Goal: Task Accomplishment & Management: Use online tool/utility

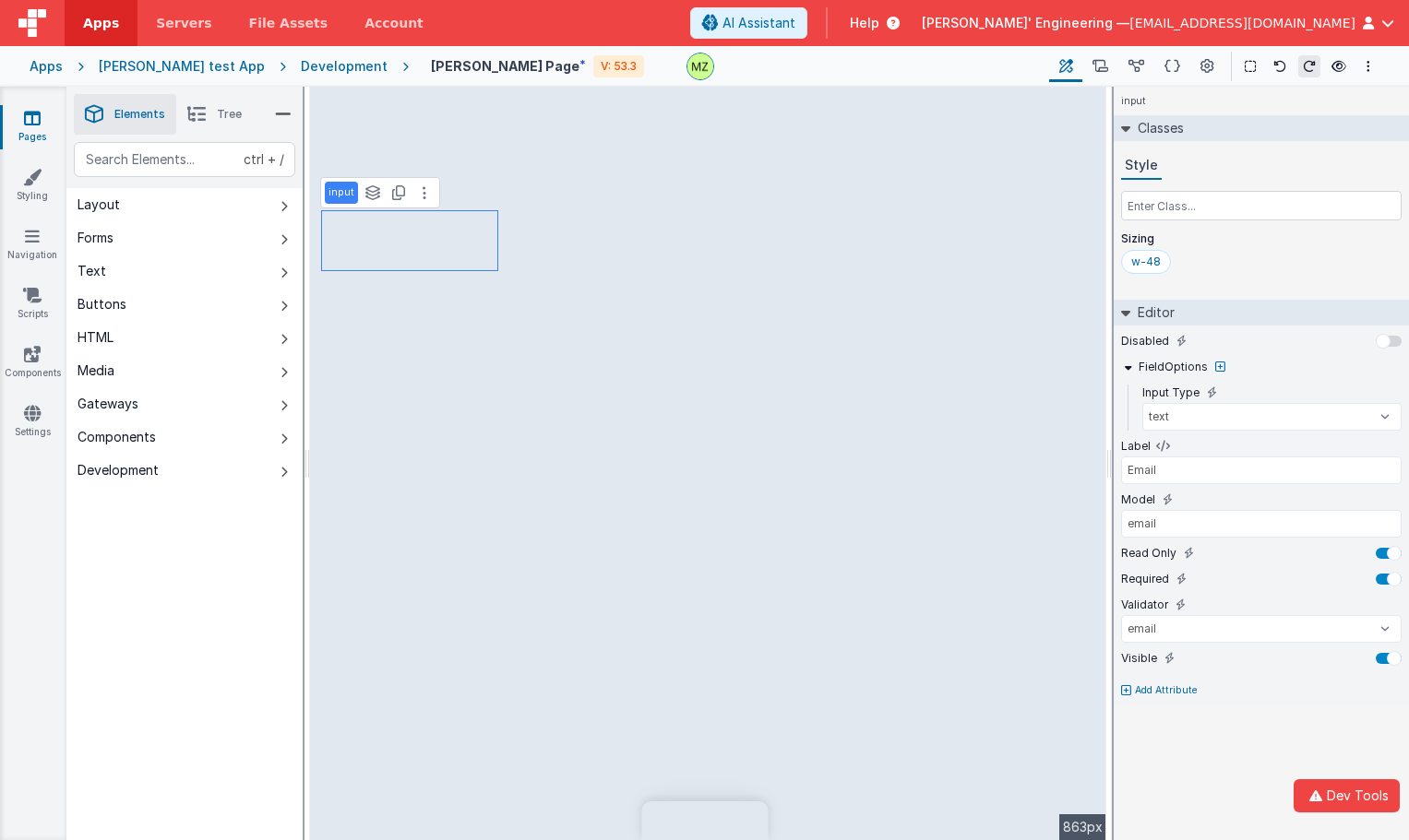
select select "email"
click at [266, 669] on div "ctrl + / Layout Forms Text Buttons HTML Media Gateways Components Development P…" at bounding box center [184, 535] width 236 height 785
select select "required"
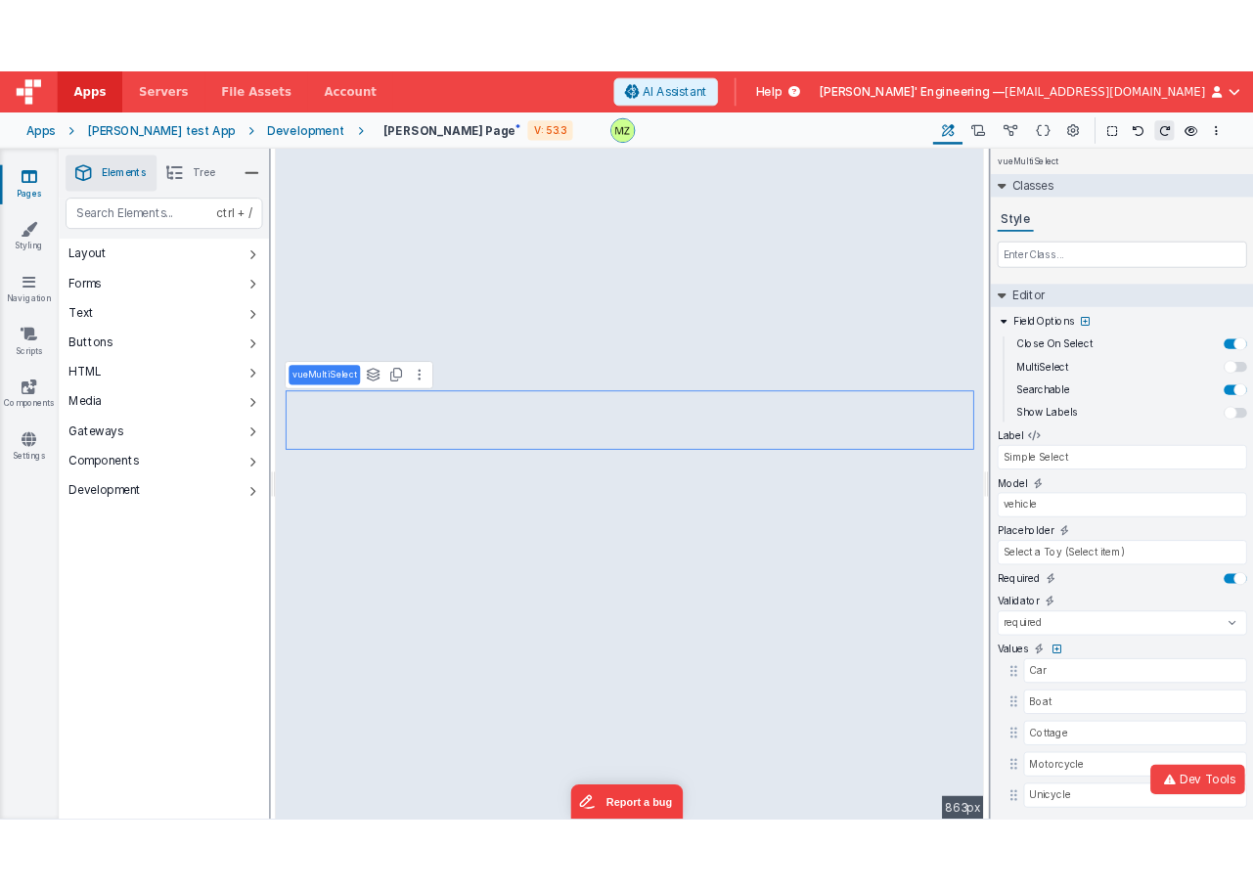
scroll to position [41, 0]
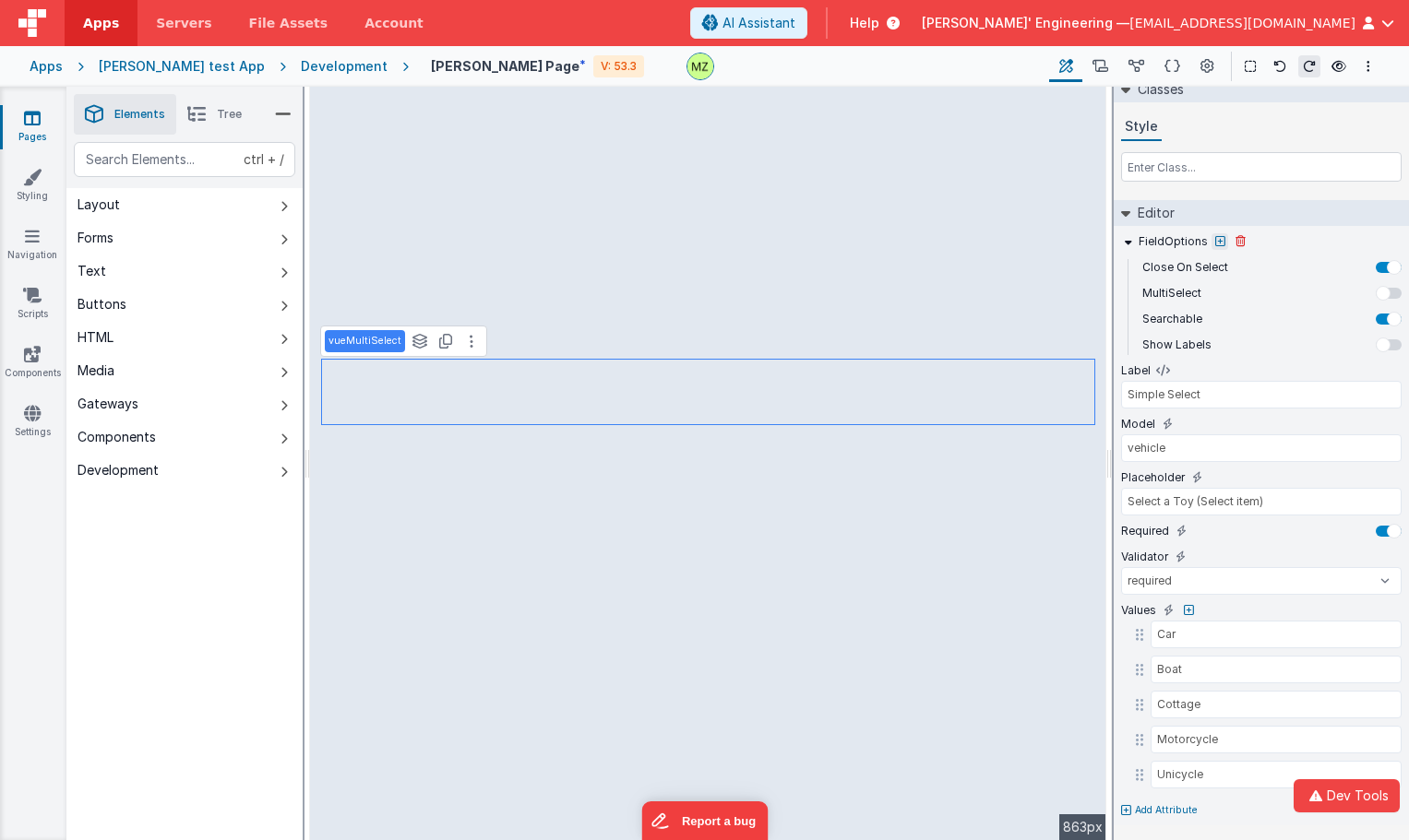
click at [1214, 249] on button at bounding box center [1220, 242] width 17 height 17
type input "label"
select select "required"
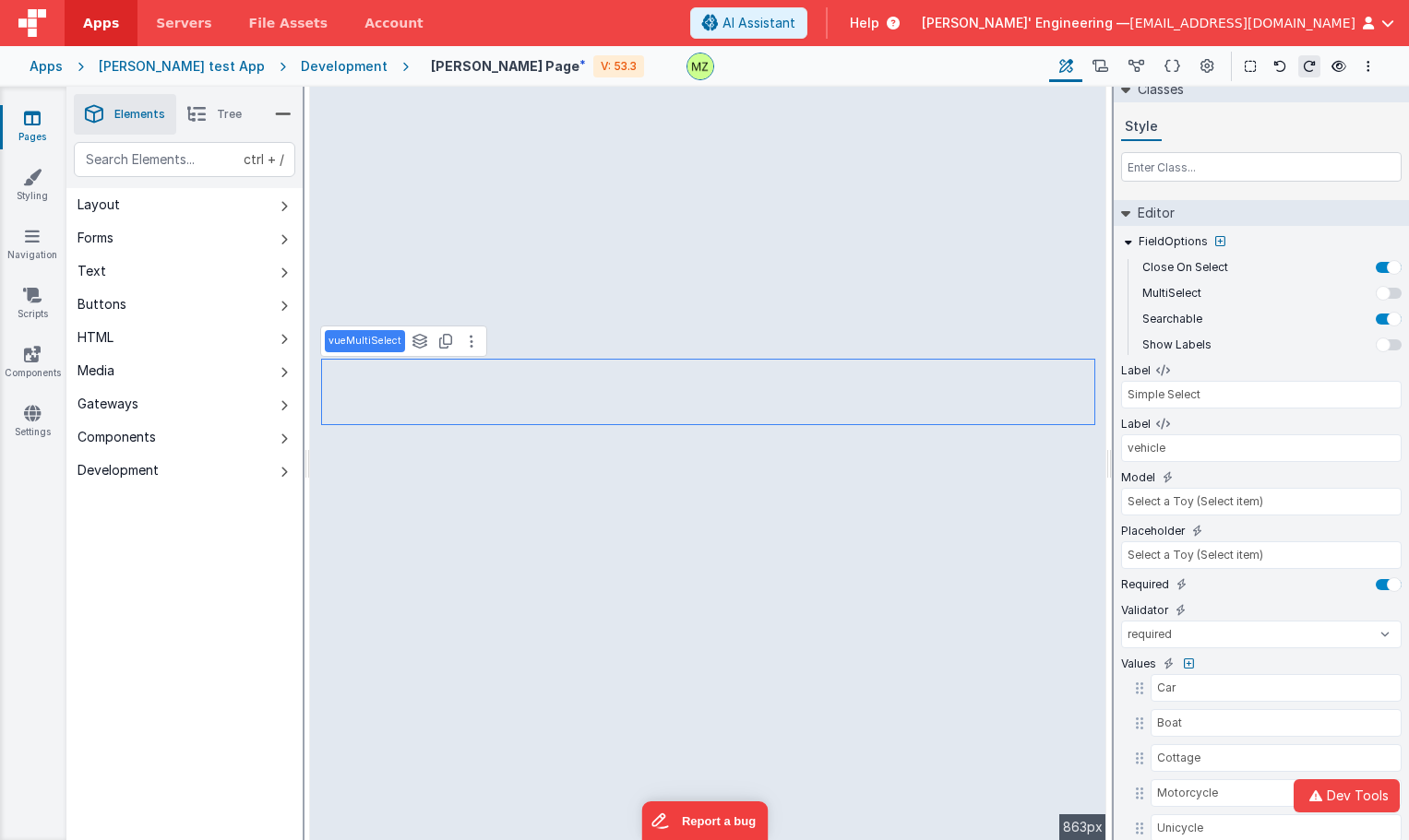
type input "vehicle"
type input "Simple Select"
click at [1215, 246] on icon at bounding box center [1219, 241] width 10 height 11
type input "model"
select select "required"
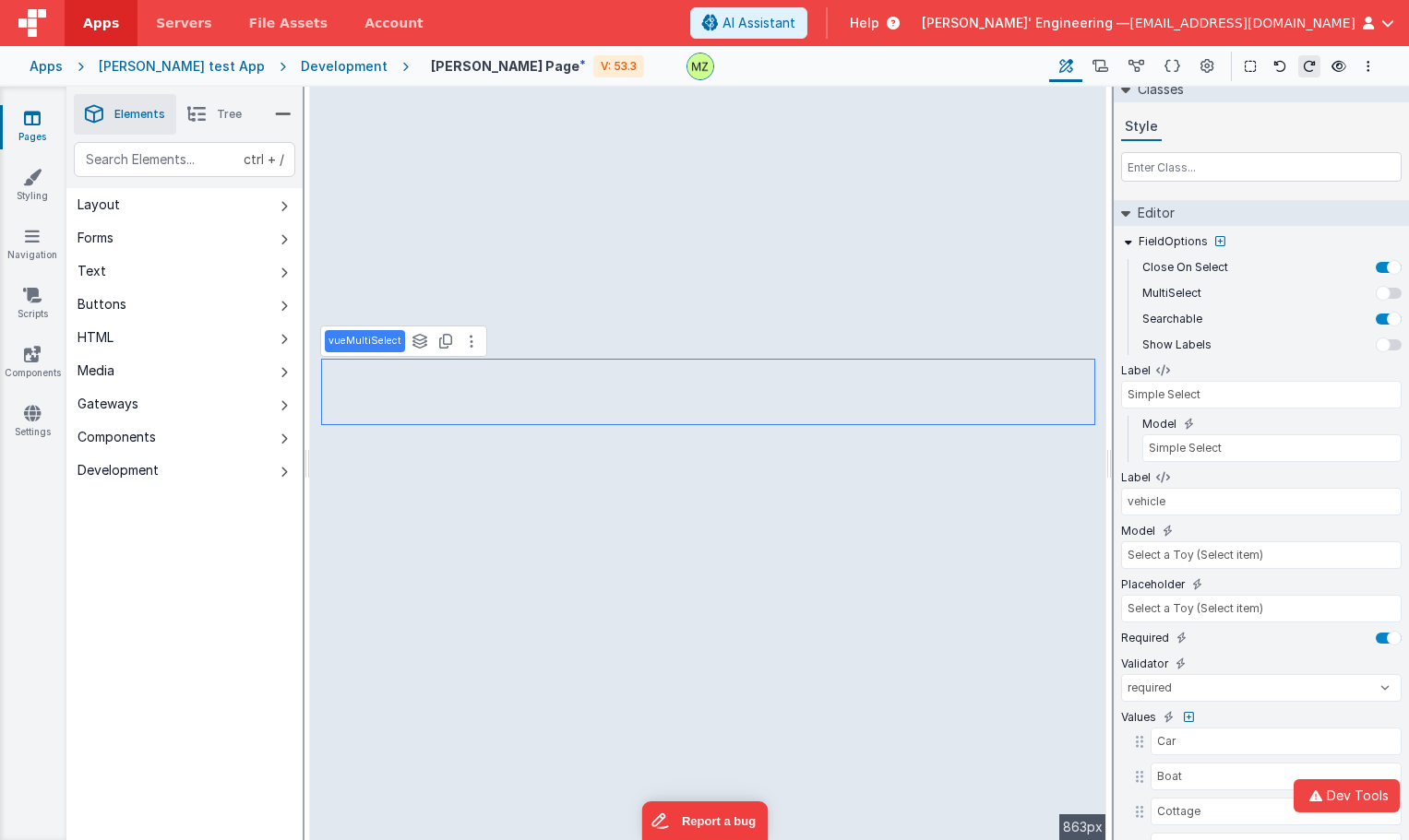
type input "Simple Select"
type input "vehicle"
click at [1212, 247] on button at bounding box center [1220, 242] width 17 height 17
type input "testing"
type input "Simple Select"
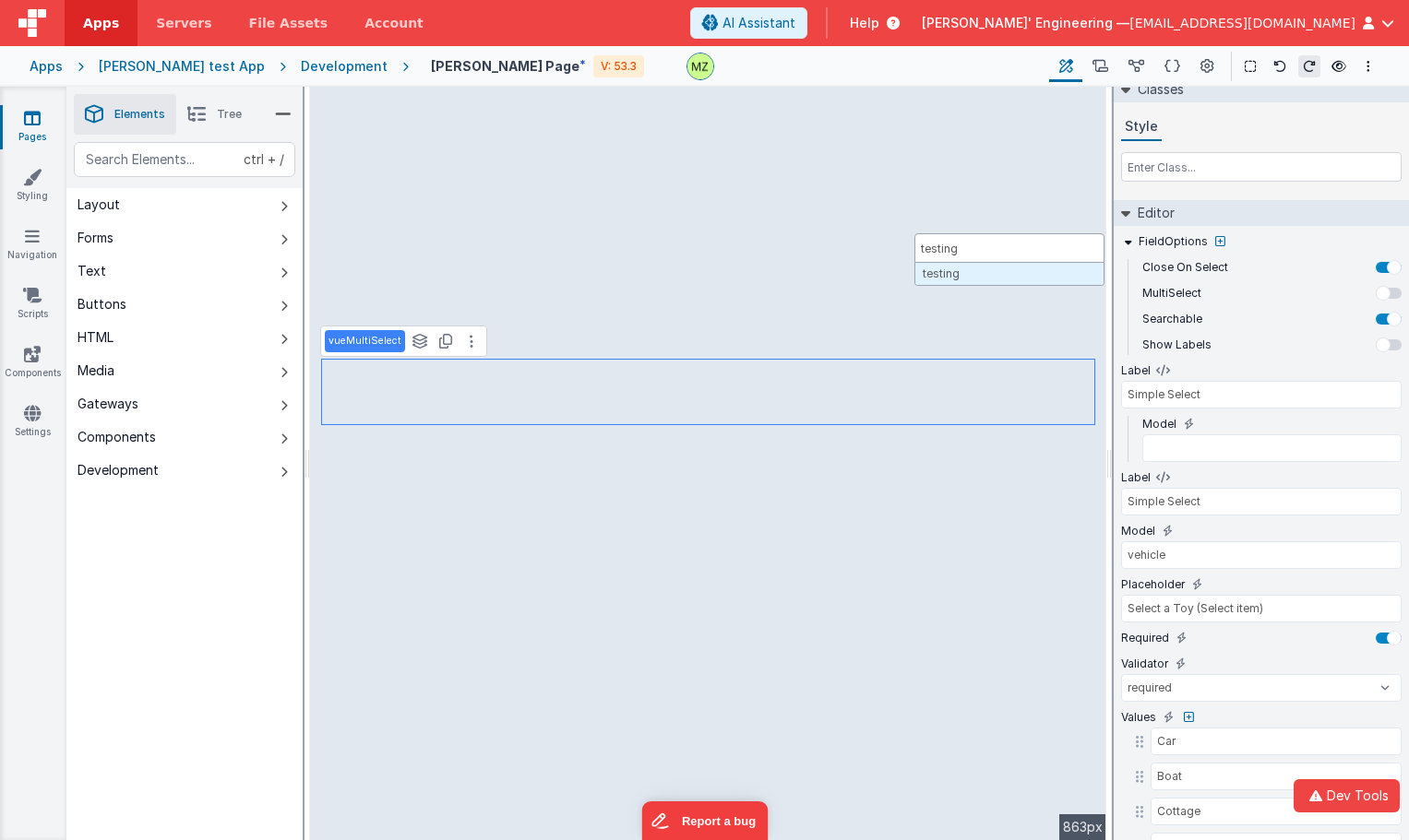
type input "vehicle"
select select "required"
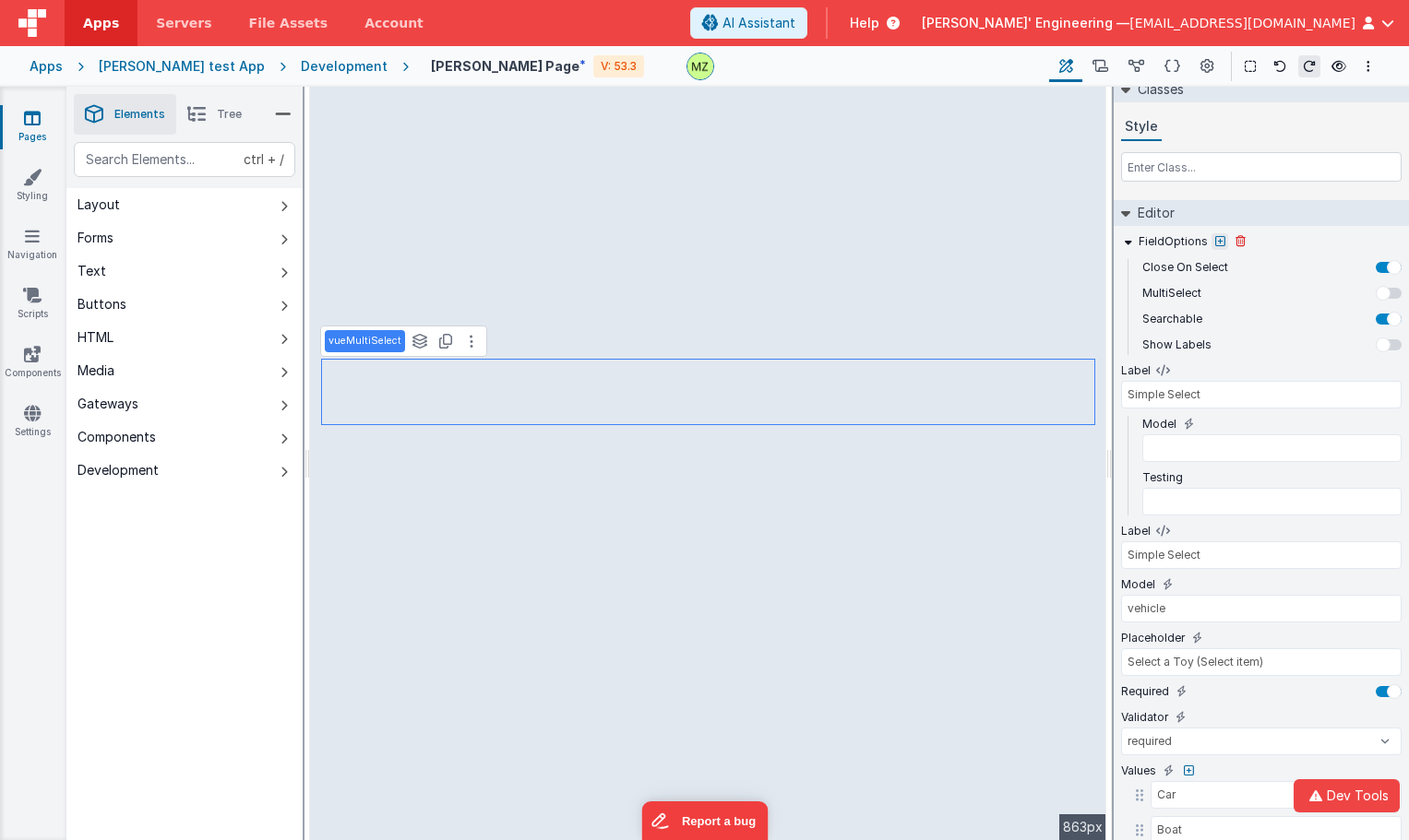
click at [1215, 242] on icon at bounding box center [1219, 241] width 10 height 11
type input "placeholder"
select select "required"
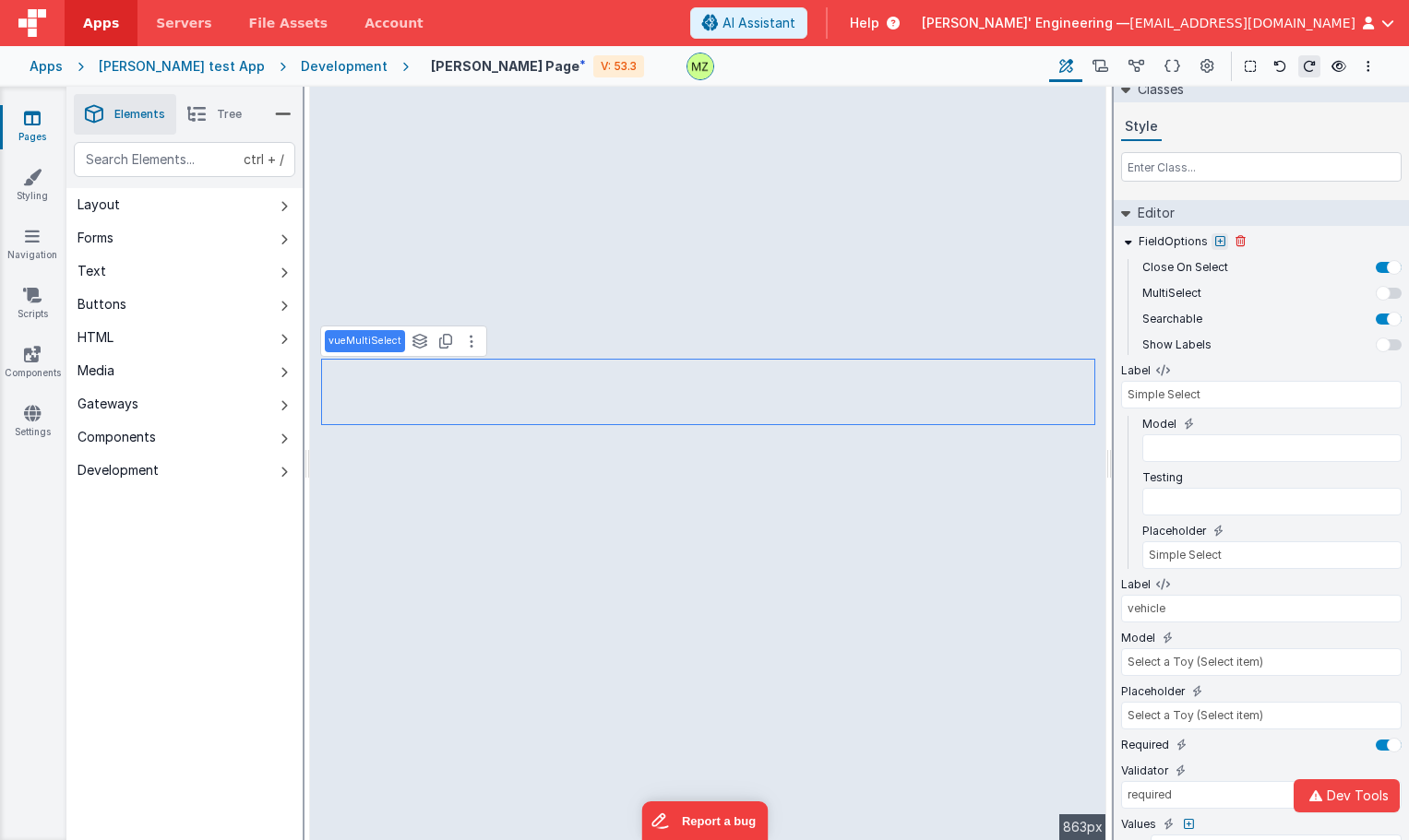
type input "Simple Select"
type input "vehicle"
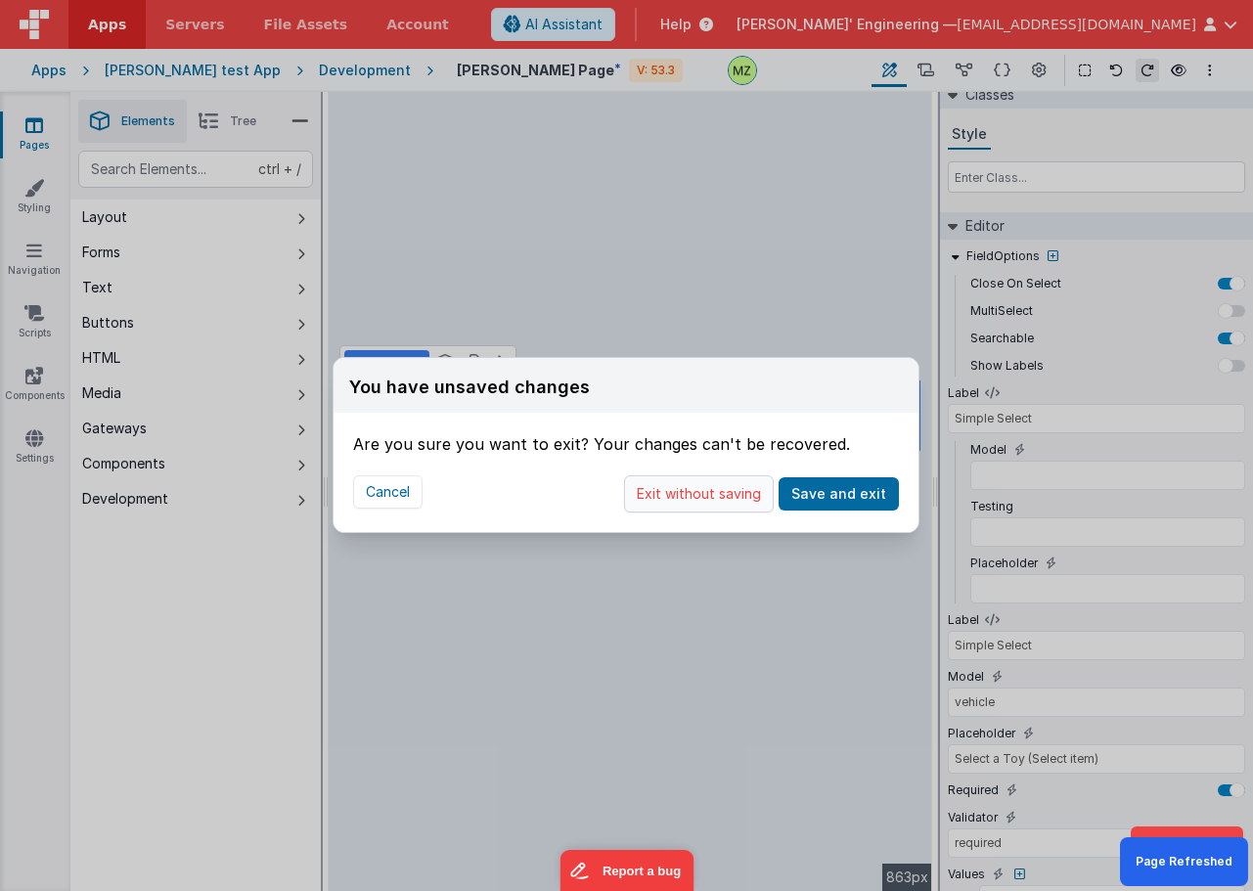
click at [744, 498] on button "Exit without saving" at bounding box center [699, 493] width 150 height 37
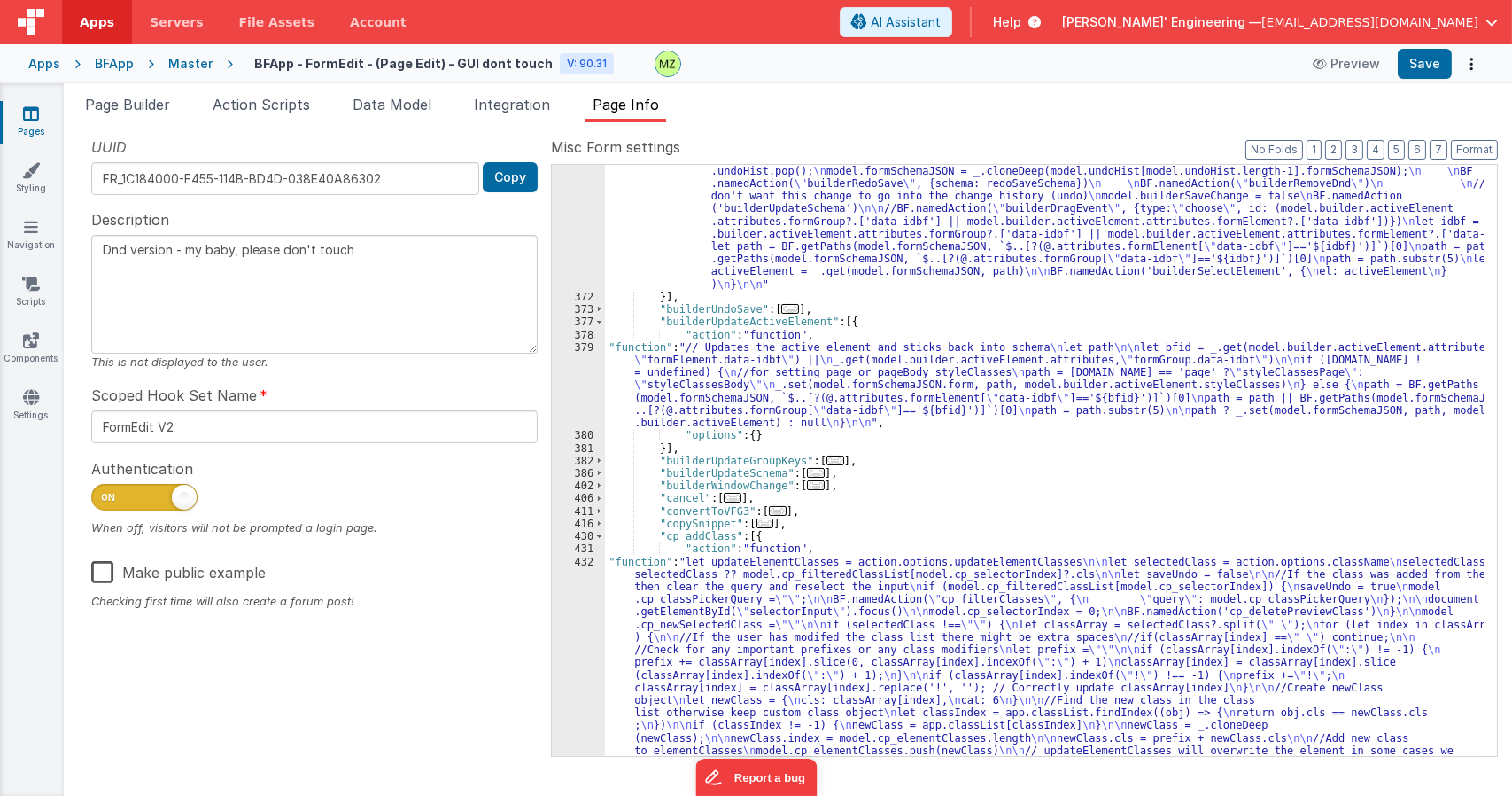
scroll to position [2618, 0]
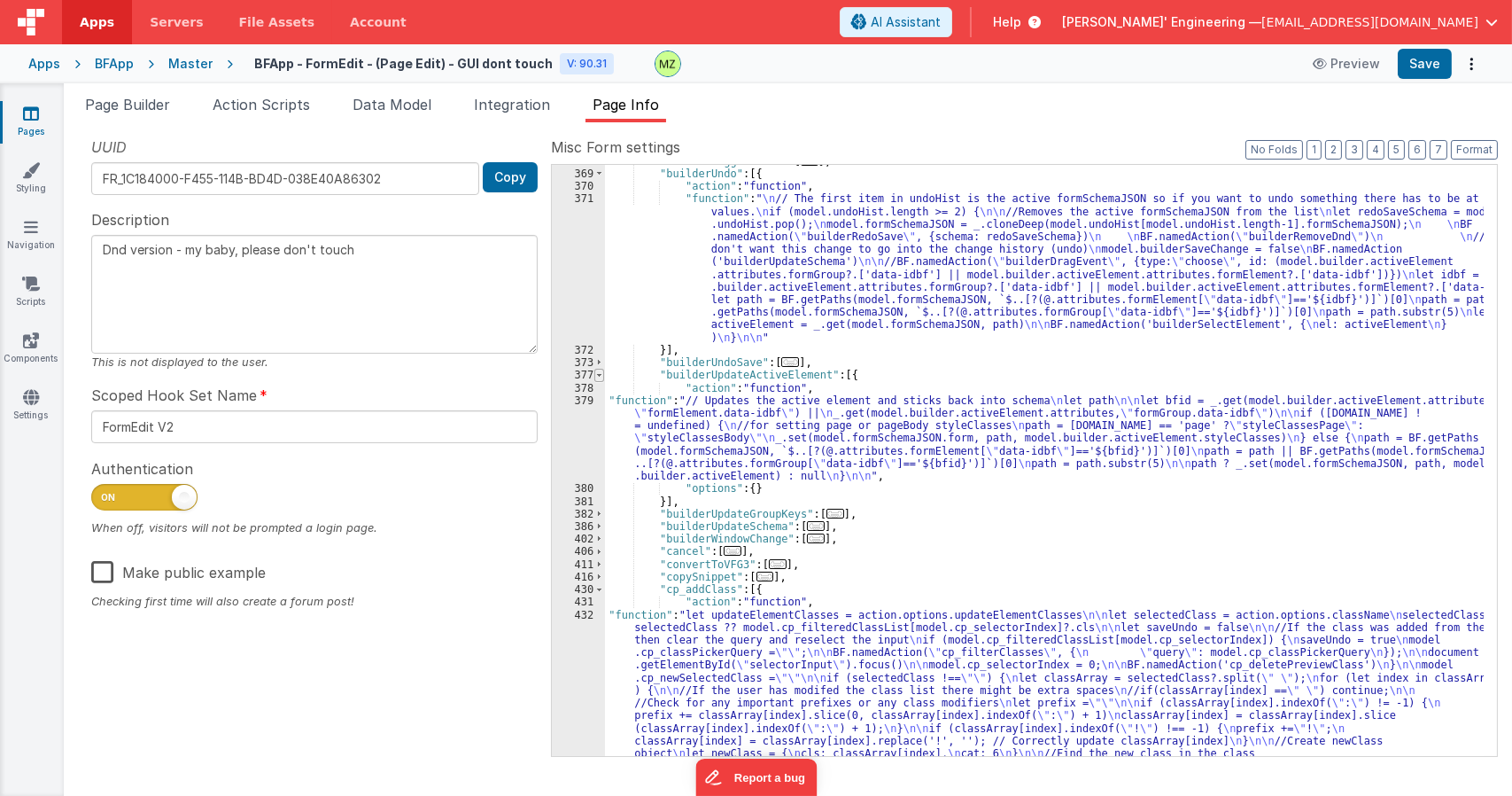
click at [597, 373] on span at bounding box center [598, 375] width 10 height 13
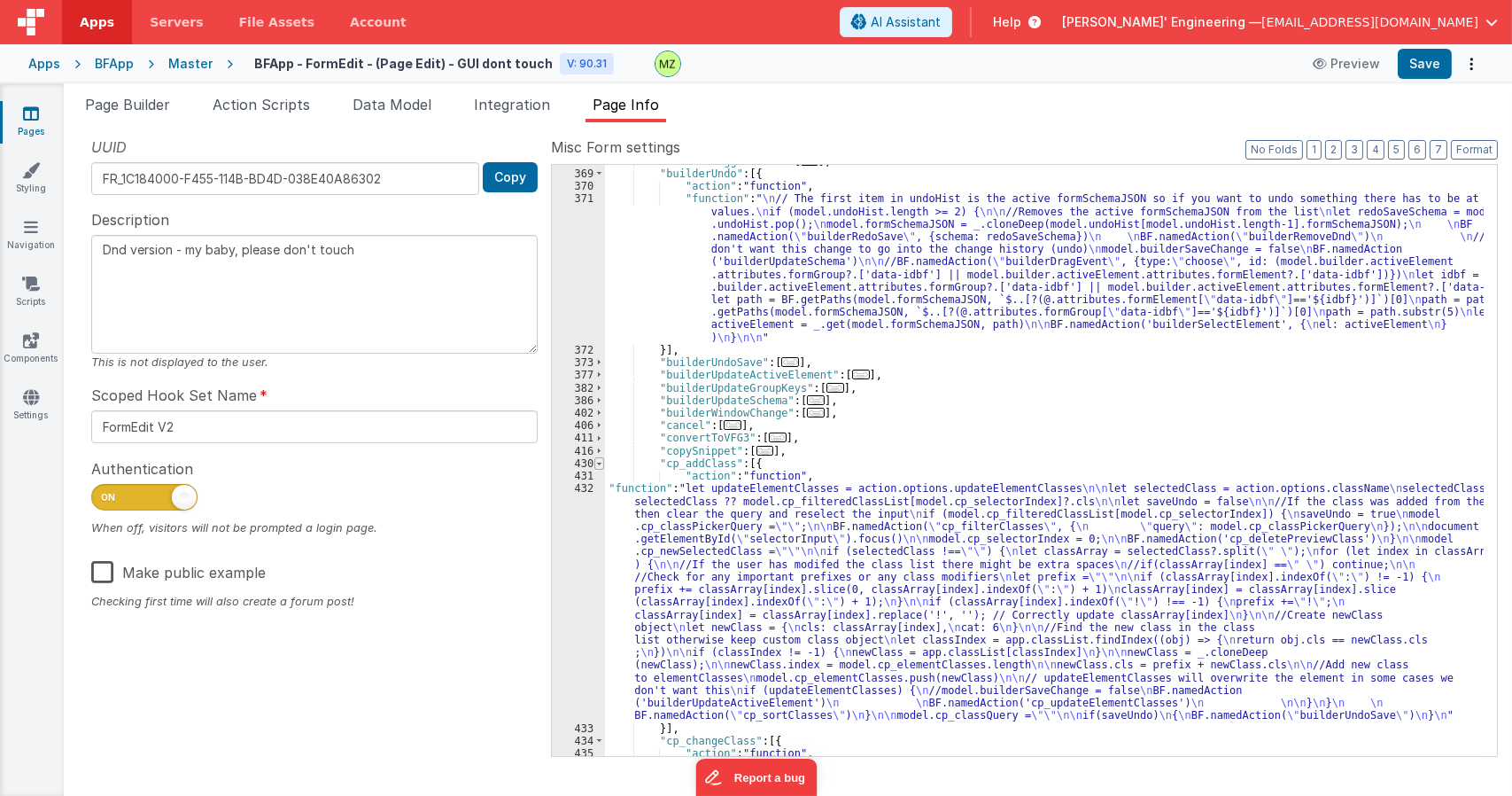
click at [601, 460] on span at bounding box center [598, 464] width 10 height 13
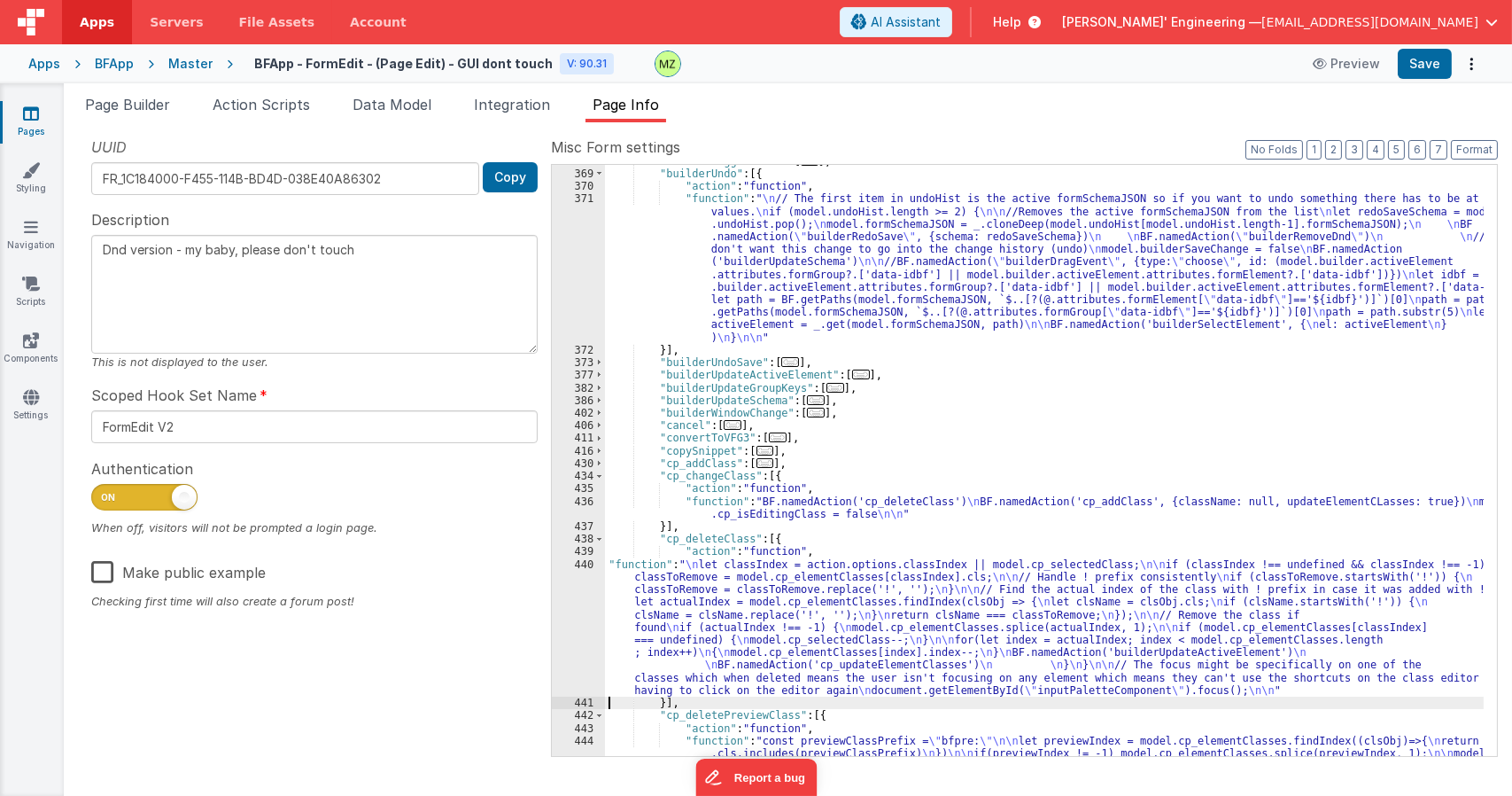
click at [982, 488] on div ""builderToggleTools" : [ ... ] , "builderUndo" : [{ "action" : "function" , "fu…" at bounding box center [1044, 482] width 878 height 654
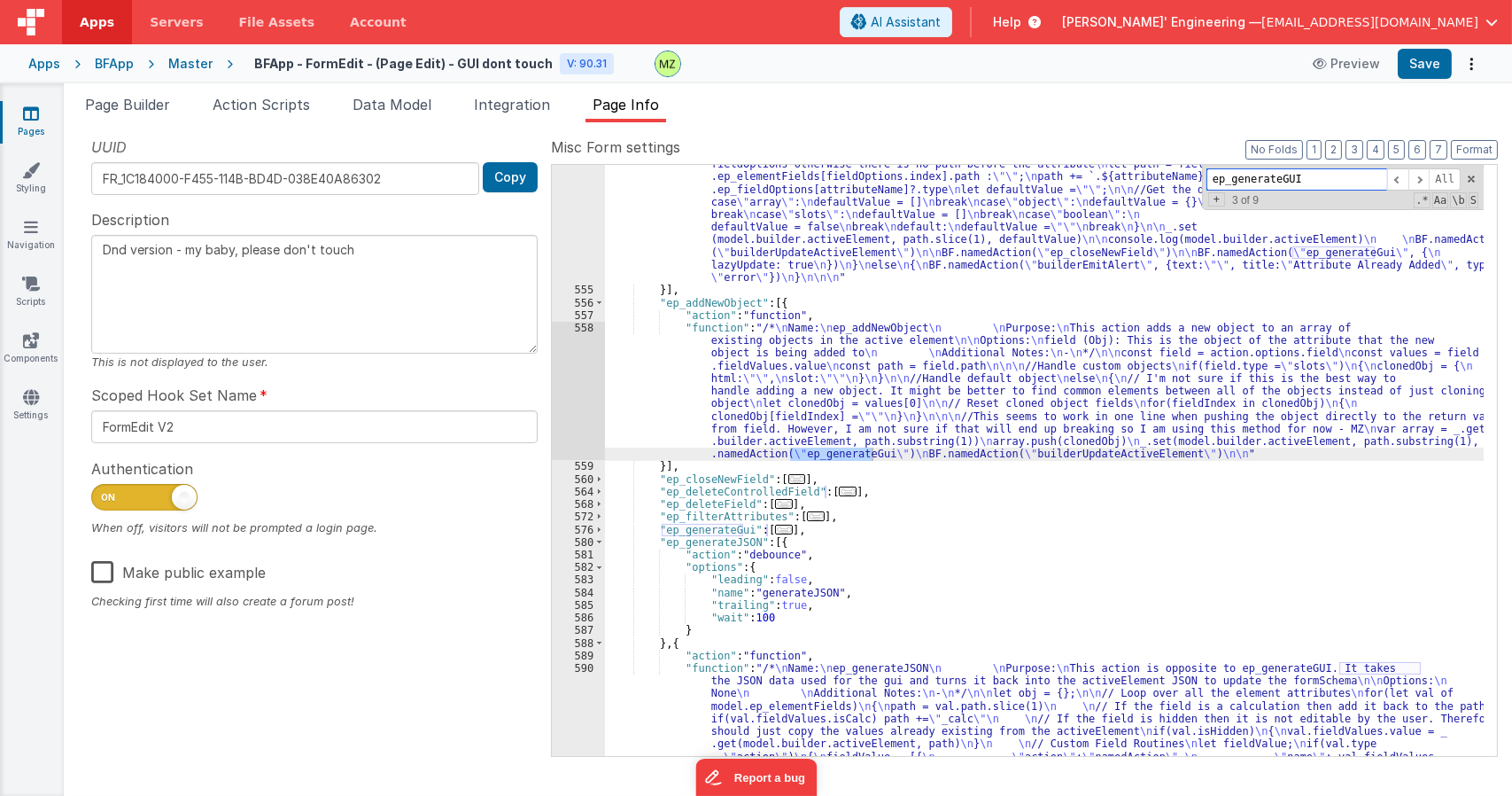
scroll to position [3912, 0]
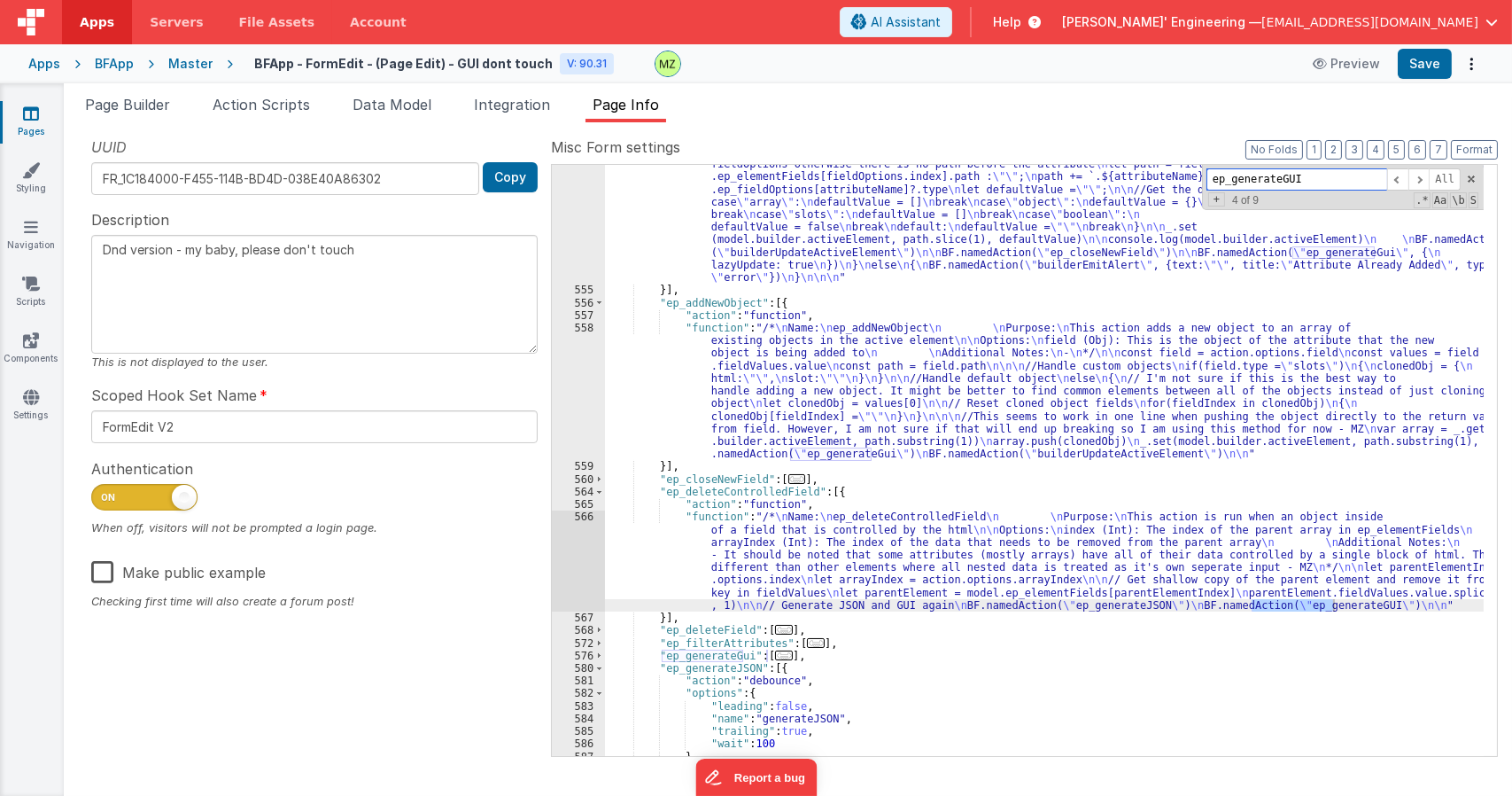
type input "ep_generateGUI"
click at [684, 649] on div ""function" : "/* \n Name: \n ep_addNewField \n \n Purpose: \n This function add…" at bounding box center [1044, 465] width 878 height 842
click at [144, 116] on li "Page Builder" at bounding box center [128, 108] width 100 height 28
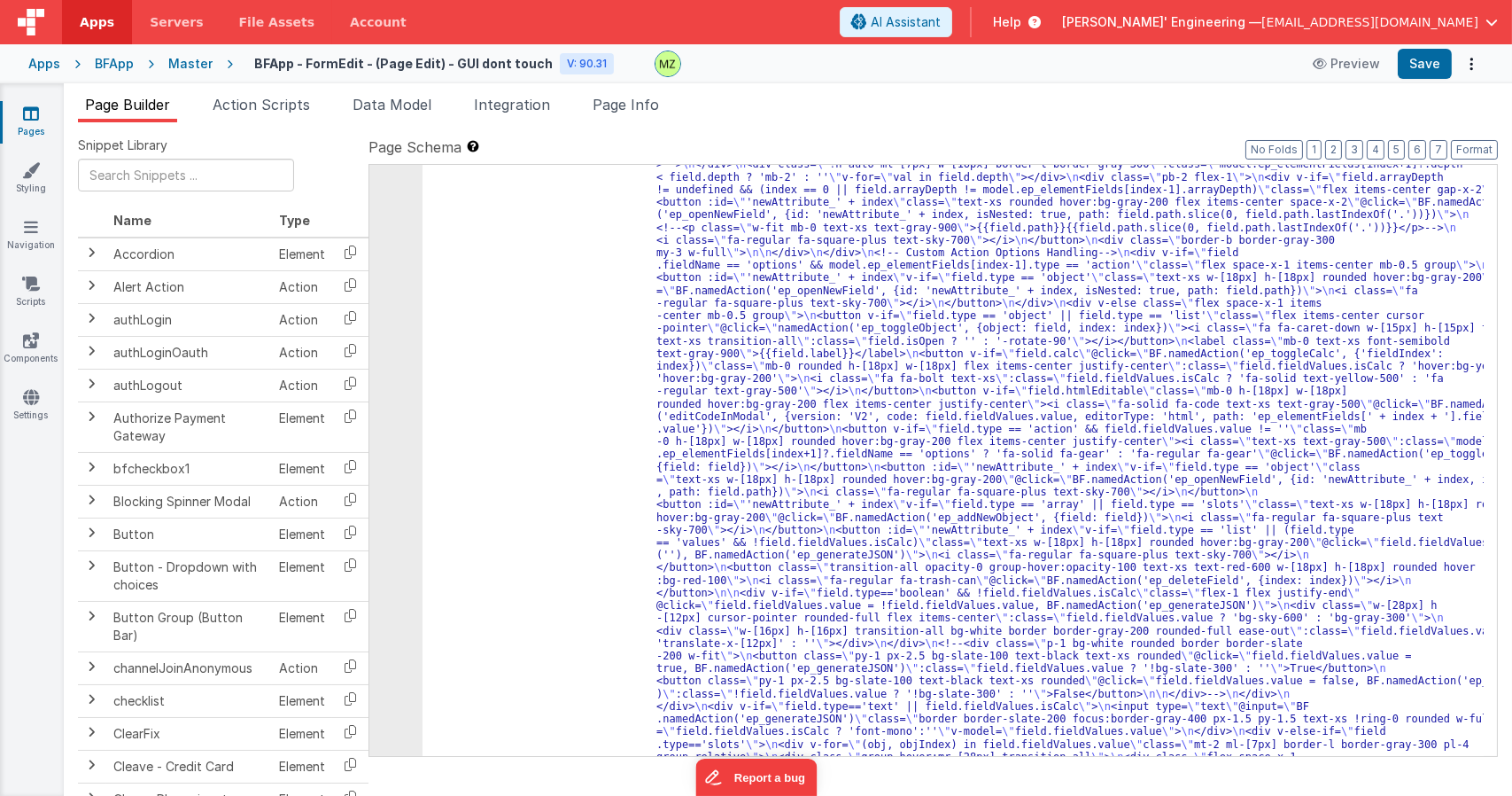
scroll to position [3774, 0]
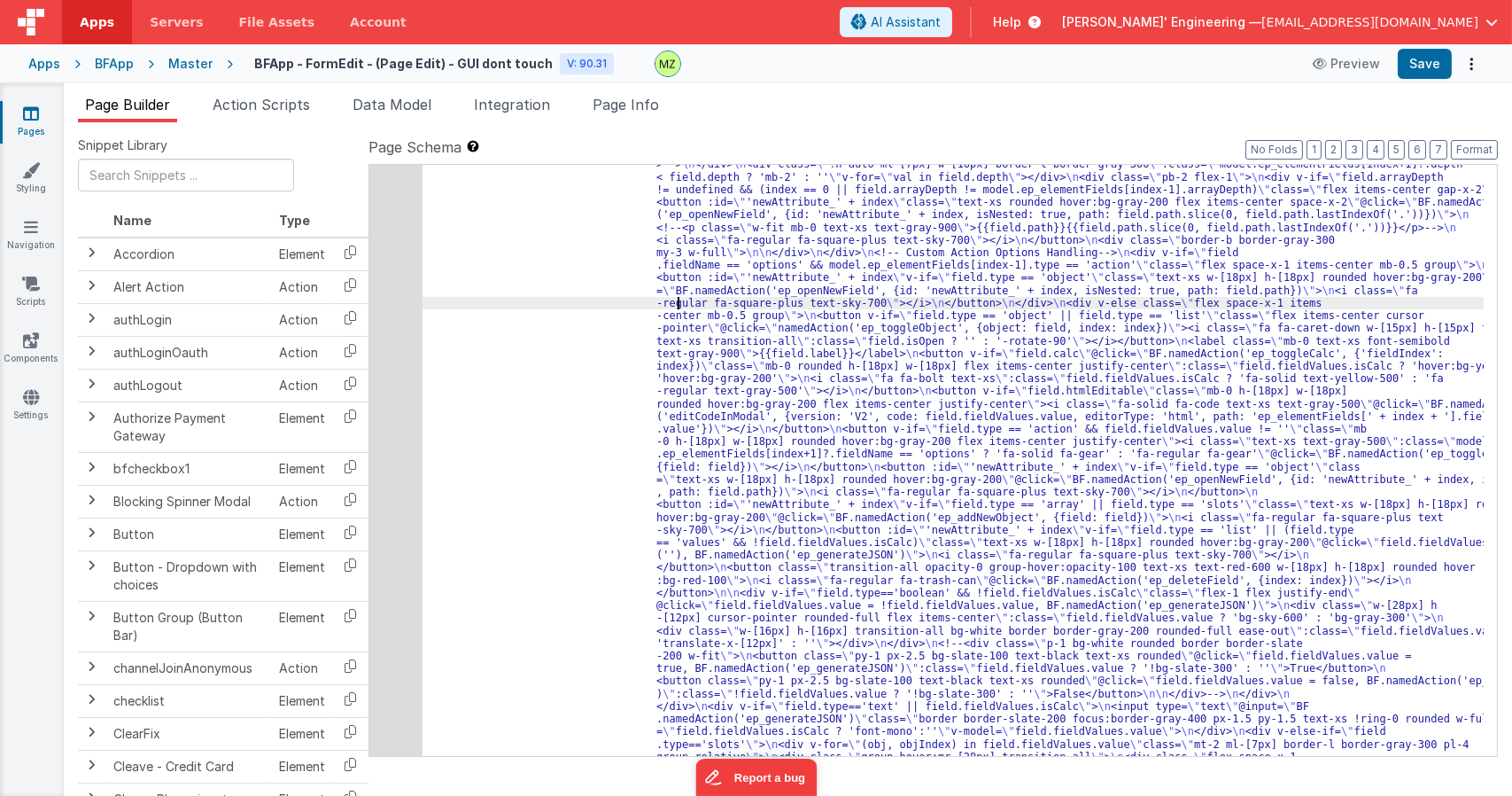
click at [404, 283] on div "135" at bounding box center [396, 775] width 53 height 1361
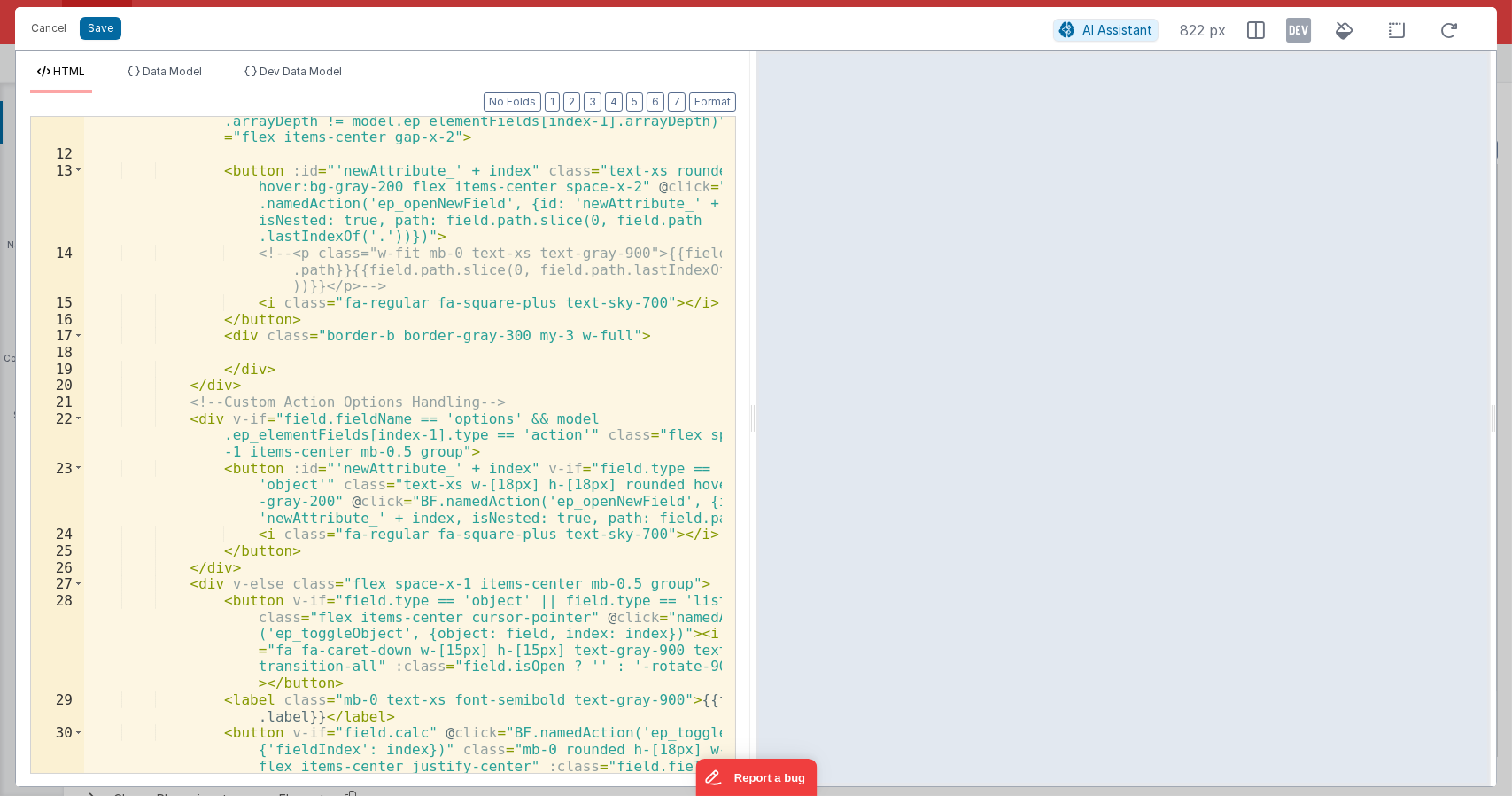
scroll to position [585, 0]
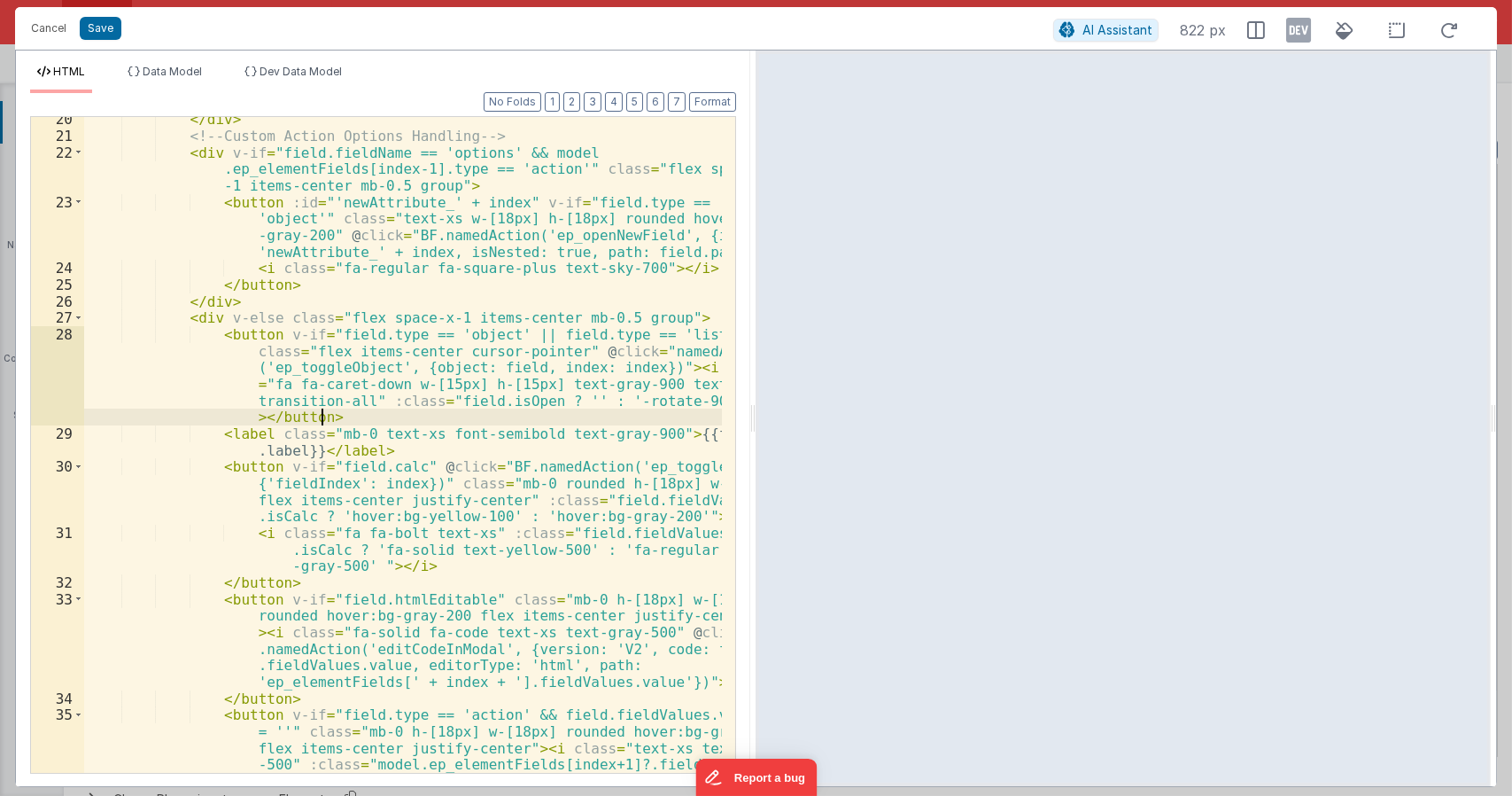
click at [592, 413] on div "</ div > <!-- Custom Action Options Handling --> < div v-if = "field.fieldName …" at bounding box center [403, 496] width 638 height 772
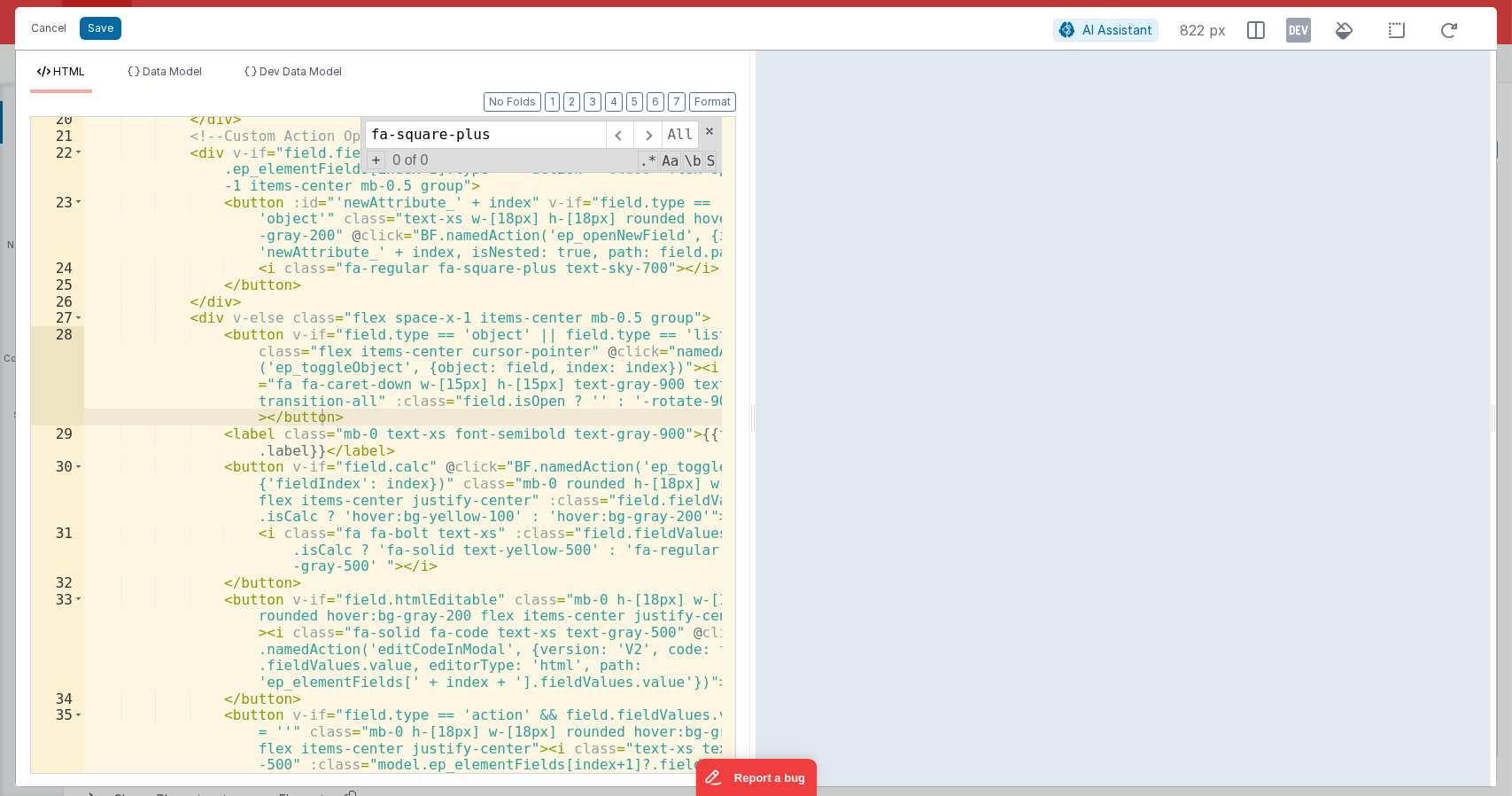
scroll to position [1044, 0]
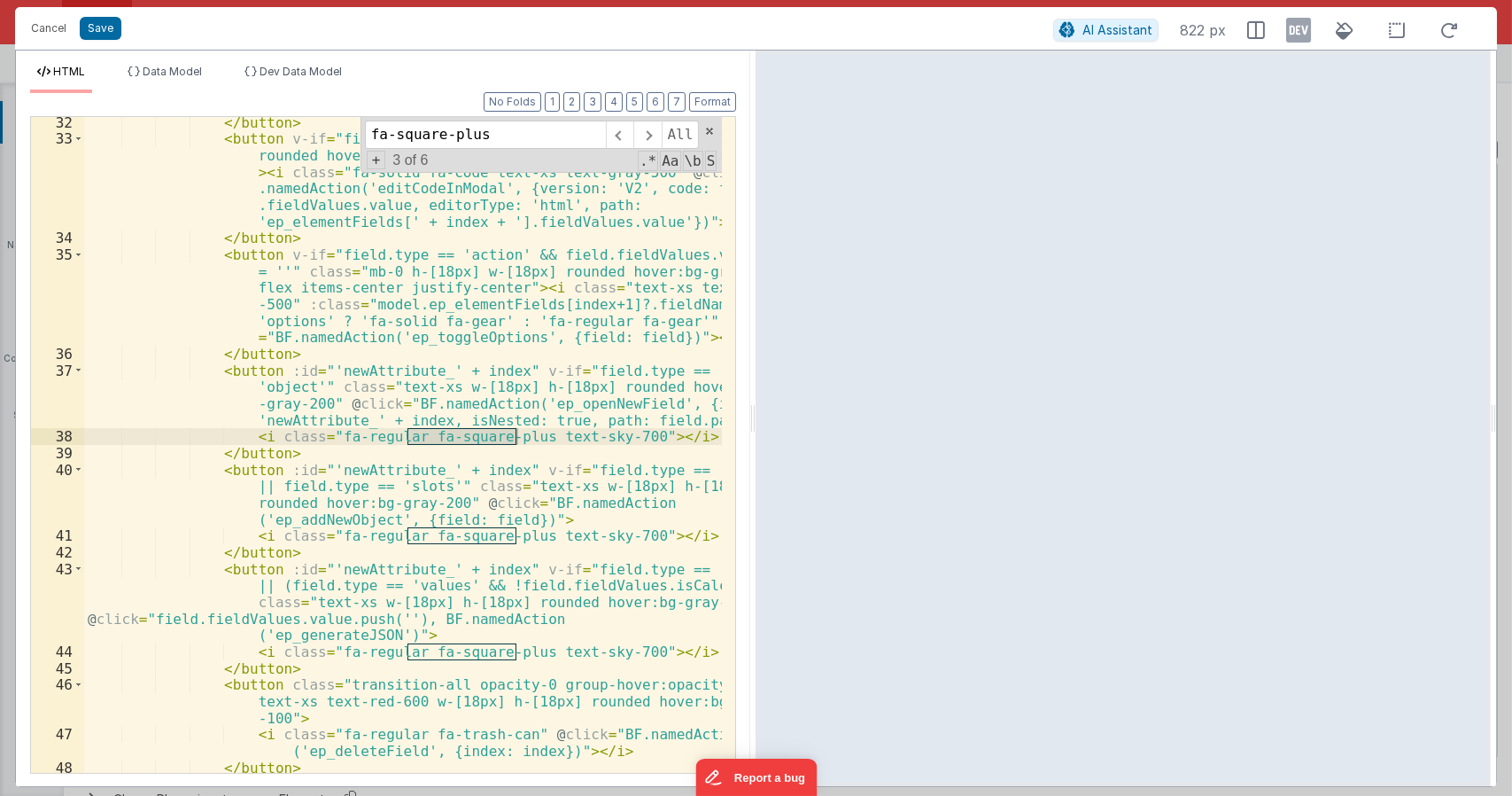
type input "fa-square-plus"
click at [546, 407] on div "</ button > < button v-if = "field.htmlEditable" class = "mb-0 h-[18px] w-[18px…" at bounding box center [403, 458] width 638 height 688
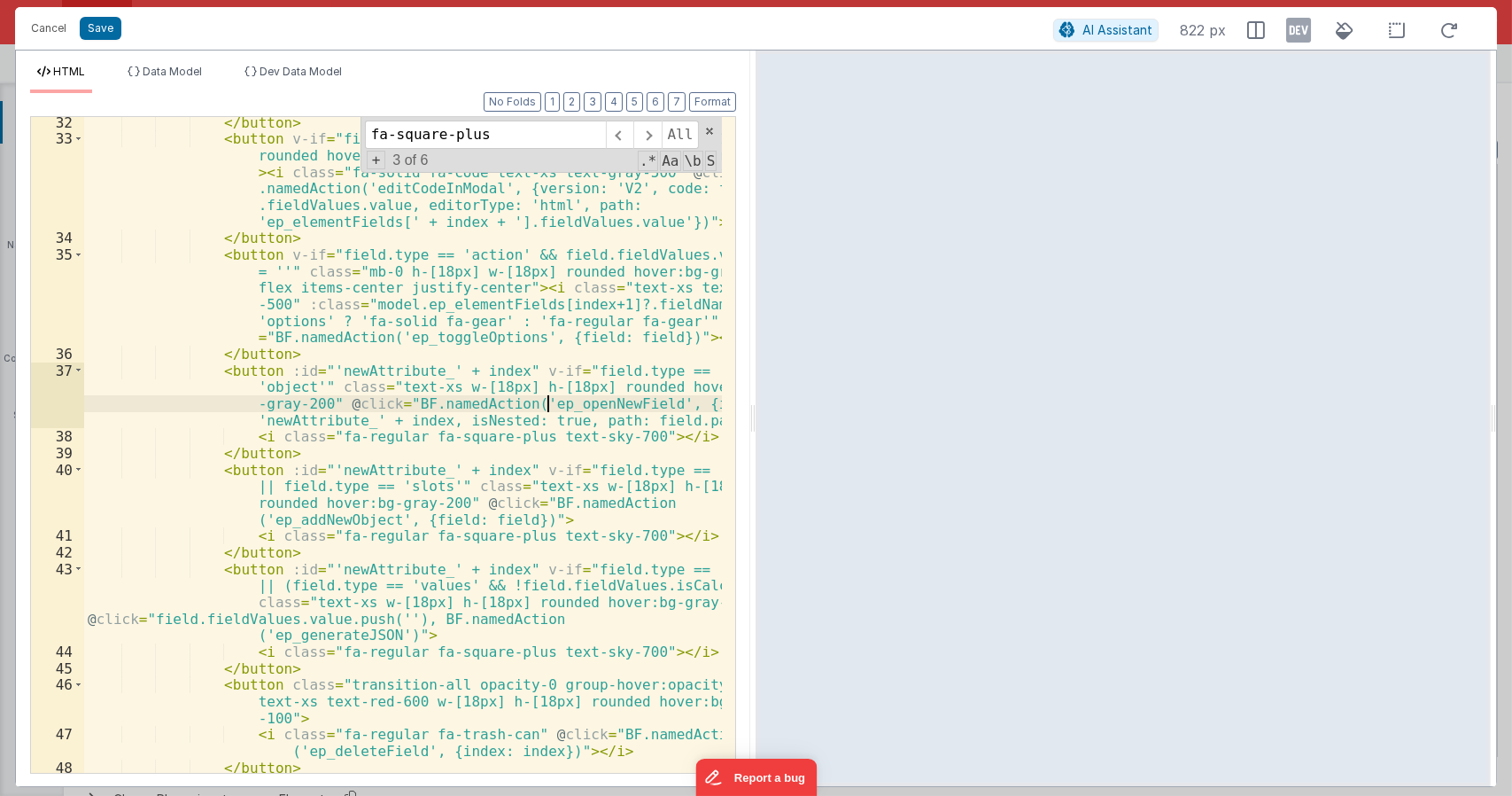
click at [546, 406] on div "</ button > < button v-if = "field.htmlEditable" class = "mb-0 h-[18px] w-[18px…" at bounding box center [403, 458] width 638 height 688
click at [557, 402] on div "</ button > < button v-if = "field.htmlEditable" class = "mb-0 h-[18px] w-[18px…" at bounding box center [403, 458] width 638 height 688
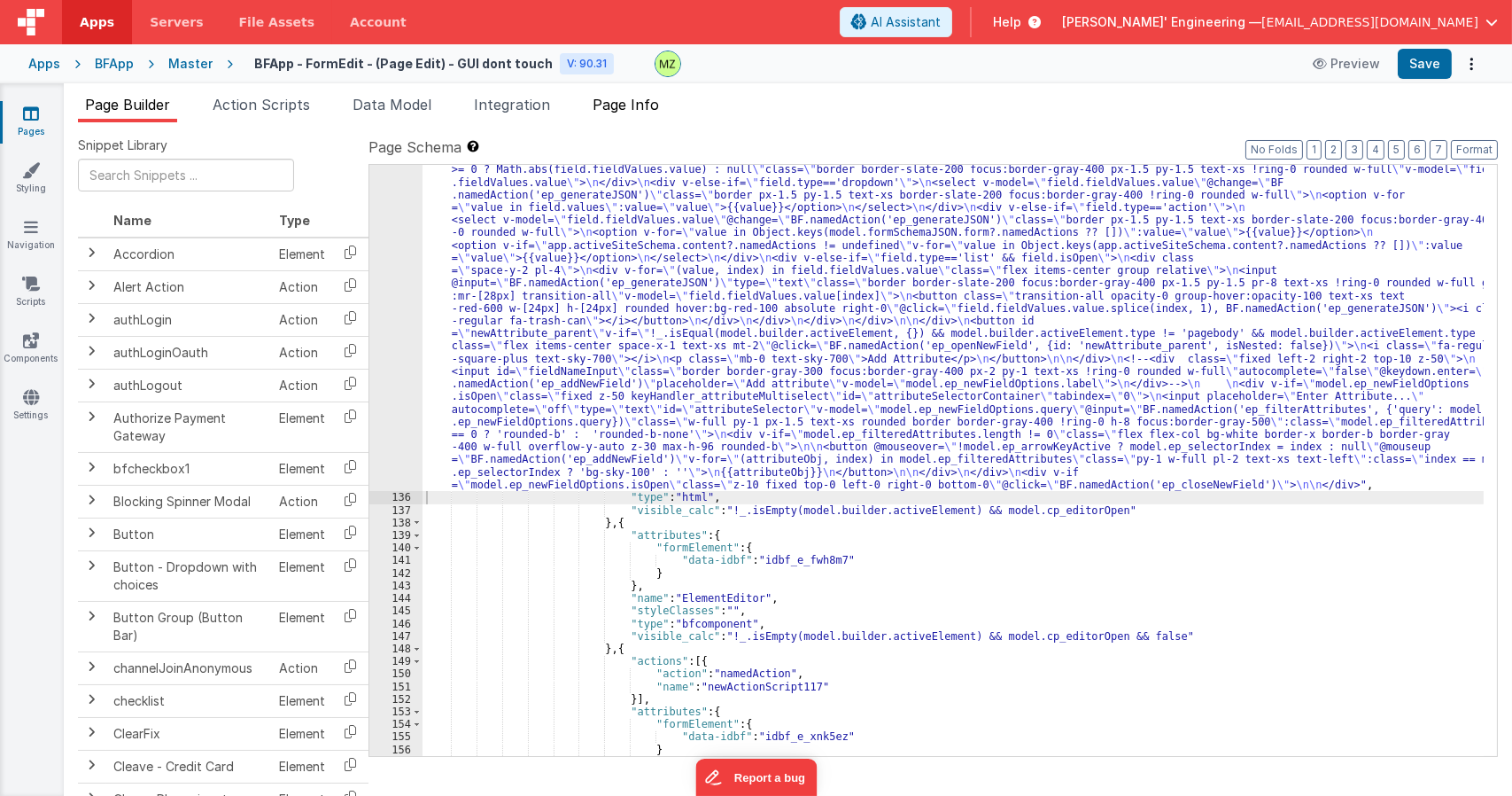
click at [636, 110] on span "Page Info" at bounding box center [625, 105] width 66 height 18
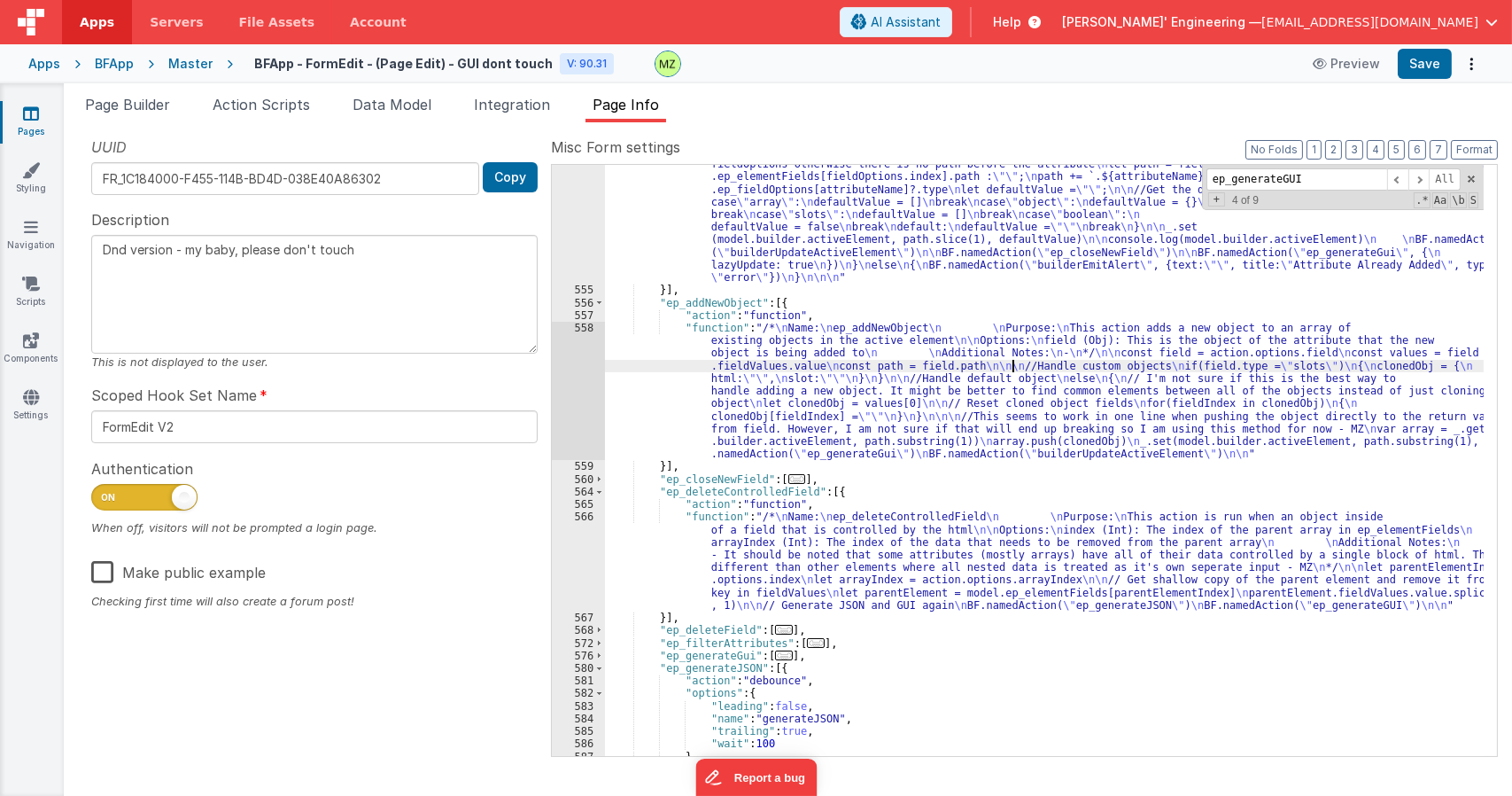
click at [1013, 366] on div ""function" : "/* \n Name: \n ep_addNewField \n \n Purpose: \n This function add…" at bounding box center [1044, 465] width 878 height 842
paste input "openNewField"
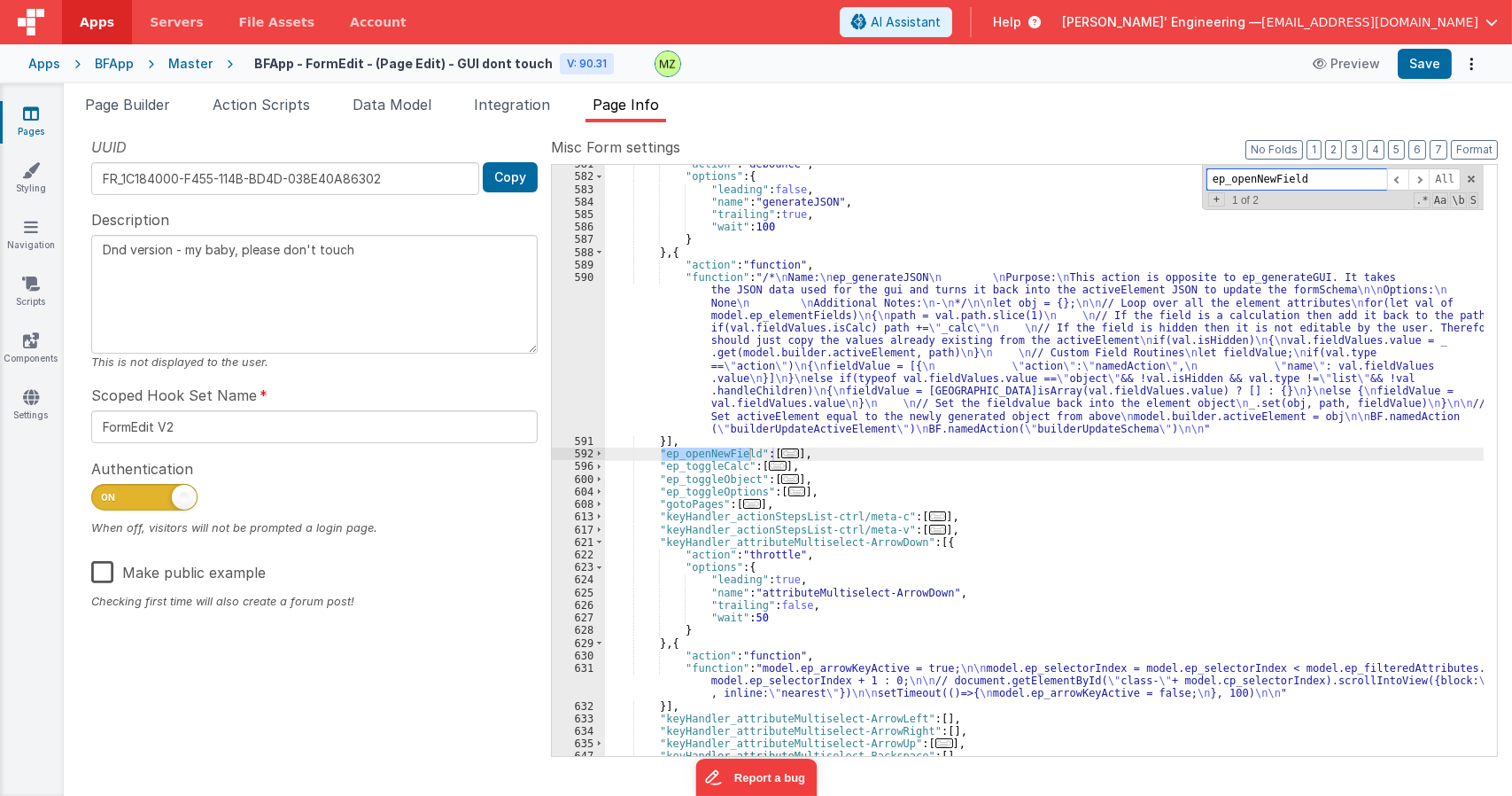
type input "ep_openNewField"
click at [781, 451] on span "..." at bounding box center [790, 453] width 18 height 10
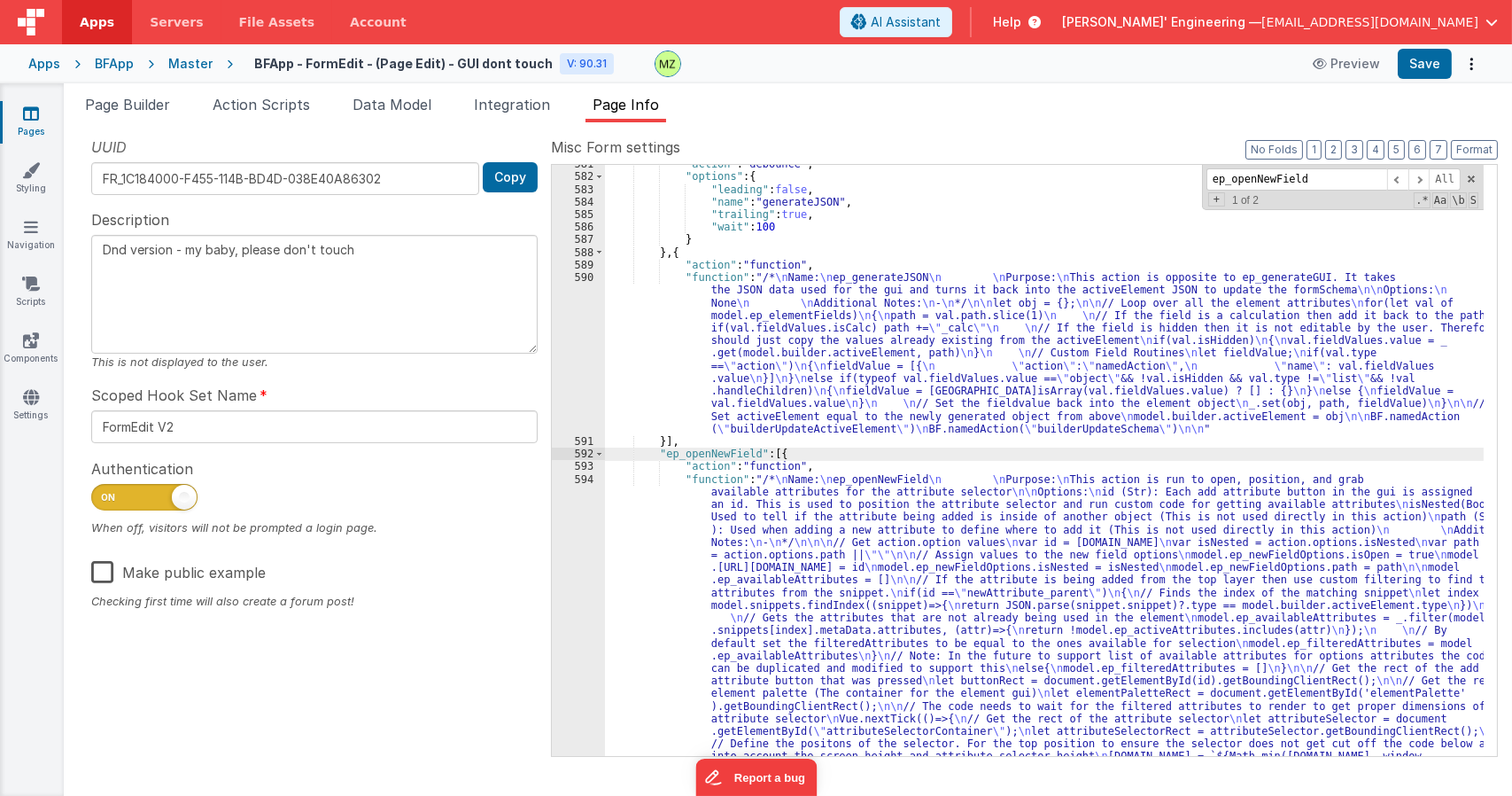
scroll to position [4642, 0]
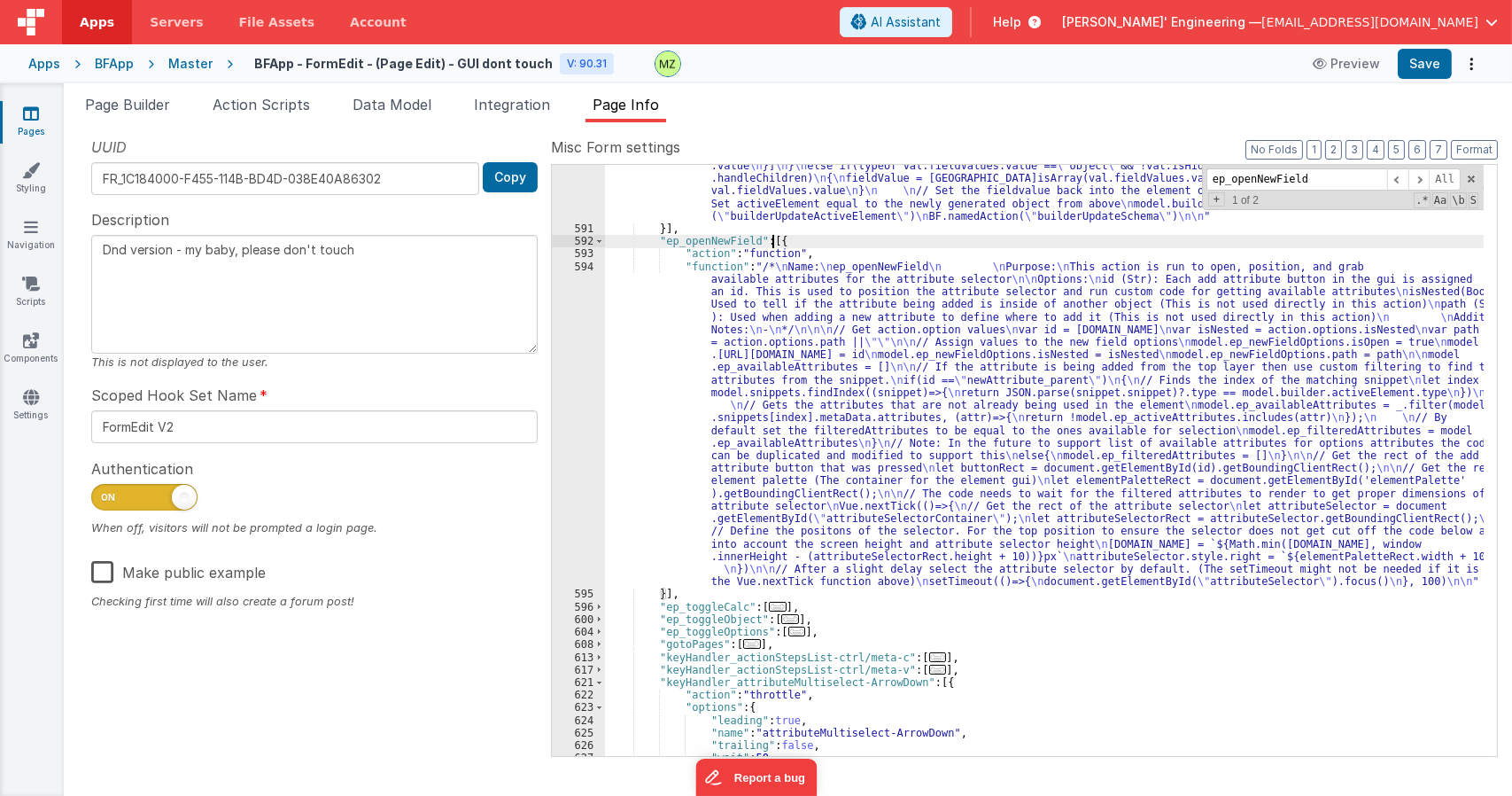
click at [742, 381] on div ""function" : "/* \n Name: \n ep_generateJSON \n \n Purpose: \n This action is o…" at bounding box center [1044, 442] width 878 height 767
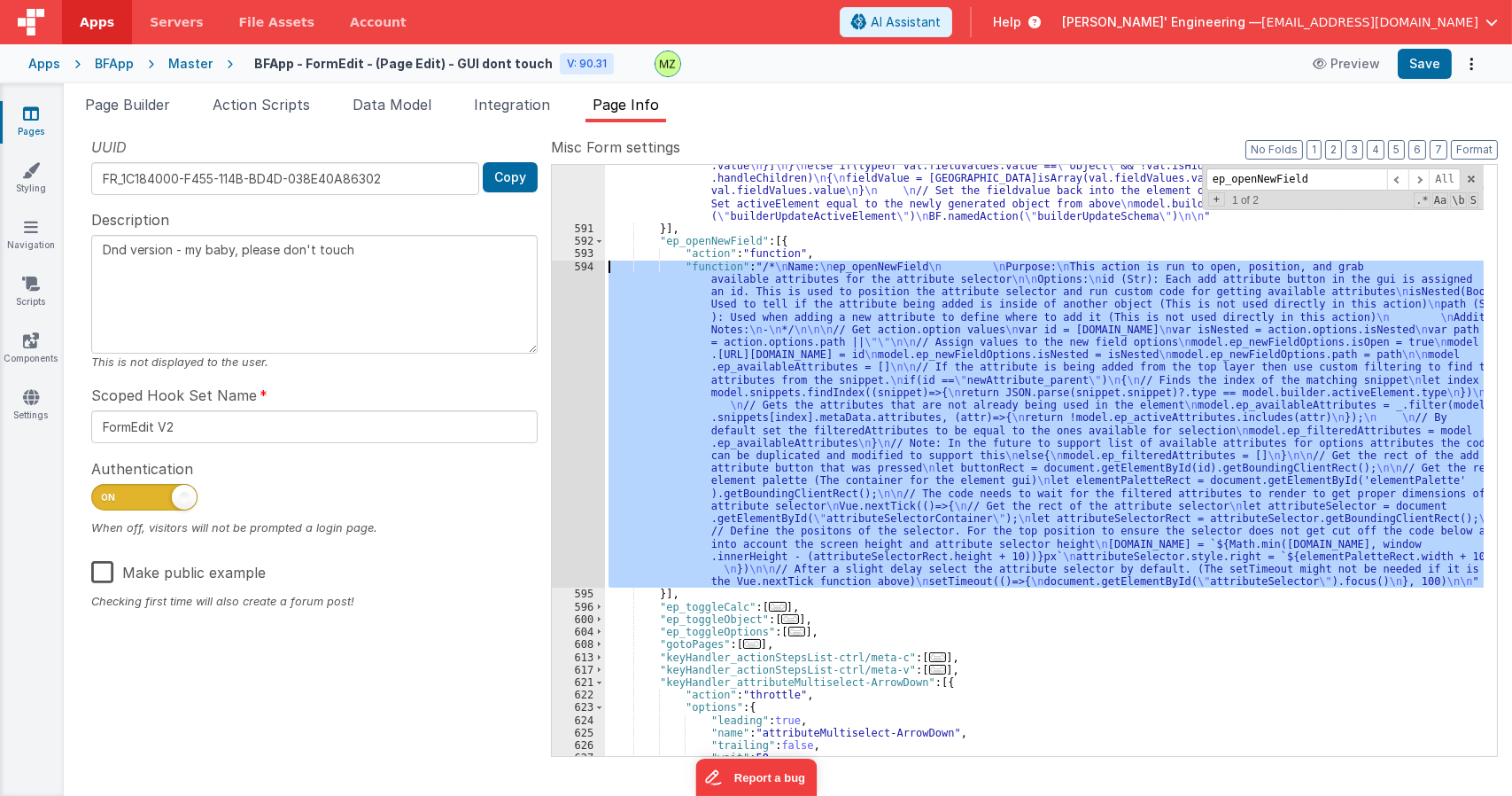
click at [570, 271] on div "594" at bounding box center [578, 425] width 53 height 328
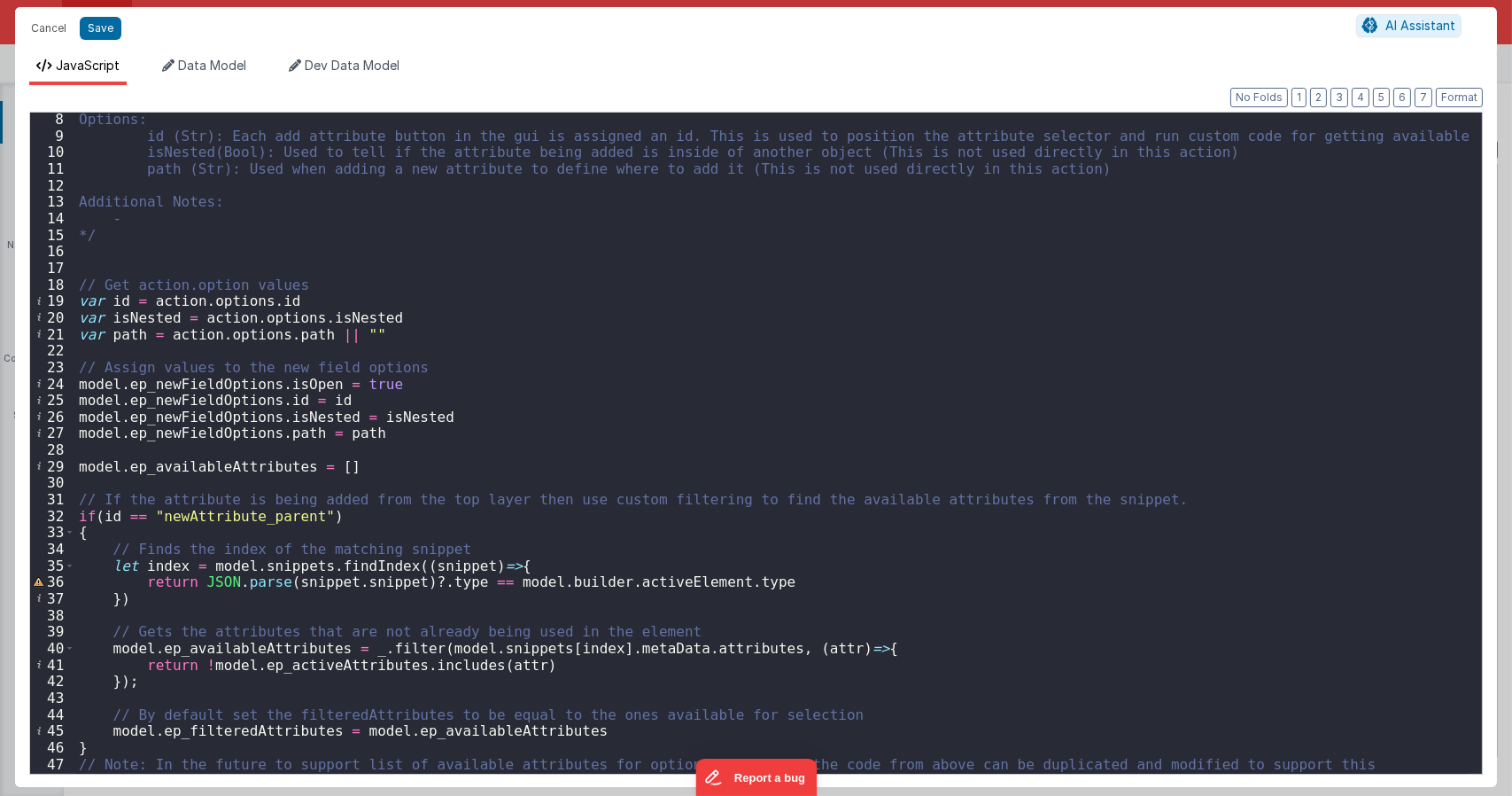
scroll to position [117, 0]
click at [47, 23] on button "Cancel" at bounding box center [48, 28] width 53 height 24
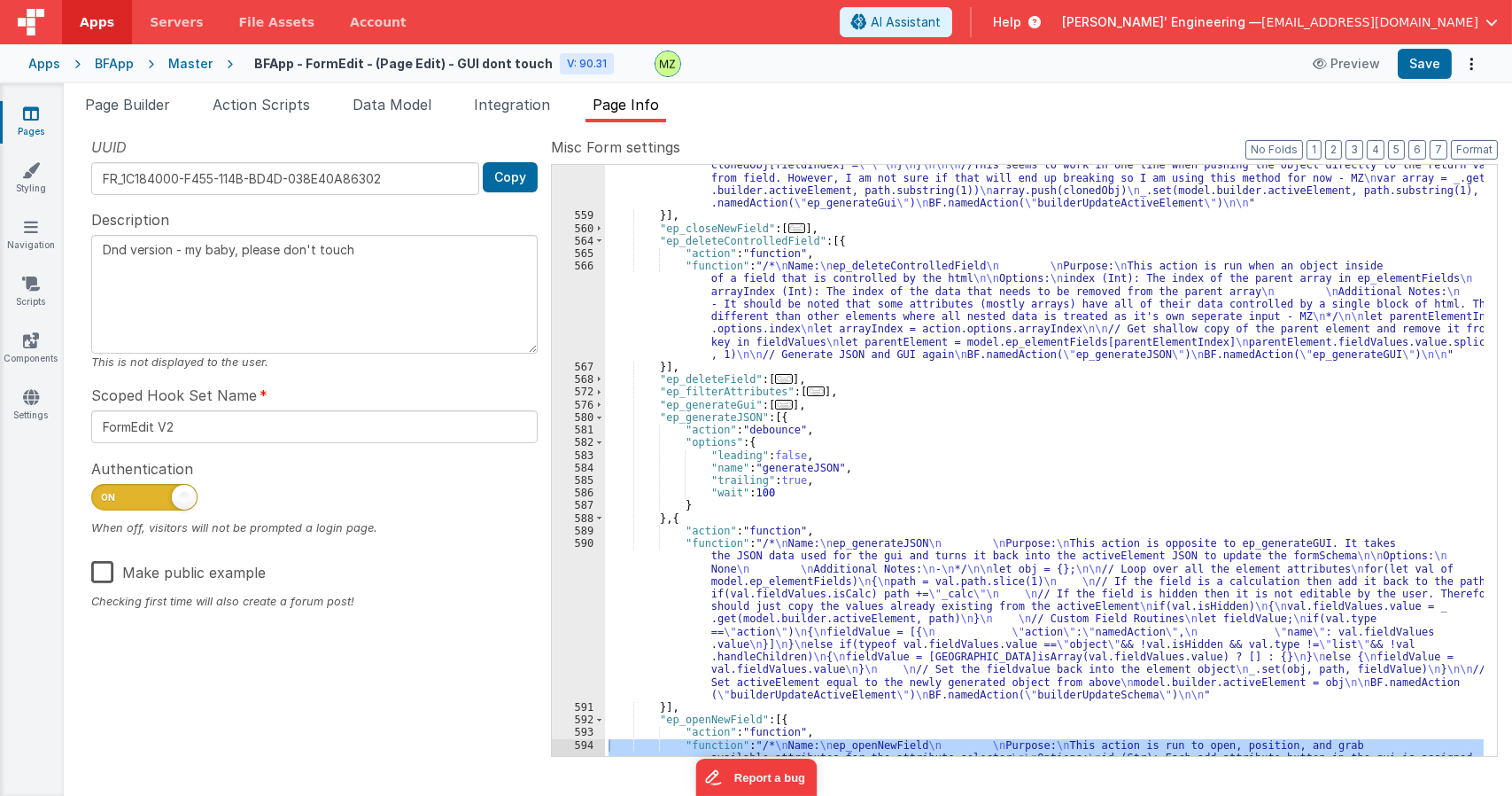
scroll to position [4164, 0]
click at [751, 570] on div ""function" : "/* \n Name: \n ep_addNewObject \n \n Purpose: \n This action adds…" at bounding box center [1044, 599] width 878 height 1057
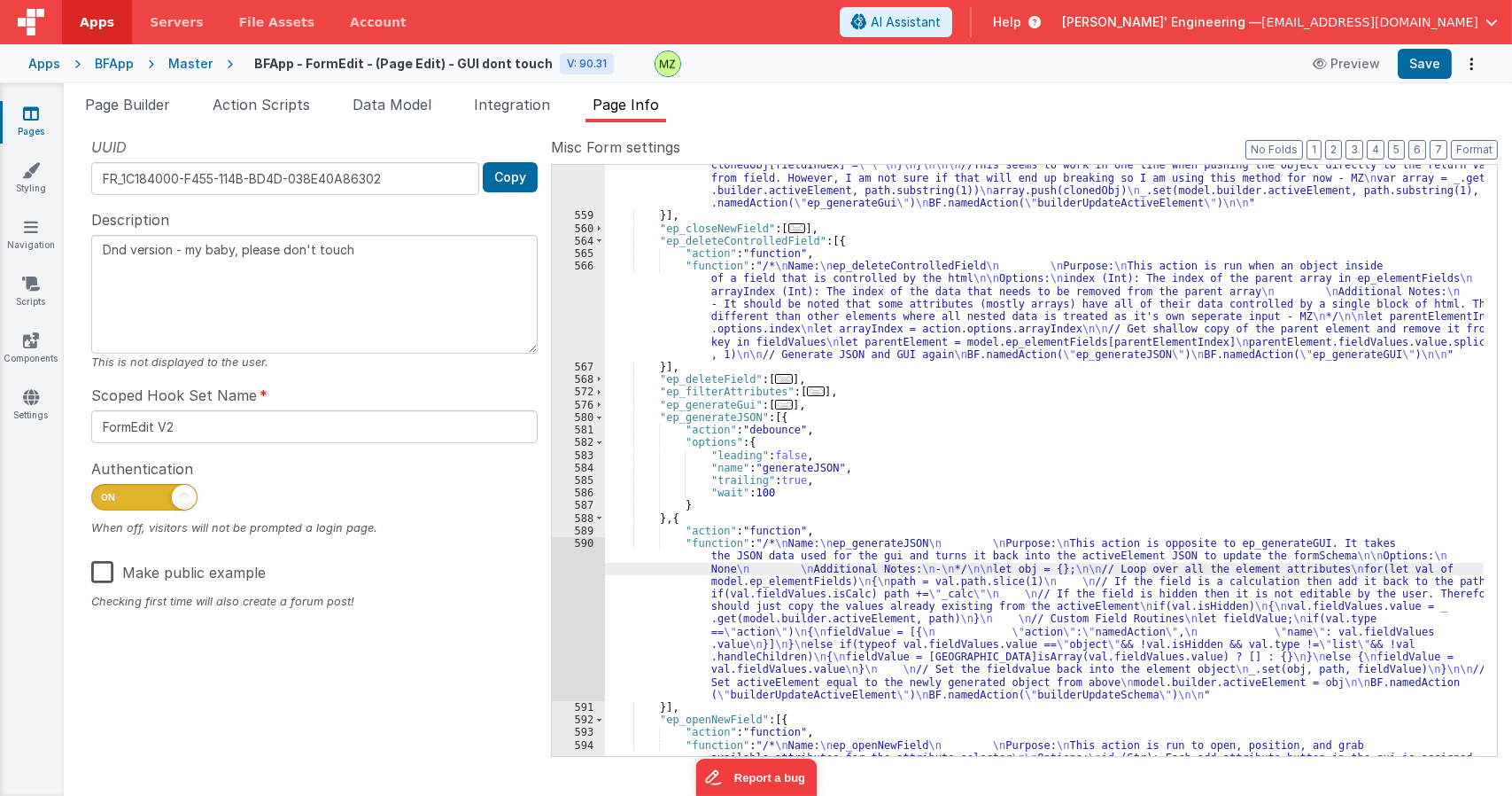
click at [583, 551] on div "590" at bounding box center [578, 619] width 53 height 164
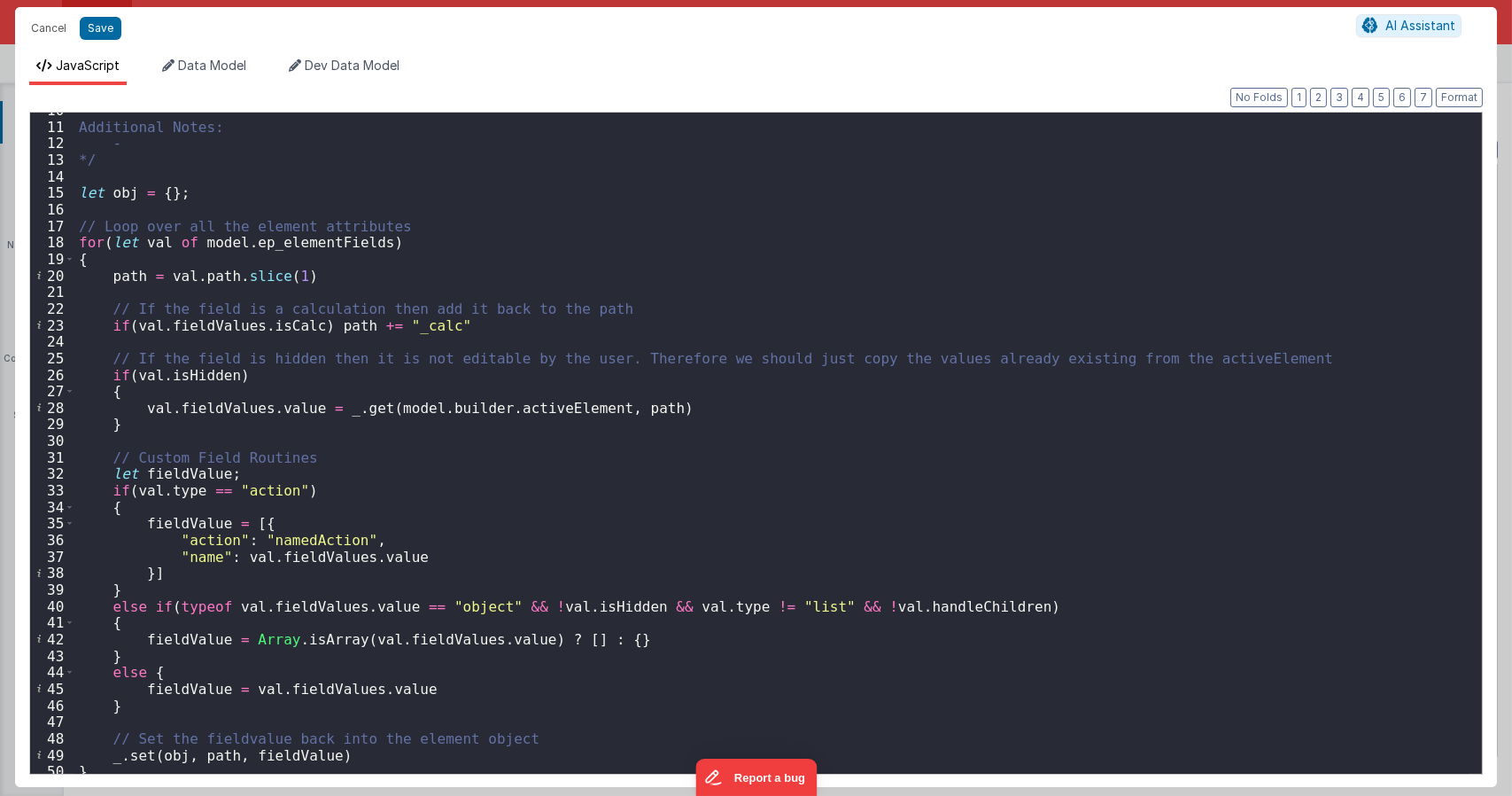
scroll to position [159, 0]
type textarea "Dnd version - my baby, please don't touch"
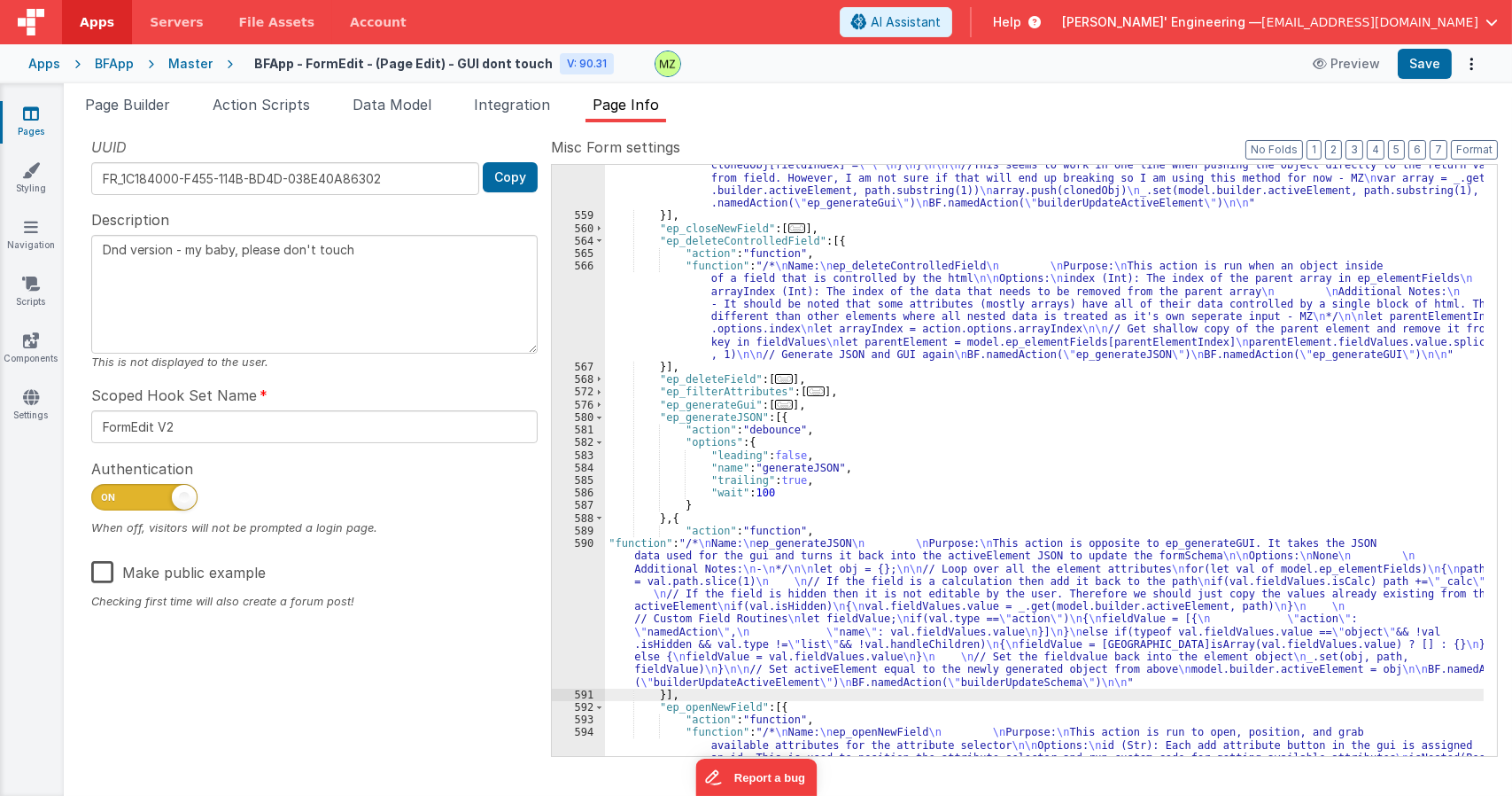
click at [924, 501] on div ""function" : "/* \n Name: \n ep_addNewObject \n \n Purpose: \n This action adds…" at bounding box center [1044, 599] width 878 height 1057
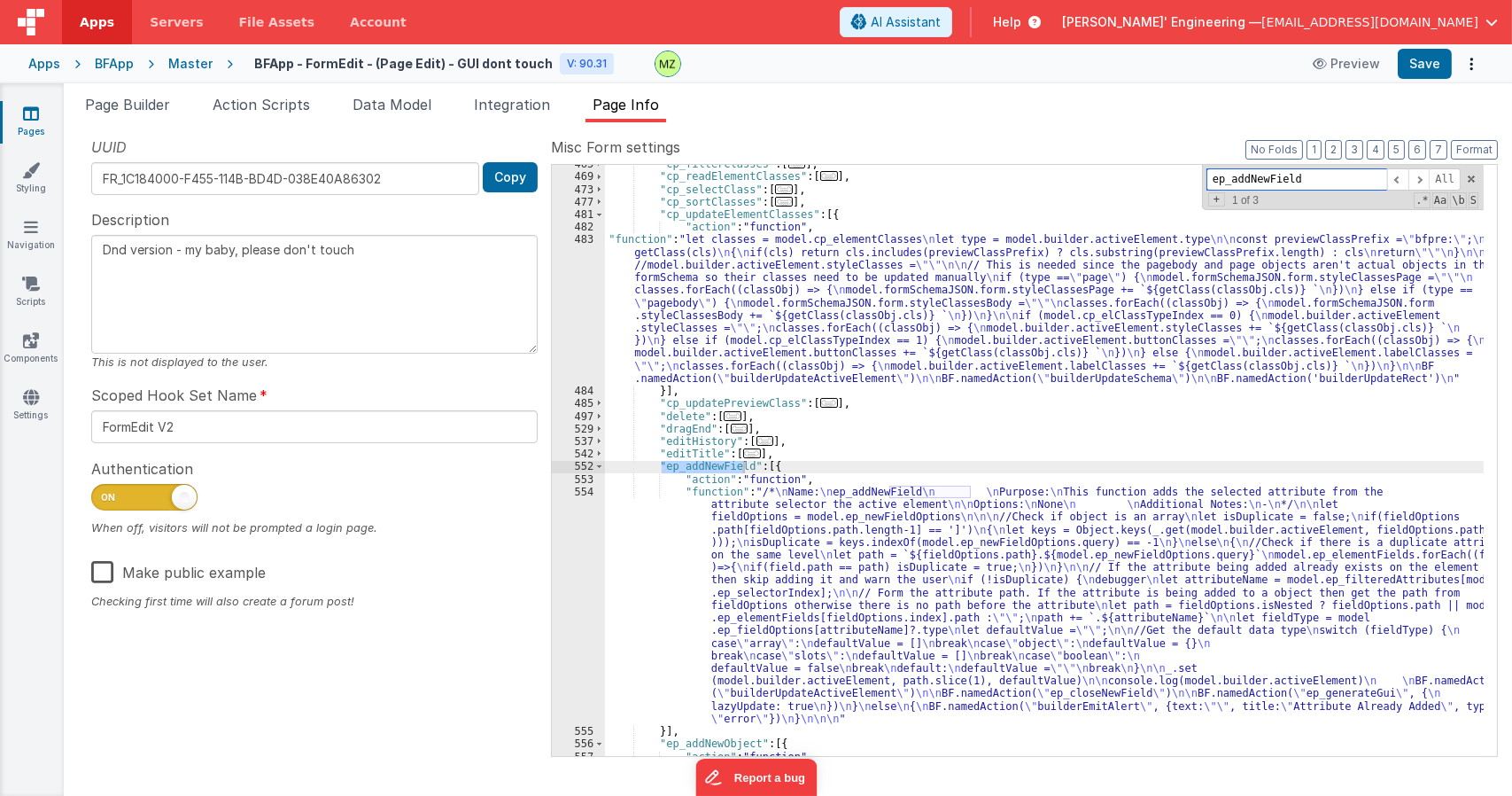
scroll to position [3472, 0]
type input "ep_addNewField"
click at [745, 605] on div ""cp_filterClasses" : [ ... ] , "cp_readElementClasses" : [ ... ] , "cp_selectCl…" at bounding box center [1044, 465] width 878 height 616
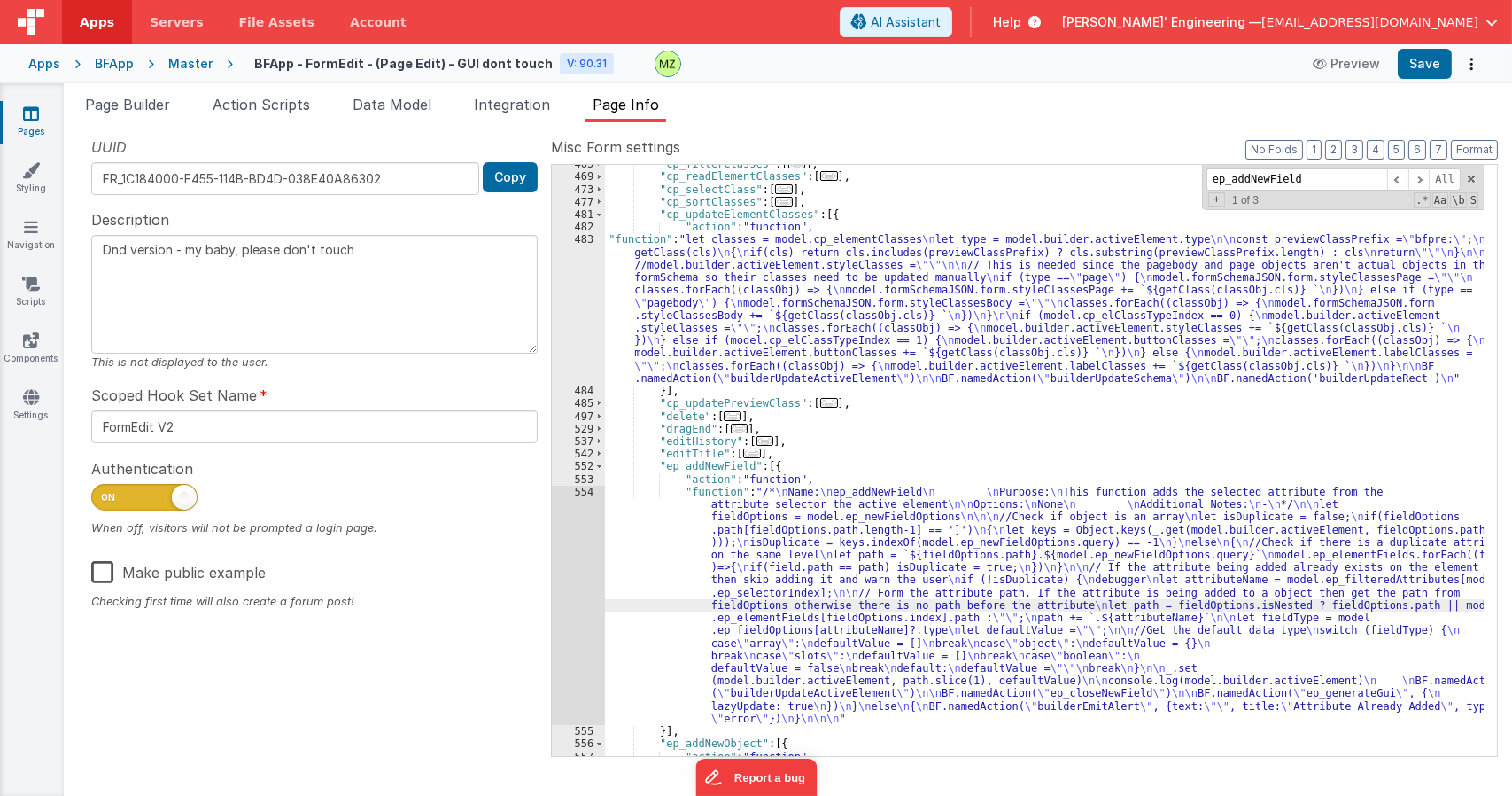
click at [589, 494] on div "554" at bounding box center [578, 605] width 53 height 239
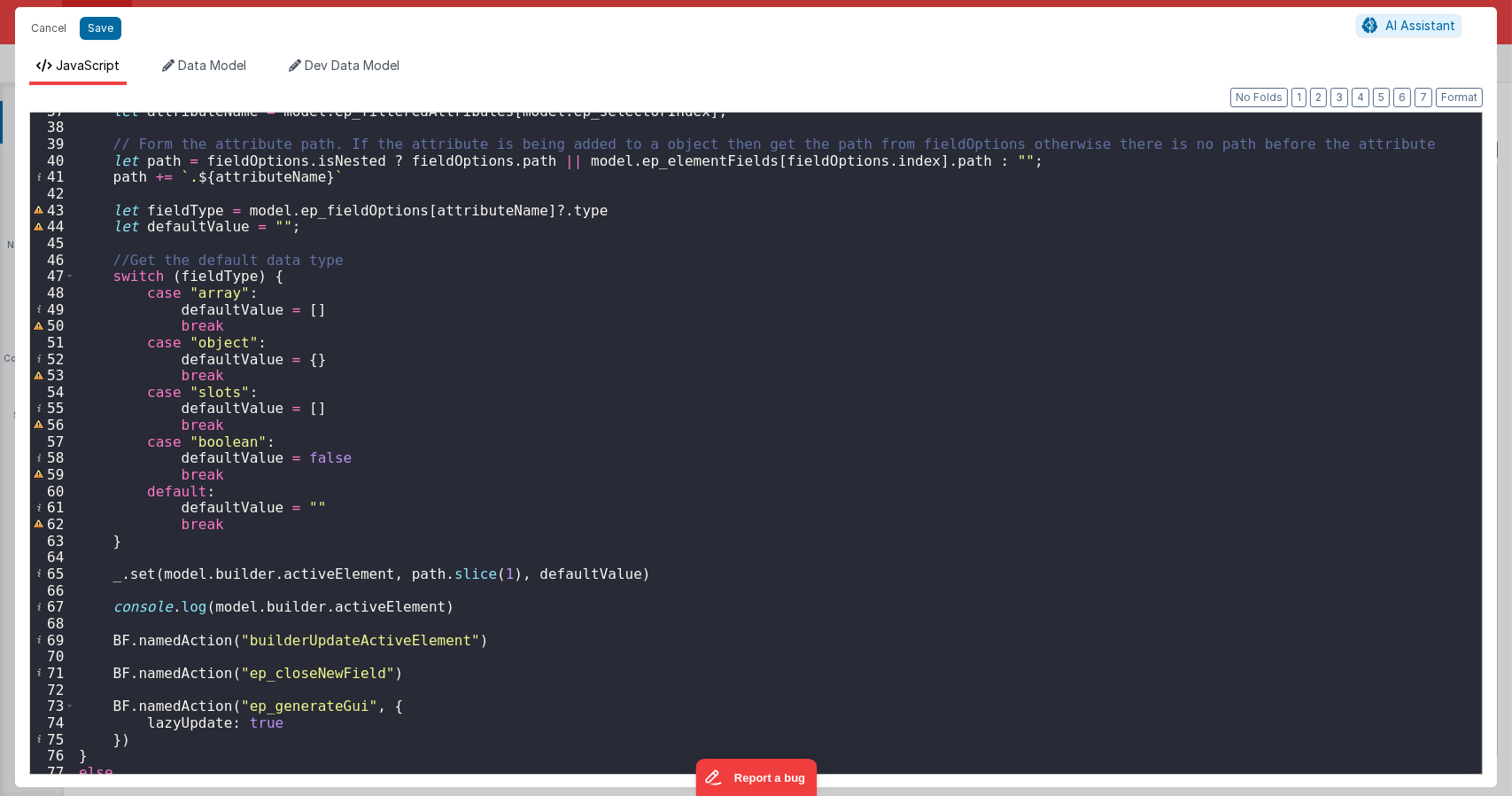
scroll to position [551, 0]
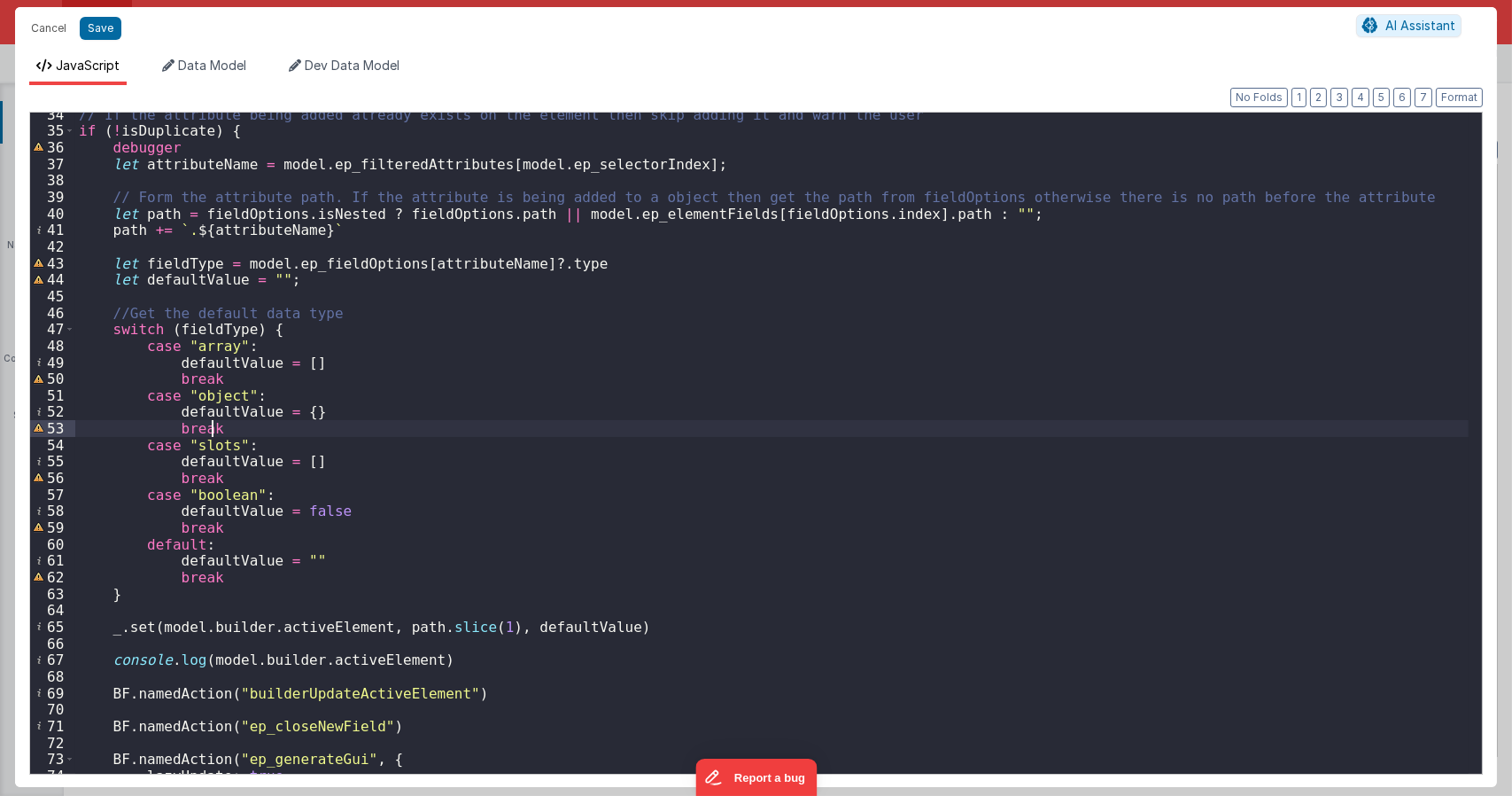
click at [488, 425] on div "// If the attribute being added already exists on the element then skip adding …" at bounding box center [771, 453] width 1393 height 694
type textarea "Dnd version - my baby, please don't touch"
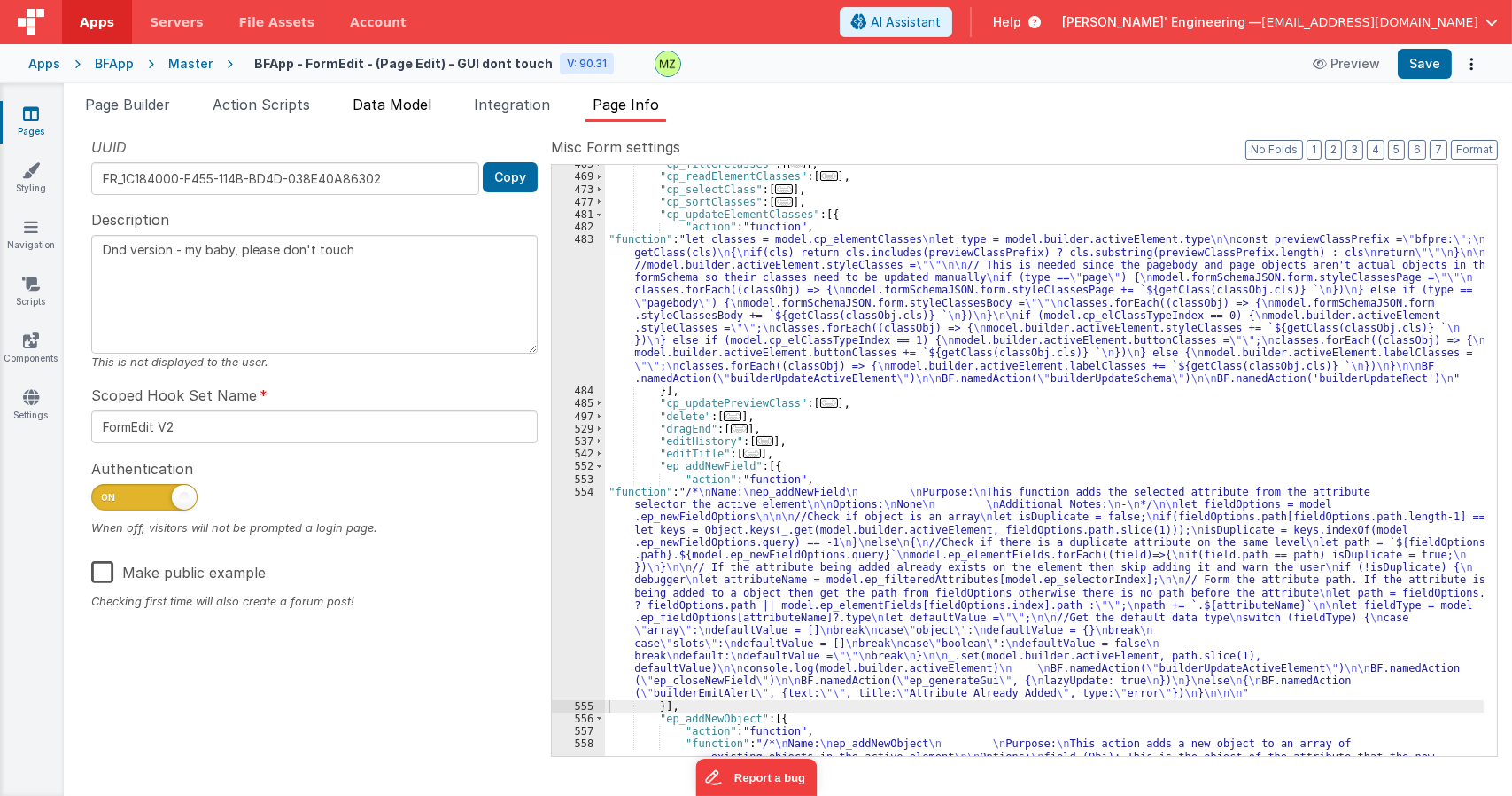
click at [378, 96] on span "Data Model" at bounding box center [391, 105] width 79 height 18
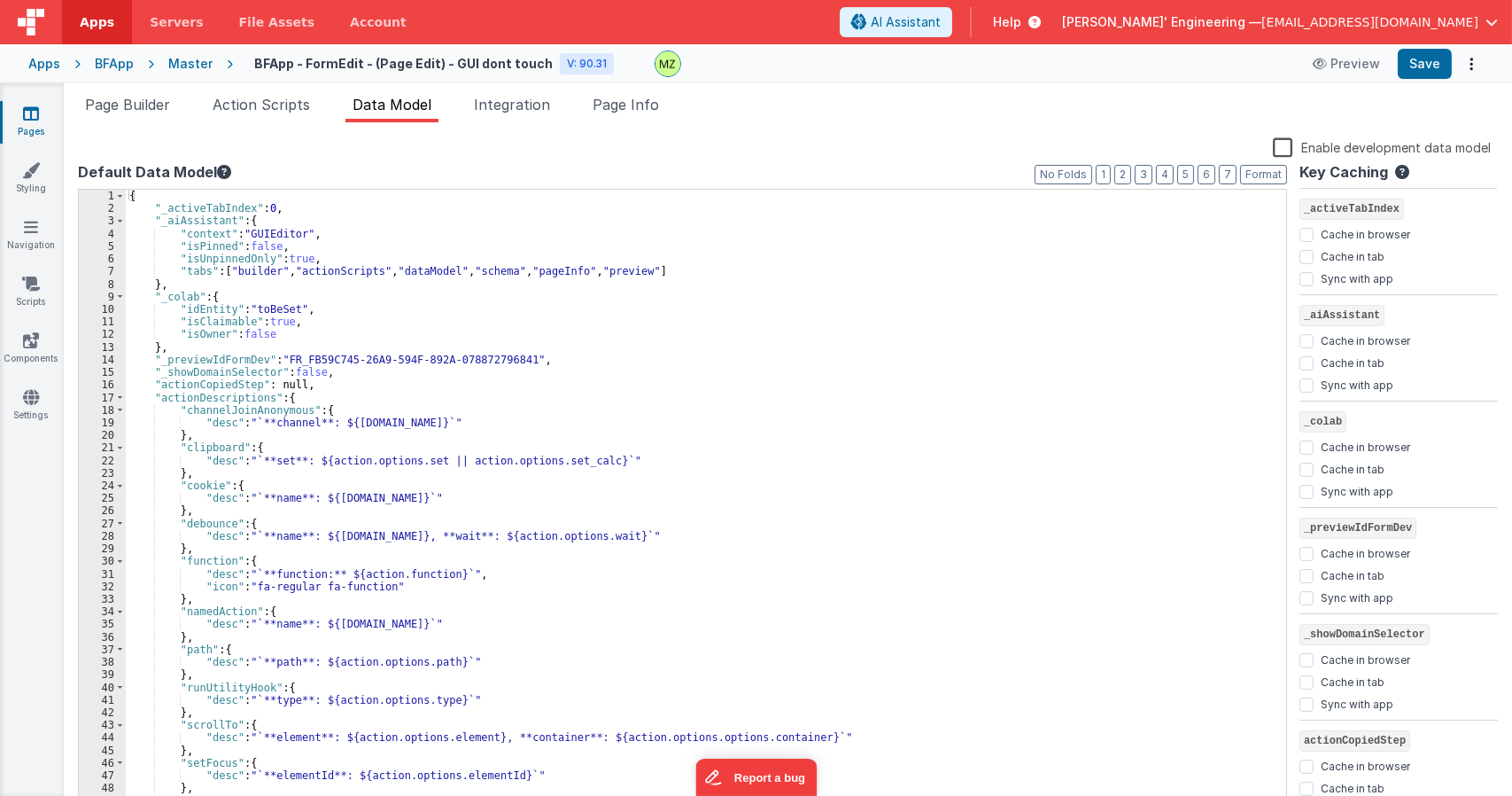
click at [471, 440] on div "{ "_activeTabIndex" : 0 , "_aiAssistant" : { "context" : "GUIEditor" , "isPinne…" at bounding box center [699, 512] width 1147 height 646
click at [121, 400] on span at bounding box center [120, 398] width 10 height 13
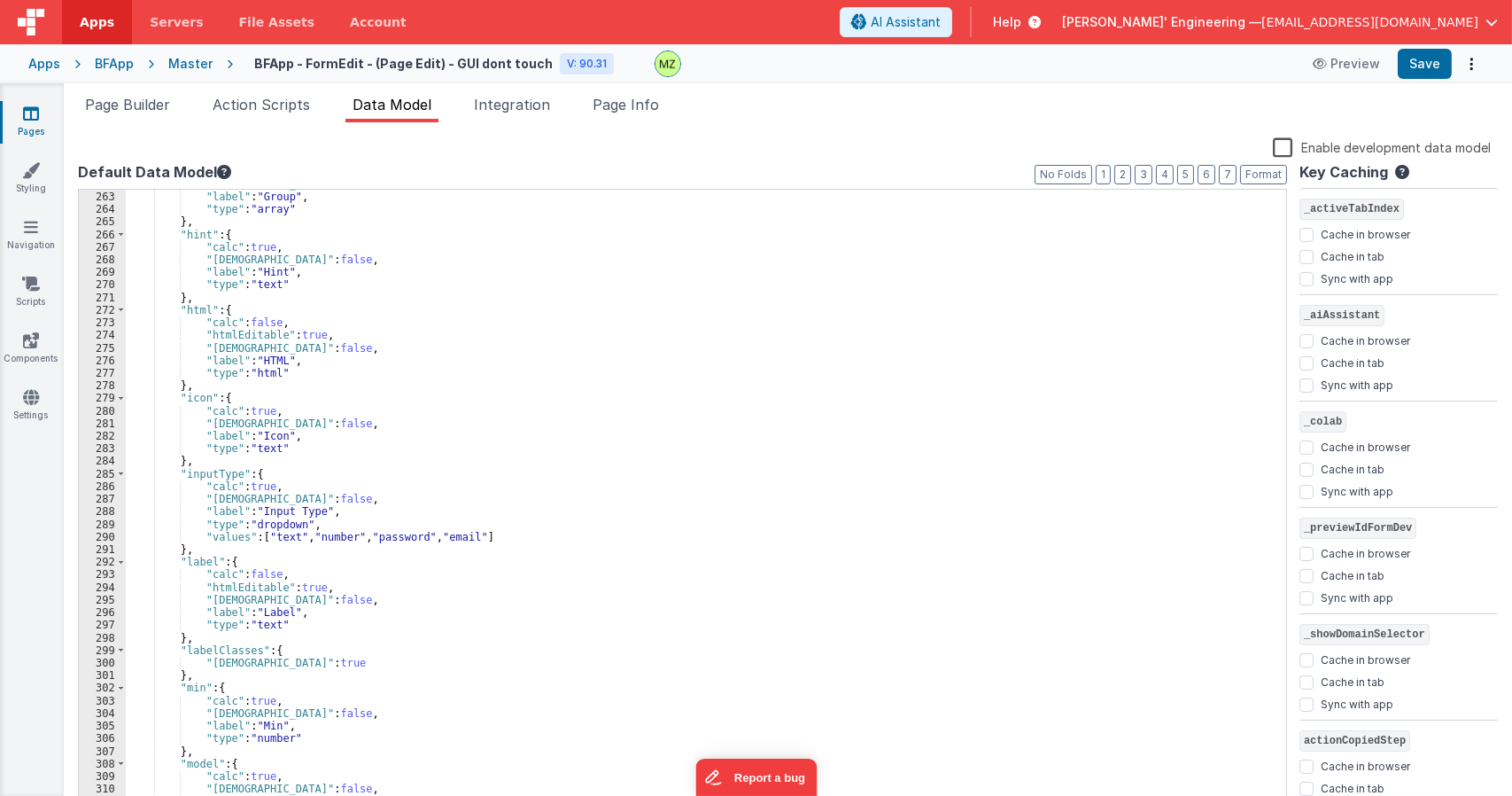
scroll to position [2551, 0]
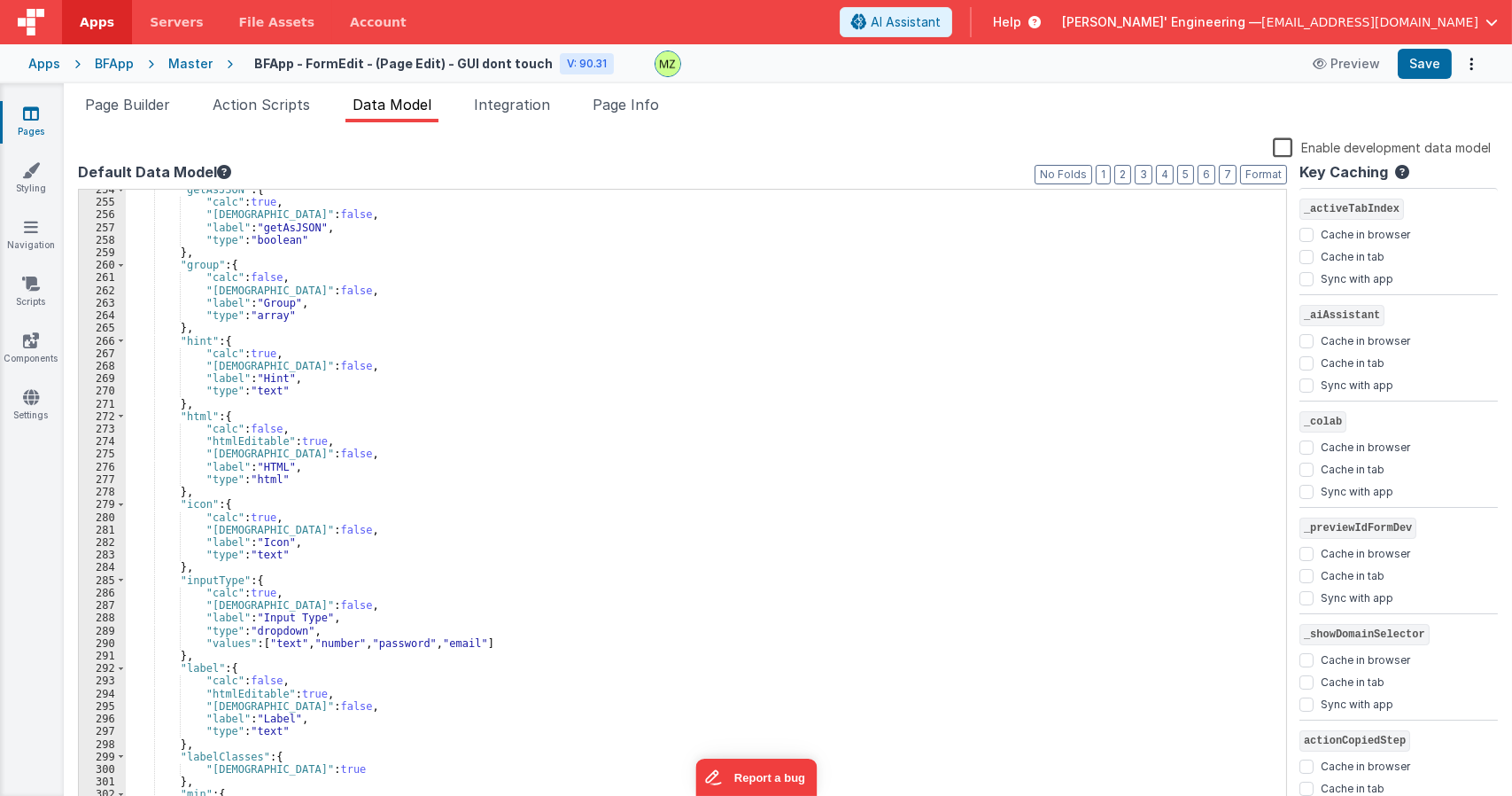
click at [525, 482] on div ""getAsJSON" : { "calc" : true , "isHidden" : false , "label" : "getAsJSON" , "t…" at bounding box center [699, 506] width 1147 height 646
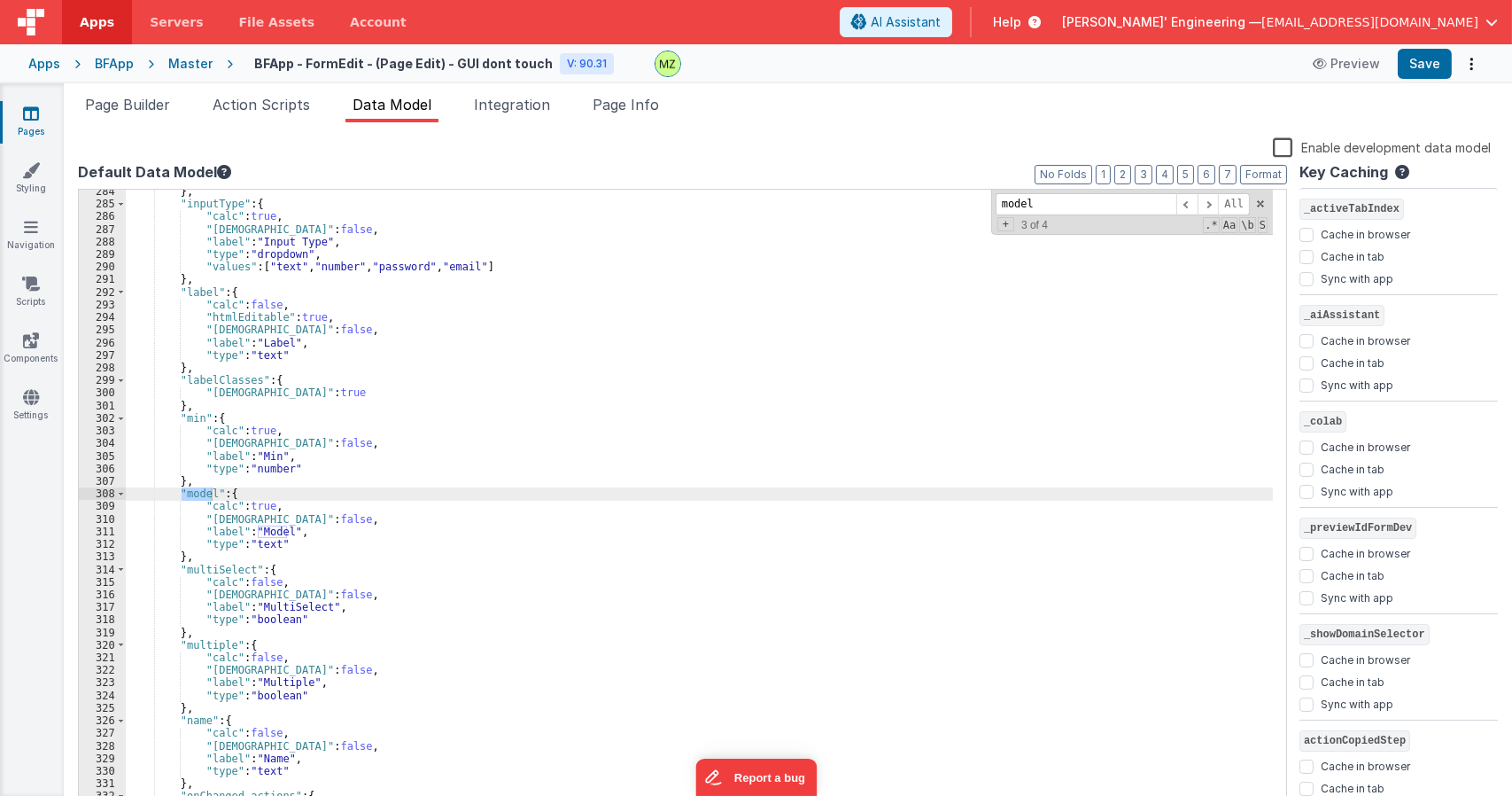
scroll to position [3570, 0]
type input "model"
click at [611, 110] on span "Page Info" at bounding box center [625, 105] width 66 height 18
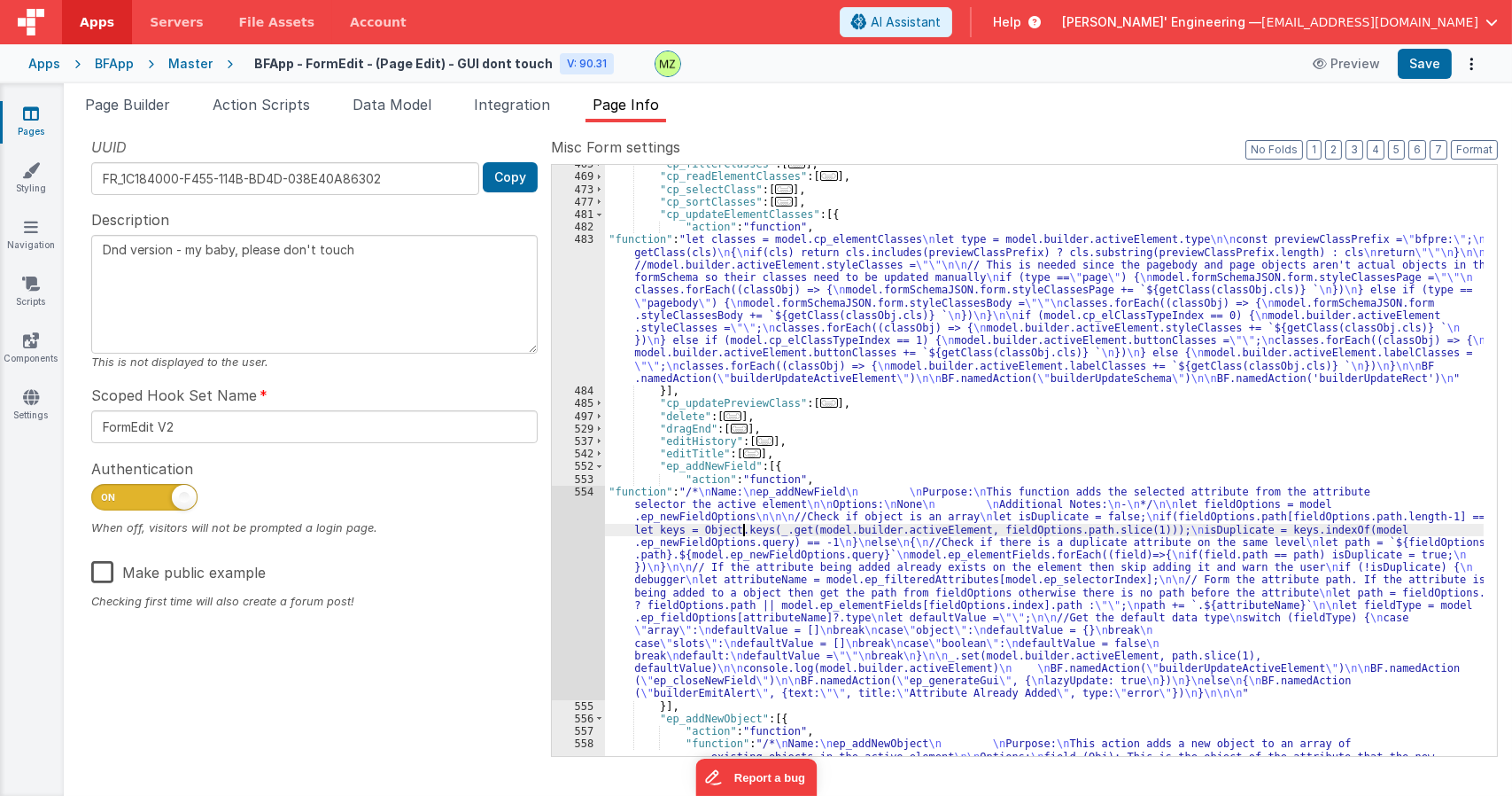
click at [746, 530] on div ""cp_filterClasses" : [ ... ] , "cp_readElementClasses" : [ ... ] , "cp_selectCl…" at bounding box center [1044, 529] width 878 height 743
click at [589, 503] on div "554" at bounding box center [578, 592] width 53 height 215
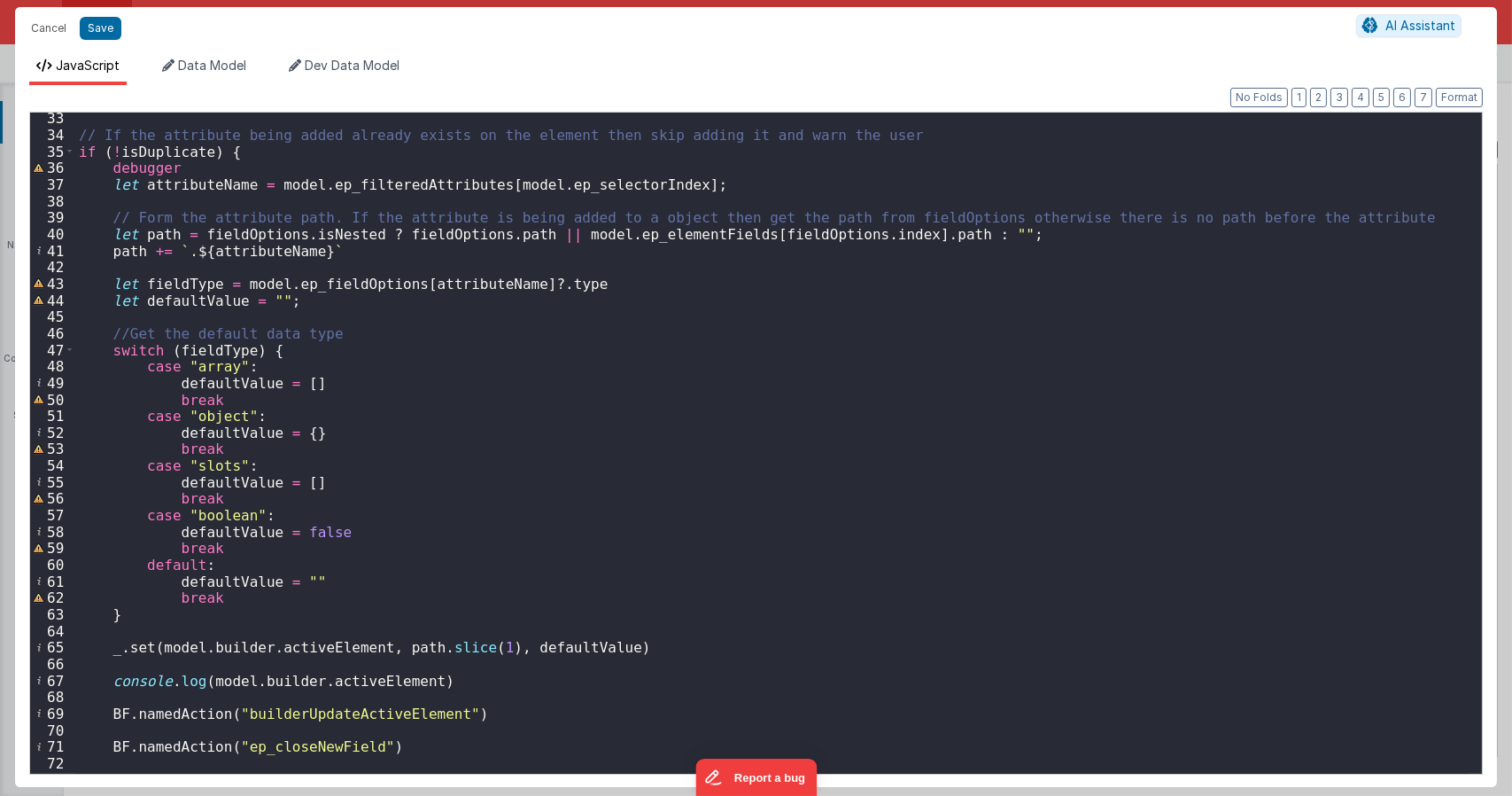
scroll to position [712, 0]
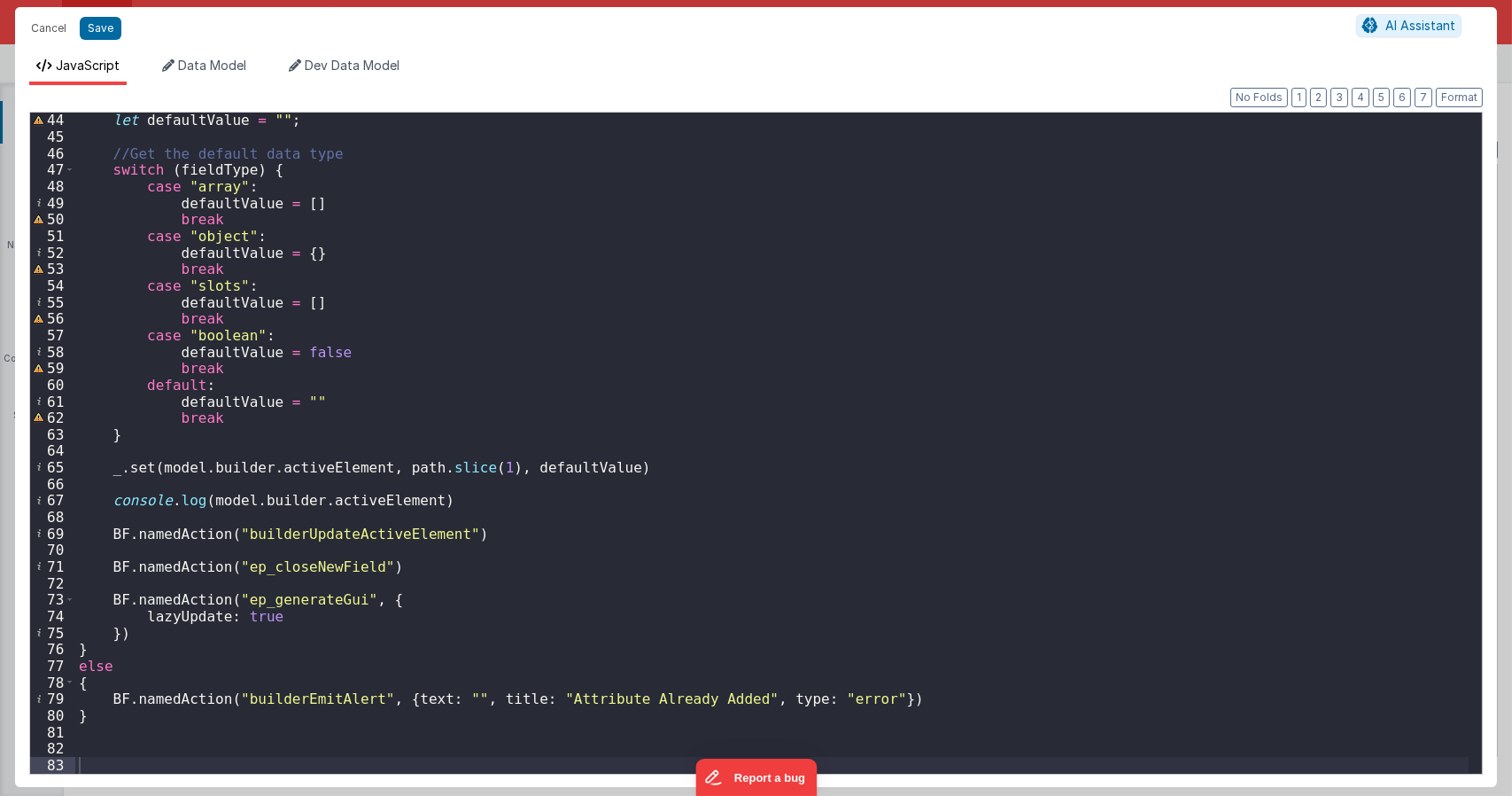
click at [901, 249] on div "let defaultValue = "" ; //Get the default data type switch ( fieldType ) { case…" at bounding box center [771, 458] width 1393 height 694
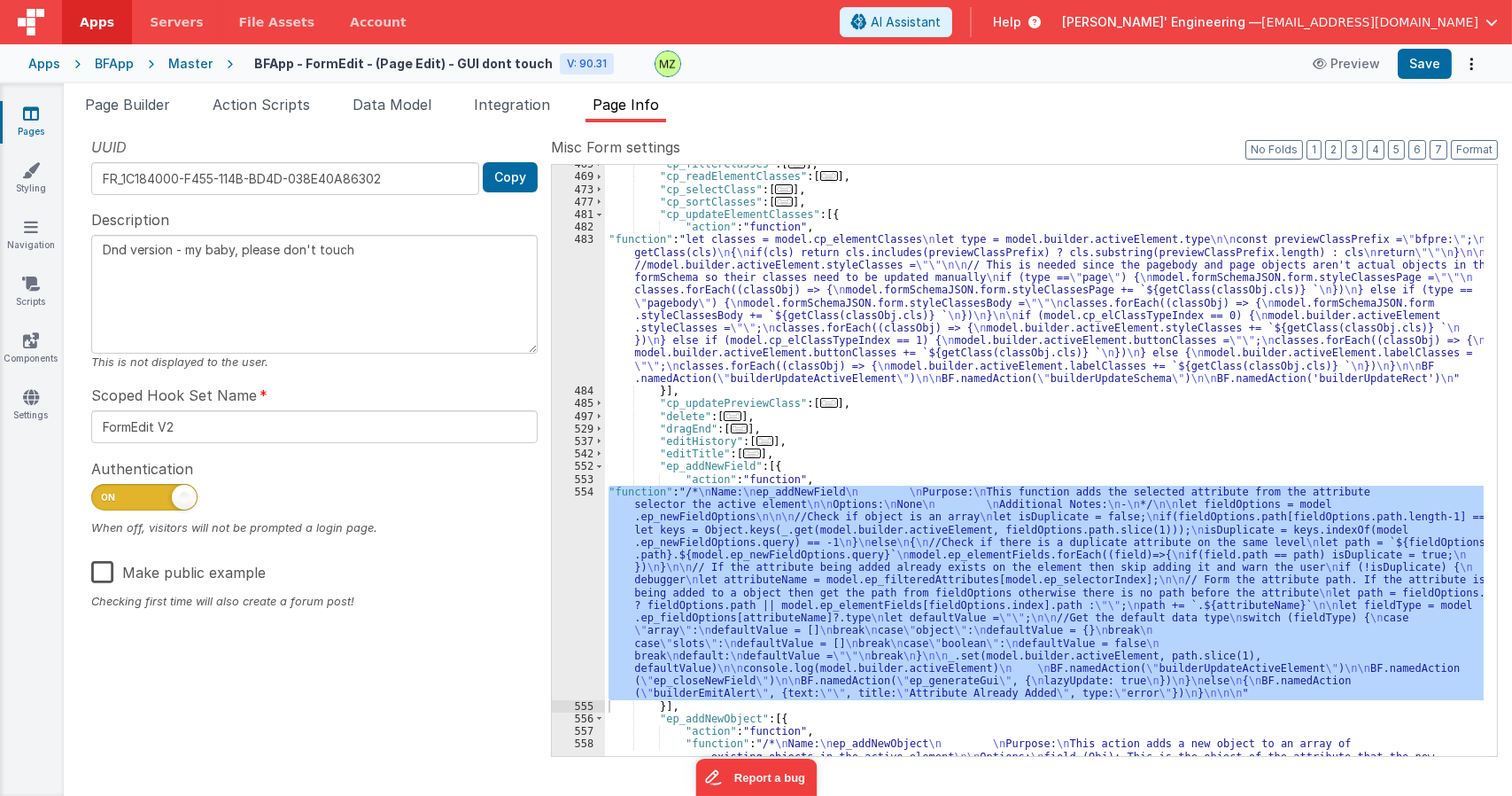
click at [939, 500] on div ""cp_filterClasses" : [ ... ] , "cp_readElementClasses" : [ ... ] , "cp_selectCl…" at bounding box center [1044, 460] width 878 height 591
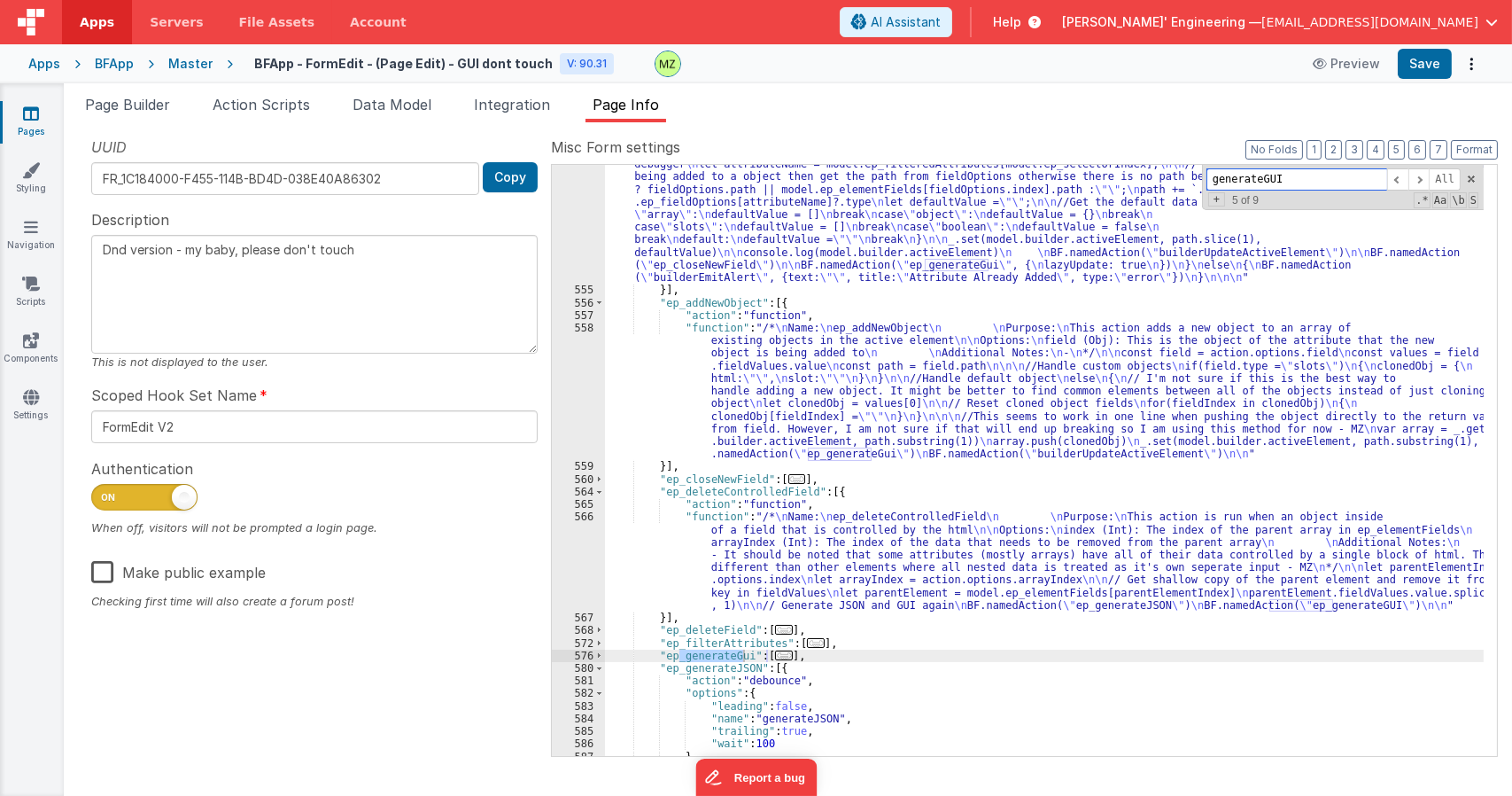
scroll to position [4047, 0]
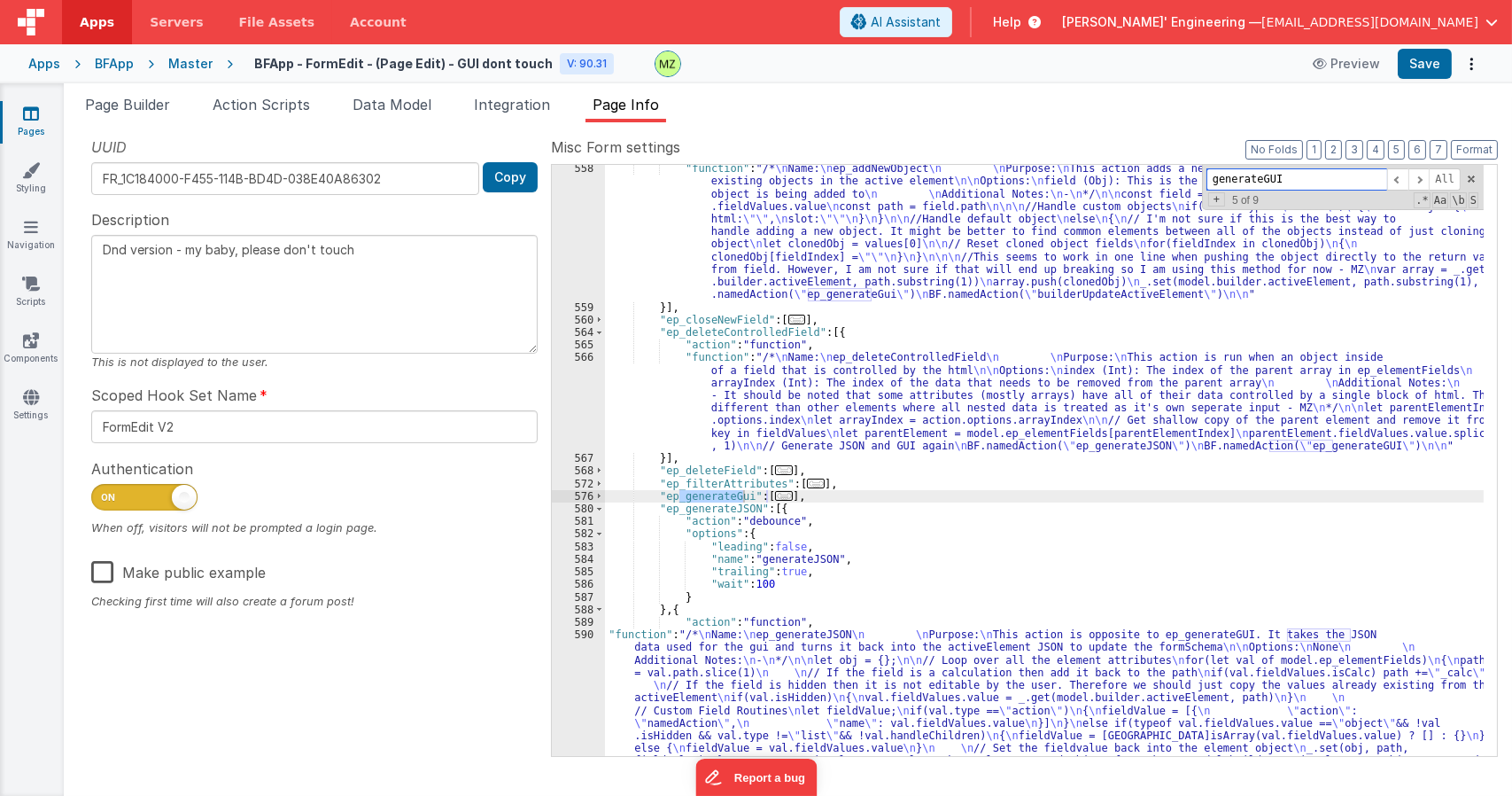
type input "generateGUI"
click at [775, 501] on span "..." at bounding box center [784, 495] width 18 height 10
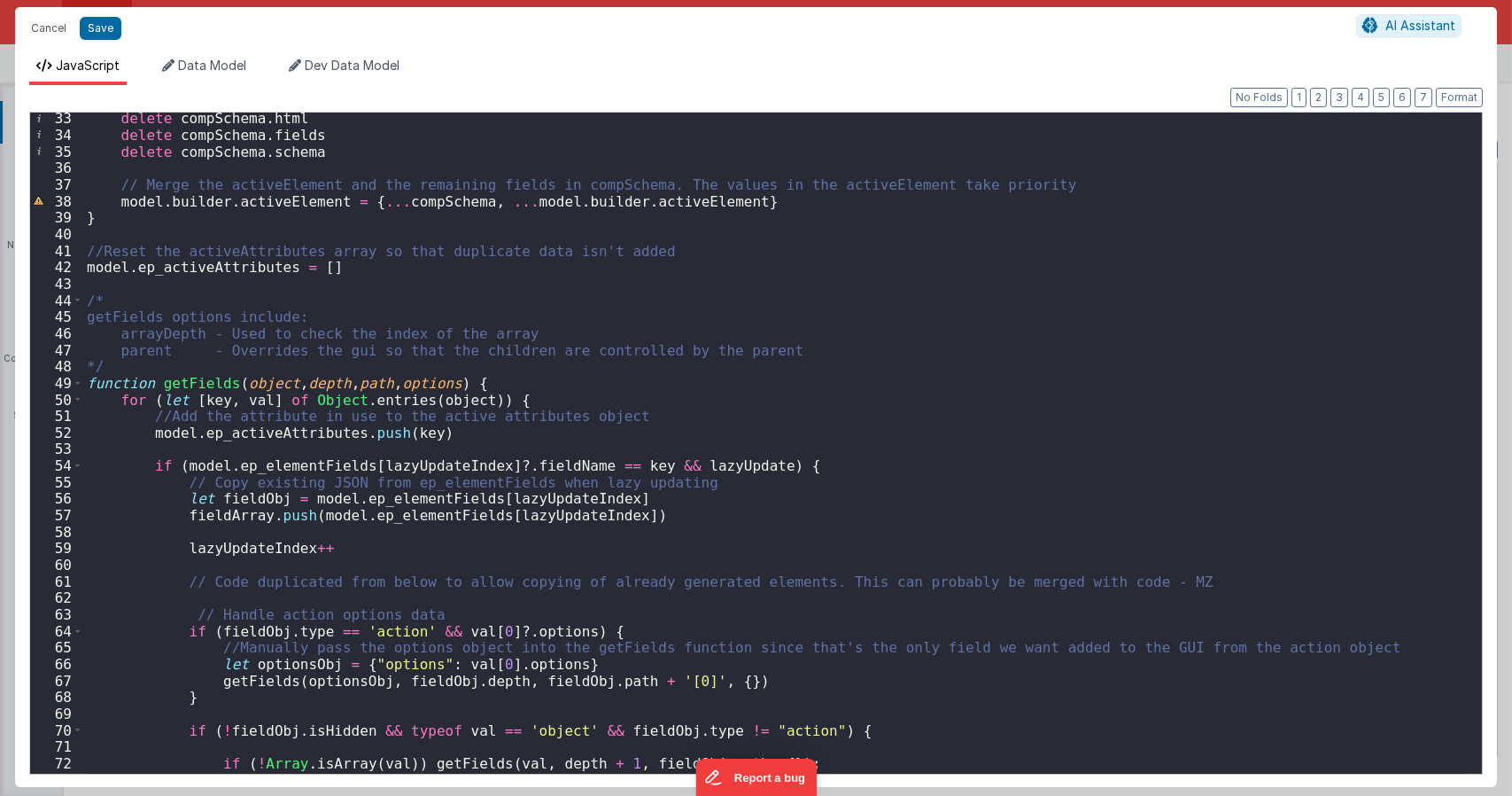
scroll to position [585, 0]
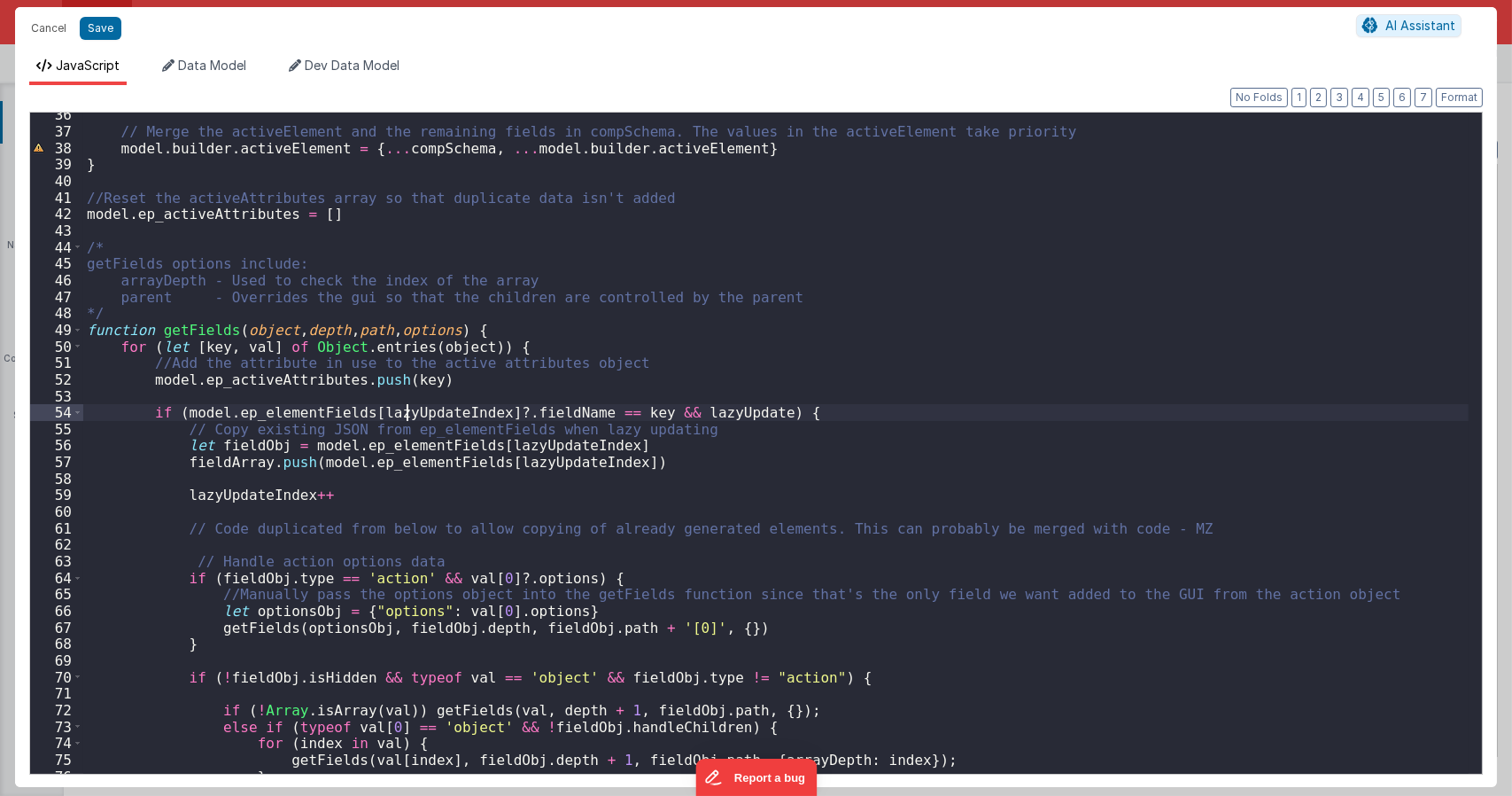
click at [404, 410] on div "// Merge the activeElement and the remaining fields in compSchema. The values i…" at bounding box center [776, 453] width 1385 height 694
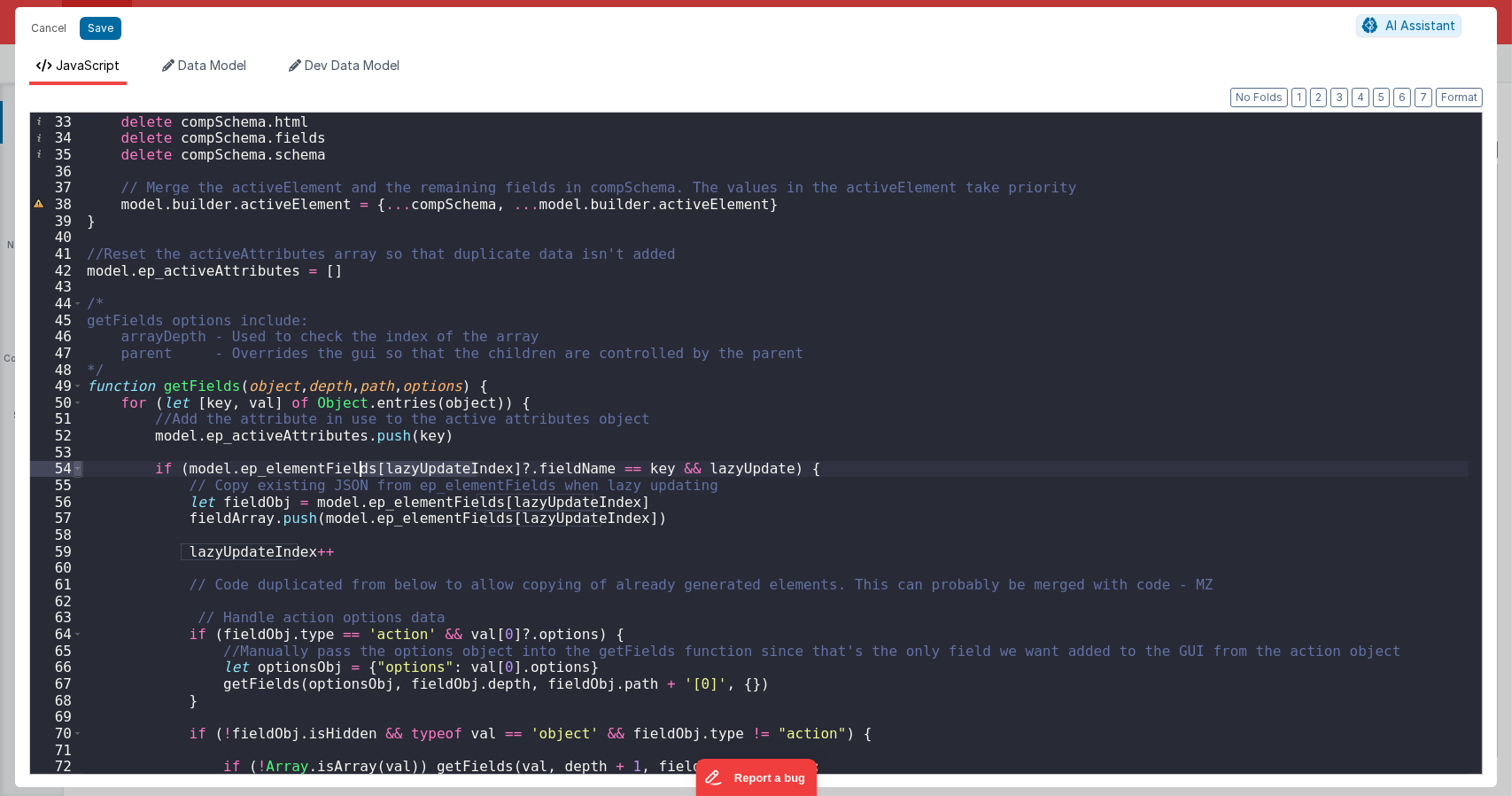
click at [78, 467] on span at bounding box center [77, 468] width 10 height 17
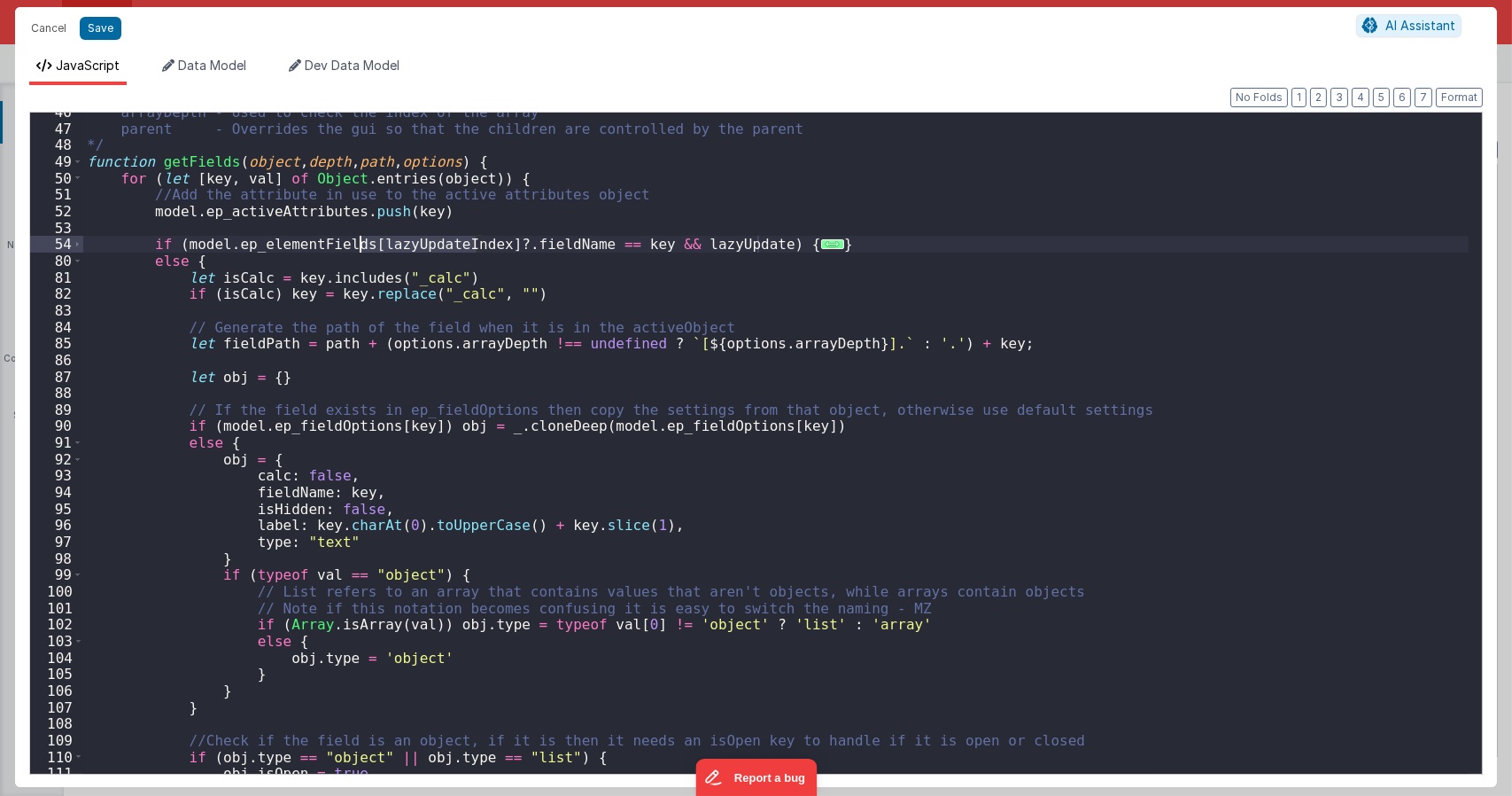
scroll to position [753, 0]
click at [215, 225] on div "arrayDepth - Used to check the index of the array parent - Overrides the gui so…" at bounding box center [776, 450] width 1385 height 694
type textarea "Dnd version - my baby, please don't touch"
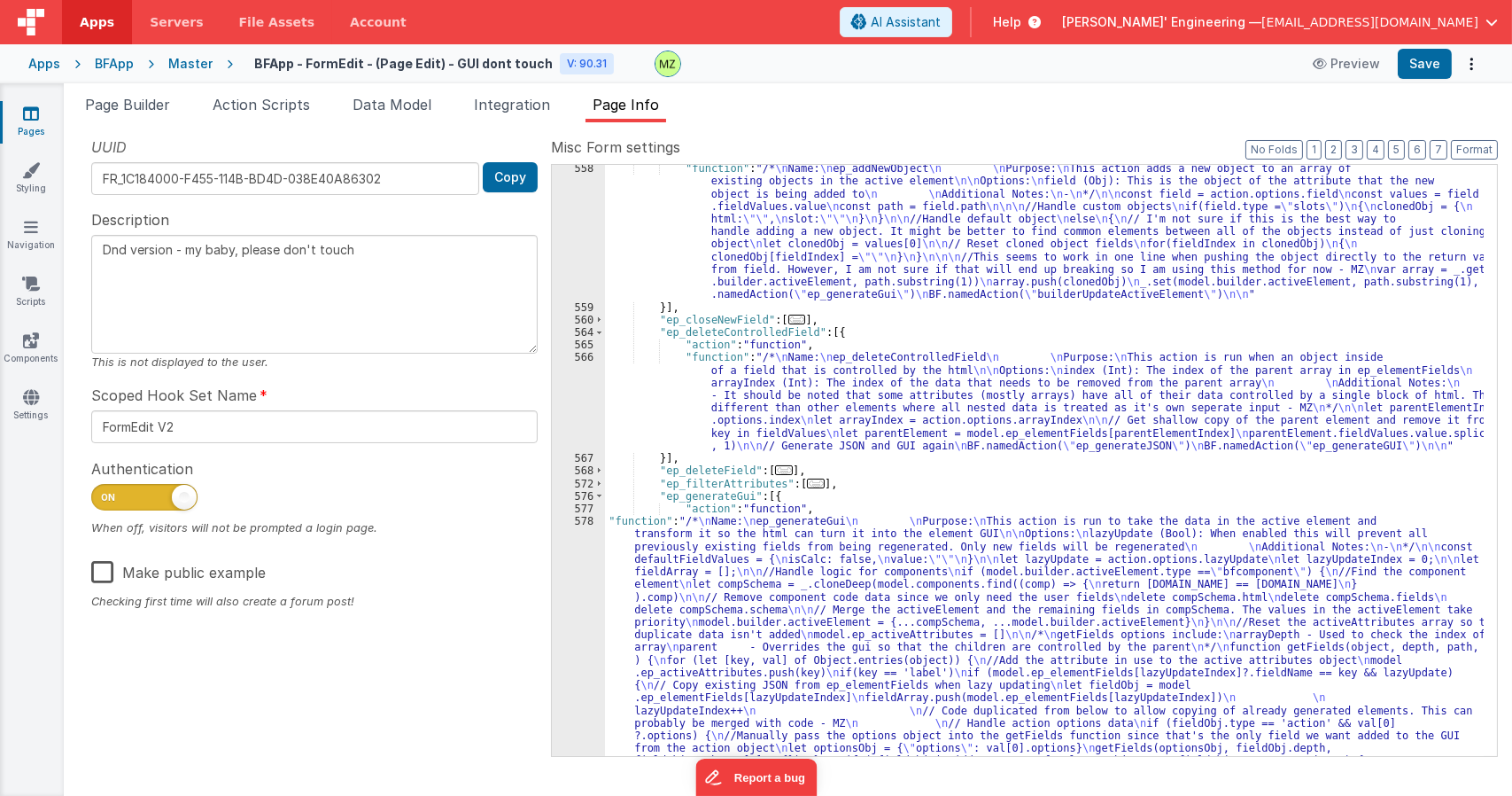
drag, startPoint x: 753, startPoint y: 613, endPoint x: 744, endPoint y: 610, distance: 9.5
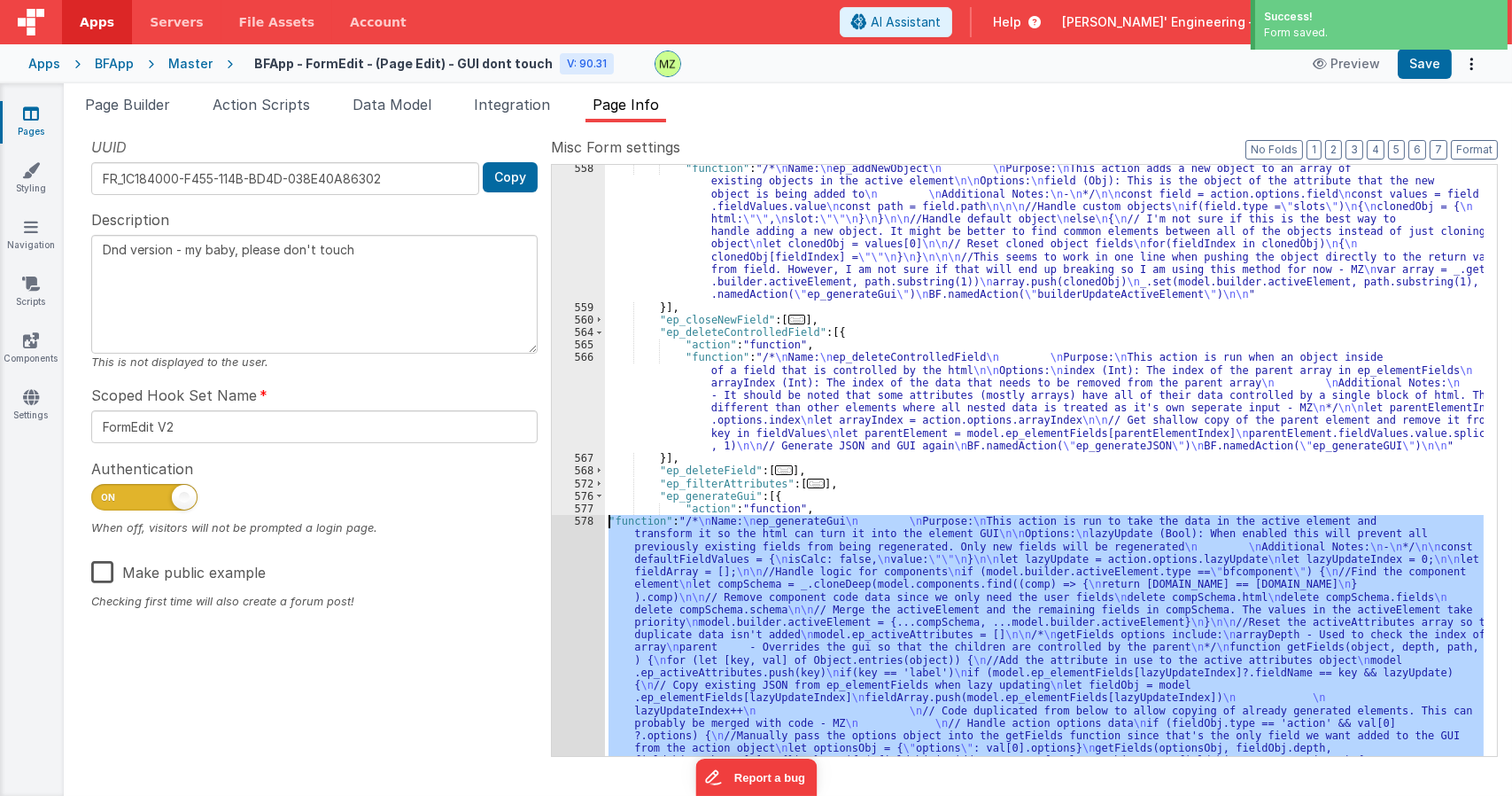
scroll to position [4462, 0]
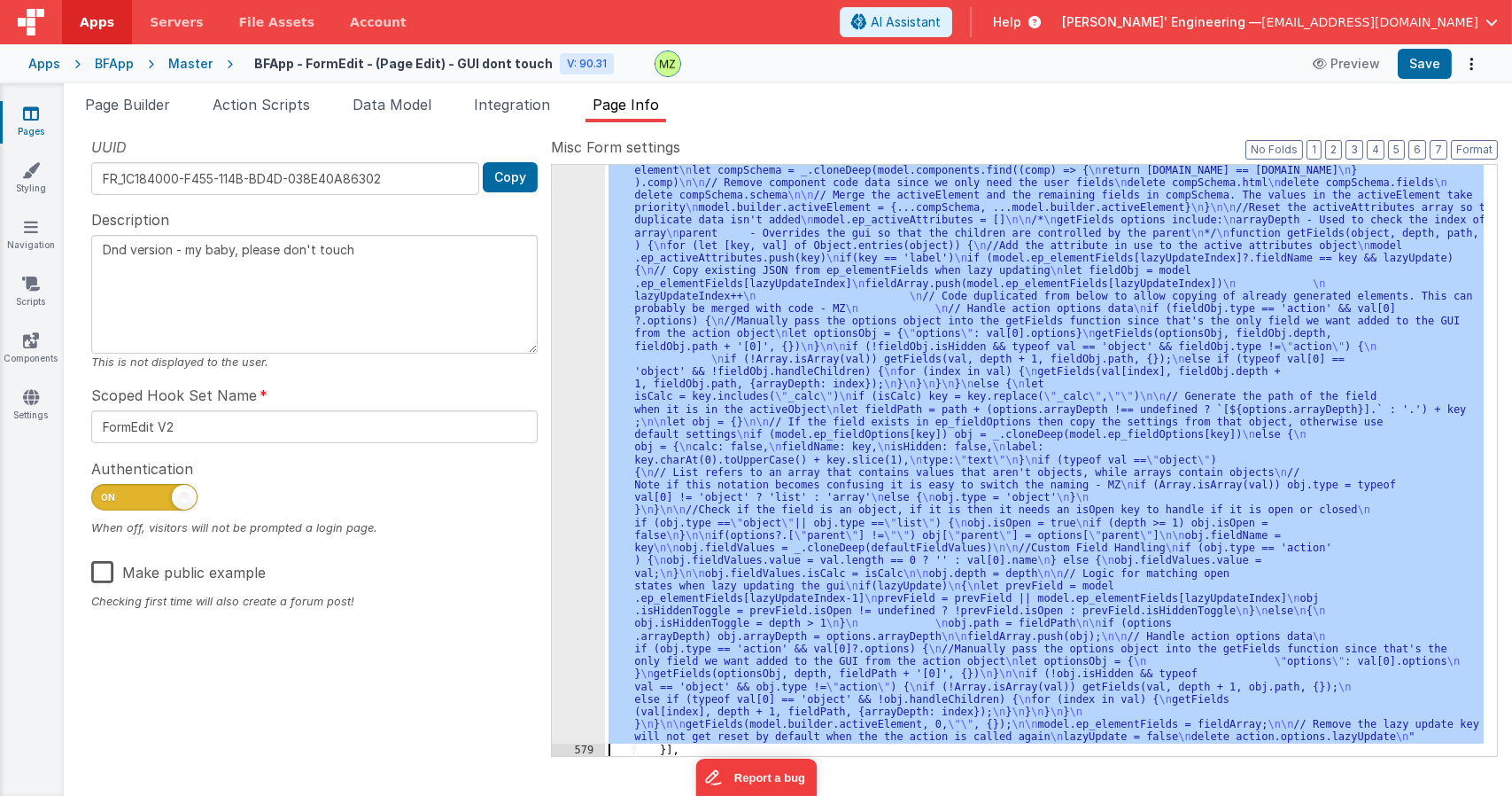
click at [565, 506] on div "578" at bounding box center [578, 421] width 53 height 642
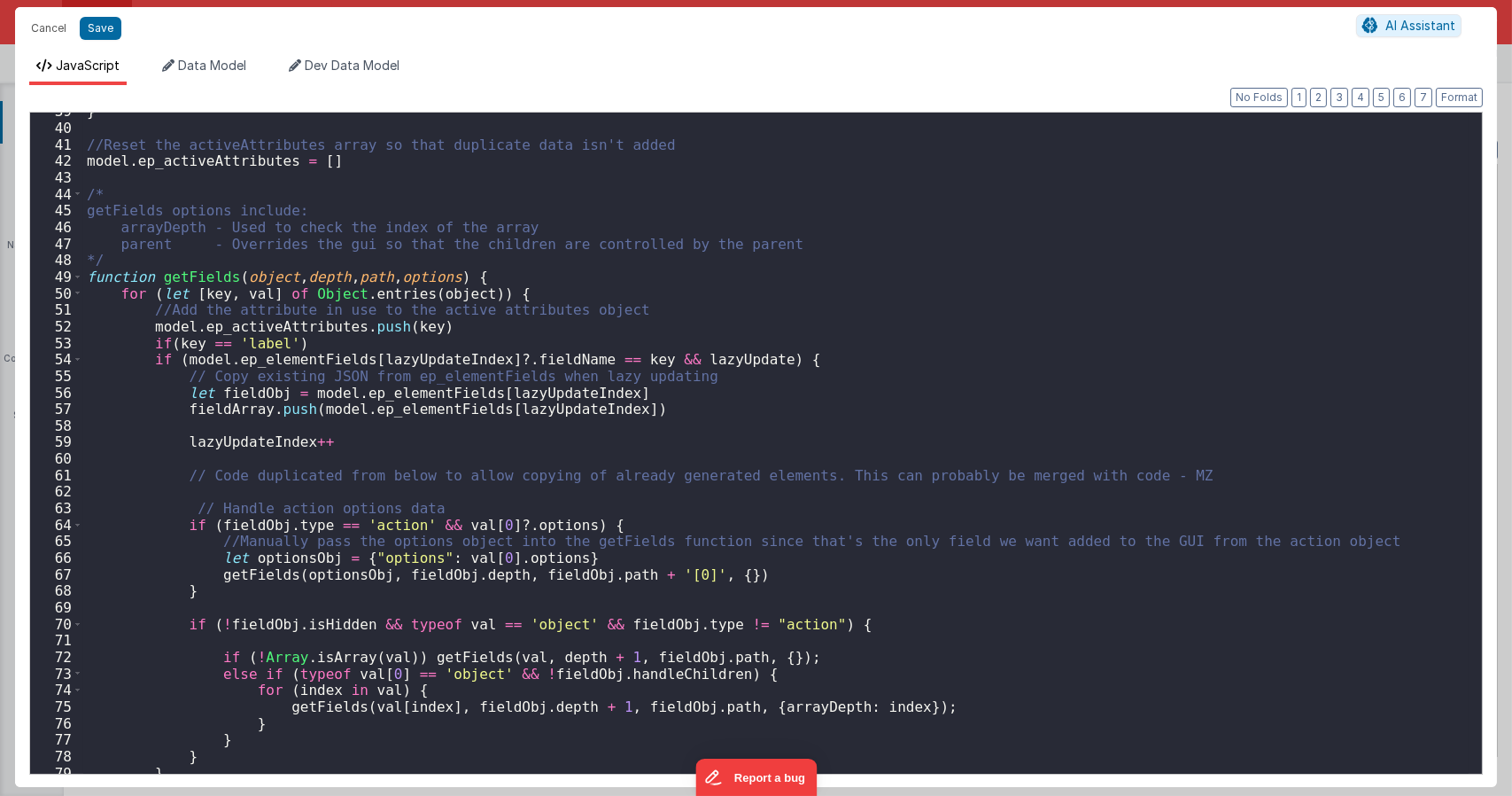
scroll to position [638, 0]
click at [302, 340] on div "} //Reset the activeAttributes array so that duplicate data isn't added model .…" at bounding box center [776, 449] width 1385 height 694
type textarea "Dnd version - my baby, please don't touch"
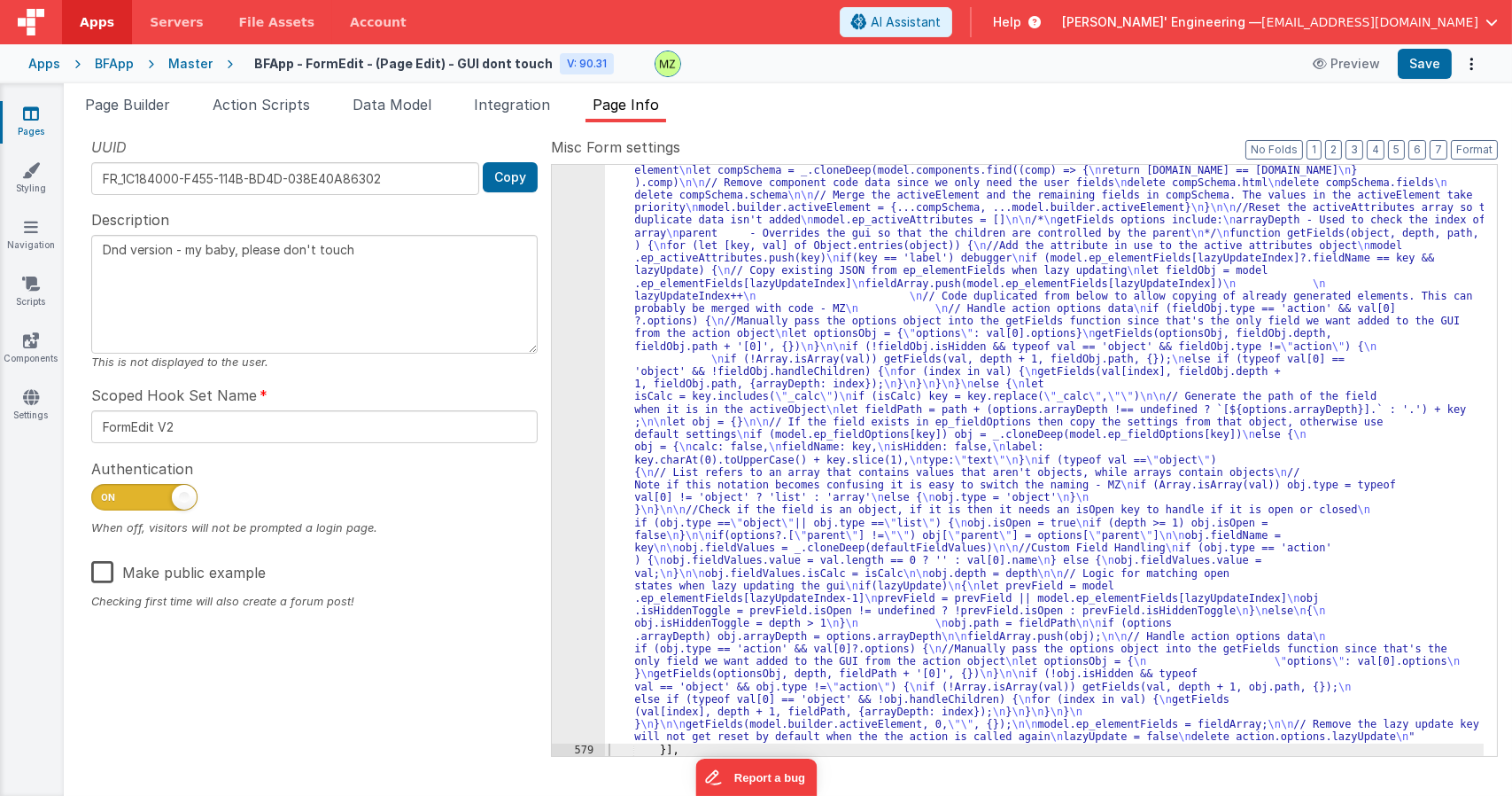
click at [839, 455] on div ""function" : "/* \n Name: \n ep_generateGui \n \n Purpose: \n This action is ru…" at bounding box center [1044, 724] width 878 height 1246
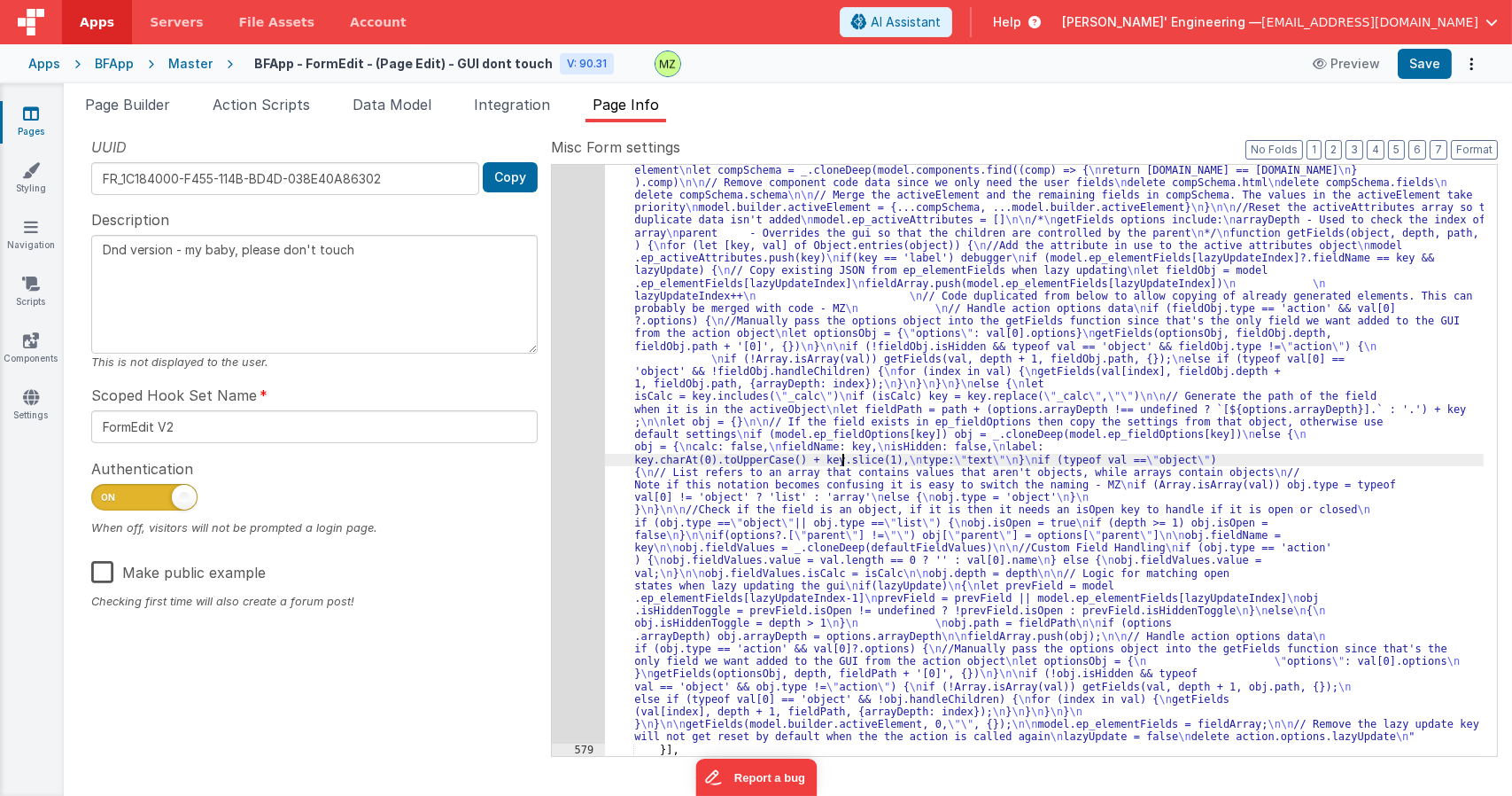
scroll to position [4397, 0]
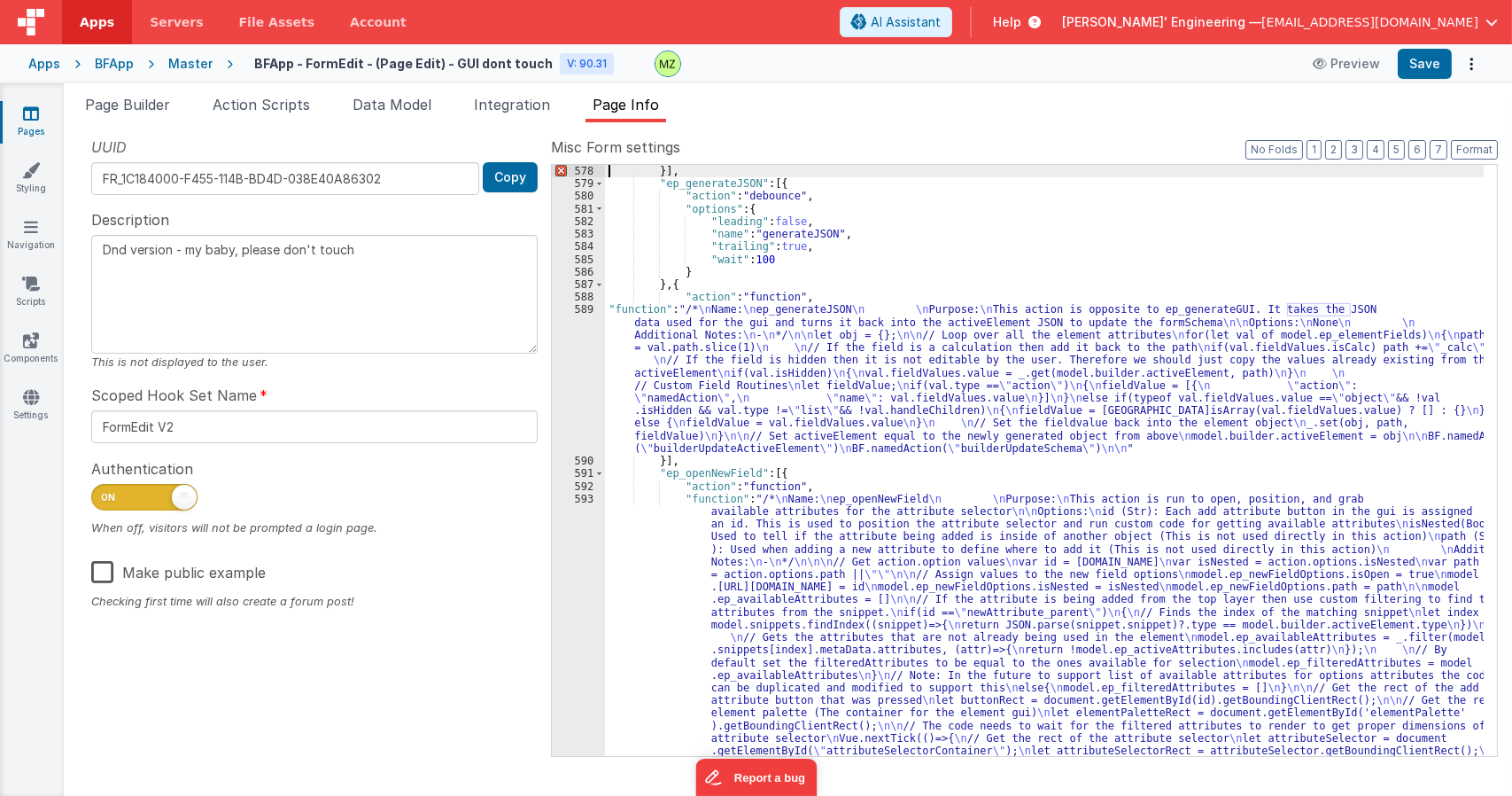
type textarea "Dnd version - my baby, please don't touch"
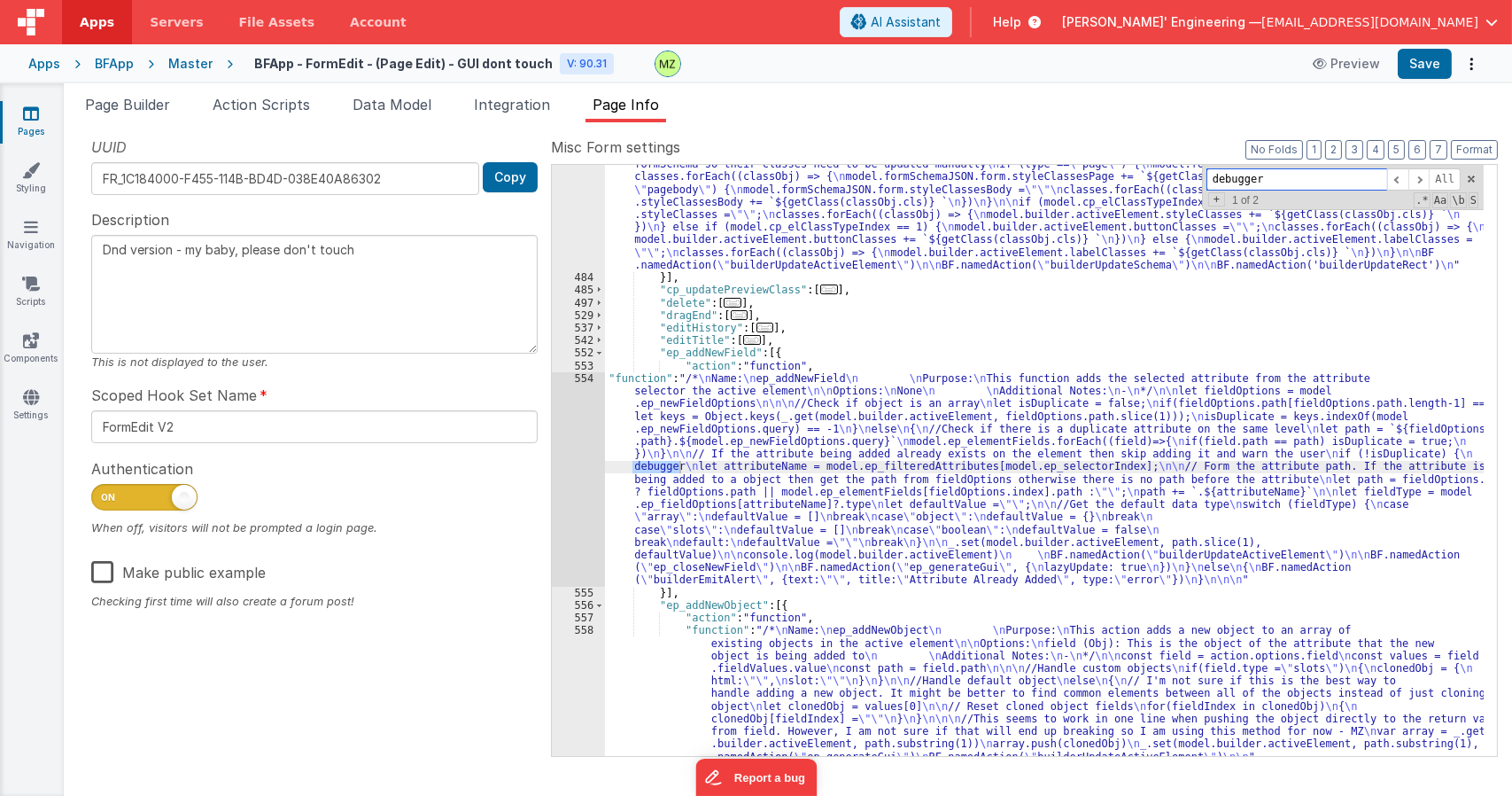
scroll to position [3585, 0]
type input "debugger"
click at [692, 461] on div ""function" : "let classes = model.cp_elementClasses \n let type = model.builder…" at bounding box center [1044, 561] width 878 height 880
click at [571, 392] on div "554" at bounding box center [578, 479] width 53 height 215
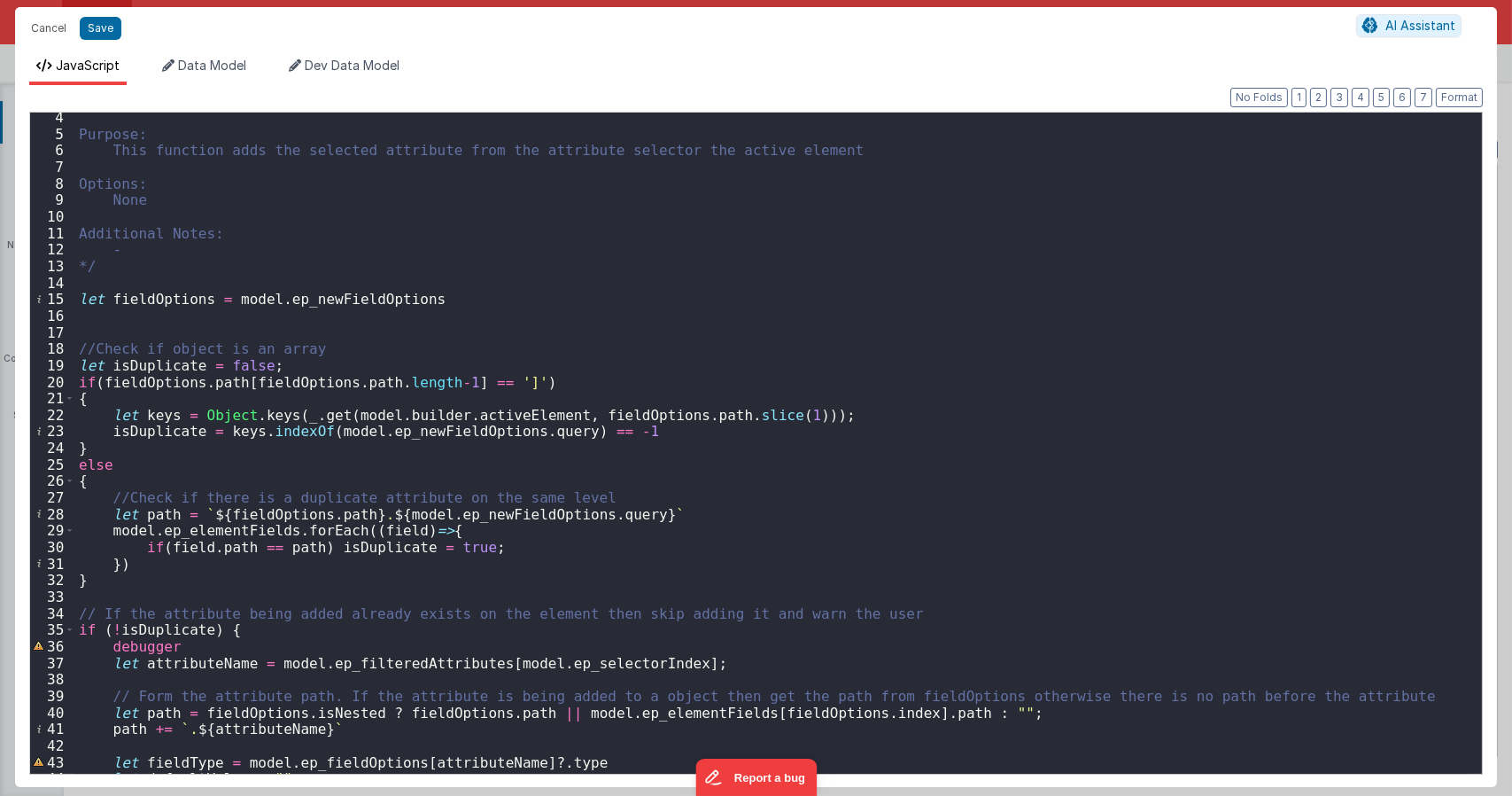
scroll to position [319, 0]
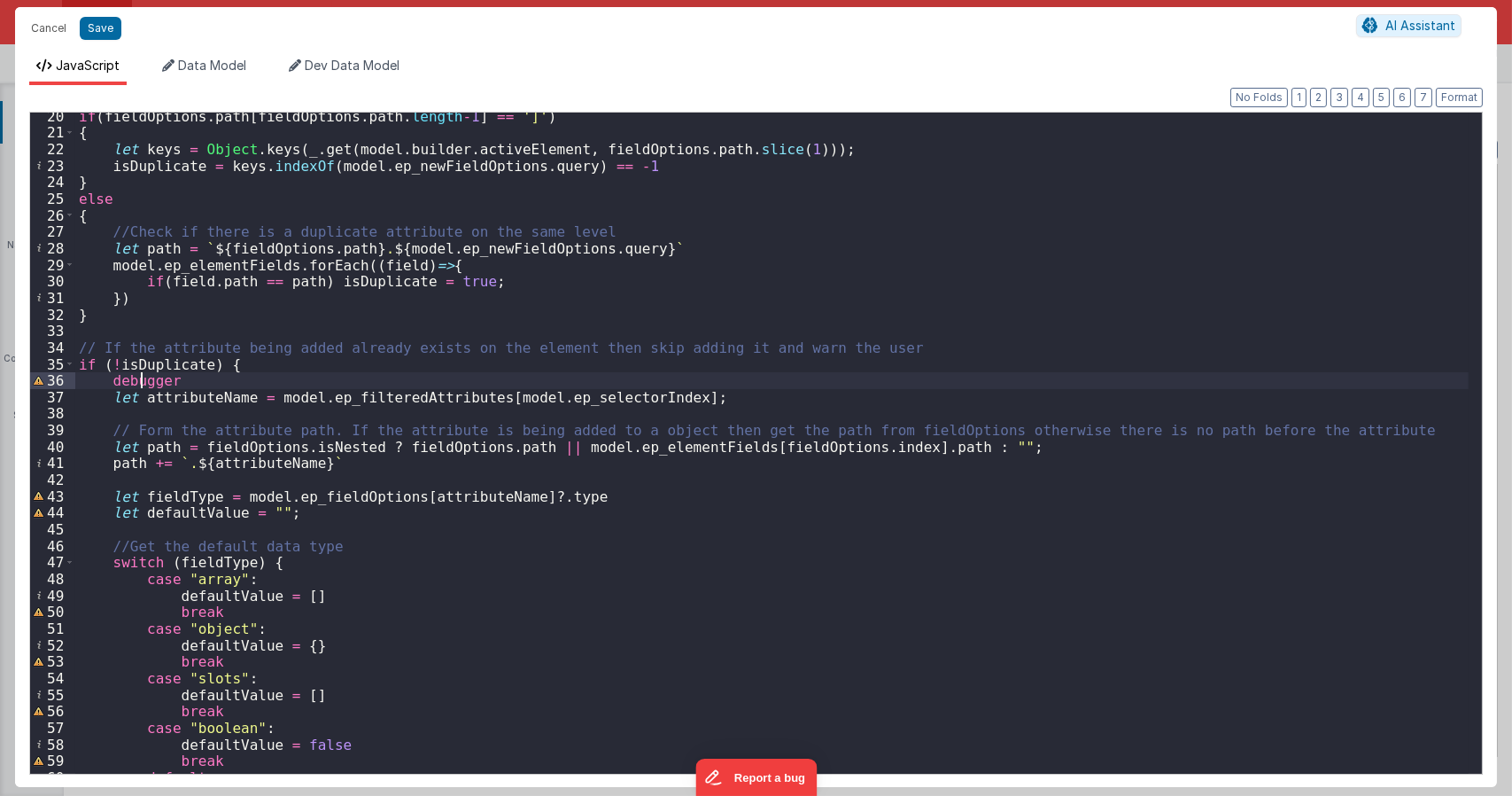
click at [140, 382] on div "if ( fieldOptions . path [ fieldOptions . path . length - 1 ] == ']' ) { let ke…" at bounding box center [771, 455] width 1393 height 694
click at [469, 422] on div "if ( fieldOptions . path [ fieldOptions . path . length - 1 ] == ']' ) { let ke…" at bounding box center [771, 455] width 1393 height 694
type textarea "Dnd version - my baby, please don't touch"
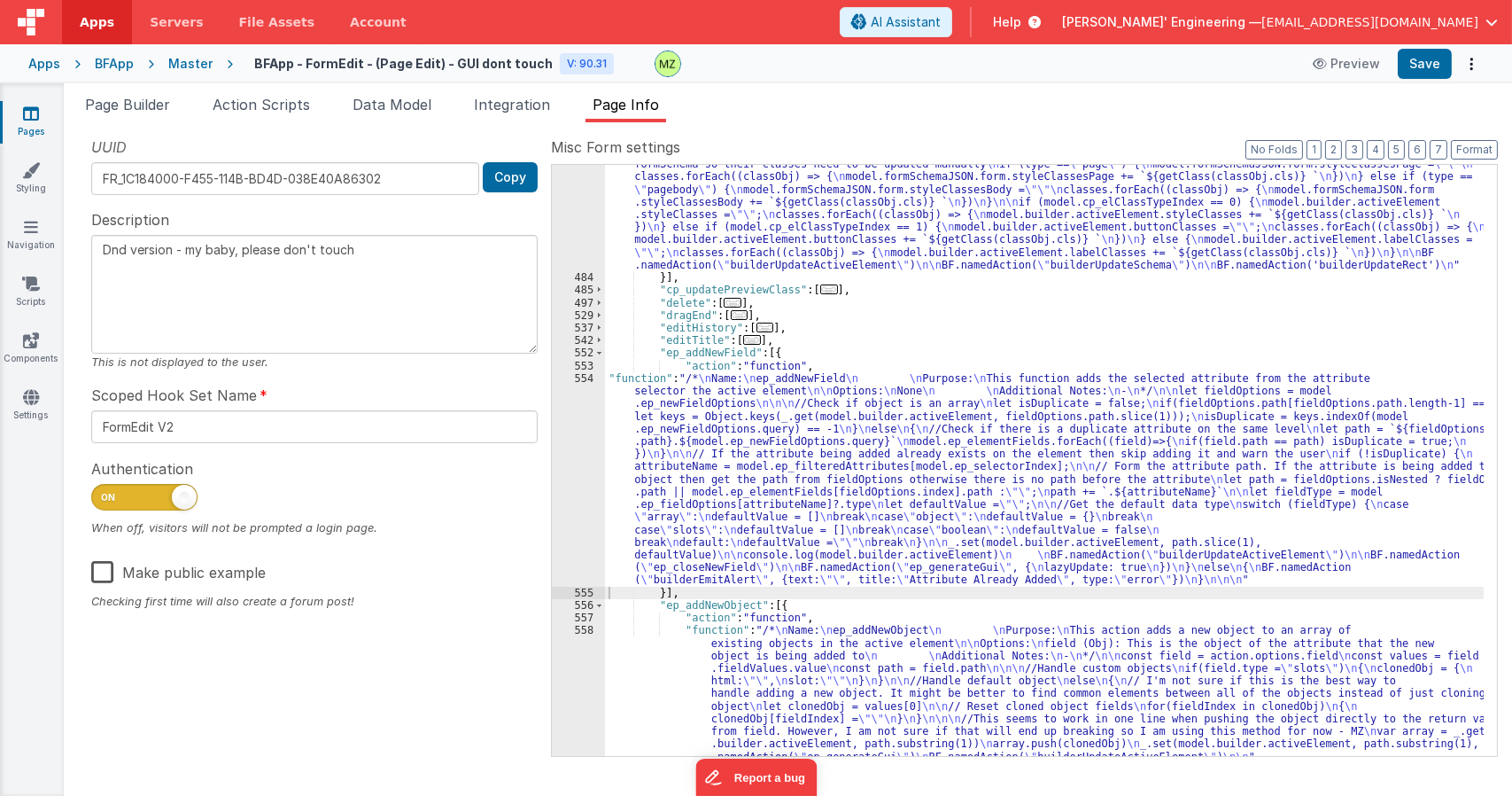
click at [514, 702] on div "UUID FR_1C184000-F455-114B-BD4D-038E40A86302 Copy Description Dnd version - my …" at bounding box center [314, 446] width 473 height 619
click at [733, 455] on div ""function" : "let classes = model.cp_elementClasses \n let type = model.builder…" at bounding box center [1044, 561] width 878 height 880
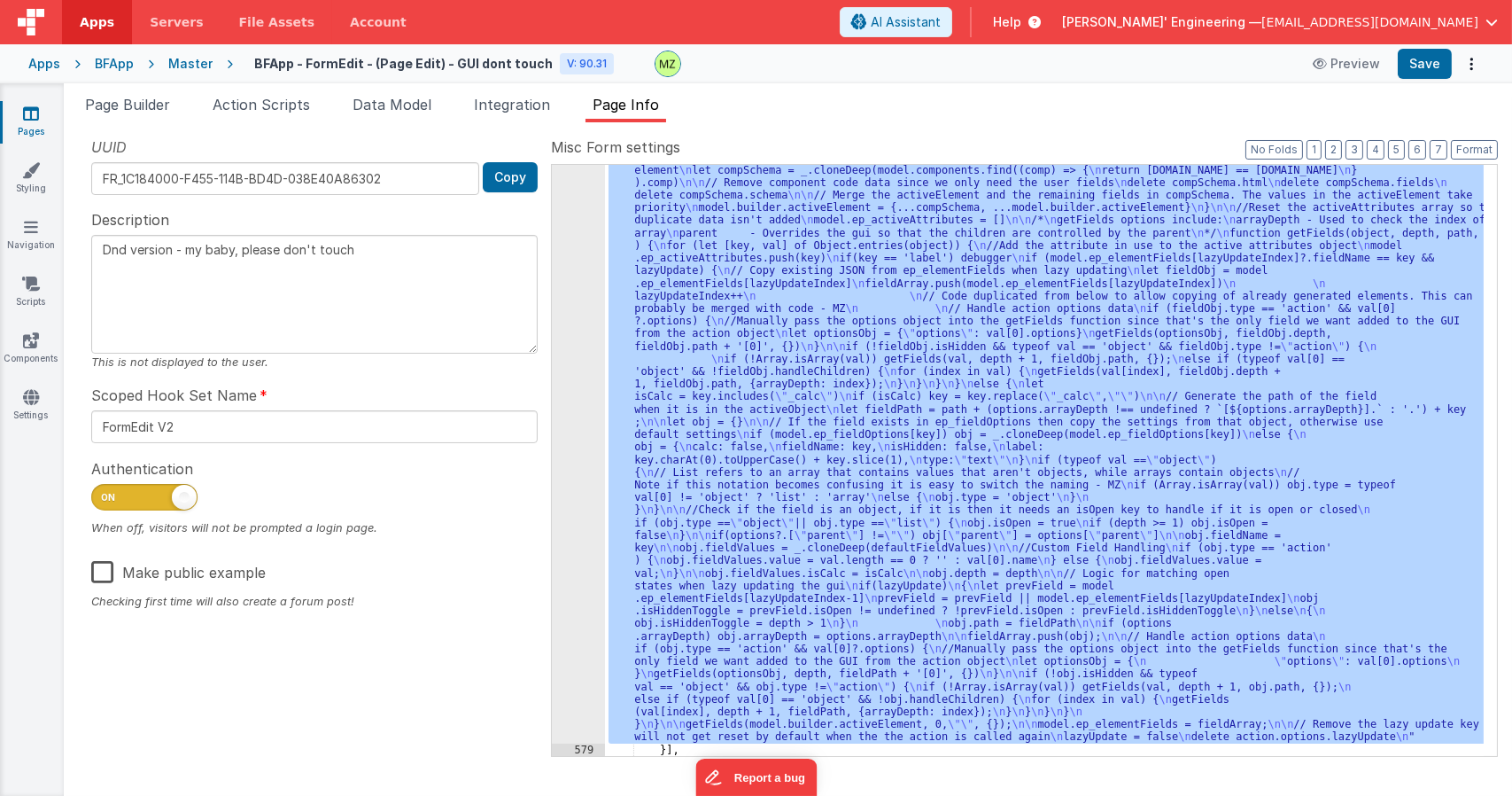
click at [579, 364] on div "578" at bounding box center [578, 421] width 53 height 642
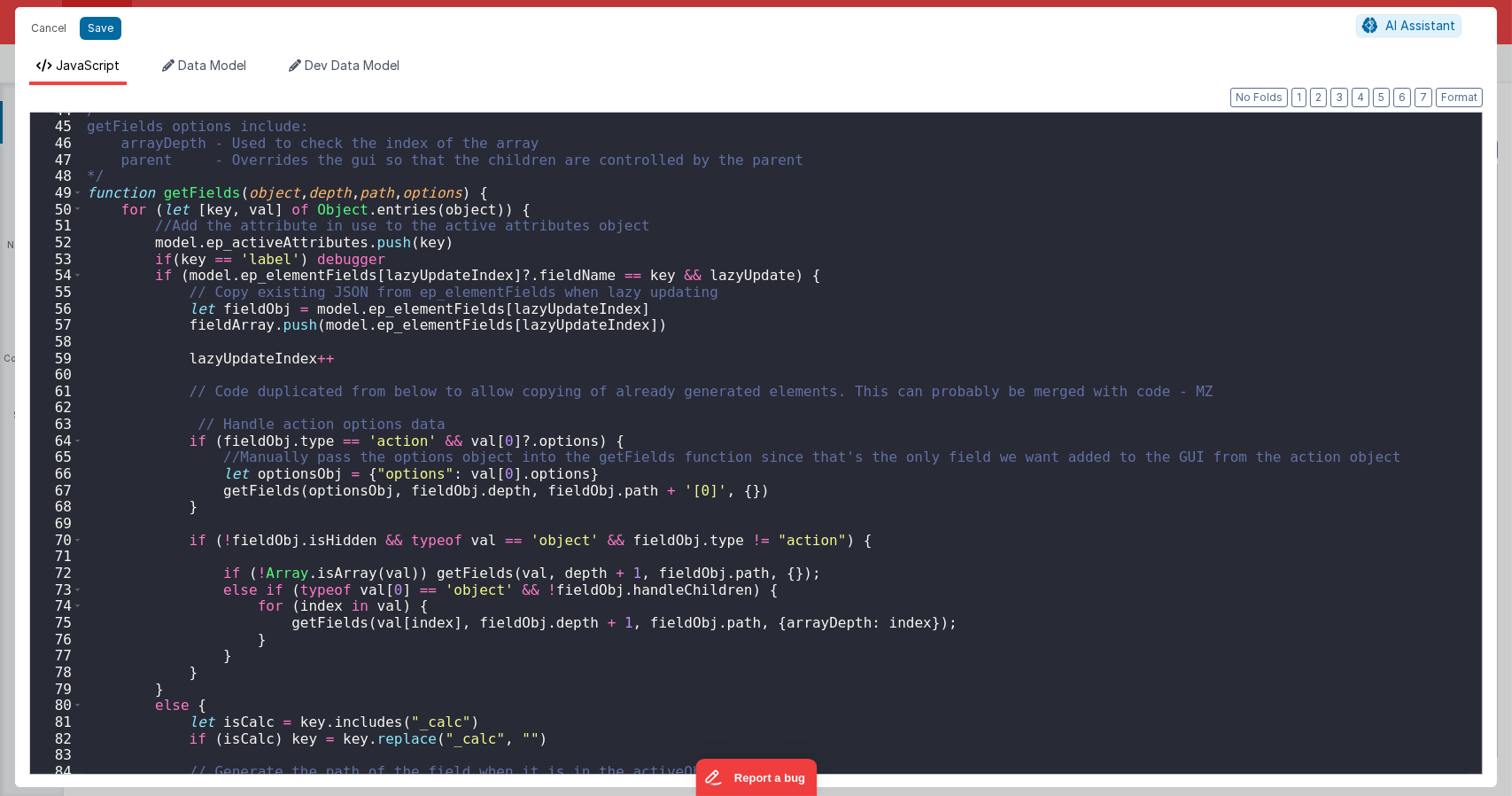
scroll to position [722, 0]
drag, startPoint x: 605, startPoint y: 307, endPoint x: 292, endPoint y: 309, distance: 313.0
click at [292, 309] on div "/* getFields options include: arrayDepth - Used to check the index of the array…" at bounding box center [776, 449] width 1385 height 694
click at [292, 309] on div "/* getFields options include: arrayDepth - Used to check the index of the array…" at bounding box center [776, 443] width 1385 height 661
drag, startPoint x: 294, startPoint y: 306, endPoint x: 606, endPoint y: 307, distance: 312.0
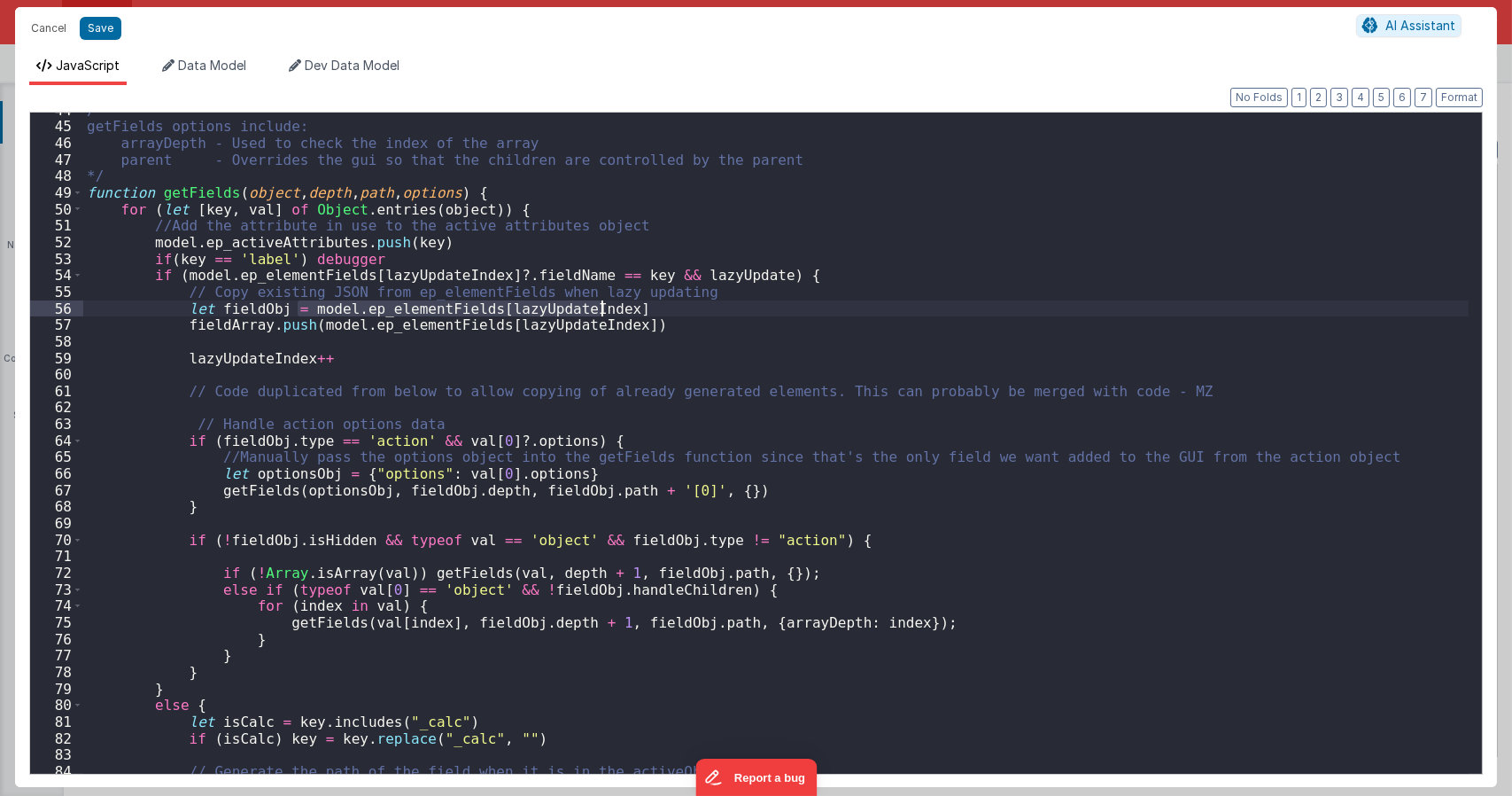
click at [606, 307] on div "/* getFields options include: arrayDepth - Used to check the index of the array…" at bounding box center [776, 449] width 1385 height 694
click at [651, 274] on div "/* getFields options include: arrayDepth - Used to check the index of the array…" at bounding box center [776, 449] width 1385 height 694
paste textarea
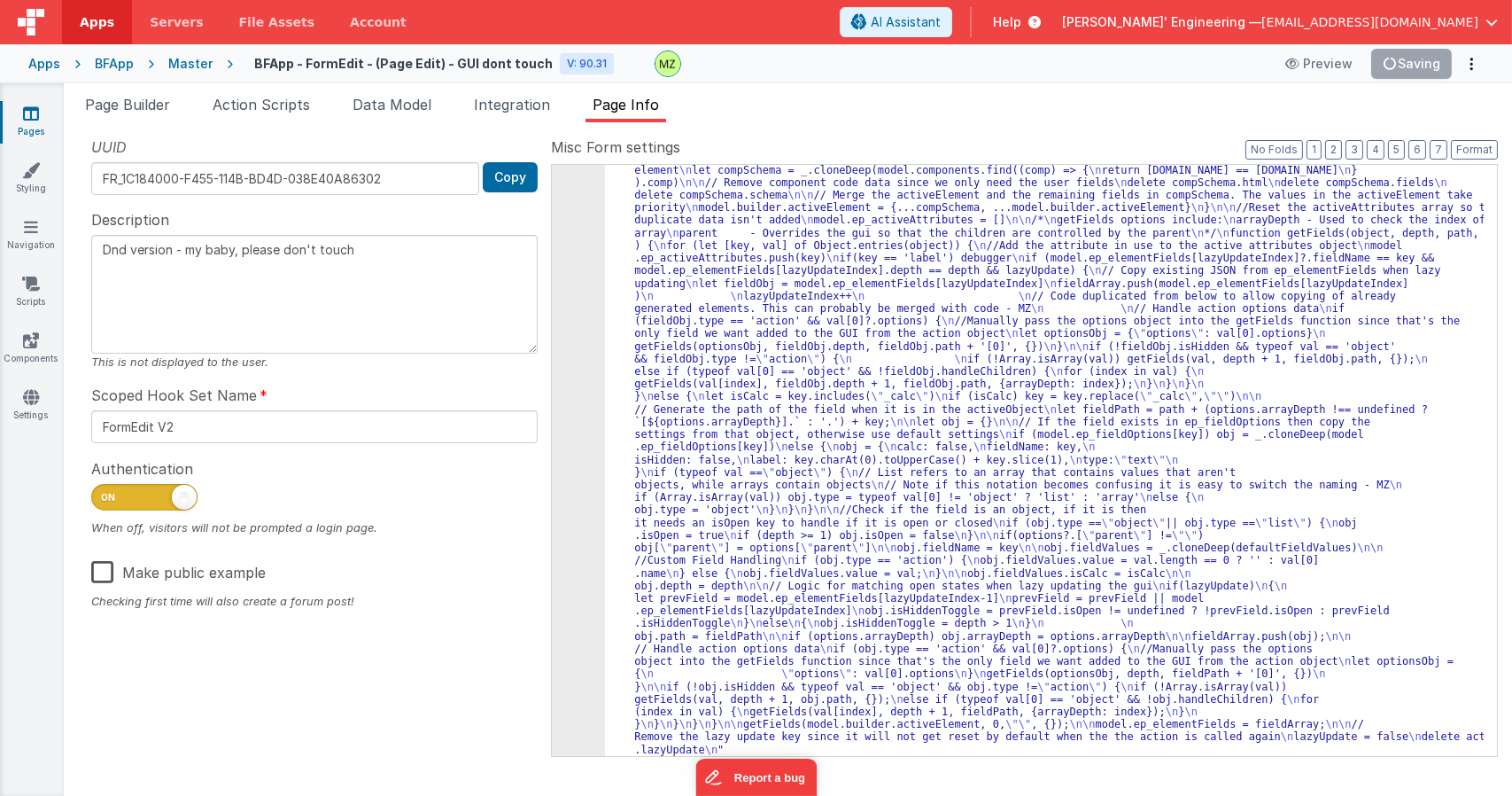
type textarea "Dnd version - my baby, please don't touch"
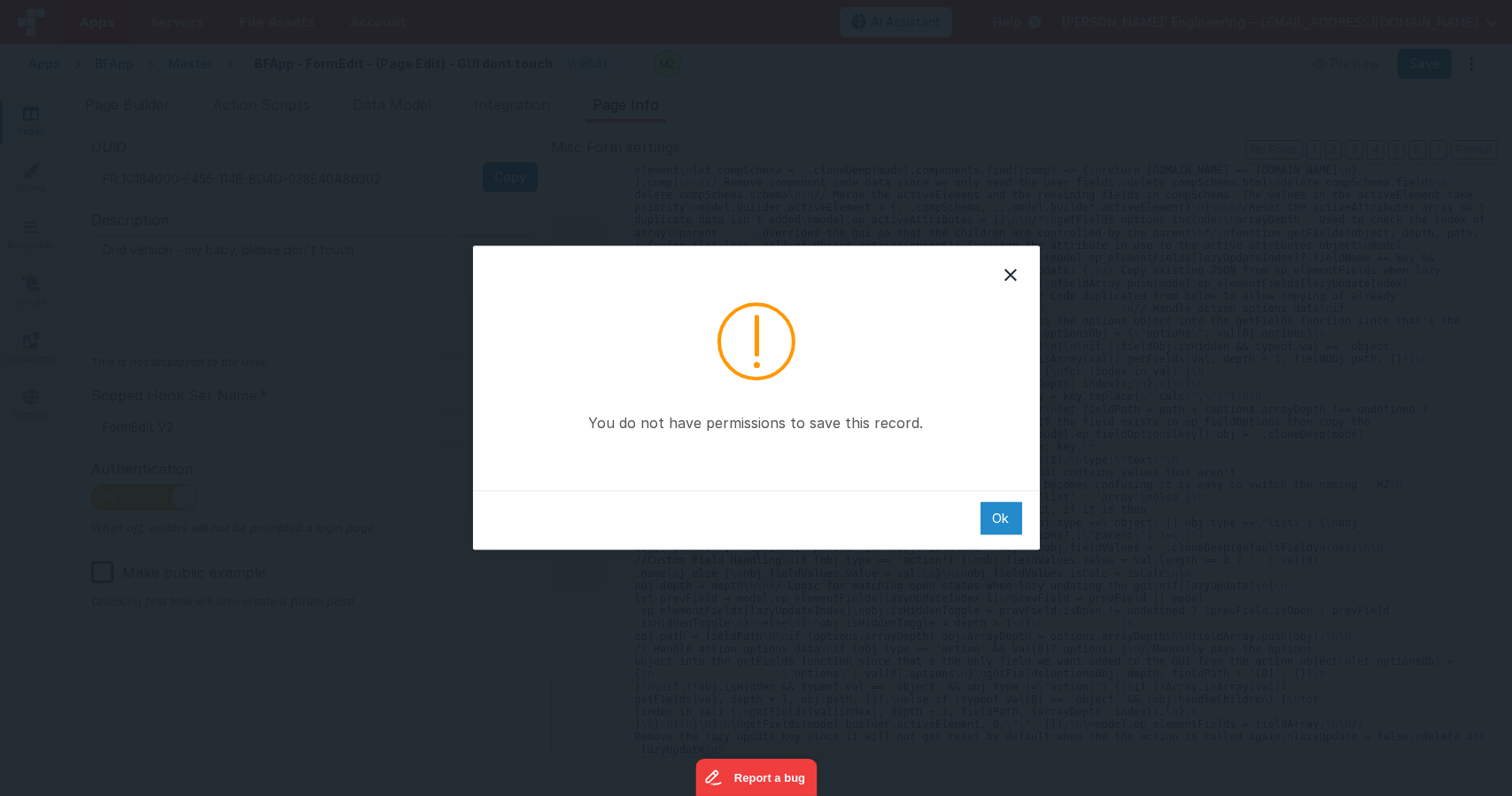
click at [1000, 516] on div "Ok" at bounding box center [1001, 518] width 42 height 33
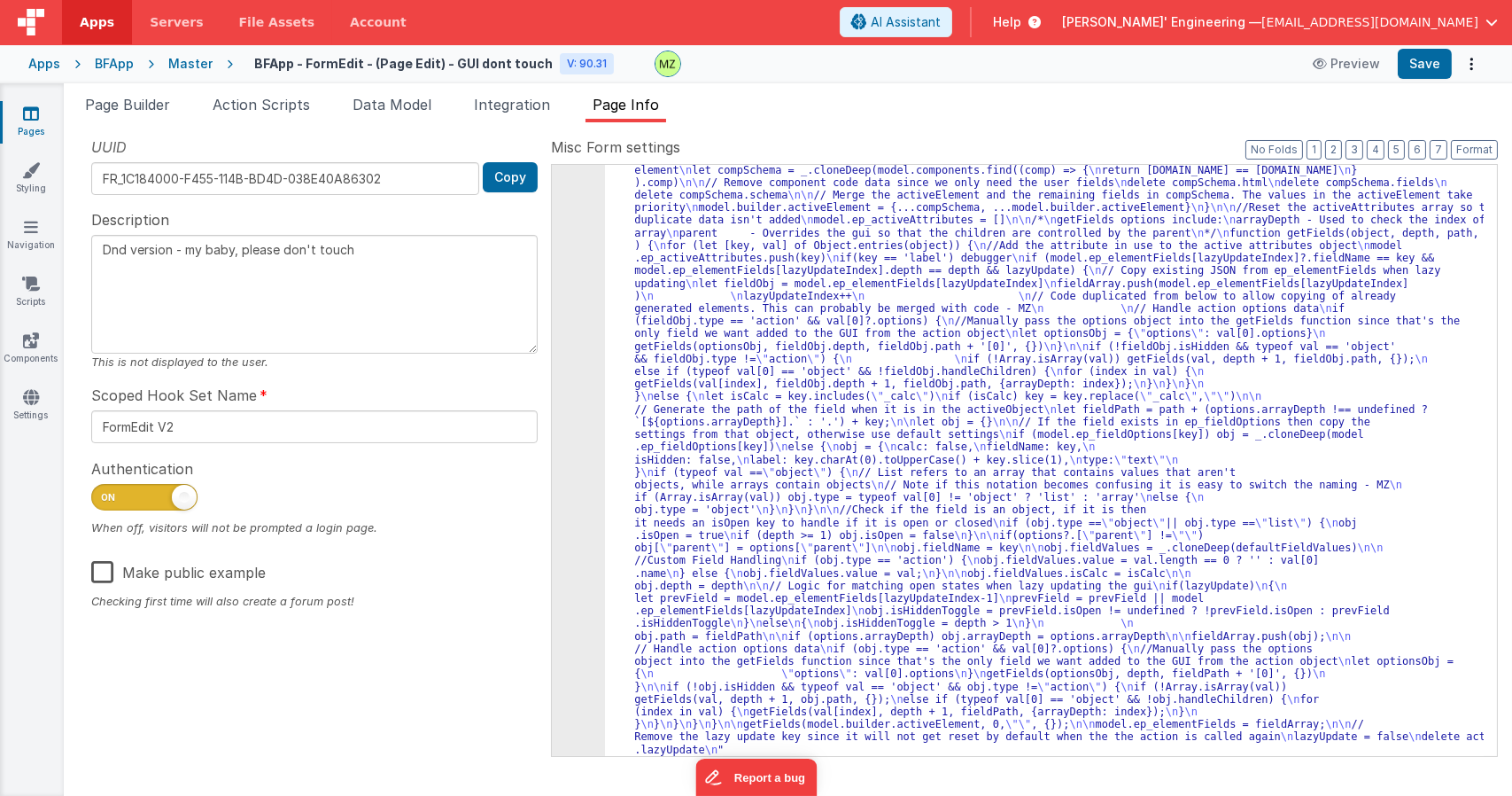
click at [971, 442] on div ""function" : "/* \n Name: \n ep_generateGui \n \n Purpose: \n This action is ru…" at bounding box center [1044, 730] width 878 height 1259
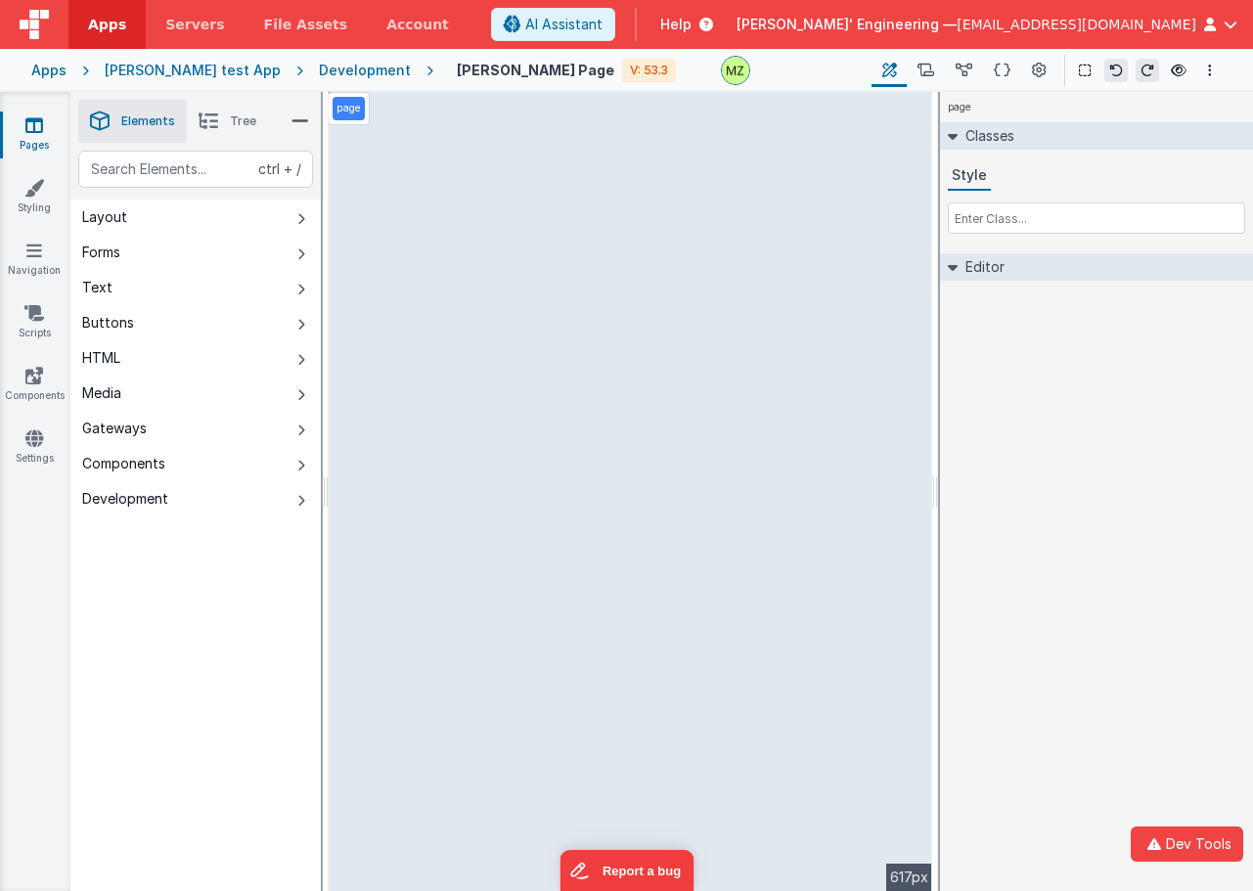
select select "email"
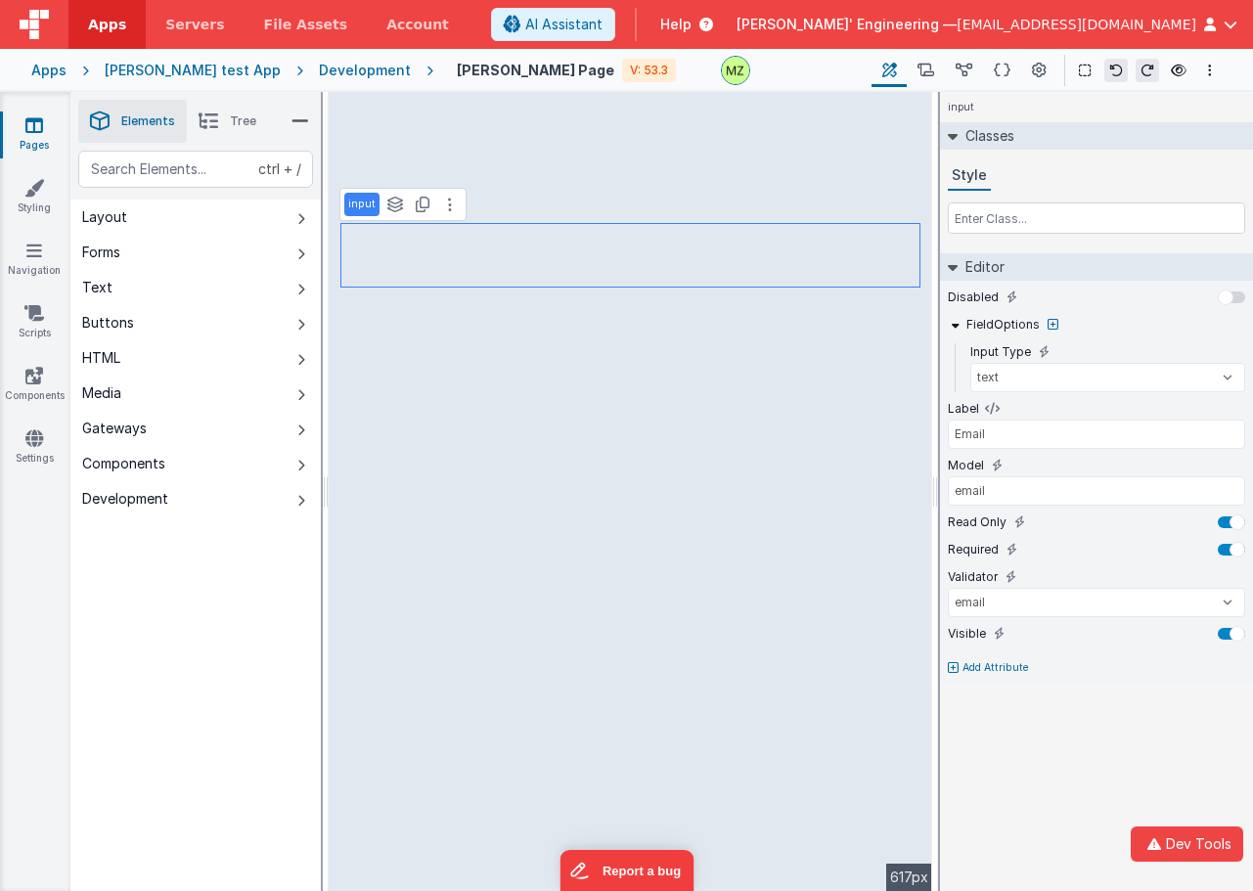
select select "required"
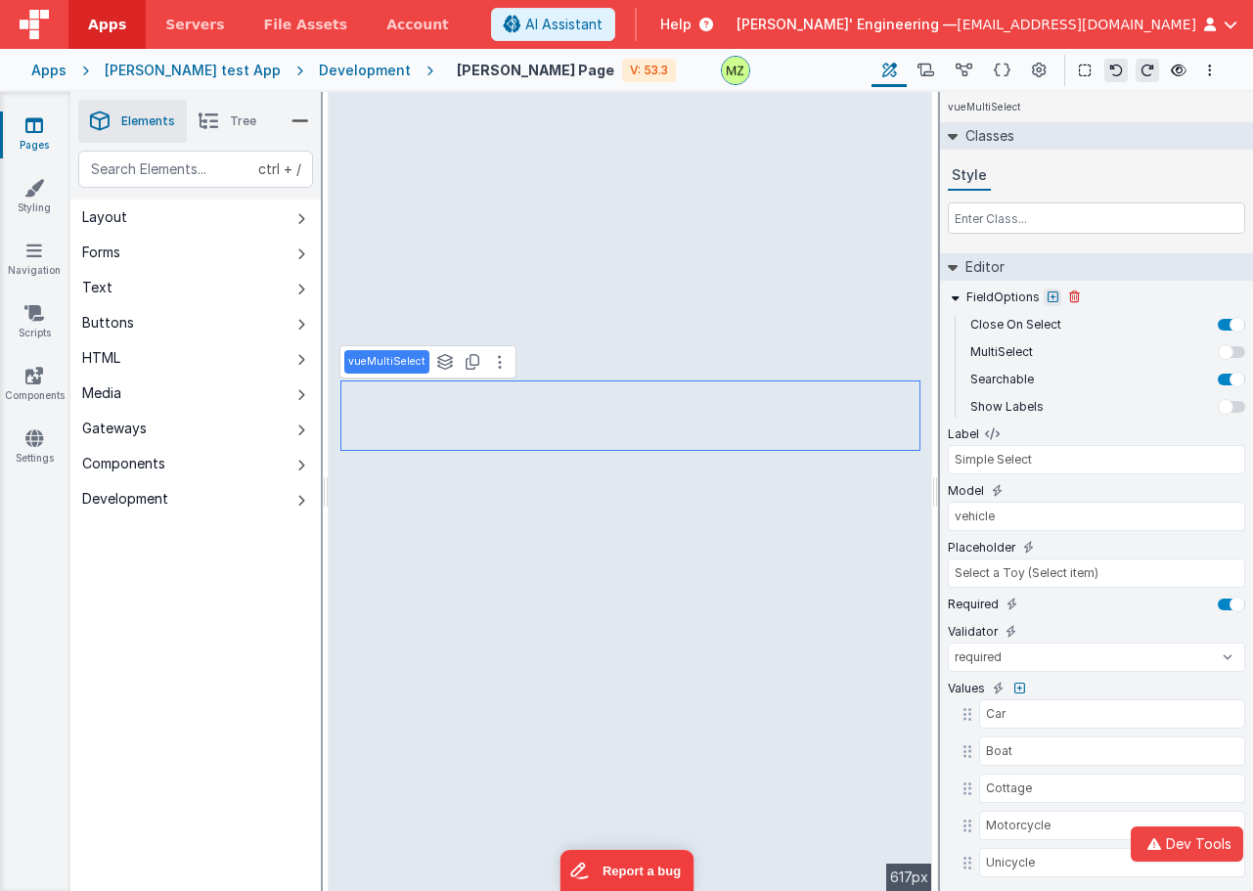
click at [1048, 298] on icon at bounding box center [1053, 298] width 11 height 12
type input "model"
select select "required"
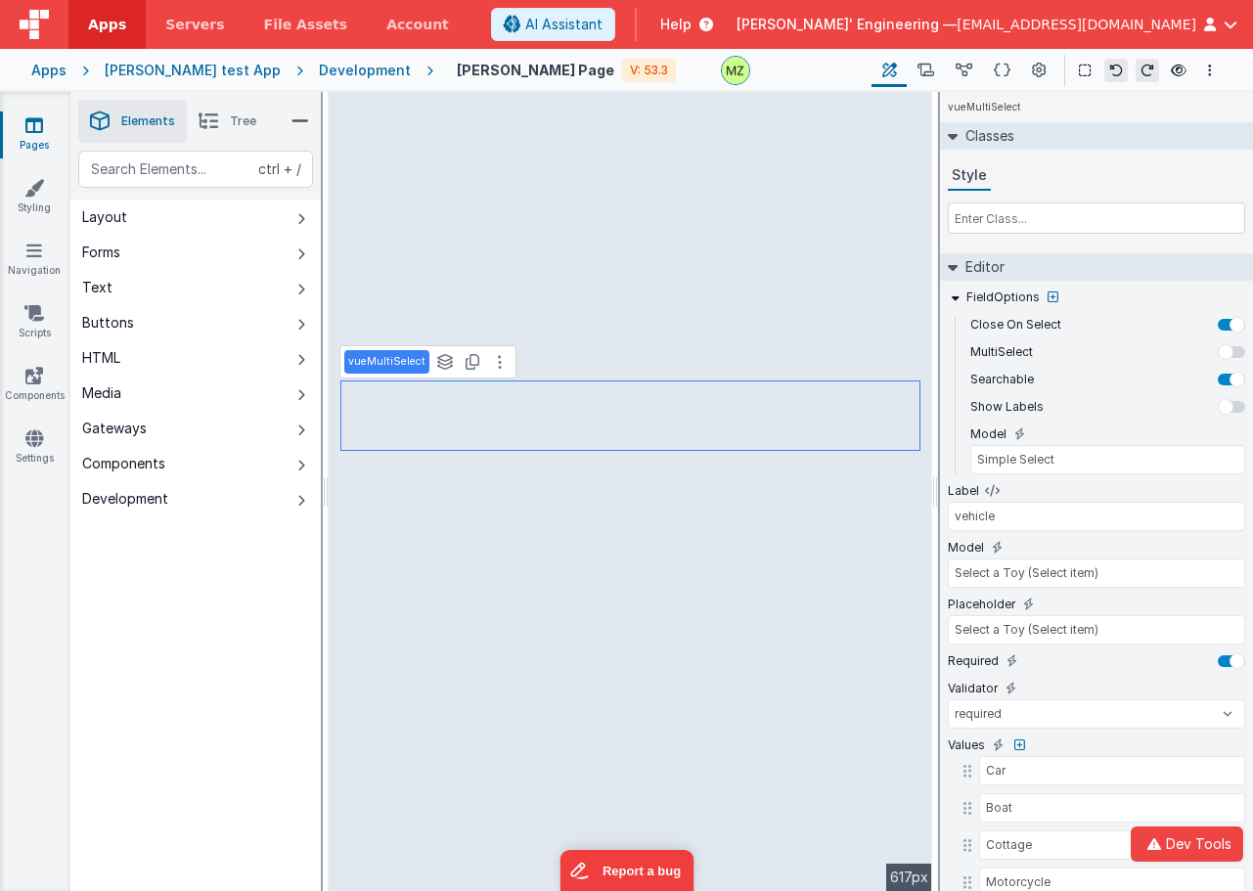
type input "vehicle"
type input "Simple Select"
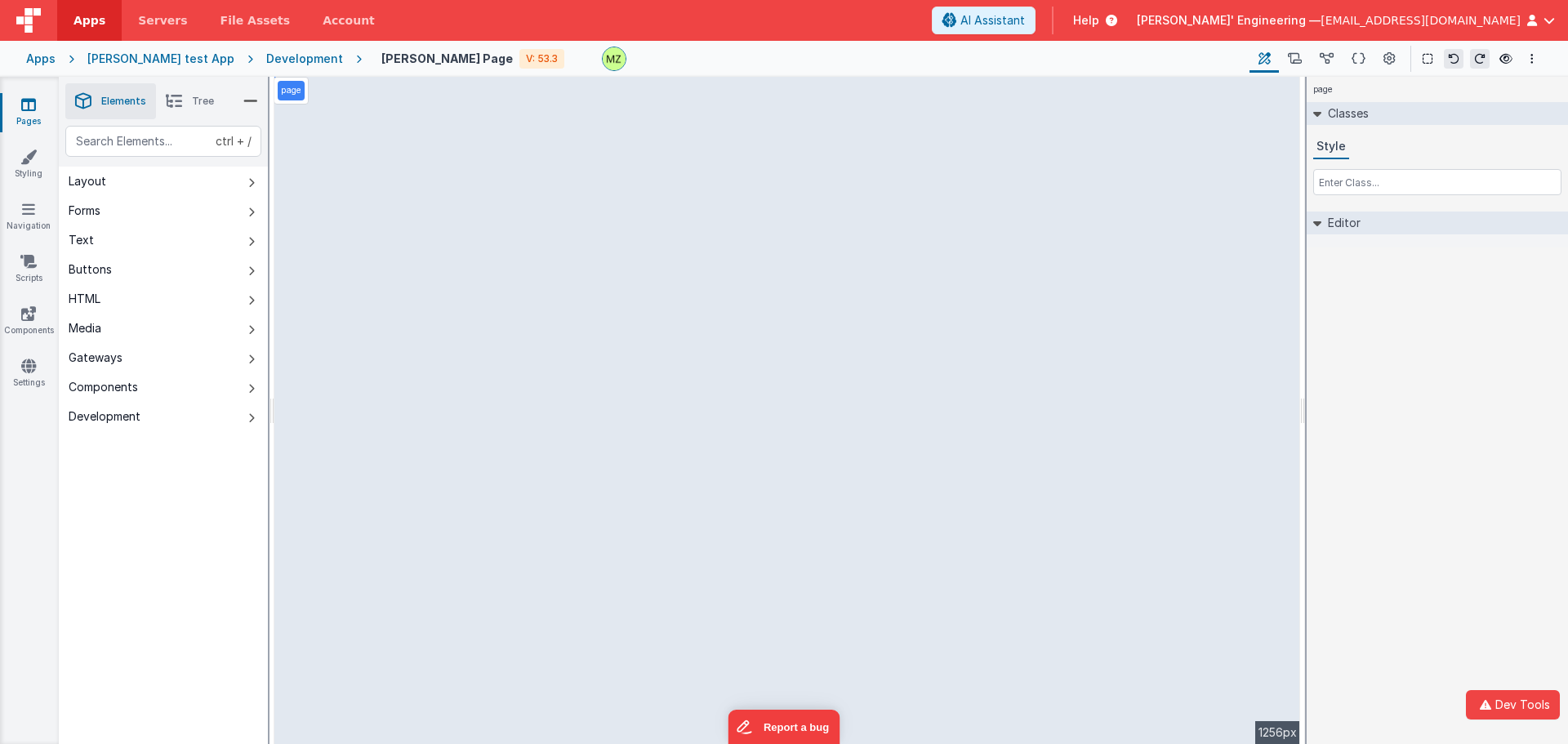
select select "email"
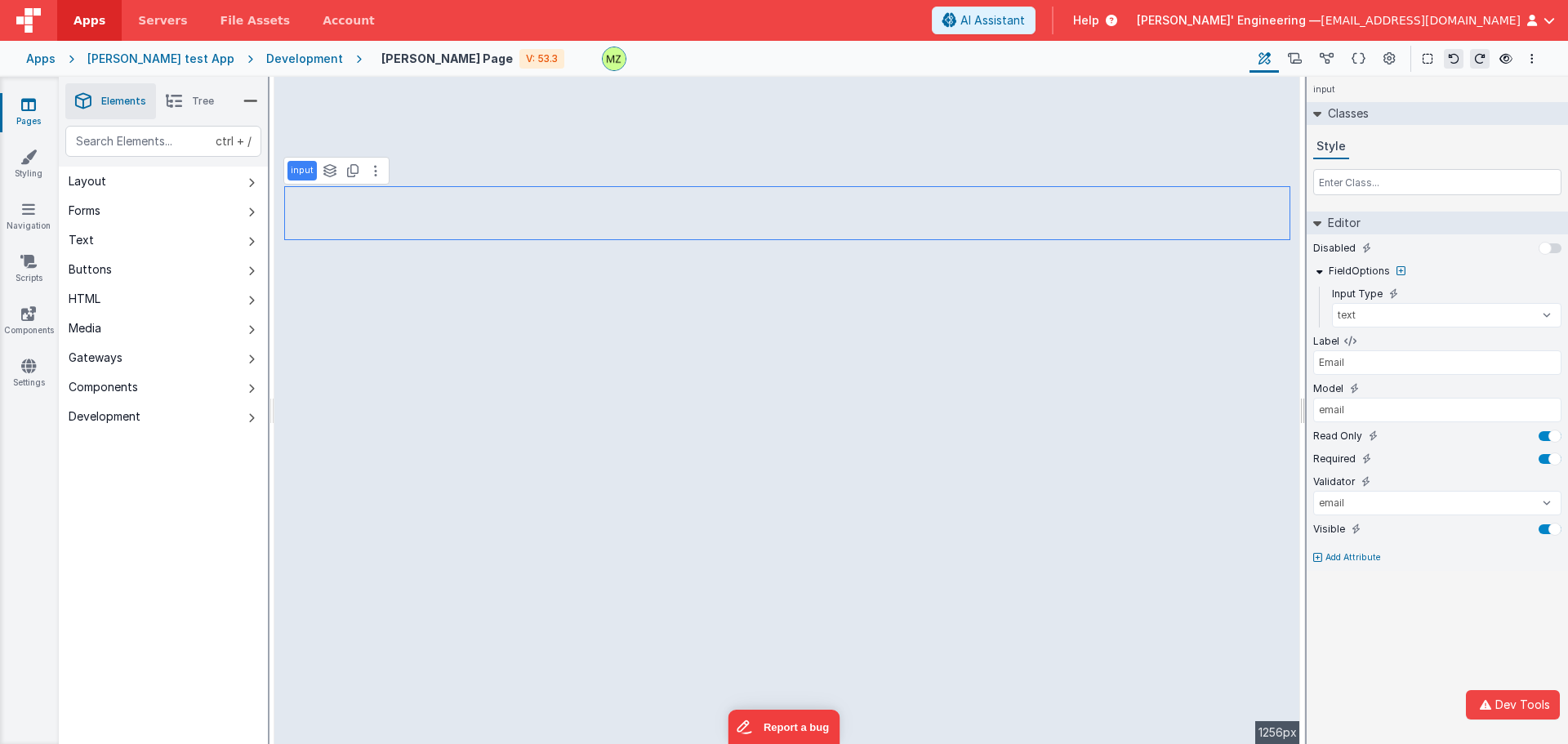
select select "required"
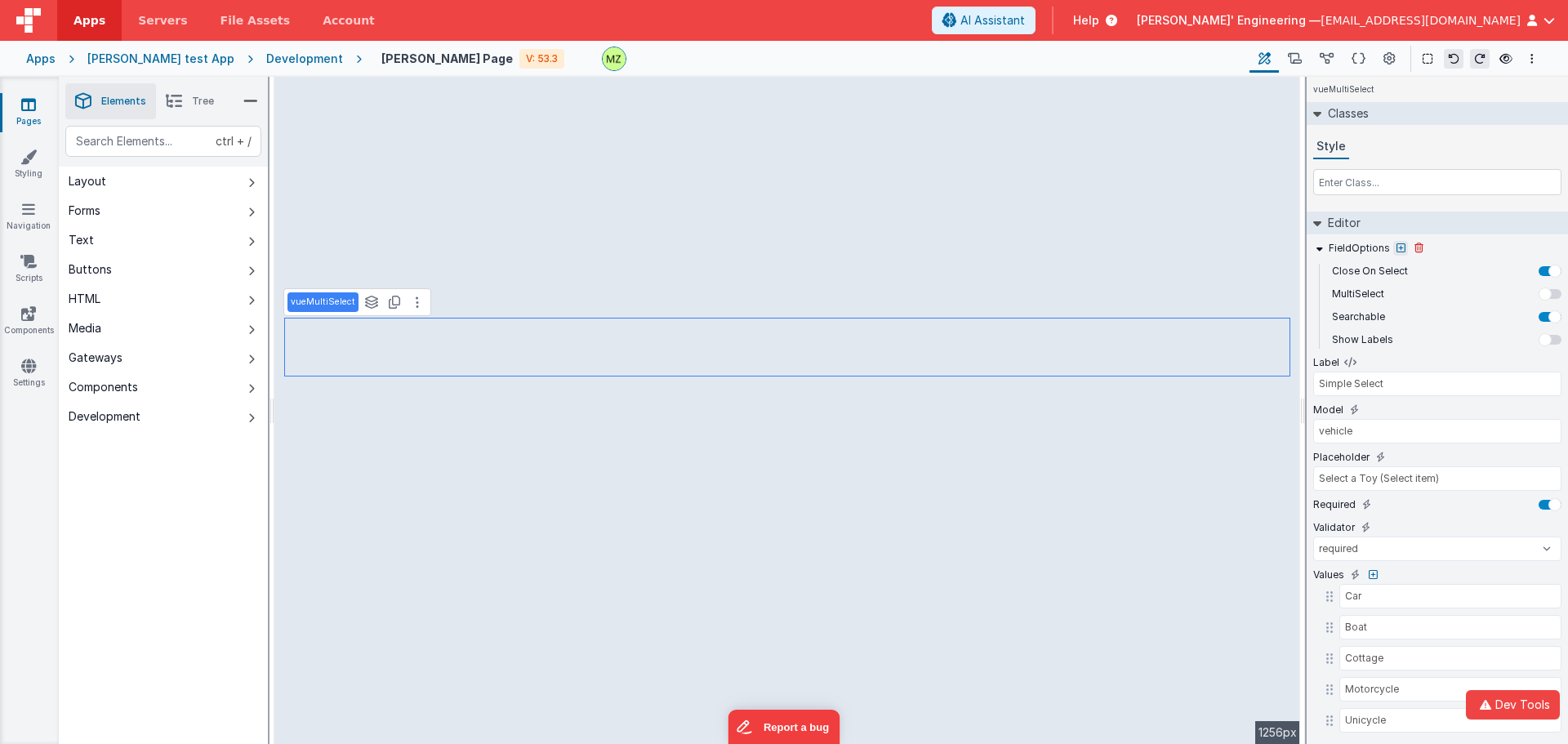
click at [1401, 248] on icon at bounding box center [1401, 249] width 9 height 10
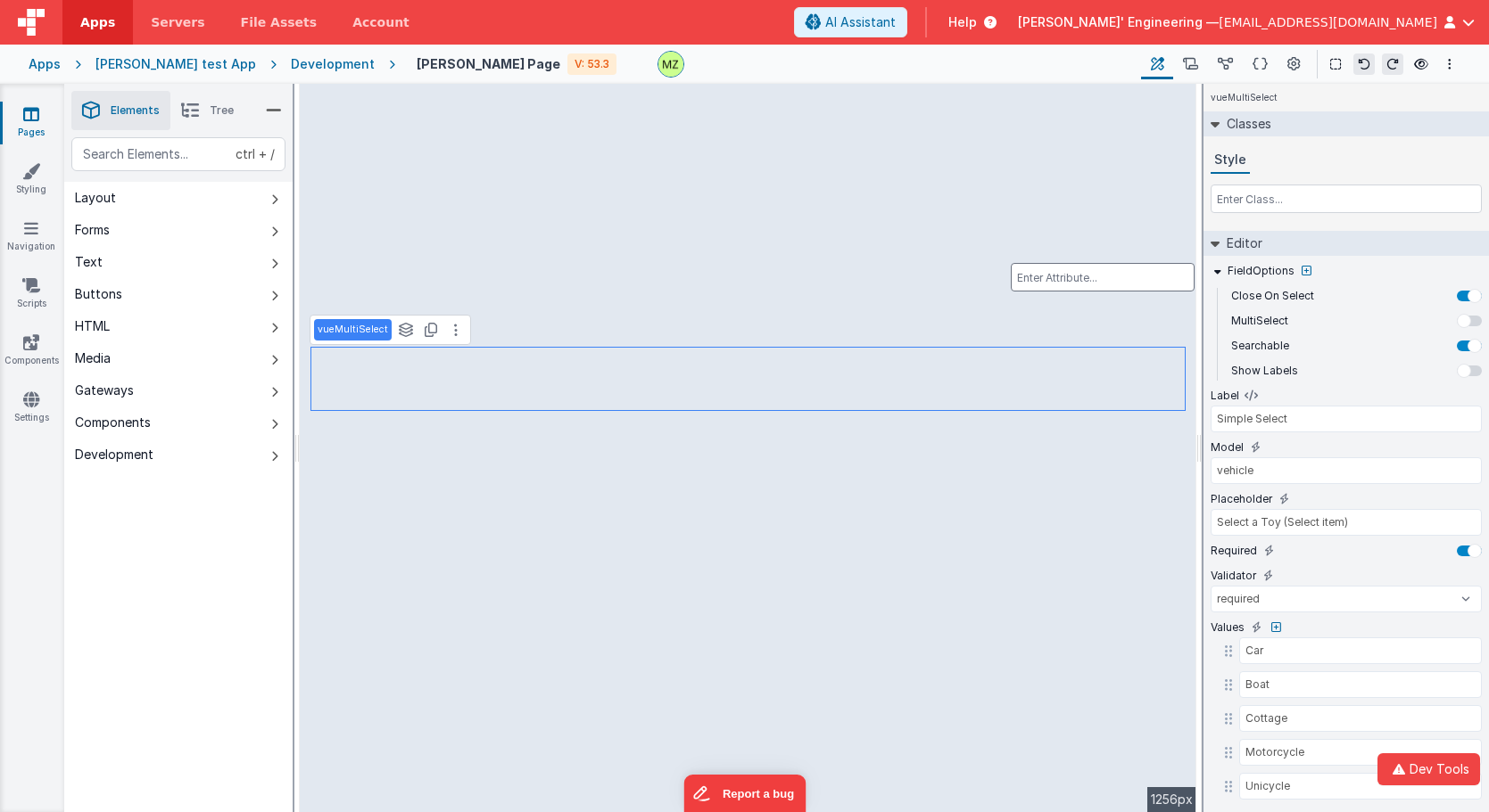
click at [1112, 270] on input "text" at bounding box center [1102, 277] width 184 height 28
type input "label"
select select "required"
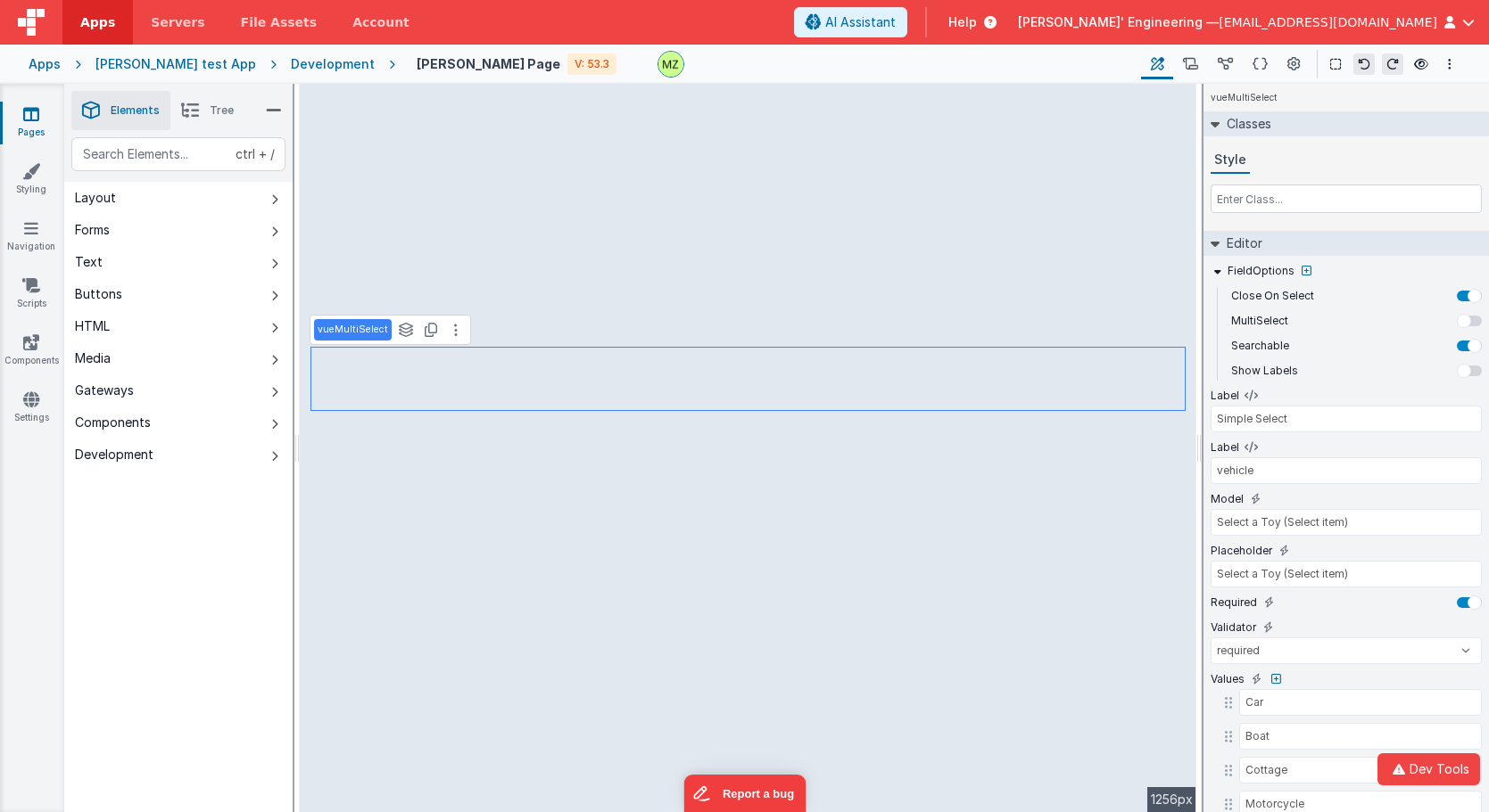
type input "vehicle"
type input "Simple Select"
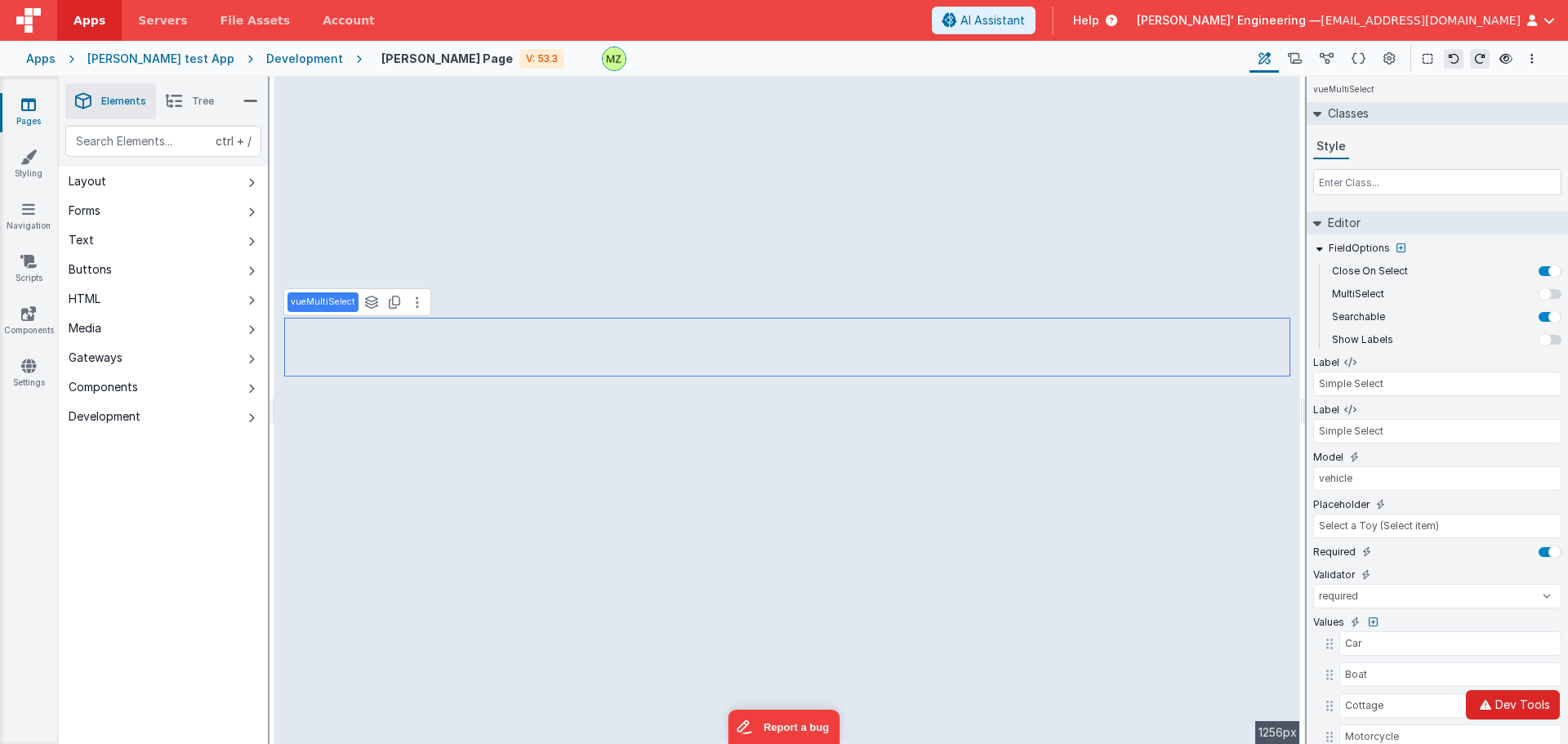
click at [1517, 709] on button "Dev Tools" at bounding box center [1513, 705] width 94 height 29
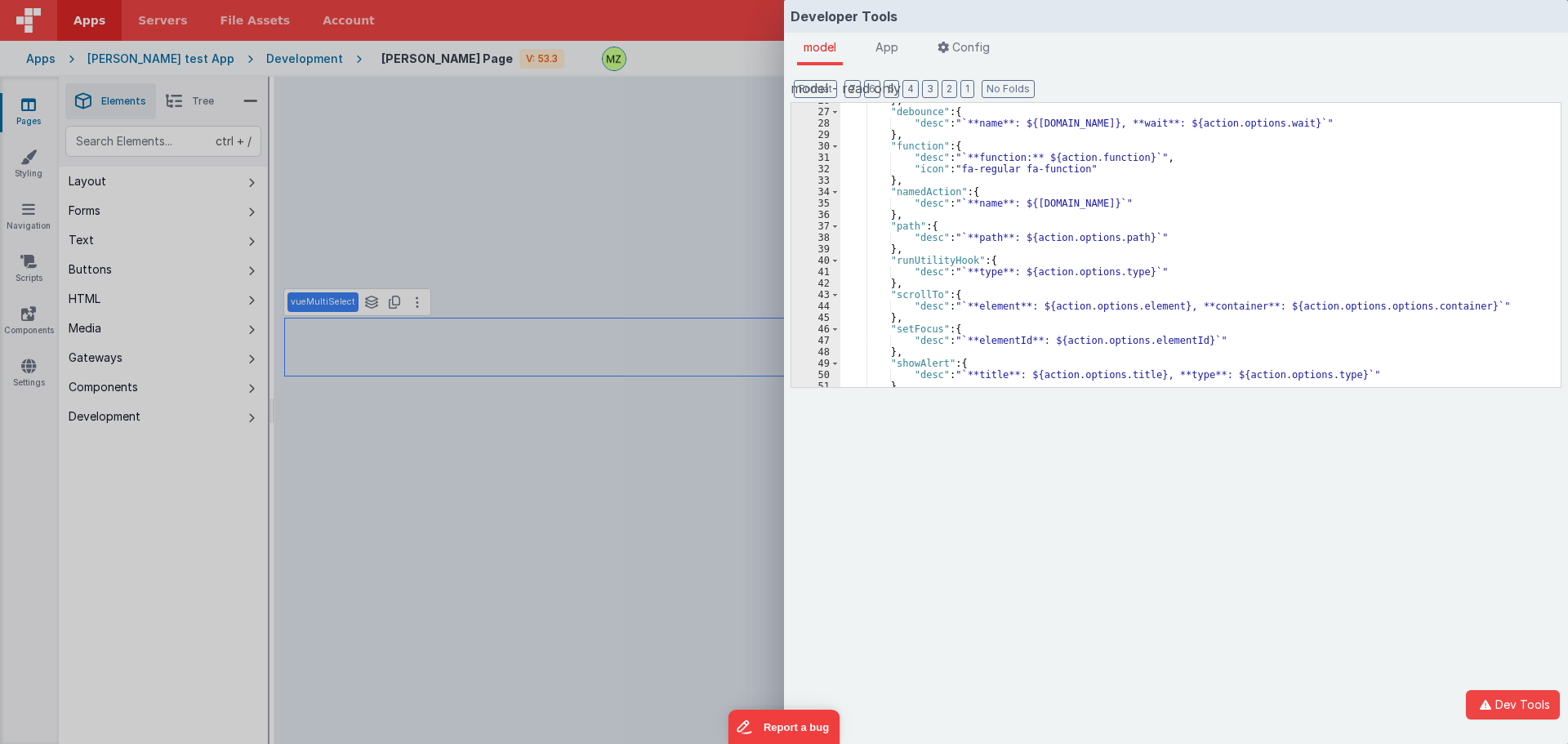
scroll to position [408, 0]
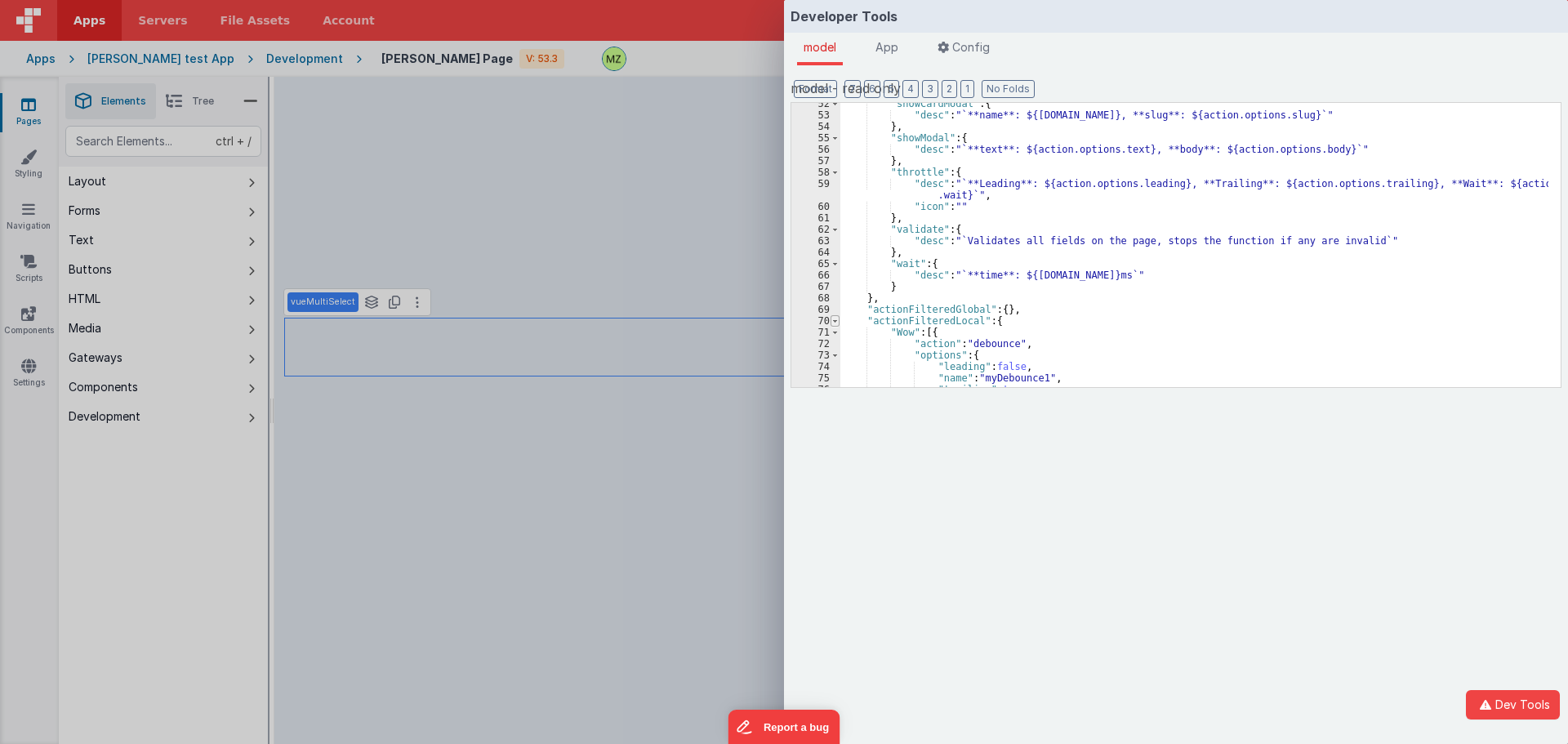
click at [838, 321] on span at bounding box center [835, 321] width 9 height 12
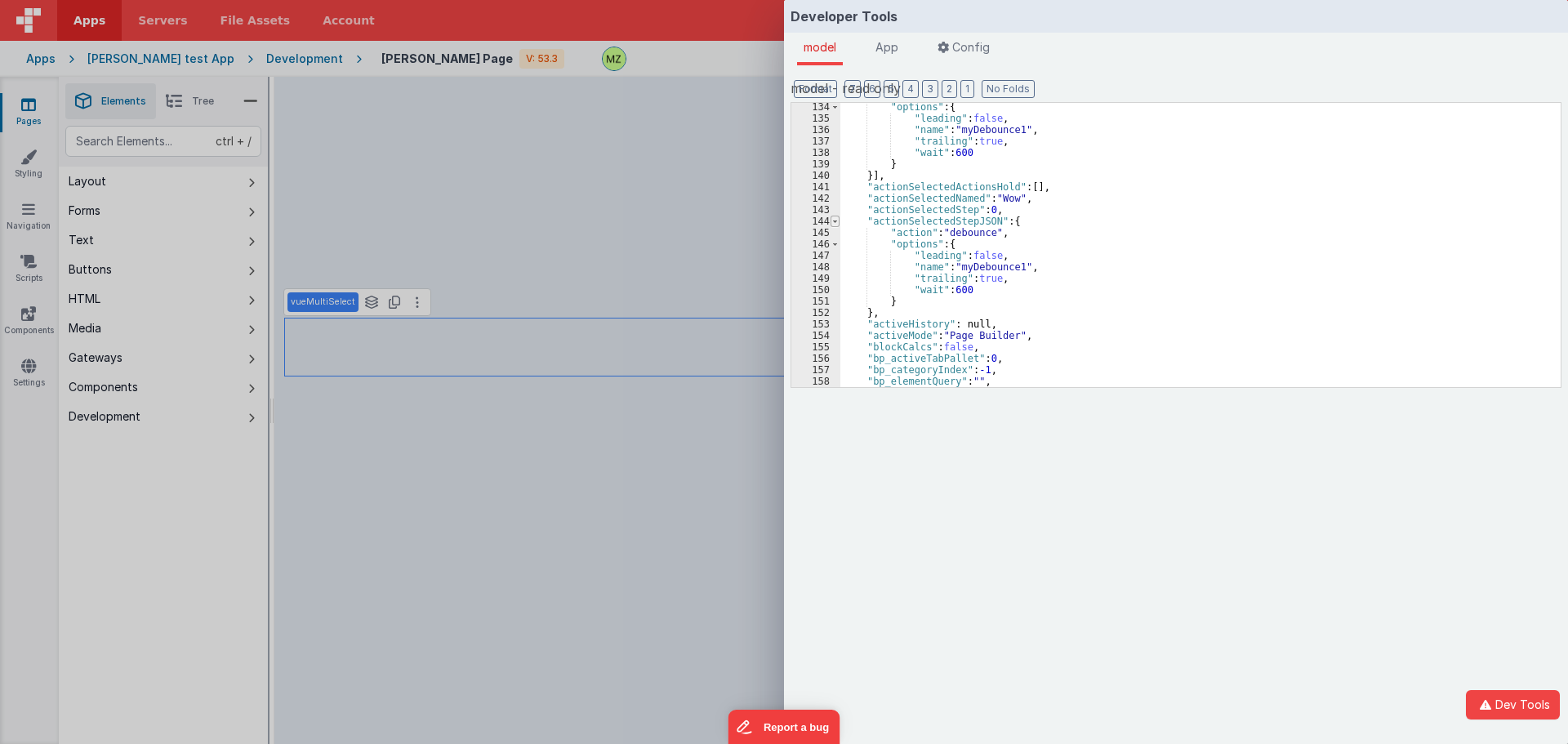
click at [837, 217] on span at bounding box center [835, 221] width 9 height 12
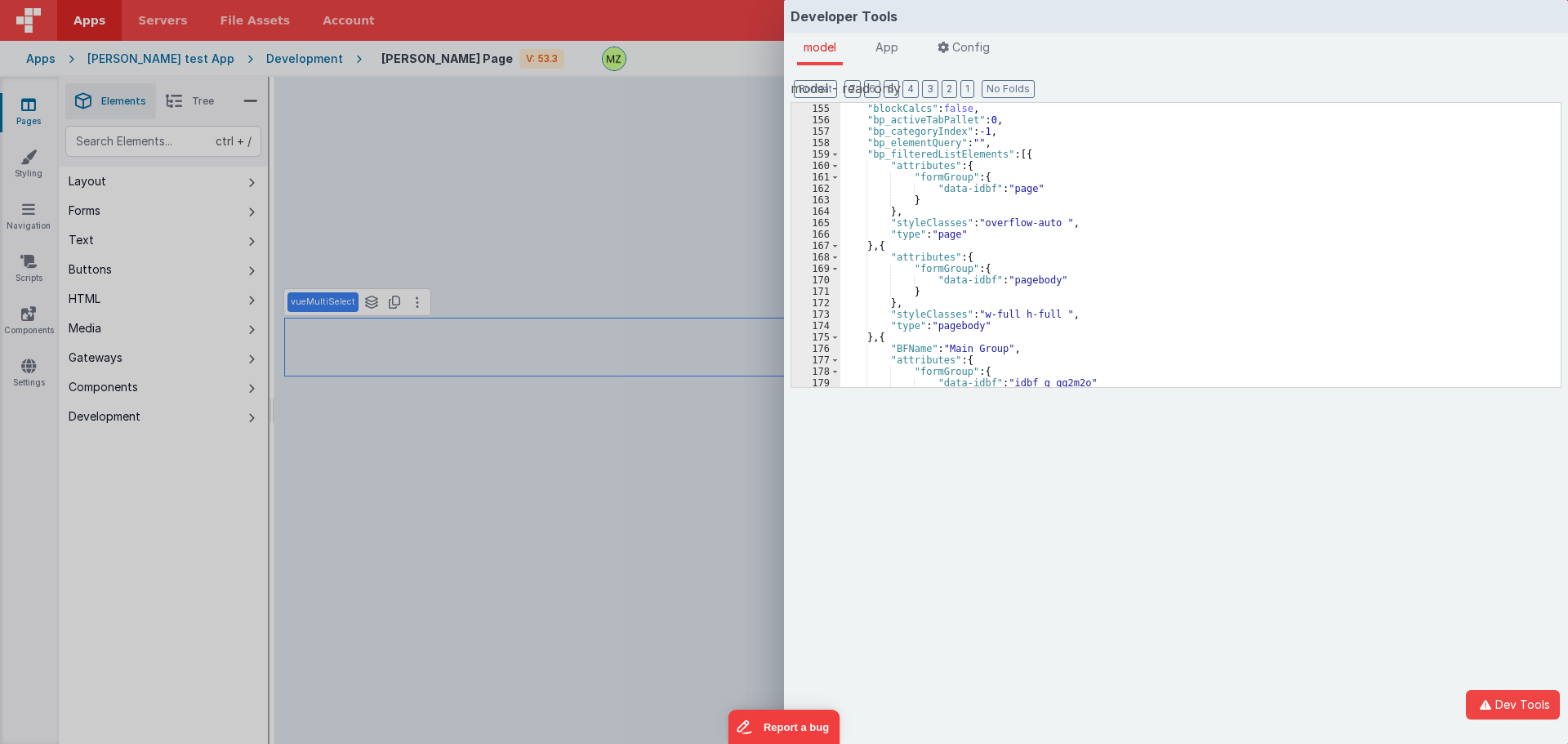
scroll to position [730, 0]
click at [834, 151] on span at bounding box center [835, 154] width 9 height 12
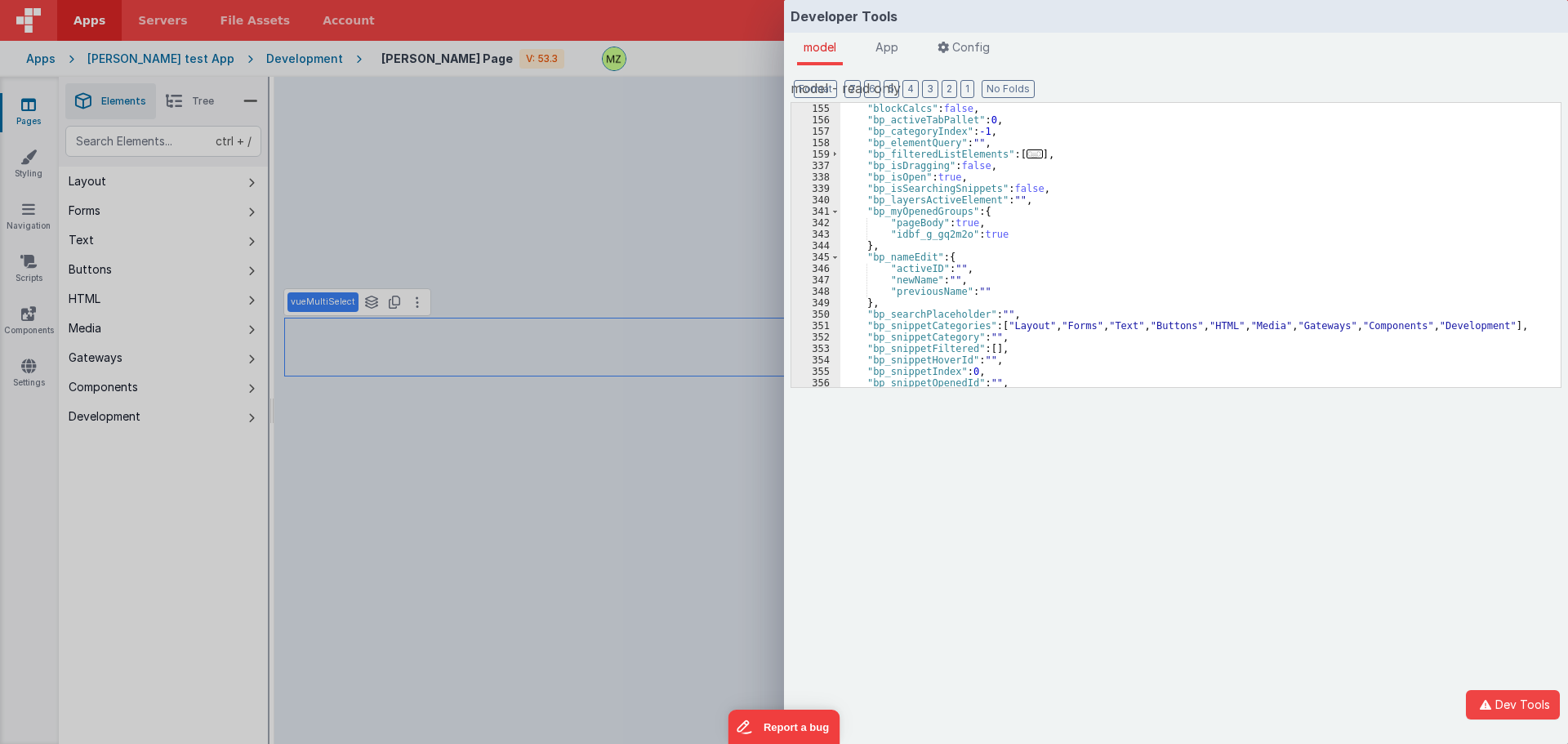
click at [830, 212] on div "341" at bounding box center [816, 212] width 49 height 12
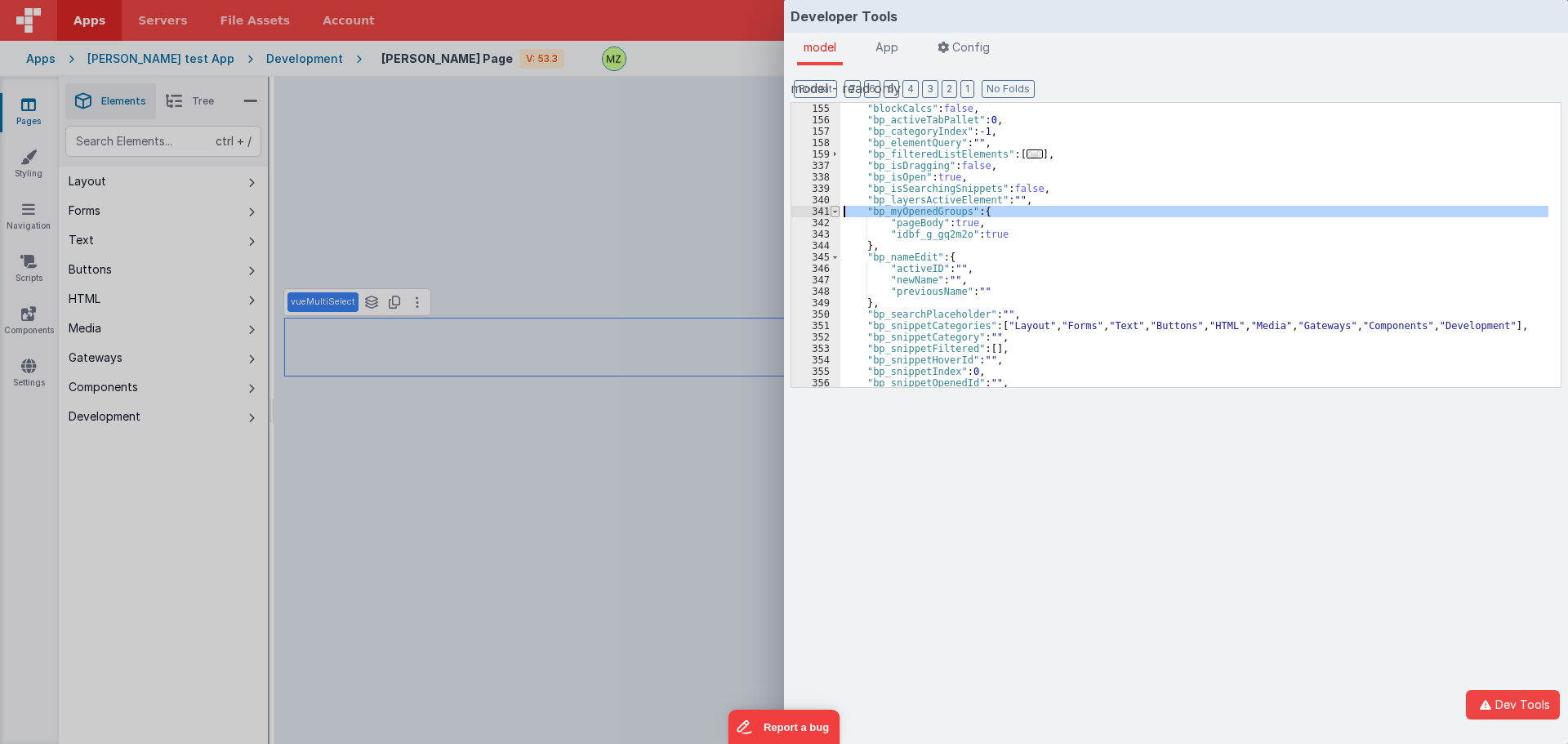
click at [835, 214] on span at bounding box center [835, 212] width 9 height 12
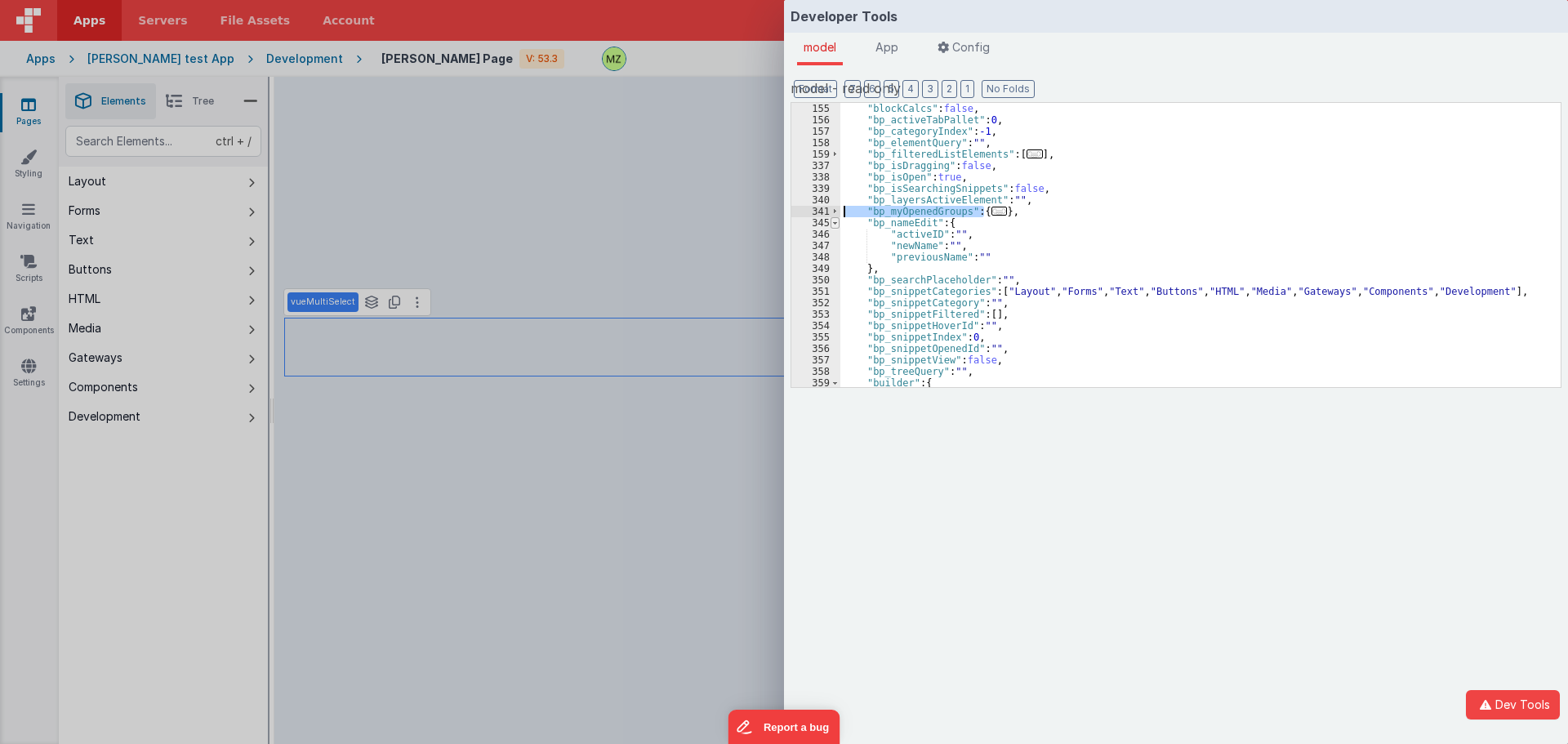
click at [835, 223] on span at bounding box center [835, 223] width 9 height 12
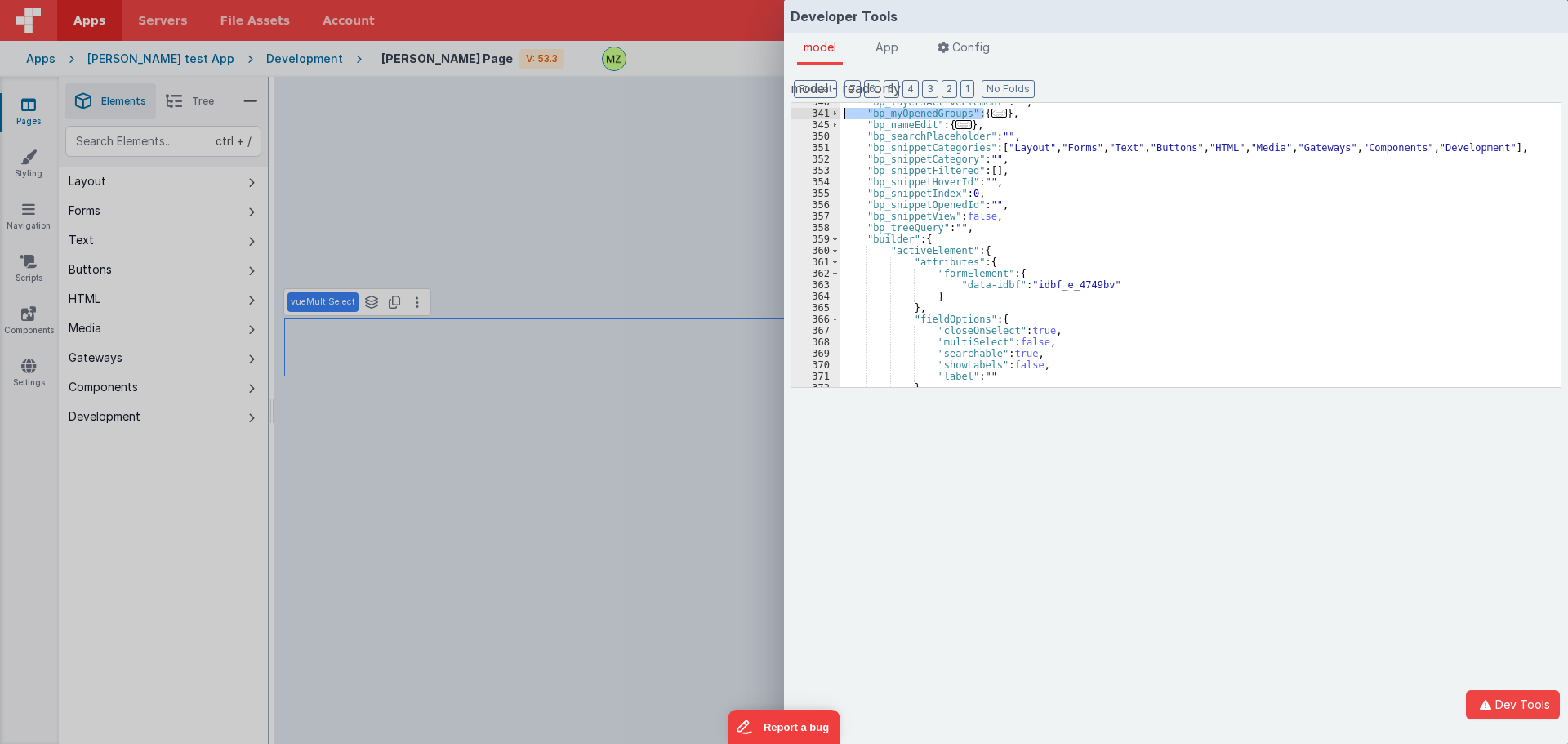
scroll to position [883, 0]
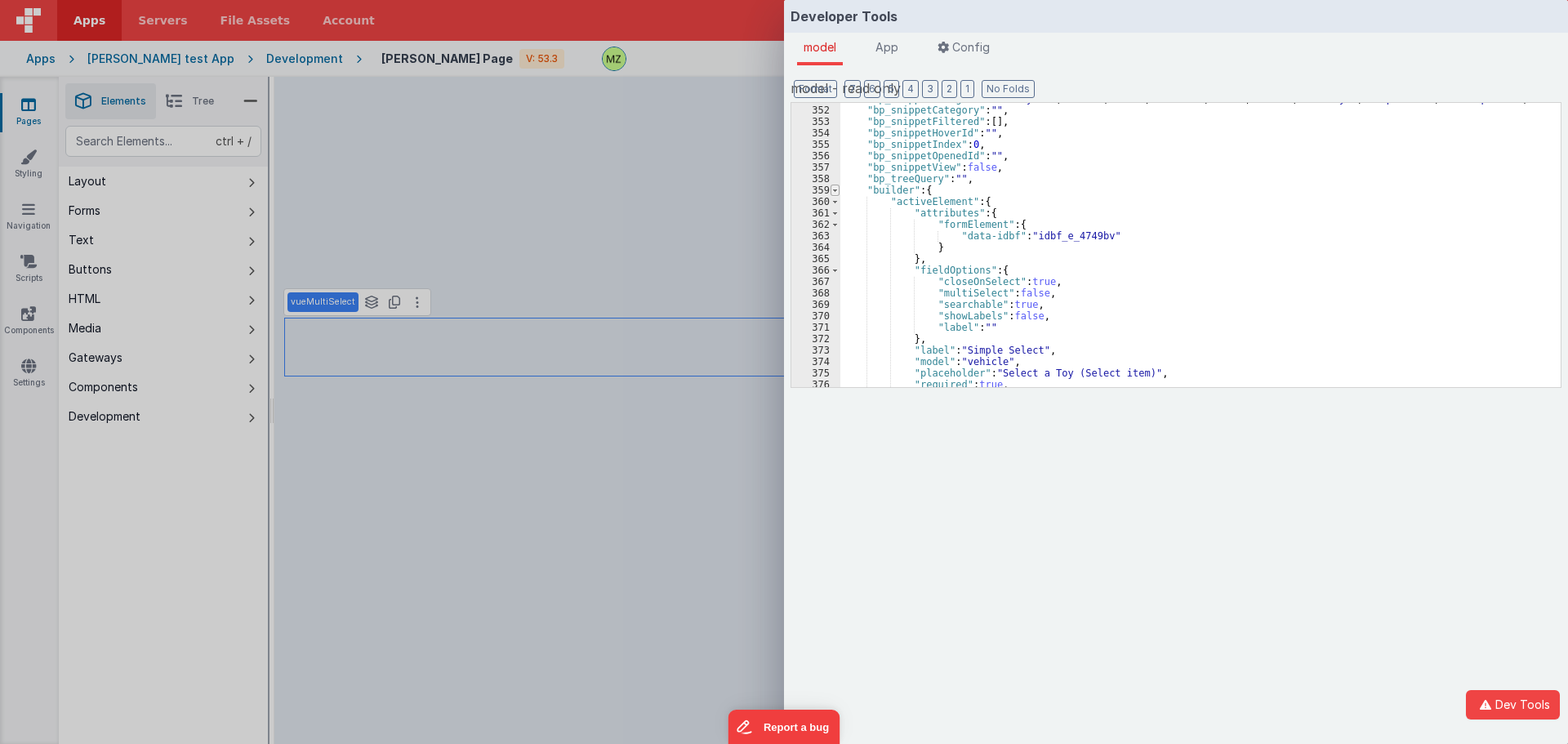
click at [837, 192] on span at bounding box center [835, 190] width 9 height 12
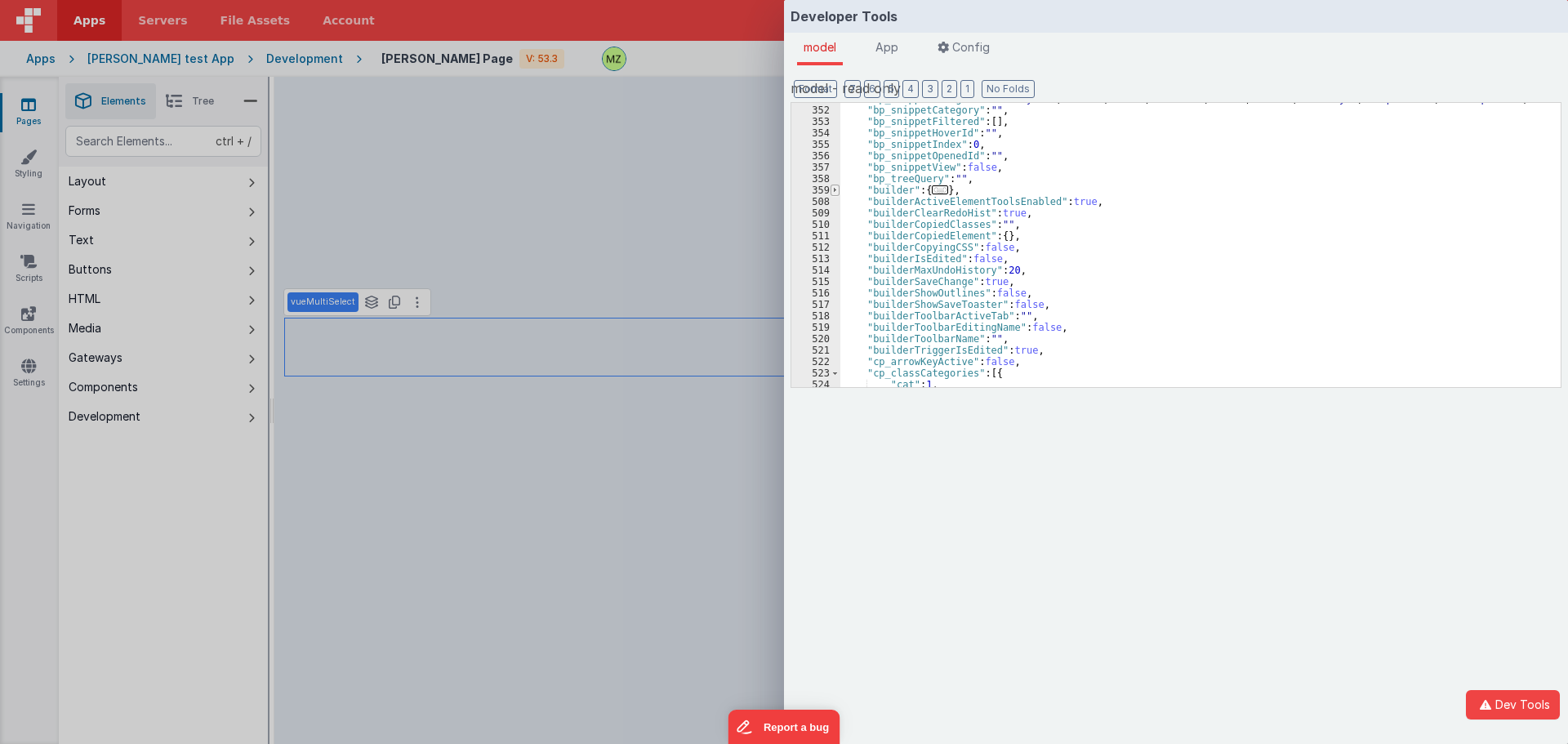
click at [837, 192] on span at bounding box center [835, 190] width 9 height 12
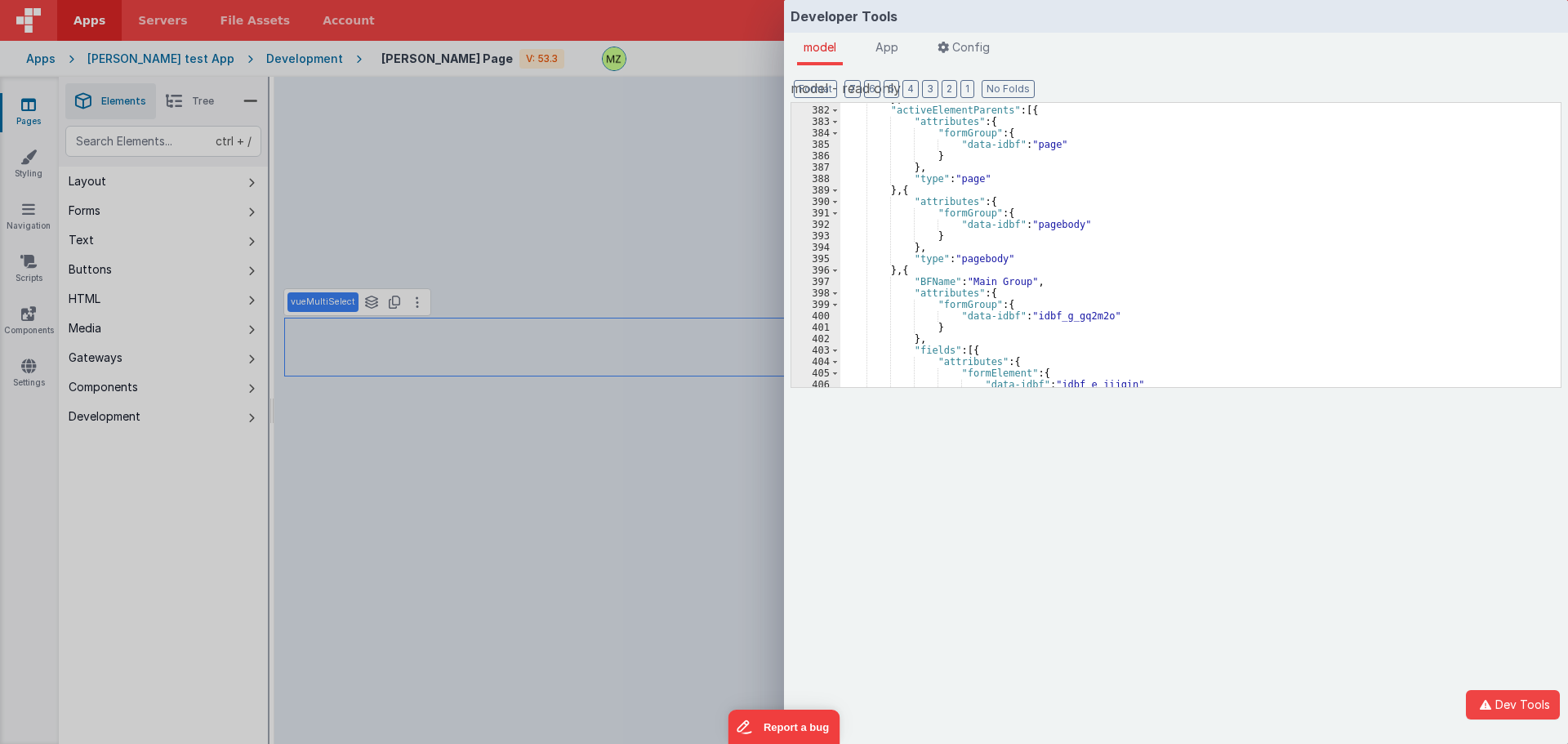
scroll to position [1067, 0]
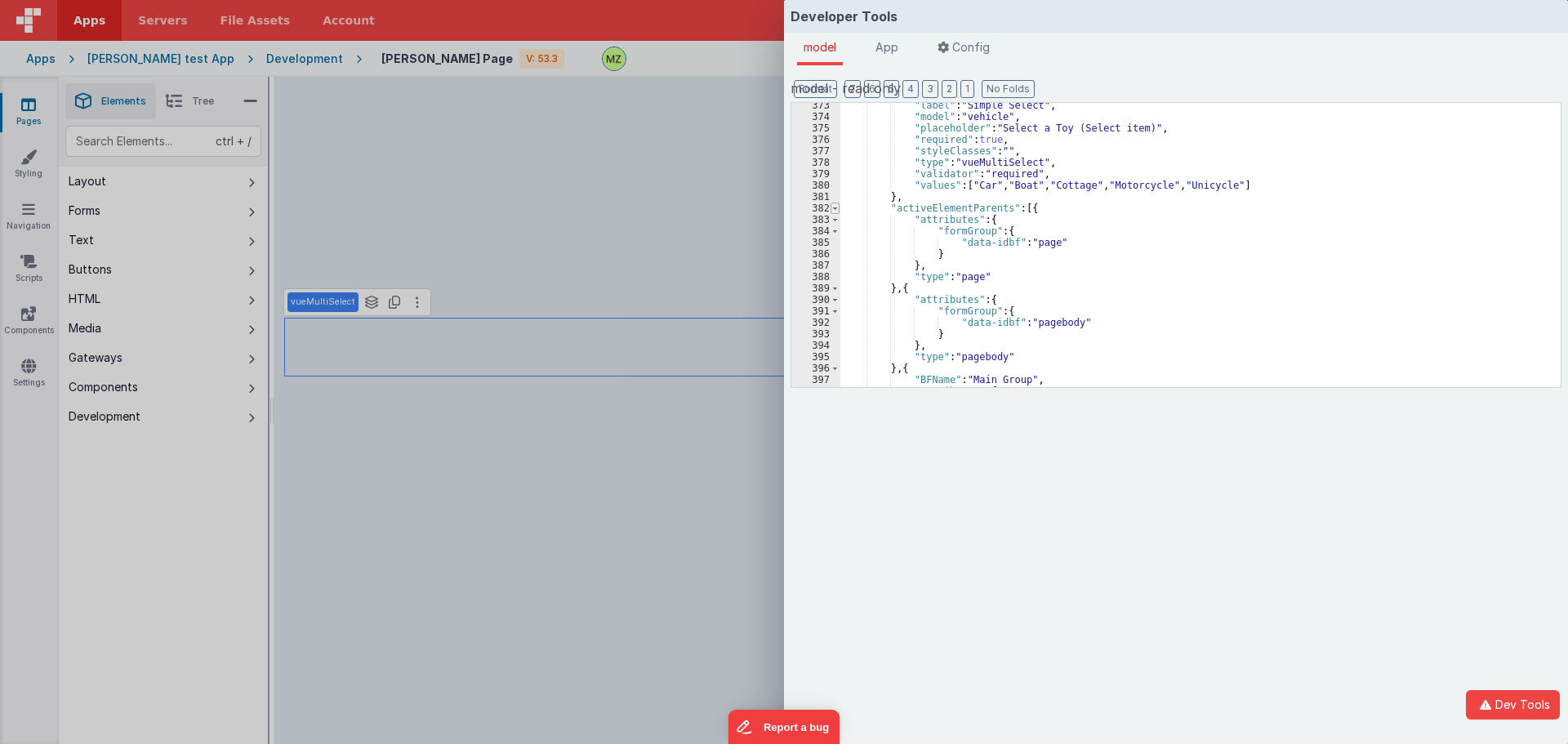
click at [839, 207] on span at bounding box center [835, 209] width 9 height 12
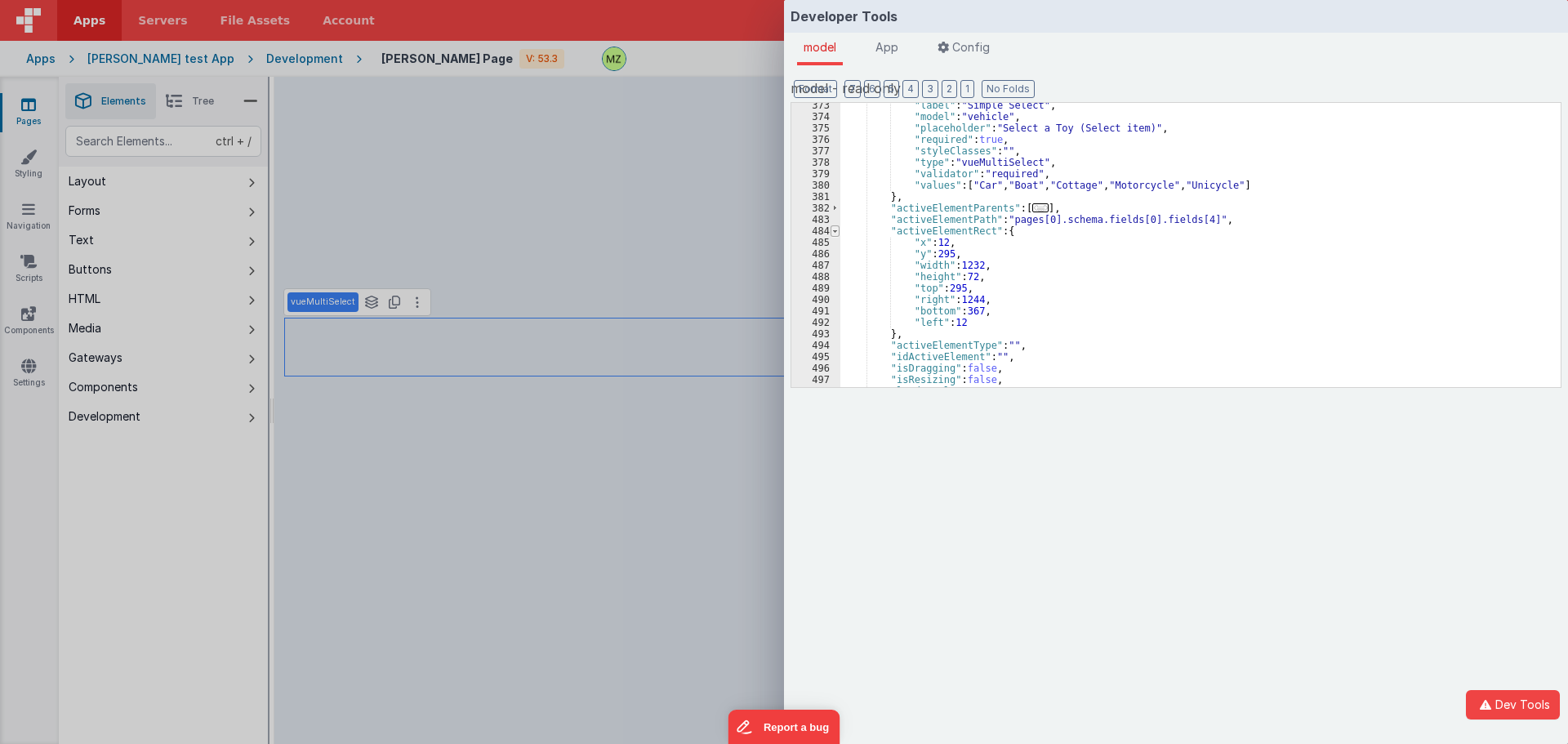
click at [838, 237] on div "485" at bounding box center [816, 243] width 49 height 12
click at [838, 234] on span at bounding box center [835, 231] width 9 height 12
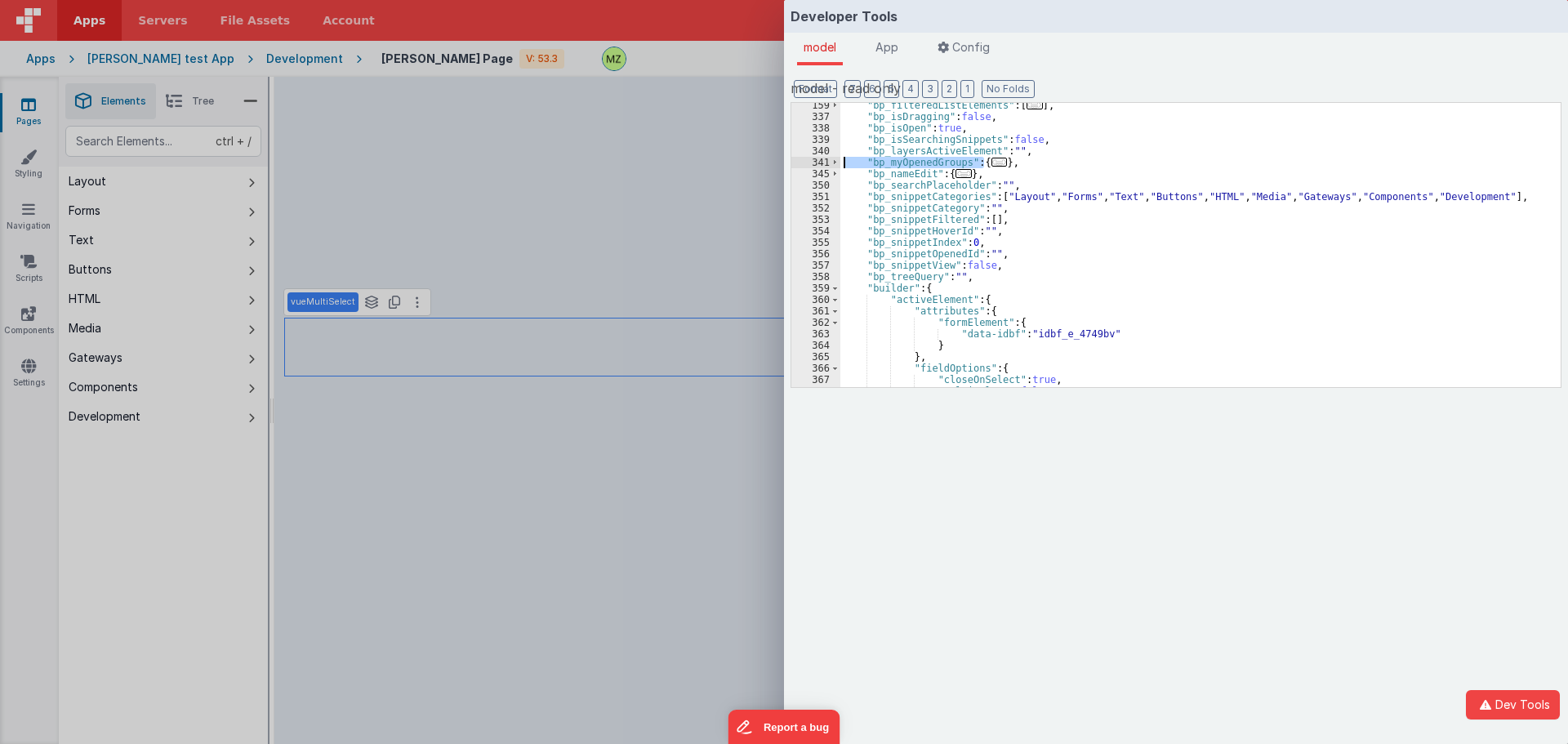
scroll to position [838, 0]
click at [837, 299] on span at bounding box center [835, 300] width 9 height 12
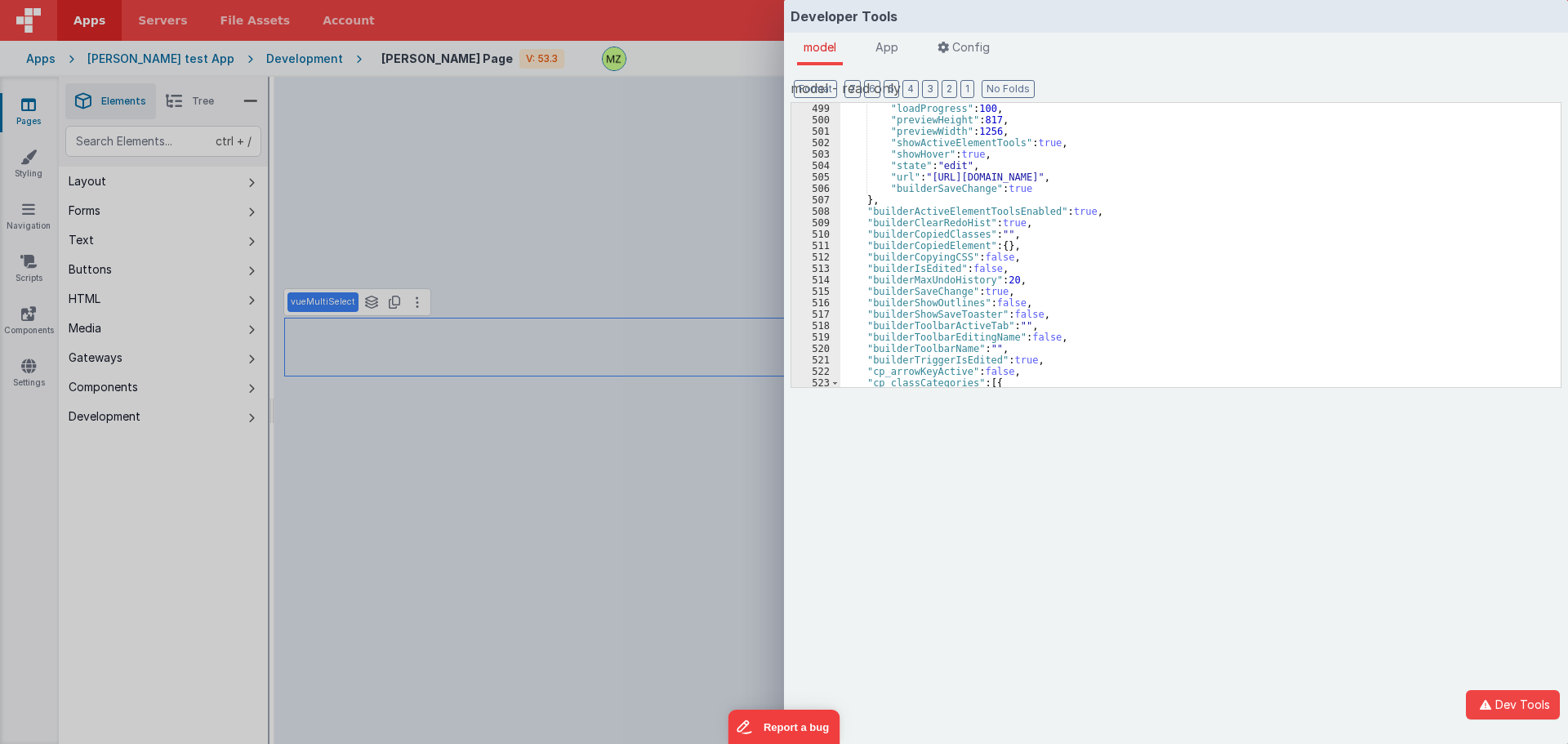
scroll to position [1266, 0]
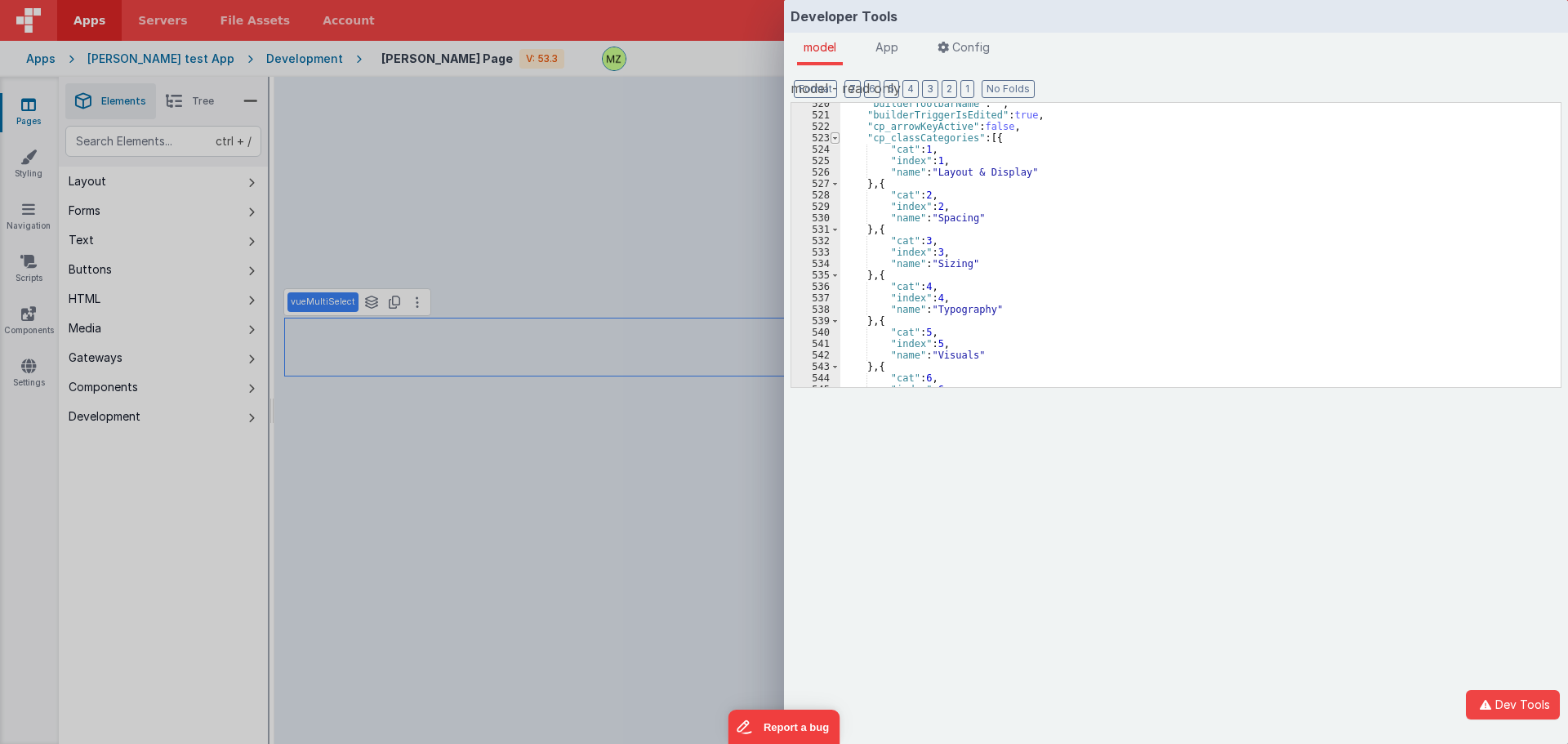
click at [839, 138] on span at bounding box center [835, 138] width 9 height 12
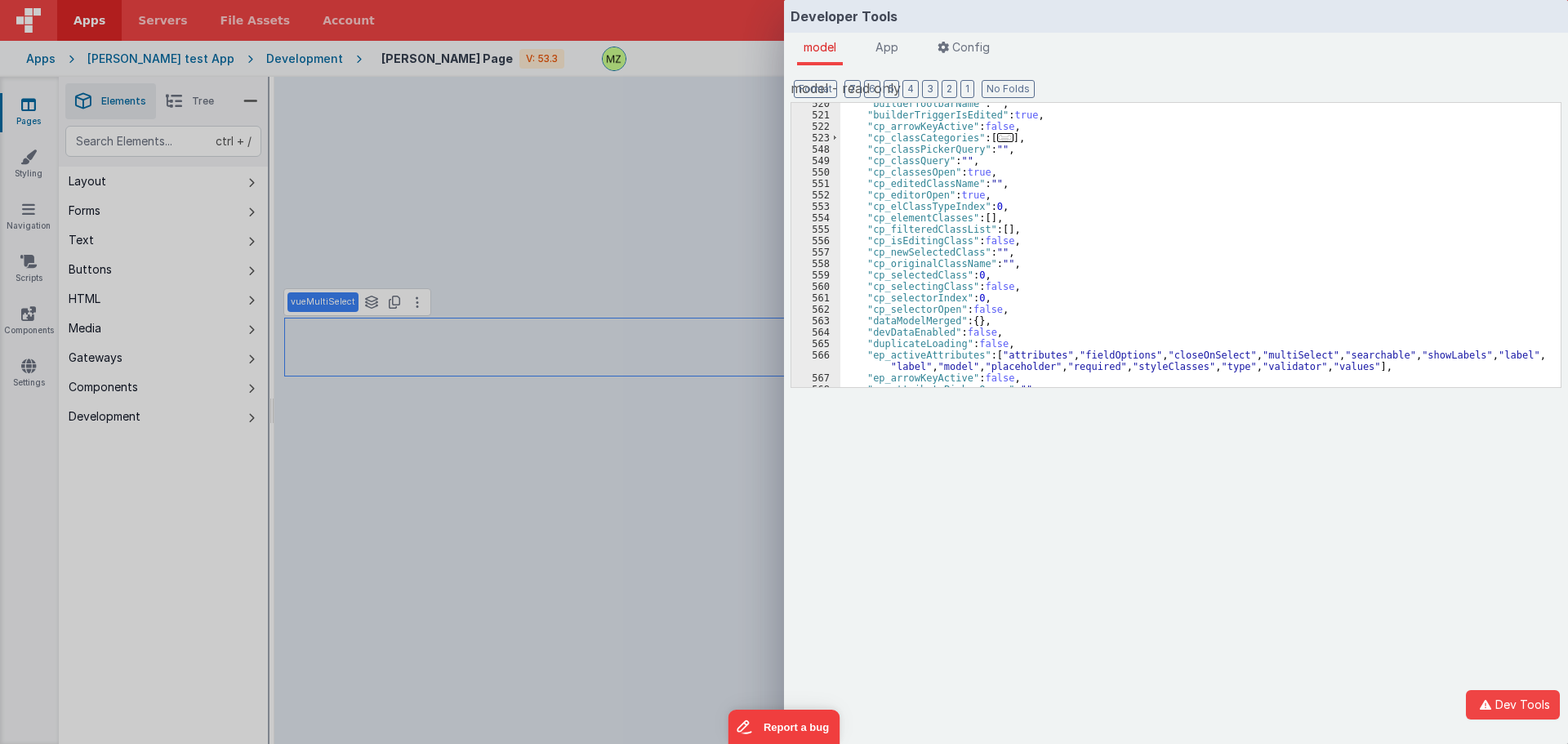
click at [1093, 251] on div ""builderToolbarName" : "" , "builderTriggerIsEdited" : true , "cp_arrowKeyActiv…" at bounding box center [1195, 251] width 708 height 307
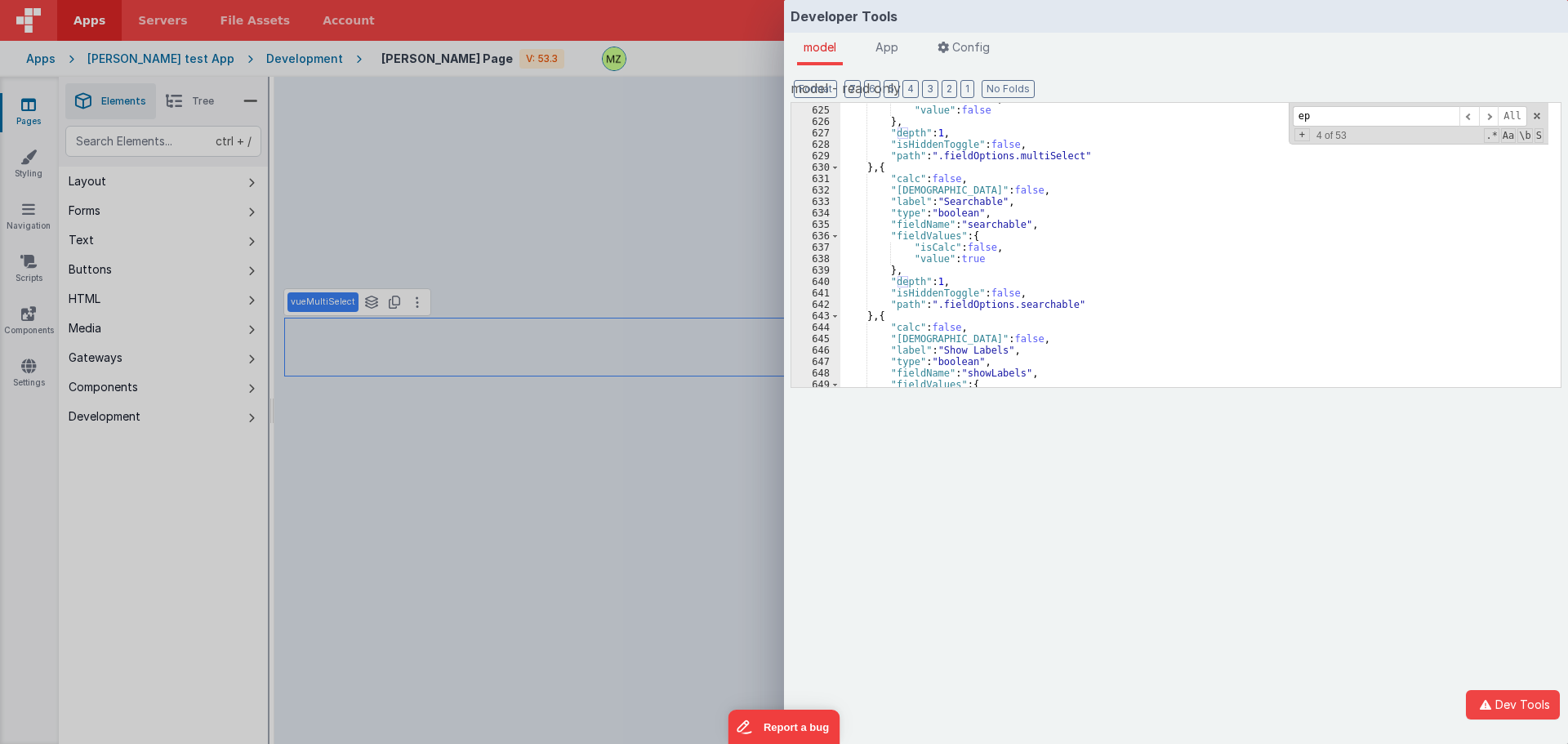
scroll to position [2012, 0]
type input "ep"
click at [1142, 205] on div ""isCalc" : false , "value" : false } , "depth" : 1 , "isHiddenToggle" : false ,…" at bounding box center [1195, 247] width 708 height 307
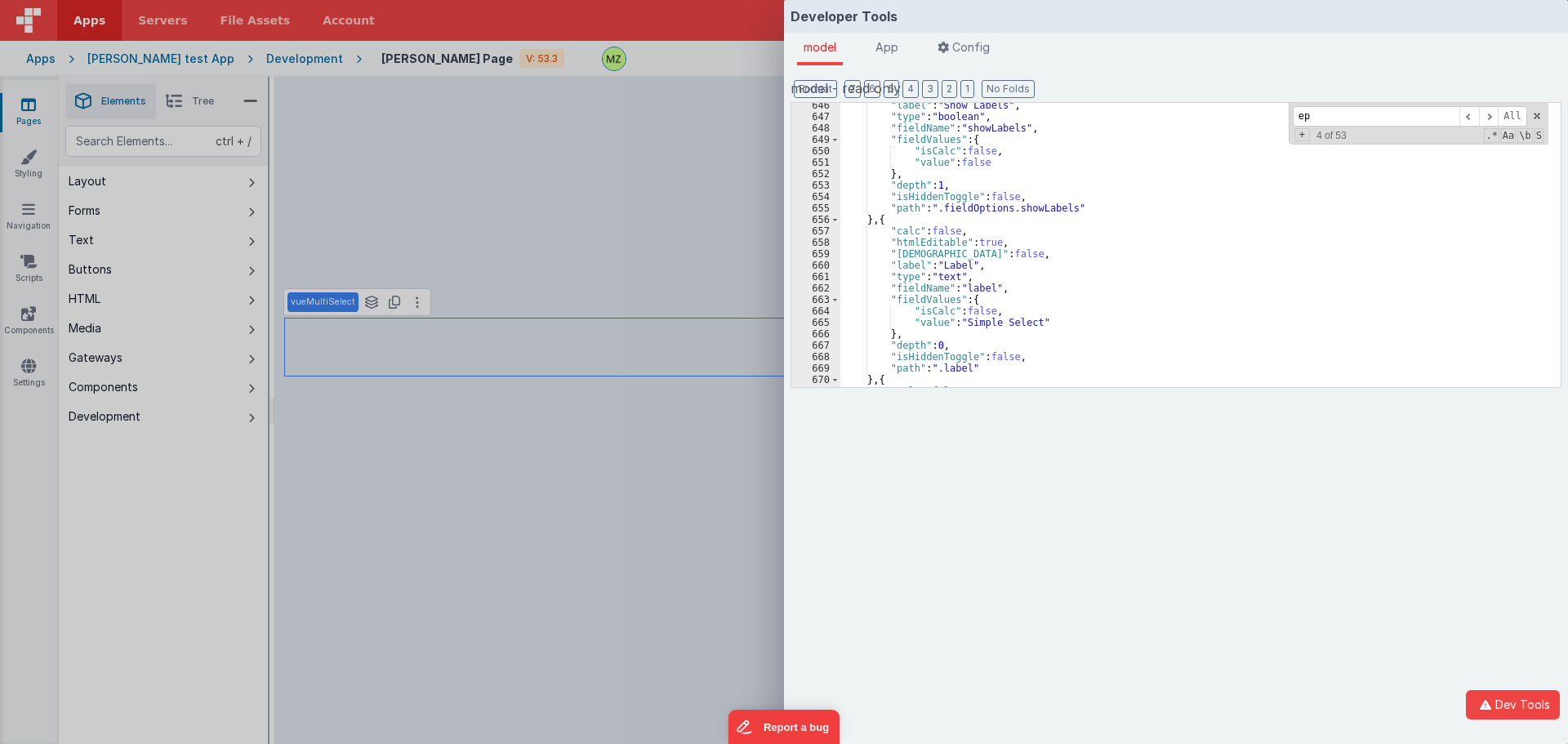
scroll to position [2205, 0]
click at [473, 439] on div "Developer Tools model App Params Log (3) Misc Windows Config model - read only …" at bounding box center [784, 372] width 1568 height 744
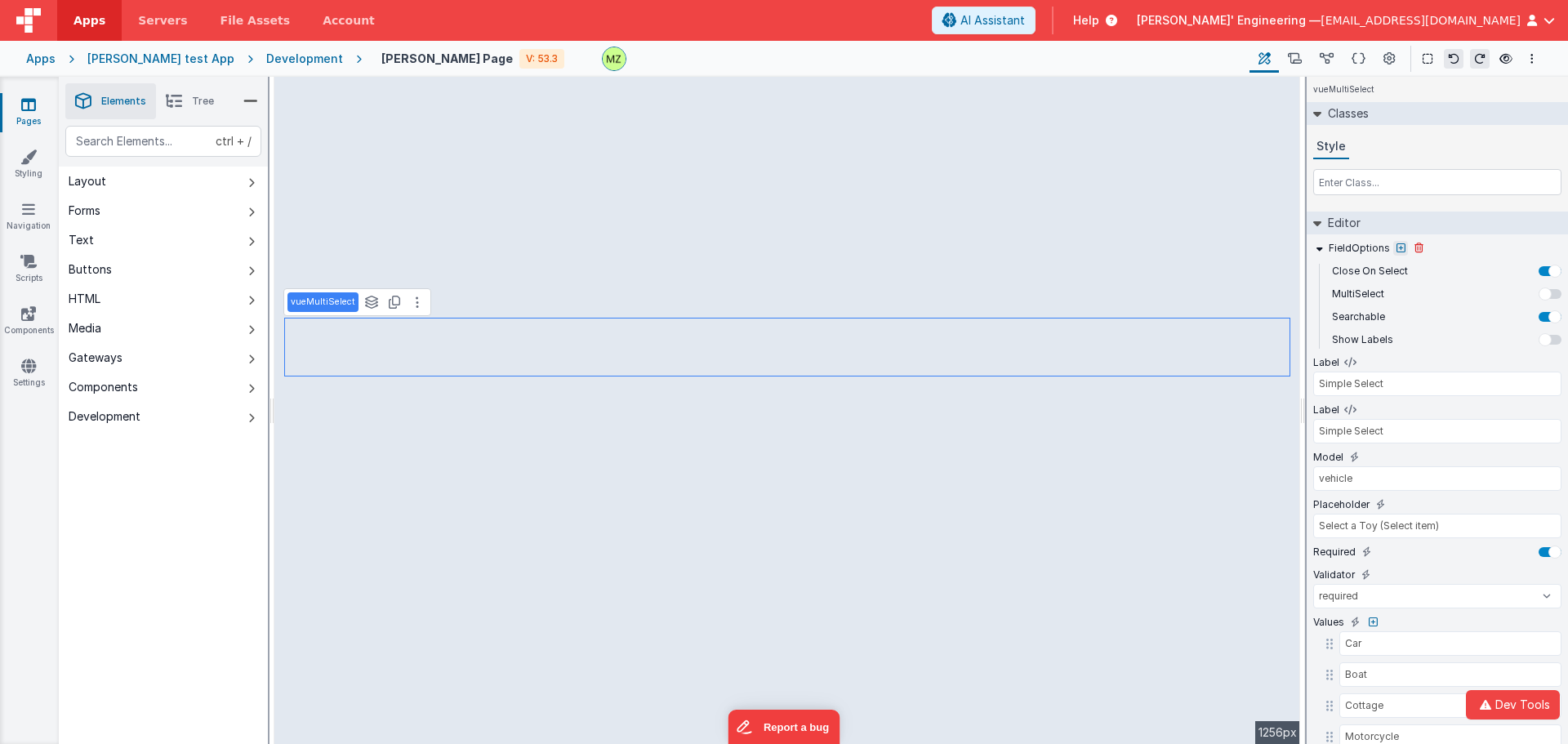
click at [1404, 245] on button at bounding box center [1401, 249] width 15 height 15
type input "label"
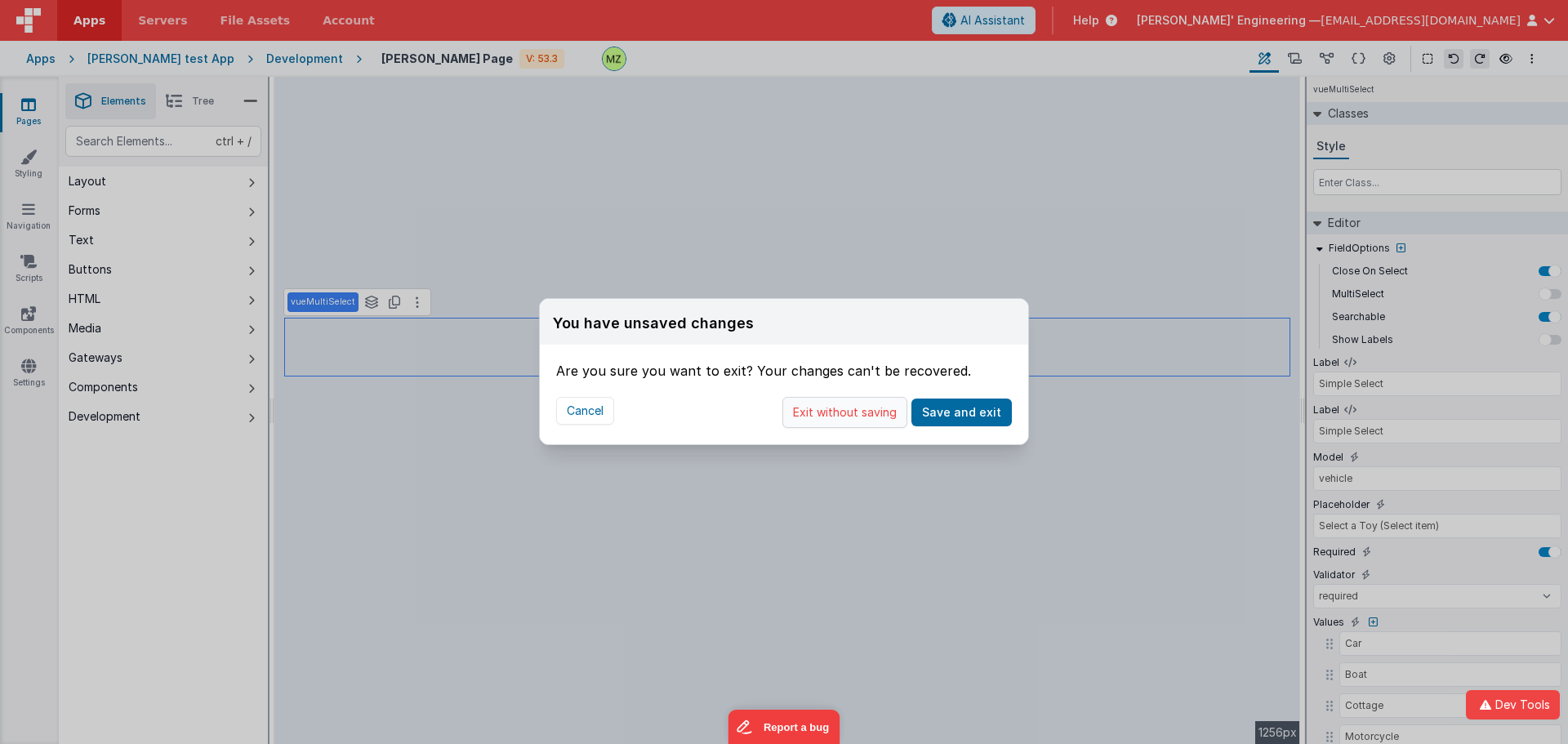
click at [827, 411] on button "Exit without saving" at bounding box center [845, 412] width 125 height 31
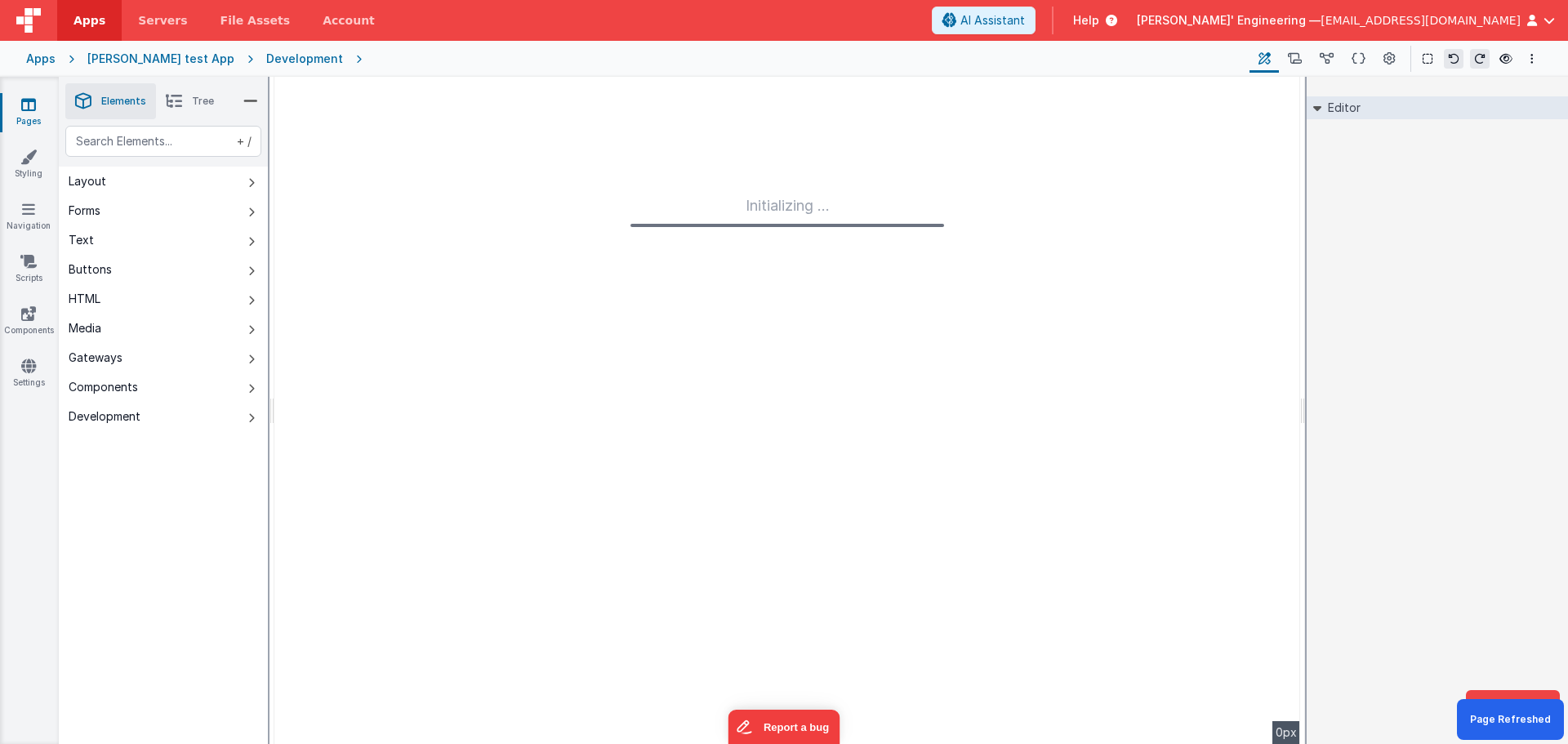
click at [446, 283] on div "Initializing ..." at bounding box center [787, 410] width 1026 height 667
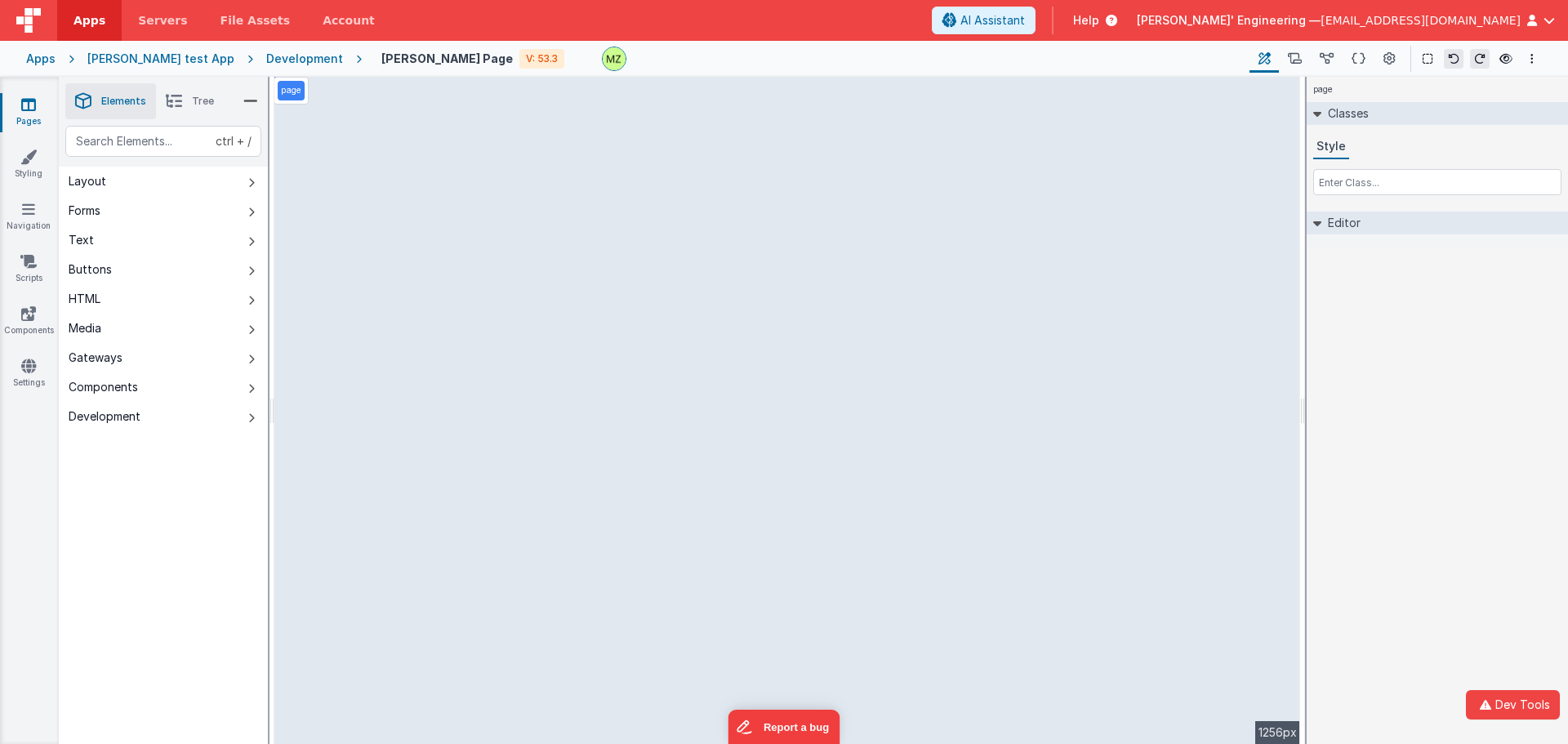
click at [1364, 357] on div "page Classes Style Editor DEV: Focus DEV: builderToggleConditionalCSS DEV: Remo…" at bounding box center [1437, 410] width 261 height 667
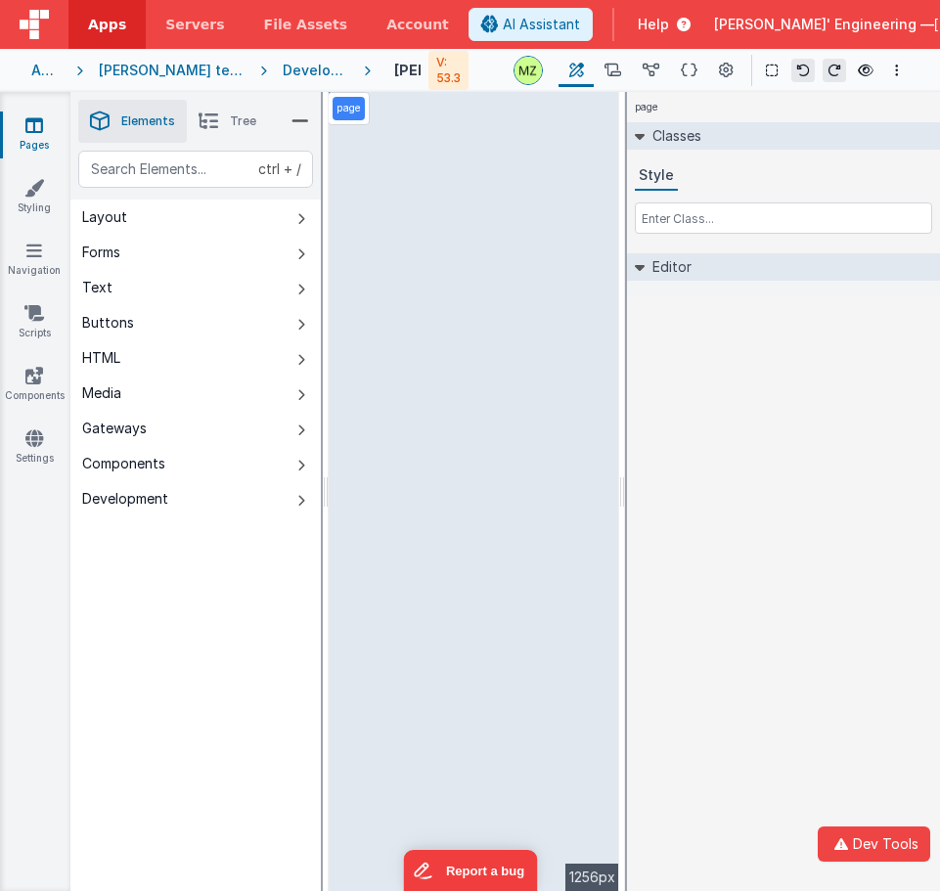
select select "required"
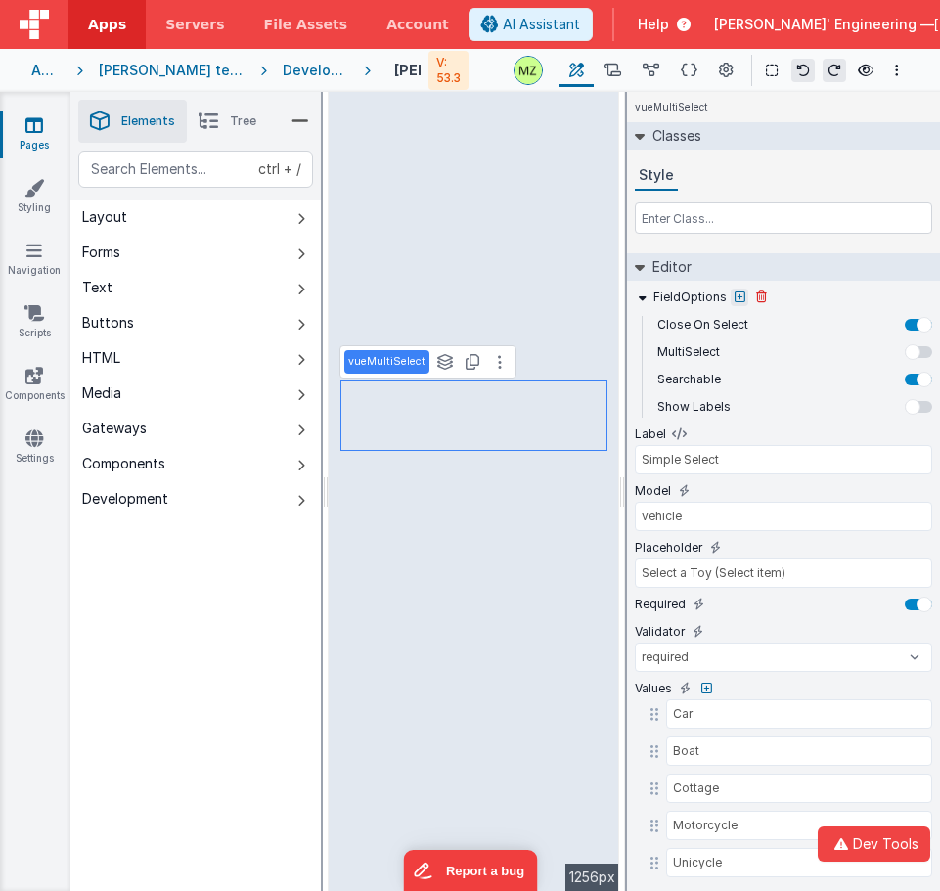
click at [736, 299] on icon at bounding box center [740, 298] width 11 height 12
type input "label"
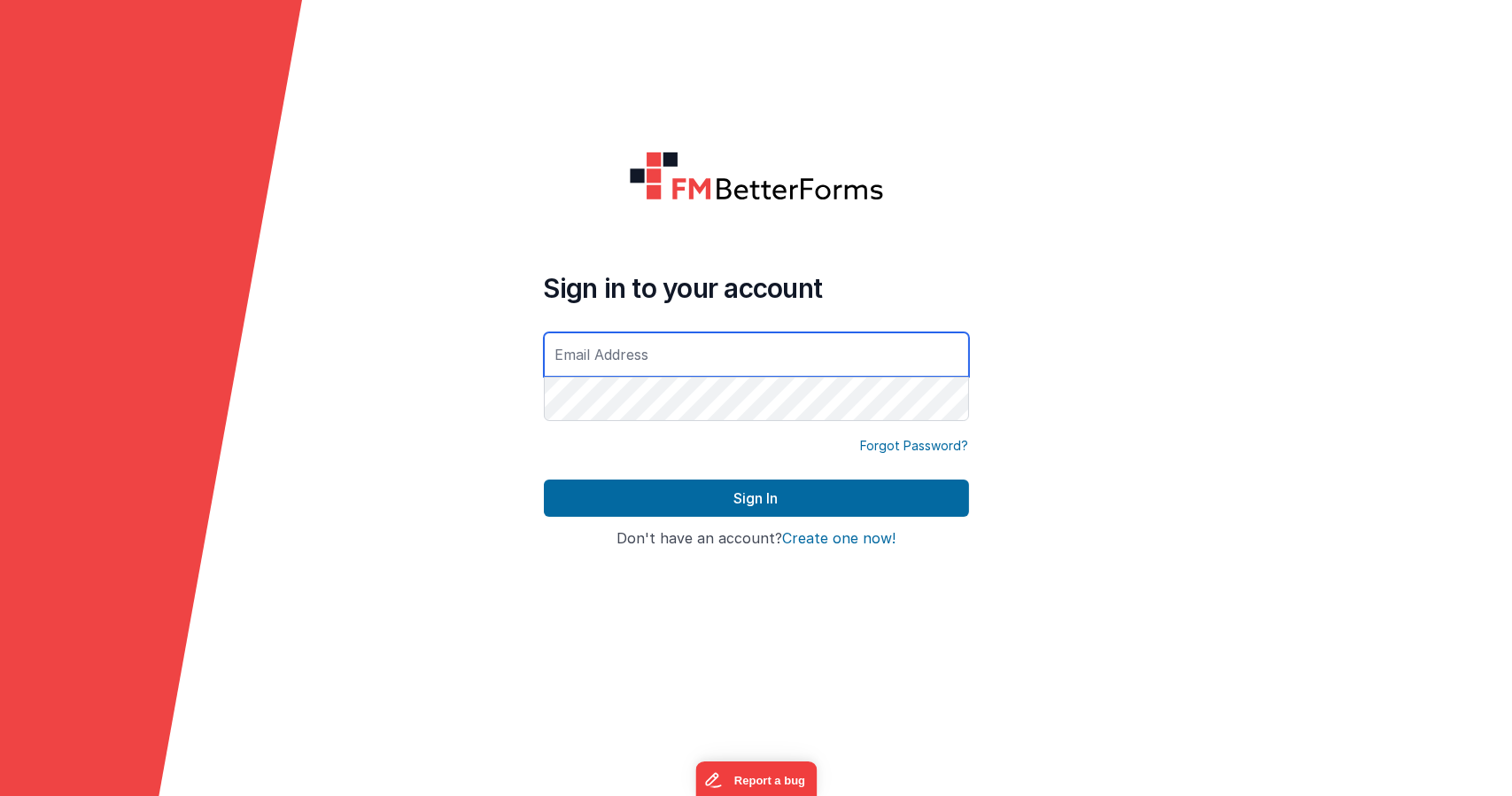
type input "[EMAIL_ADDRESS][DOMAIN_NAME]"
click at [790, 523] on div "Sign In" at bounding box center [757, 504] width 426 height 52
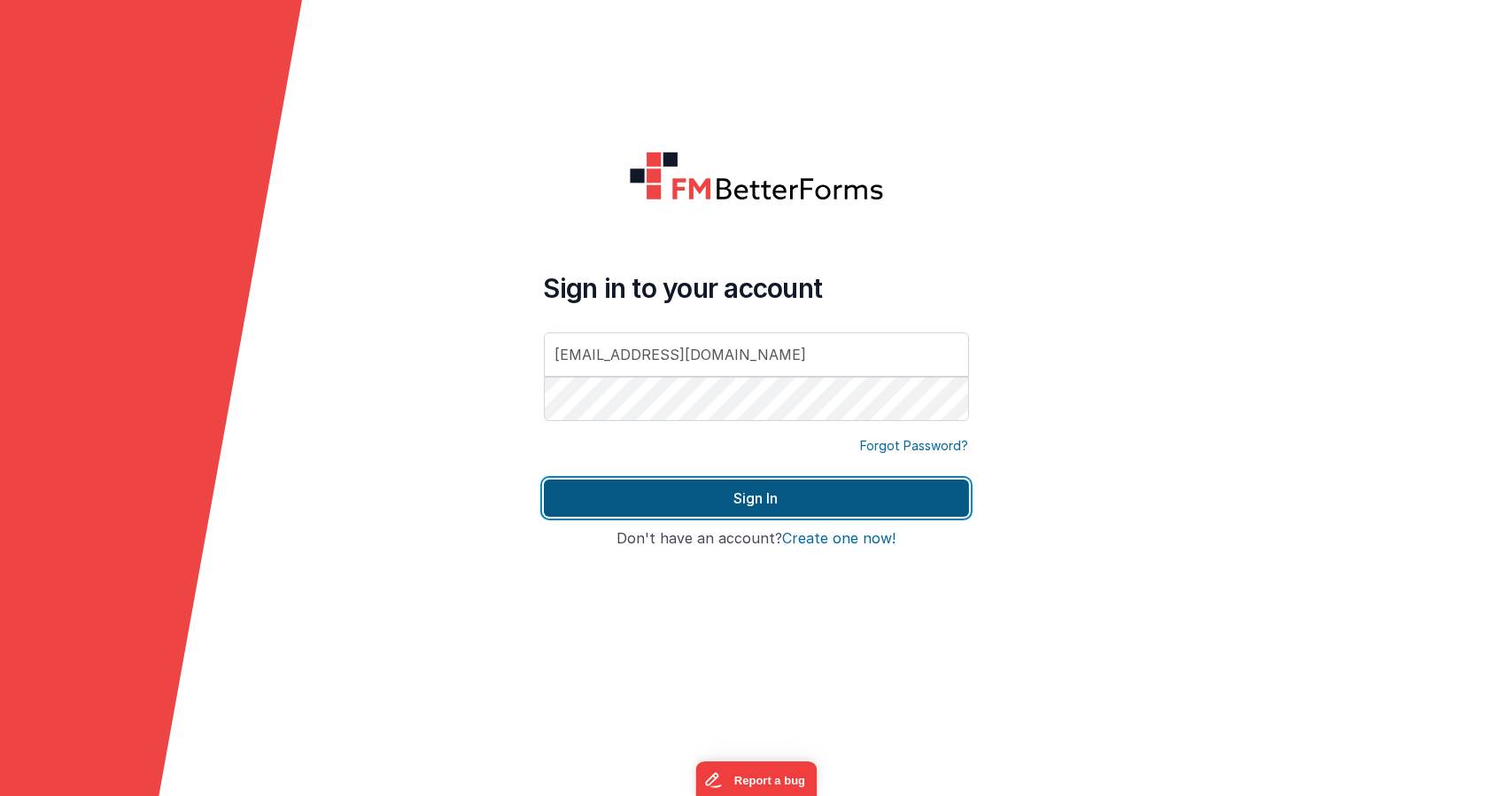
click at [796, 499] on button "Sign In" at bounding box center [757, 497] width 426 height 37
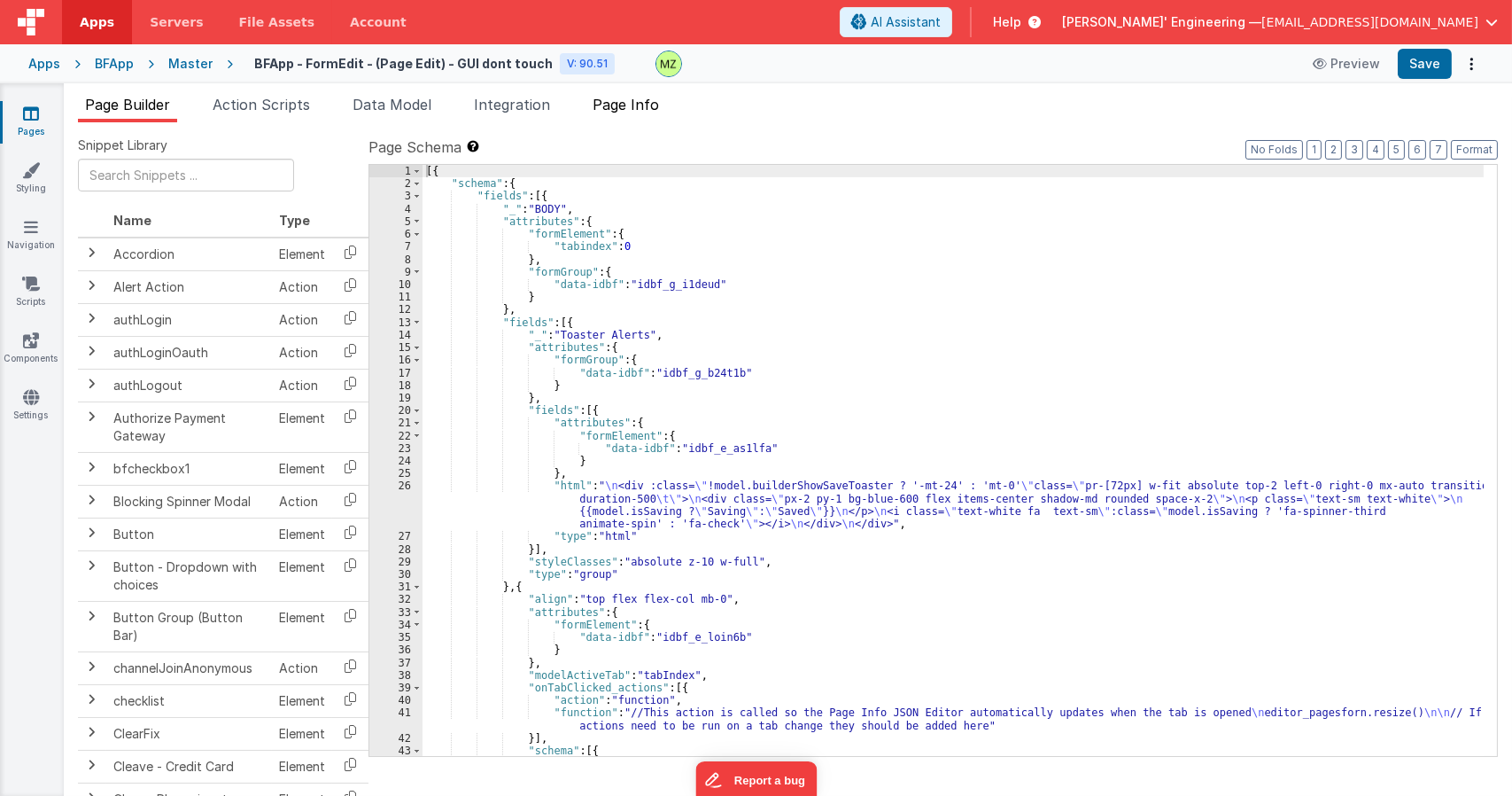
click at [646, 112] on span "Page Info" at bounding box center [625, 105] width 66 height 18
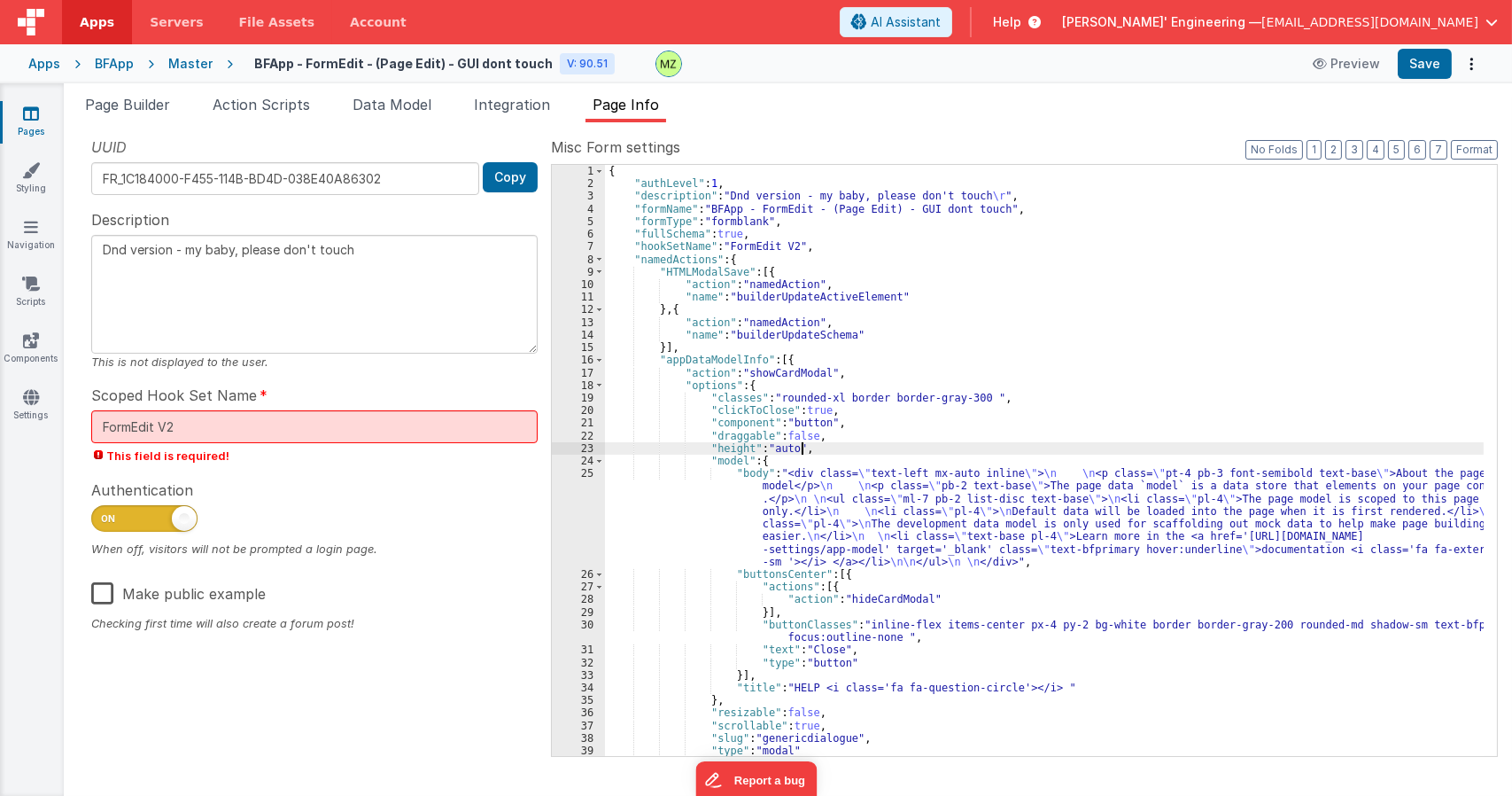
click at [914, 442] on div "{ "authLevel" : 1 , "description" : "Dnd version - my baby, please don't touch …" at bounding box center [1044, 473] width 878 height 616
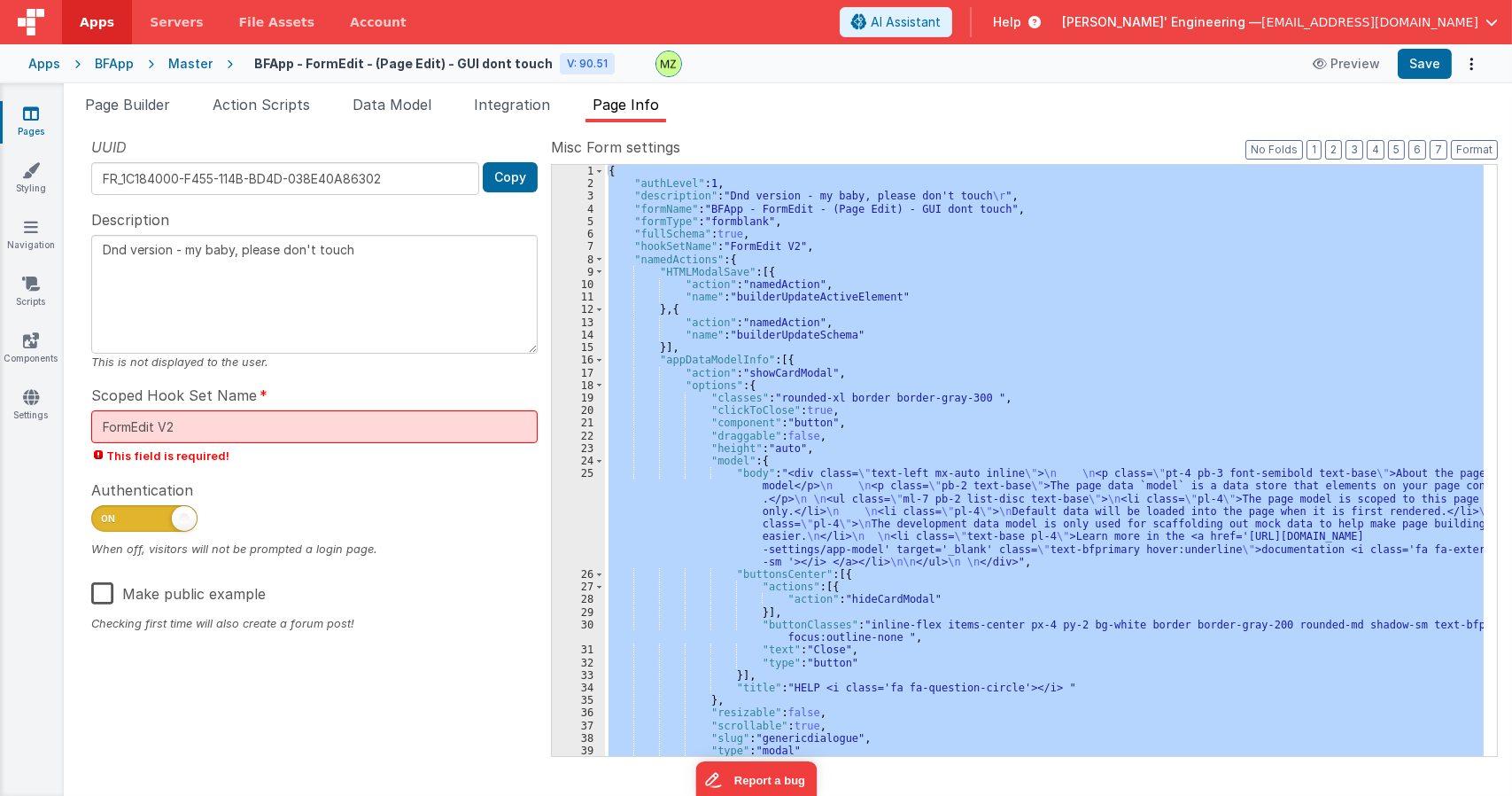
type textarea "Dnd version - my baby, please don't touch"
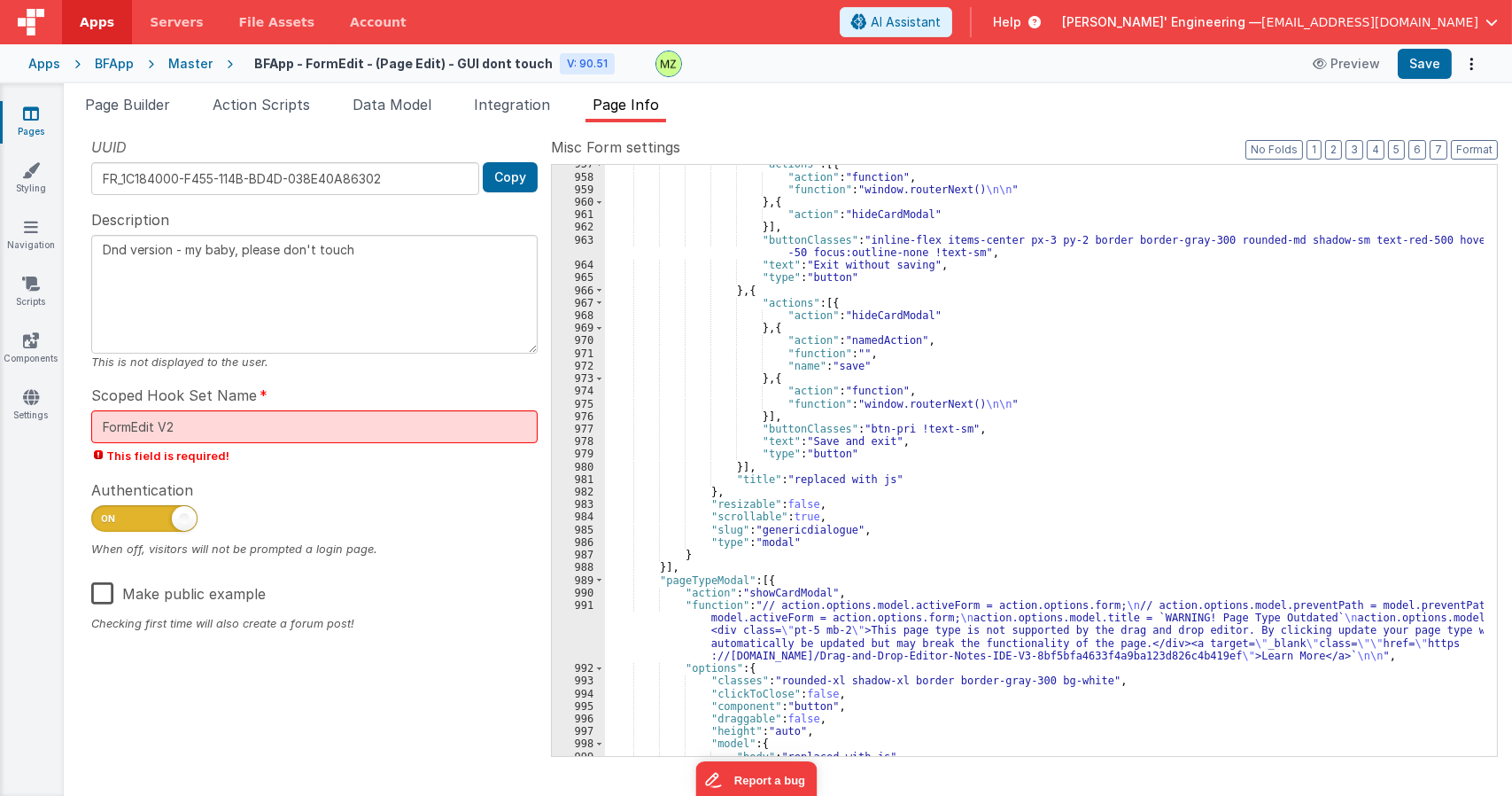
scroll to position [22119, 0]
click at [1356, 153] on button "3" at bounding box center [1354, 150] width 18 height 20
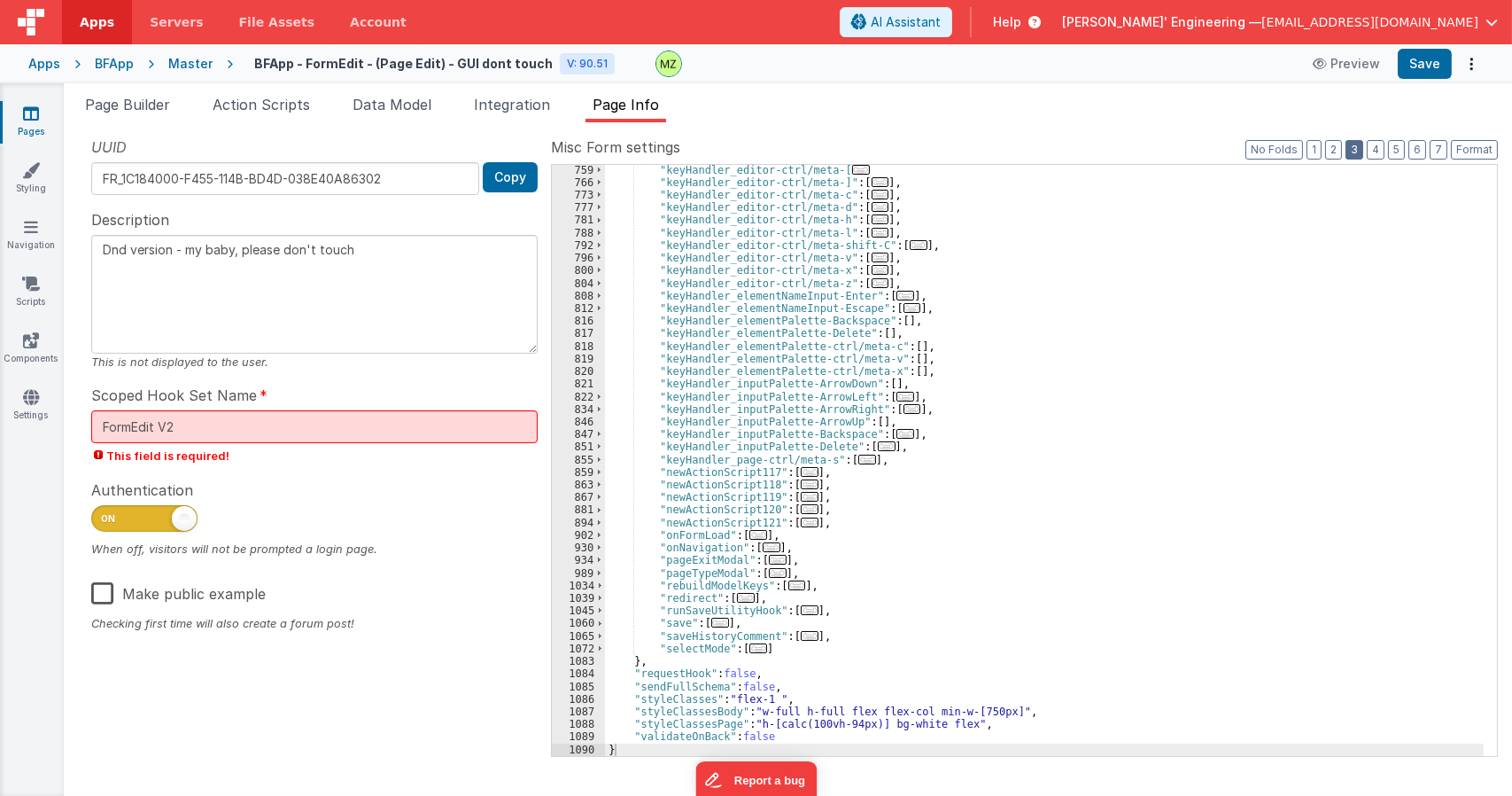
scroll to position [1485, 0]
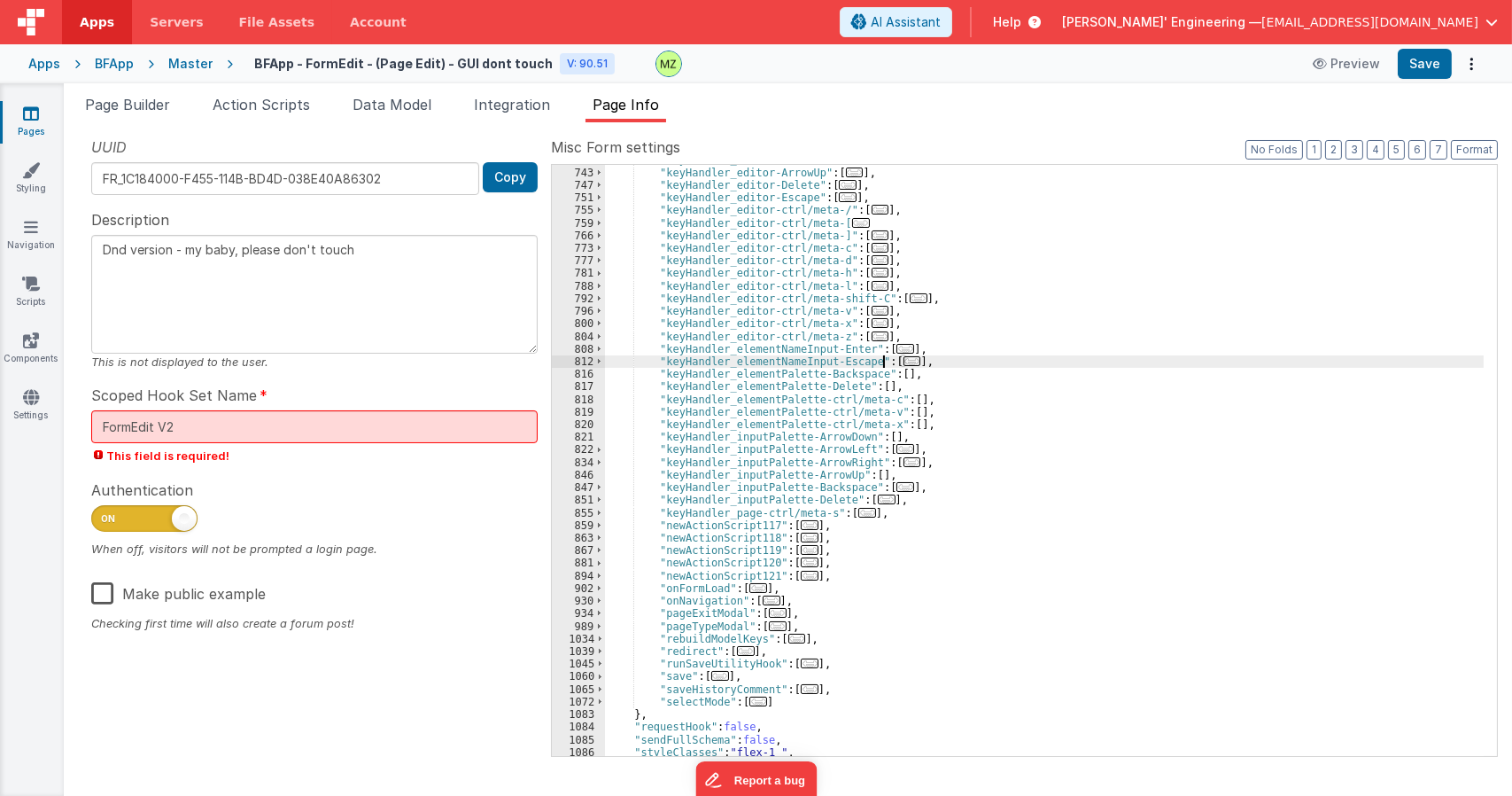
click at [904, 362] on span "..." at bounding box center [913, 360] width 18 height 10
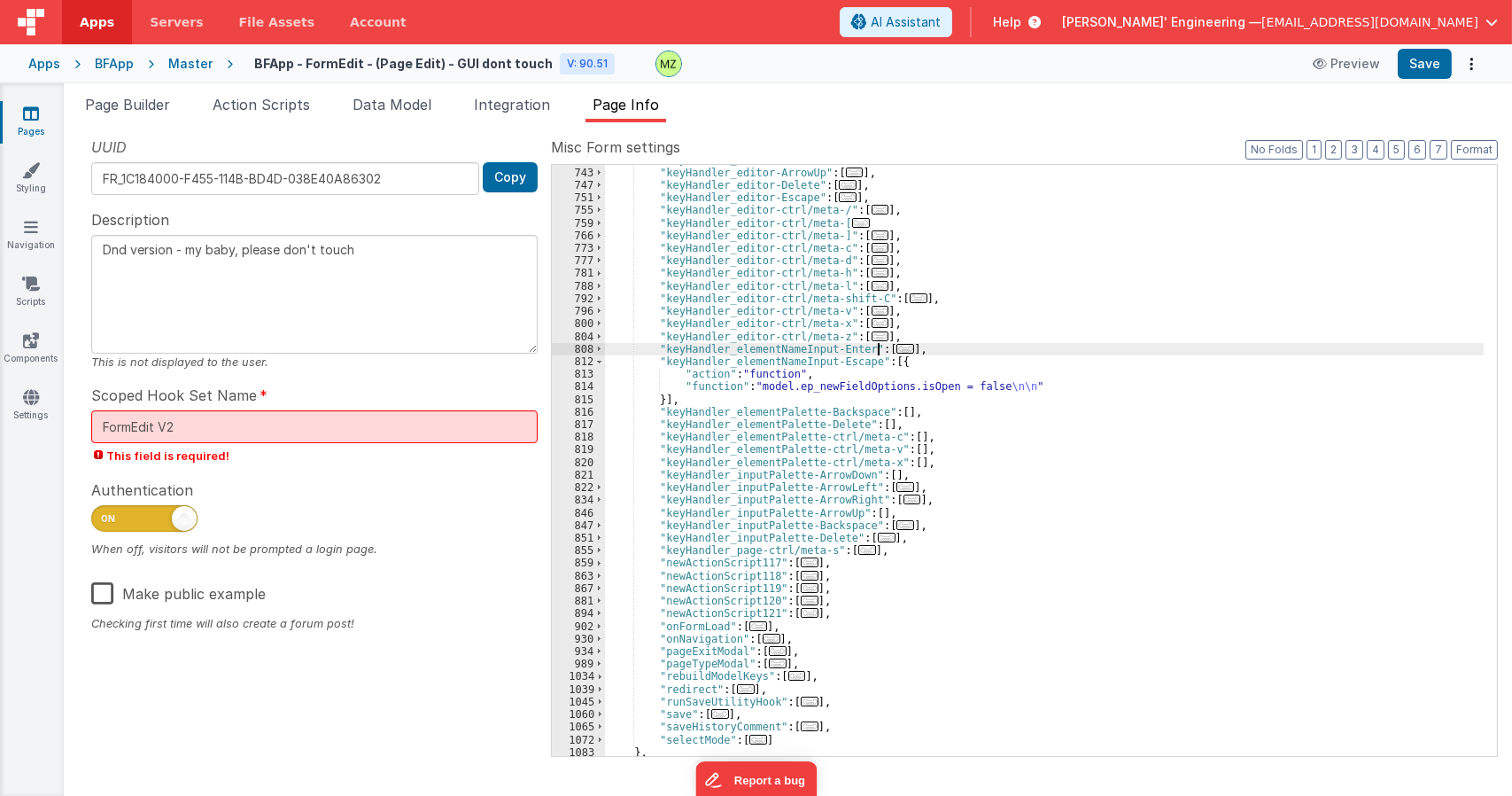
click at [896, 349] on span "..." at bounding box center [905, 349] width 18 height 10
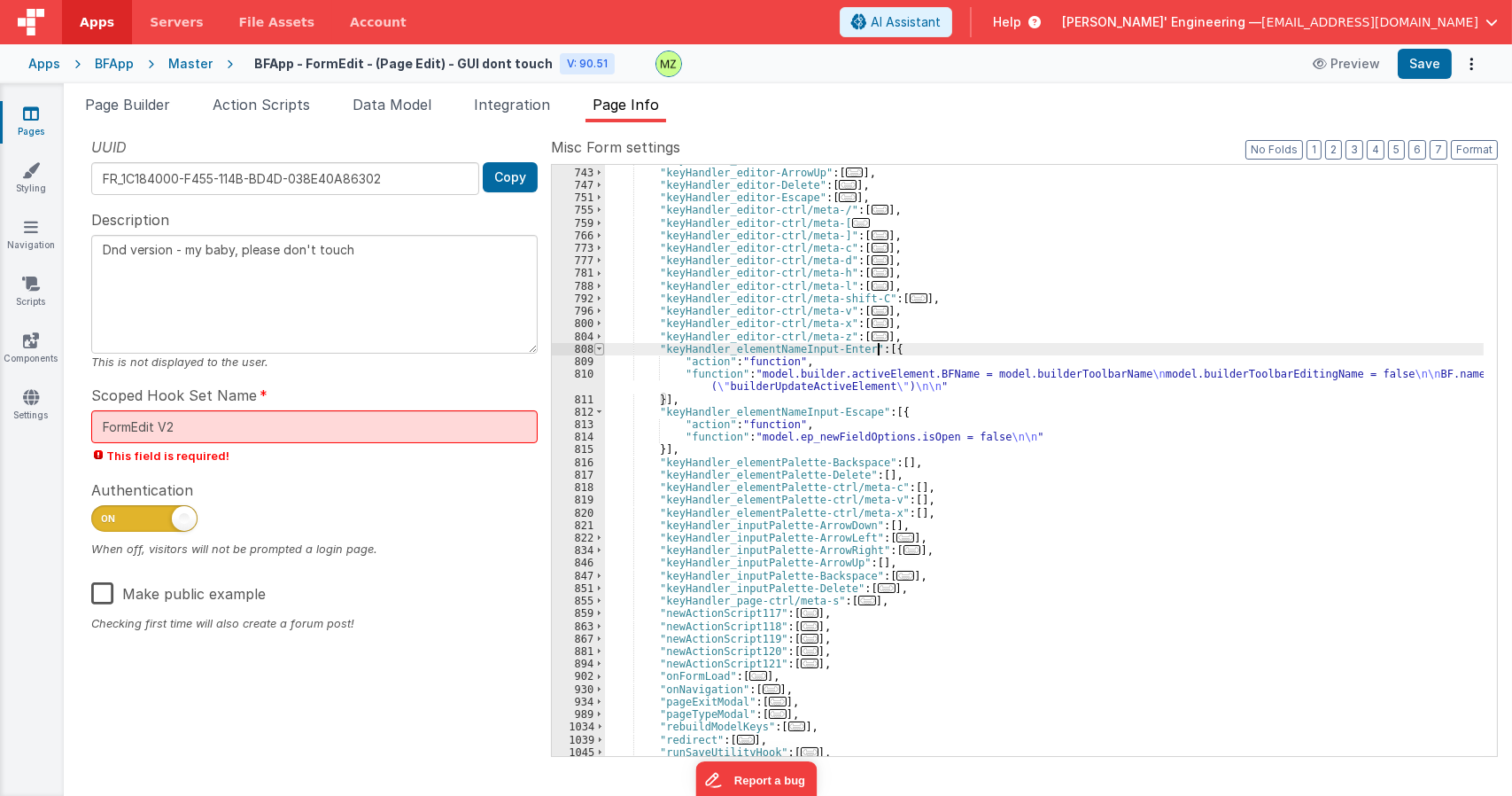
click at [598, 350] on span at bounding box center [598, 350] width 10 height 13
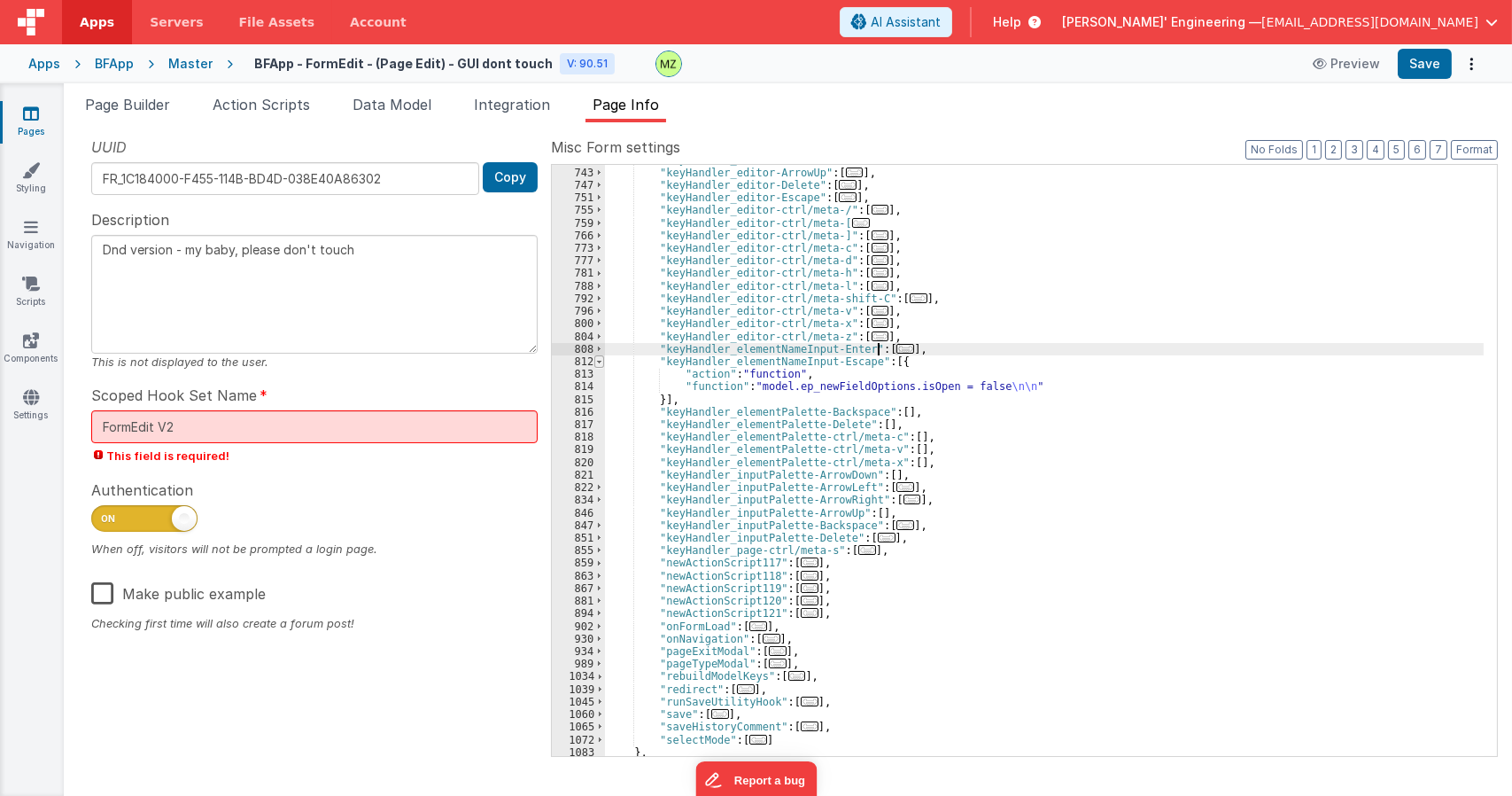
click at [598, 360] on span at bounding box center [598, 361] width 10 height 13
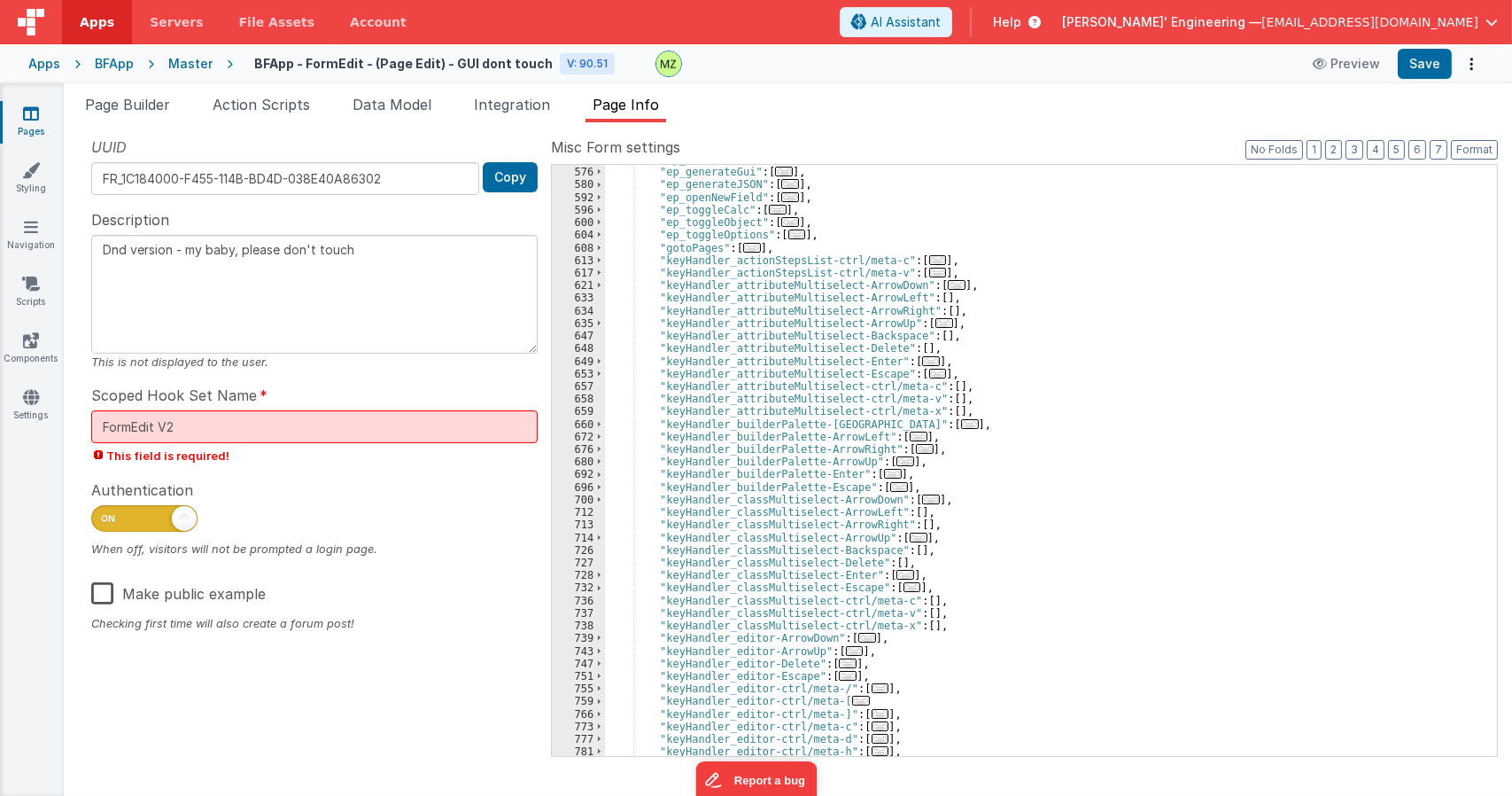
scroll to position [954, 0]
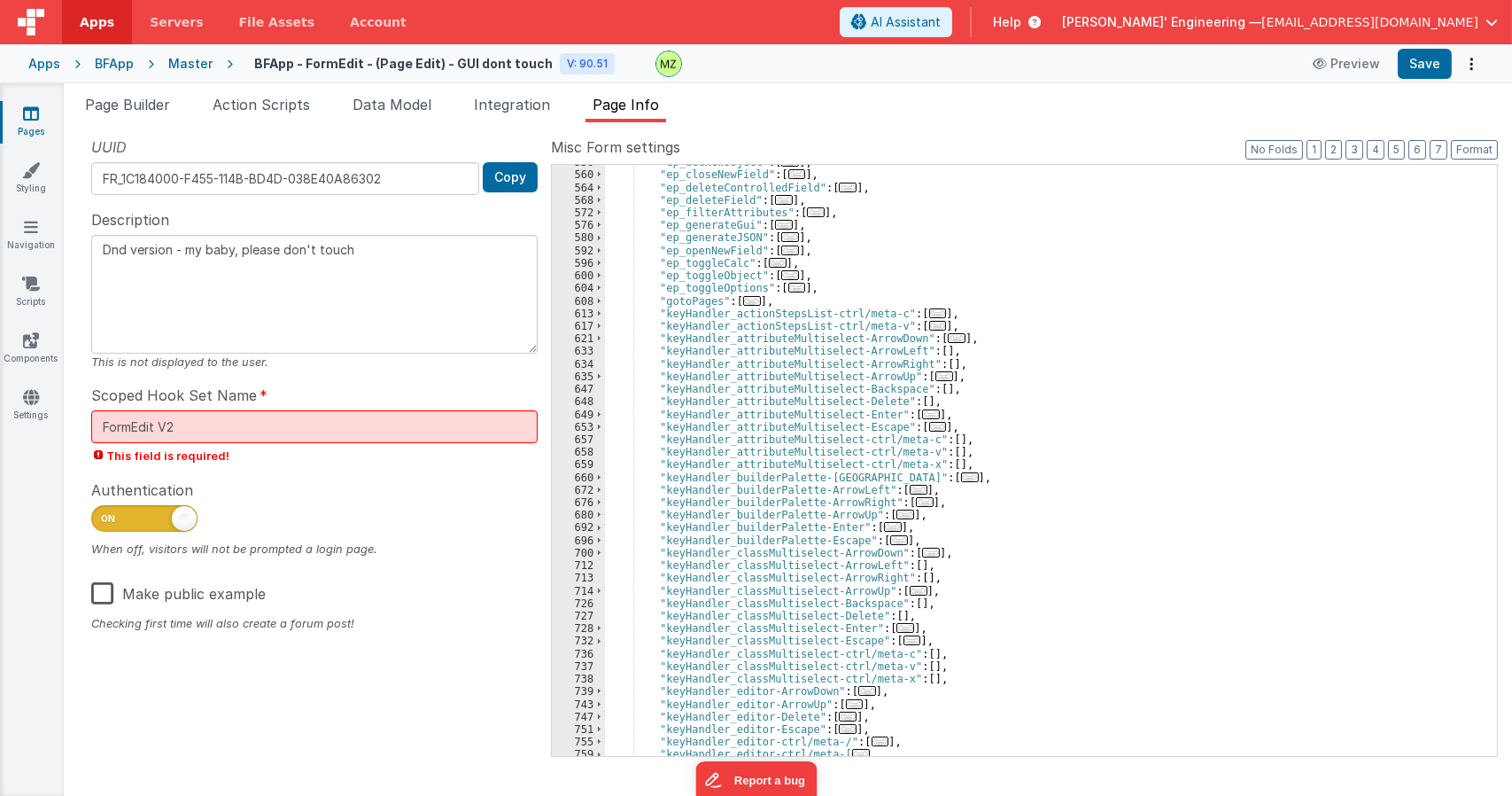
click at [922, 410] on span "..." at bounding box center [931, 414] width 18 height 10
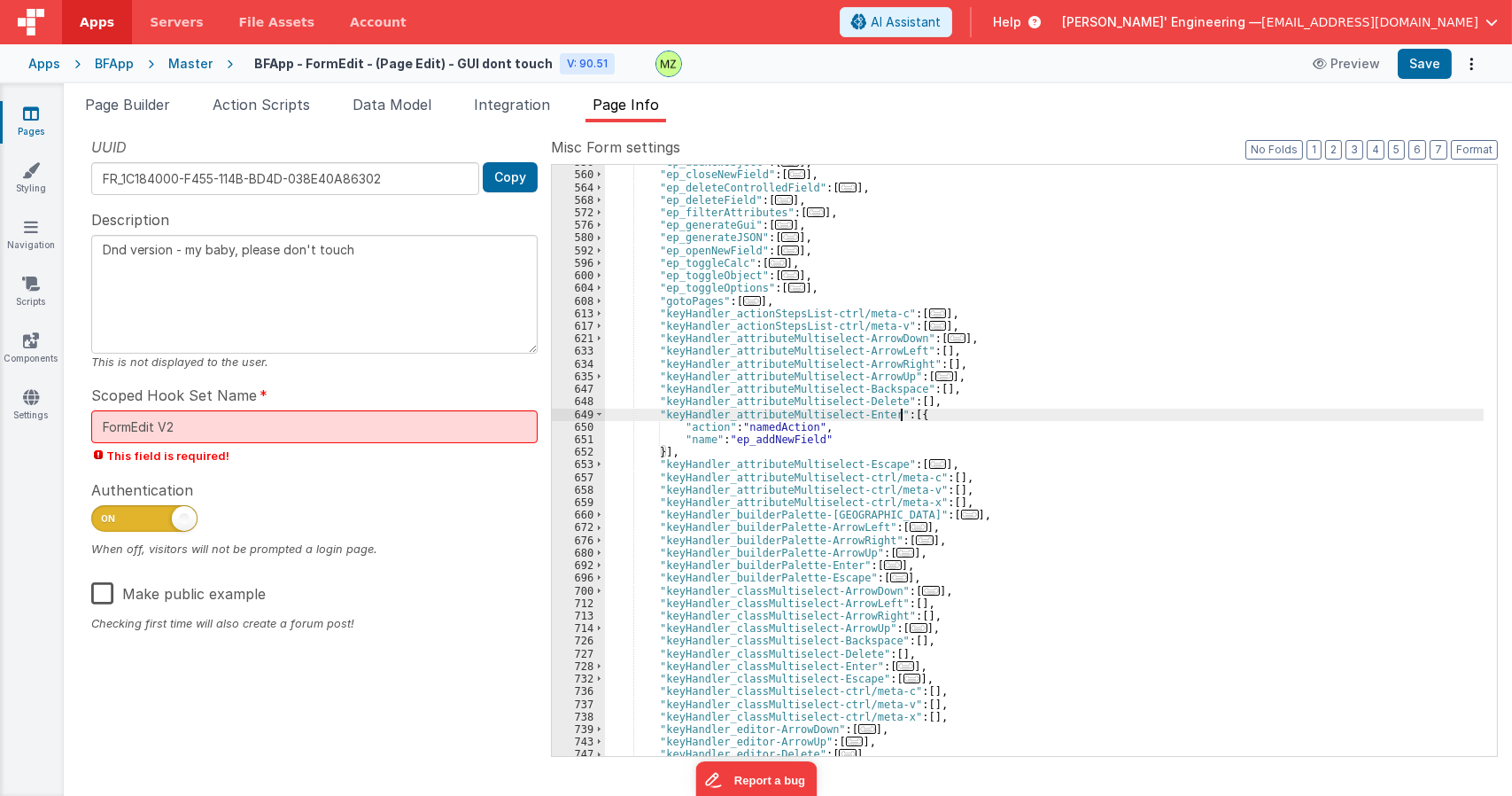
click at [929, 465] on span "..." at bounding box center [938, 464] width 18 height 10
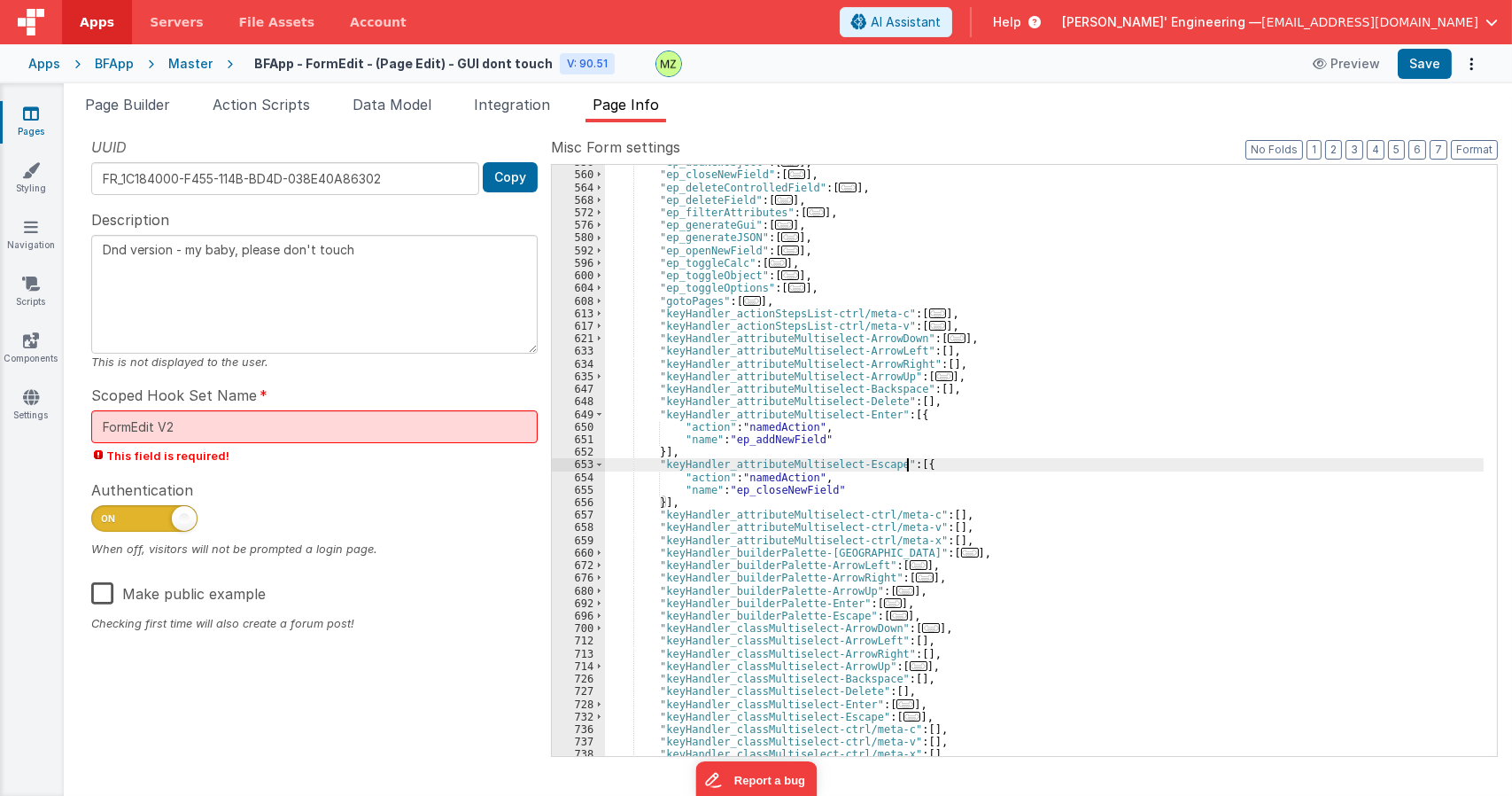
click at [816, 490] on div ""ep_addNewObject" : [ ... ] , "ep_closeNewField" : [ ... ] , "ep_deleteControll…" at bounding box center [1044, 464] width 878 height 616
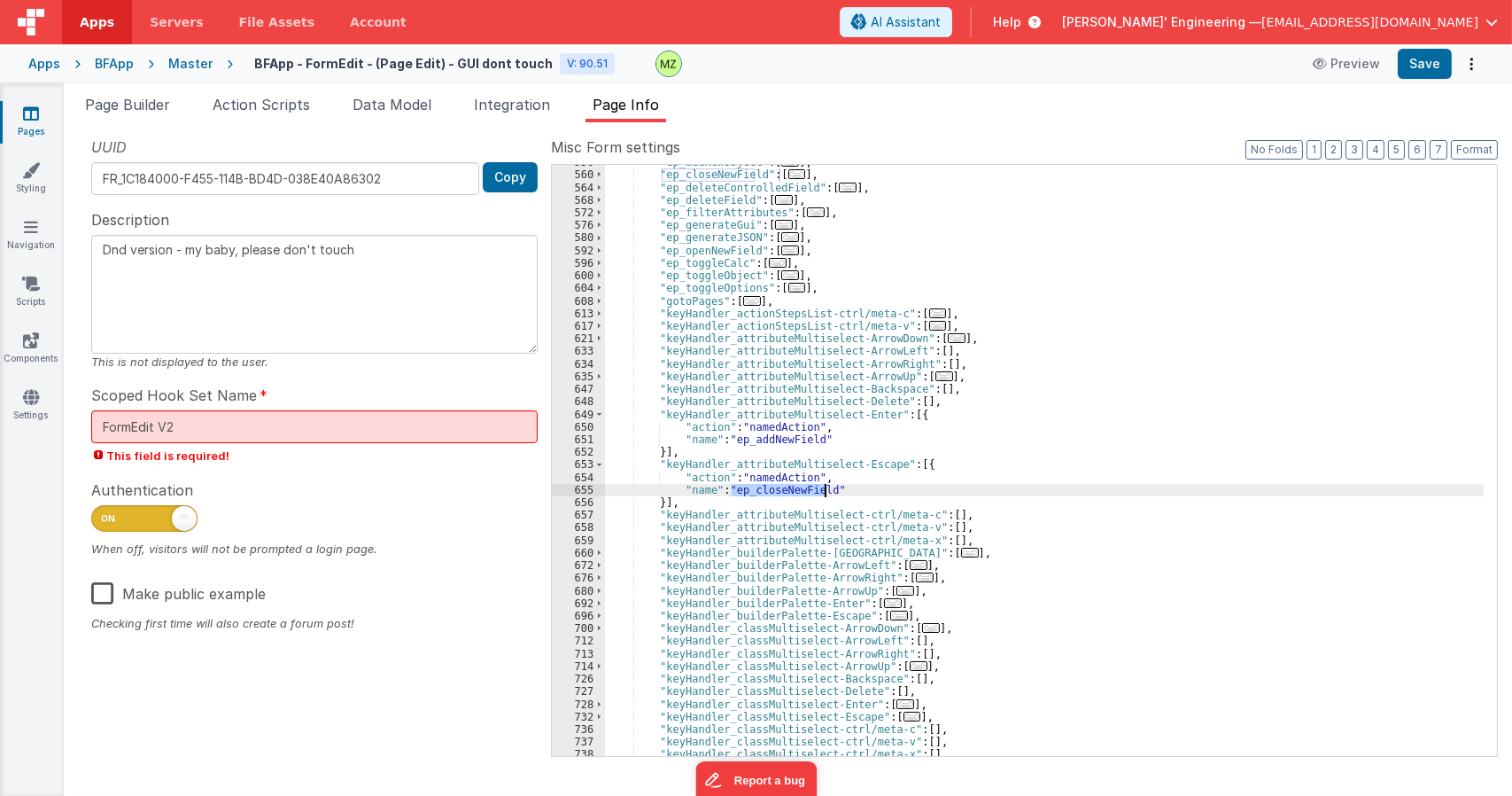
click at [1025, 407] on div ""ep_addNewObject" : [ ... ] , "ep_closeNewField" : [ ... ] , "ep_deleteControll…" at bounding box center [1044, 464] width 878 height 616
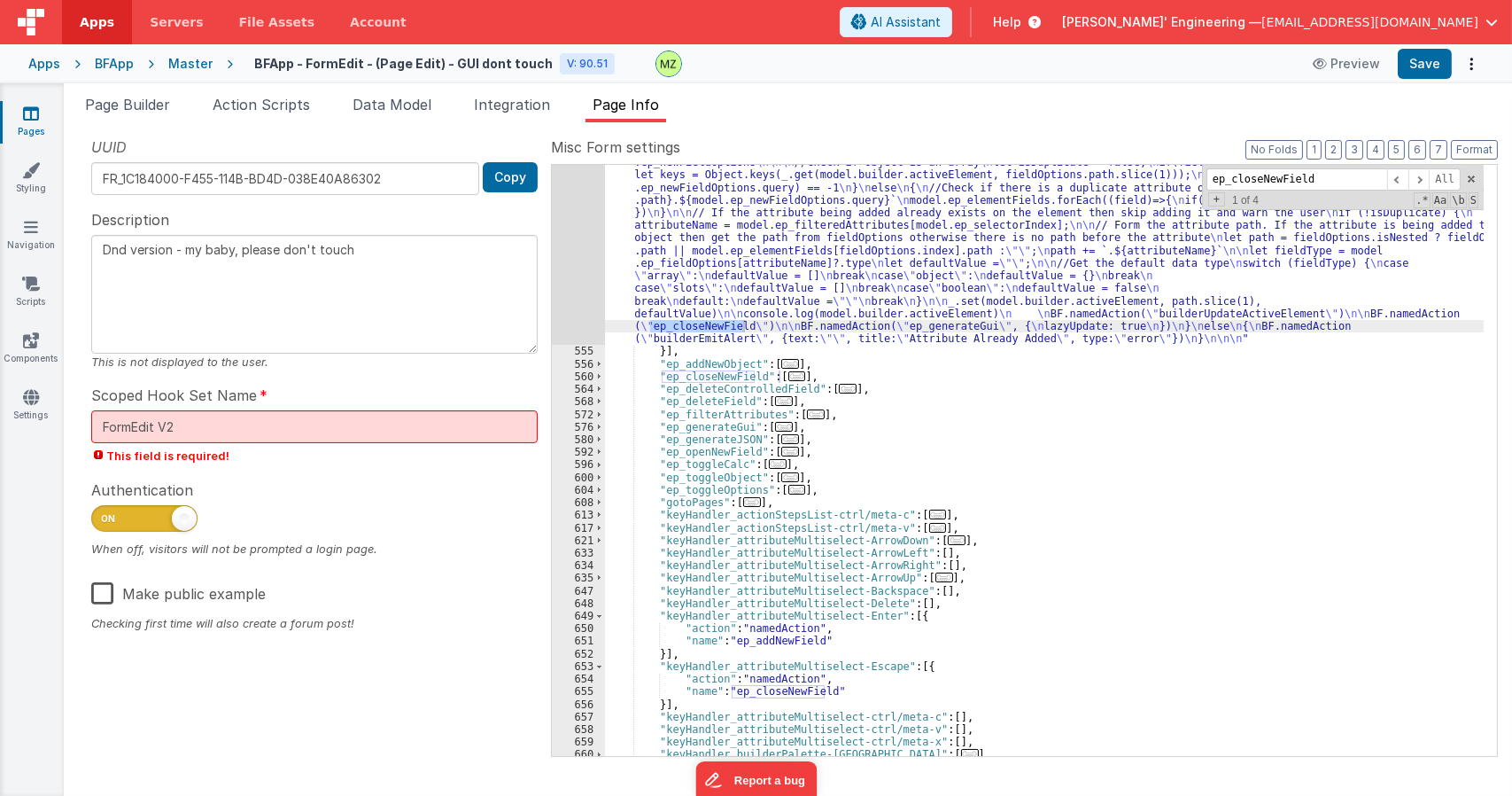
type input "ep_closeNewField"
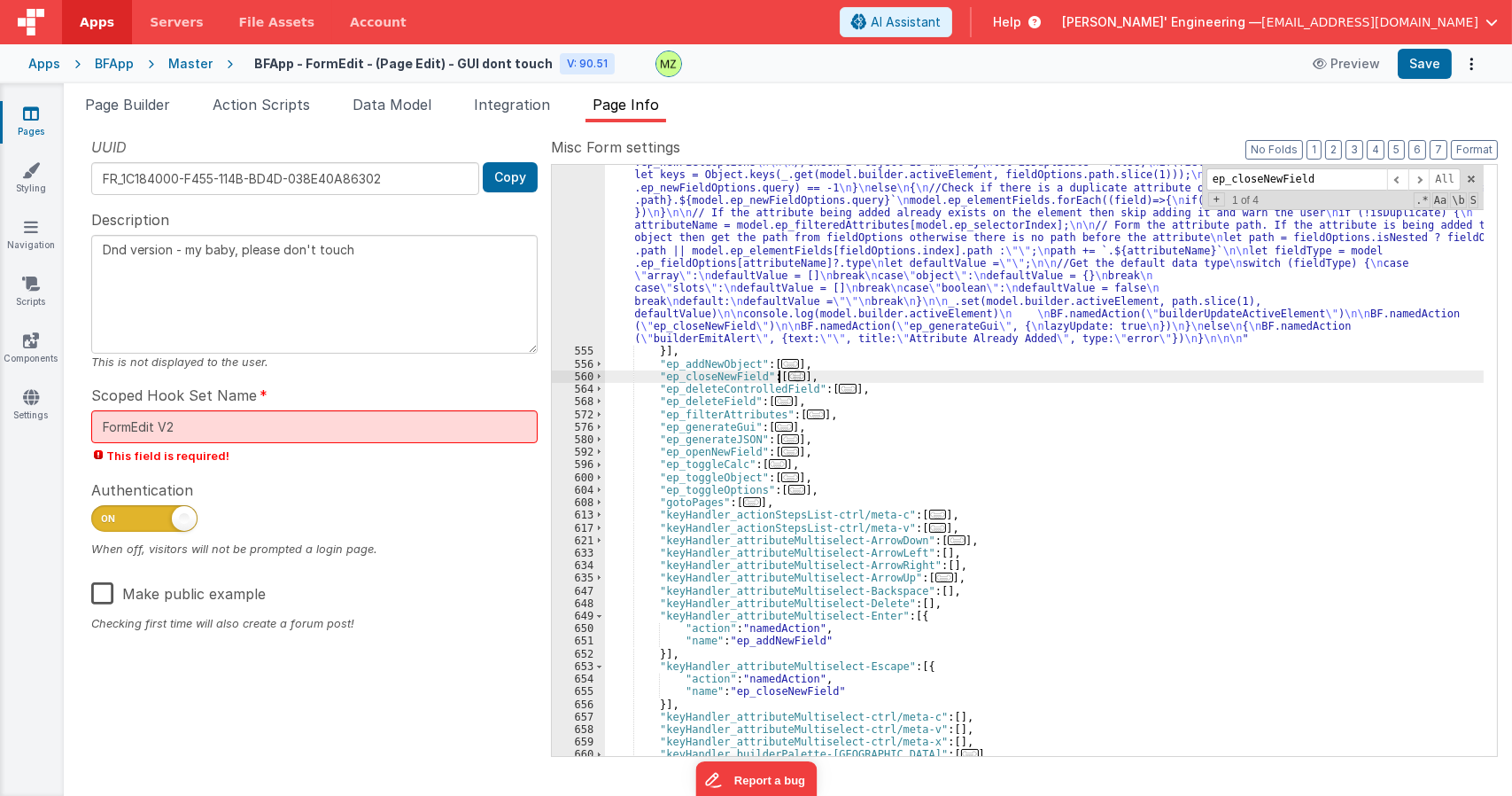
click at [789, 379] on span "..." at bounding box center [798, 376] width 18 height 10
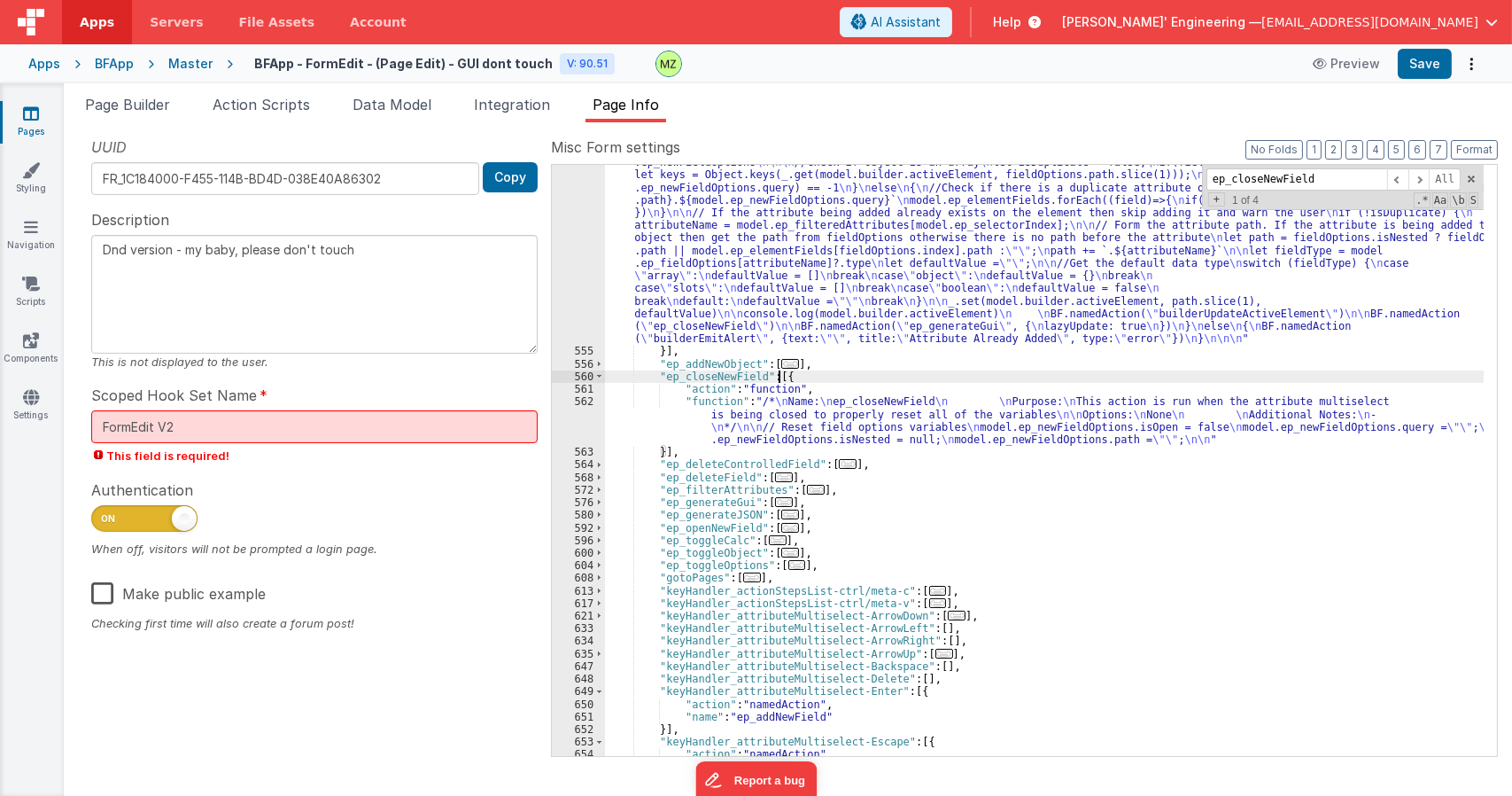
click at [790, 418] on div ""function" : "/* \n Name: \n ep_addNewField \n \n Purpose: \n This function add…" at bounding box center [1044, 540] width 878 height 818
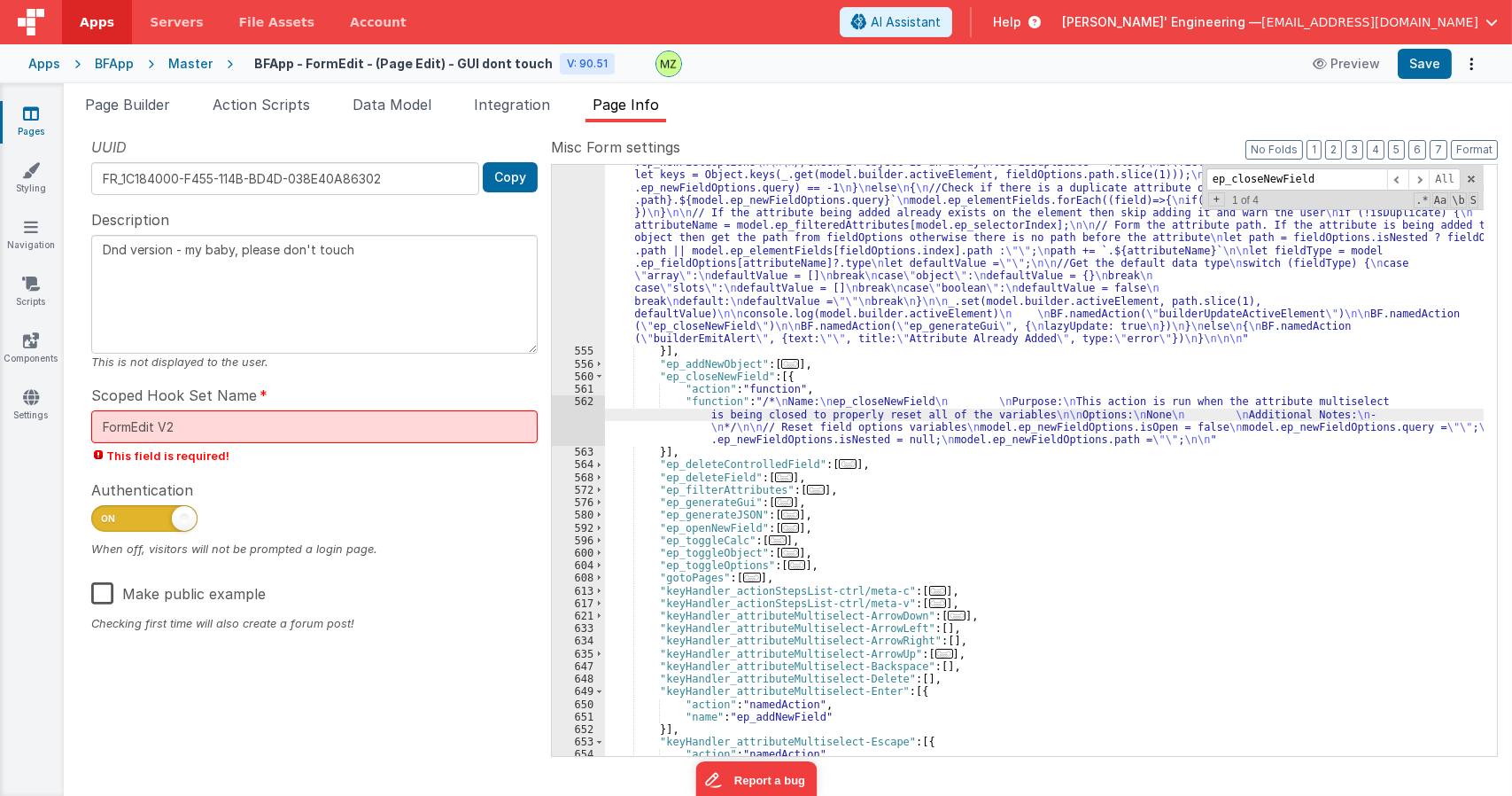
click at [578, 400] on div "562" at bounding box center [578, 420] width 53 height 51
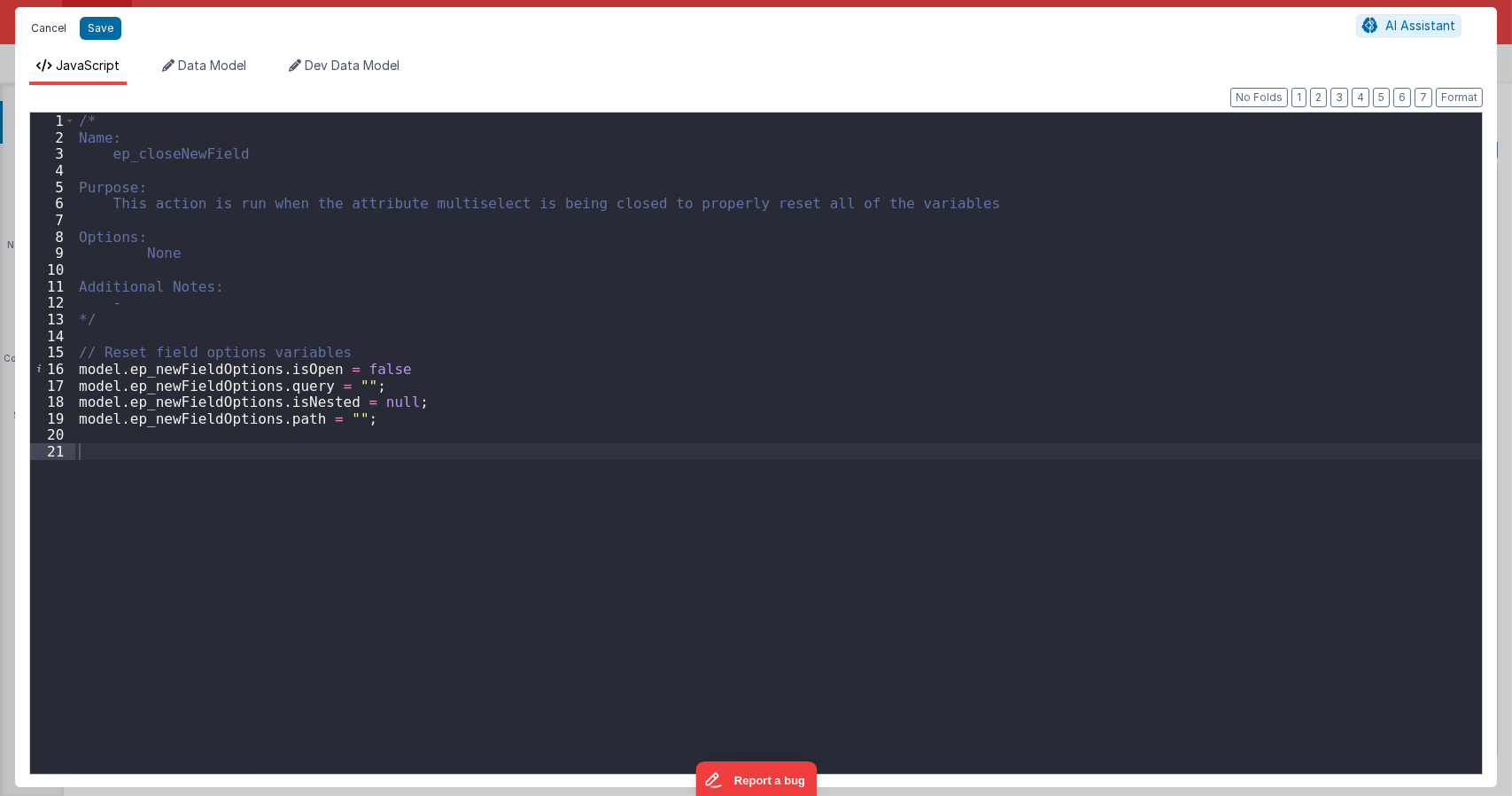
click at [60, 24] on button "Cancel" at bounding box center [48, 28] width 53 height 24
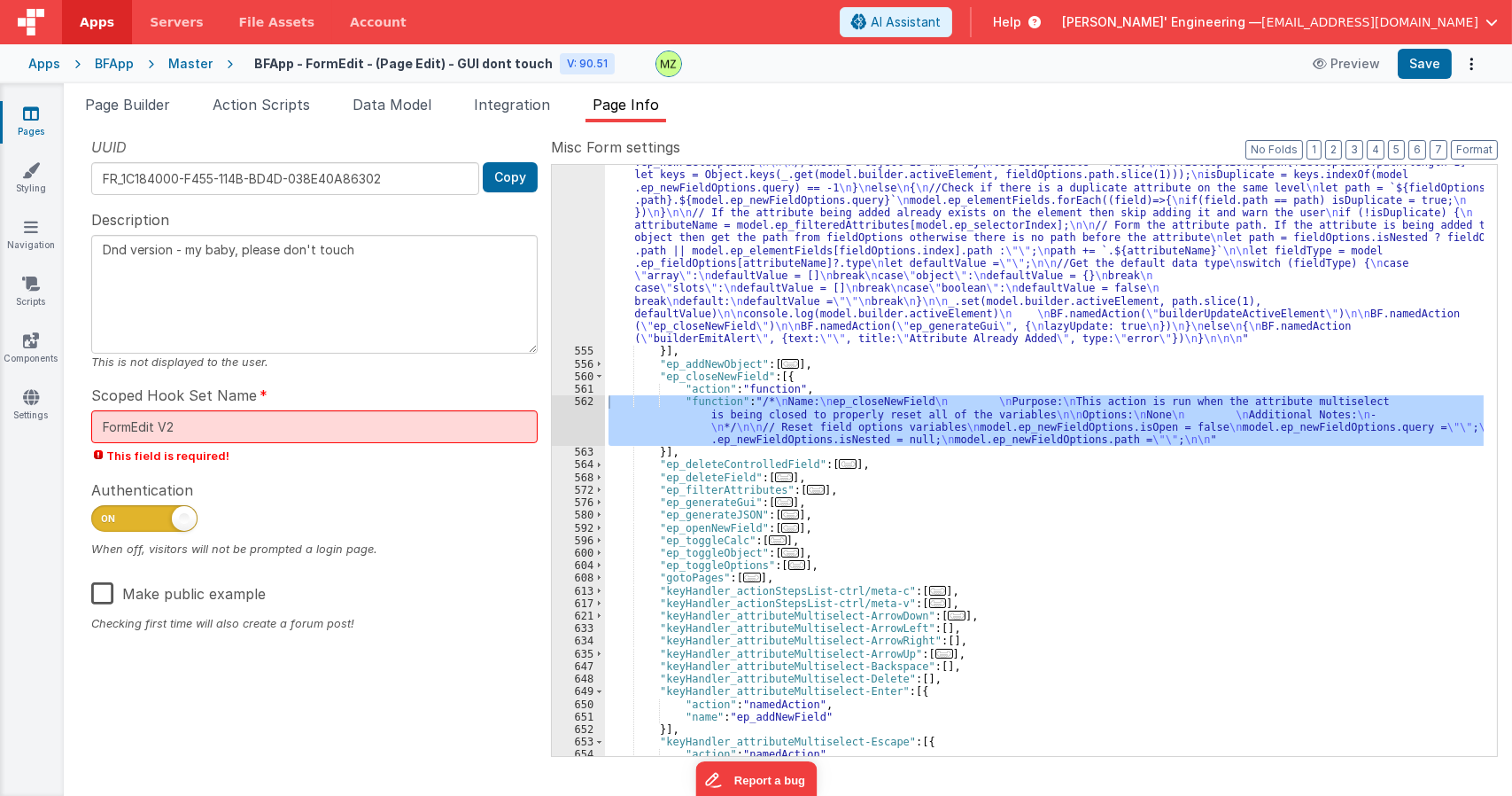
scroll to position [673, 0]
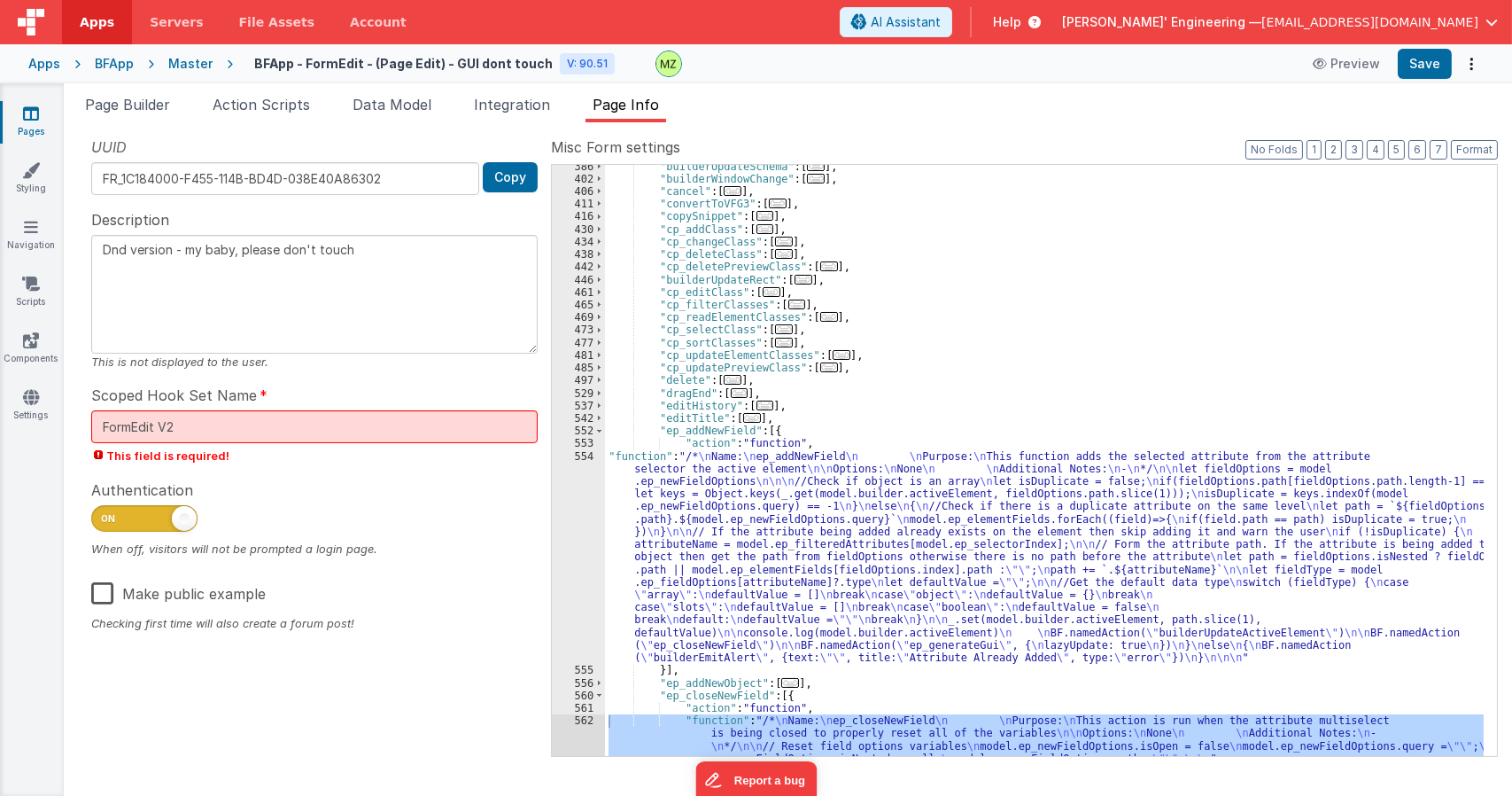
click at [733, 481] on div ""builderUpdateSchema" : [ ... ] , "builderWindowChange" : [ ... ] , "cancel" : …" at bounding box center [1044, 487] width 878 height 654
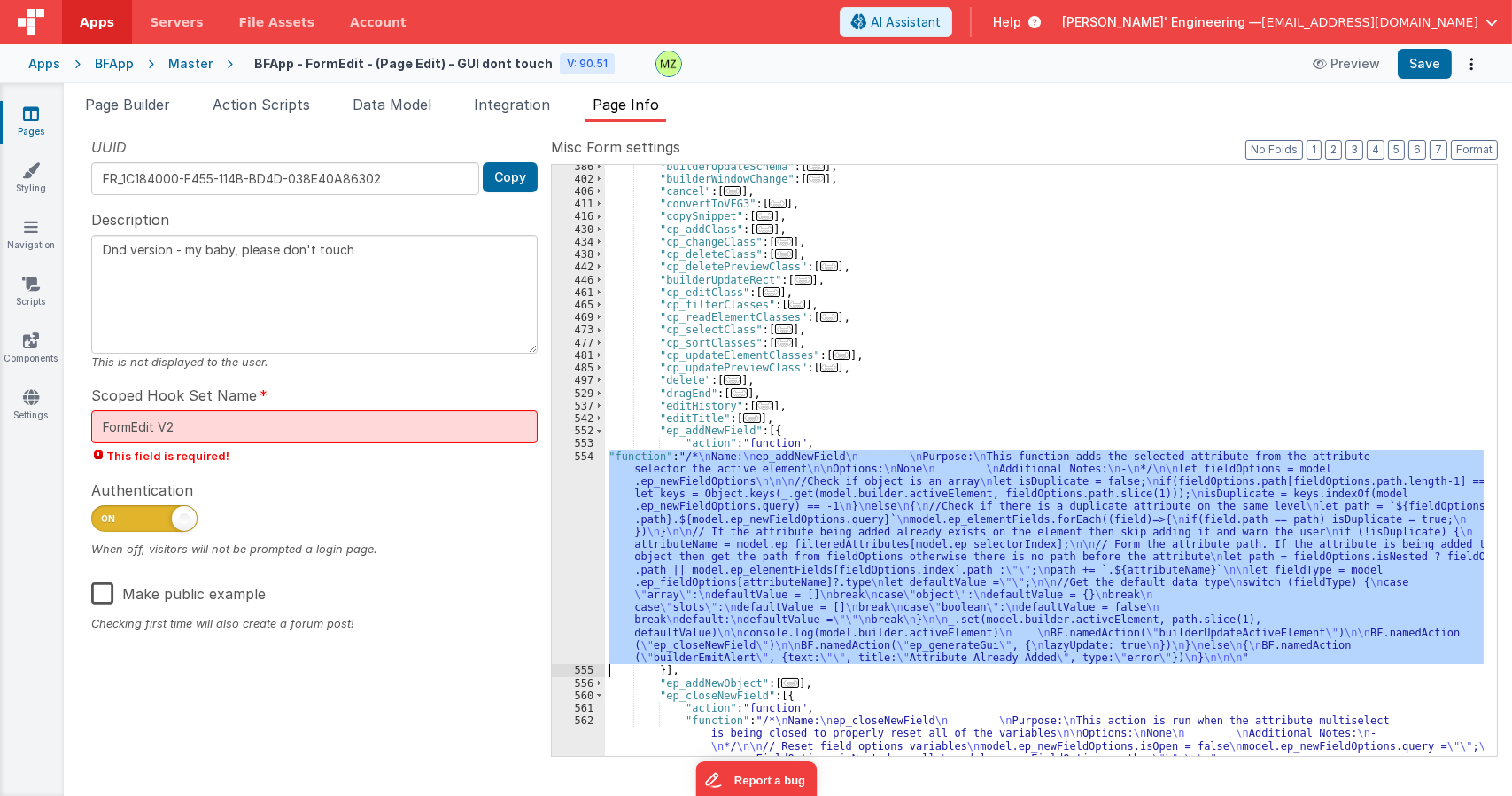
click at [586, 464] on div "554" at bounding box center [578, 557] width 53 height 215
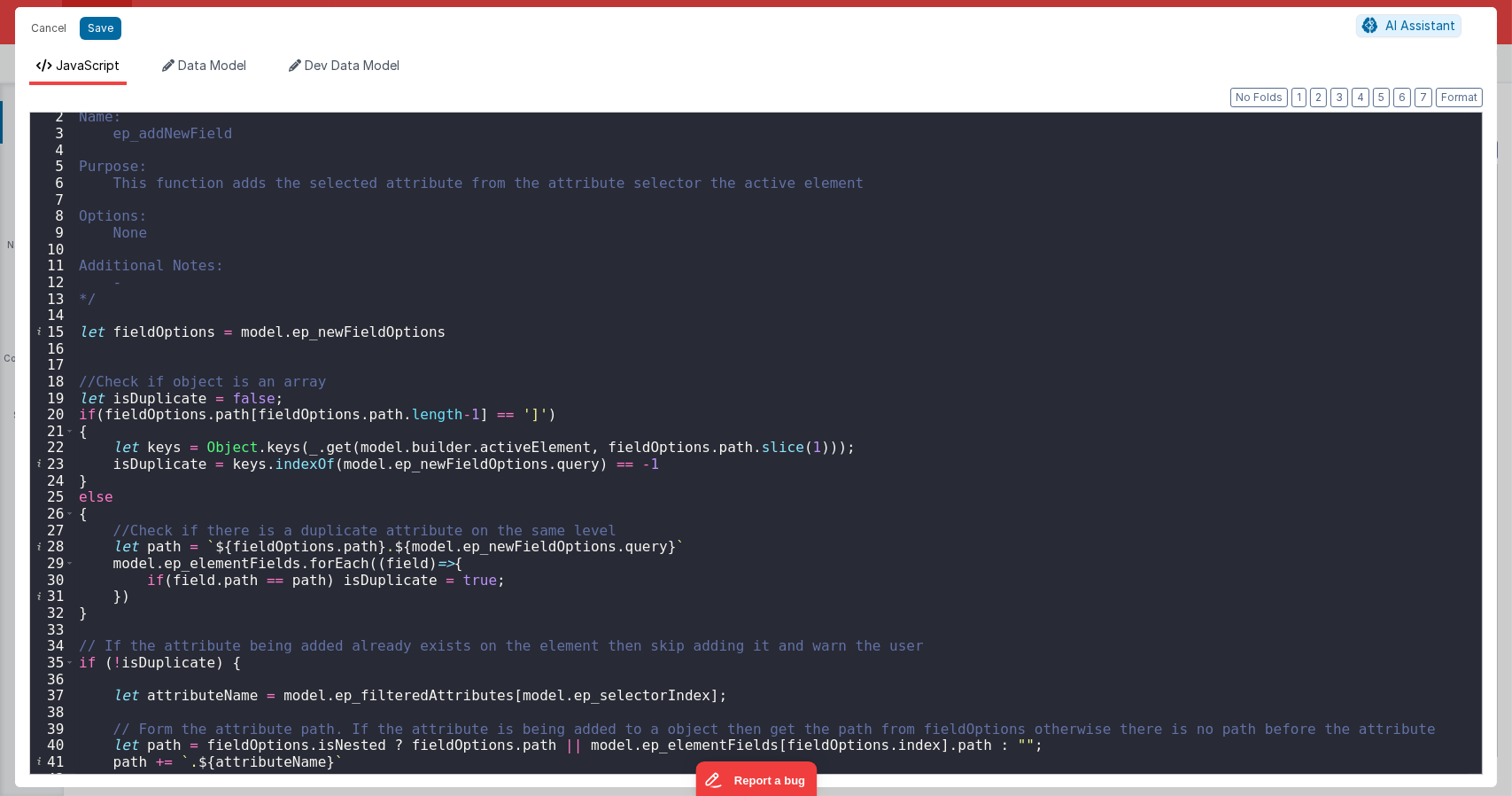
scroll to position [21, 0]
click at [320, 360] on div "Name: ep_addNewField Purpose: This function adds the selected attribute from th…" at bounding box center [771, 455] width 1393 height 694
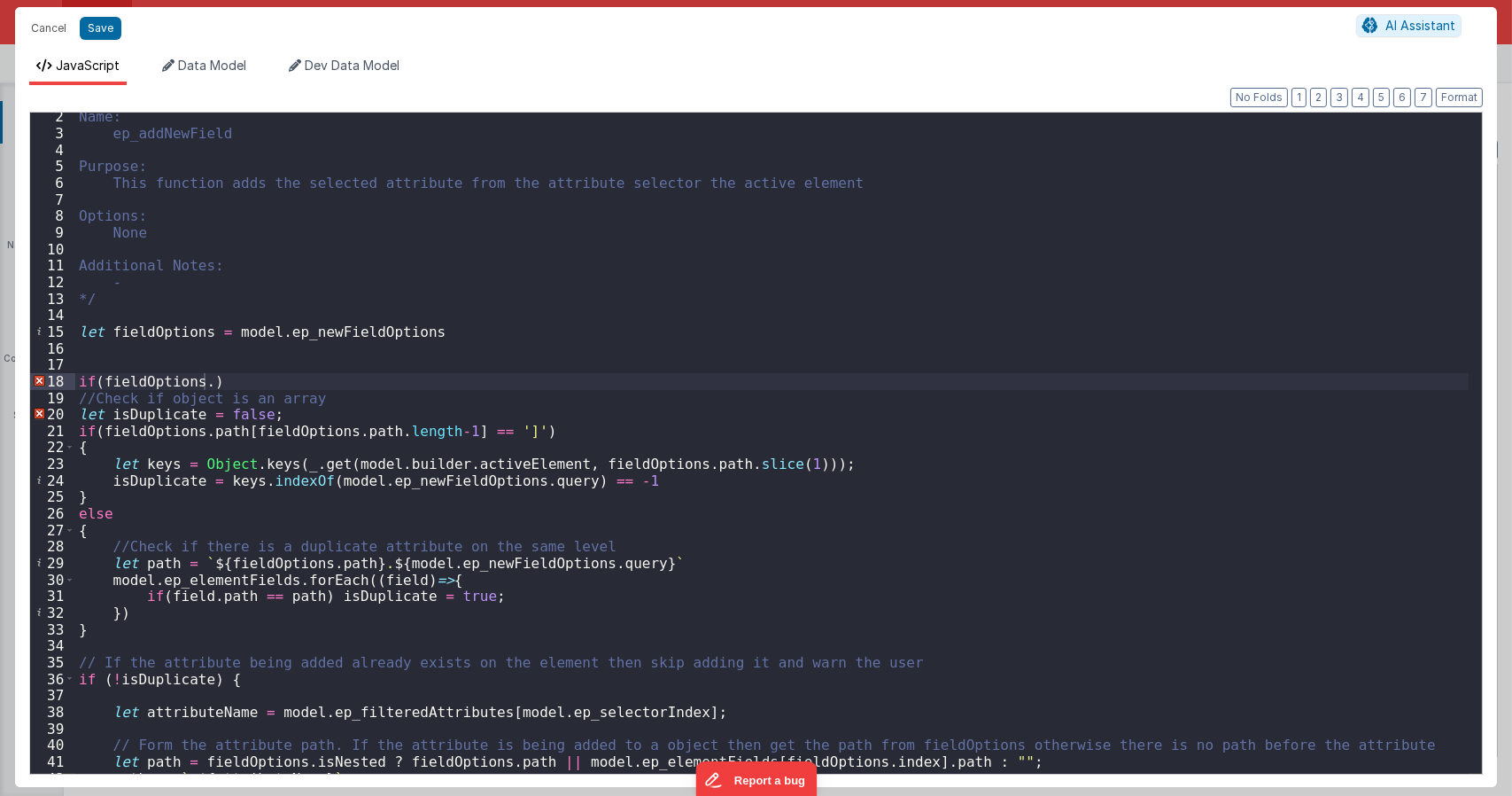
click at [201, 386] on div "Name: ep_addNewField Purpose: This function adds the selected attribute from th…" at bounding box center [771, 455] width 1393 height 694
paste textarea
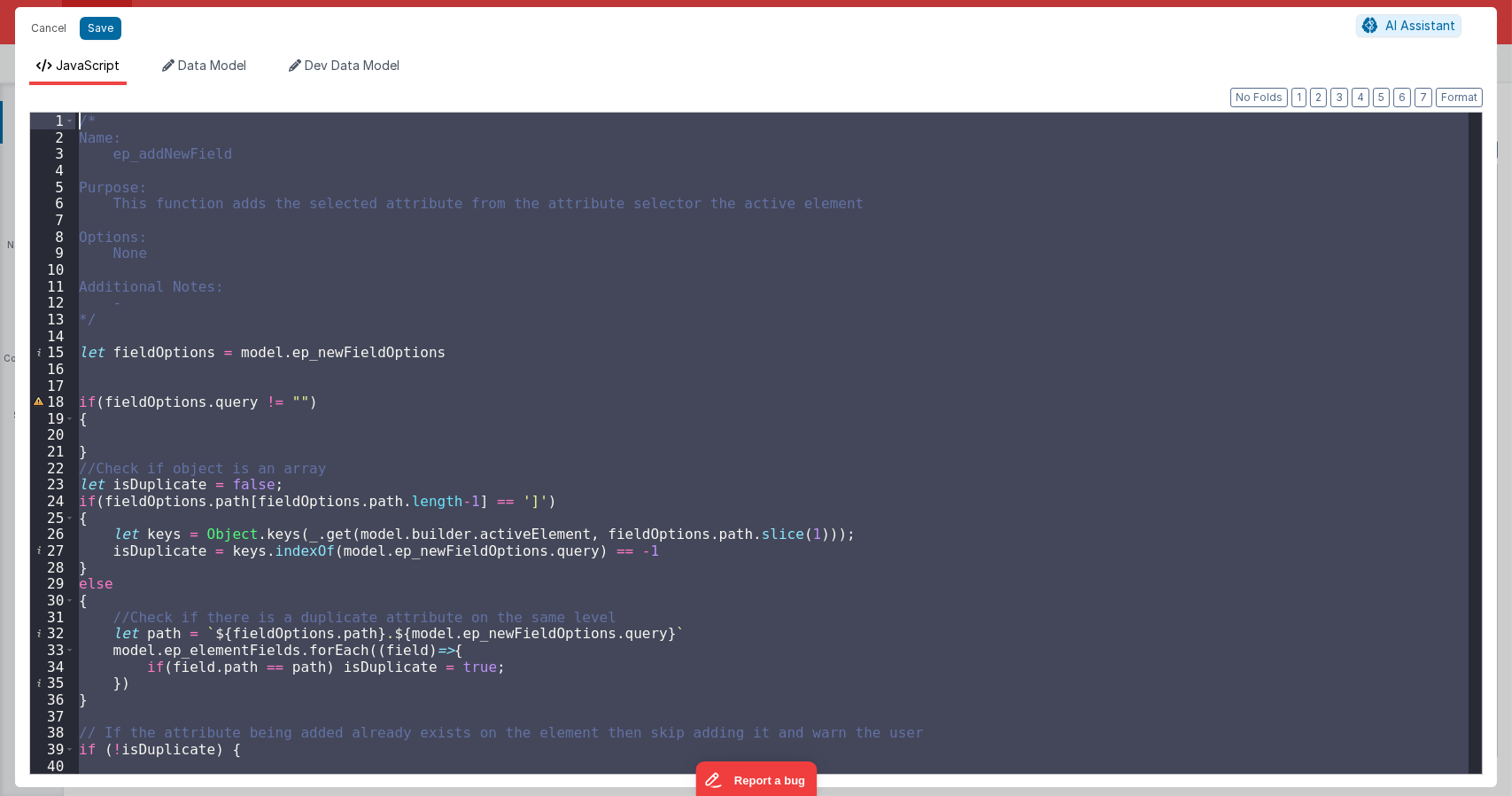
scroll to position [0, 0]
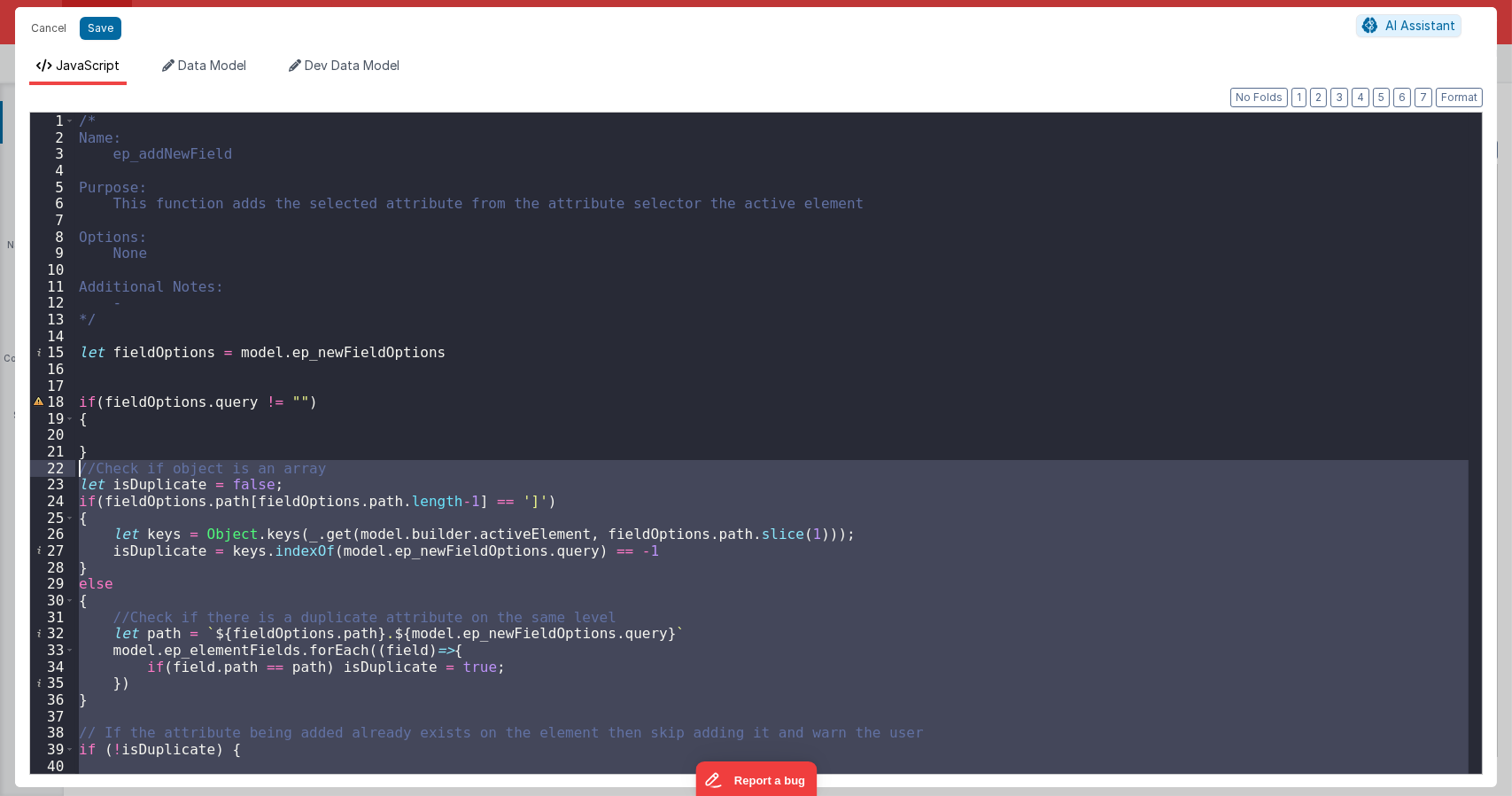
drag, startPoint x: 105, startPoint y: 655, endPoint x: 2, endPoint y: 466, distance: 215.2
click at [2, 466] on div "Cancel Save AI Assistant JavaScript Data Model Dev Data Model Format 7 6 5 4 3 …" at bounding box center [756, 398] width 1512 height 796
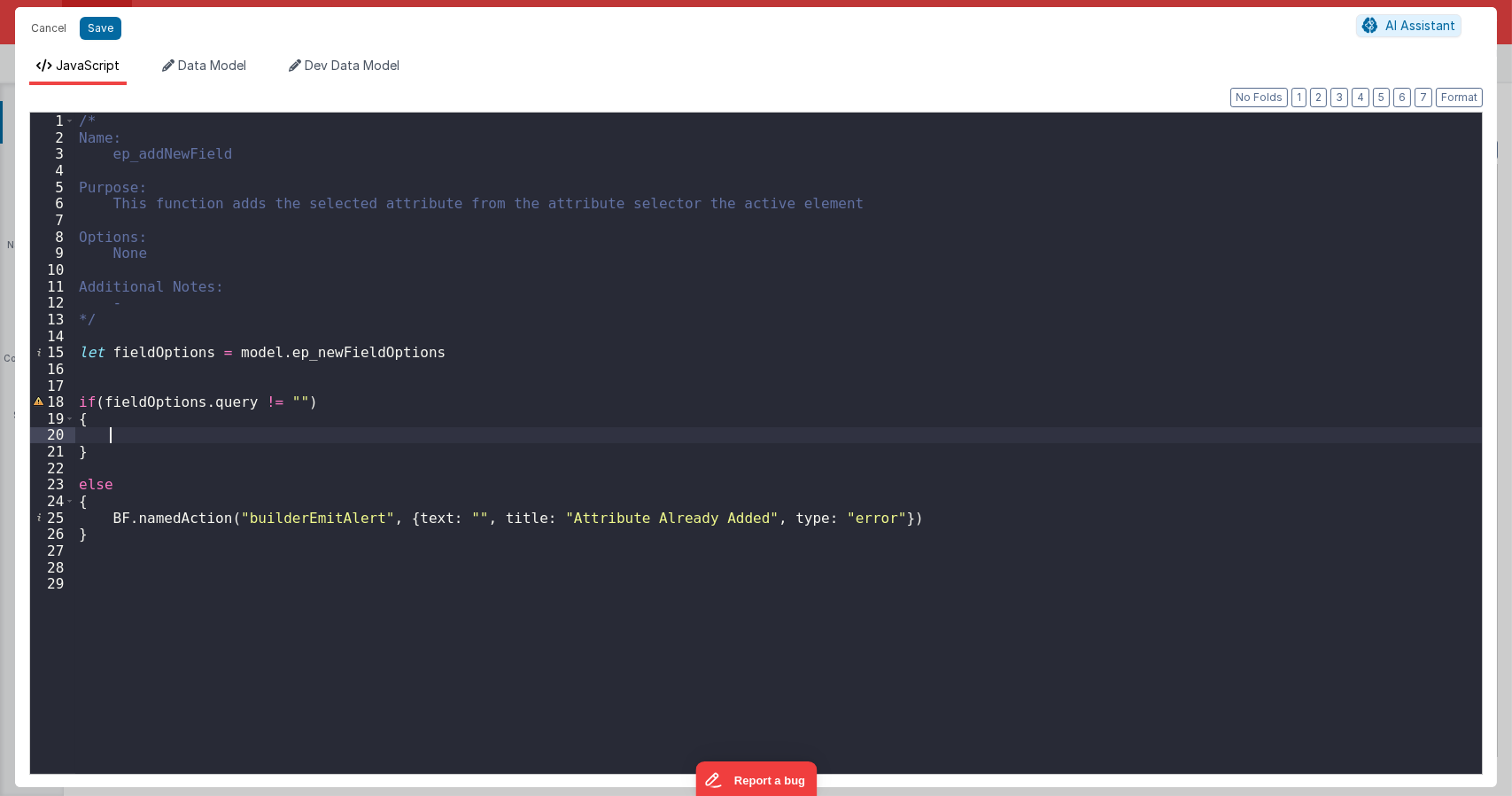
click at [113, 429] on div "/* Name: ep_addNewField Purpose: This function adds the selected attribute from…" at bounding box center [779, 459] width 1407 height 694
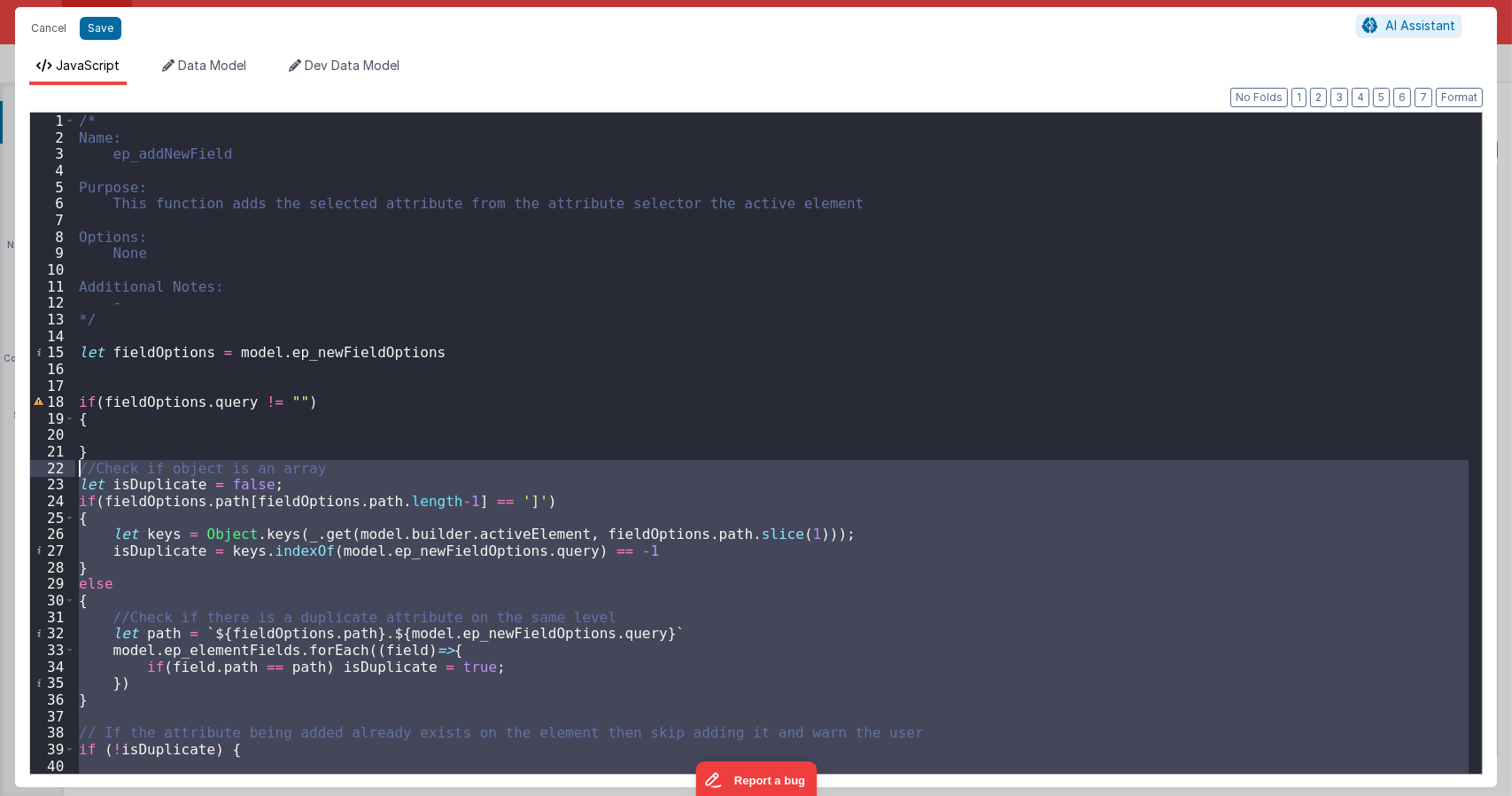
drag, startPoint x: 116, startPoint y: 732, endPoint x: 40, endPoint y: 470, distance: 272.8
click at [40, 470] on div "1 2 3 4 5 6 7 8 9 10 11 12 13 14 15 16 17 18 19 20 21 22 23 24 25 26 27 28 29 3…" at bounding box center [755, 443] width 1453 height 663
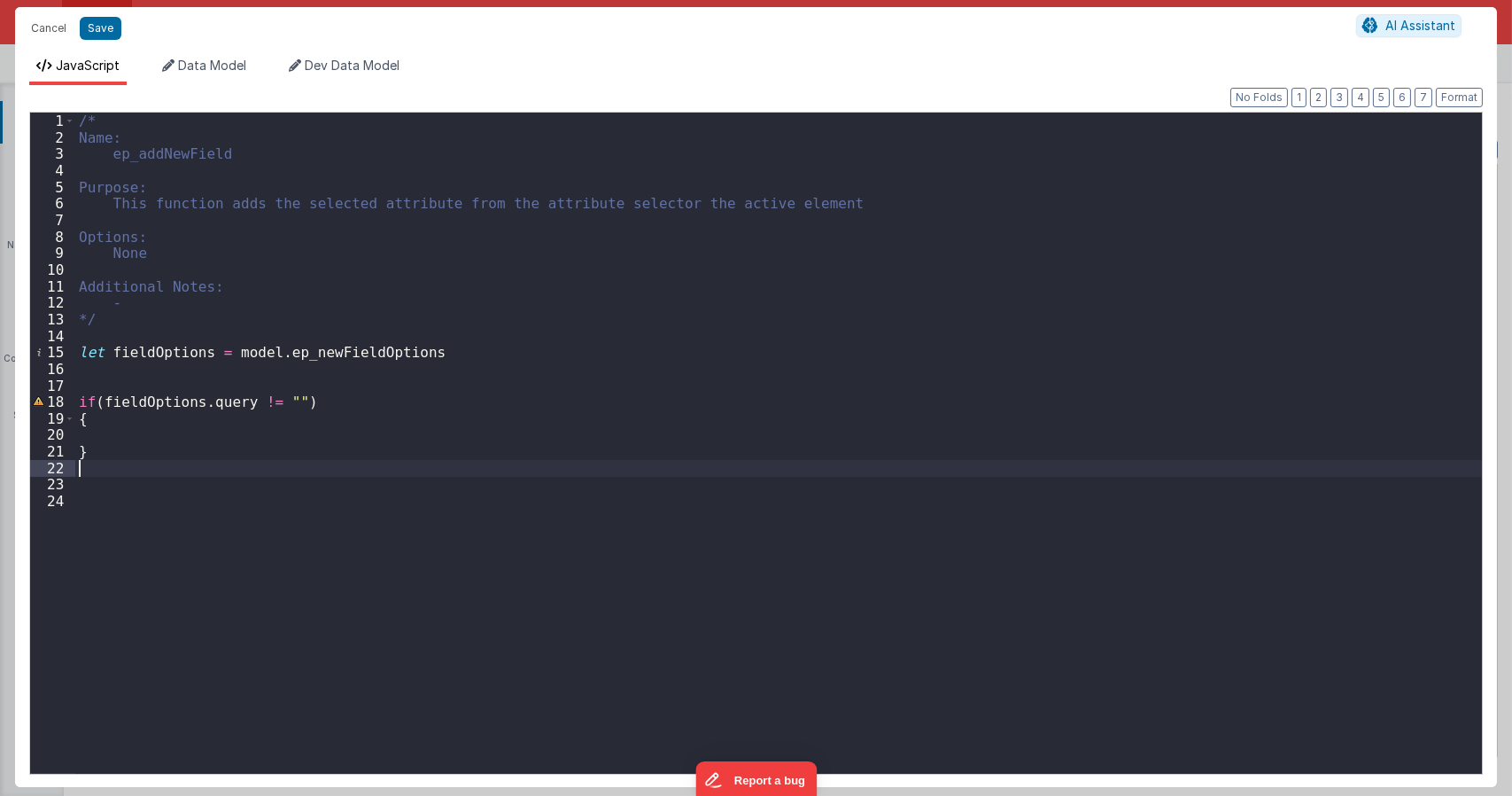
click at [105, 427] on div "/* Name: ep_addNewField Purpose: This function adds the selected attribute from…" at bounding box center [779, 459] width 1407 height 694
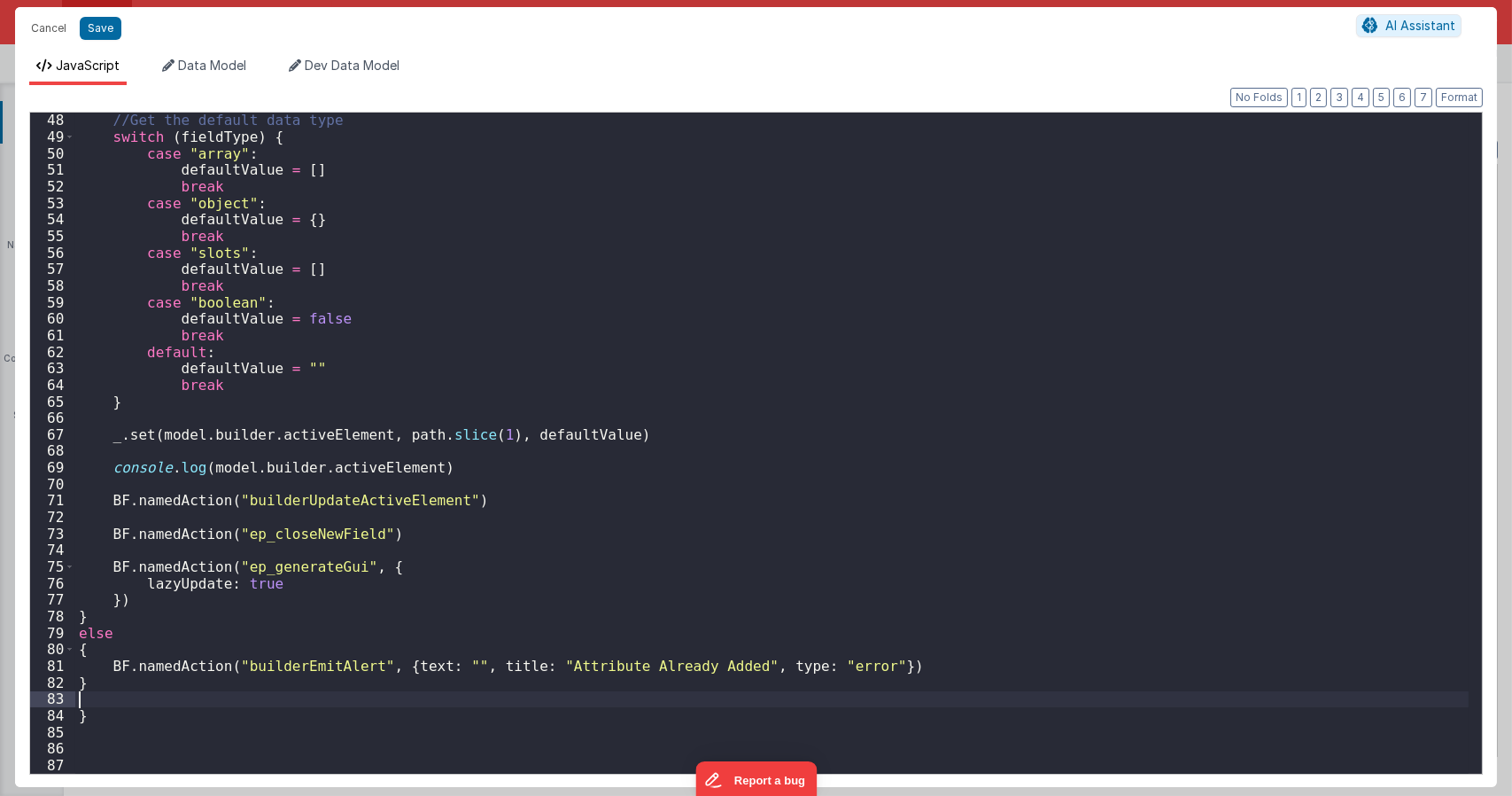
scroll to position [777, 0]
click at [1461, 97] on button "Format" at bounding box center [1459, 98] width 47 height 20
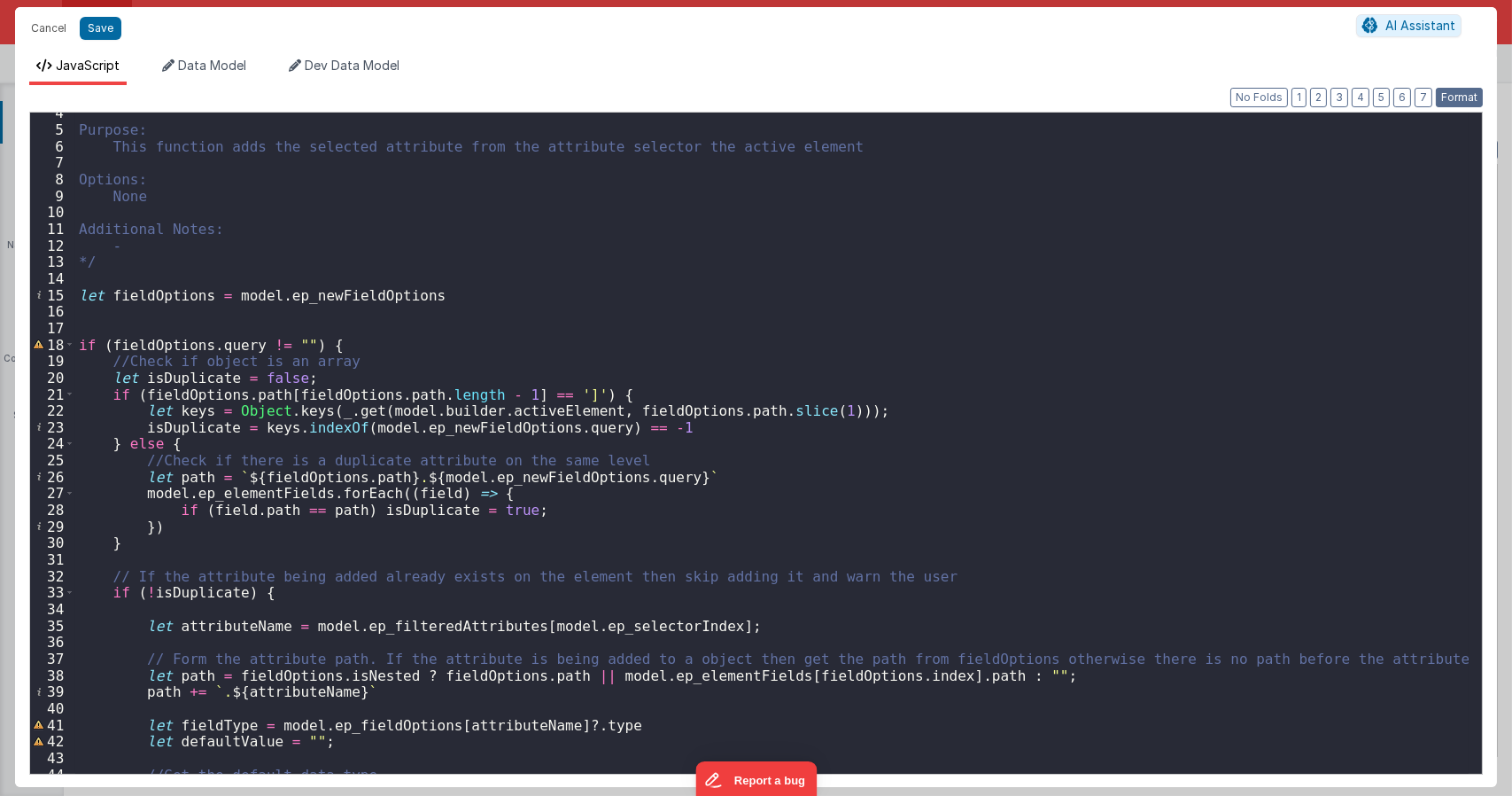
scroll to position [0, 0]
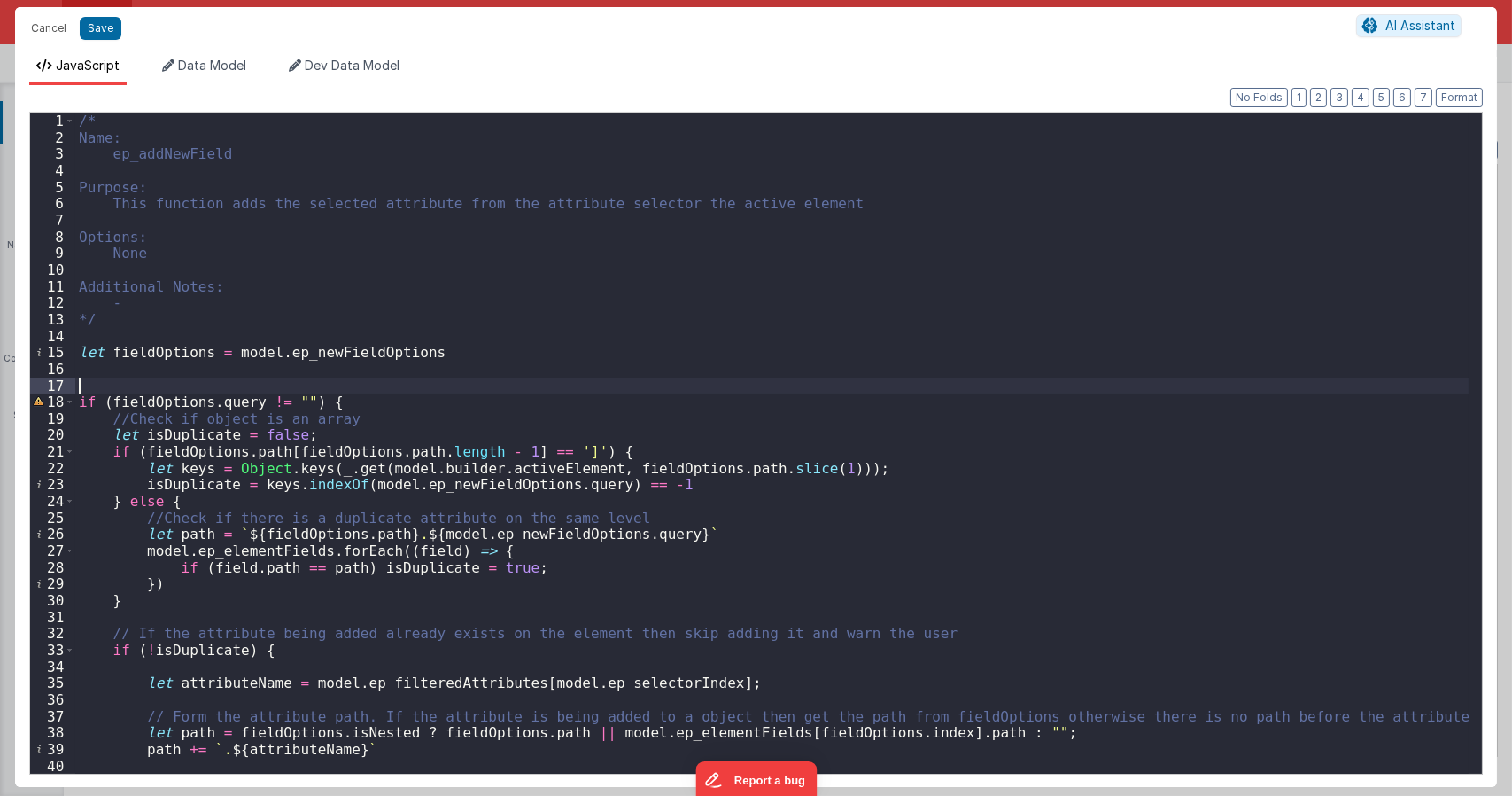
click at [151, 386] on div "/* Name: ep_addNewField Purpose: This function adds the selected attribute from…" at bounding box center [771, 459] width 1393 height 694
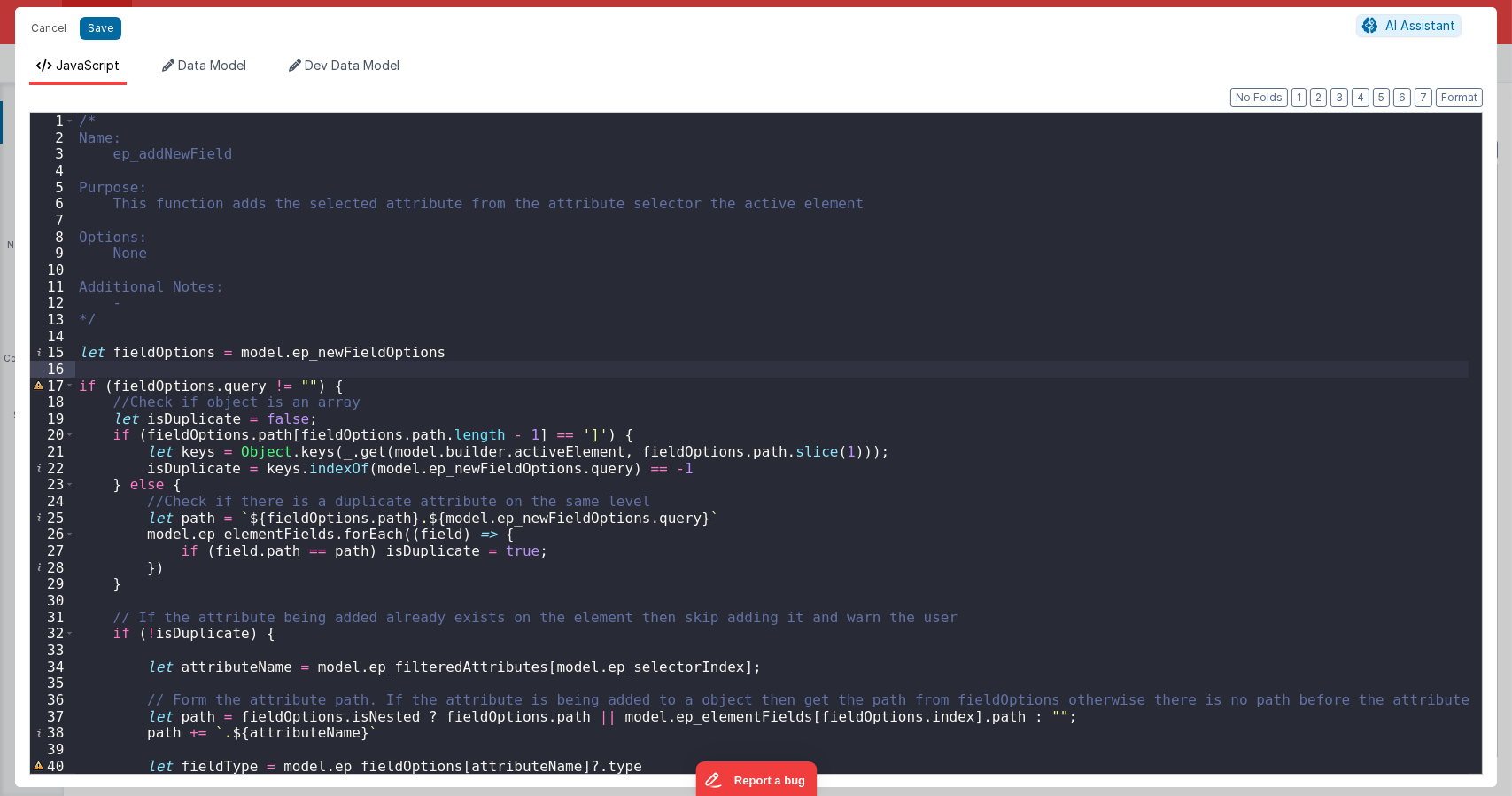
type textarea "Dnd version - my baby, please don't touch"
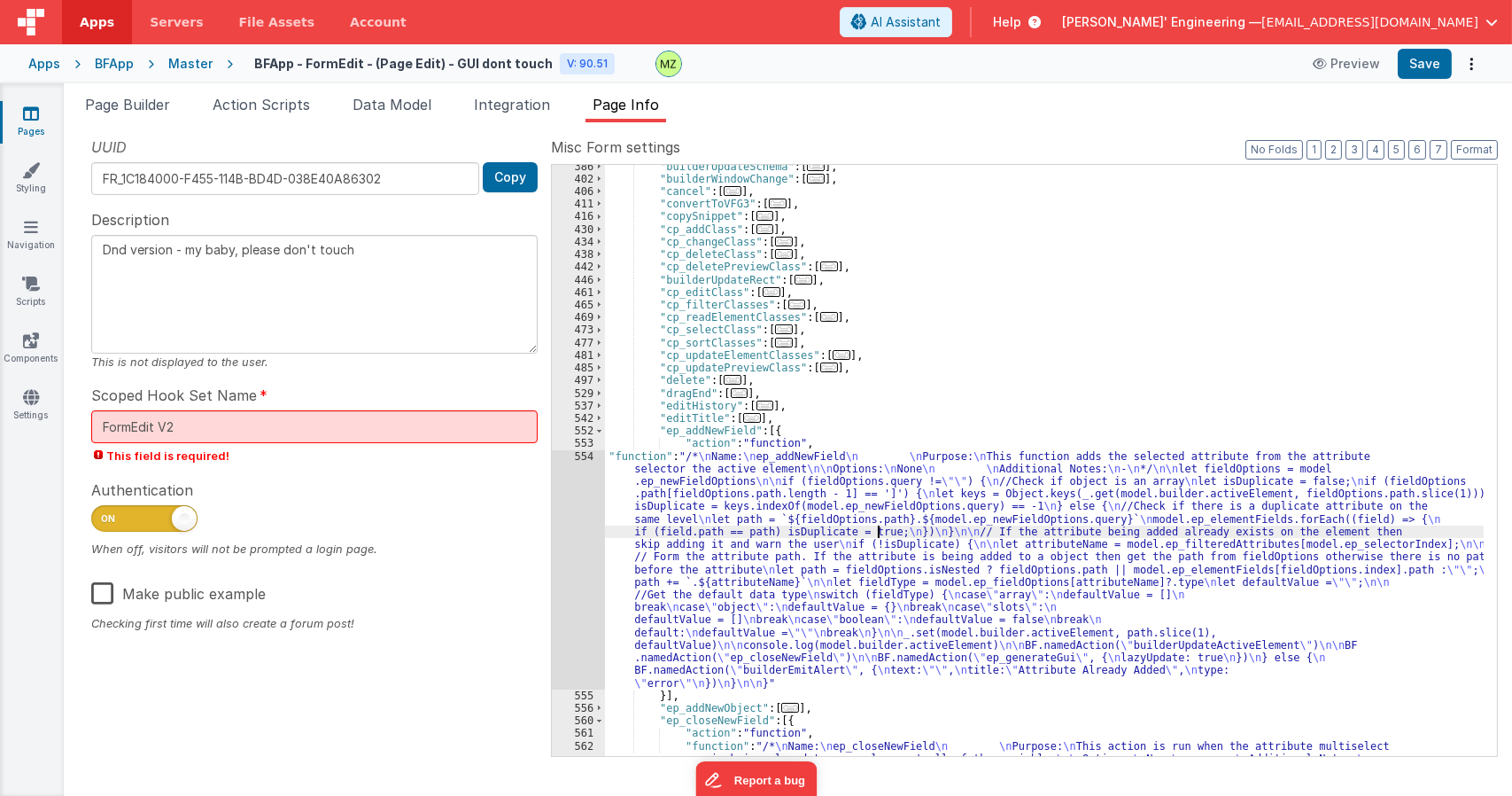
click at [879, 527] on div ""builderUpdateSchema" : [ ... ] , "builderWindowChange" : [ ... ] , "cancel" : …" at bounding box center [1044, 487] width 878 height 654
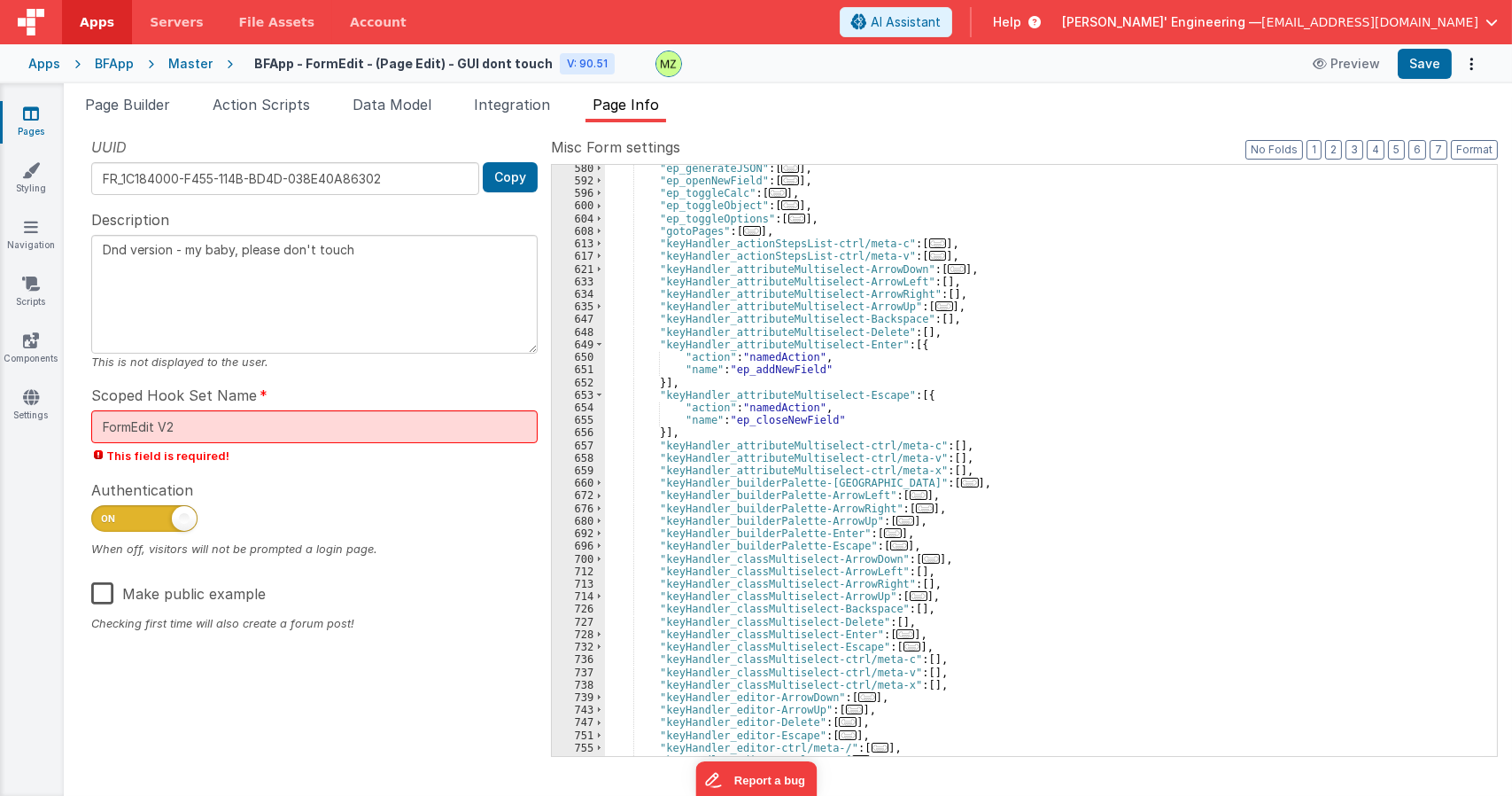
scroll to position [1416, 0]
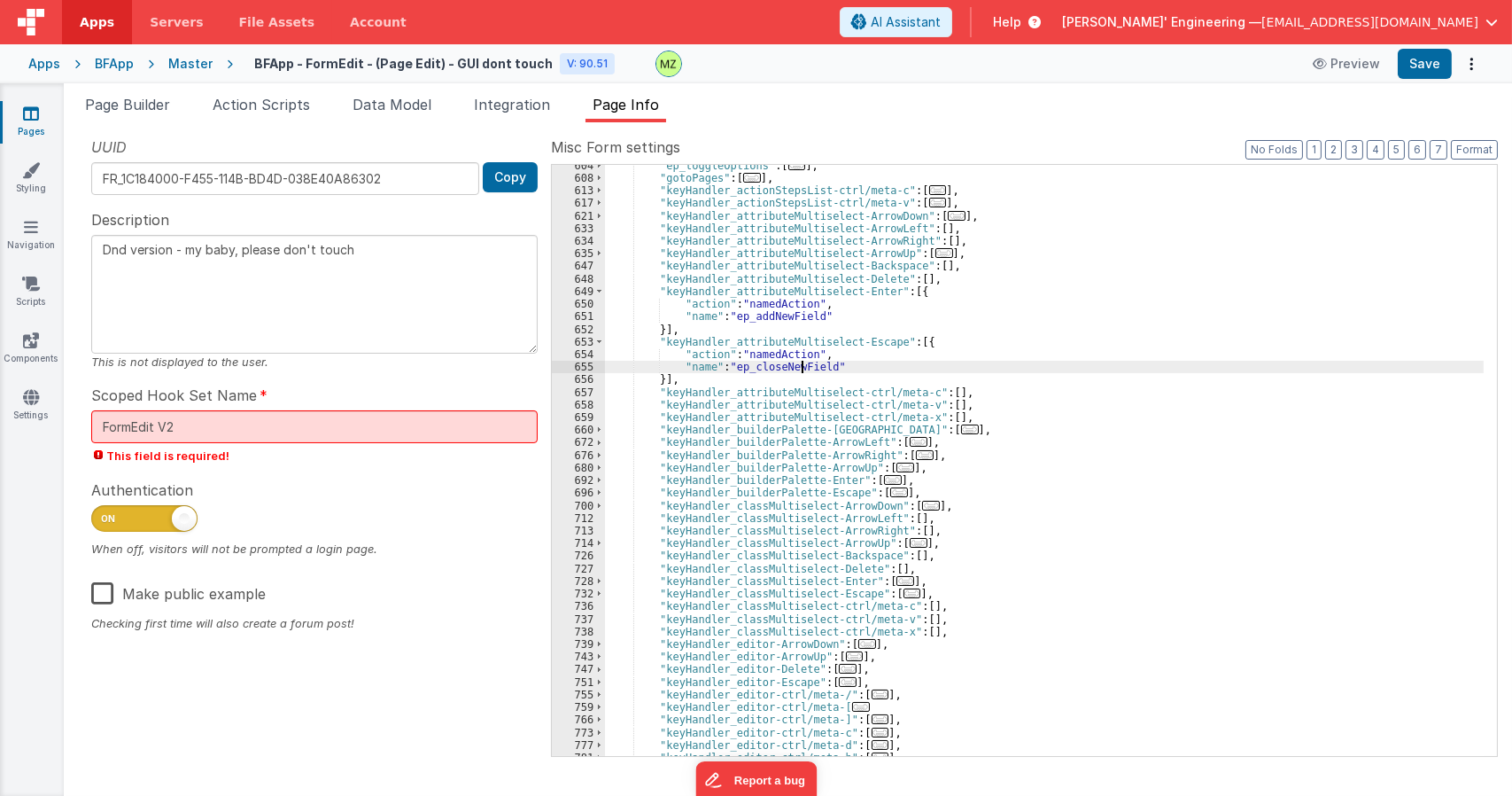
click at [799, 370] on div ""ep_toggleOptions" : [ ... ] , "gotoPages" : [ ... ] , "keyHandler_actionStepsL…" at bounding box center [1044, 467] width 878 height 616
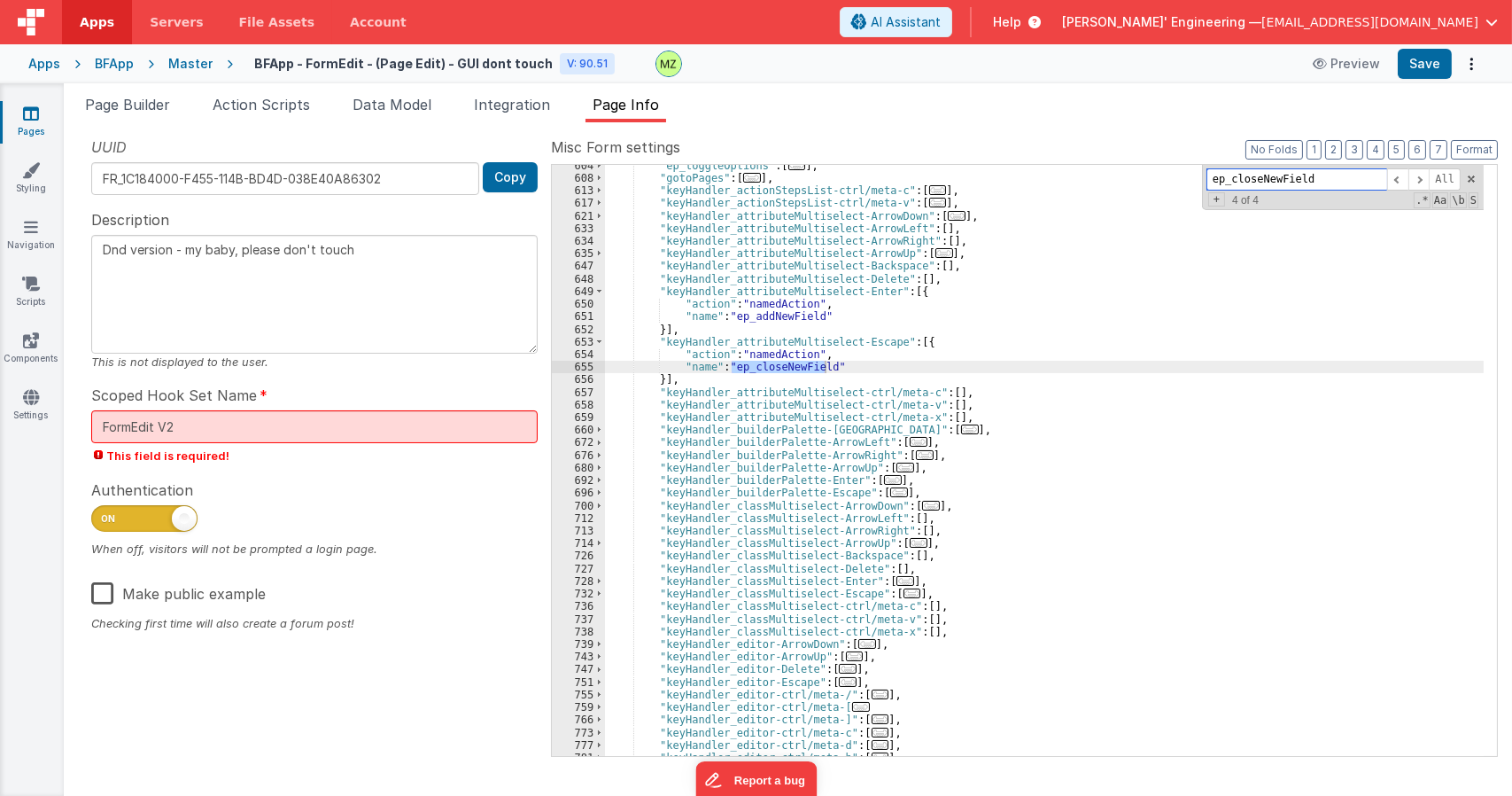
scroll to position [864, 0]
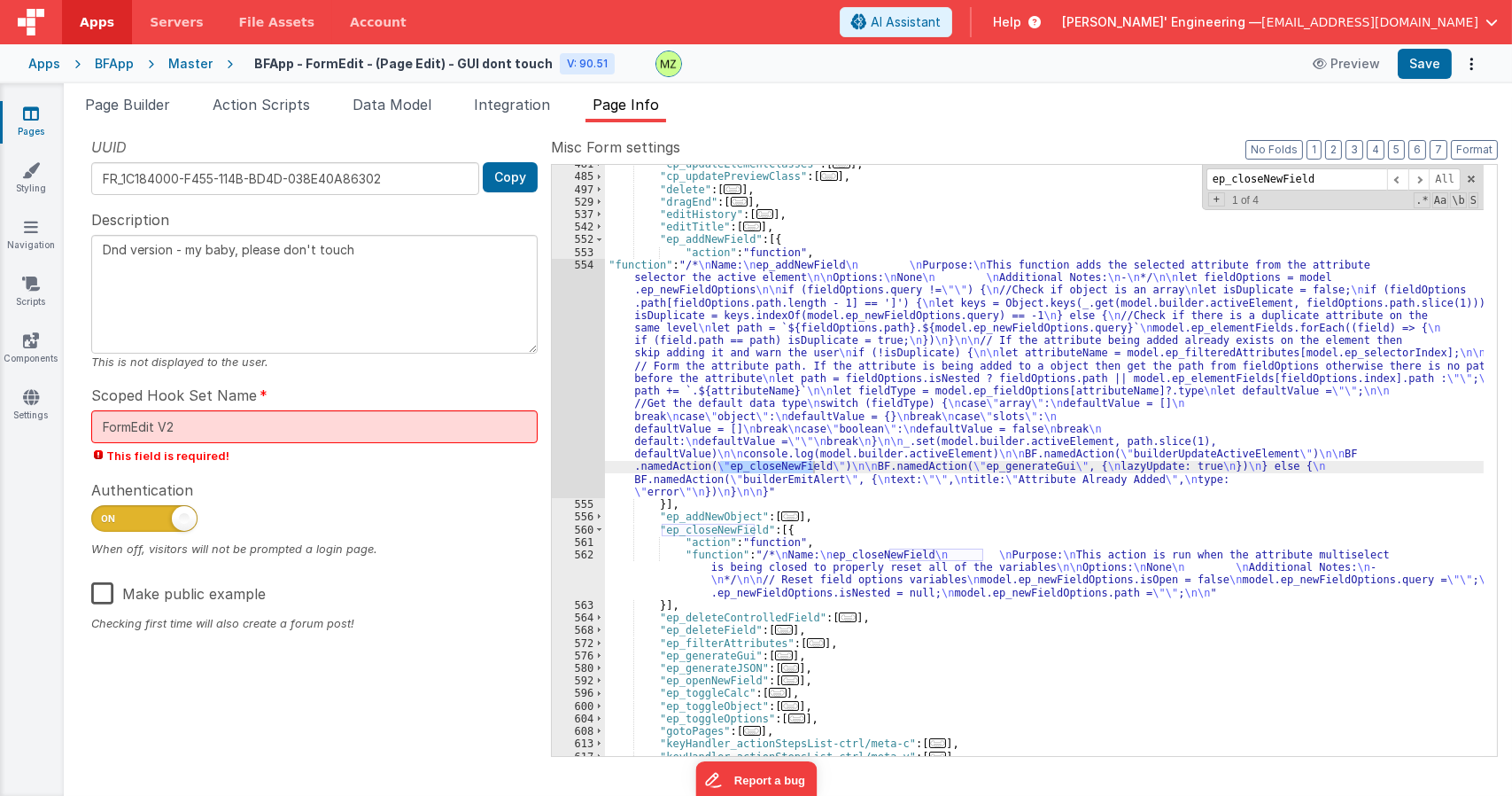
click at [991, 588] on div ""cp_updateElementClasses" : [ ... ] , "cp_updatePreviewClass" : [ ... ] , "dele…" at bounding box center [1044, 465] width 878 height 616
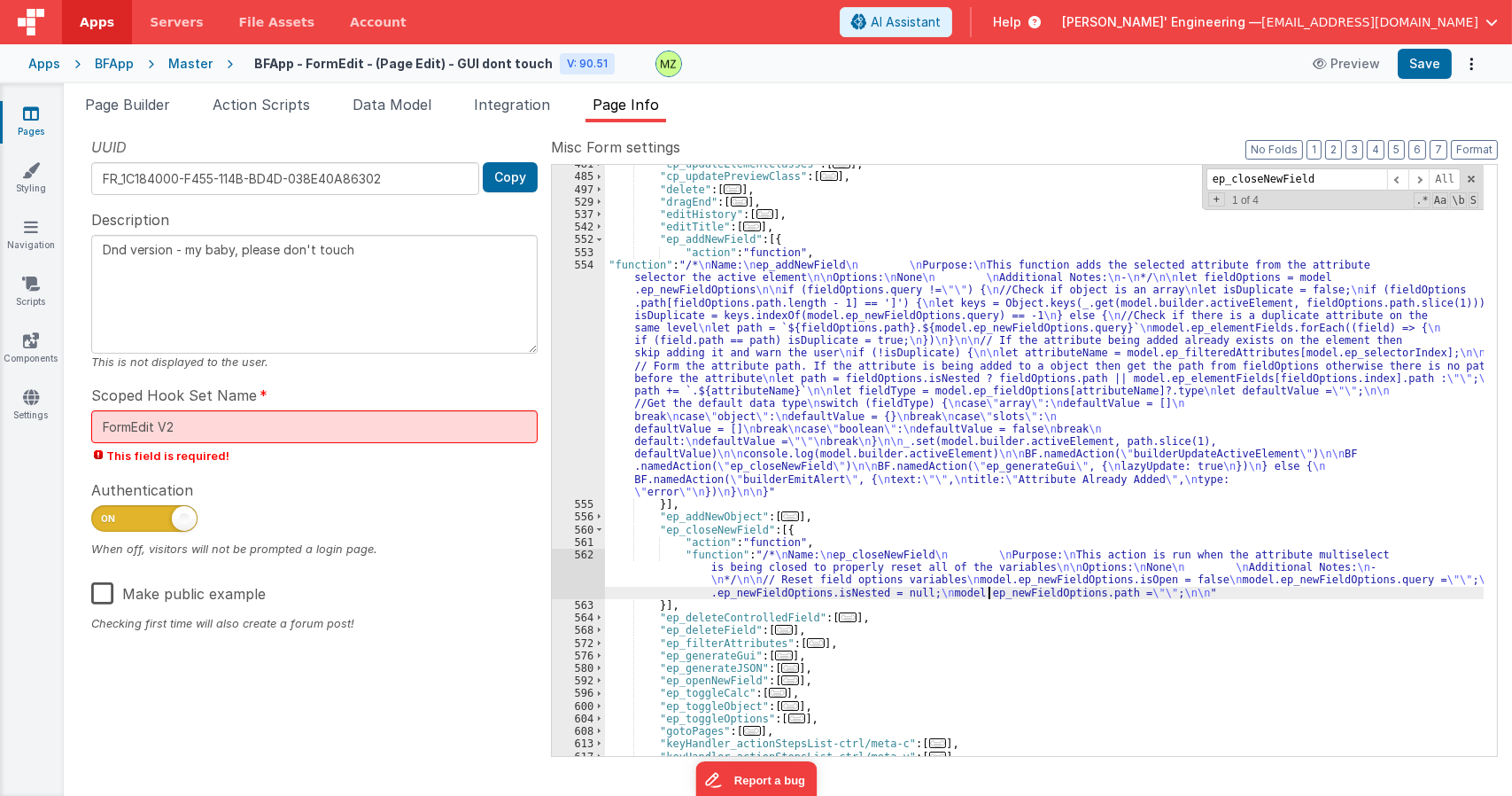
click at [581, 561] on div "562" at bounding box center [578, 574] width 53 height 51
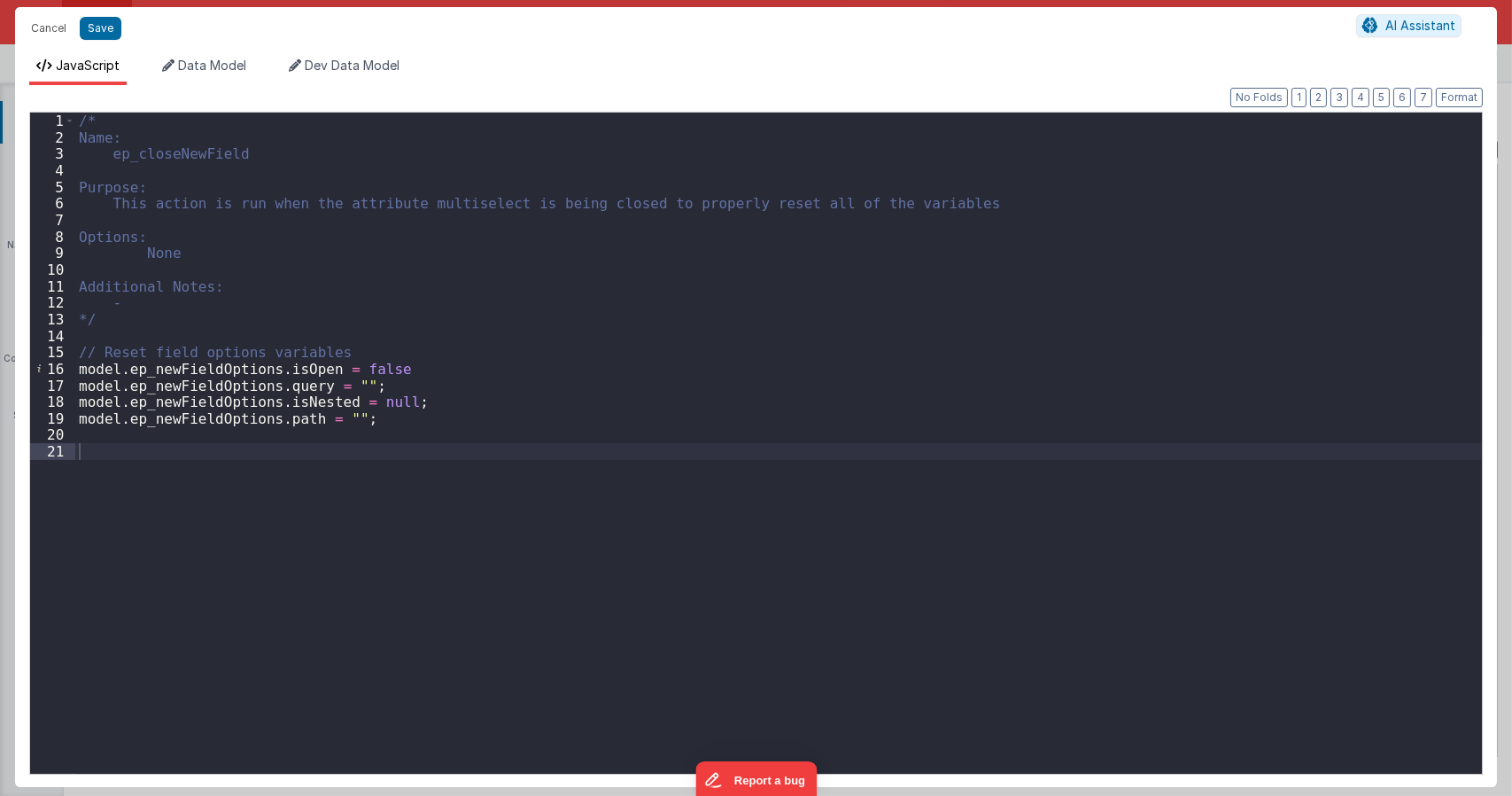
click at [341, 346] on div "/* Name: ep_closeNewField Purpose: This action is run when the attribute multis…" at bounding box center [779, 459] width 1407 height 694
type textarea "Dnd version - my baby, please don't touch"
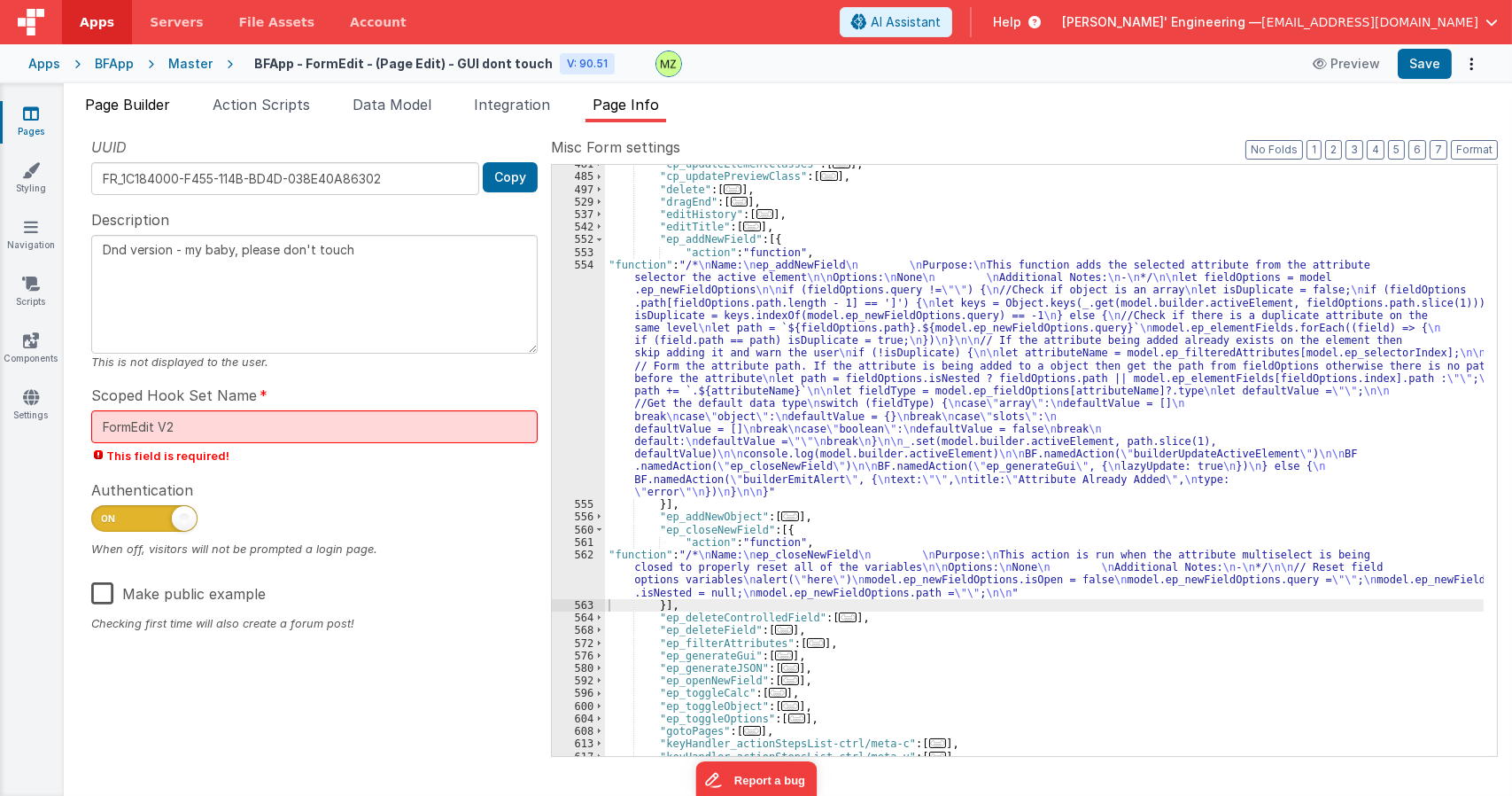
click at [109, 109] on span "Page Builder" at bounding box center [128, 105] width 85 height 18
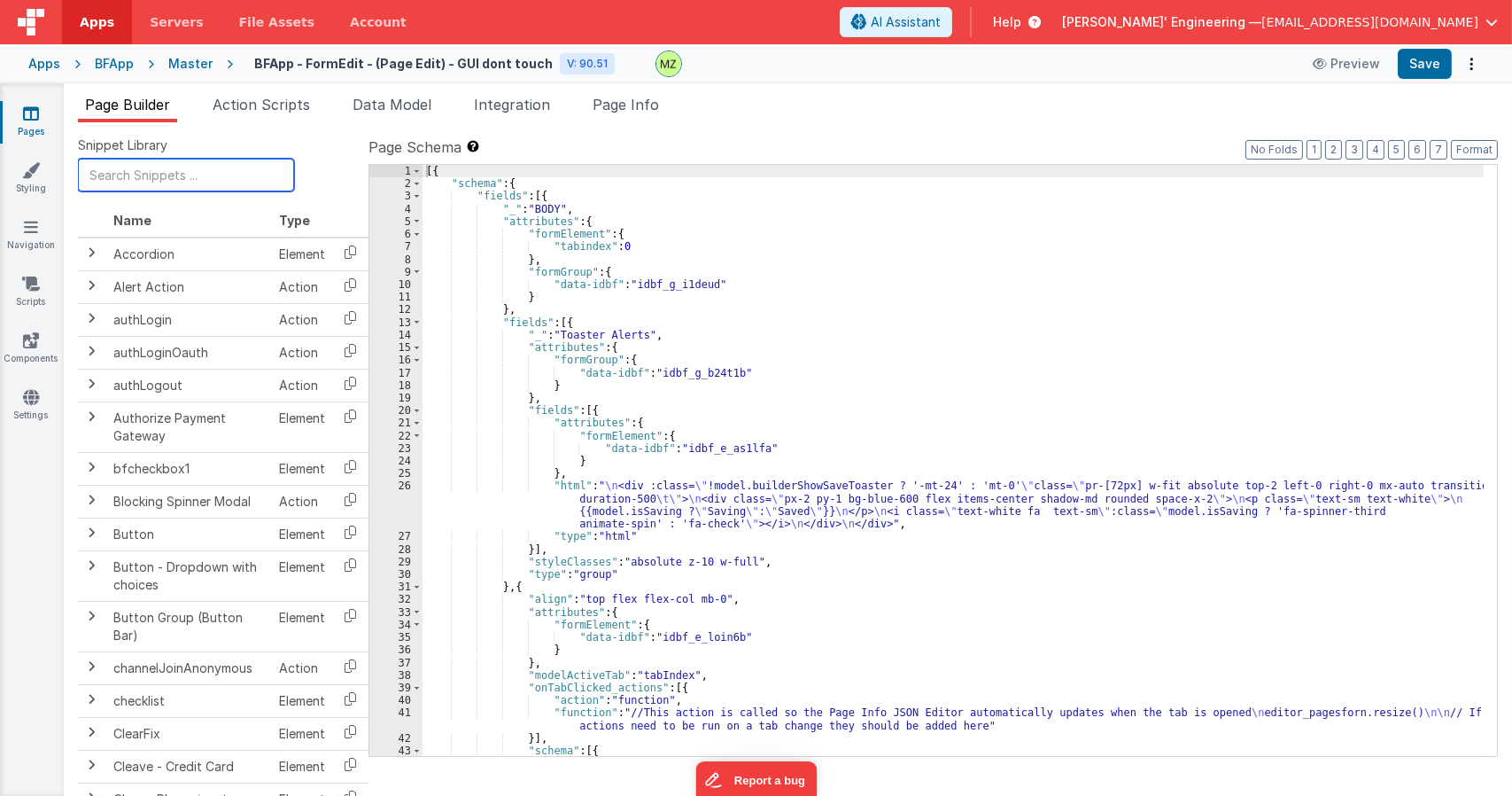
click at [129, 174] on input "text" at bounding box center [186, 175] width 216 height 33
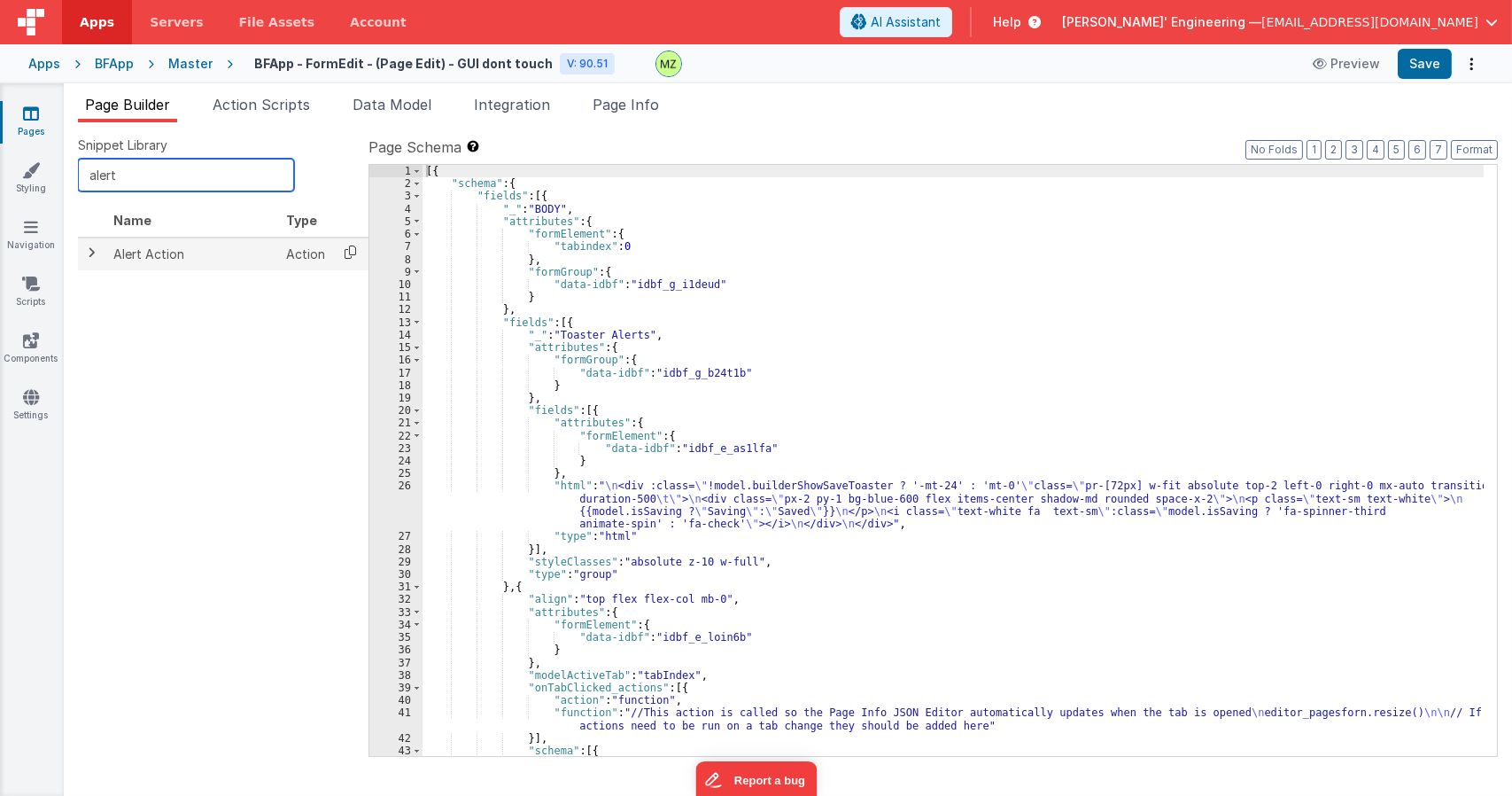
type input "alert"
click at [339, 242] on icon at bounding box center [350, 252] width 36 height 27
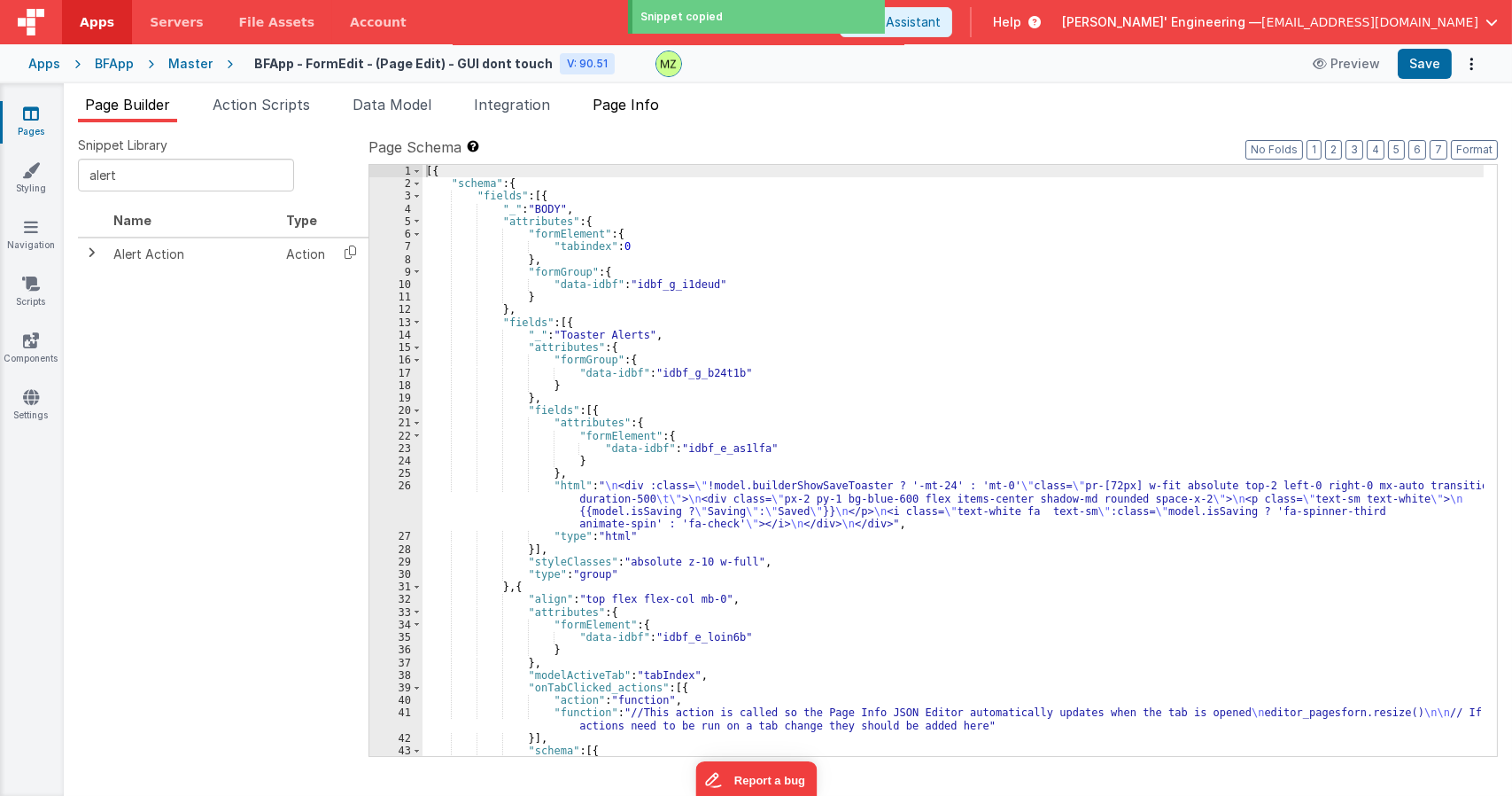
click at [656, 102] on span "Page Info" at bounding box center [625, 105] width 66 height 18
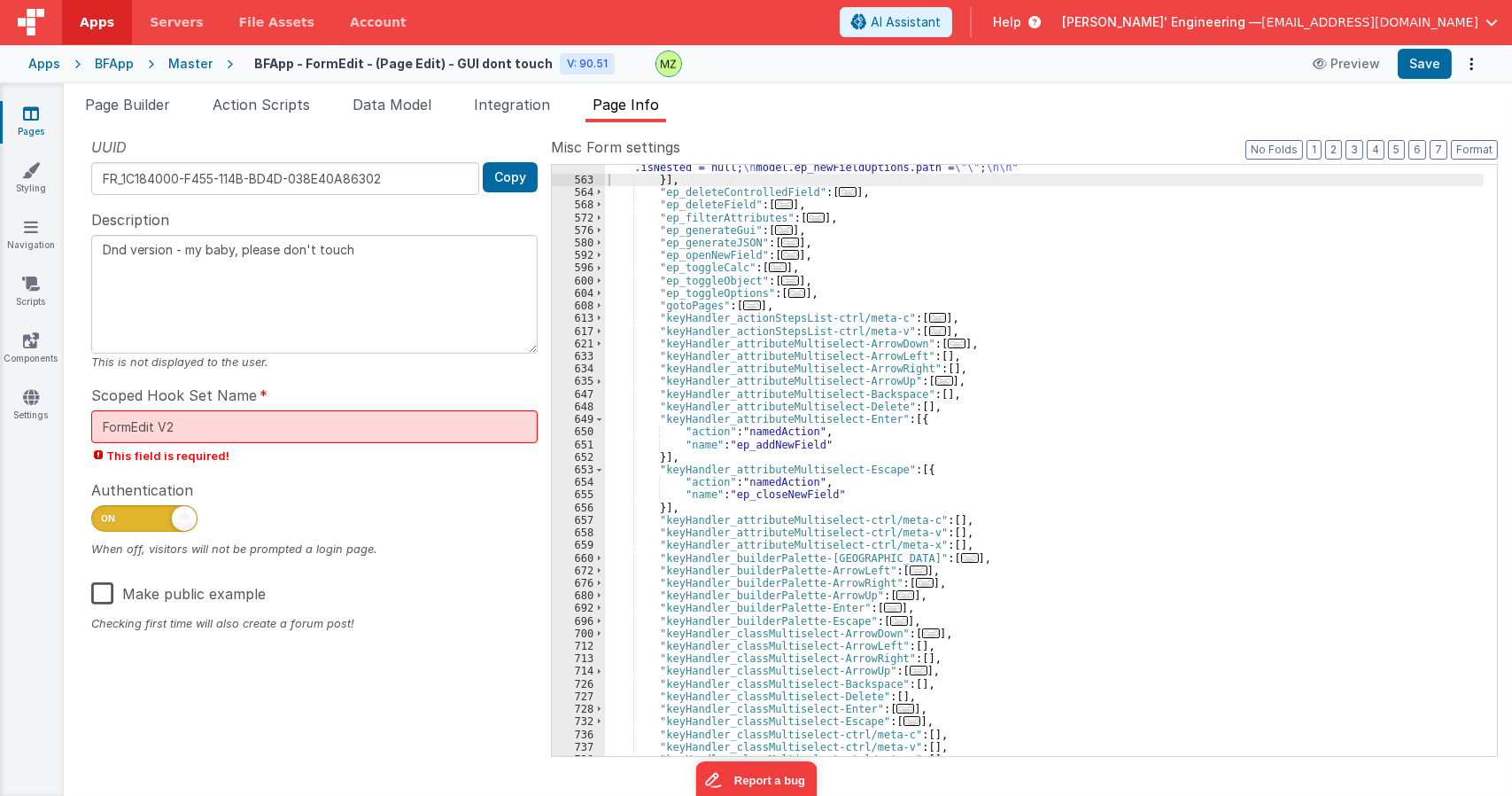
scroll to position [1289, 0]
click at [904, 470] on div ""function" : "/* \n Name: \n ep_closeNewField \n \n Purpose: \n This action is …" at bounding box center [1044, 450] width 878 height 654
paste textarea
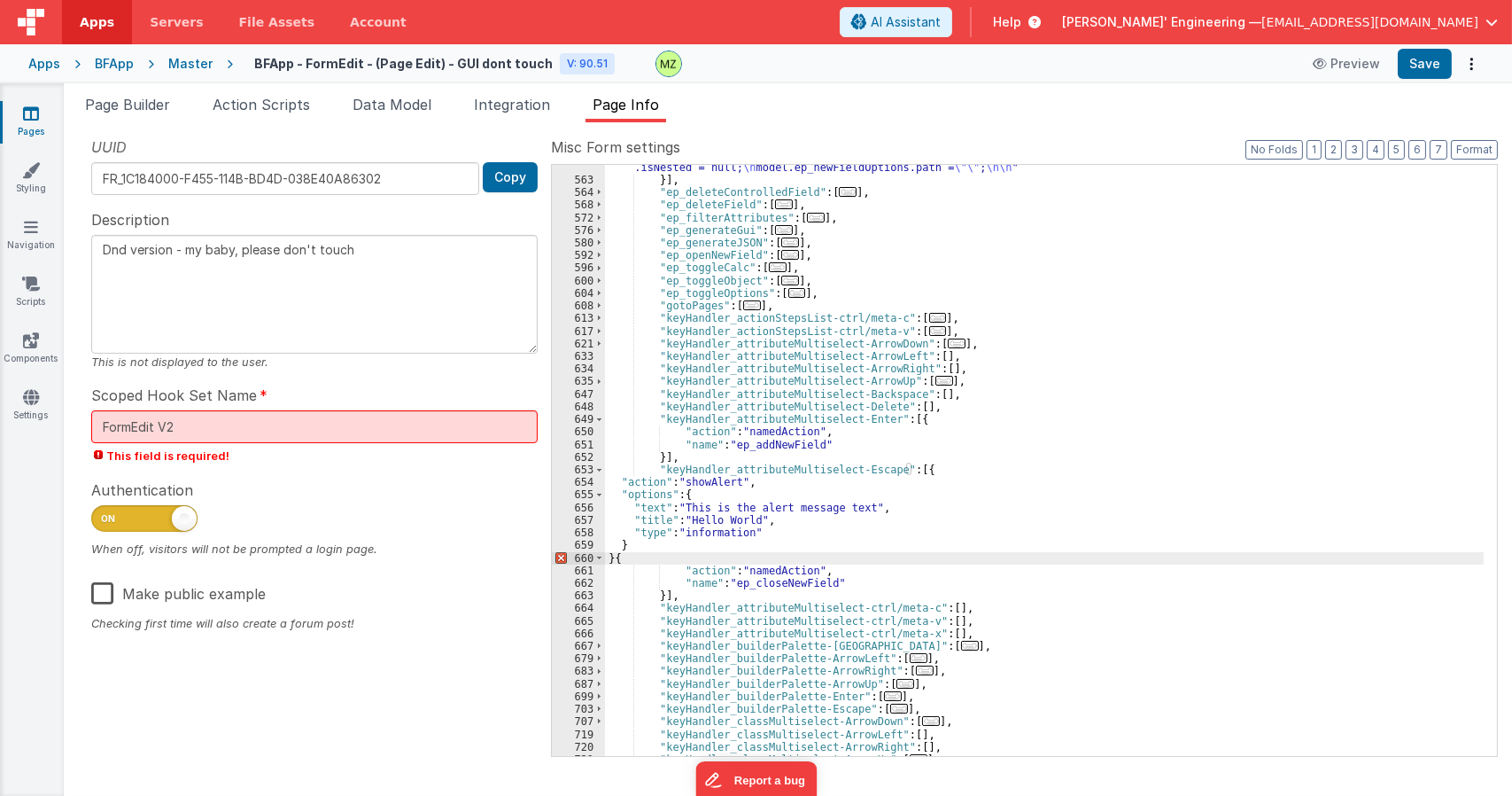
type textarea "Dnd version - my baby, please don't touch"
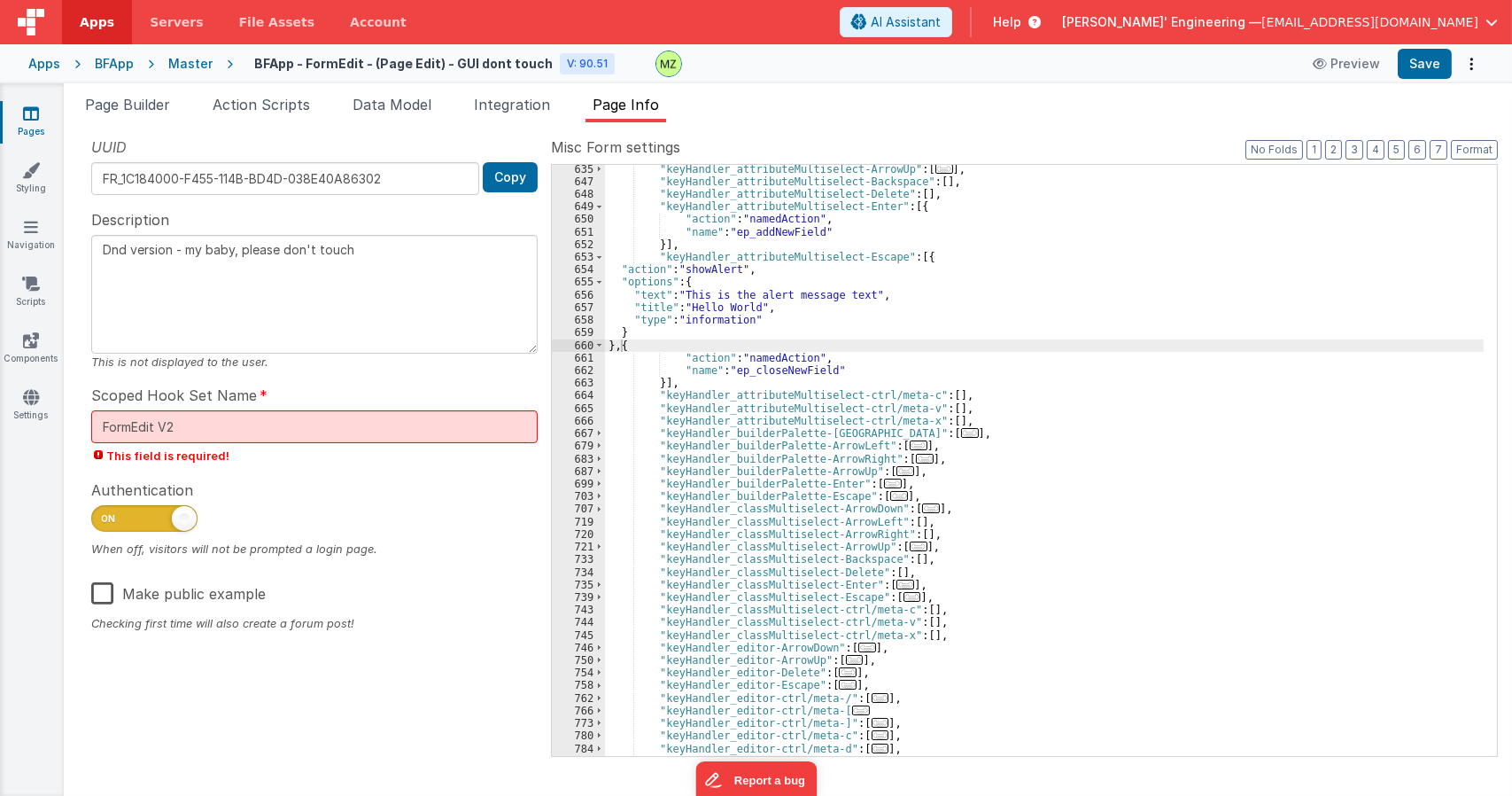
scroll to position [1342, 0]
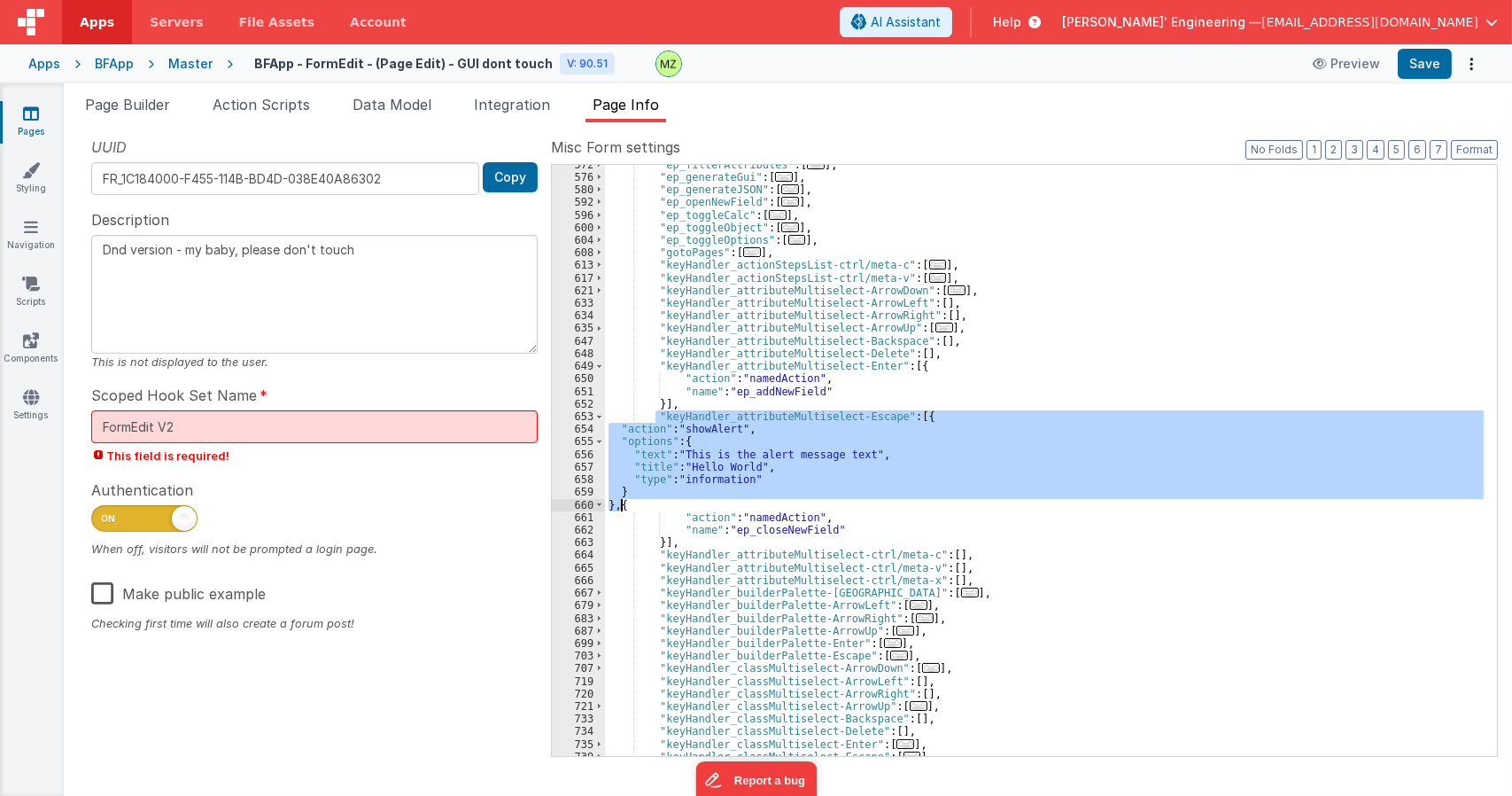
drag, startPoint x: 656, startPoint y: 420, endPoint x: 618, endPoint y: 506, distance: 94.0
click at [618, 506] on div ""ep_filterAttributes" : [ ... ] , "ep_generateGui" : [ ... ] , "ep_generateJSON…" at bounding box center [1044, 466] width 878 height 616
click at [698, 419] on div ""ep_filterAttributes" : [ ... ] , "ep_generateGui" : [ ... ] , "ep_generateJSON…" at bounding box center [1044, 460] width 878 height 591
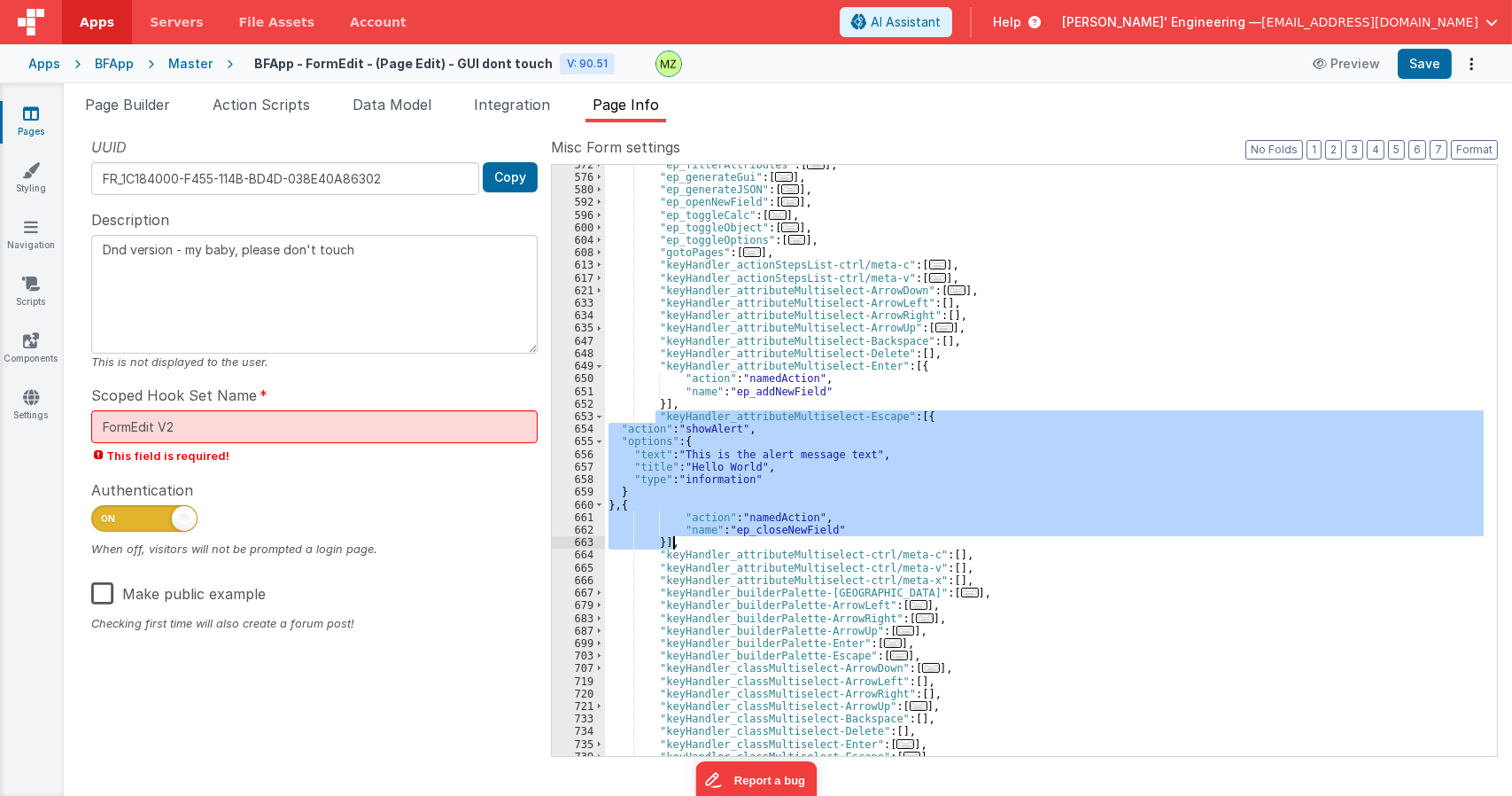
drag, startPoint x: 654, startPoint y: 415, endPoint x: 675, endPoint y: 541, distance: 127.7
click at [675, 541] on div ""ep_filterAttributes" : [ ... ] , "ep_generateGui" : [ ... ] , "ep_generateJSON…" at bounding box center [1044, 466] width 878 height 616
click at [675, 399] on div ""ep_filterAttributes" : [ ... ] , "ep_generateGui" : [ ... ] , "ep_generateJSON…" at bounding box center [1044, 466] width 878 height 616
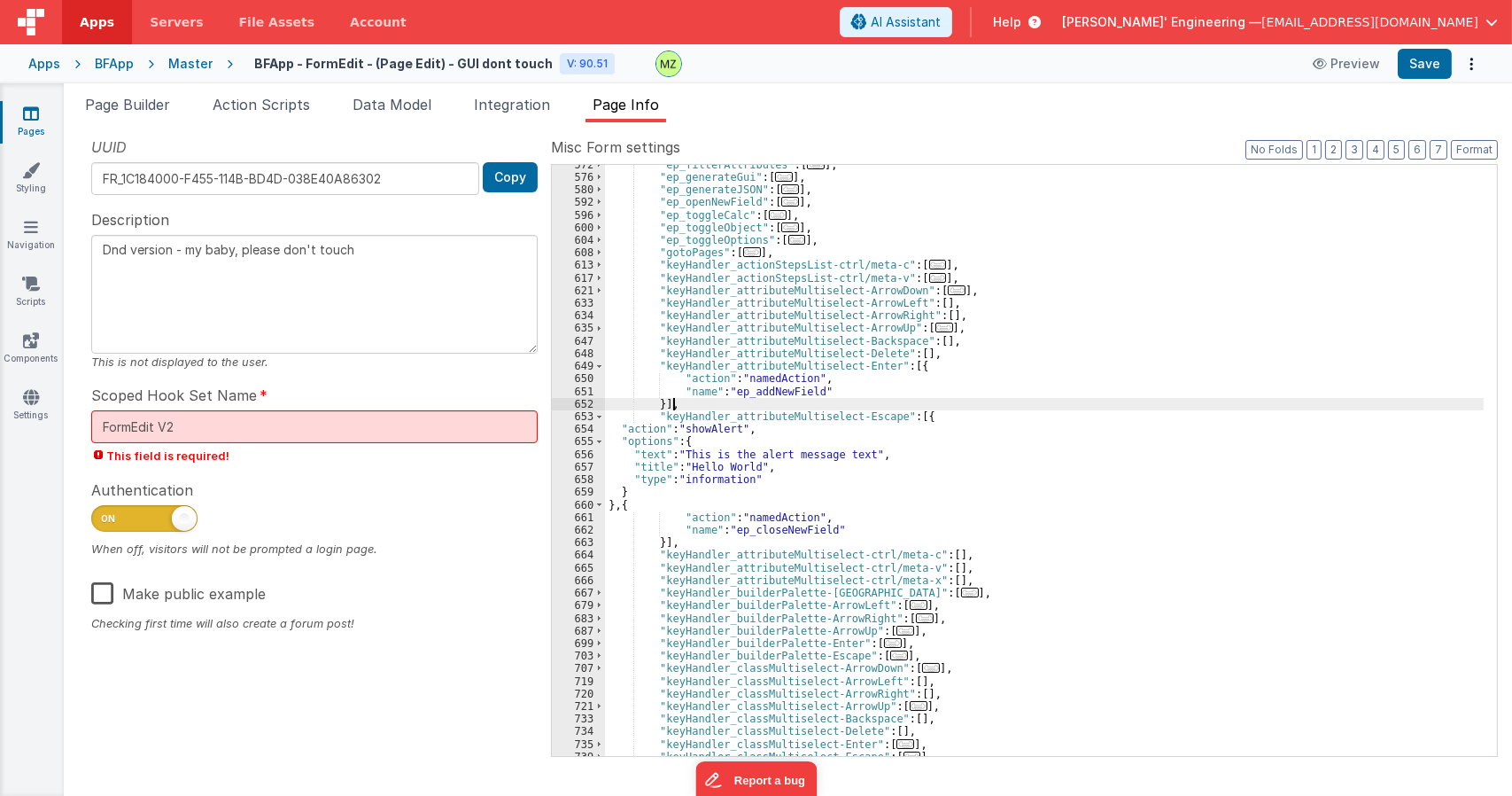
paste textarea
type textarea "Dnd version - my baby, please don't touch"
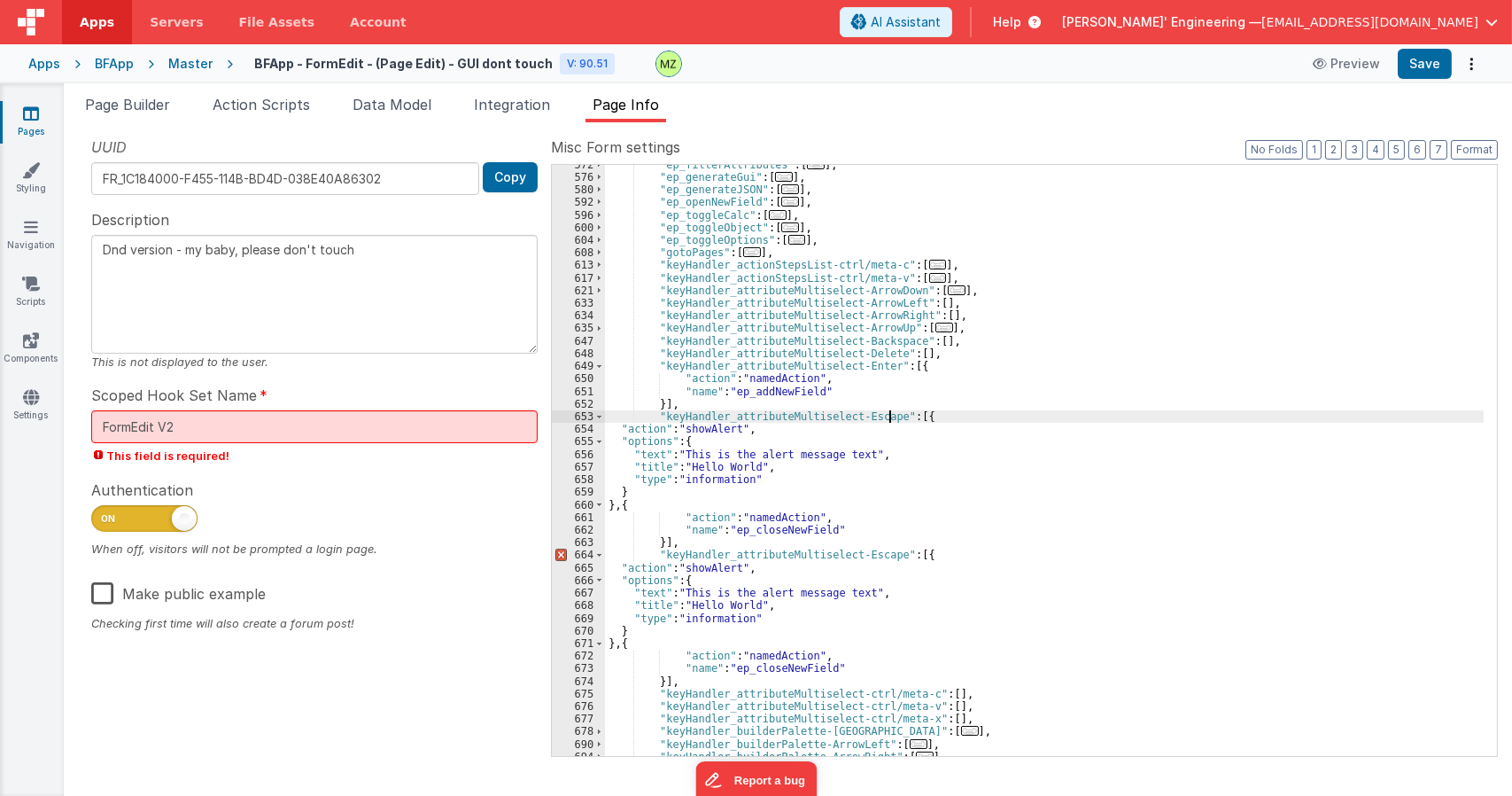
drag, startPoint x: 886, startPoint y: 414, endPoint x: 915, endPoint y: 417, distance: 29.2
click at [886, 414] on div ""ep_filterAttributes" : [ ... ] , "ep_generateGui" : [ ... ] , "ep_generateJSON…" at bounding box center [1044, 466] width 878 height 616
type textarea "Dnd version - my baby, please don't touch"
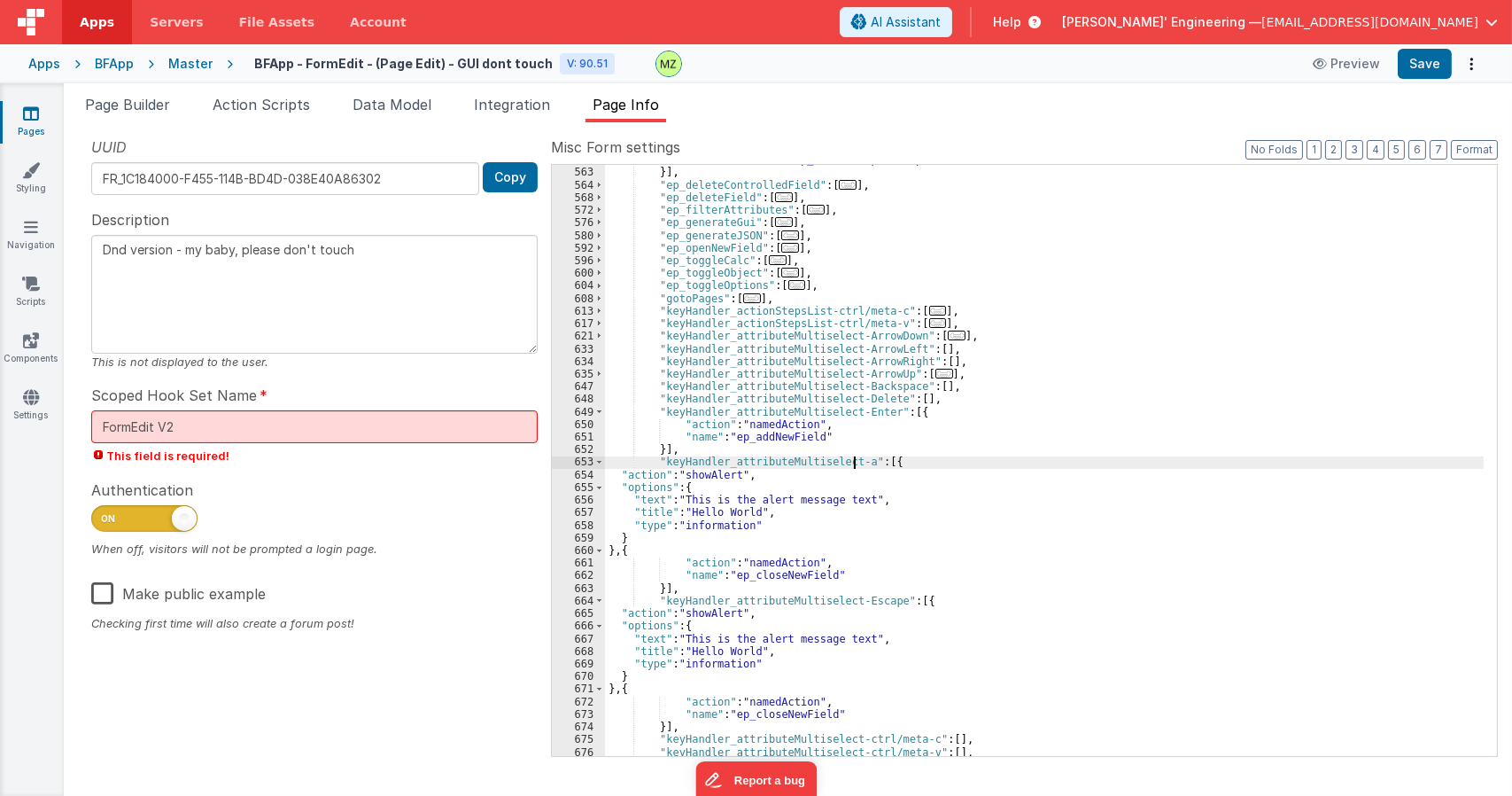
scroll to position [1276, 0]
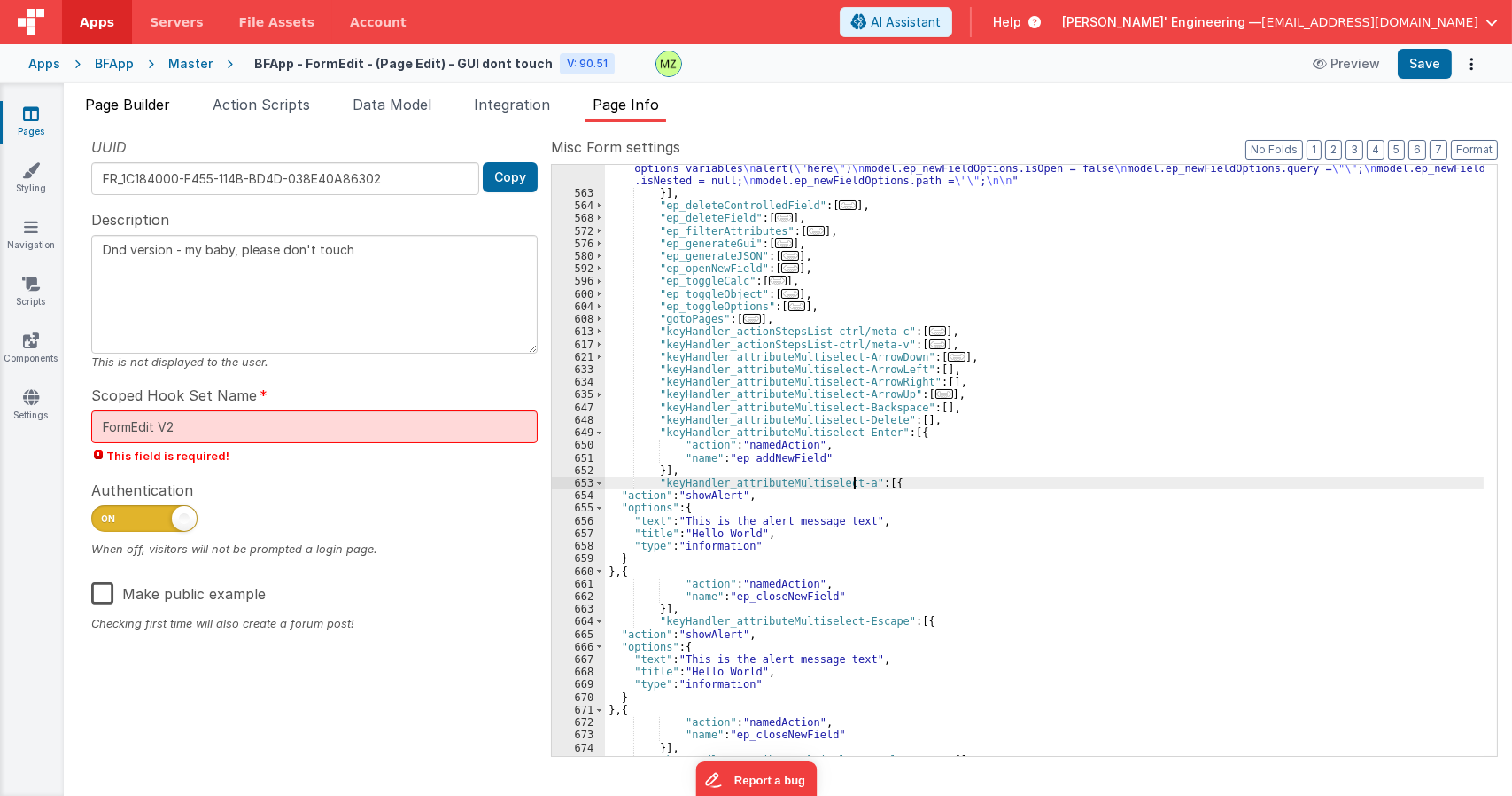
click at [149, 99] on span "Page Builder" at bounding box center [128, 105] width 85 height 18
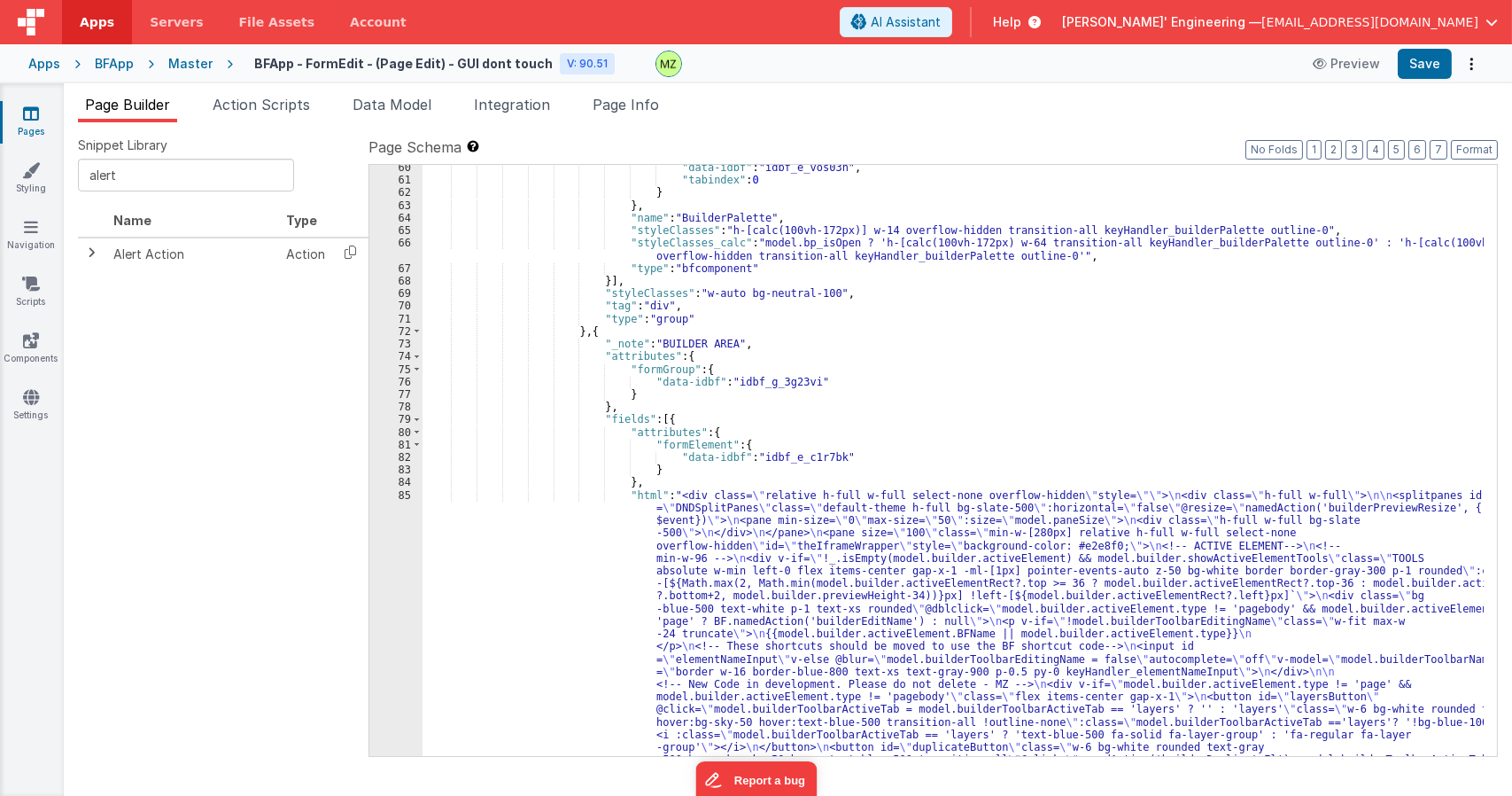
scroll to position [1117, 0]
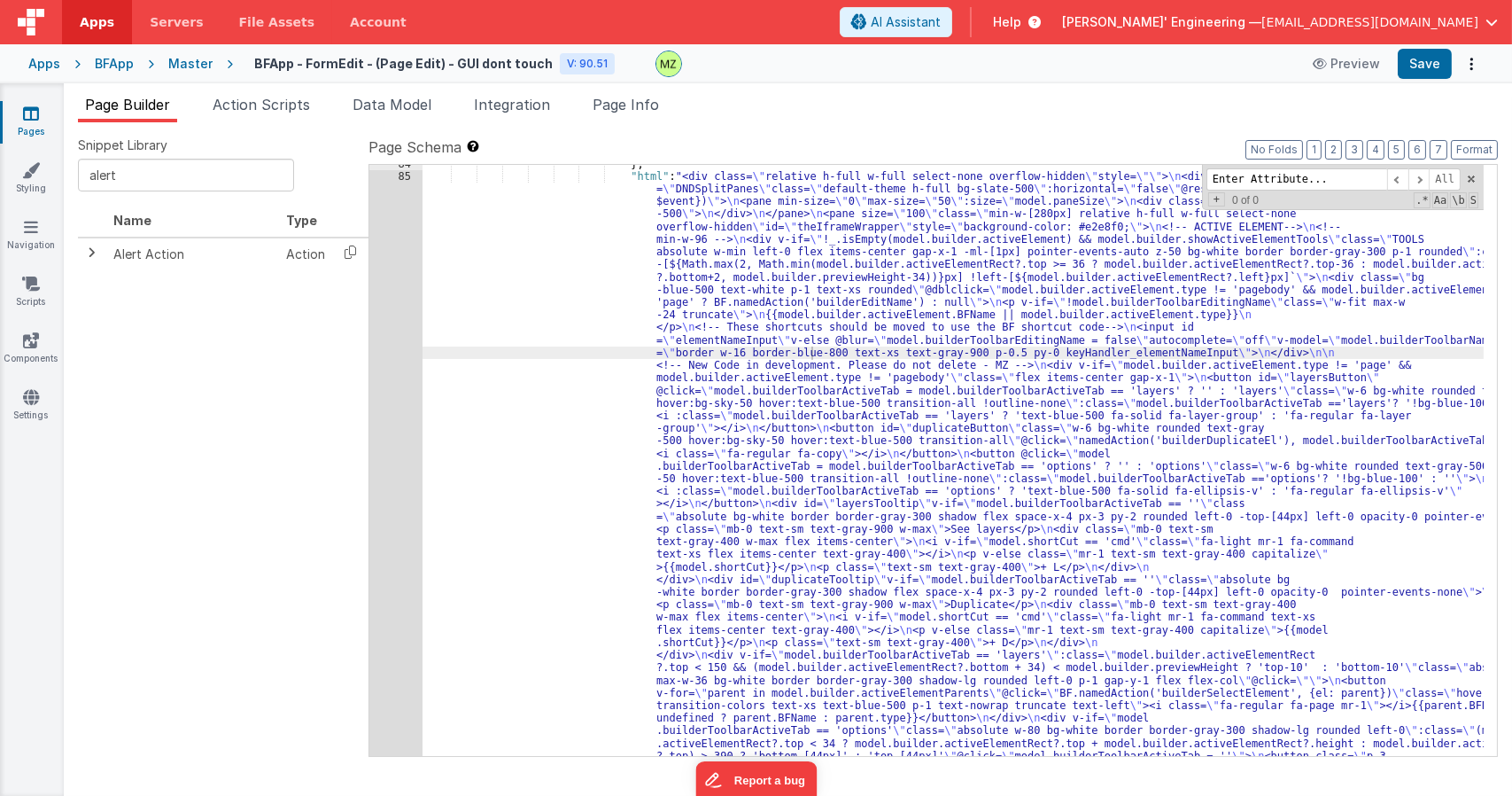
scroll to position [4656, 0]
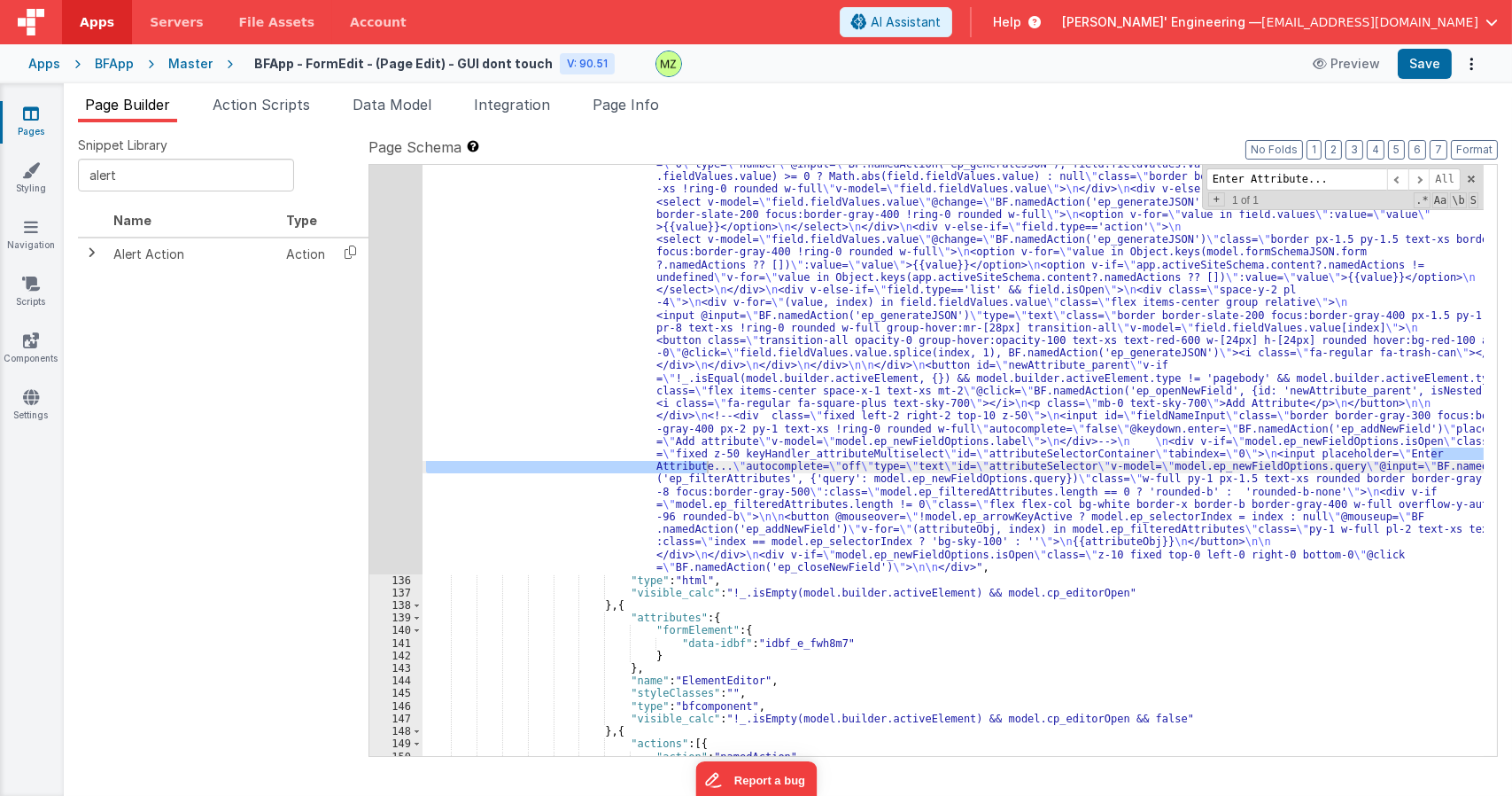
type input "Enter Attribute..."
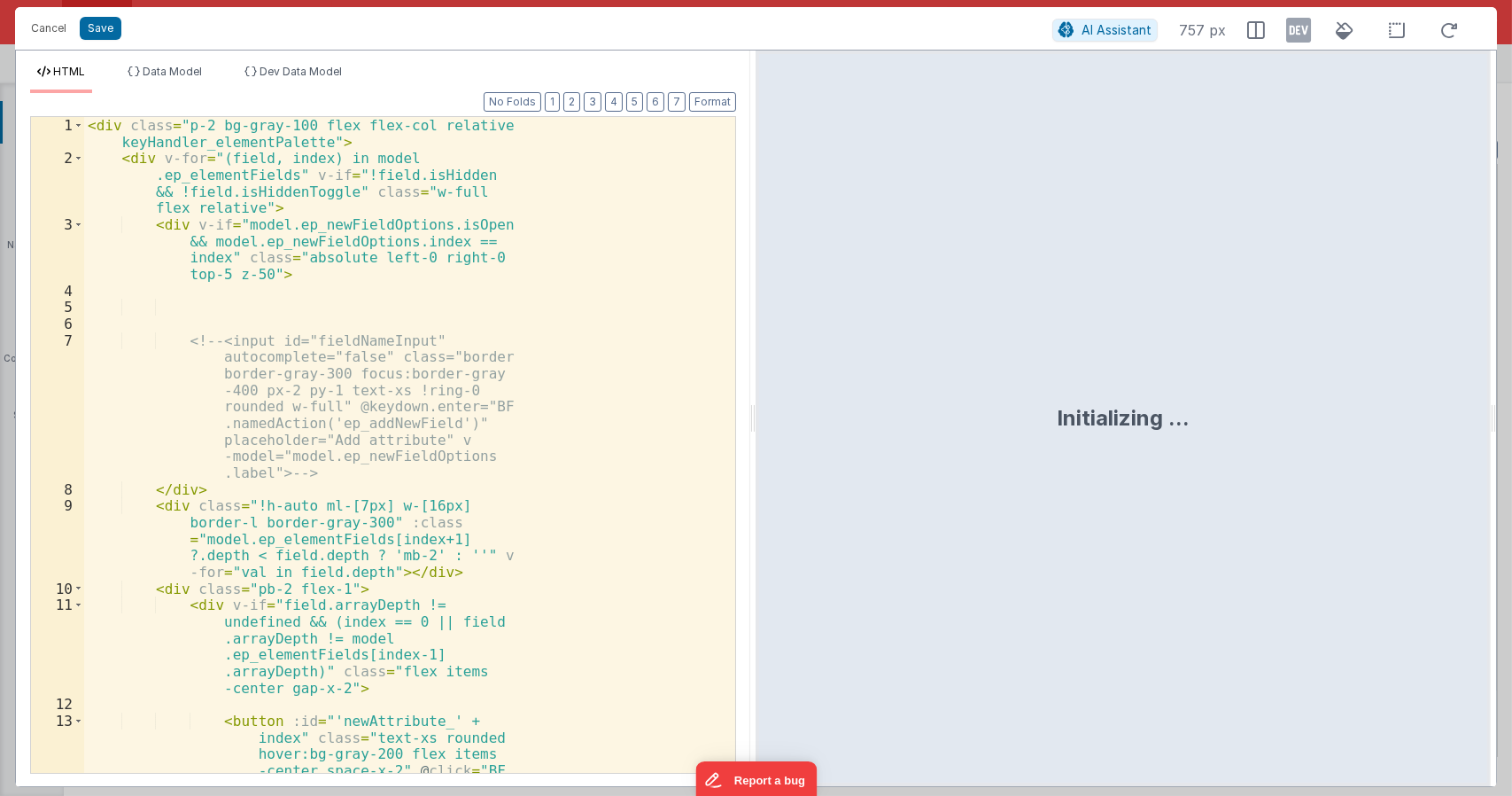
click at [571, 381] on div "< div class = "p-2 bg-gray-100 flex flex-col relative keyHandler_elementPalette…" at bounding box center [403, 539] width 637 height 844
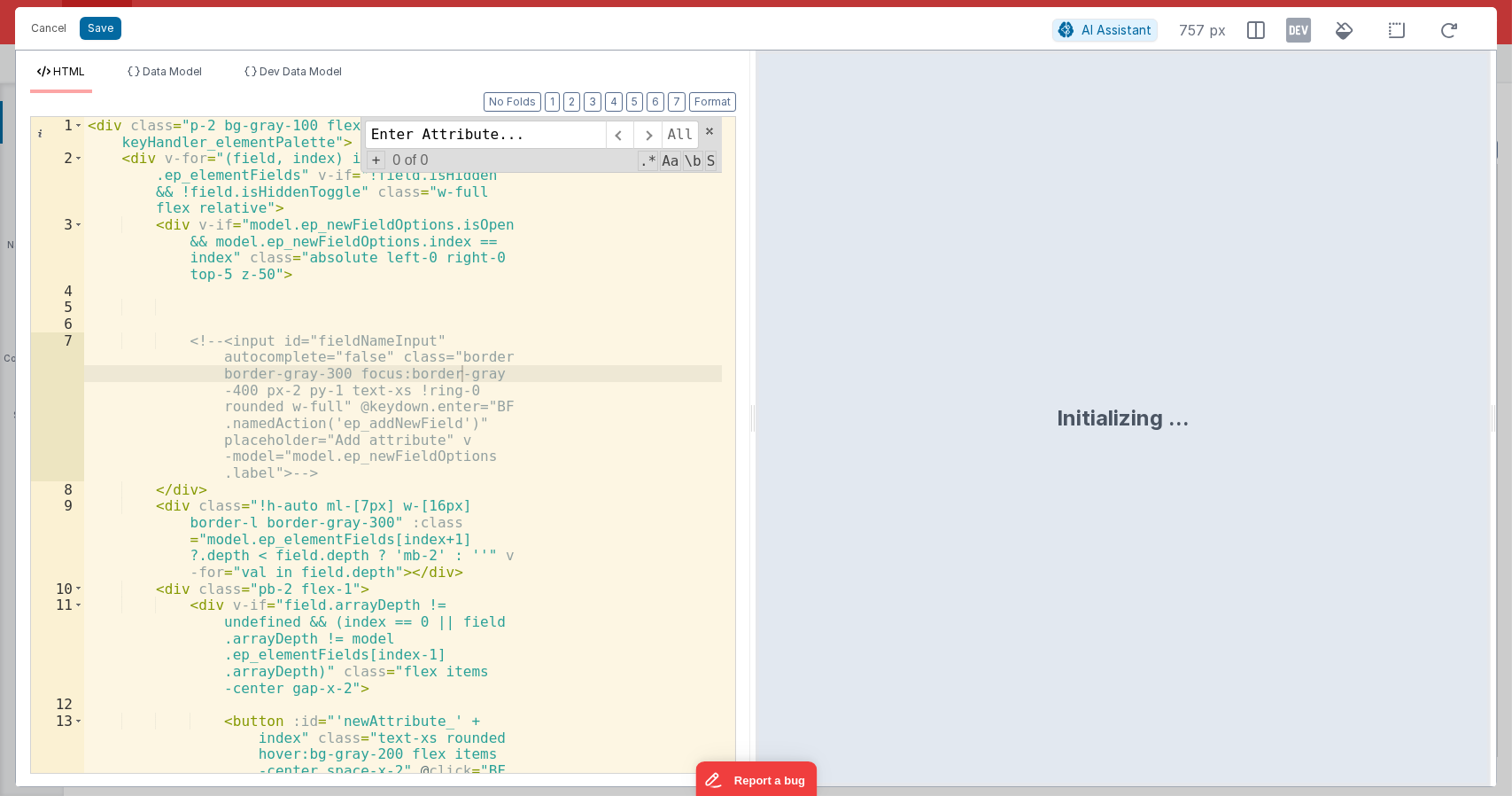
scroll to position [4286, 0]
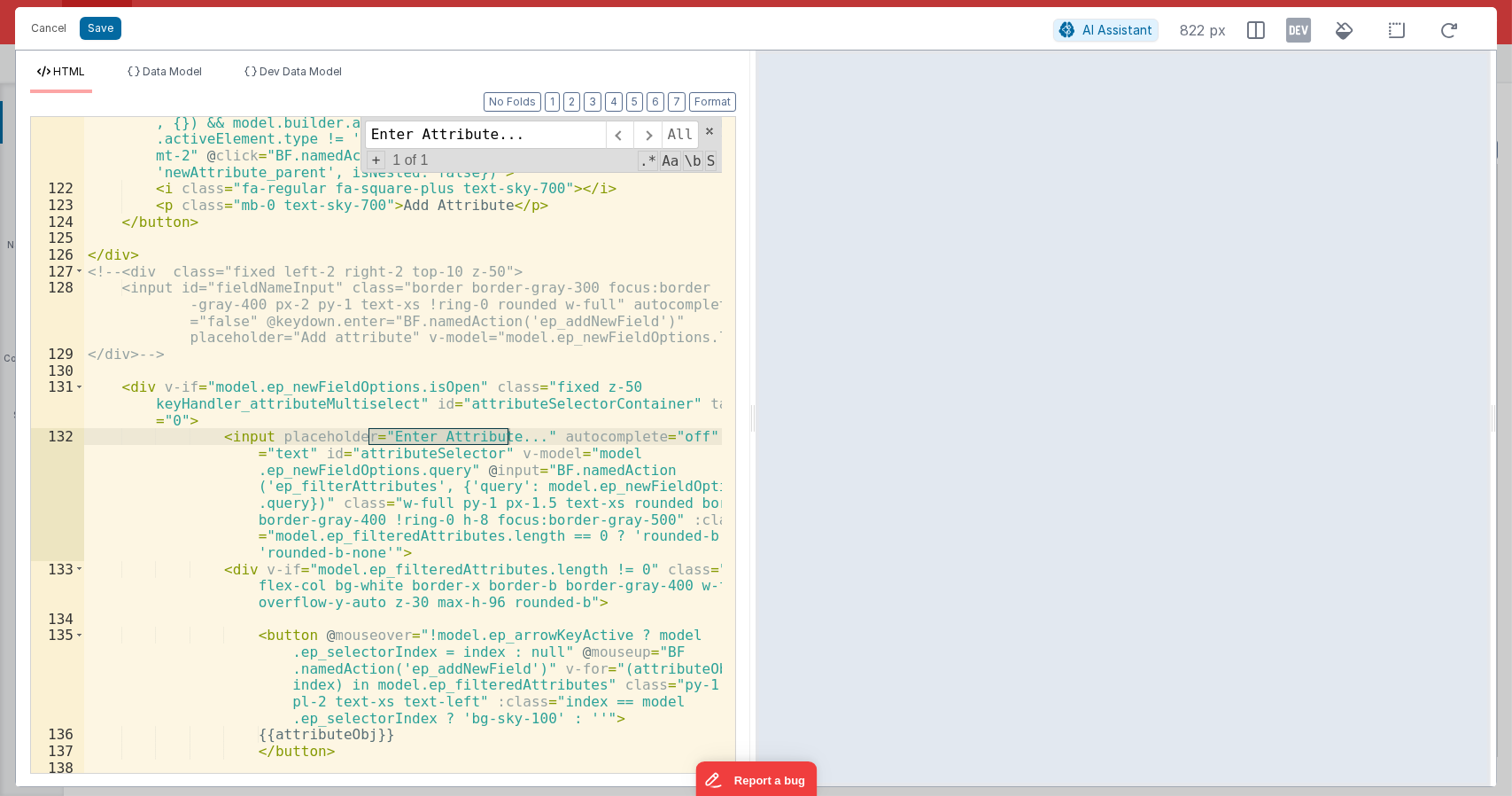
type input "Enter Attribute..."
click at [564, 373] on div "< button id = "newAttribute_parent" v-if = "!_.isEqual(model.builder.activeElem…" at bounding box center [403, 475] width 638 height 755
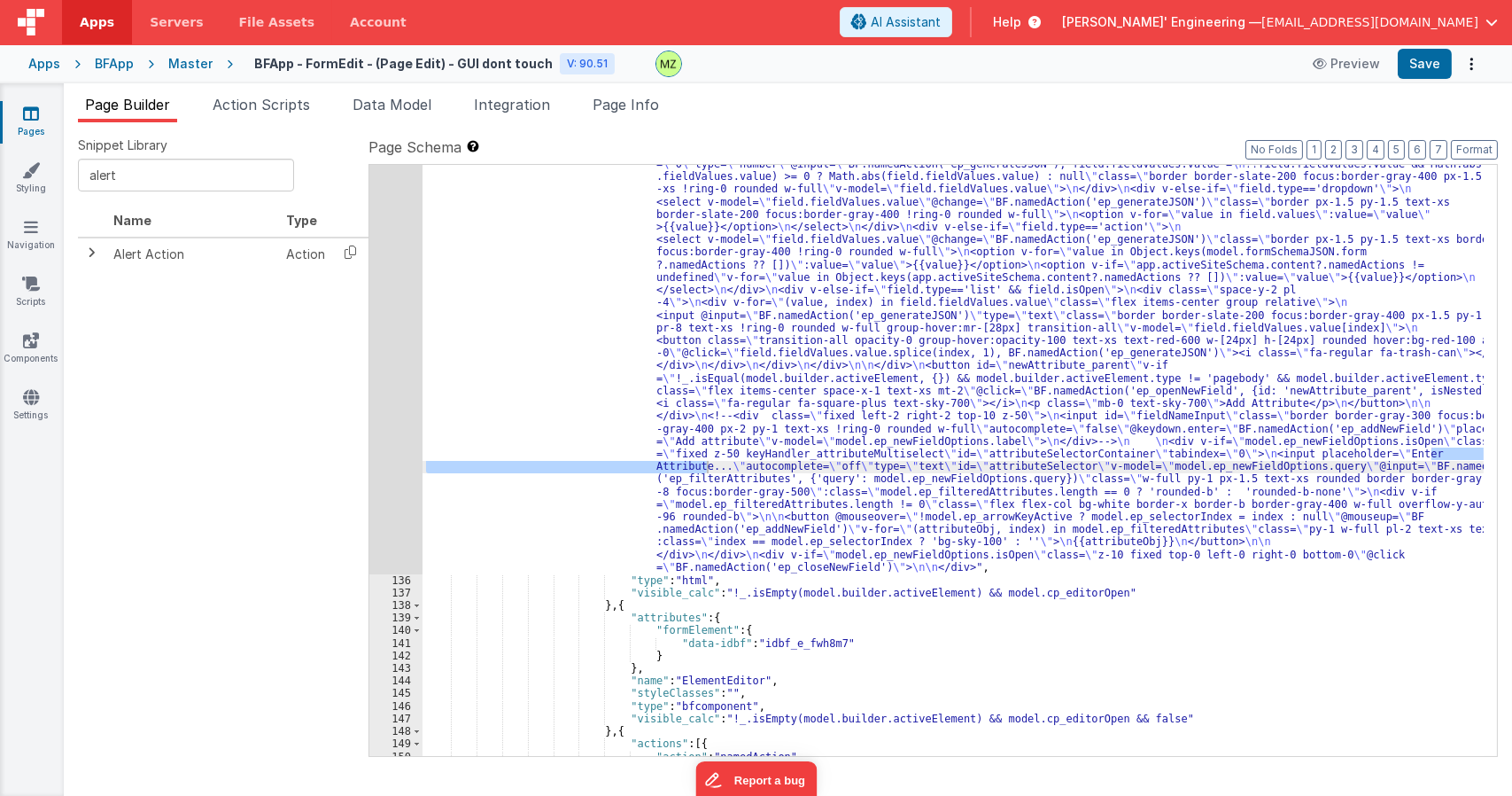
click at [990, 432] on div ""html" : "<div class= \" p-2 bg-gray-100 flex flex-col relative keyHandler_elem…" at bounding box center [953, 195] width 1061 height 1964
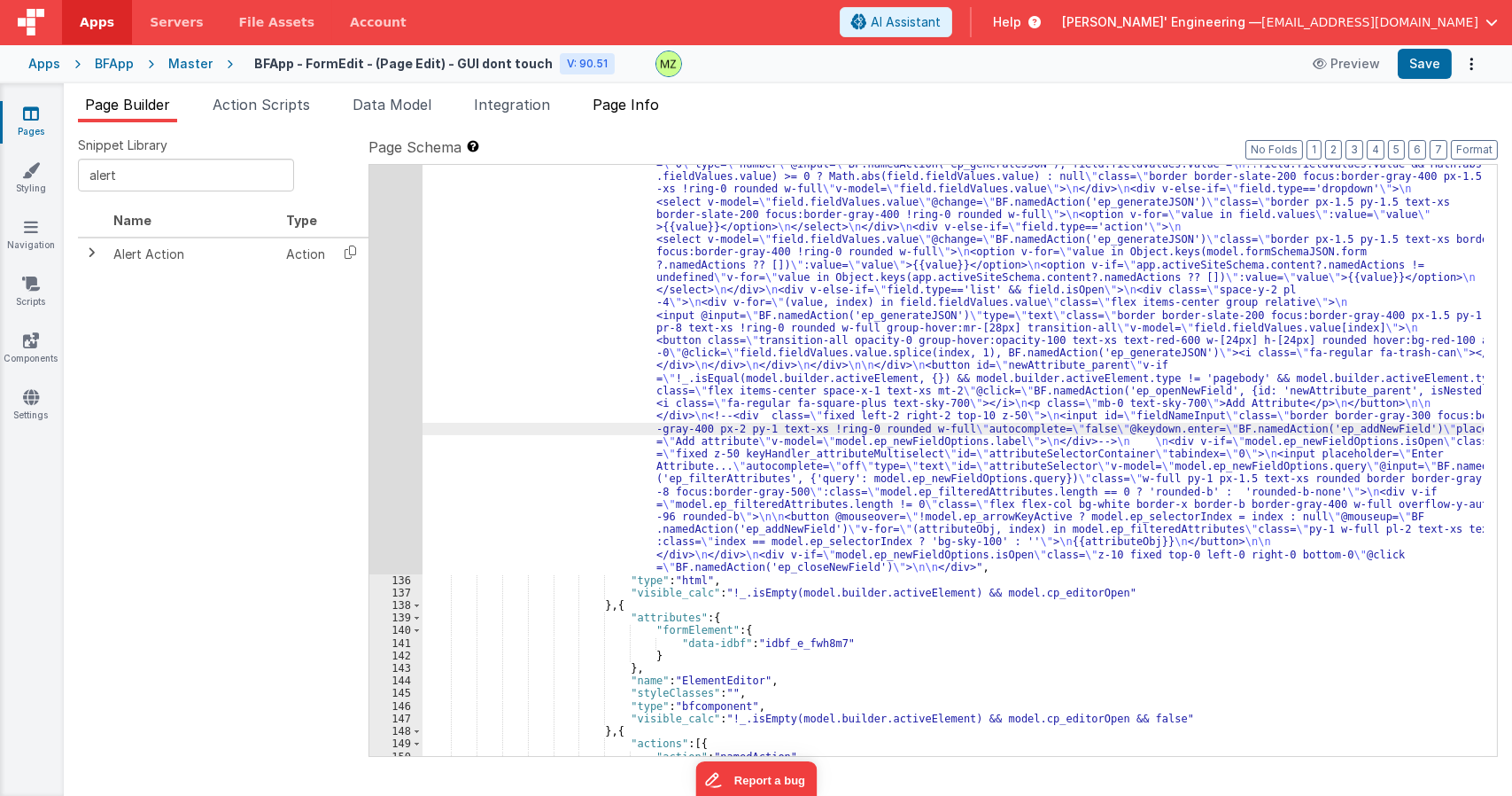
click at [627, 100] on span "Page Info" at bounding box center [625, 105] width 66 height 18
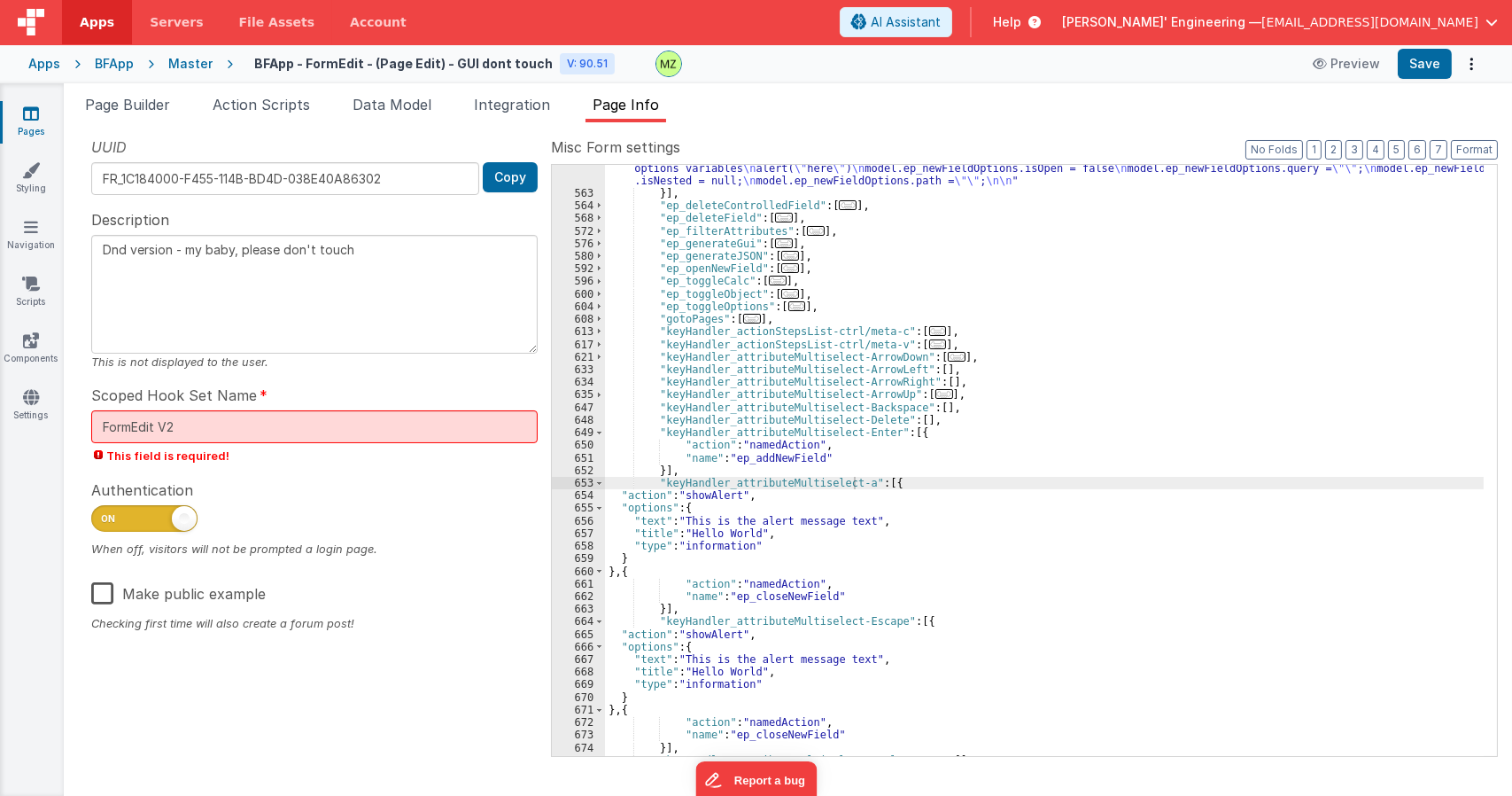
click at [1024, 407] on div ""function" : "/* \n Name: \n ep_closeNewField \n \n Purpose: \n This action is …" at bounding box center [1044, 464] width 878 height 654
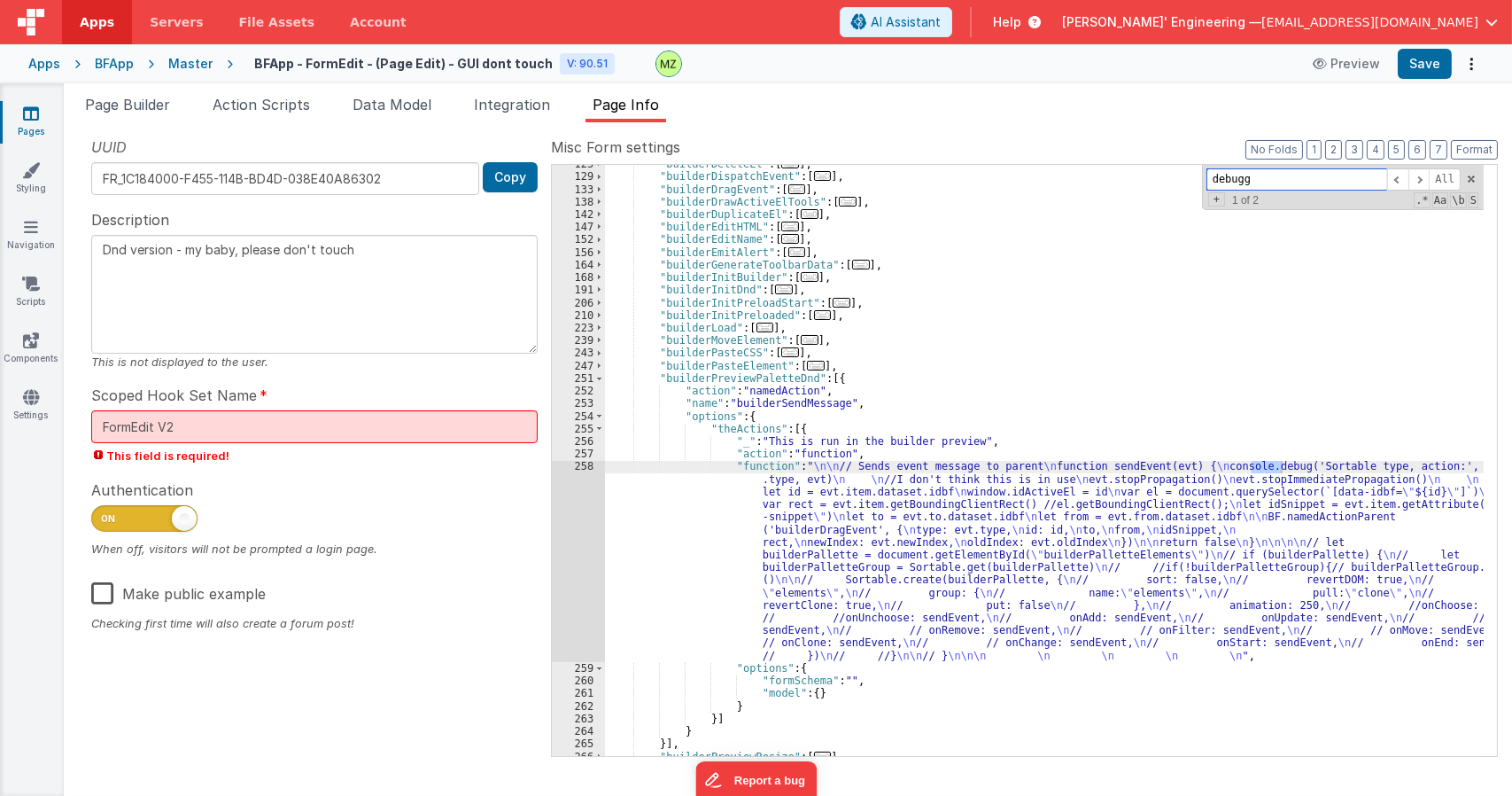
scroll to position [1607, 0]
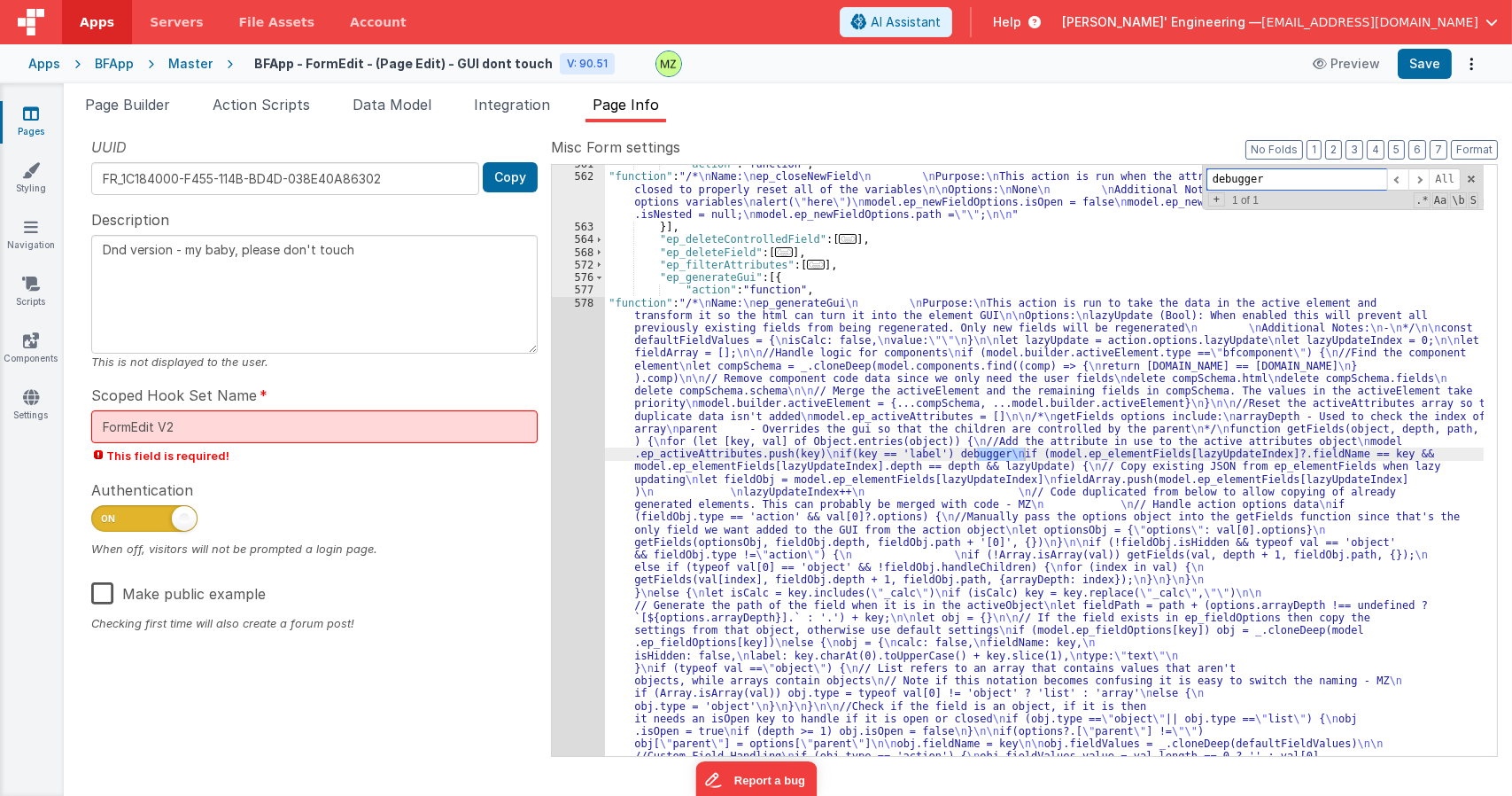
type input "debugger"
click at [783, 425] on div ""action" : "function" , "function" : "/* \n Name: \n ep_closeNewField \n \n Pur…" at bounding box center [1044, 787] width 878 height 1259
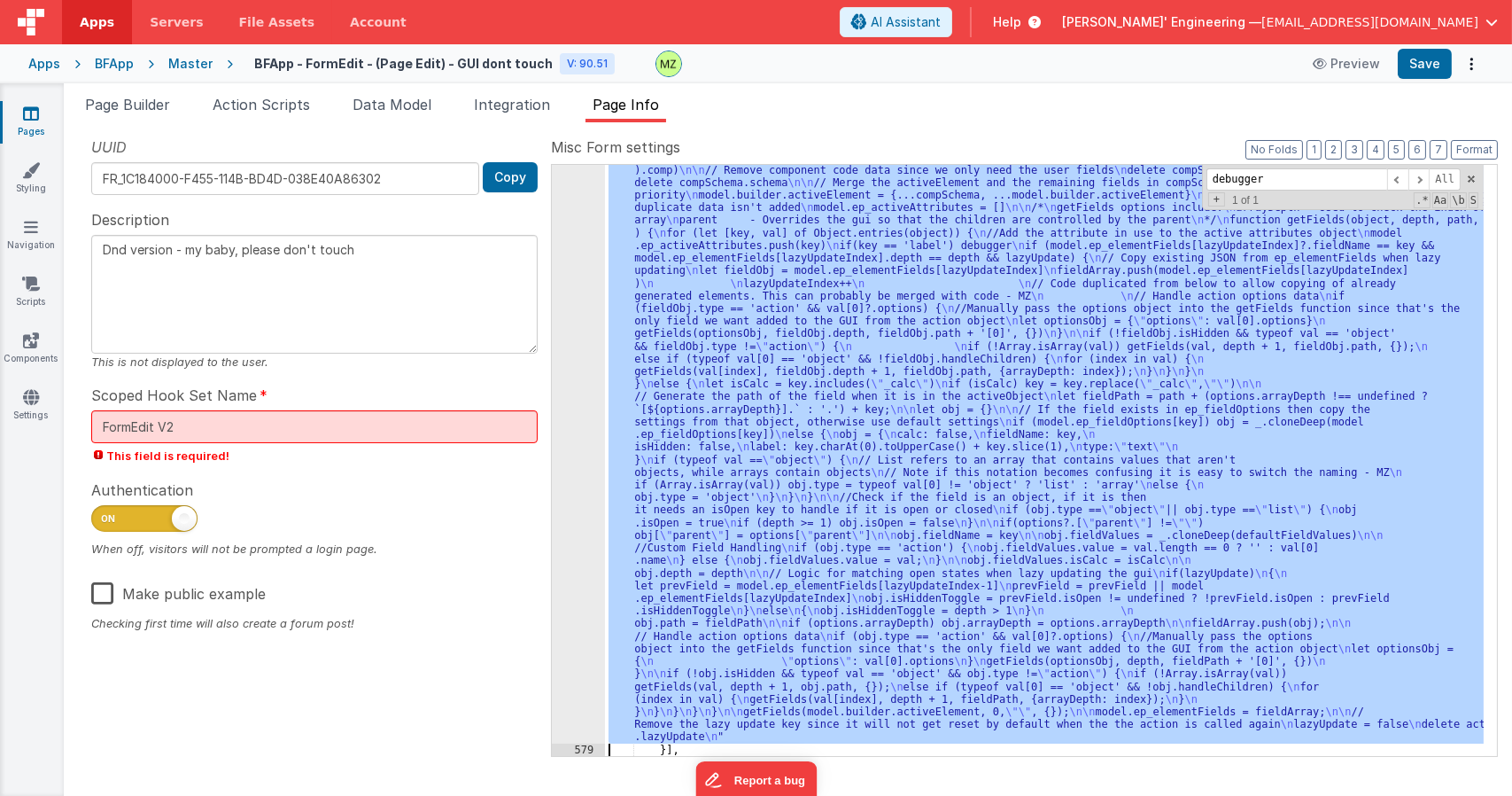
scroll to position [1816, 0]
click at [588, 285] on div "578" at bounding box center [578, 416] width 53 height 656
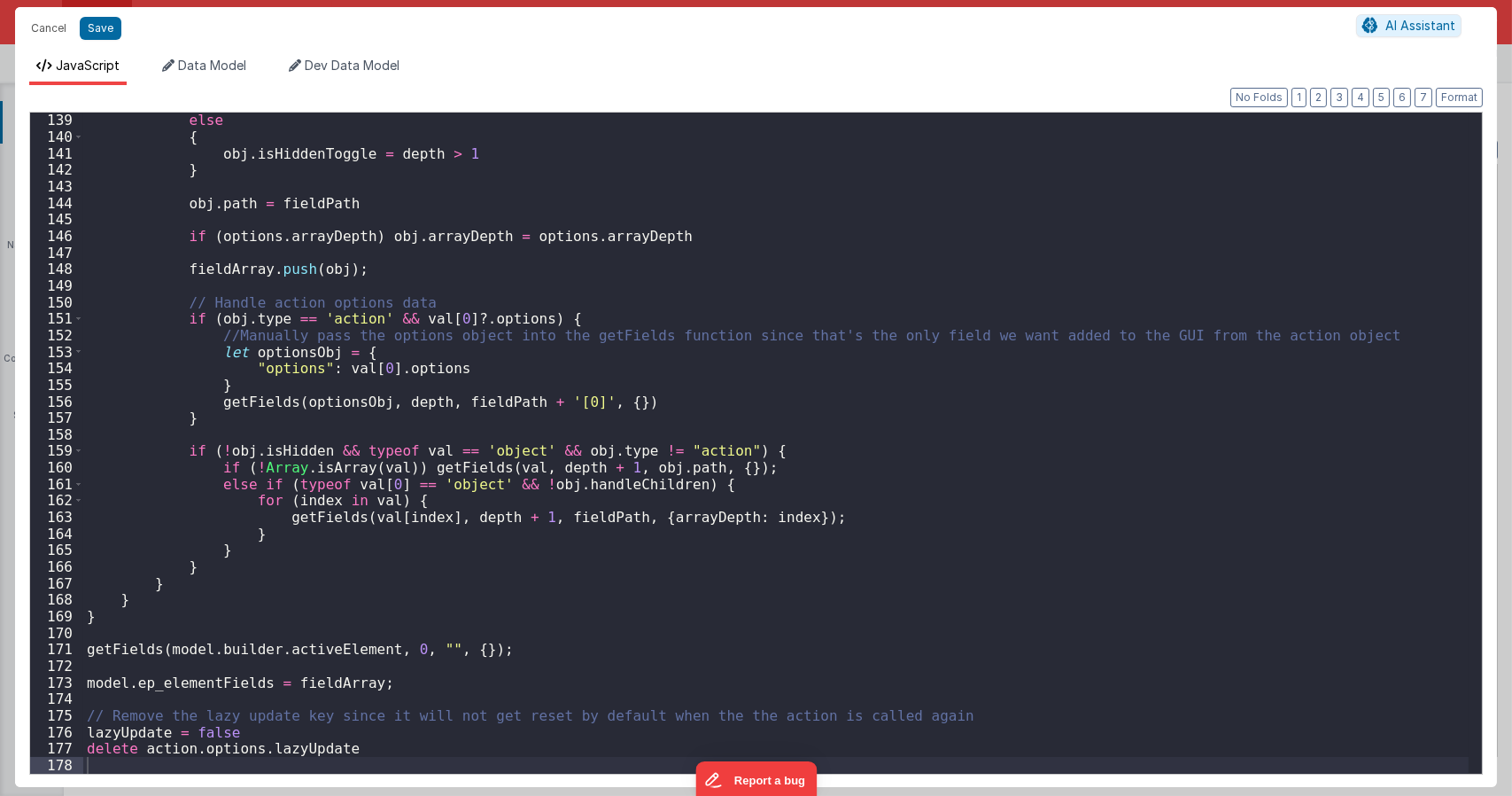
scroll to position [2282, 0]
click at [485, 431] on div "else { obj . isHiddenToggle = depth > 1 } obj . path = fieldPath if ( options .…" at bounding box center [776, 458] width 1385 height 694
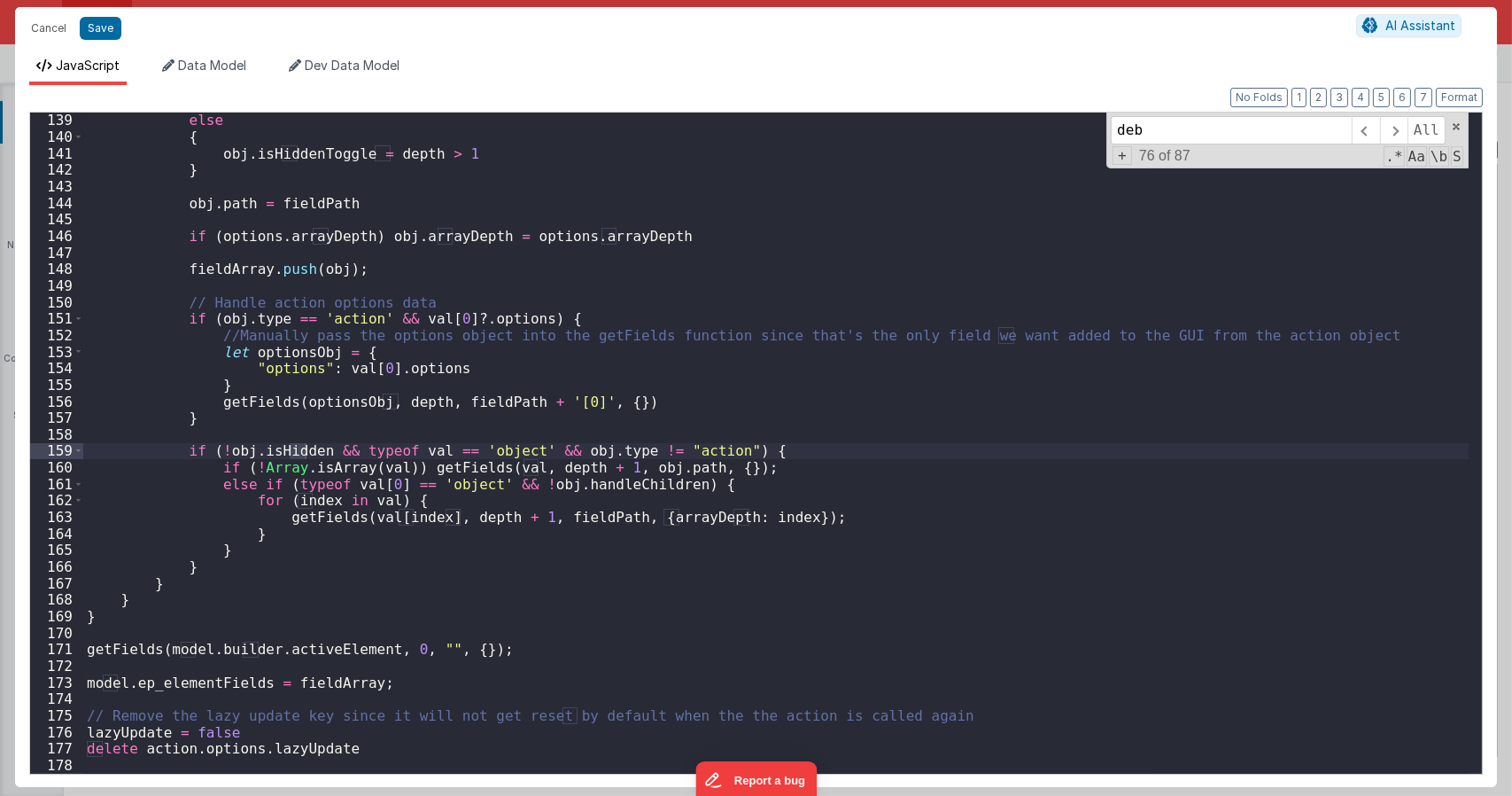
scroll to position [529, 0]
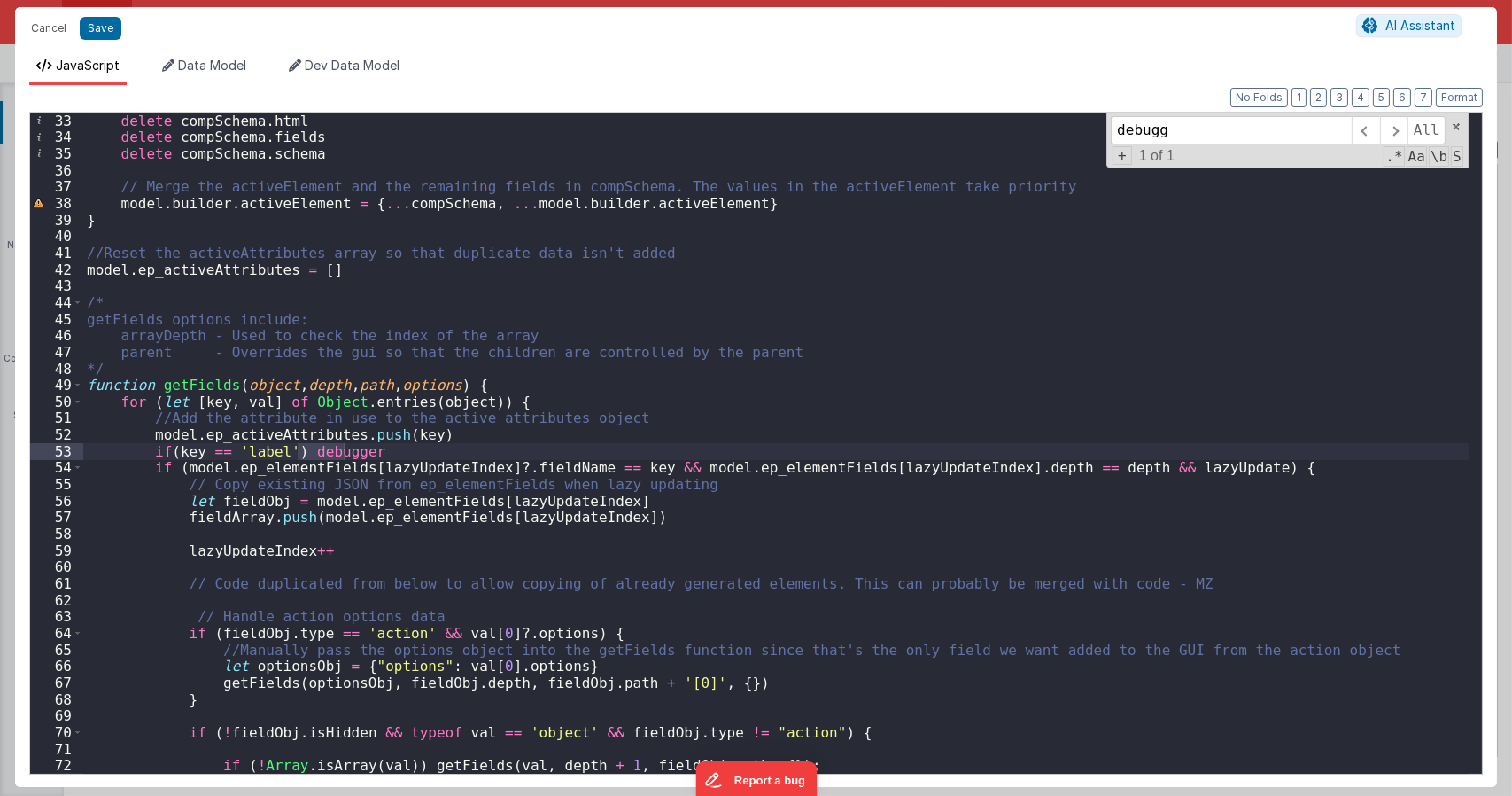
type input "debugg"
drag, startPoint x: 368, startPoint y: 455, endPoint x: 61, endPoint y: 456, distance: 307.0
click at [61, 456] on div "33 34 35 36 37 38 39 40 41 42 43 44 45 46 47 48 49 50 51 52 53 54 55 56 57 58 5…" at bounding box center [755, 443] width 1453 height 663
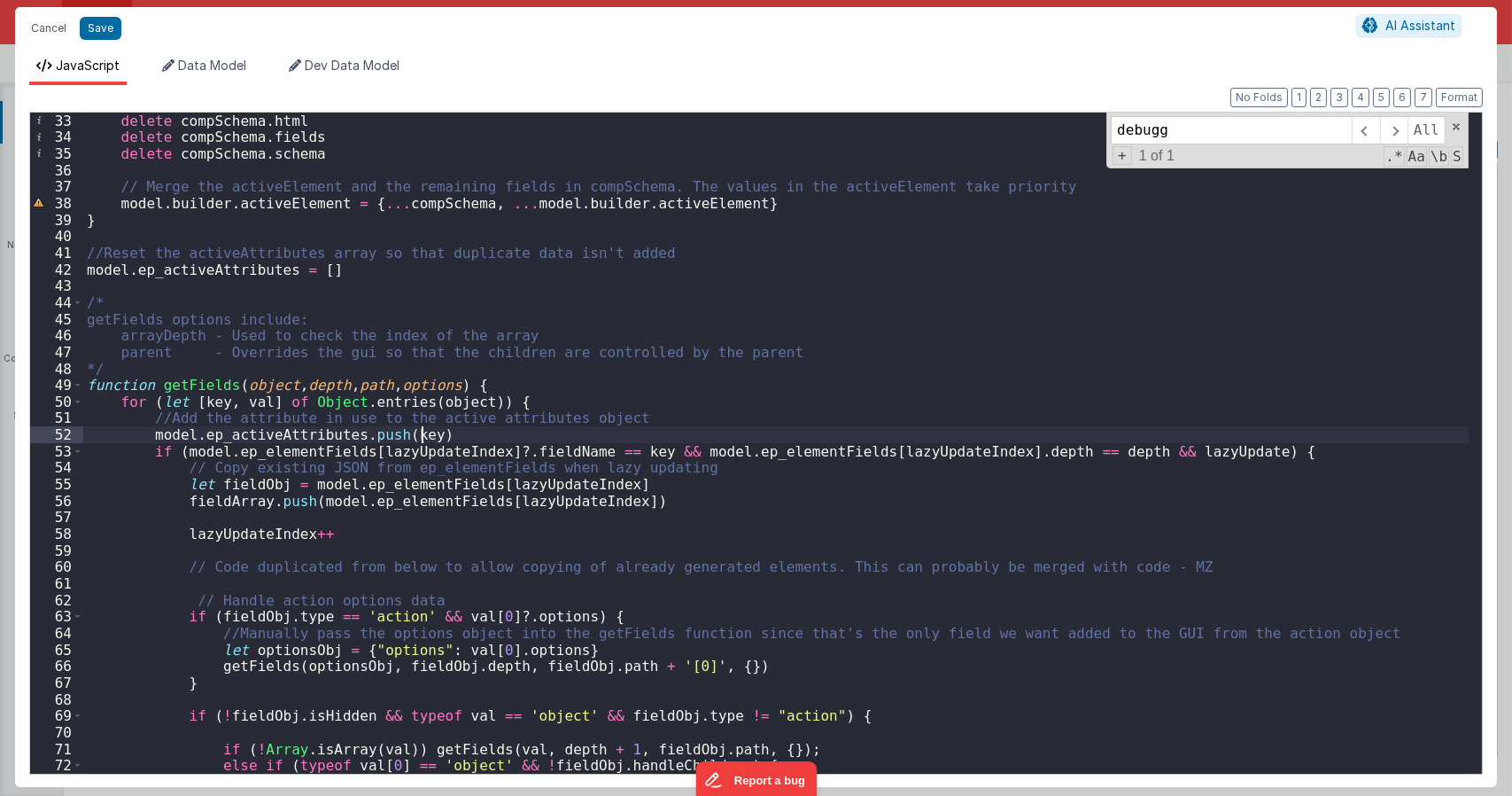
click at [400, 505] on div "delete compSchema . html delete compSchema . fields delete compSchema . schema …" at bounding box center [776, 459] width 1385 height 694
type textarea "Dnd version - my baby, please don't touch"
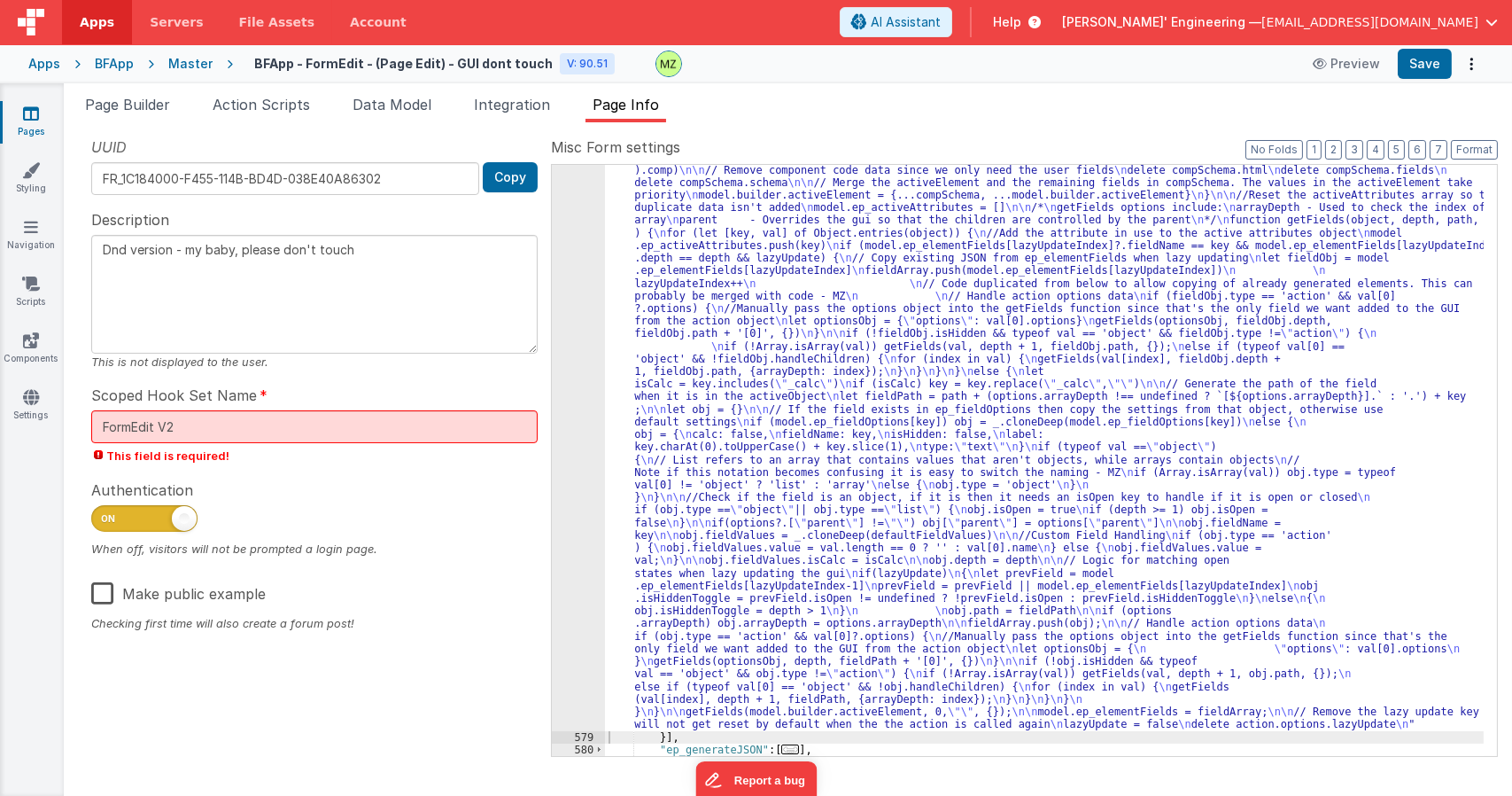
drag, startPoint x: 861, startPoint y: 263, endPoint x: 826, endPoint y: 265, distance: 35.1
click at [861, 263] on div ""function" : "/* \n Name: \n ep_generateGui \n \n Purpose: \n This action is ru…" at bounding box center [1044, 711] width 878 height 1246
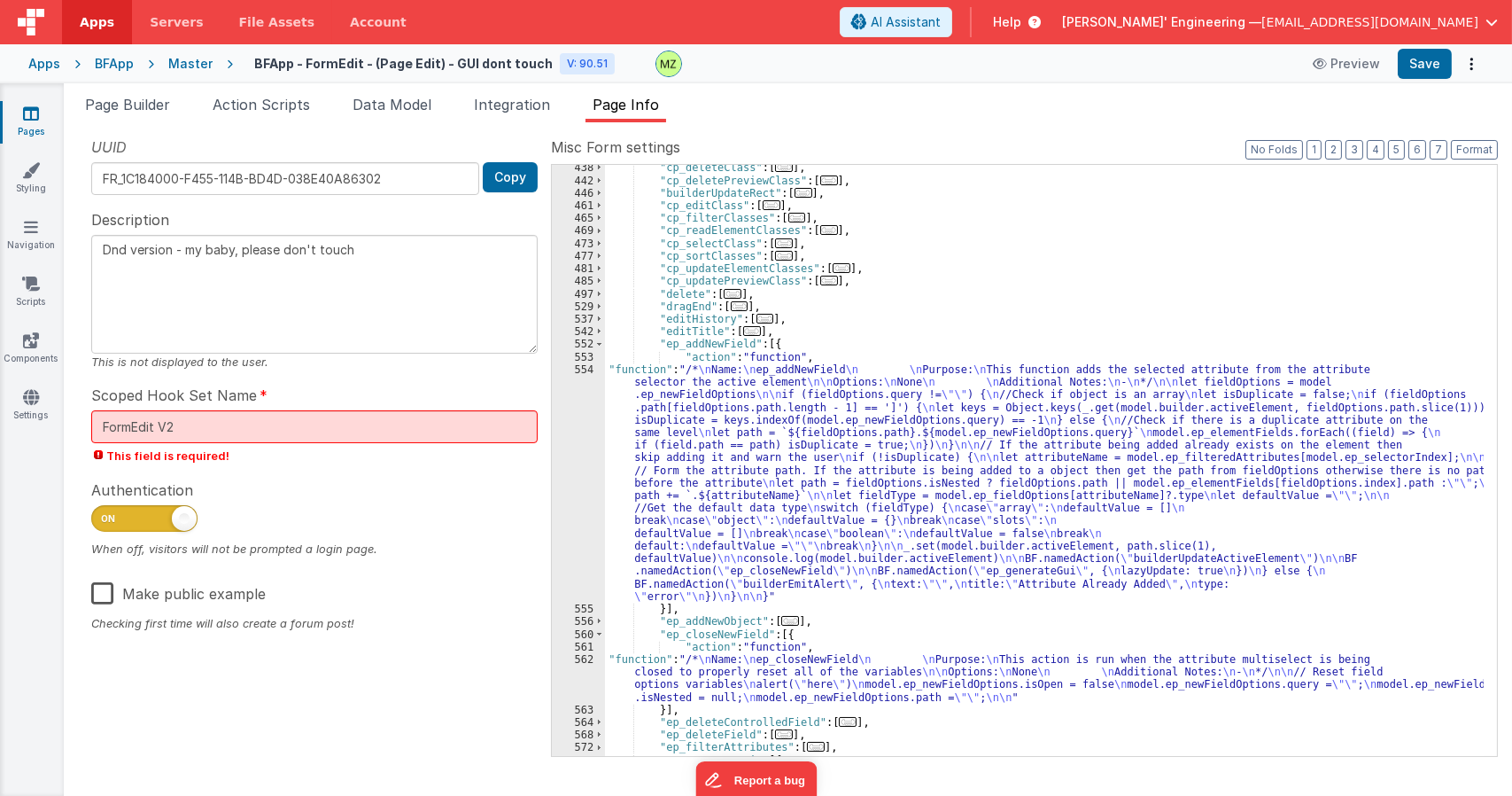
scroll to position [1124, 0]
click at [690, 407] on div ""cp_deleteClass" : [ ... ] , "cp_deletePreviewClass" : [ ... ] , "builderUpdate…" at bounding box center [1044, 469] width 878 height 616
click at [589, 376] on div "554" at bounding box center [578, 483] width 53 height 239
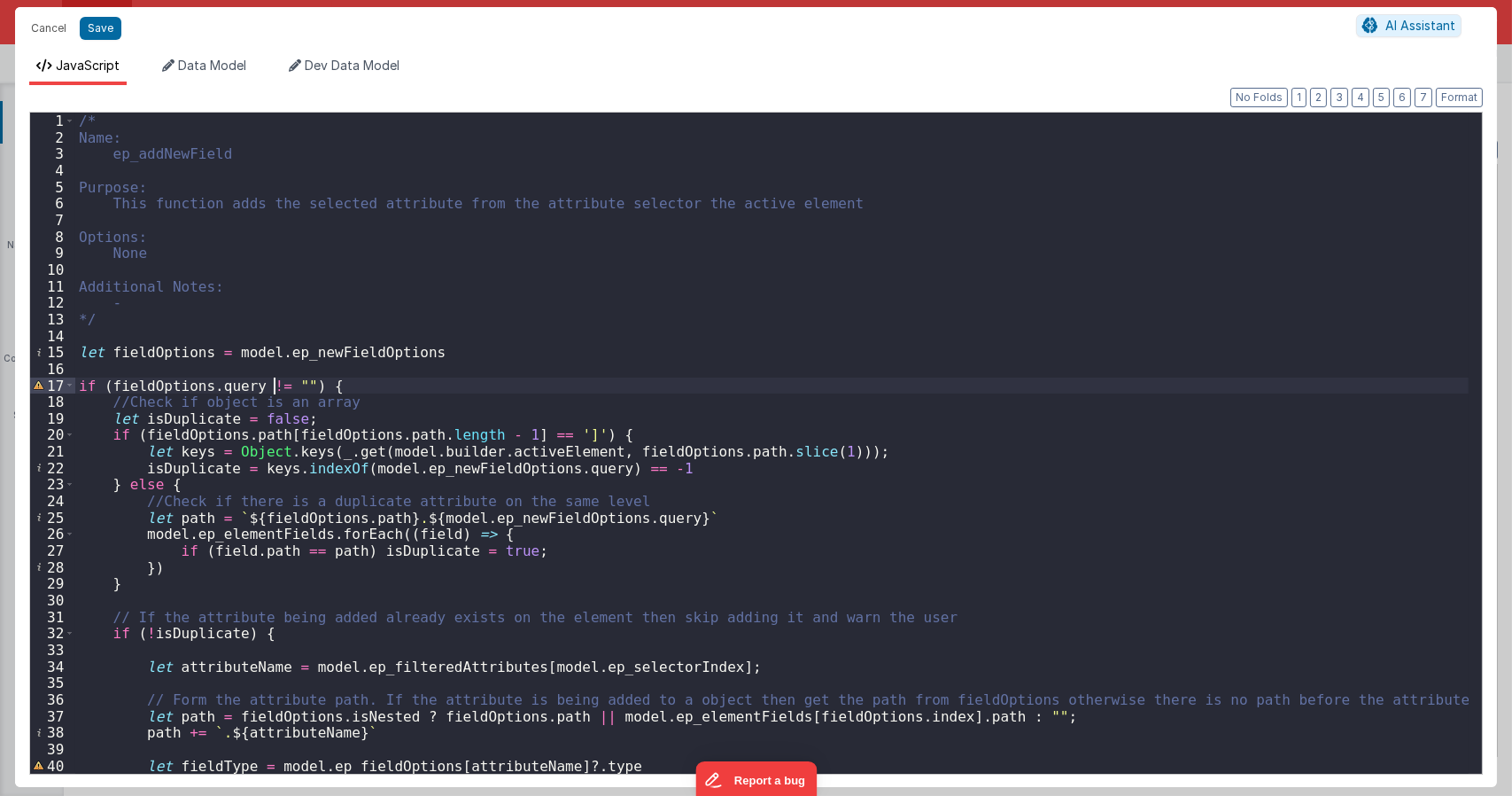
click at [273, 378] on div "/* Name: ep_addNewField Purpose: This function adds the selected attribute from…" at bounding box center [771, 459] width 1393 height 694
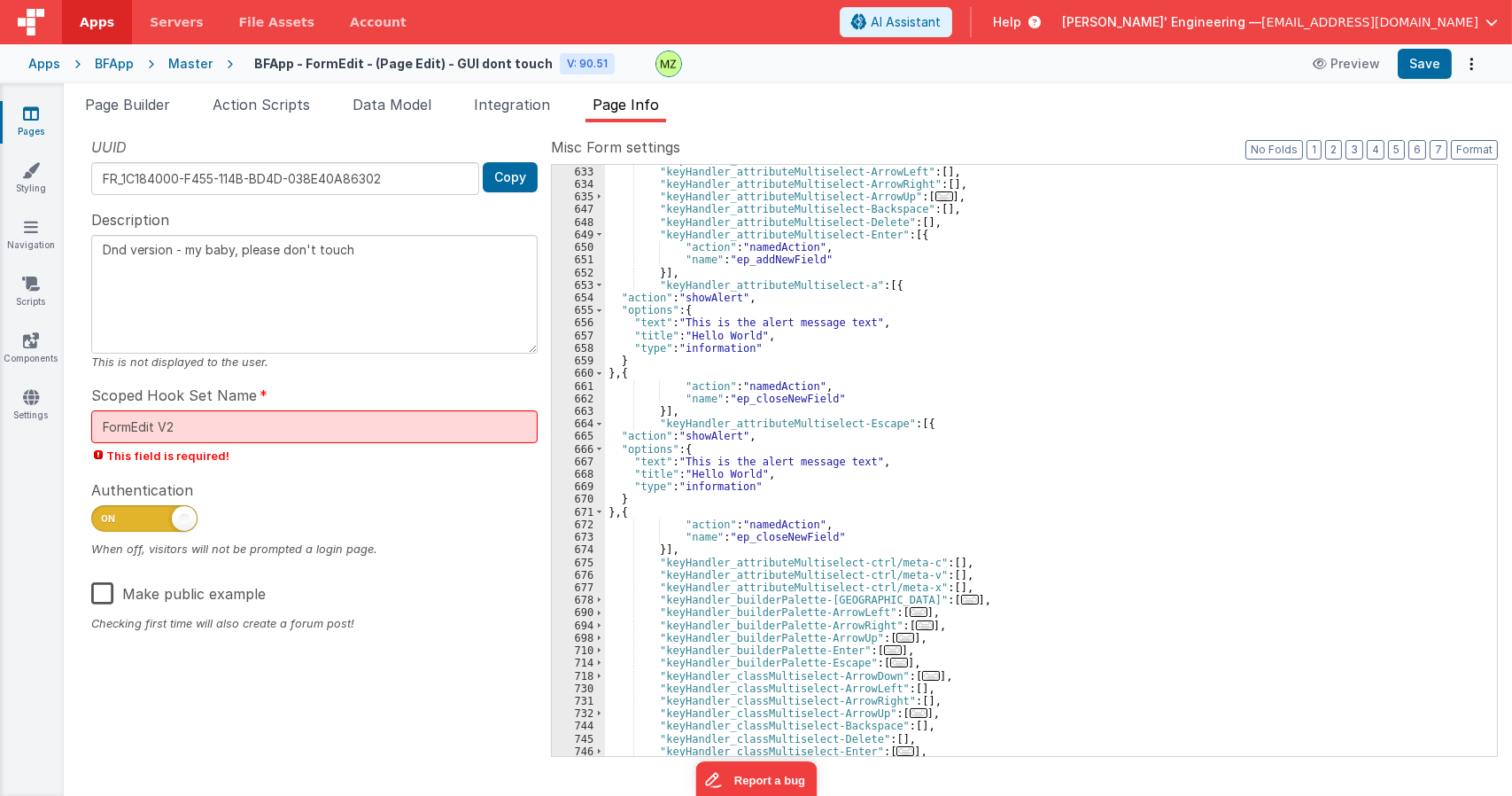
scroll to position [2507, 0]
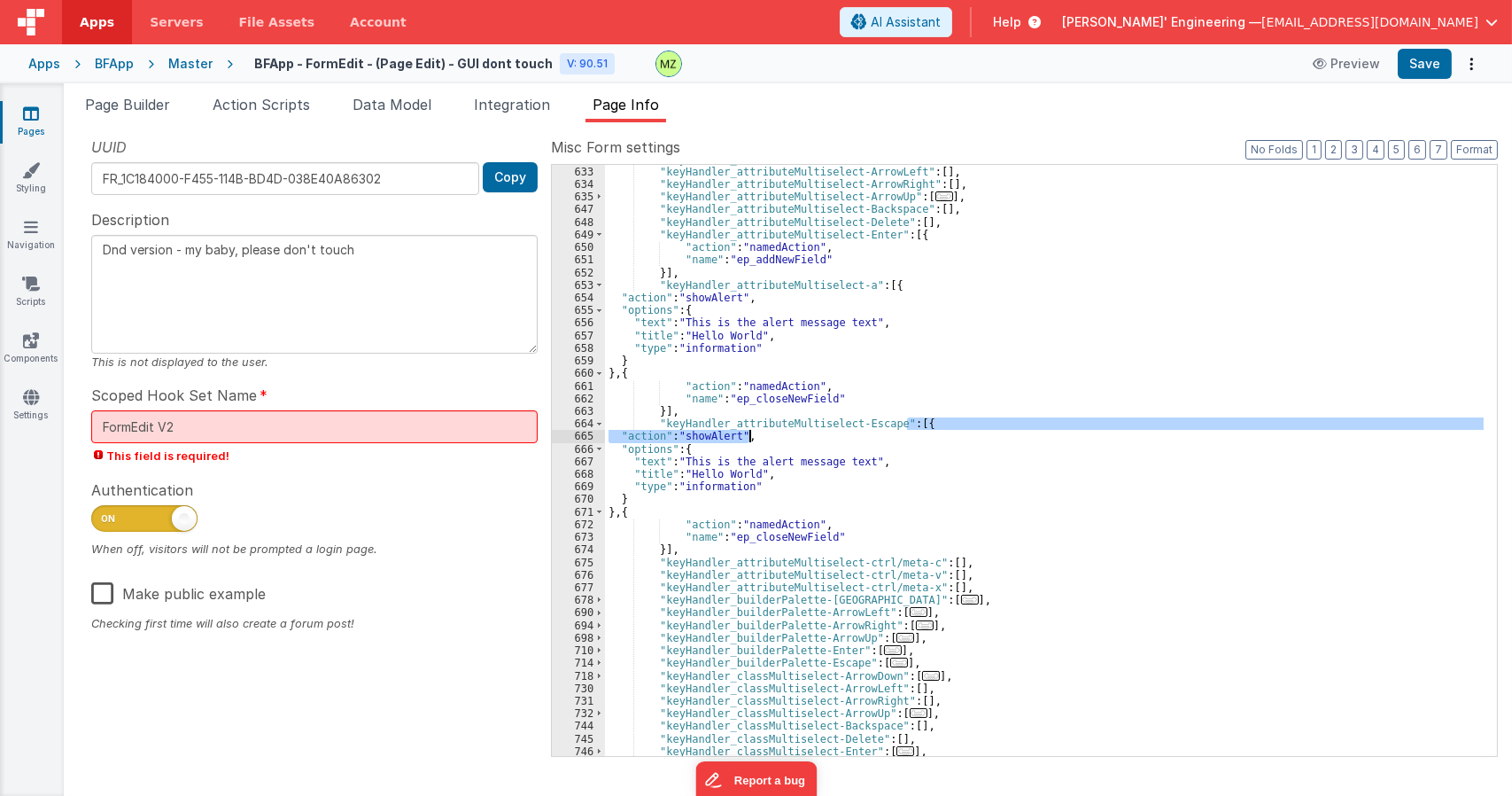
drag, startPoint x: 906, startPoint y: 427, endPoint x: 889, endPoint y: 433, distance: 18.0
click at [889, 433] on div ""keyHandler_attributeMultiselect-ArrowDown" : [ ... ] , "keyHandler_attributeMu…" at bounding box center [1044, 461] width 878 height 616
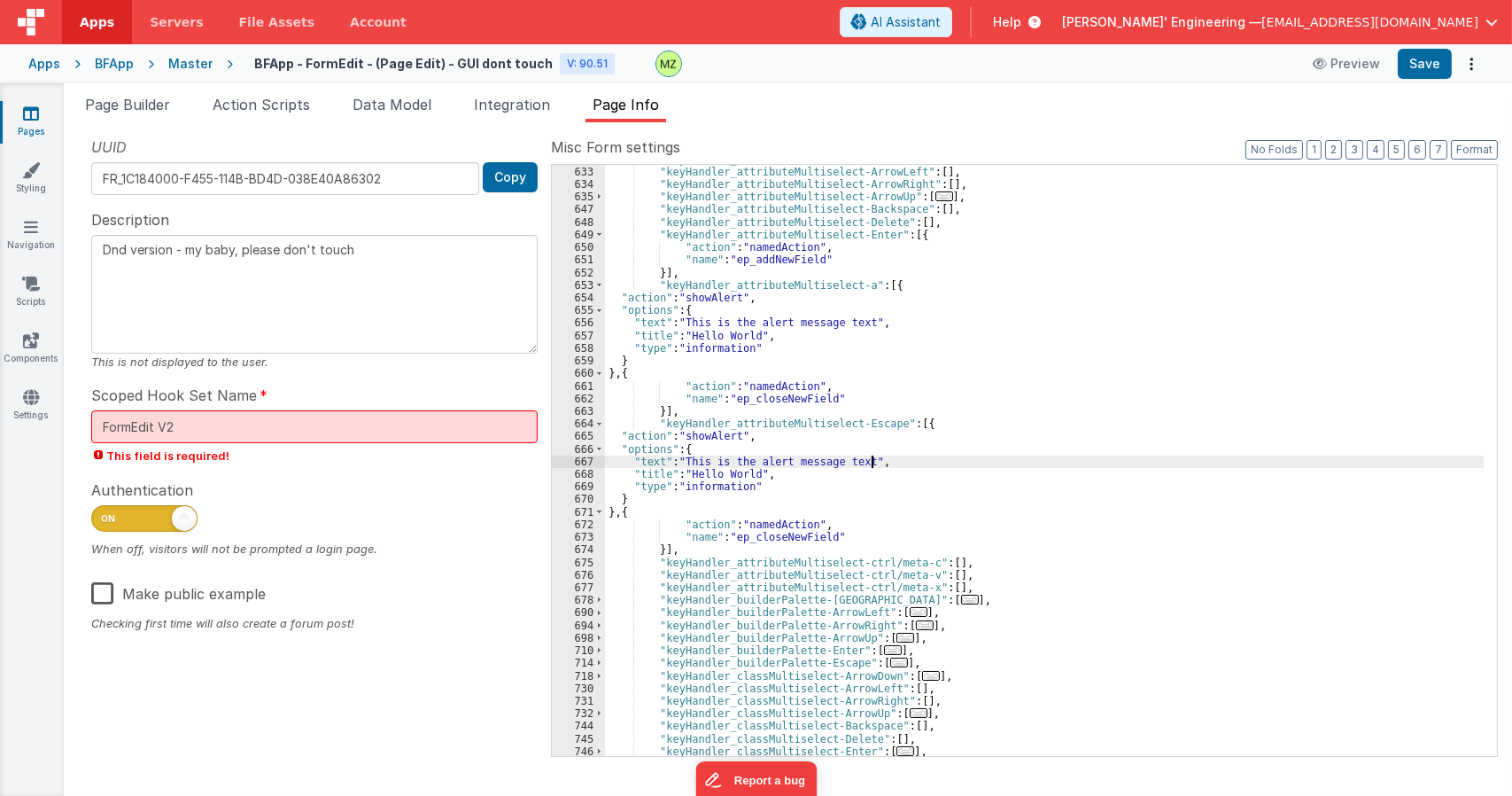
click at [894, 466] on div ""keyHandler_attributeMultiselect-ArrowDown" : [ ... ] , "keyHandler_attributeMu…" at bounding box center [1044, 461] width 878 height 616
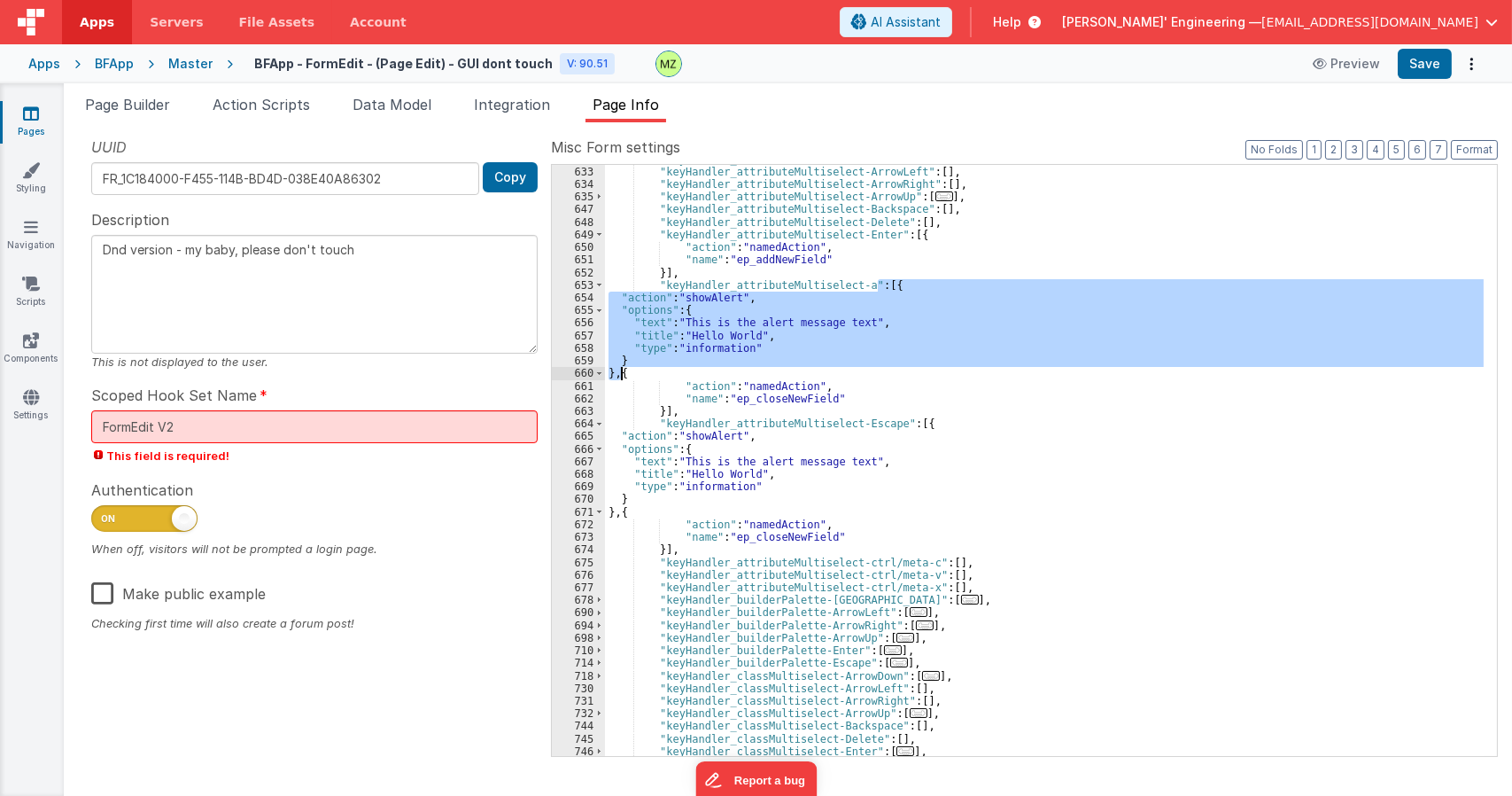
drag, startPoint x: 877, startPoint y: 288, endPoint x: 620, endPoint y: 373, distance: 270.7
click at [620, 373] on div ""keyHandler_attributeMultiselect-ArrowDown" : [ ... ] , "keyHandler_attributeMu…" at bounding box center [1044, 461] width 878 height 616
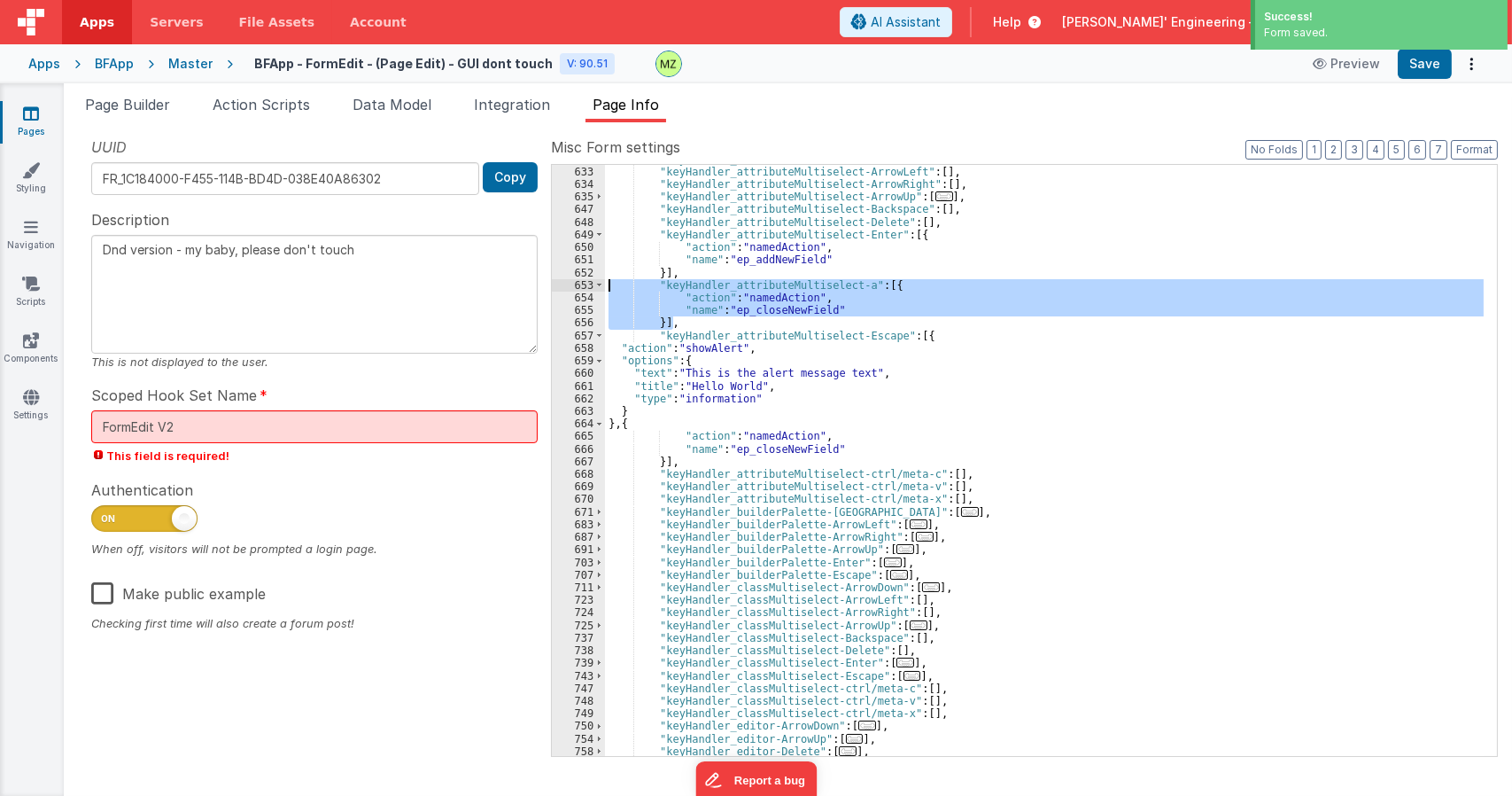
drag, startPoint x: 692, startPoint y: 319, endPoint x: 533, endPoint y: 283, distance: 163.0
click at [533, 283] on div "UUID FR_1C184000-F455-114B-BD4D-038E40A86302 Copy Description Dnd version - my …" at bounding box center [788, 446] width 1420 height 619
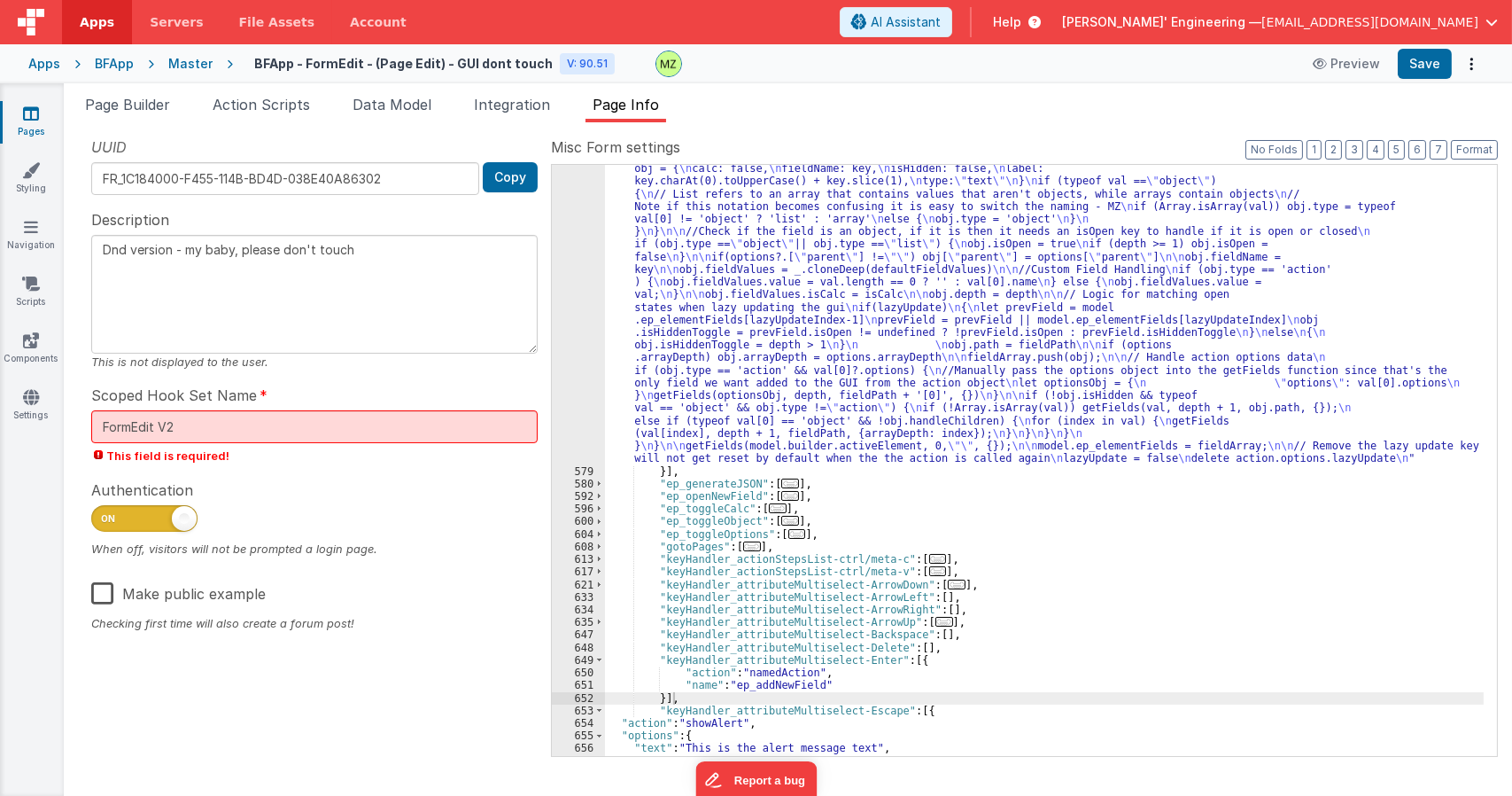
scroll to position [2081, 0]
click at [901, 321] on div ""function" : "/* \n Name: \n ep_generateGui \n \n Purpose: \n This action is ru…" at bounding box center [1044, 445] width 878 height 1246
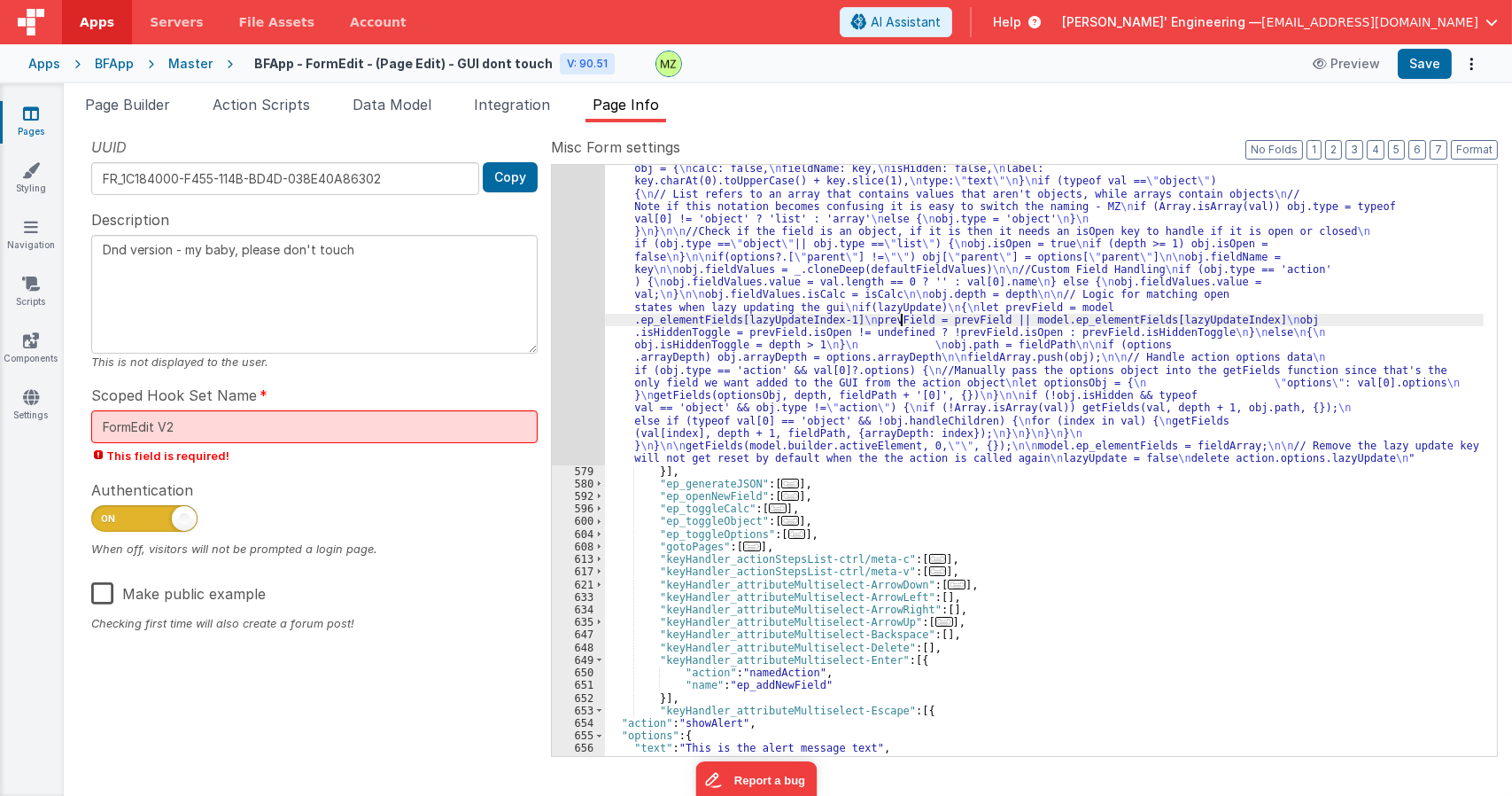
click at [599, 312] on div "578" at bounding box center [578, 142] width 53 height 642
click at [589, 301] on div "578" at bounding box center [578, 142] width 53 height 642
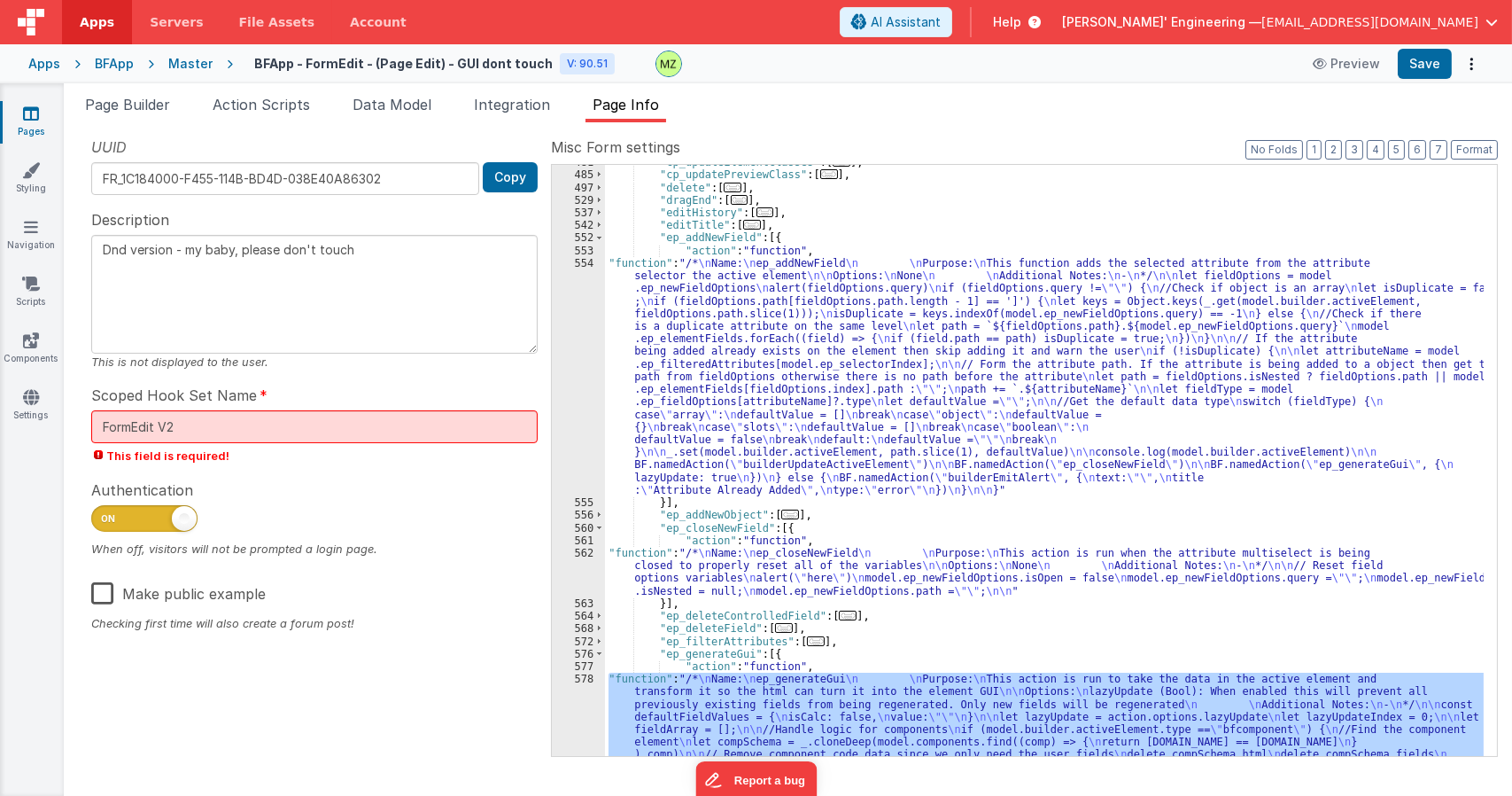
scroll to position [1124, 0]
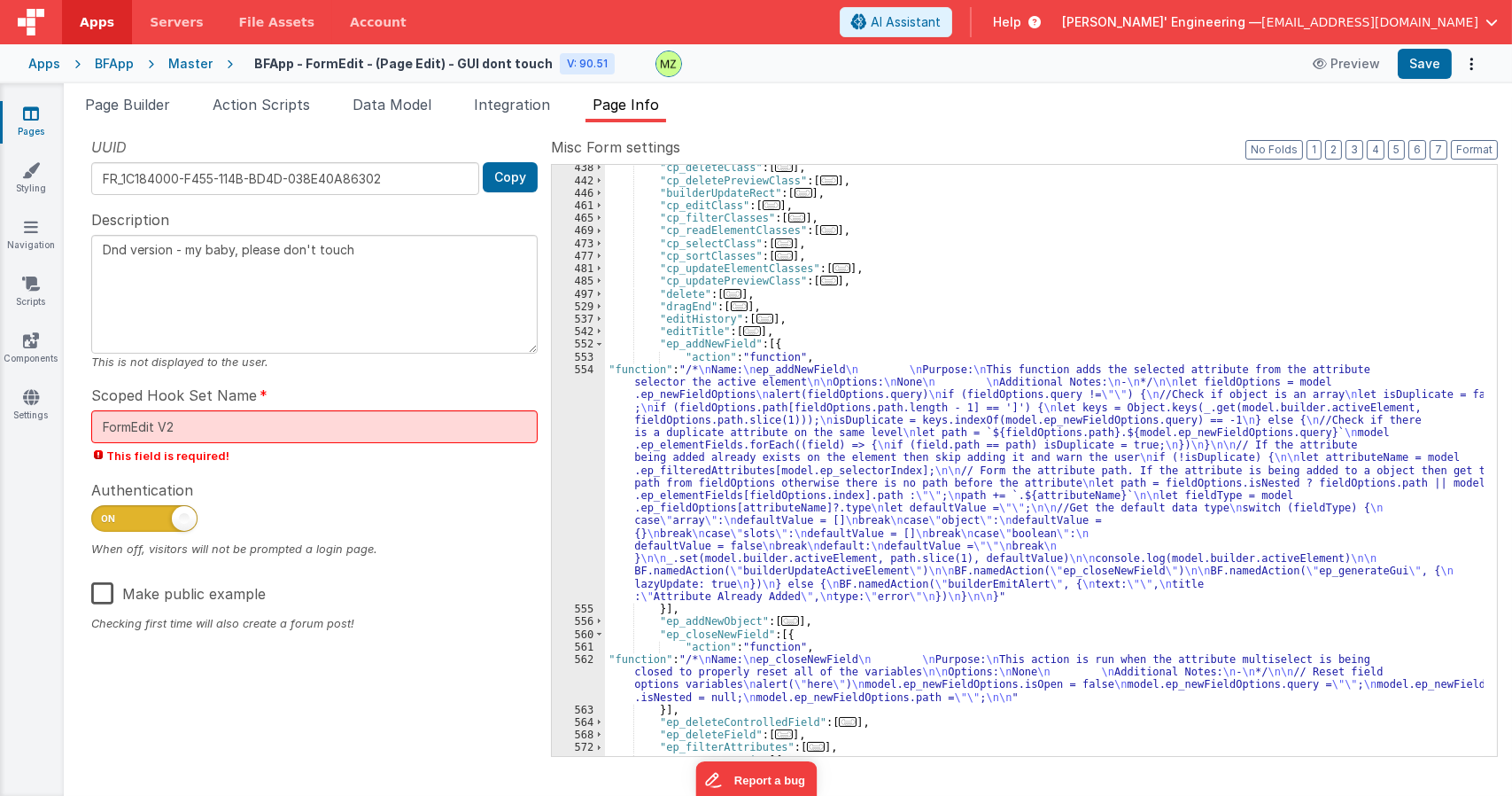
click at [684, 431] on div ""cp_deleteClass" : [ ... ] , "cp_deletePreviewClass" : [ ... ] , "builderUpdate…" at bounding box center [1044, 469] width 878 height 616
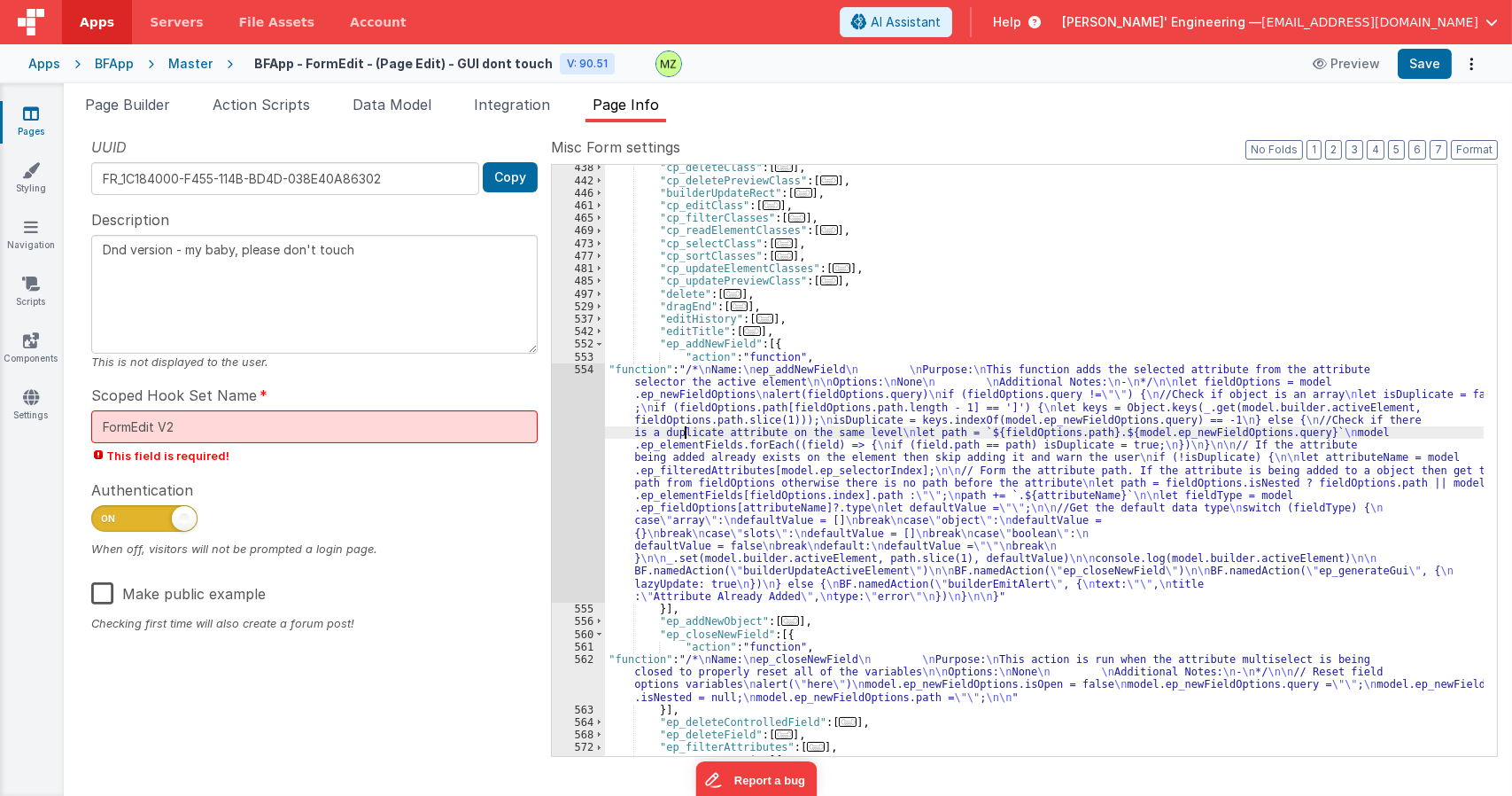
click at [578, 384] on div "554" at bounding box center [578, 483] width 53 height 239
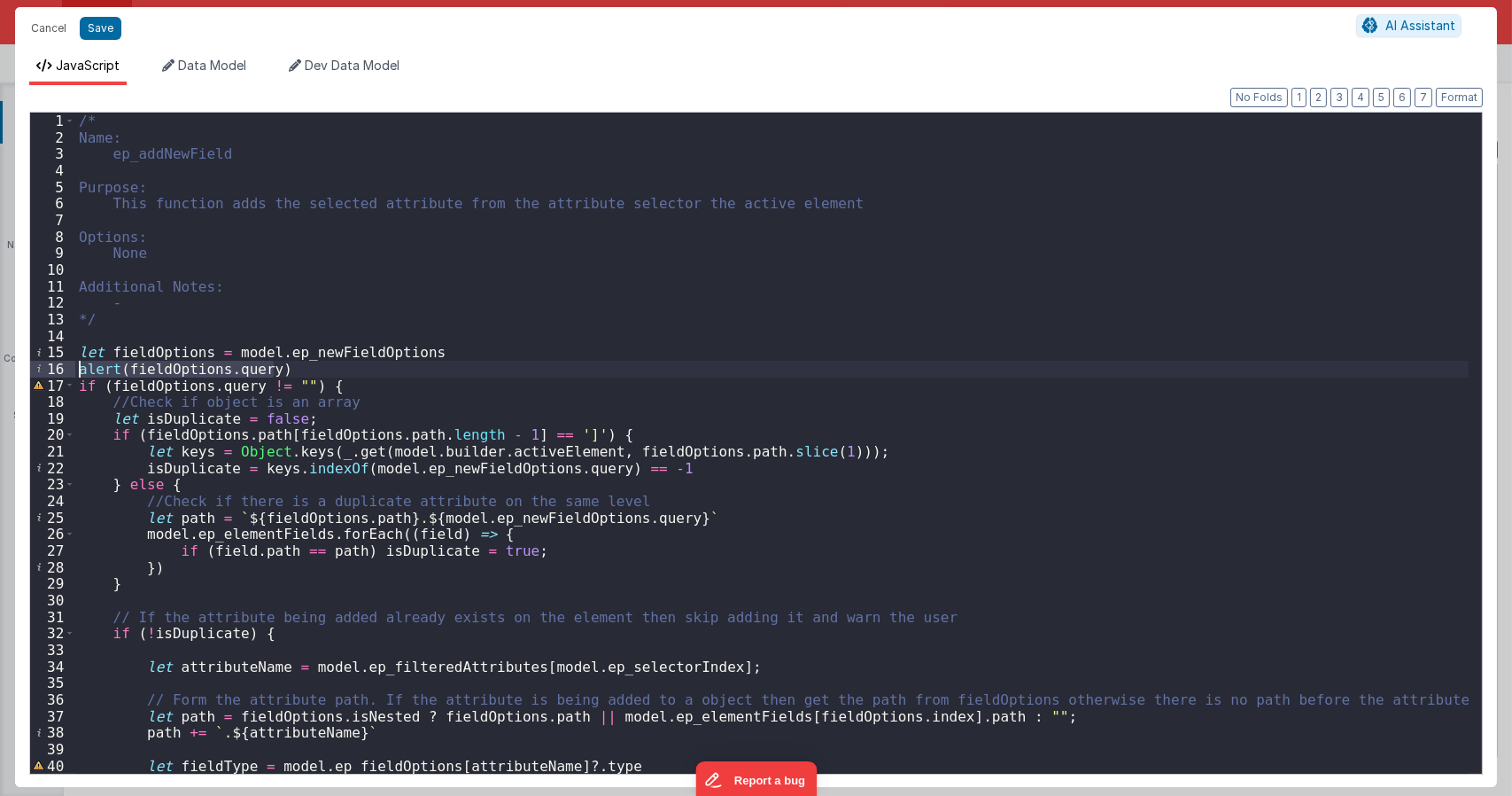
drag, startPoint x: 292, startPoint y: 367, endPoint x: 17, endPoint y: 368, distance: 275.0
click at [17, 368] on div "Format 7 6 5 4 3 2 1 No Folds 1 2 3 4 5 6 7 8 9 10 11 12 13 14 15 16 17 18 19 2…" at bounding box center [756, 436] width 1482 height 702
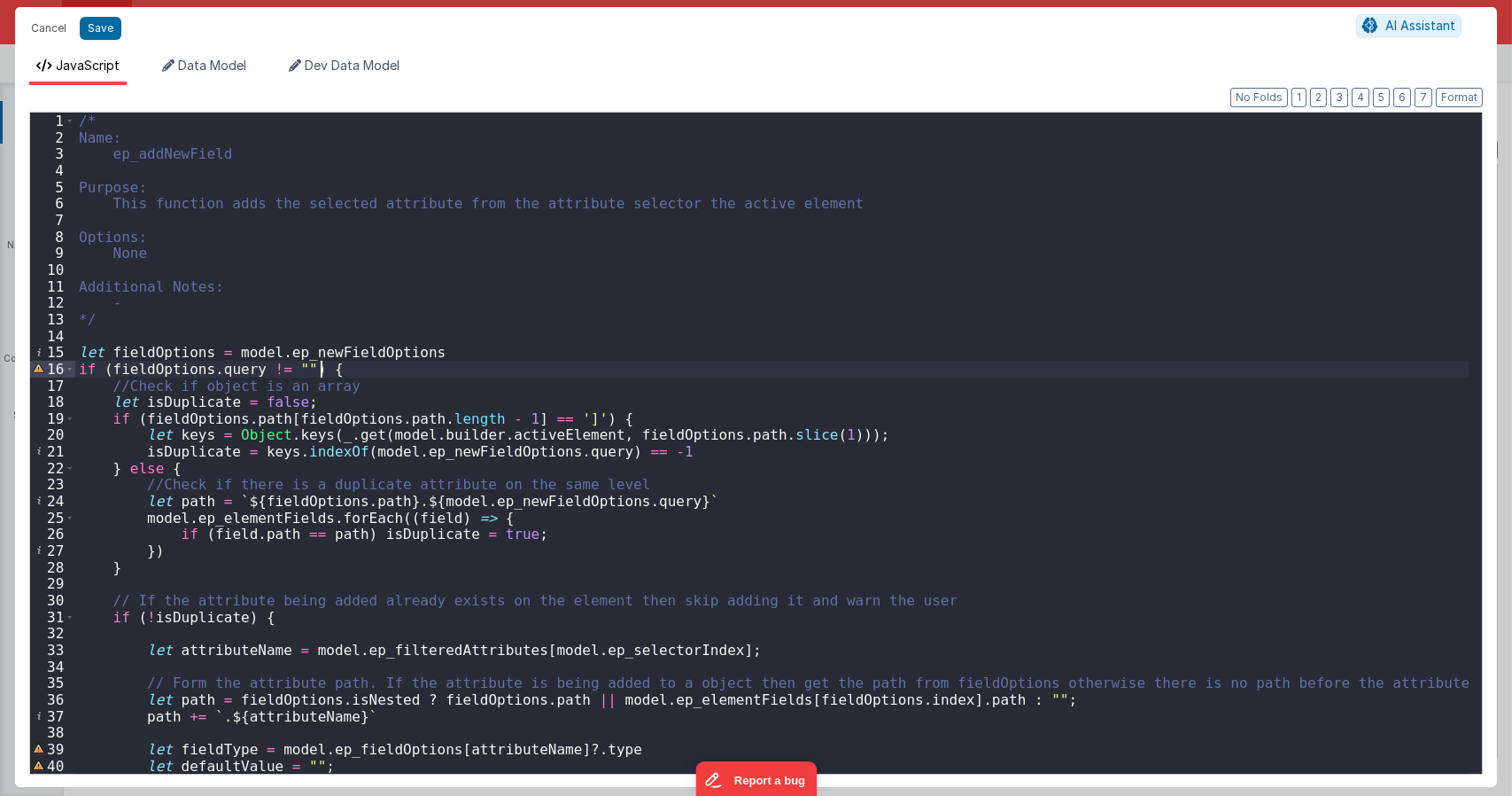
click at [322, 376] on div "/* Name: ep_addNewField Purpose: This function adds the selected attribute from…" at bounding box center [771, 459] width 1393 height 694
type textarea "Dnd version - my baby, please don't touch"
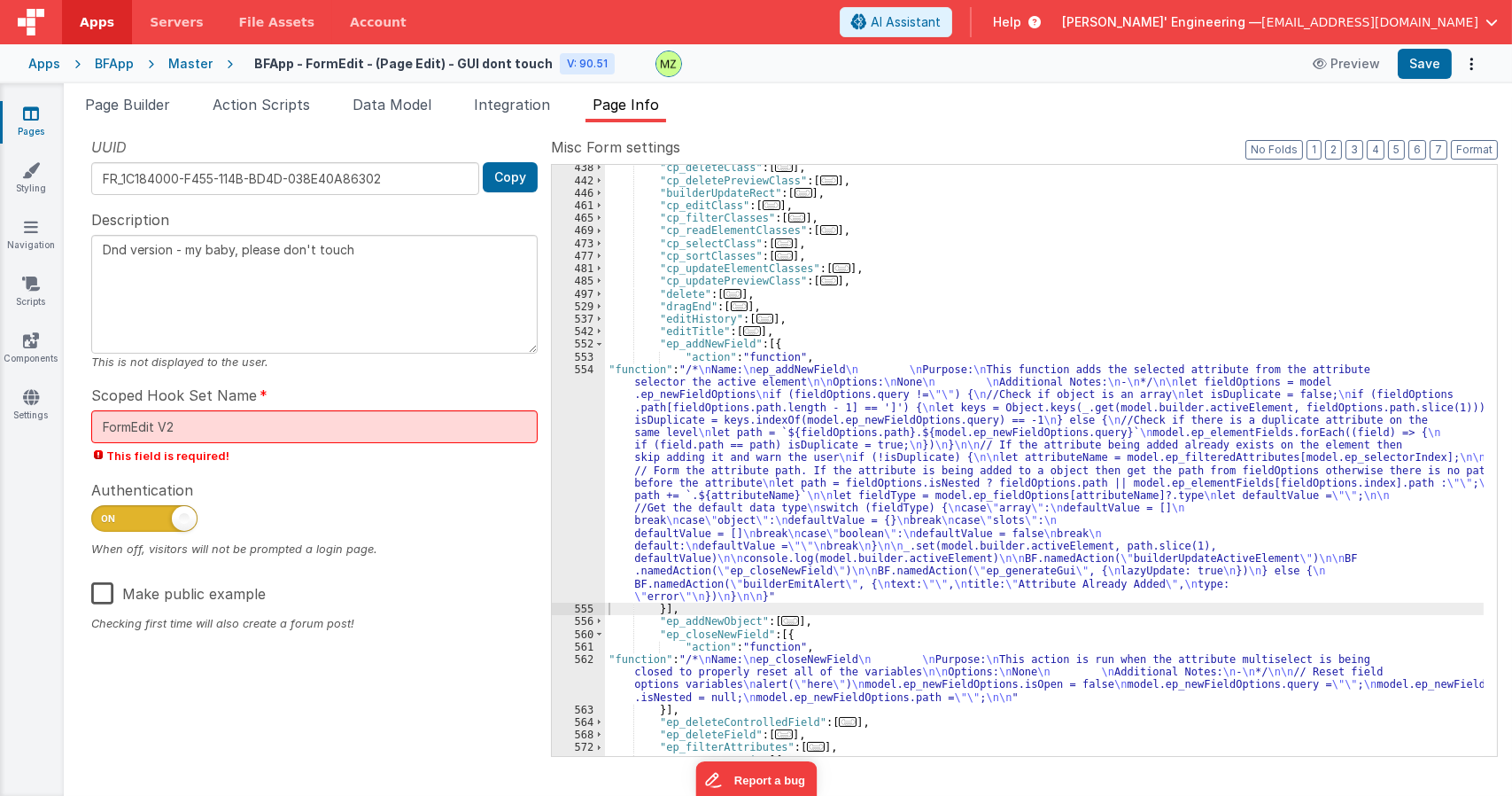
click at [933, 423] on div ""cp_deleteClass" : [ ... ] , "cp_deletePreviewClass" : [ ... ] , "builderUpdate…" at bounding box center [1044, 469] width 878 height 616
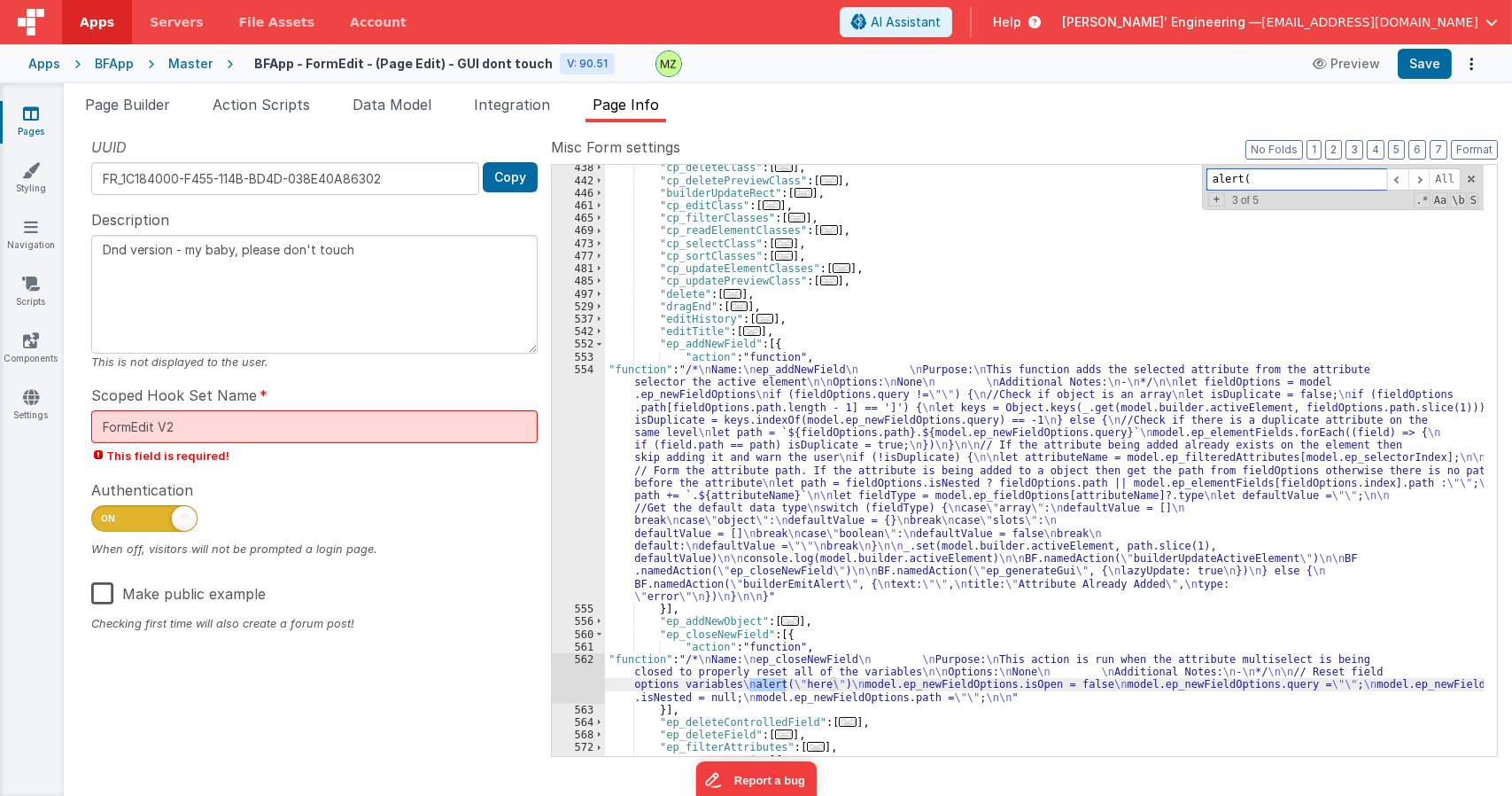
type input "alert("
drag, startPoint x: 691, startPoint y: 686, endPoint x: 605, endPoint y: 674, distance: 86.8
click at [690, 686] on div ""cp_deleteClass" : [ ... ] , "cp_deletePreviewClass" : [ ... ] , "builderUpdate…" at bounding box center [1044, 469] width 878 height 616
click at [578, 655] on div "562" at bounding box center [578, 678] width 53 height 51
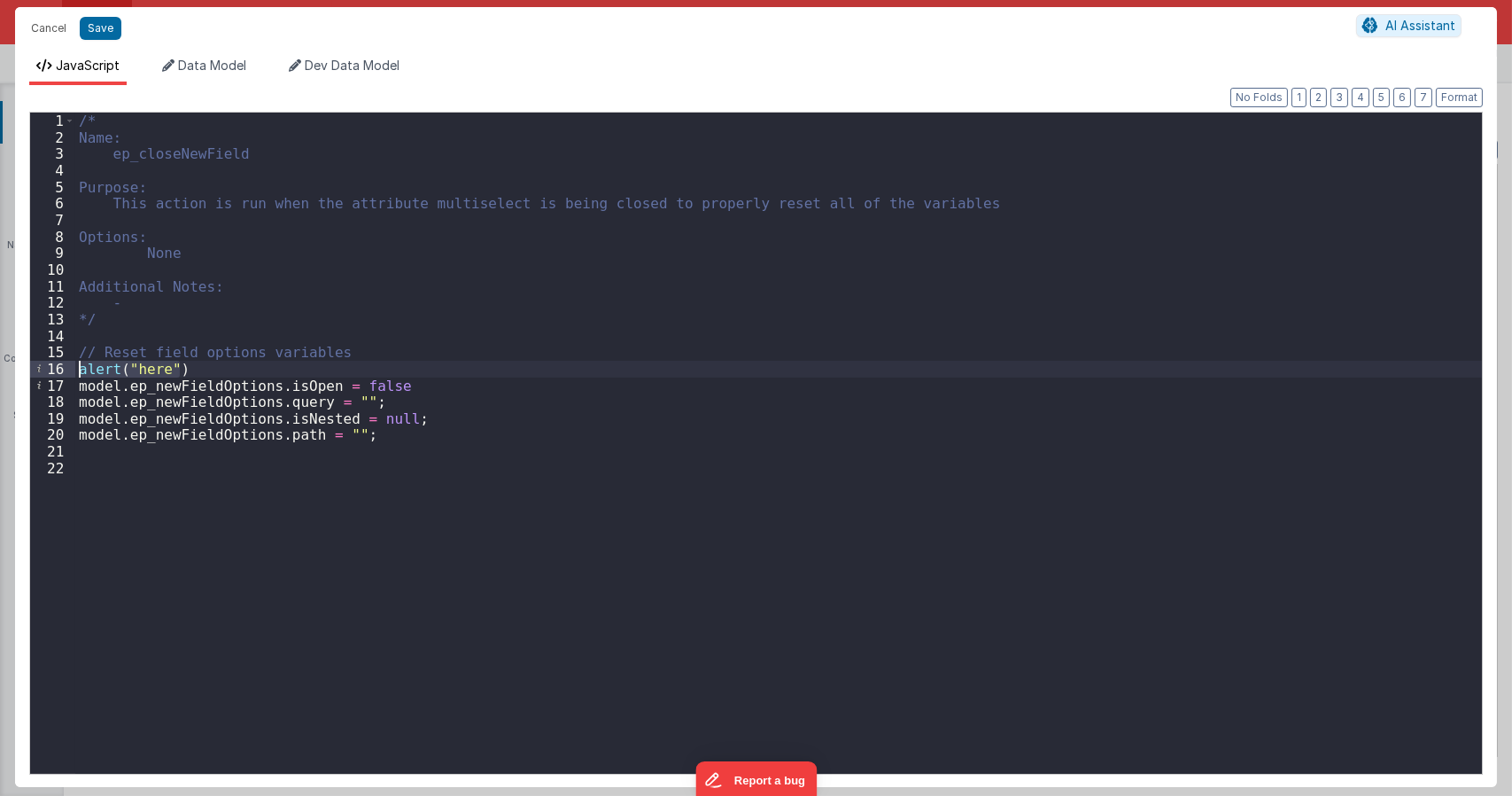
drag, startPoint x: 206, startPoint y: 372, endPoint x: 0, endPoint y: 368, distance: 206.0
click at [0, 368] on div "Cancel Save AI Assistant JavaScript Data Model Dev Data Model Format 7 6 5 4 3 …" at bounding box center [756, 398] width 1512 height 796
type textarea "Dnd version - my baby, please don't touch"
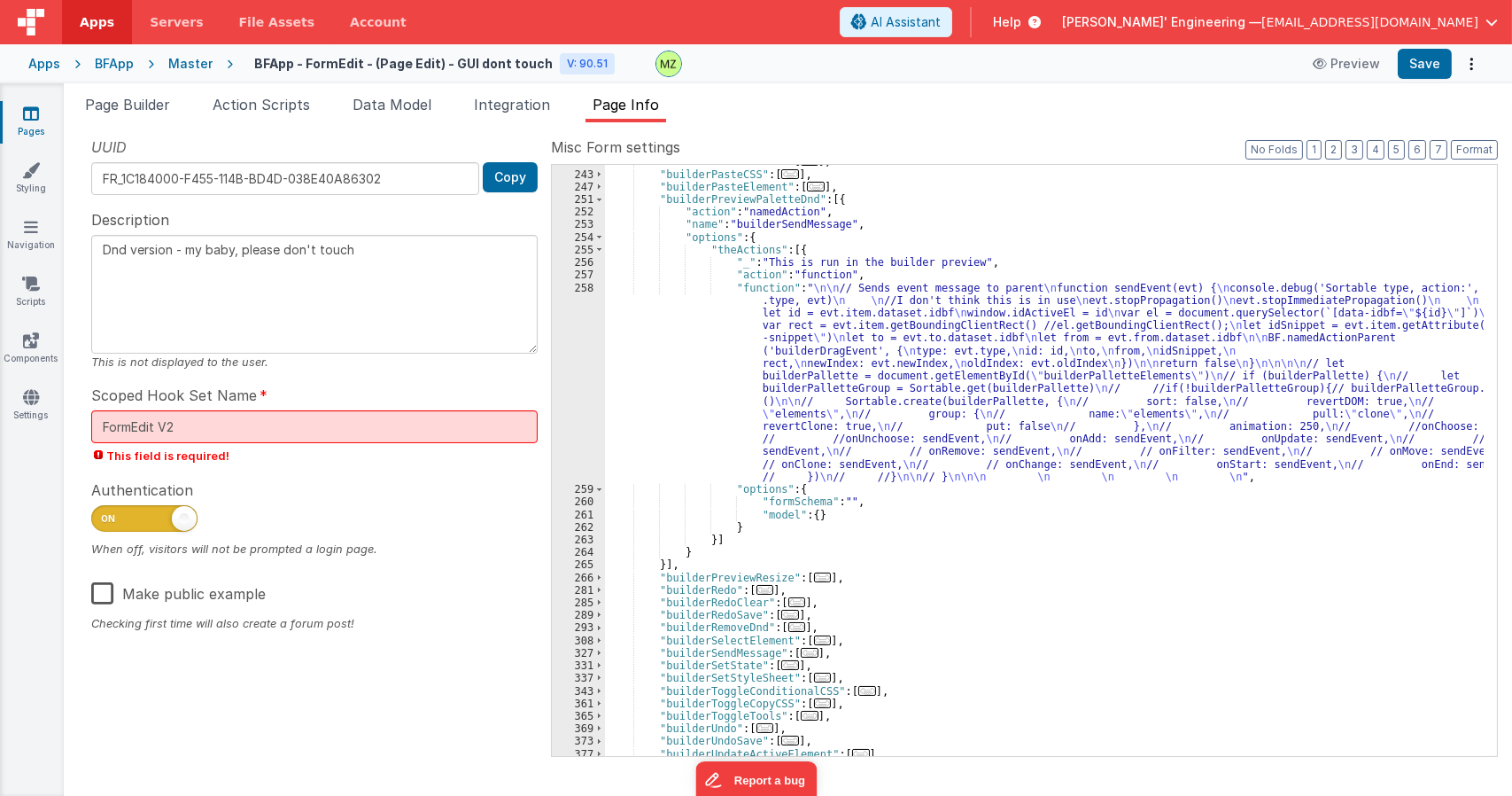
scroll to position [478, 0]
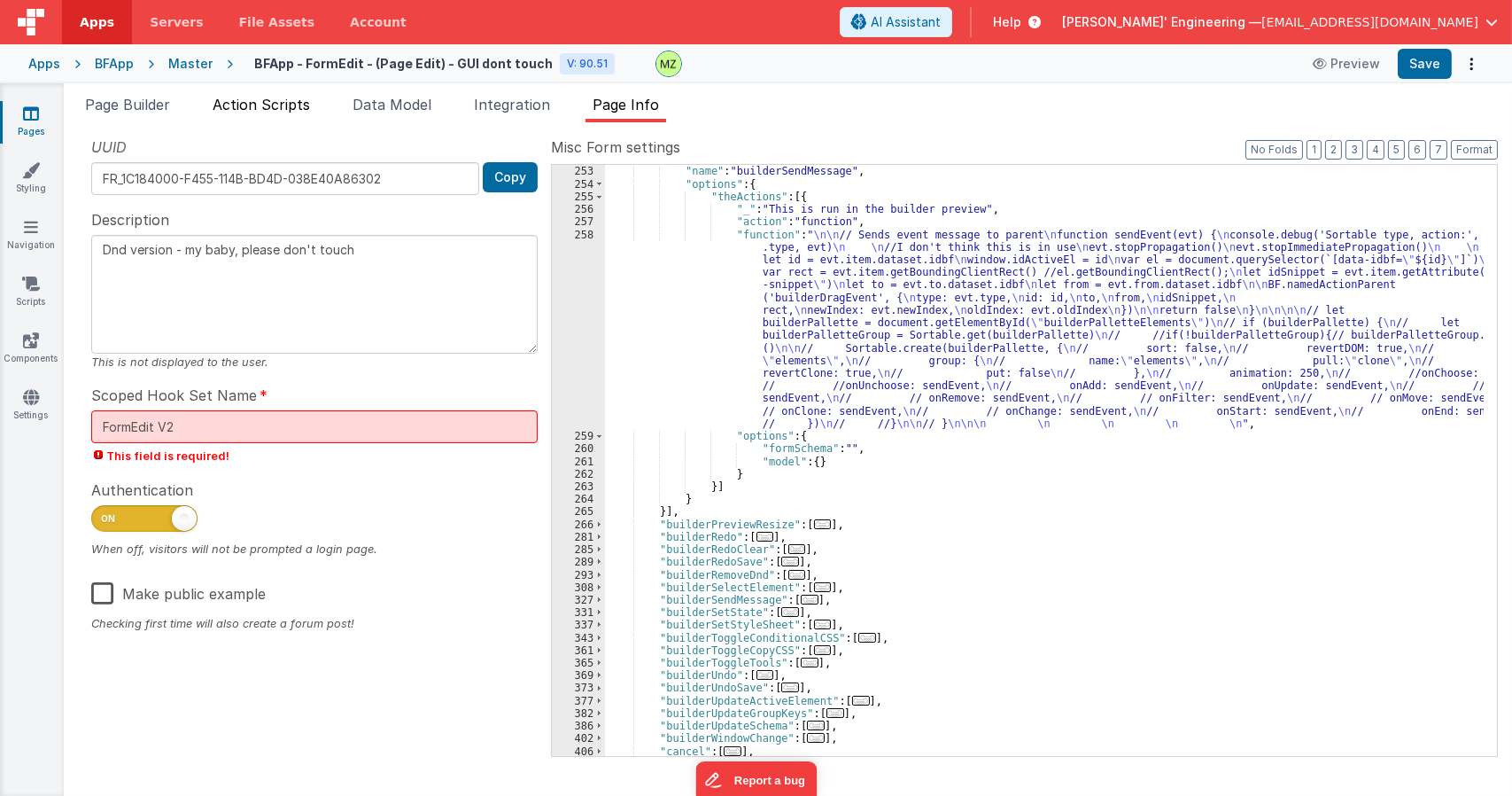
click at [265, 103] on span "Action Scripts" at bounding box center [262, 105] width 98 height 18
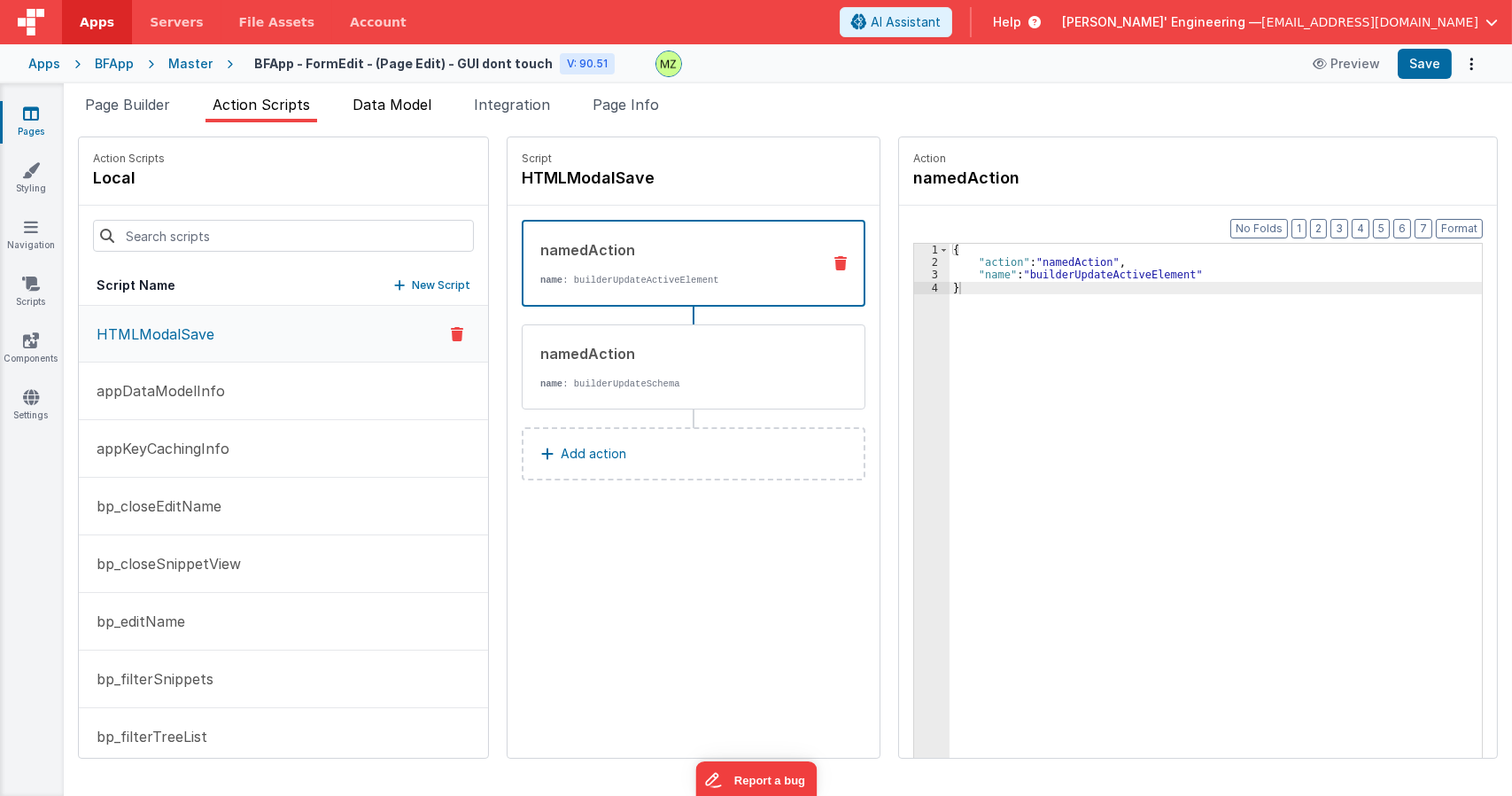
click at [388, 100] on span "Data Model" at bounding box center [391, 105] width 79 height 18
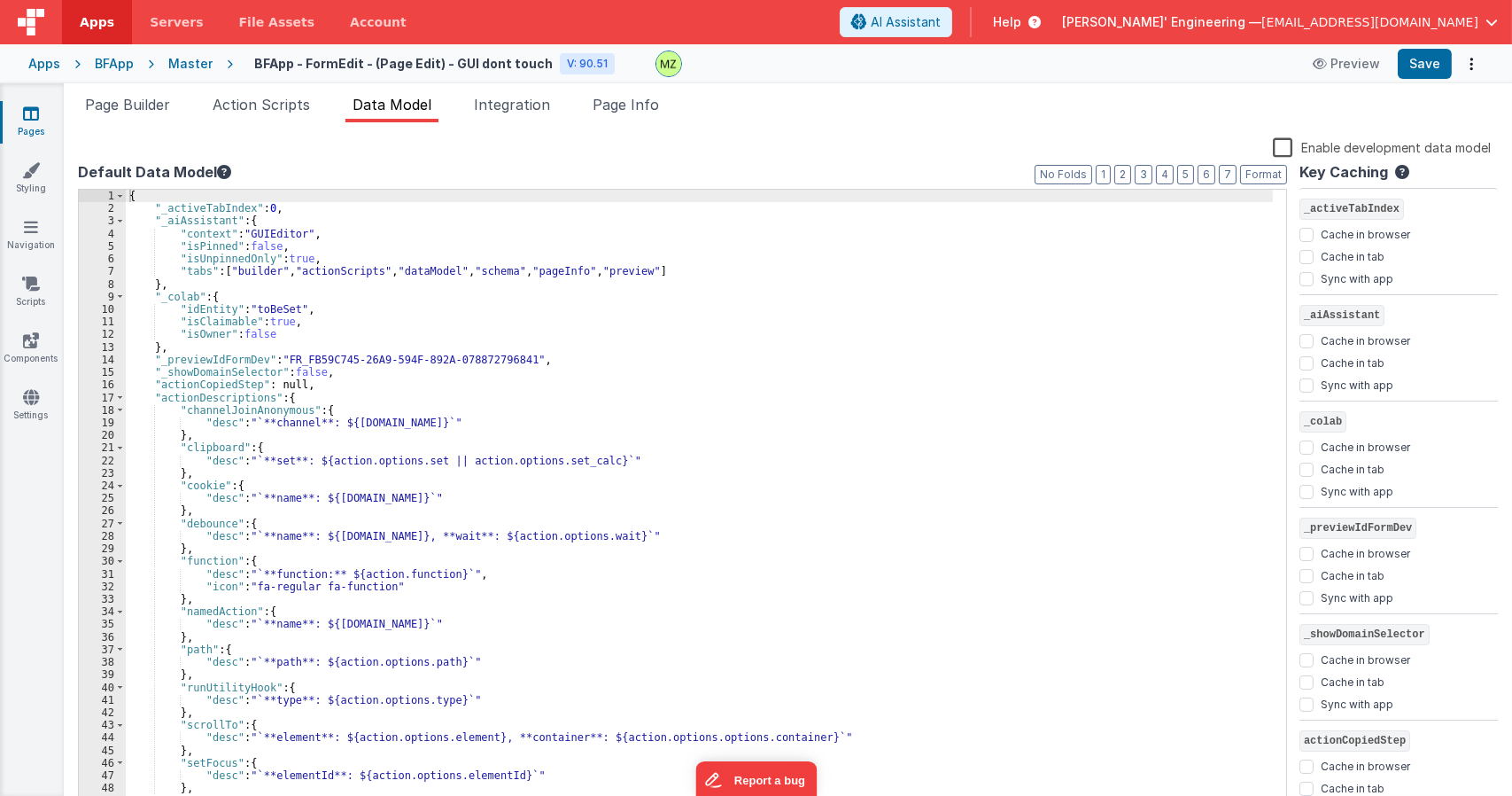
click at [711, 369] on div "{ "_activeTabIndex" : 0 , "_aiAssistant" : { "context" : "GUIEditor" , "isPinne…" at bounding box center [699, 512] width 1147 height 646
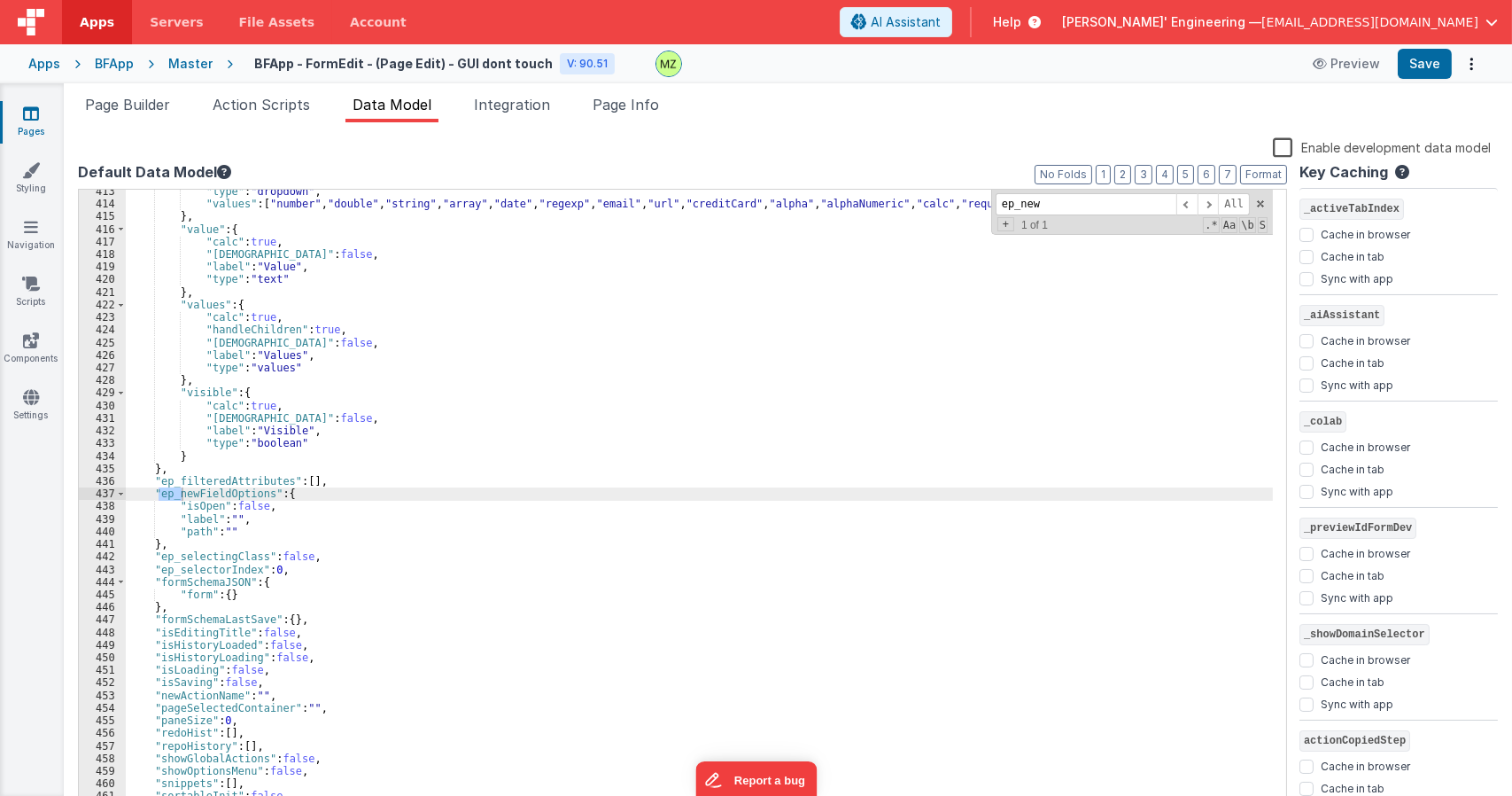
scroll to position [5195, 0]
type input "ep_newFI"
click at [609, 111] on span "Page Info" at bounding box center [625, 105] width 66 height 18
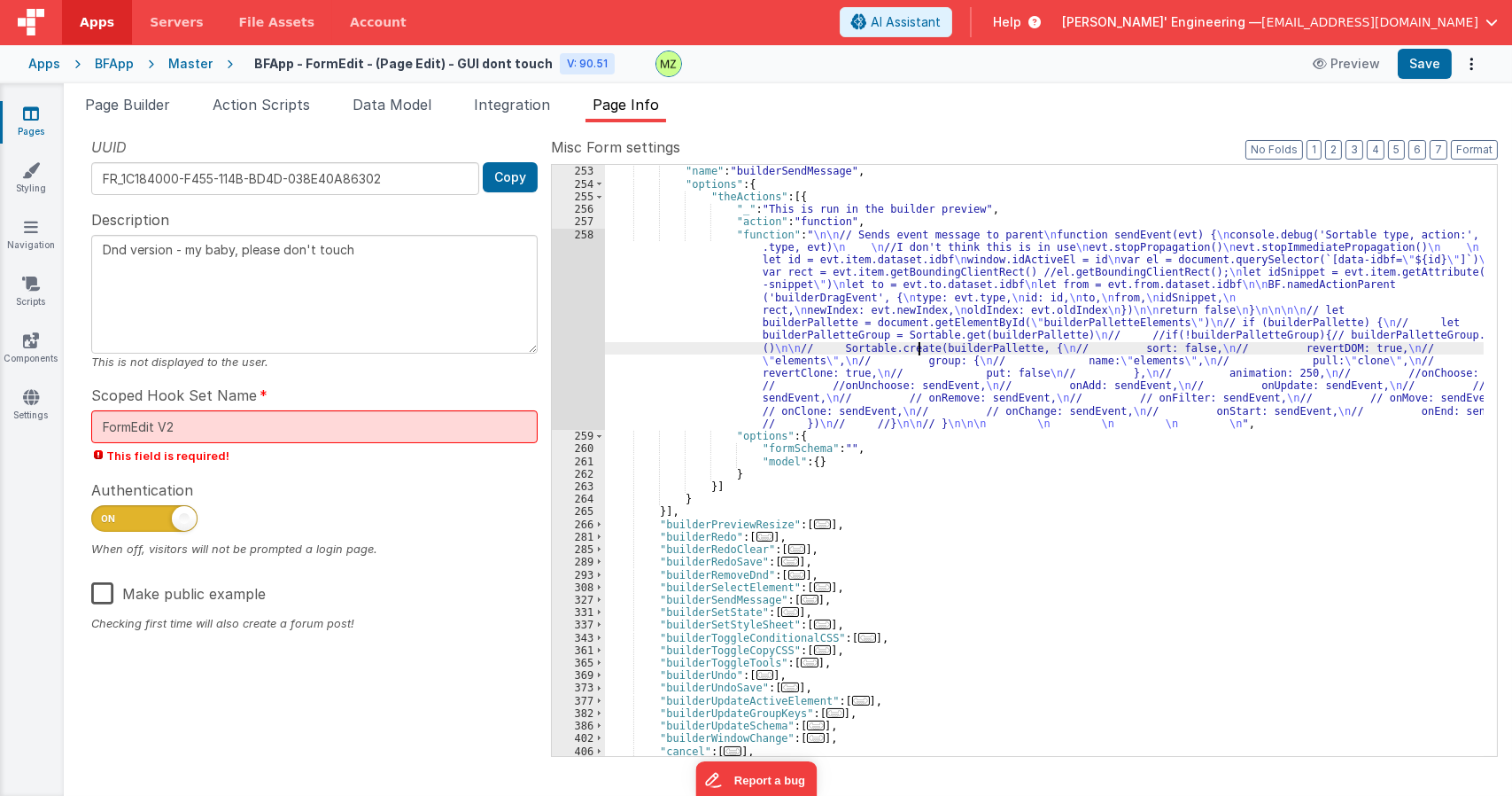
click at [916, 347] on div ""action" : "namedAction" , "name" : "builderSendMessage" , "options" : { "theAc…" at bounding box center [1044, 460] width 878 height 616
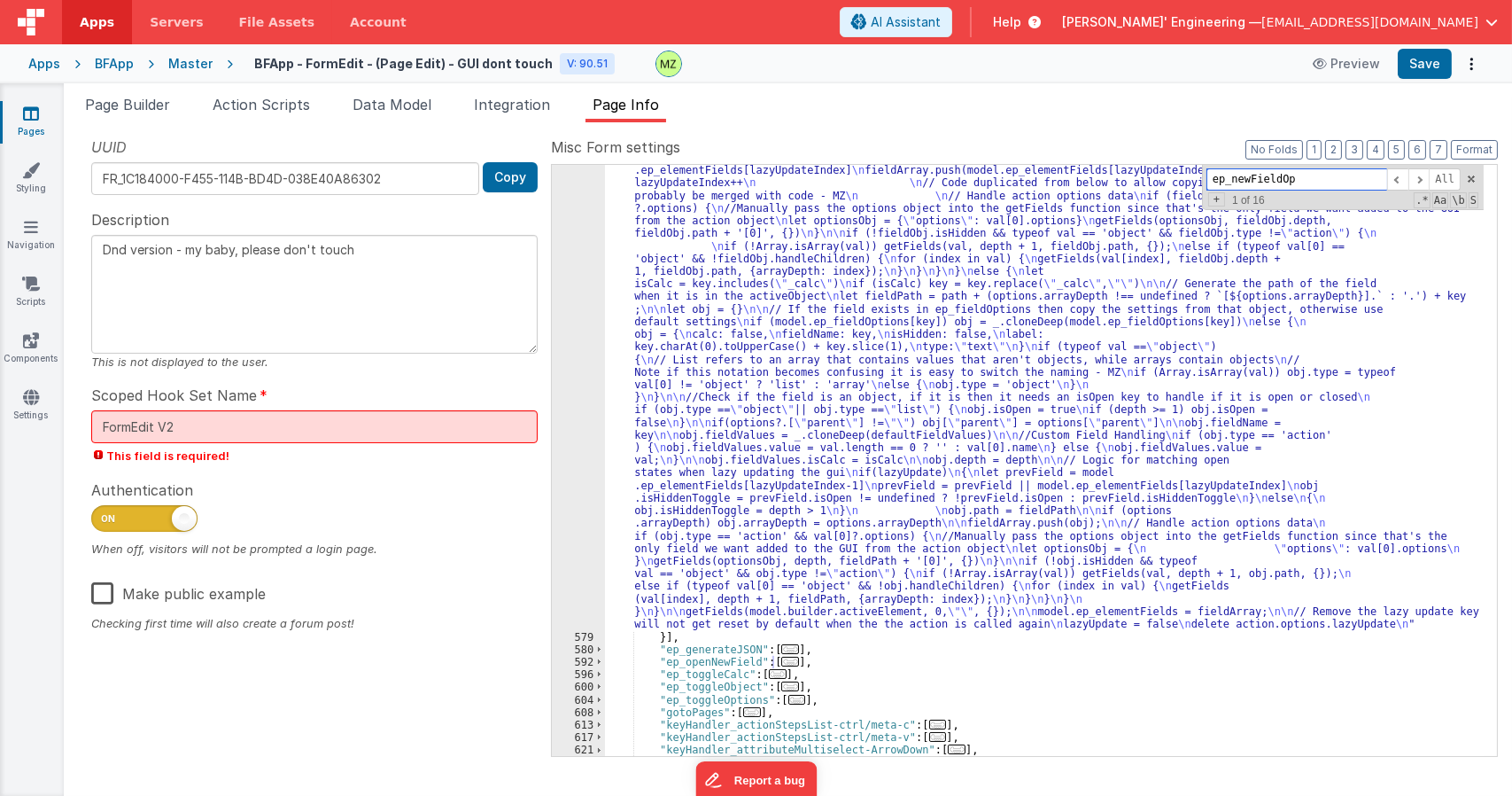
scroll to position [2434, 0]
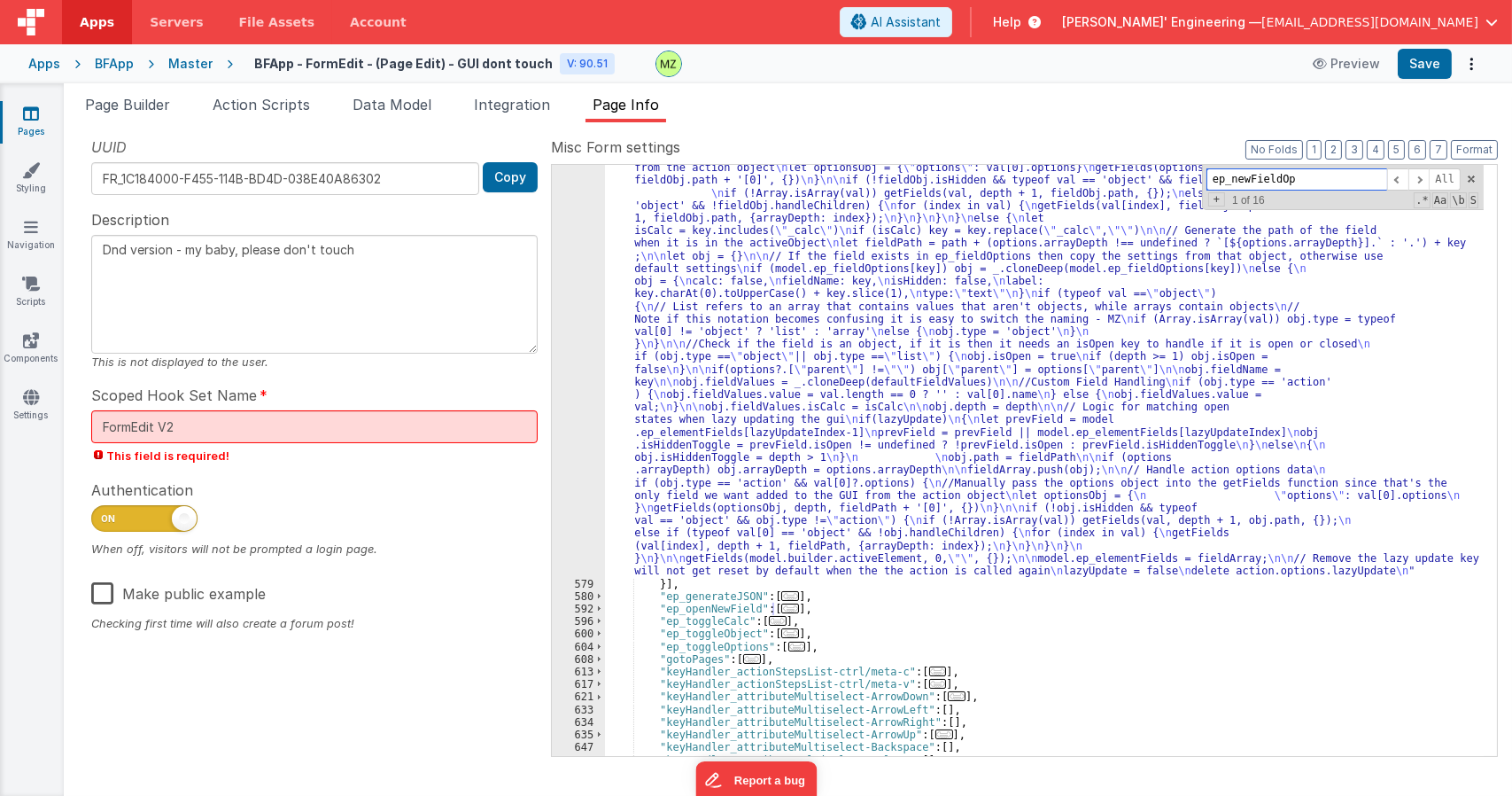
type input "ep_newFieldOp"
click at [781, 609] on span "..." at bounding box center [790, 608] width 18 height 10
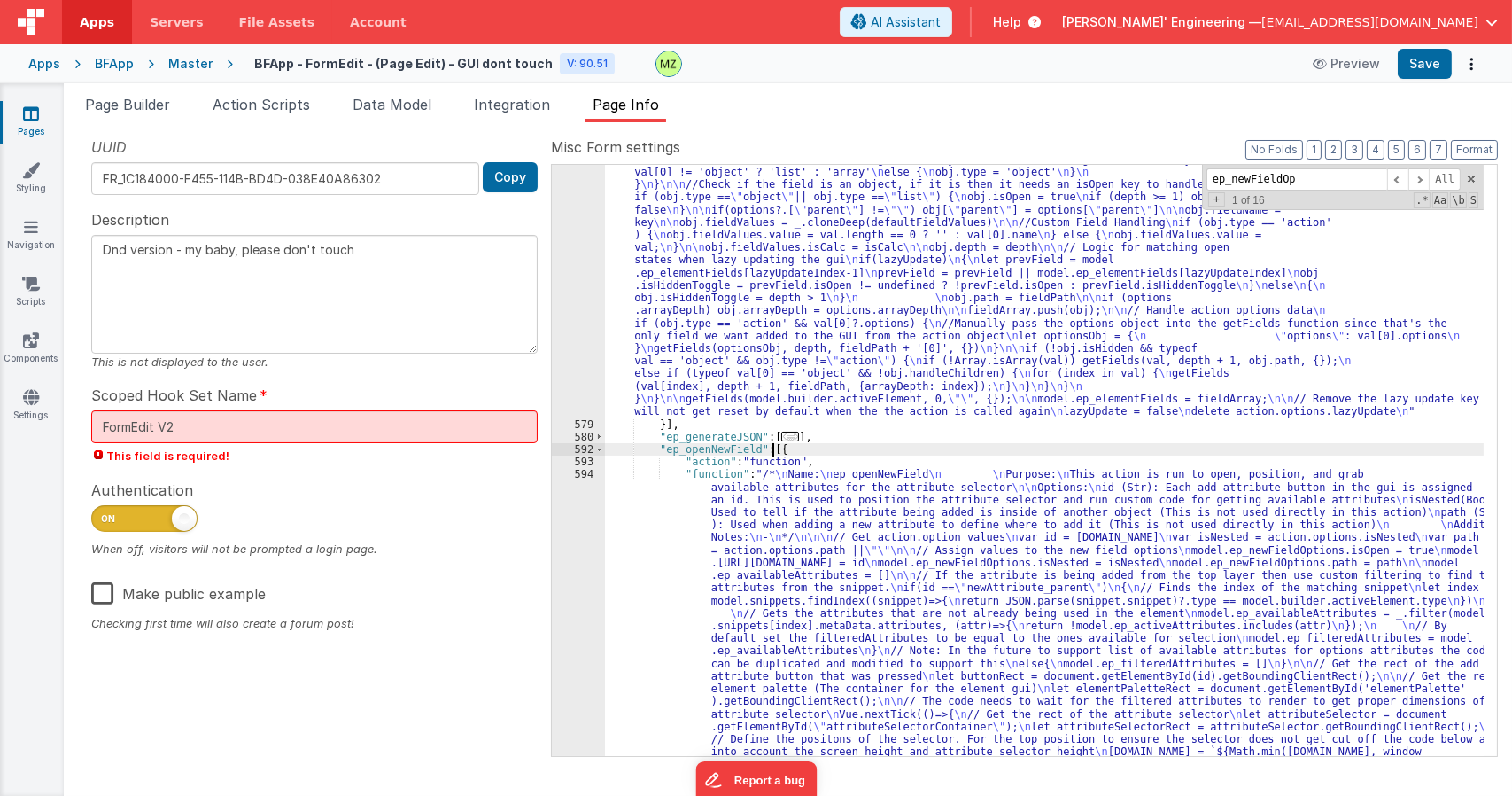
scroll to position [2594, 0]
click at [750, 570] on div ""function" : "/* \n Name: \n ep_generateGui \n \n Purpose: \n This action is ru…" at bounding box center [1044, 556] width 878 height 1561
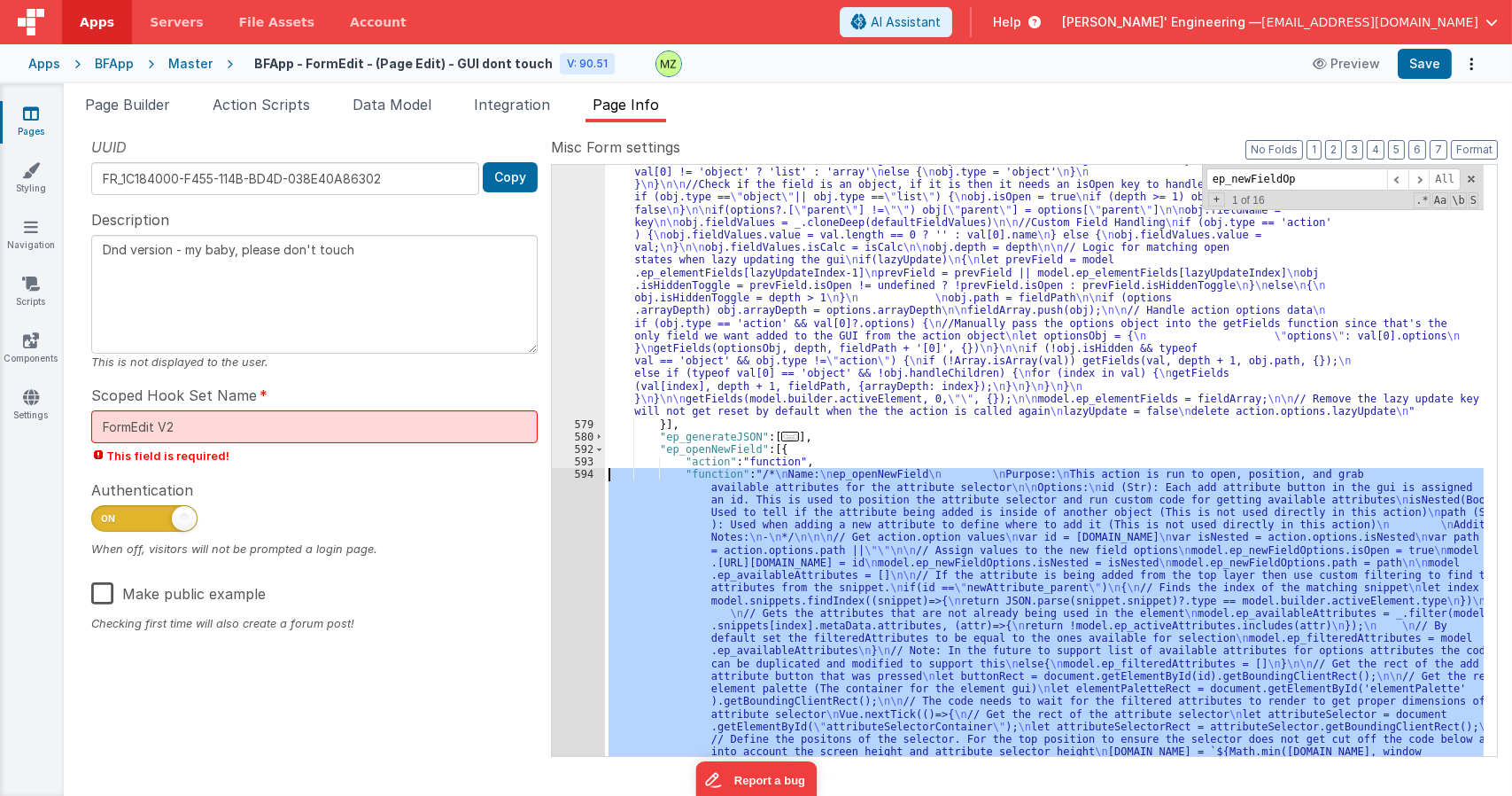
click at [588, 474] on div "594" at bounding box center [578, 632] width 53 height 328
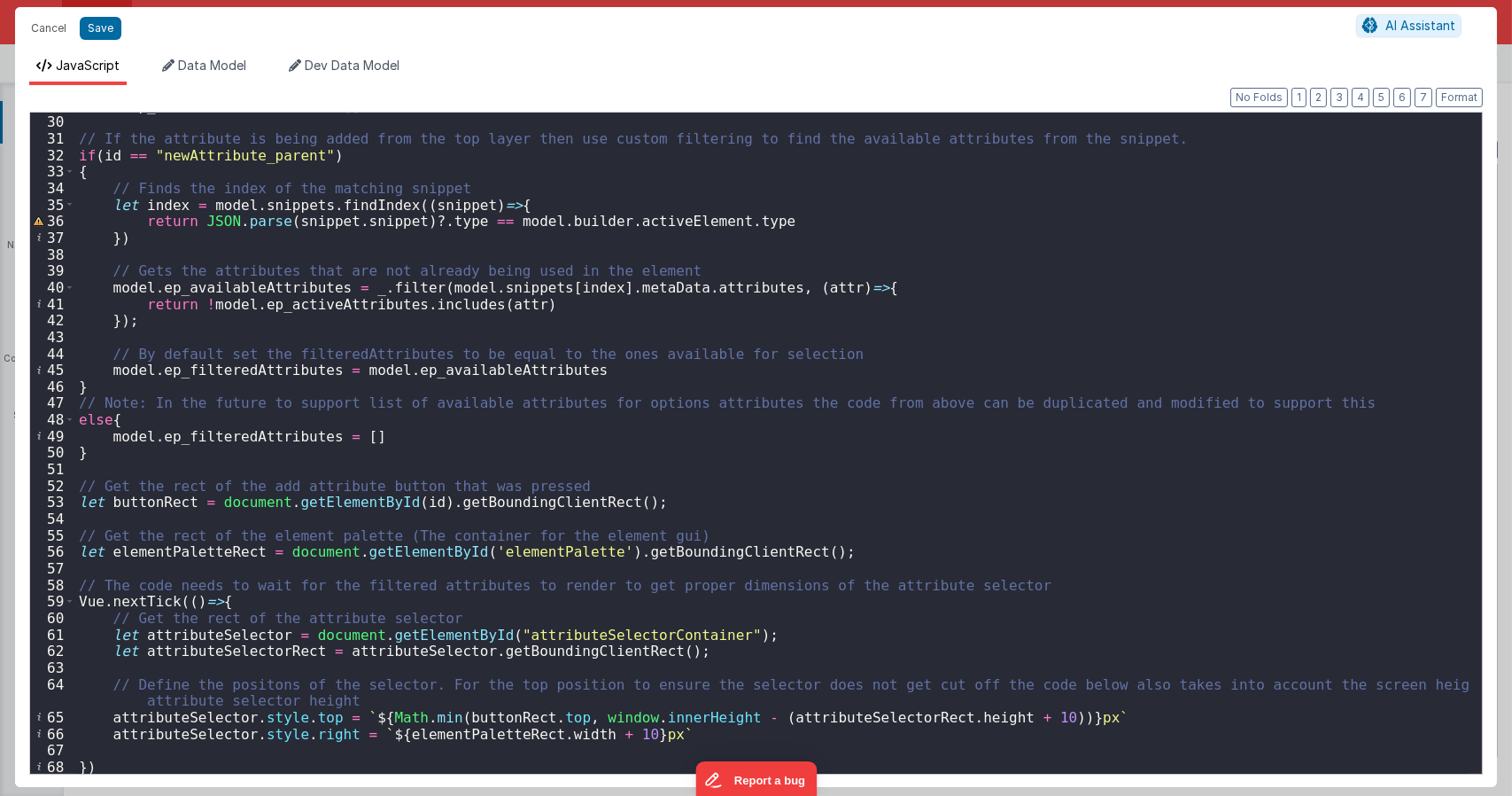
scroll to position [595, 0]
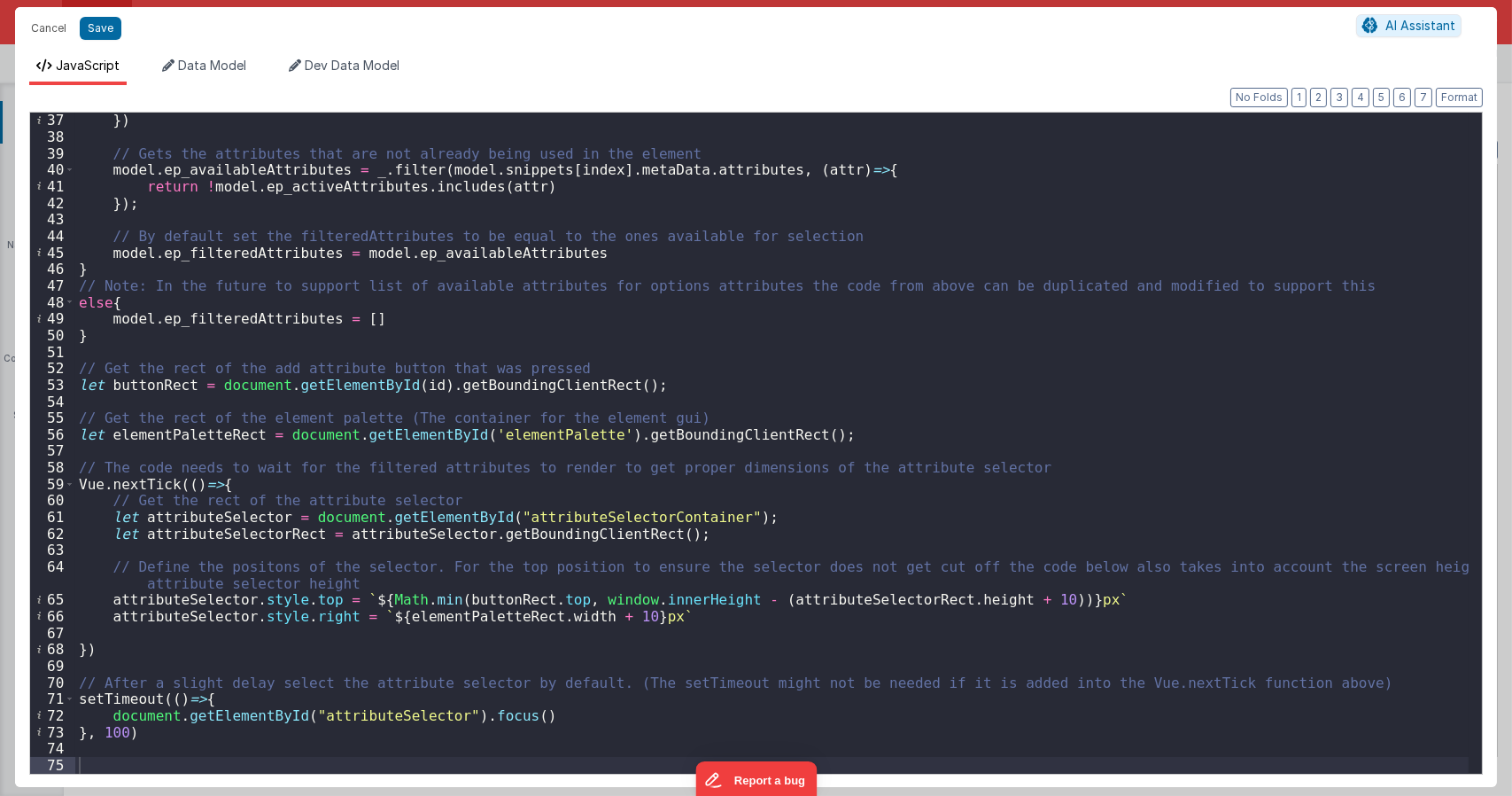
click at [803, 446] on div "}) // Gets the attributes that are not already being used in the element model …" at bounding box center [771, 458] width 1393 height 694
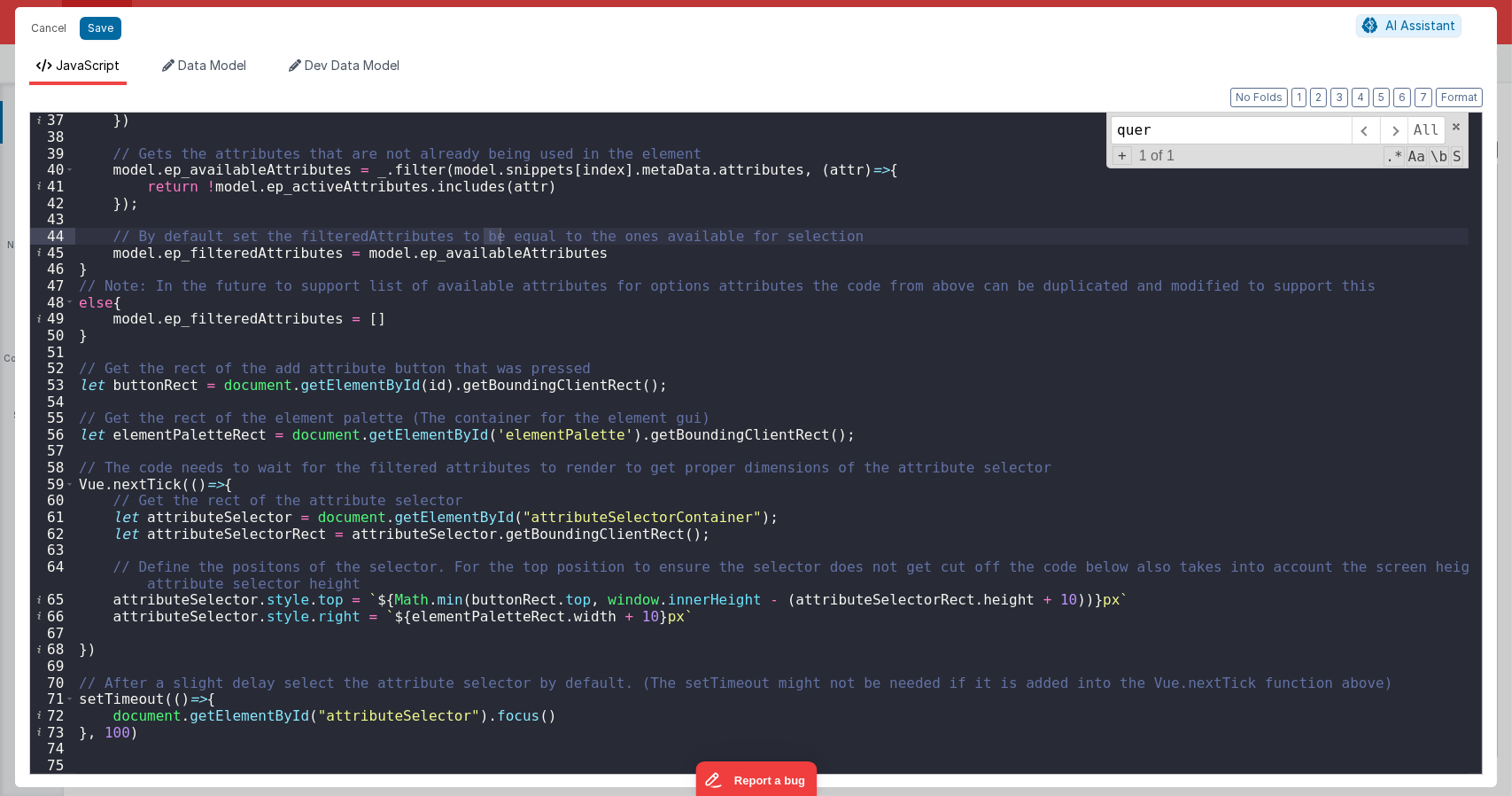
type input "query"
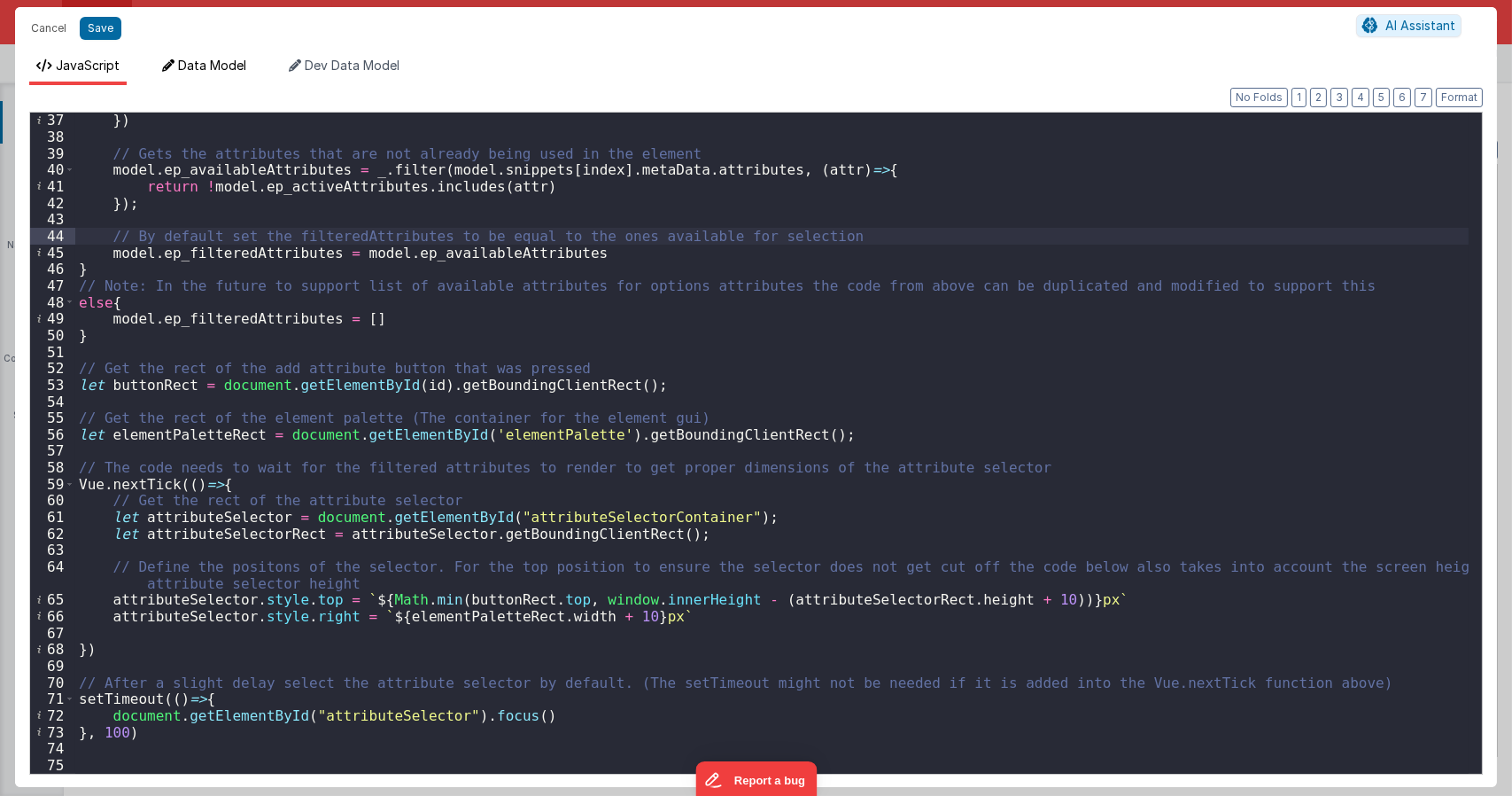
click at [205, 66] on span "Data Model" at bounding box center [212, 65] width 68 height 15
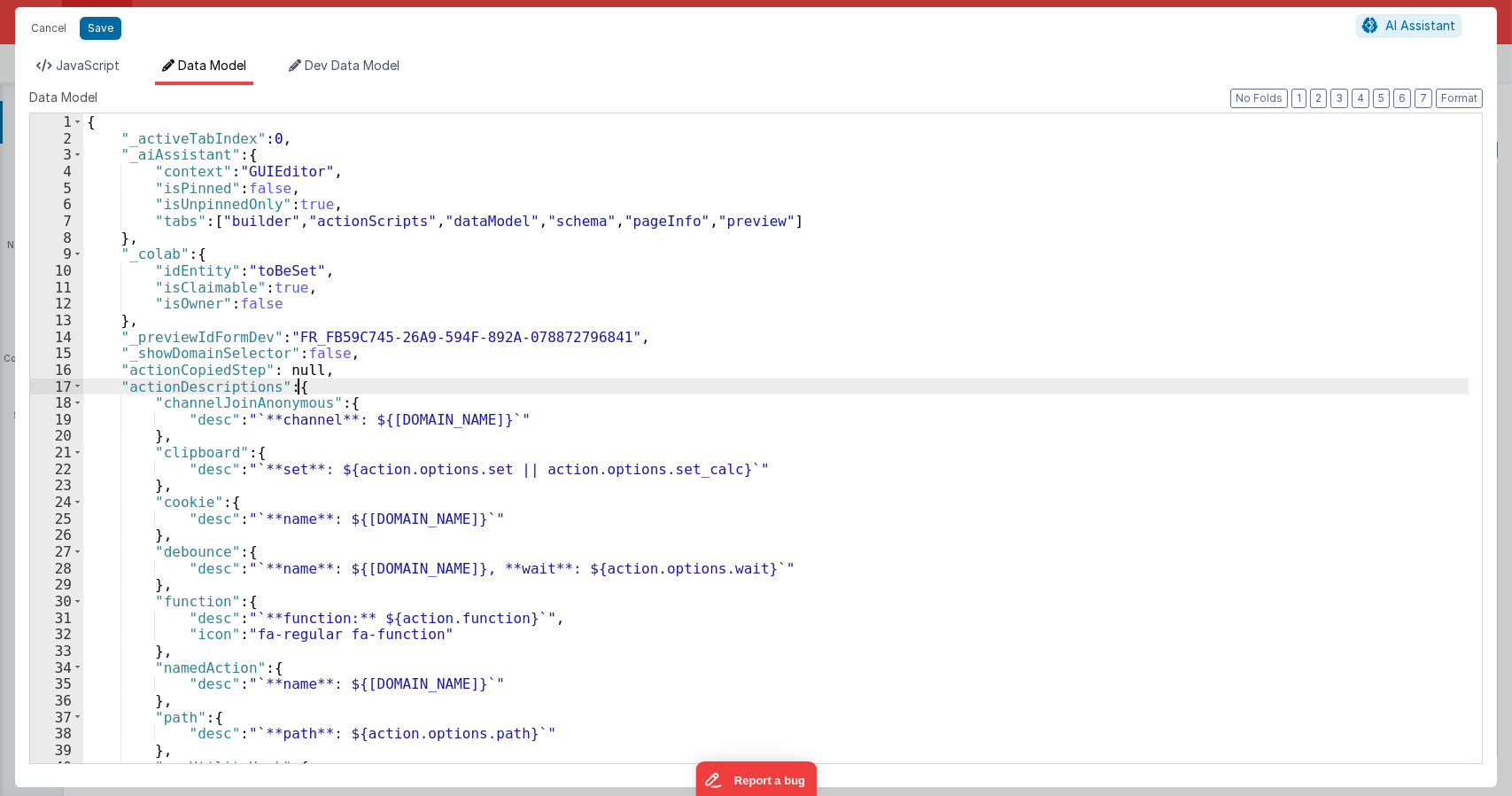
click at [518, 388] on div "{ "_activeTabIndex" : 0 , "_aiAssistant" : { "context" : "GUIEditor" , "isPinne…" at bounding box center [776, 454] width 1385 height 682
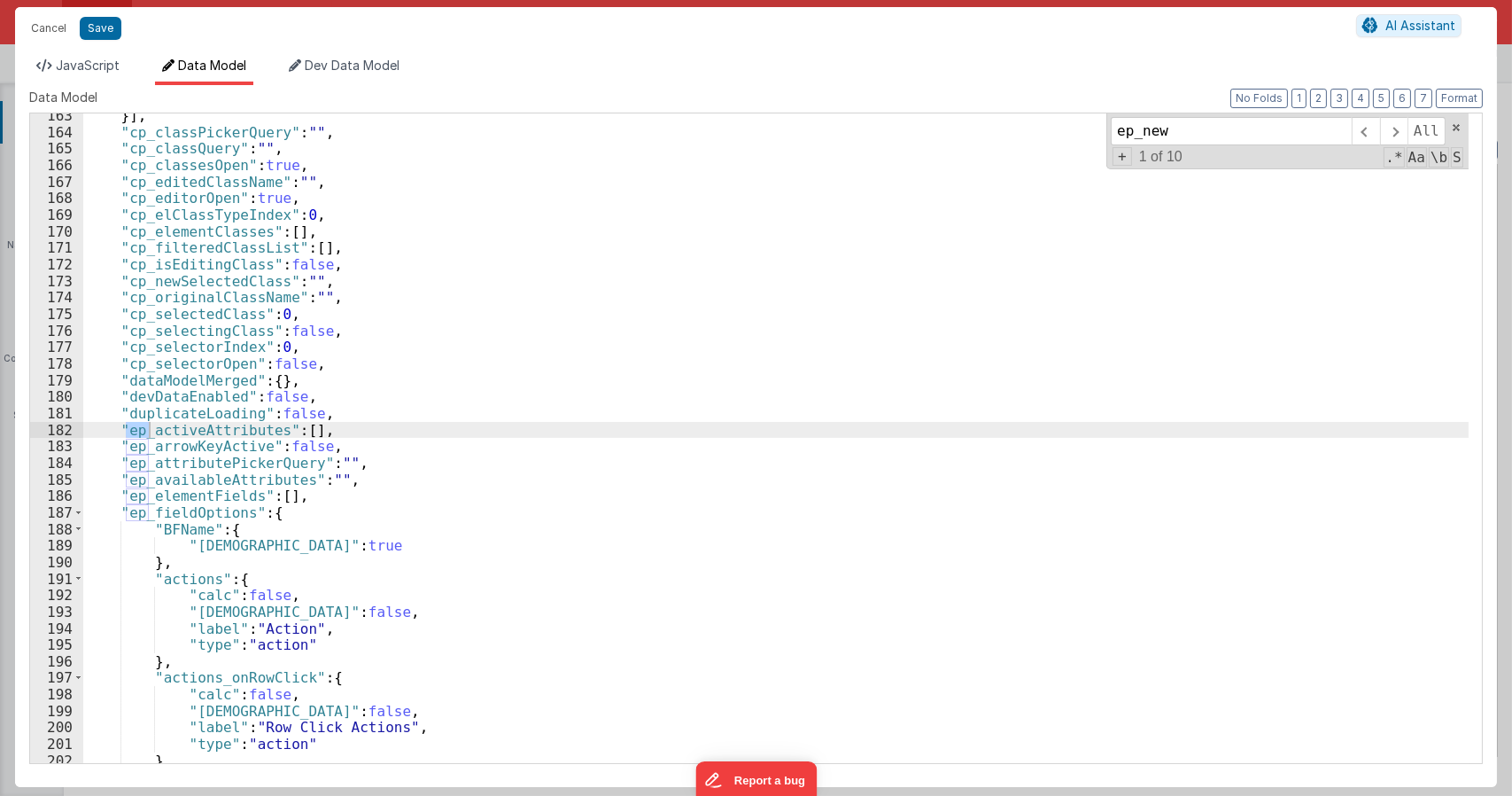
scroll to position [6901, 0]
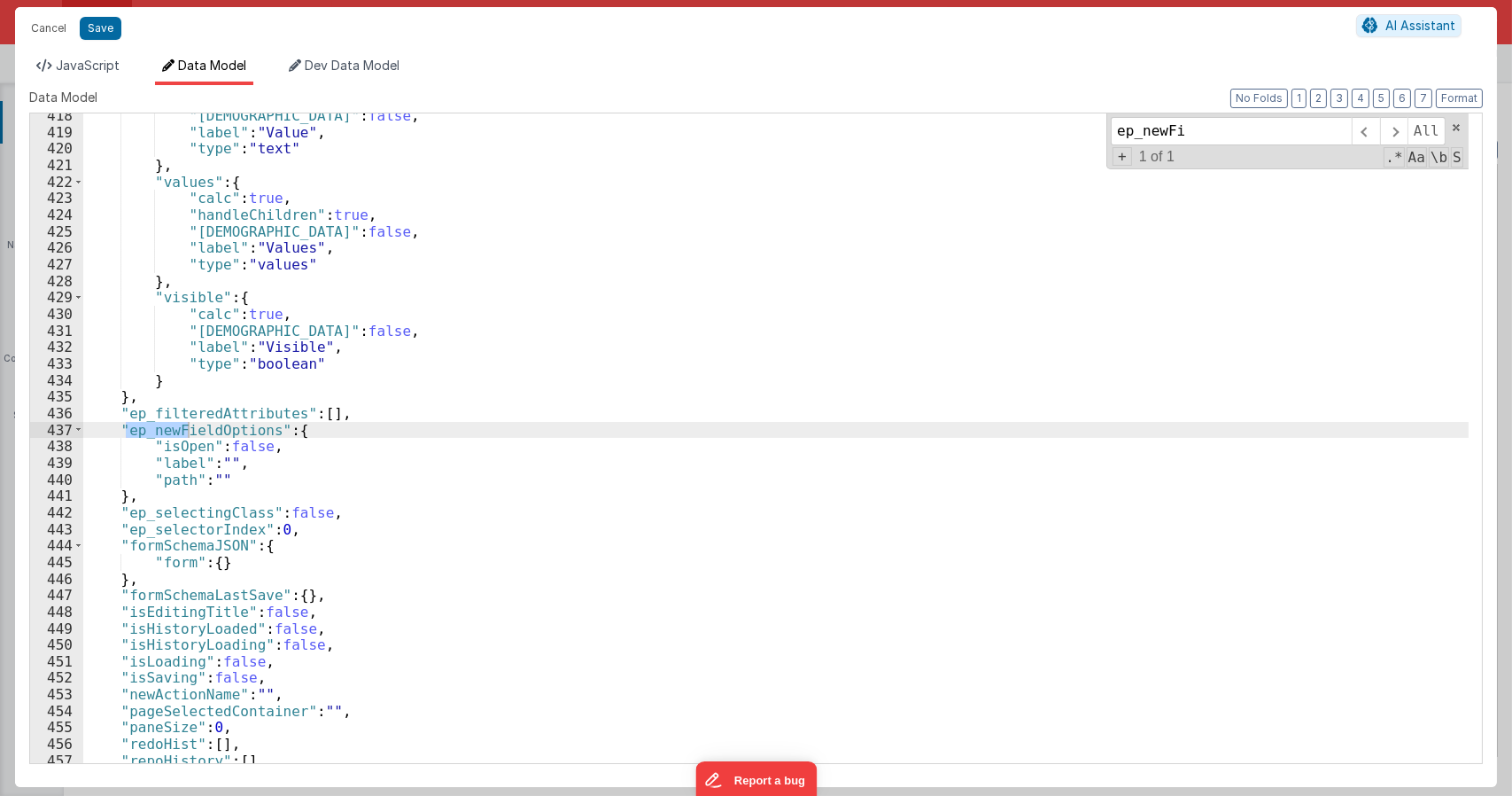
type input "ep_newFi"
click at [263, 481] on div ""isHidden" : false , "label" : "Value" , "type" : "text" } , "values" : { "calc…" at bounding box center [776, 447] width 1385 height 682
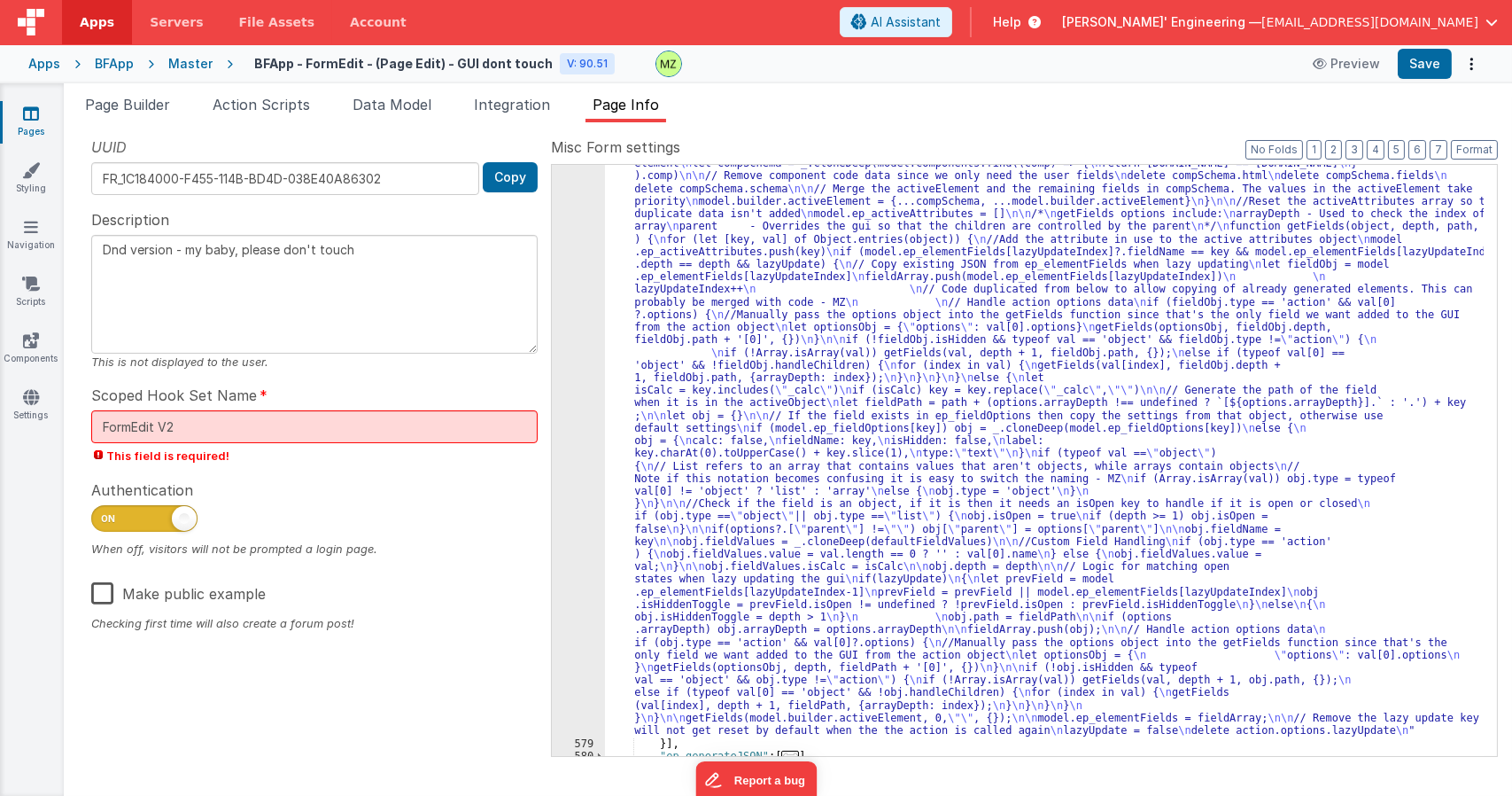
scroll to position [2009, 0]
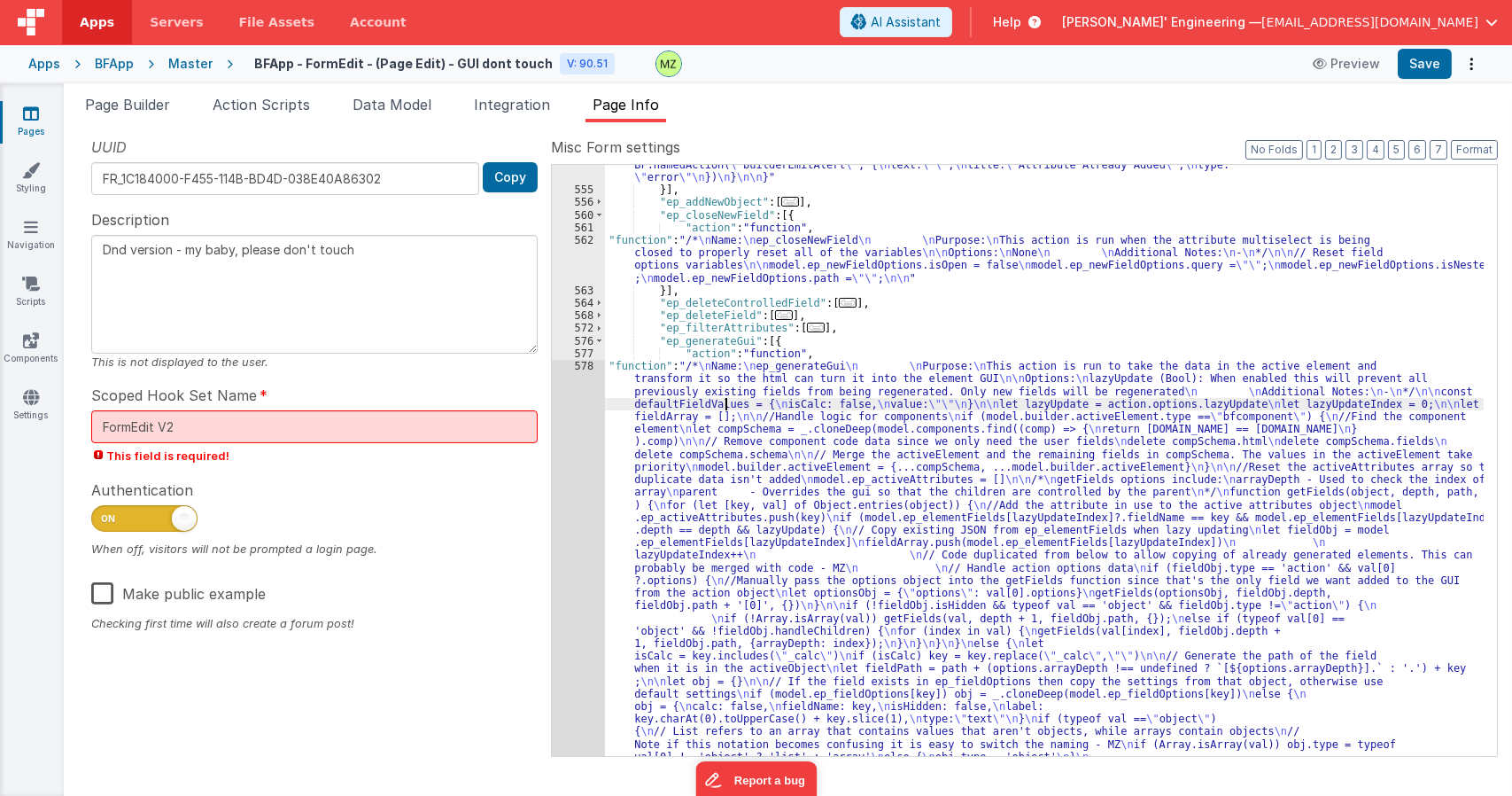
click at [723, 407] on div ""function" : "/* \n Name: \n ep_addNewField \n \n Purpose: \n This function add…" at bounding box center [1044, 680] width 878 height 1473
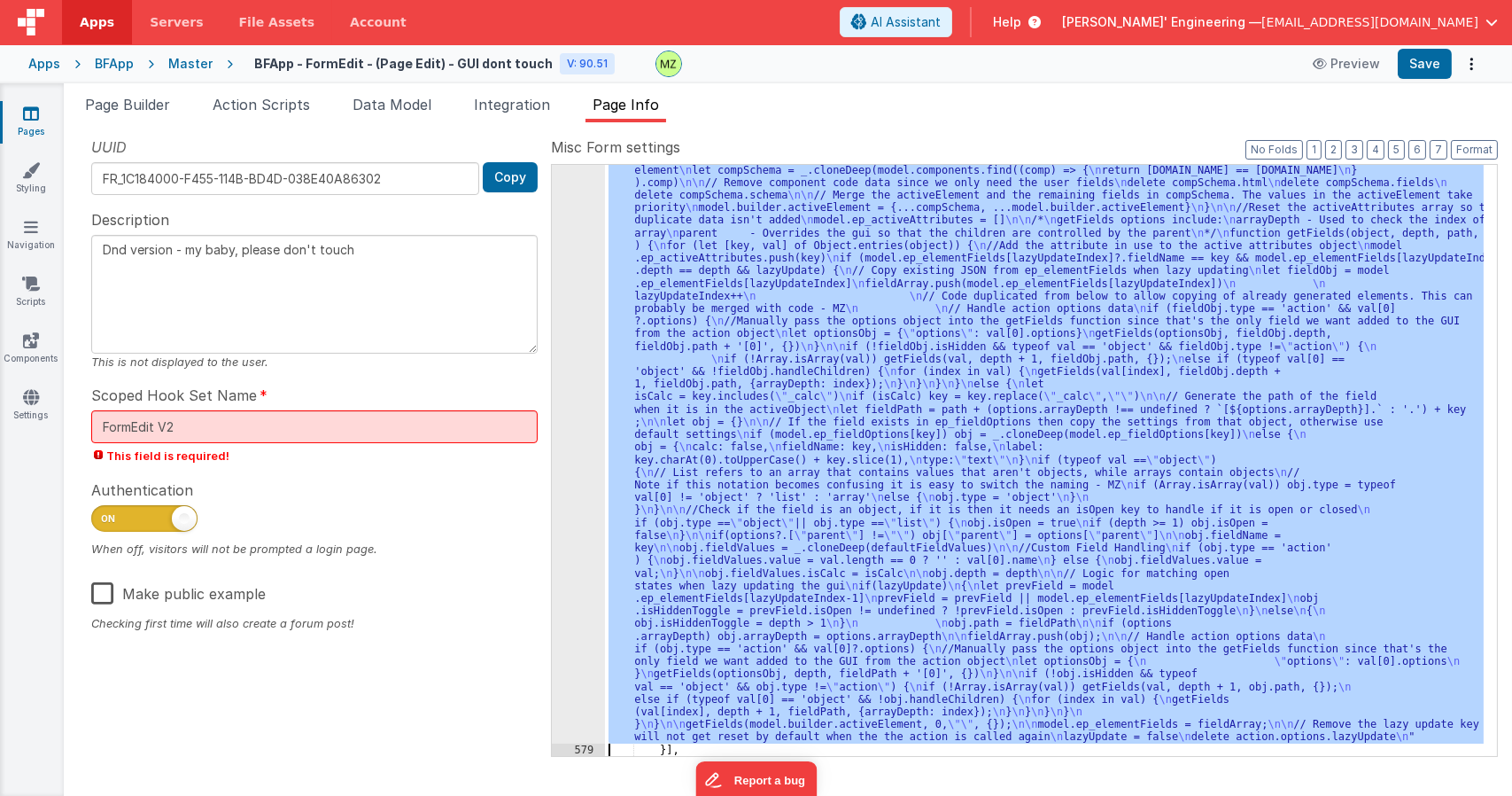
scroll to position [2268, 0]
click at [580, 359] on div "578" at bounding box center [578, 421] width 53 height 642
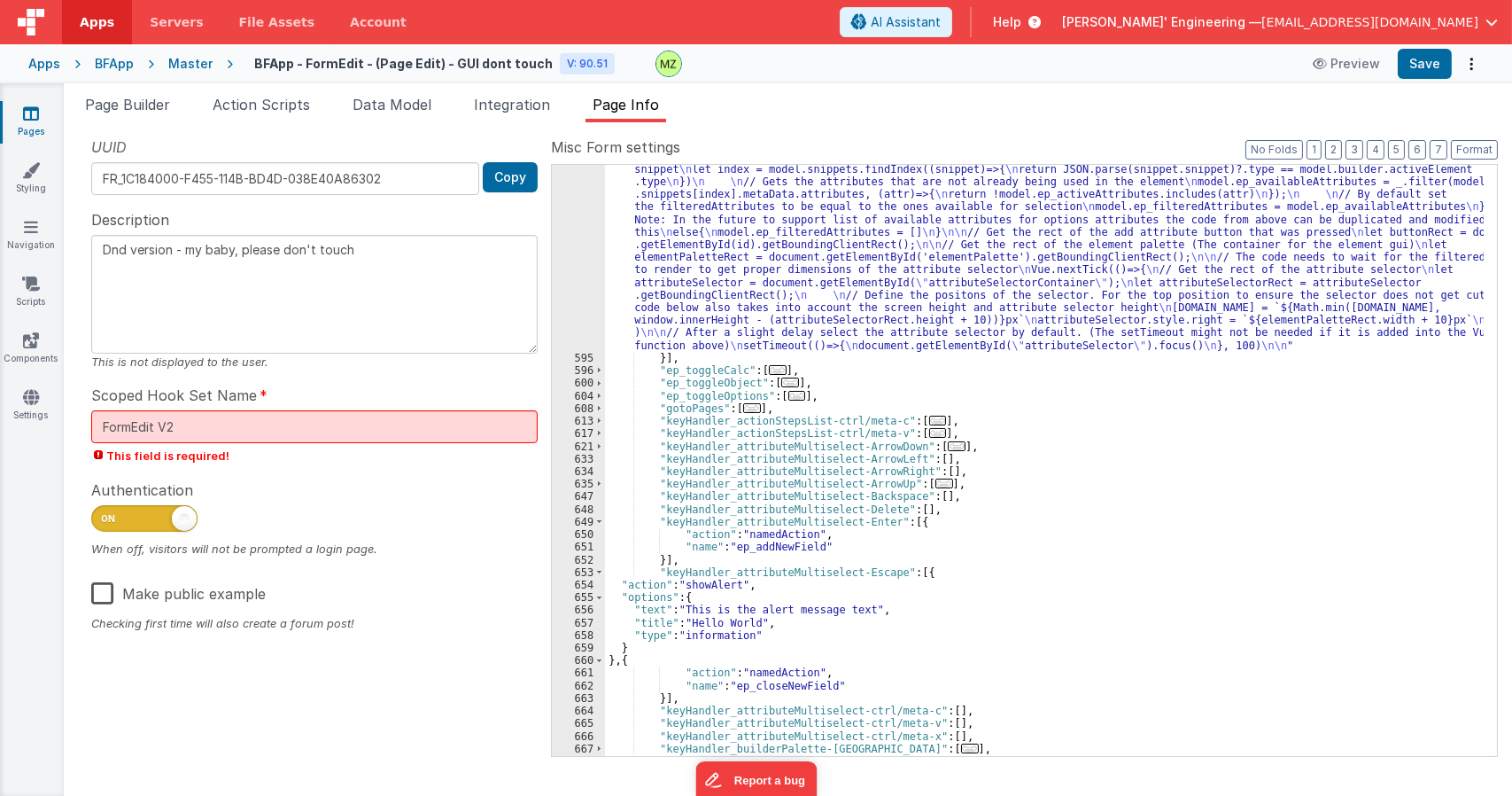
scroll to position [3066, 0]
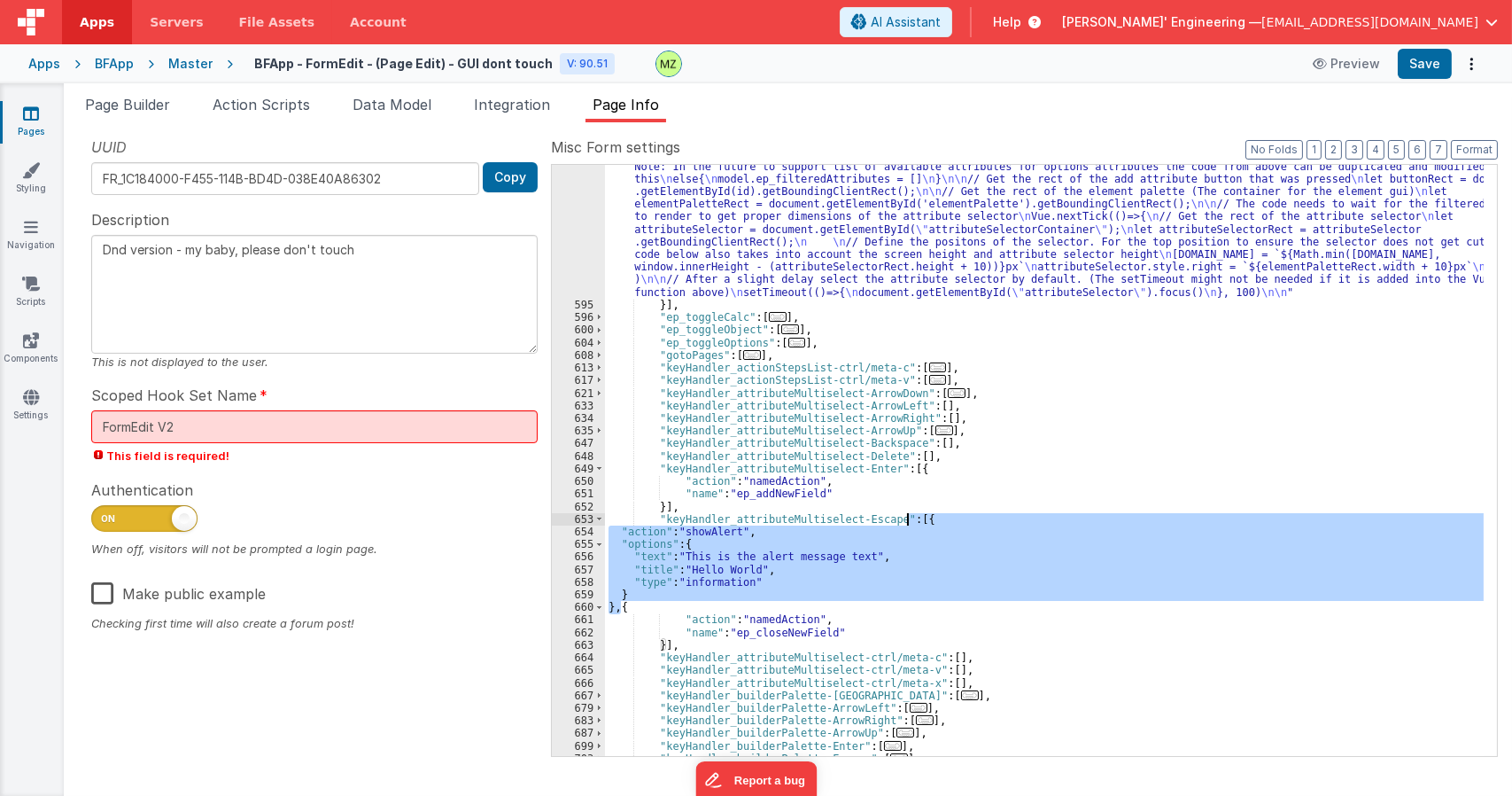
drag, startPoint x: 618, startPoint y: 607, endPoint x: 906, endPoint y: 523, distance: 300.0
click at [906, 523] on div ""function" : "/* \n Name: \n ep_openNewField \n \n Purpose: \n This action is r…" at bounding box center [1044, 449] width 878 height 906
type textarea "Dnd version - my baby, please don't touch"
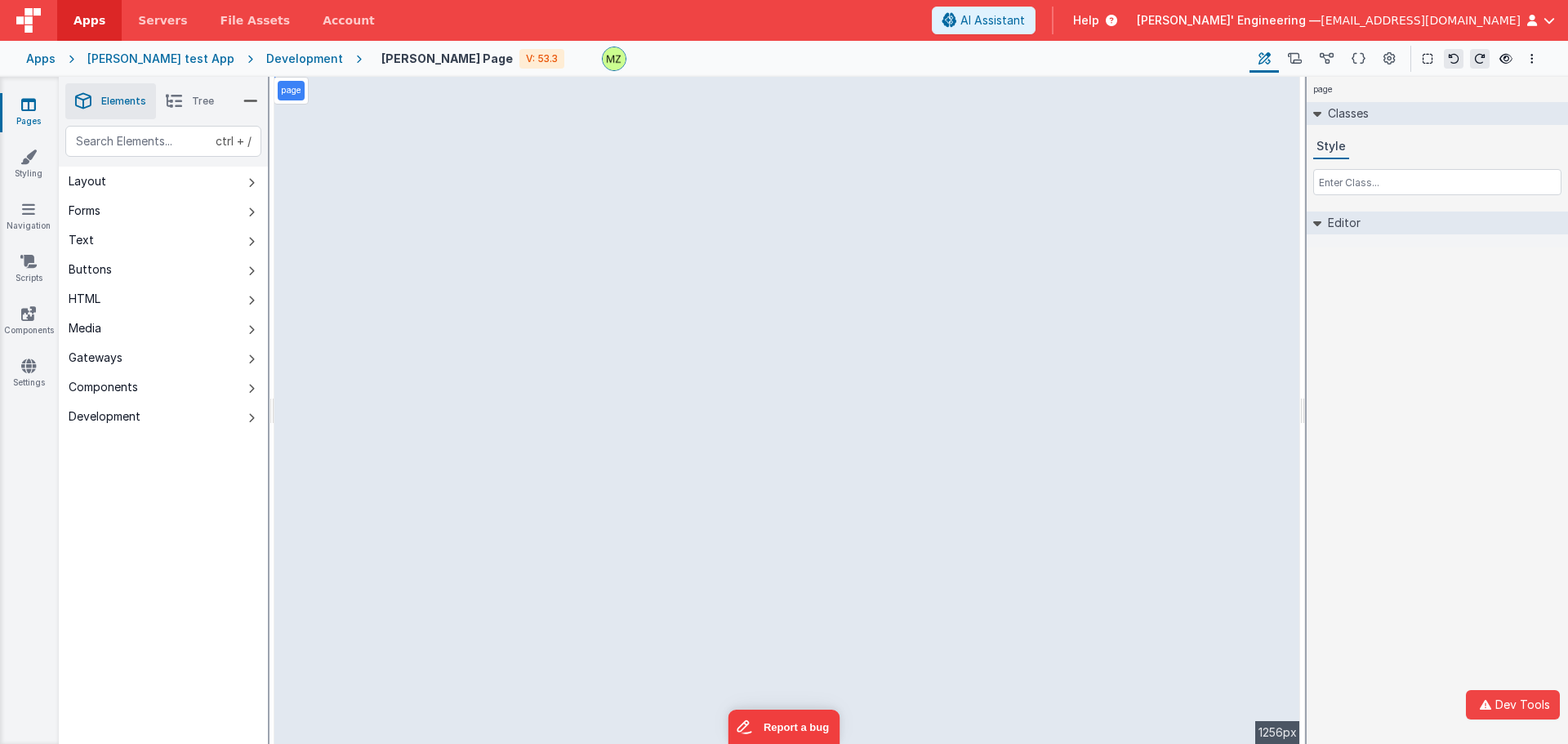
select select "required"
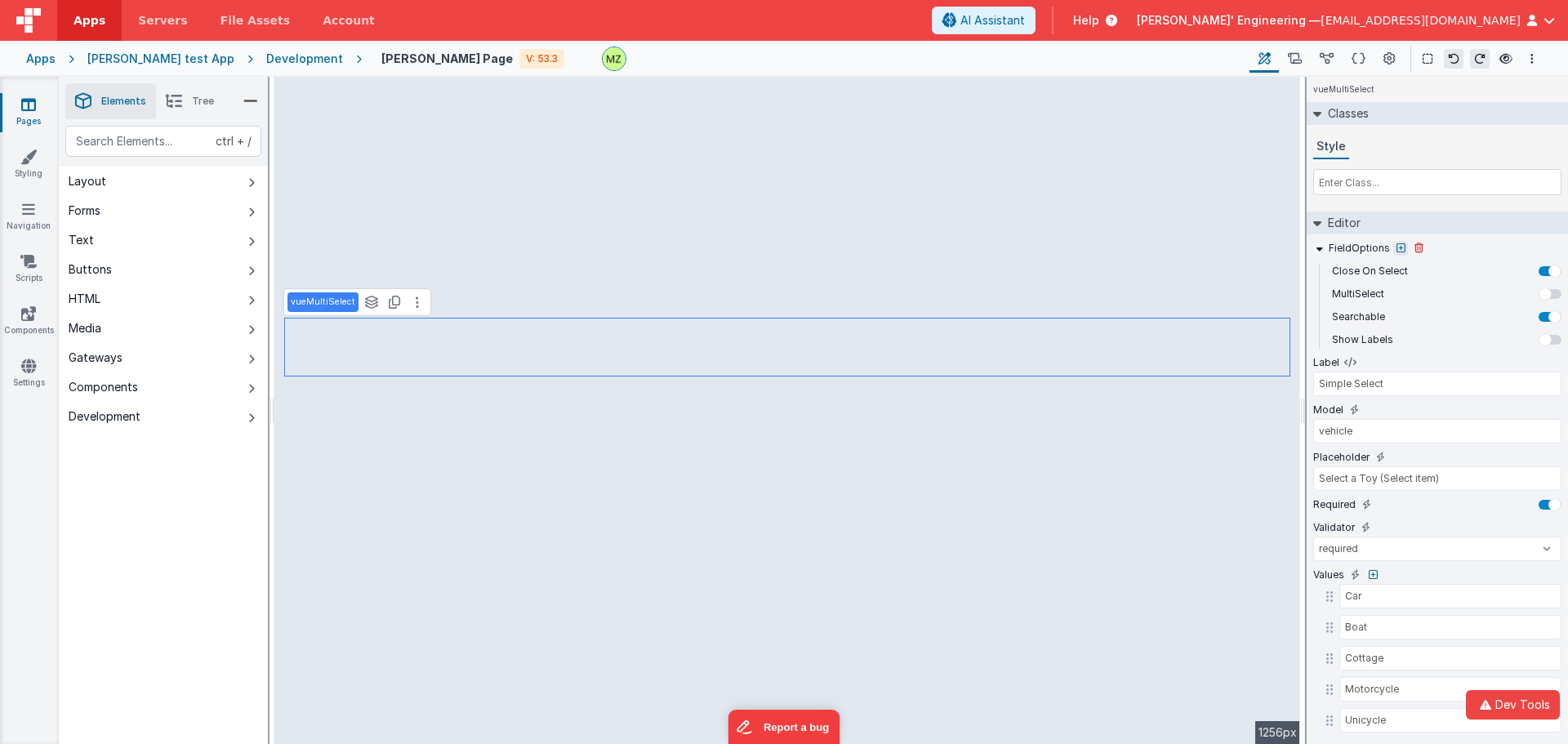
click at [974, 246] on icon at bounding box center [1401, 249] width 9 height 10
type input "label"
type input "Simple Select"
type input "vehicle"
select select "required"
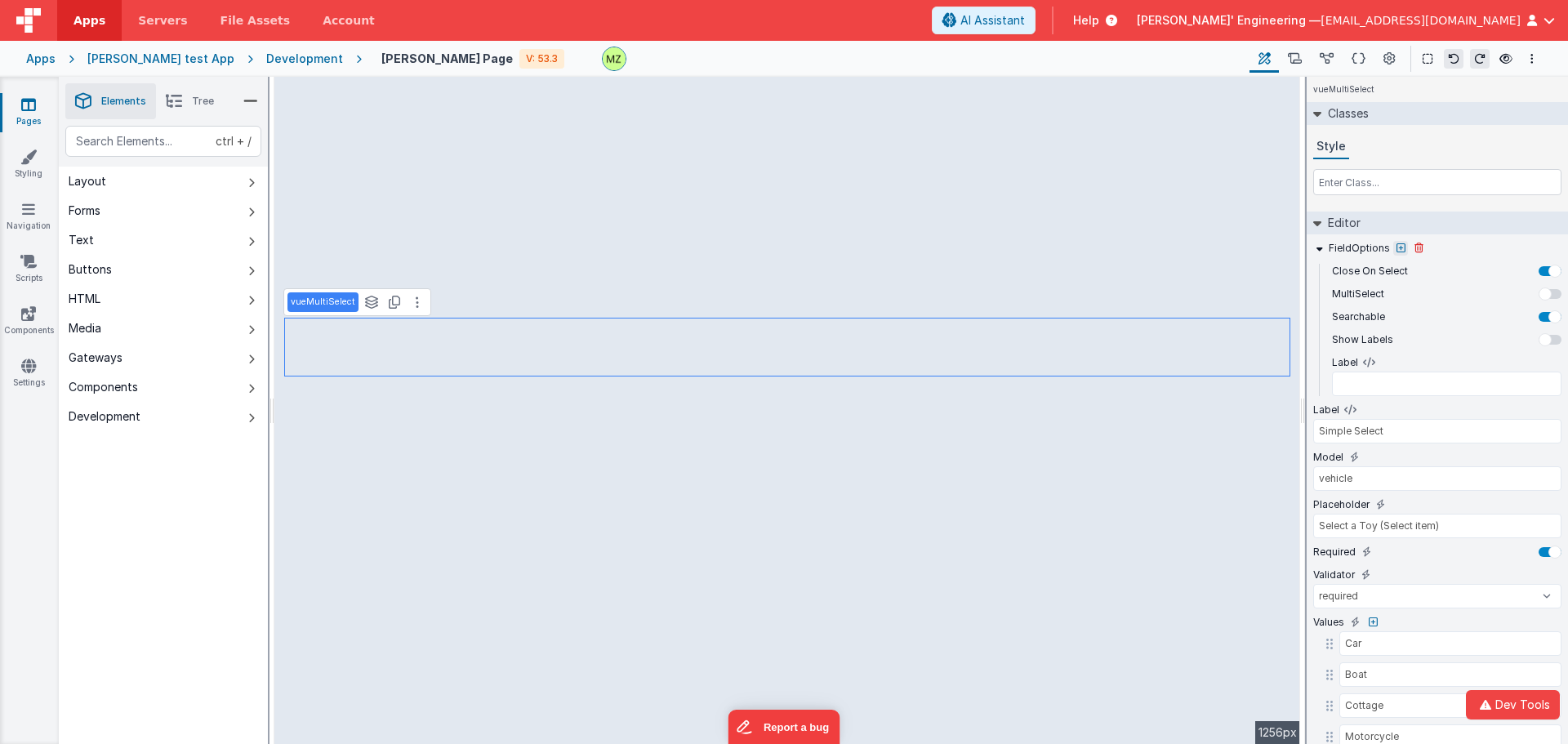
click at [974, 246] on icon at bounding box center [1401, 249] width 9 height 10
type input "label"
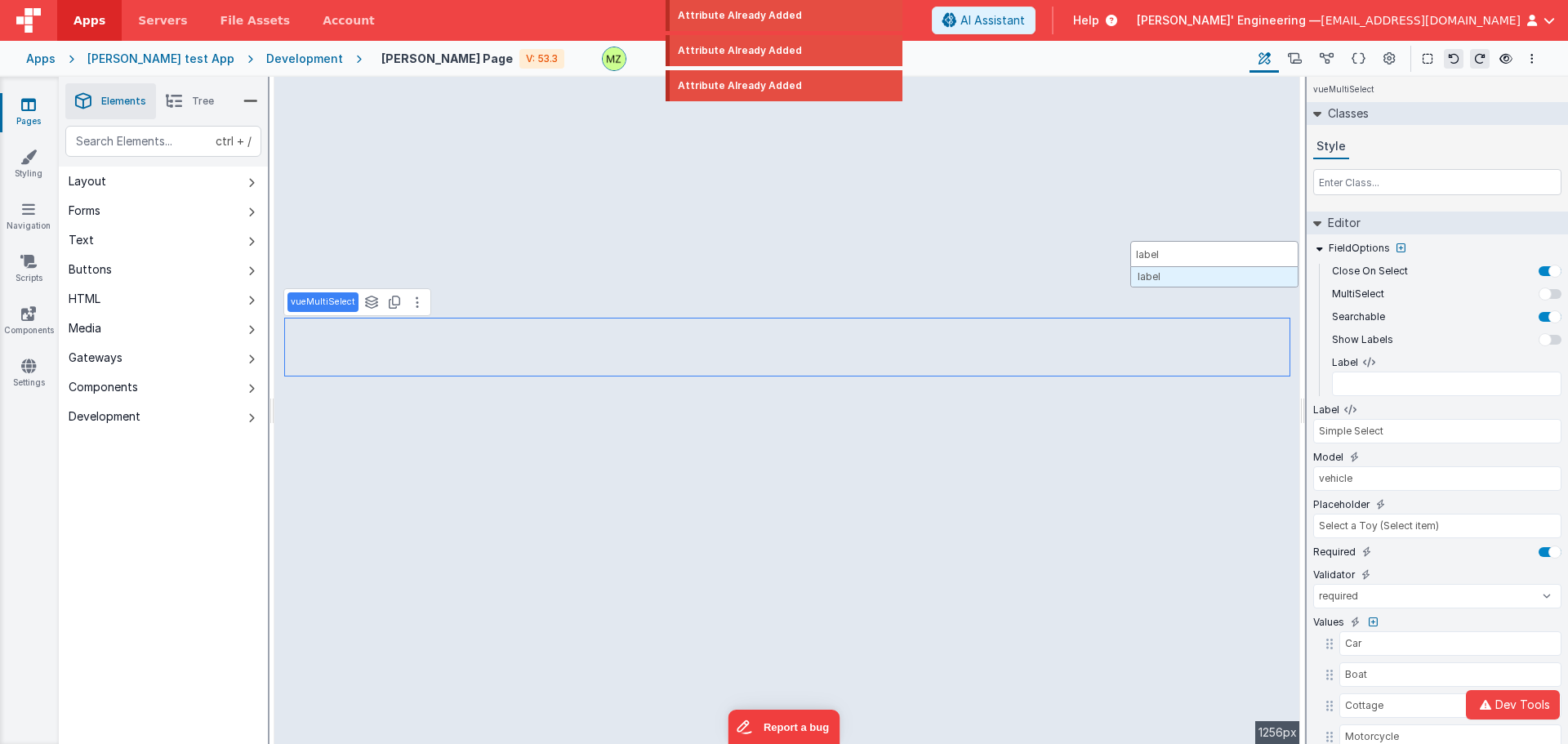
click at [974, 251] on input "label" at bounding box center [1215, 254] width 169 height 26
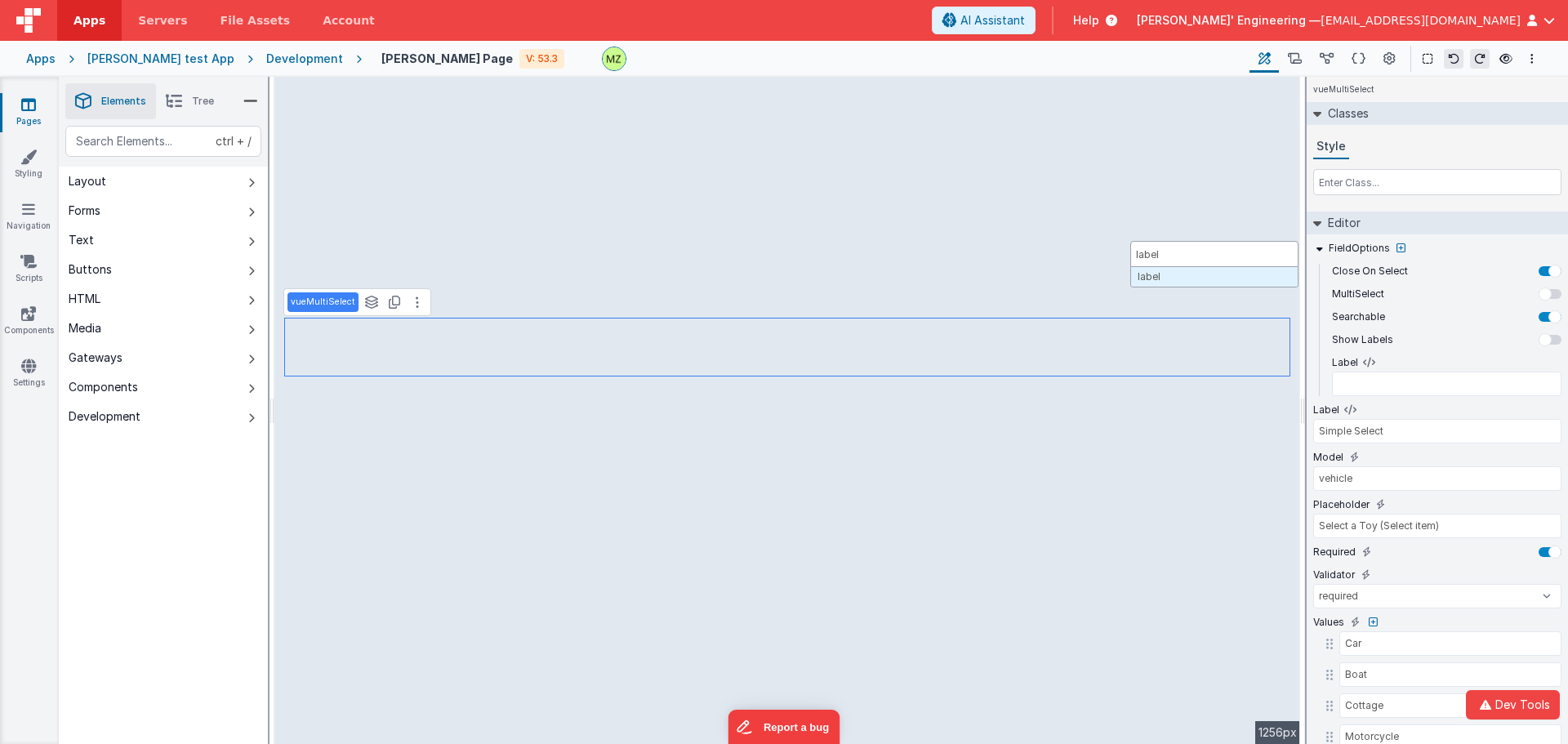
click at [974, 399] on div at bounding box center [784, 372] width 1568 height 744
click at [974, 248] on icon at bounding box center [1401, 249] width 9 height 10
click at [974, 253] on input "text" at bounding box center [1215, 254] width 169 height 26
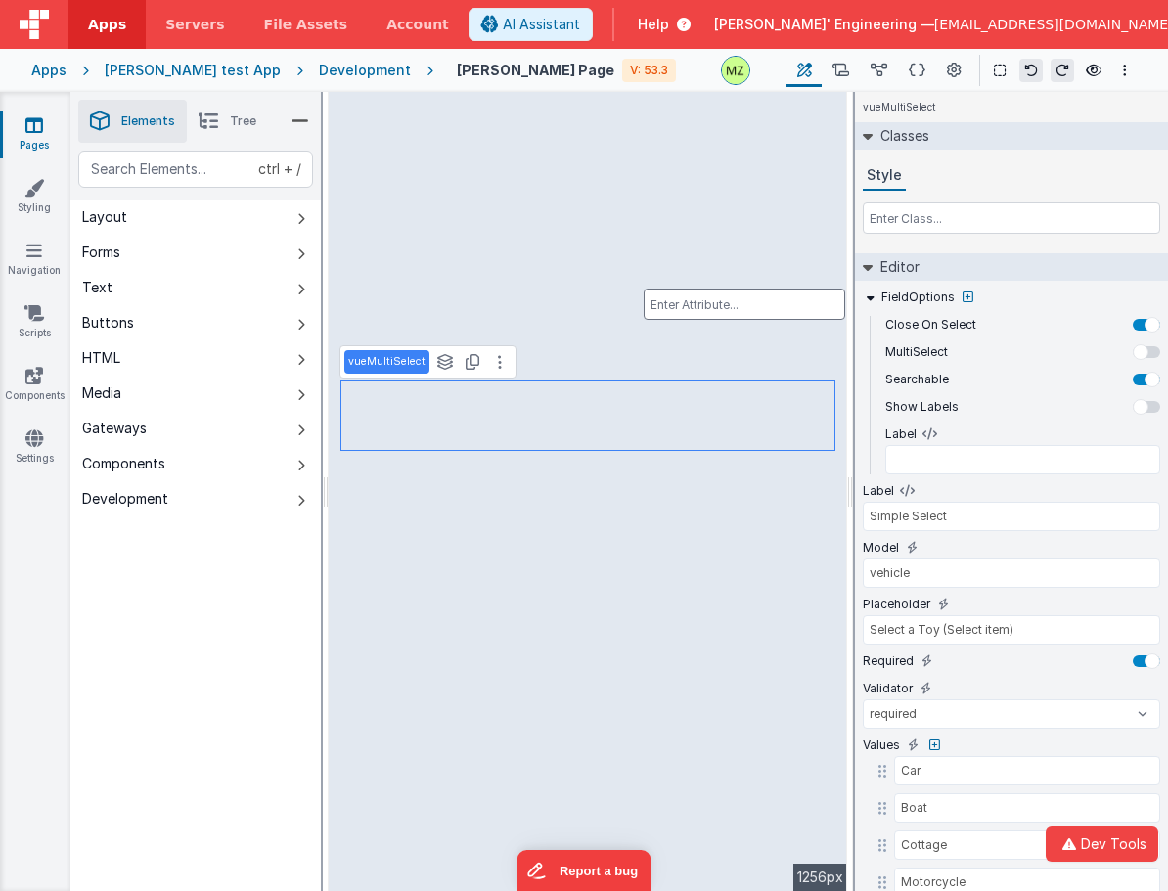
click at [733, 300] on input "text" at bounding box center [745, 304] width 202 height 31
select select "required"
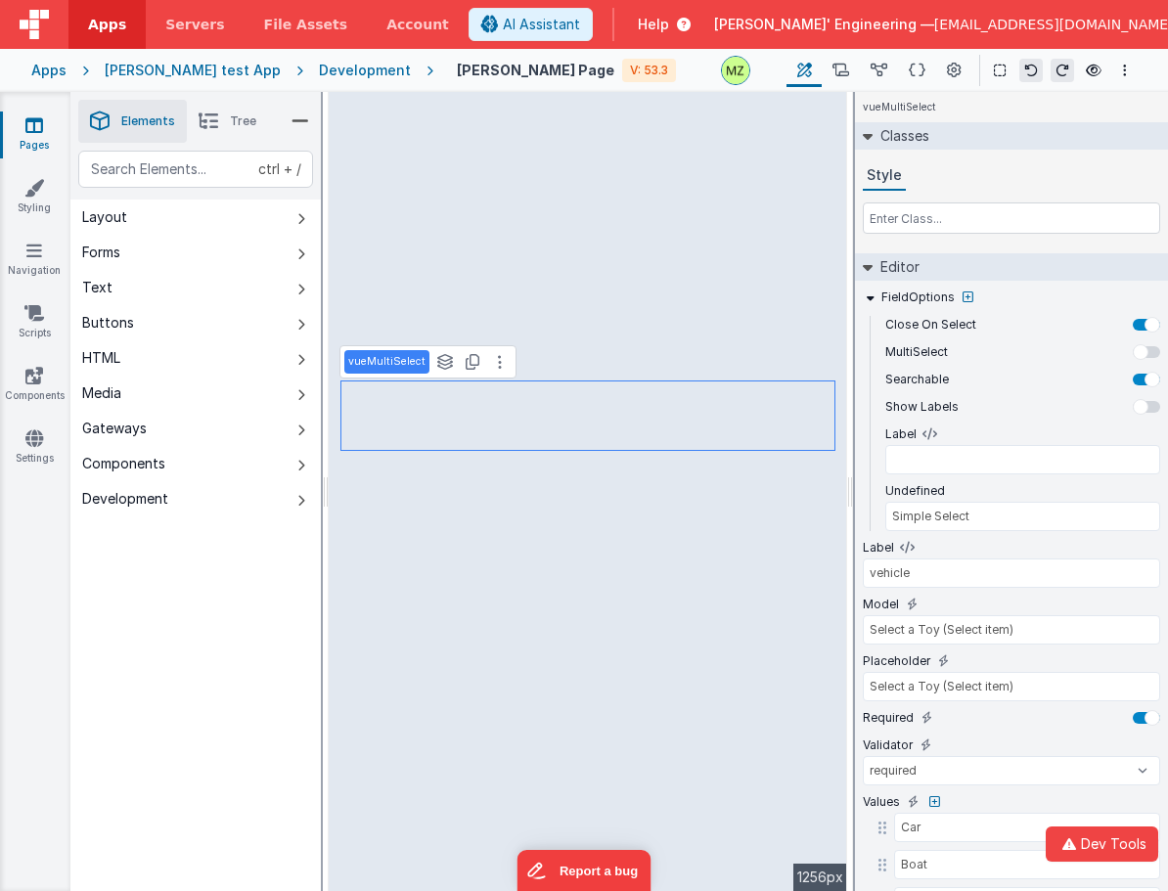
type input "Simple Select"
type input "vehicle"
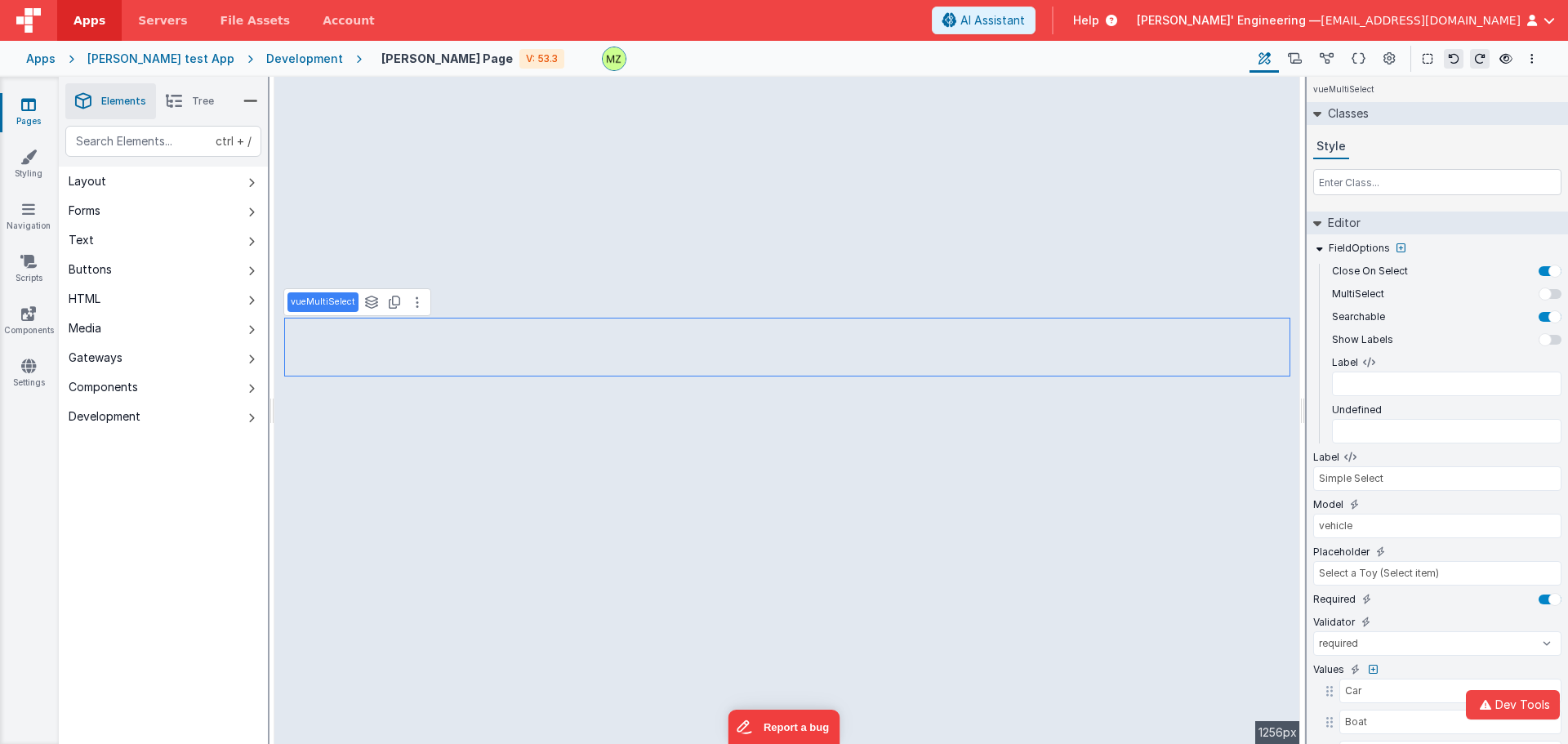
click at [974, 13] on div "AI Assistant Help [PERSON_NAME]' Engineering — [EMAIL_ADDRESS][DOMAIN_NAME]" at bounding box center [1250, 20] width 636 height 28
click at [974, 444] on div "Undefined" at bounding box center [1437, 426] width 248 height 48
click at [974, 708] on button "Dev Tools" at bounding box center [1513, 705] width 94 height 29
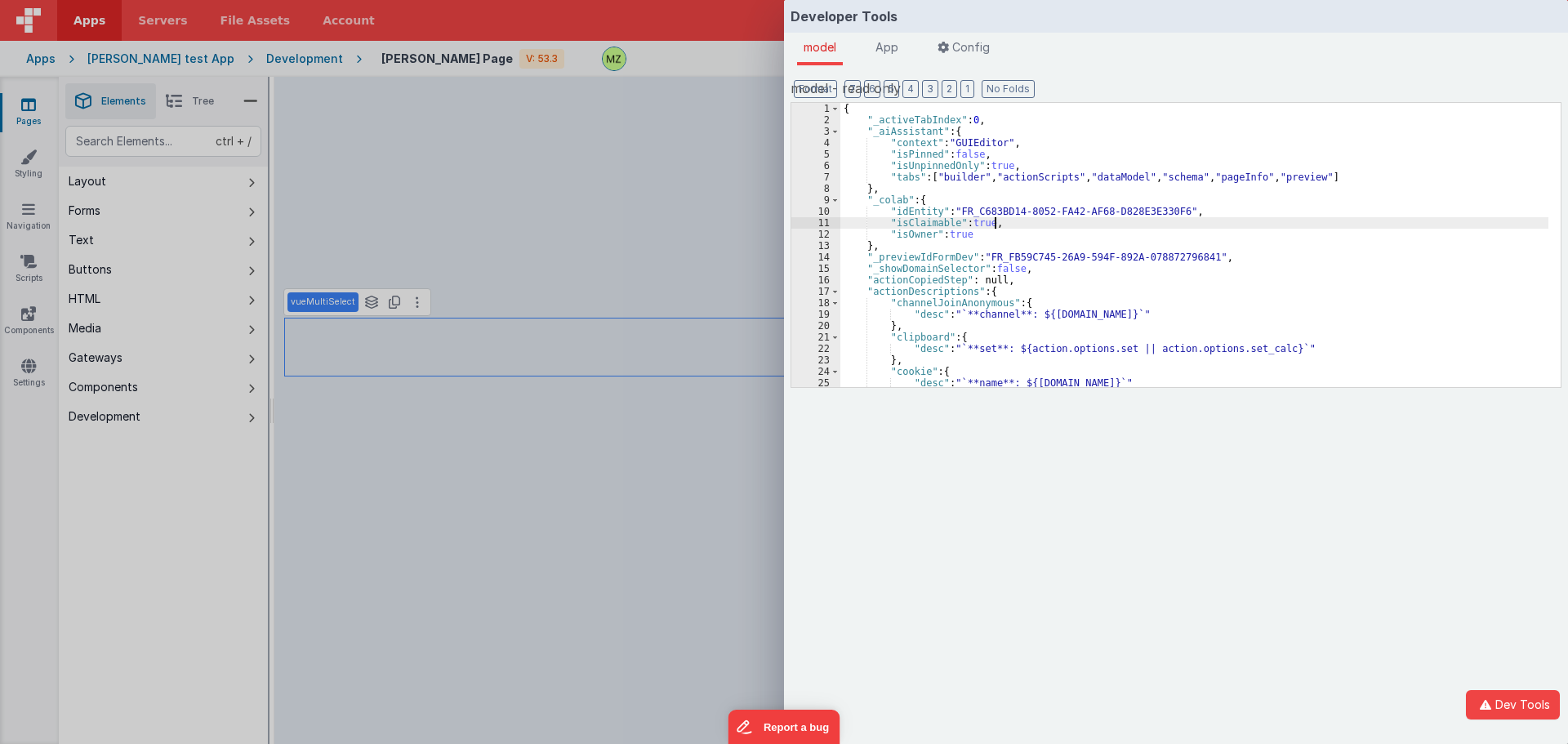
click at [974, 230] on div "{ "_activeTabIndex" : 0 , "_aiAssistant" : { "context" : "GUIEditor" , "isPinne…" at bounding box center [1195, 256] width 708 height 307
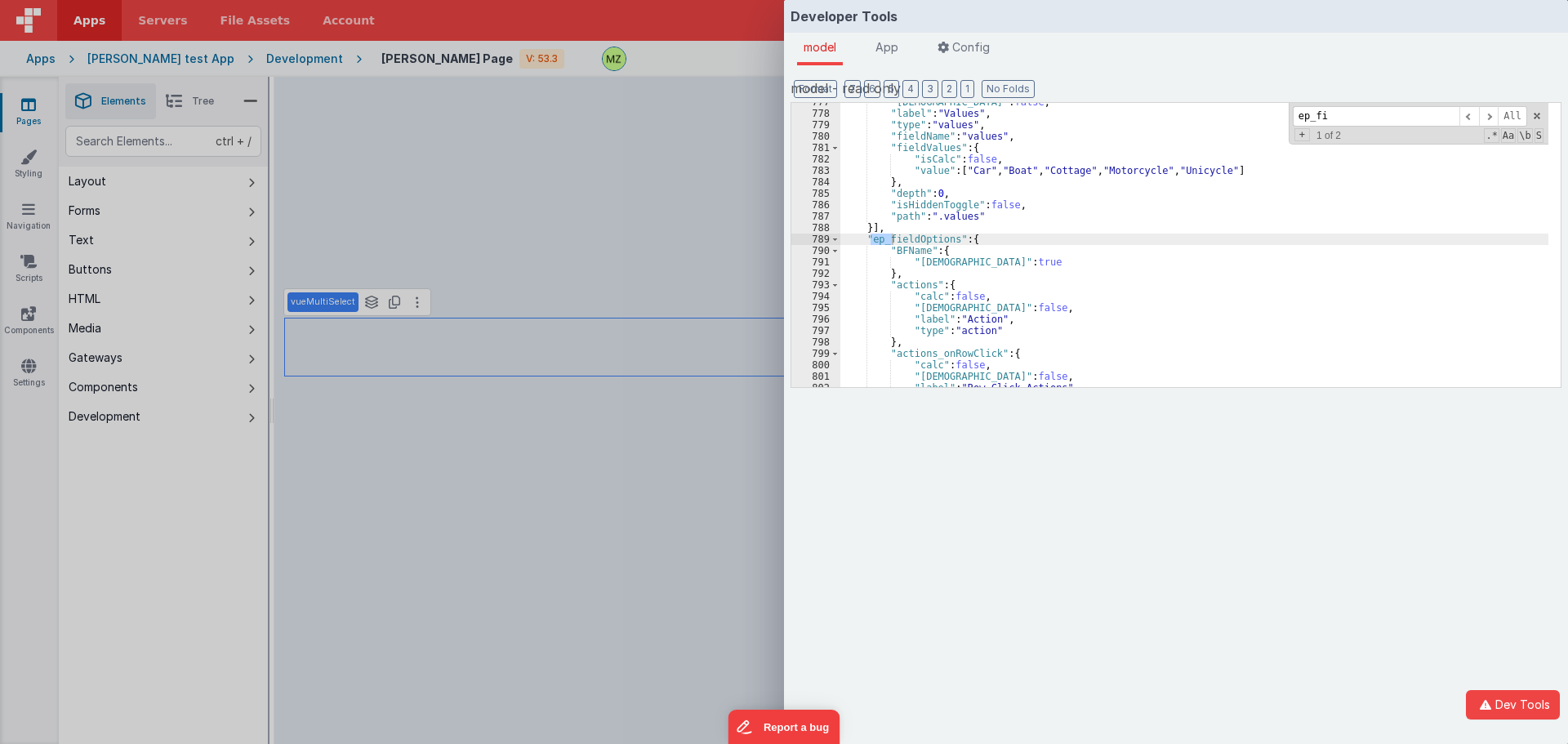
scroll to position [6162, 0]
click at [831, 251] on span at bounding box center [835, 251] width 9 height 12
click at [837, 266] on span at bounding box center [835, 262] width 9 height 12
click at [837, 276] on span at bounding box center [835, 274] width 9 height 12
click at [974, 117] on input "ep_field" at bounding box center [1377, 116] width 167 height 20
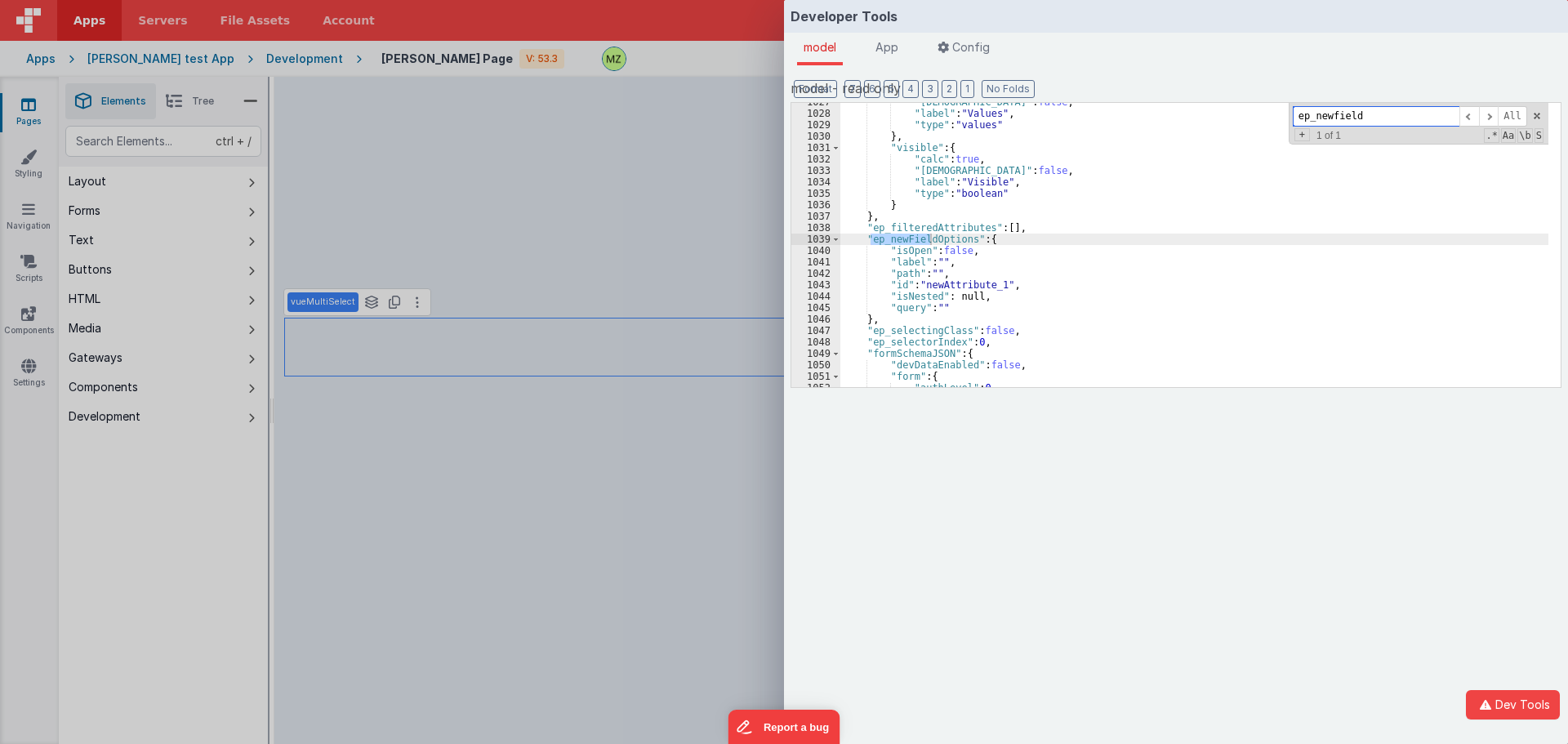
scroll to position [8080, 0]
type input "ep_newfield"
click at [908, 309] on div ""isHidden" : false , "label" : "Values" , "type" : "values" } , "visible" : { "…" at bounding box center [1195, 250] width 708 height 307
click at [677, 428] on div "Developer Tools model App Params Log (2) Misc Windows Config model - read only …" at bounding box center [784, 372] width 1568 height 744
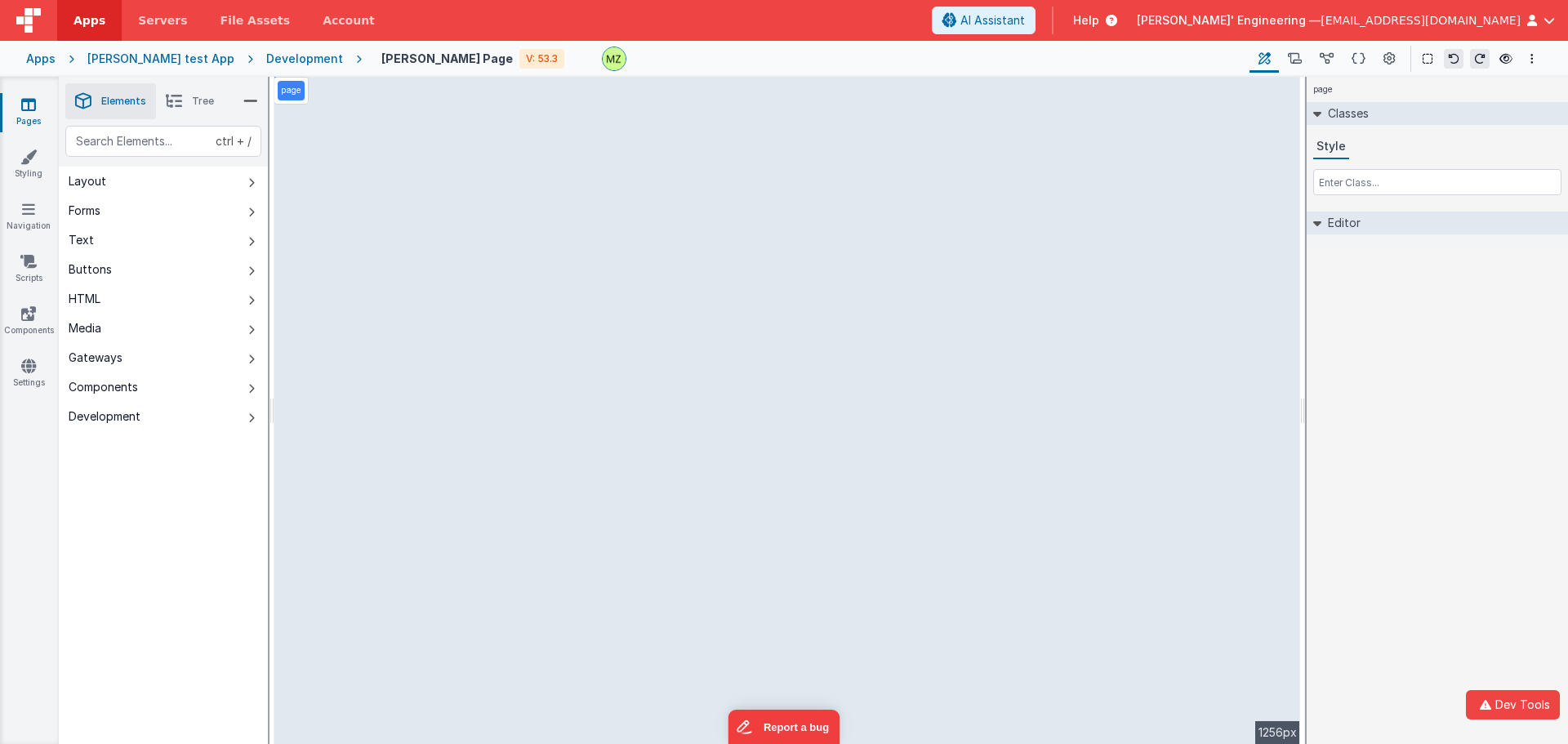
click at [1342, 222] on h2 "Editor" at bounding box center [1341, 222] width 39 height 23
select select "required"
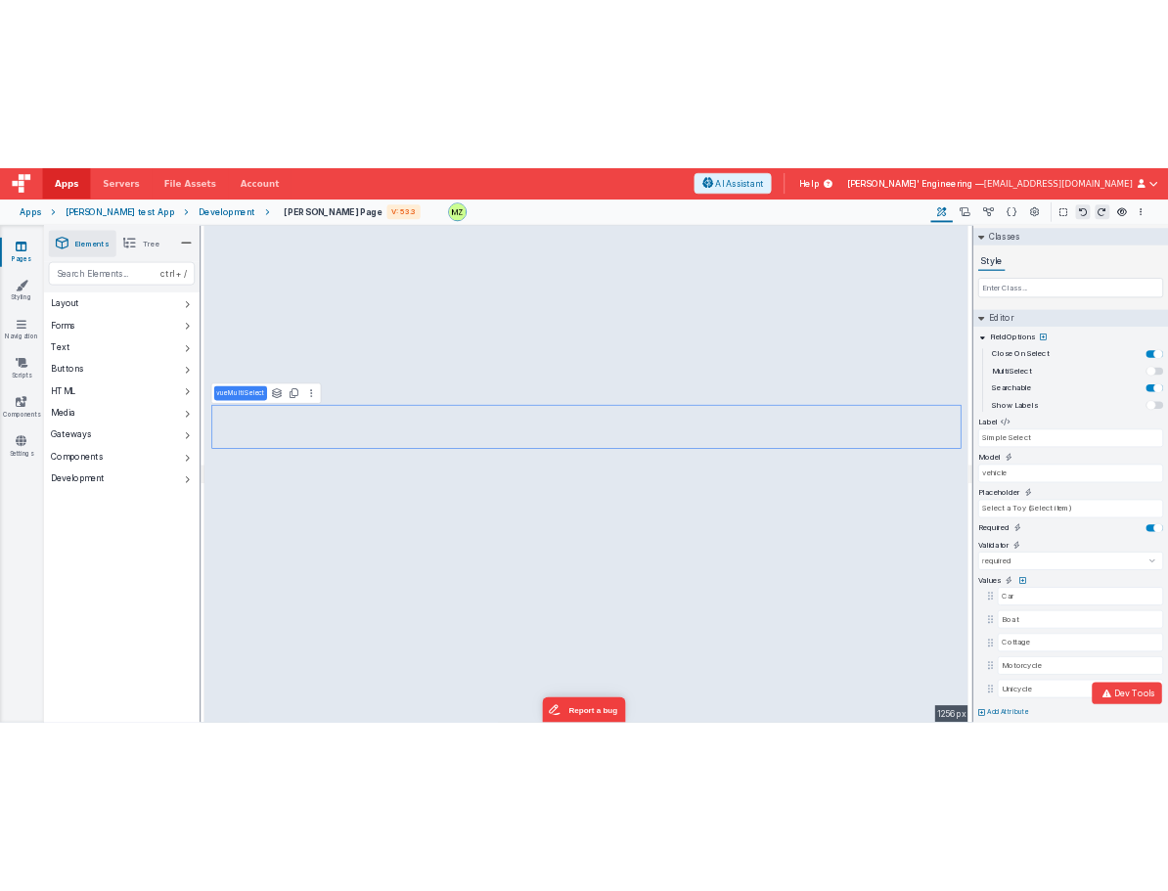
scroll to position [41, 0]
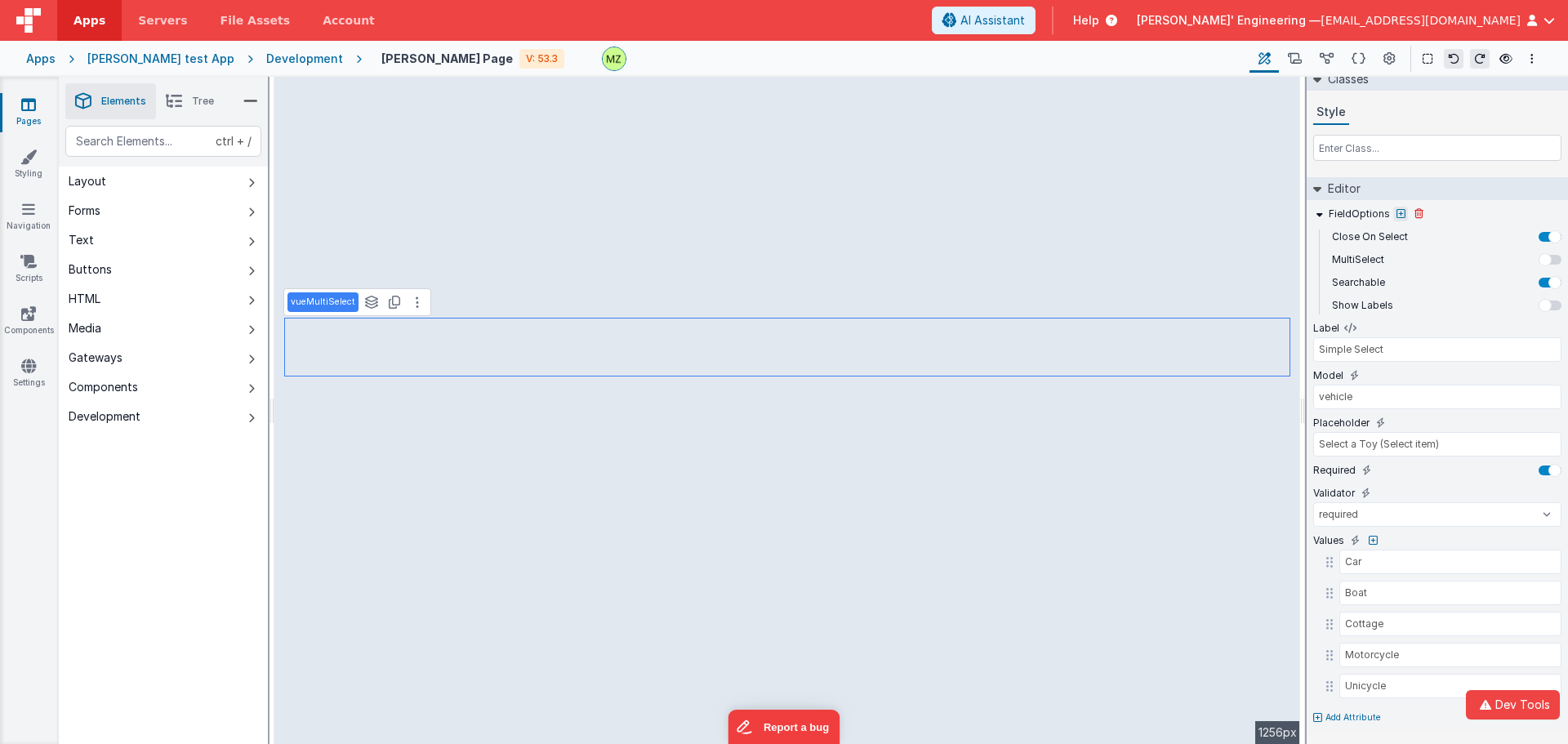
click at [1401, 212] on icon at bounding box center [1401, 214] width 9 height 10
click at [1218, 220] on input "text" at bounding box center [1215, 220] width 169 height 26
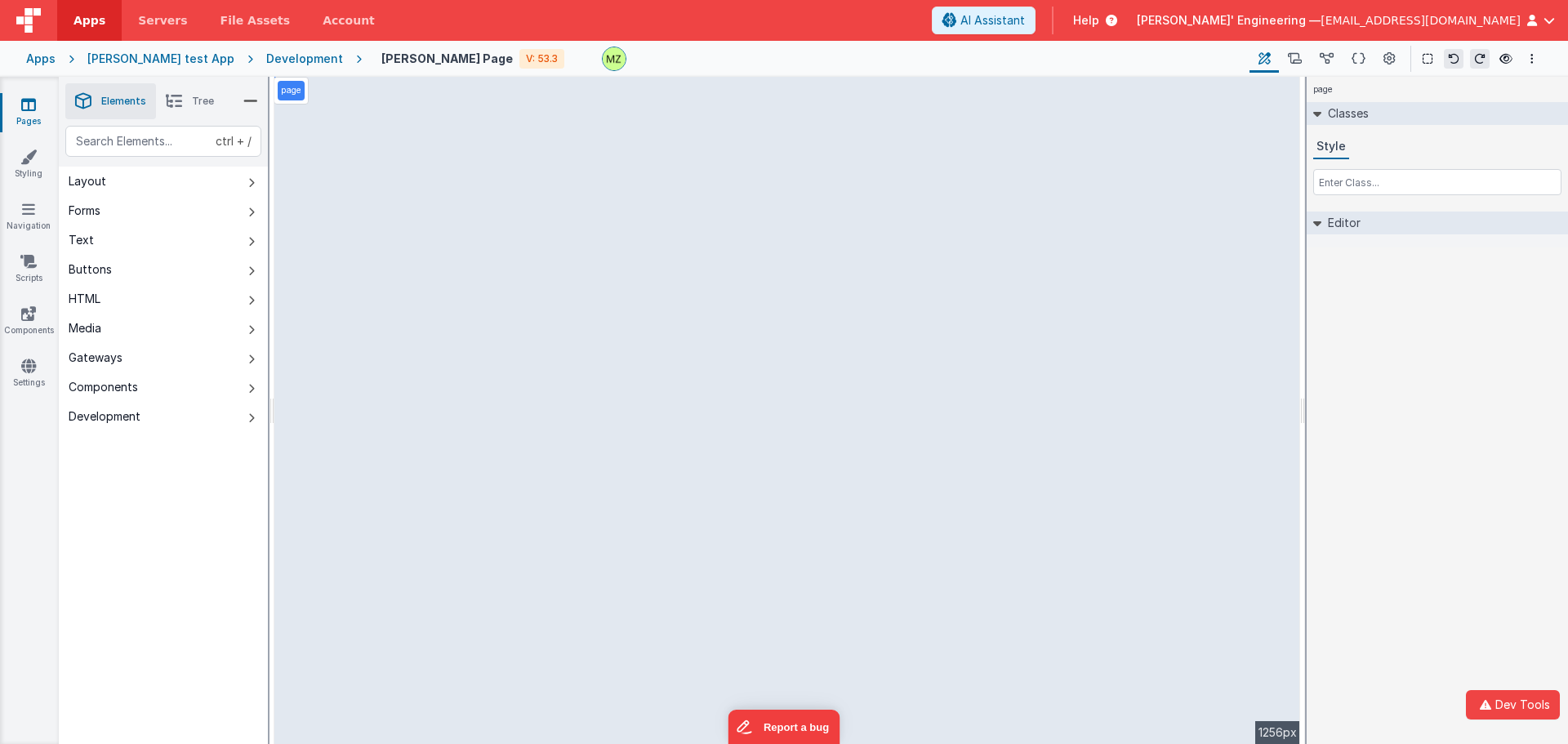
select select "required"
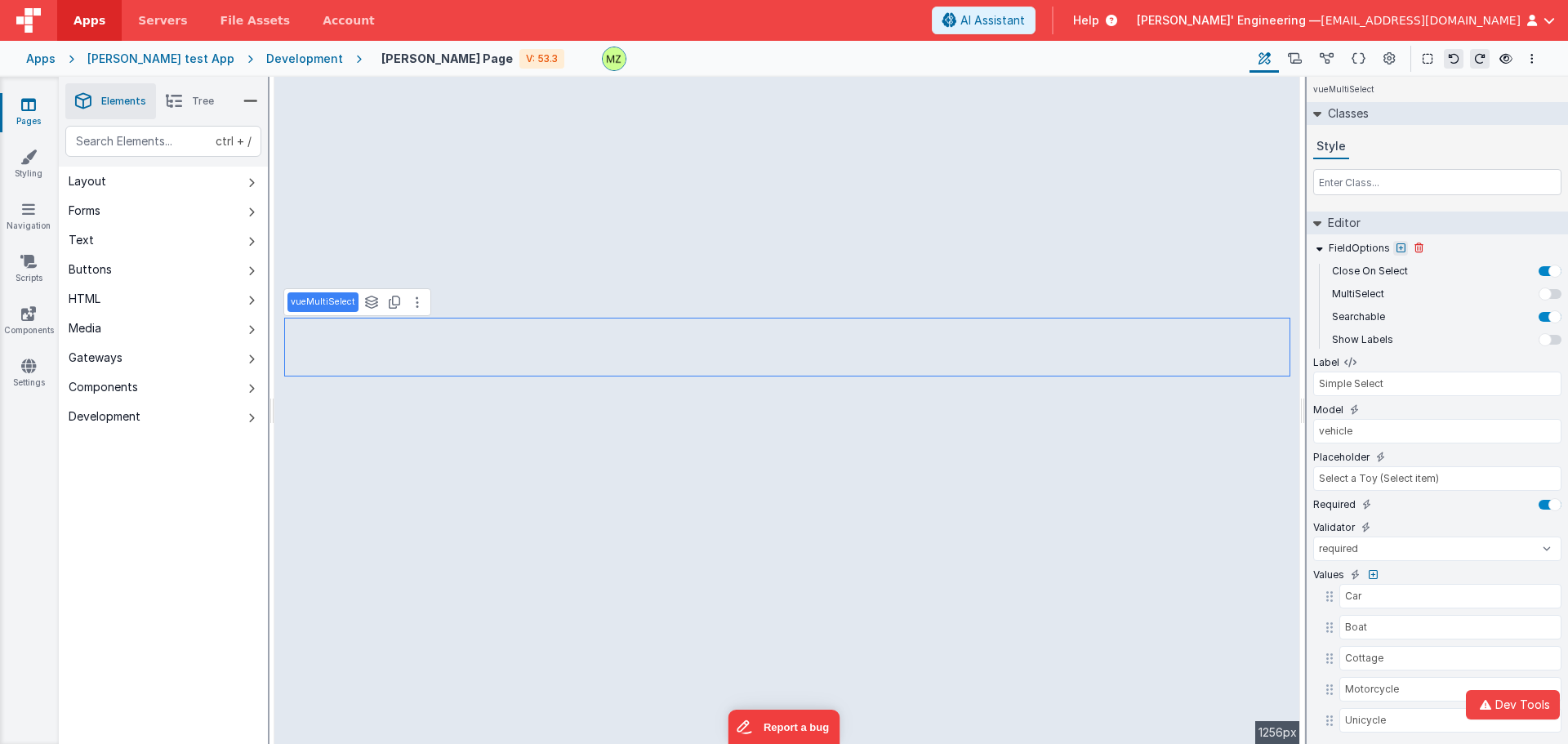
click at [1402, 250] on icon at bounding box center [1401, 249] width 9 height 10
click at [1232, 262] on input "text" at bounding box center [1215, 254] width 169 height 26
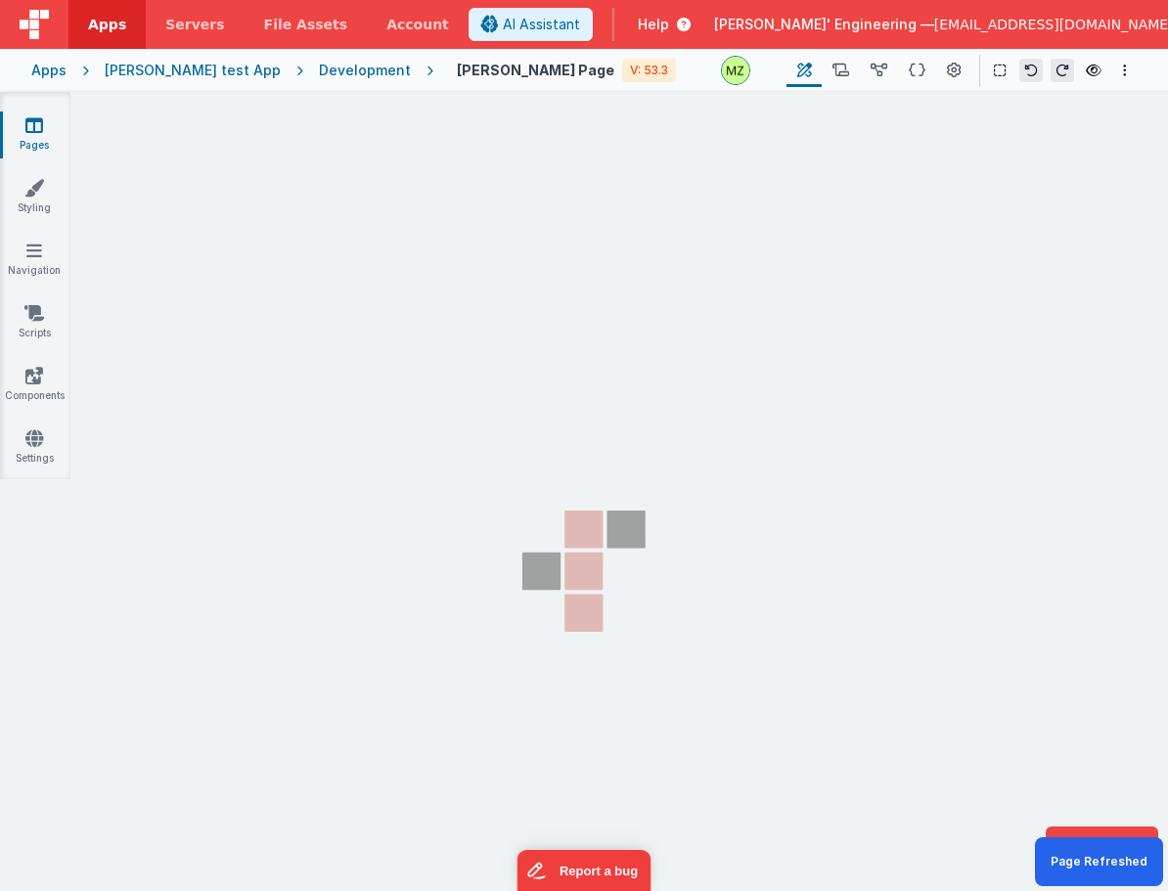
click at [843, 399] on section "Pages Styling Navigation Scripts Components Settings" at bounding box center [584, 509] width 1168 height 834
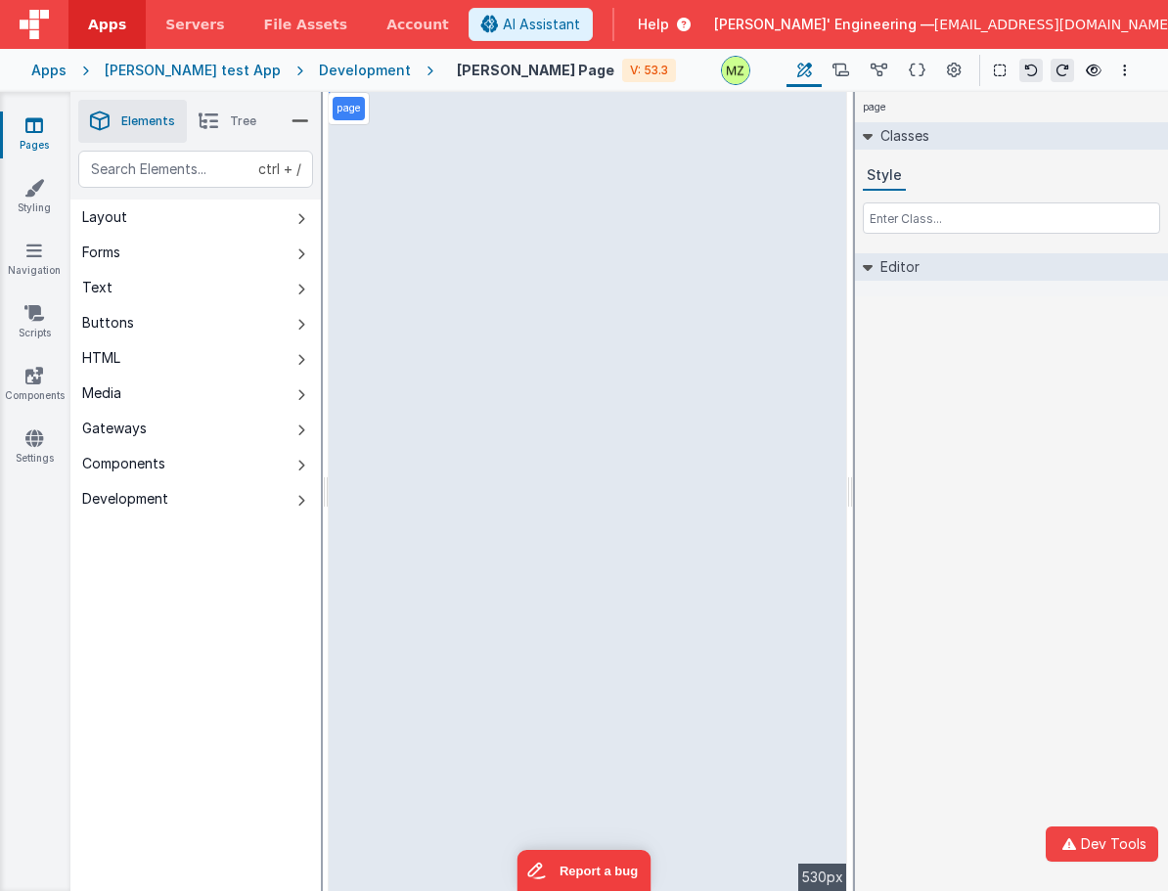
select select "email"
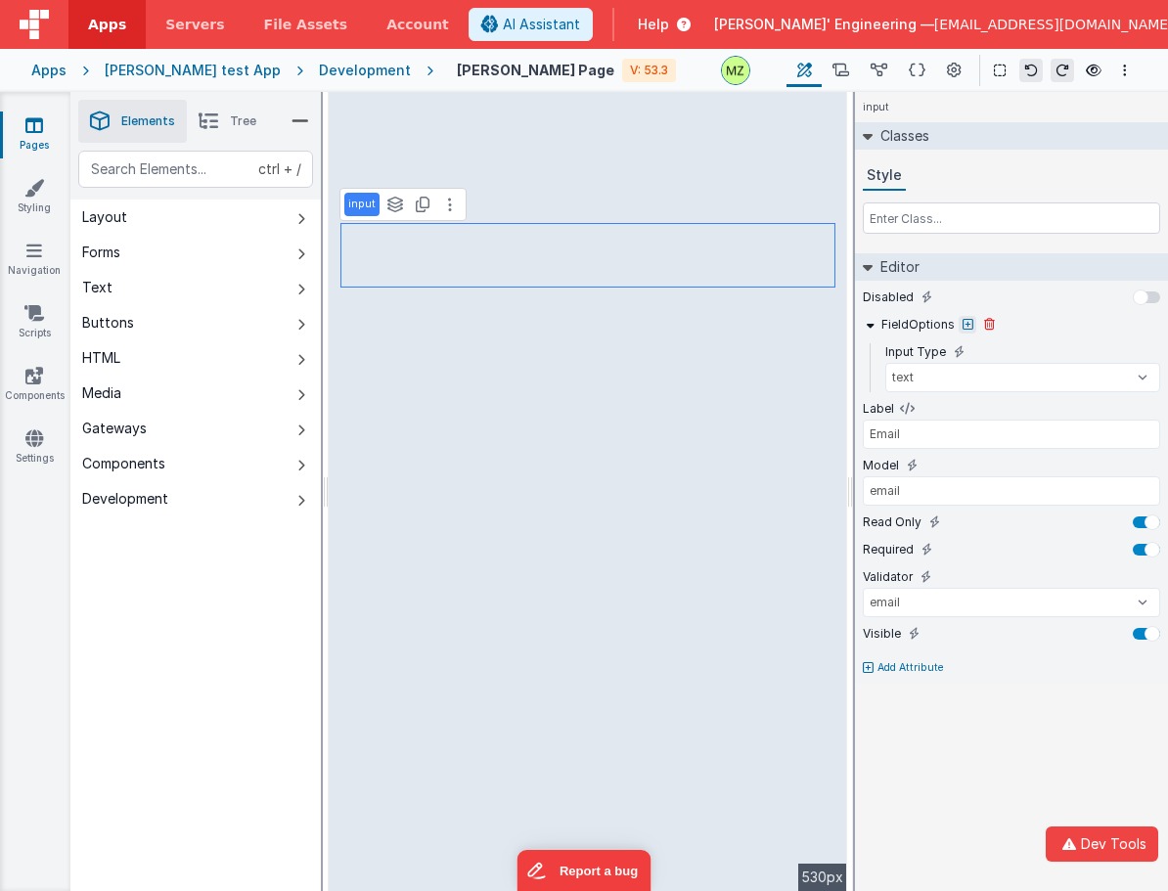
click at [963, 324] on icon at bounding box center [968, 325] width 11 height 12
click at [790, 335] on input "text" at bounding box center [745, 331] width 202 height 31
click at [963, 327] on icon at bounding box center [968, 325] width 11 height 12
click at [691, 328] on input "text" at bounding box center [745, 331] width 202 height 31
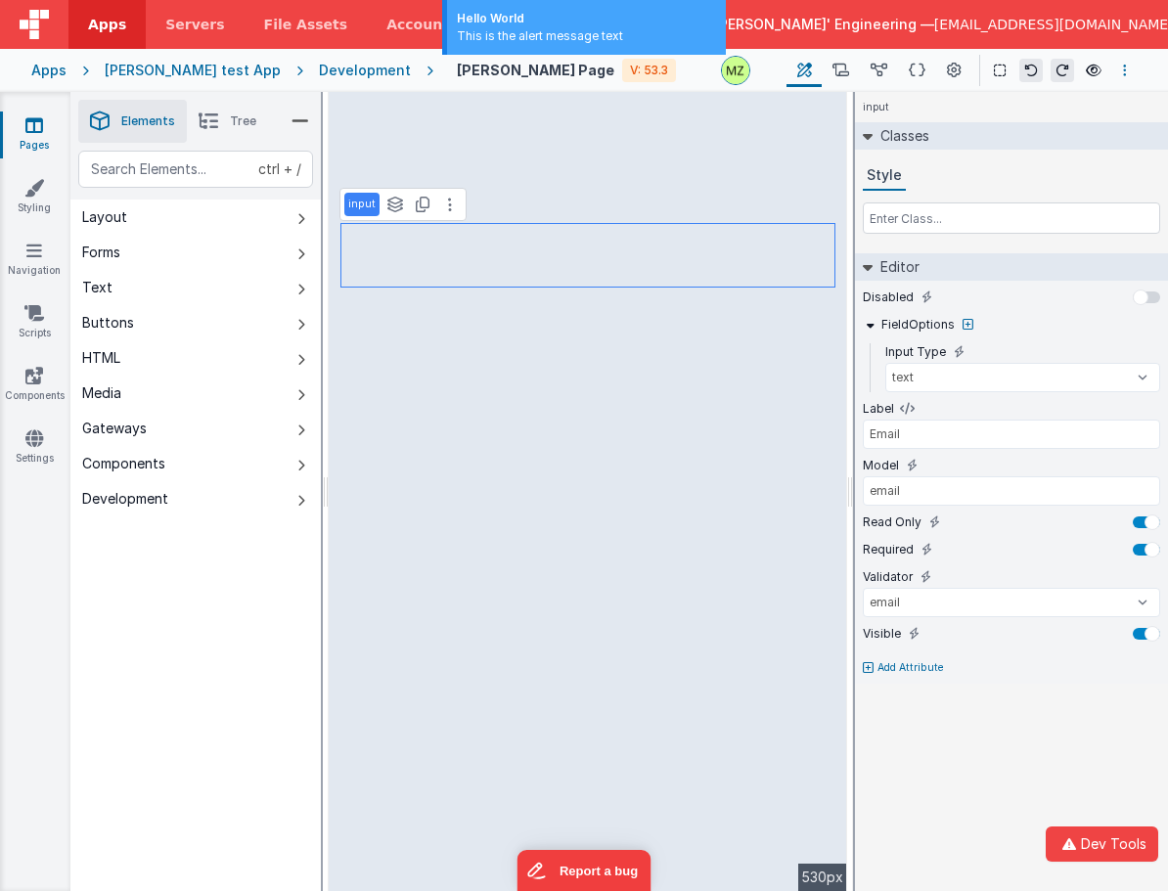
click at [1115, 65] on button "Options" at bounding box center [1124, 70] width 23 height 23
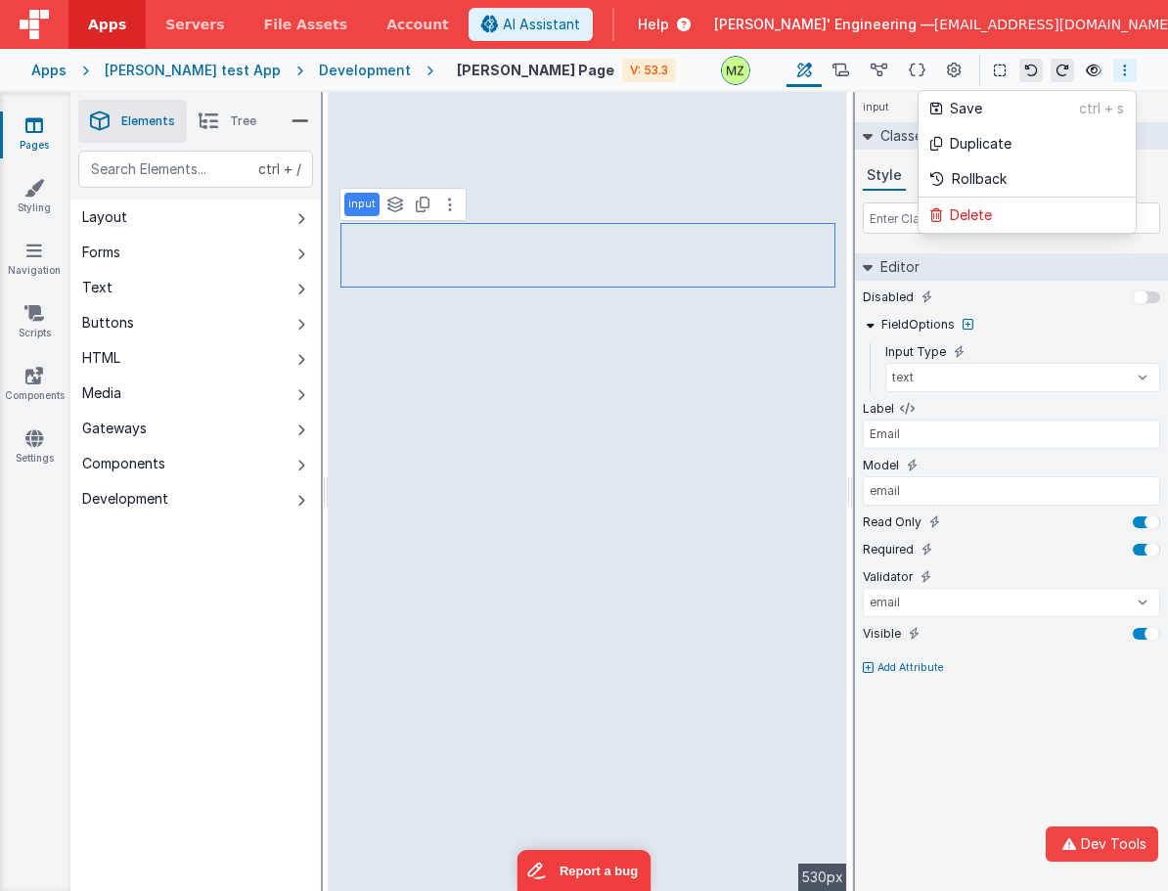
click at [200, 639] on button at bounding box center [584, 445] width 1168 height 891
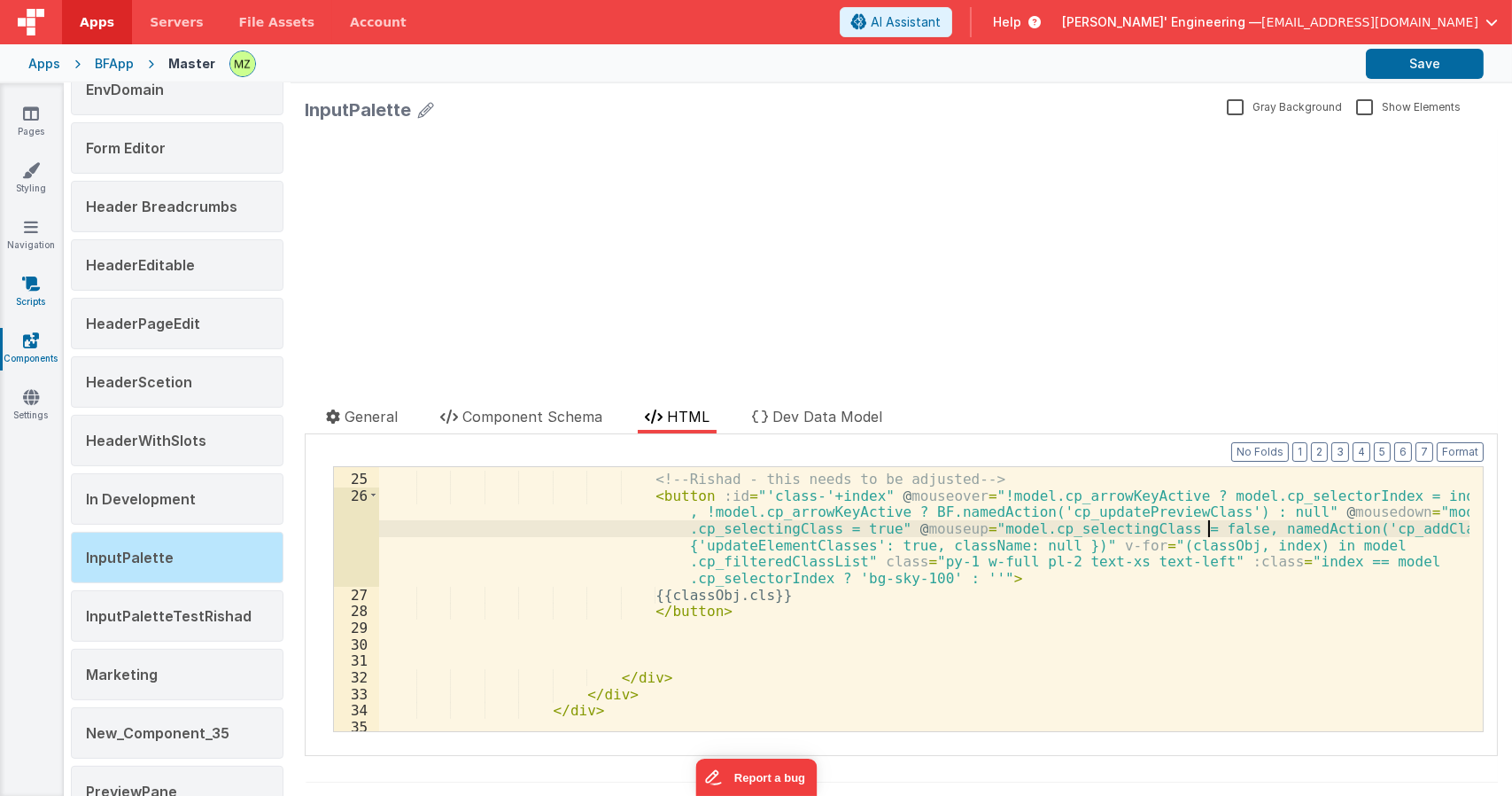
click at [38, 287] on icon at bounding box center [31, 283] width 18 height 18
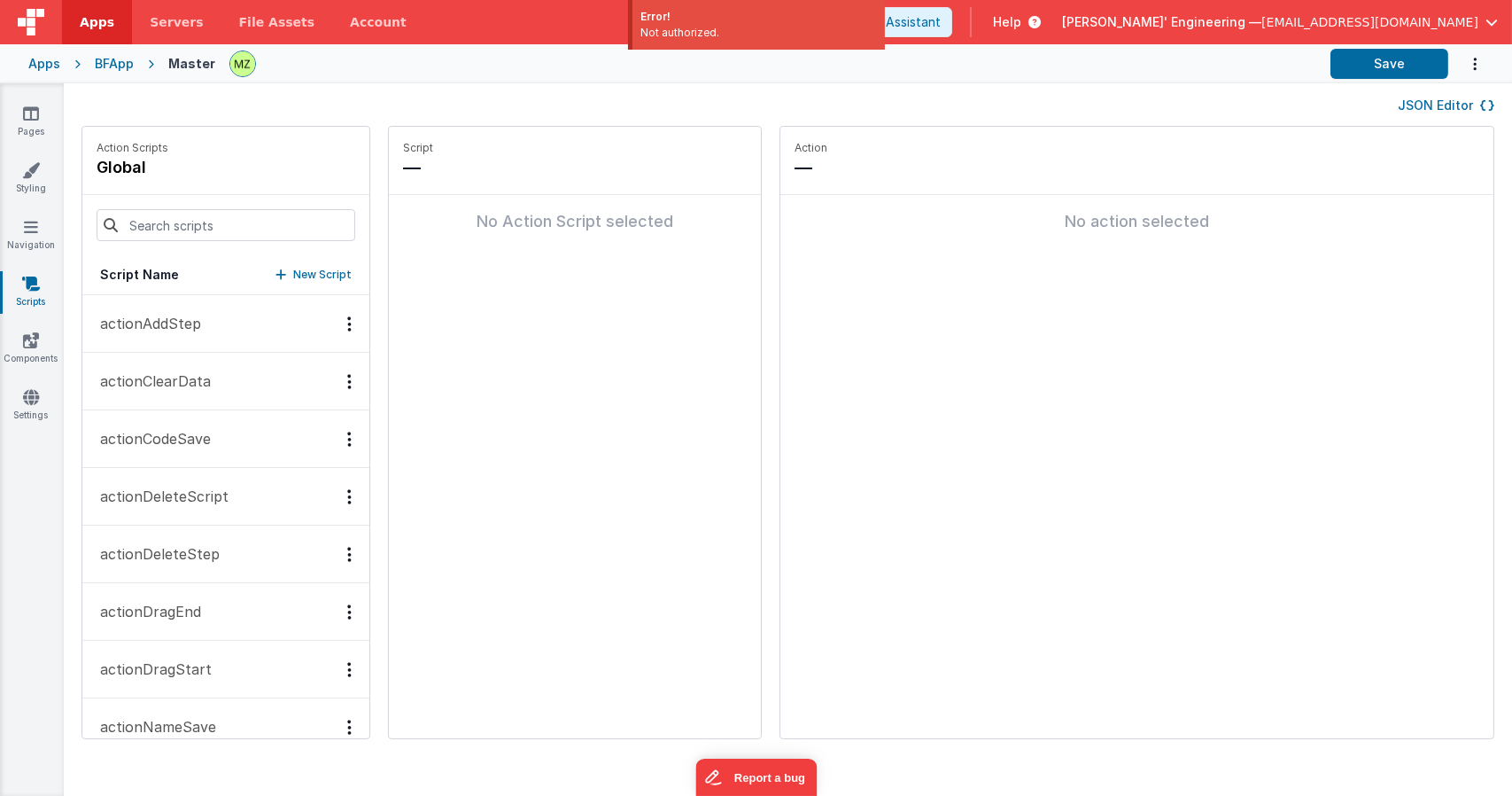
click at [1420, 99] on button "JSON Editor" at bounding box center [1446, 106] width 97 height 18
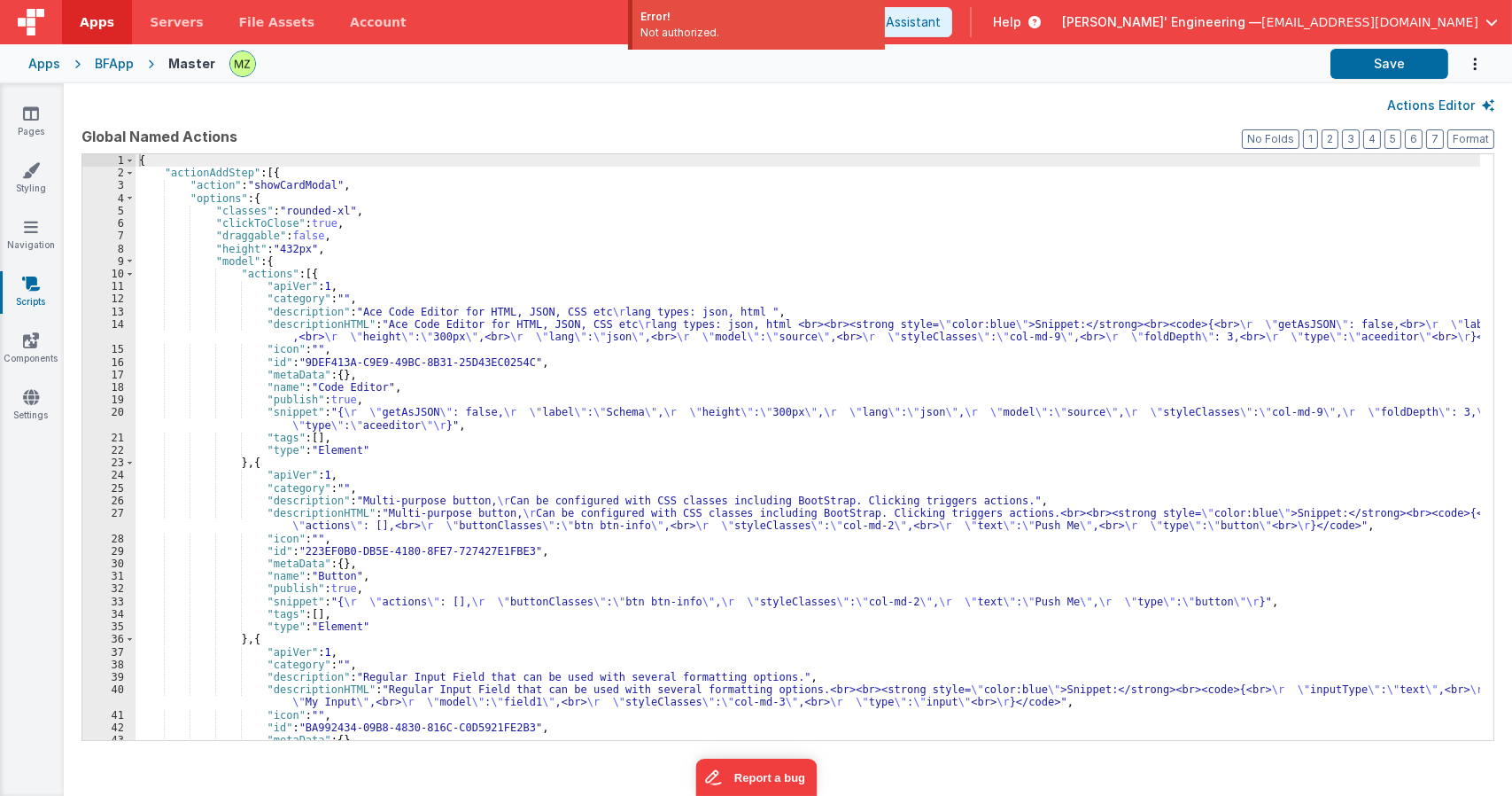
click at [717, 338] on div "{ "actionAddStep" : [{ "action" : "showCardModal" , "options" : { "classes" : "…" at bounding box center [808, 459] width 1345 height 610
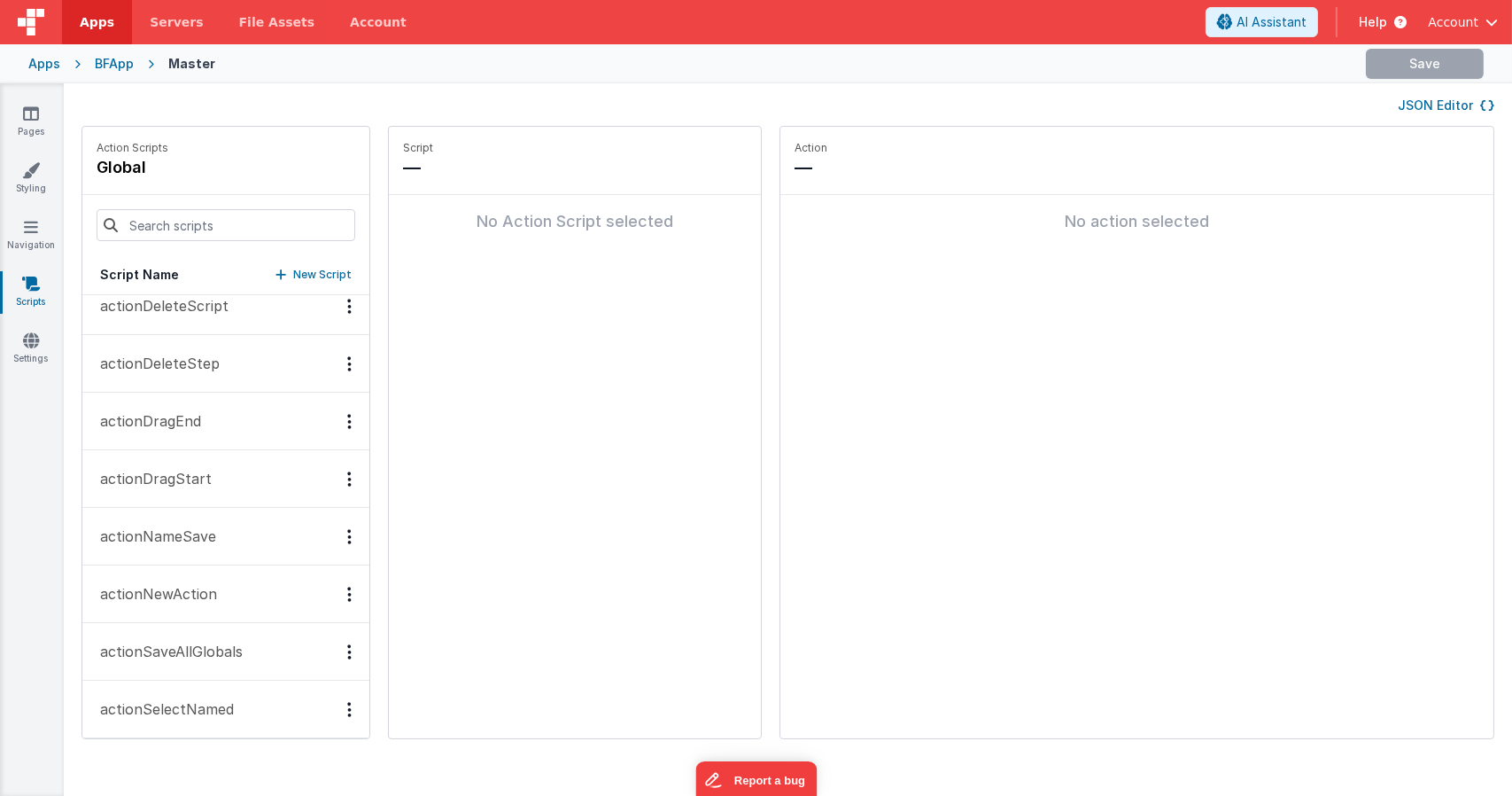
scroll to position [265, 0]
